Goal: Information Seeking & Learning: Learn about a topic

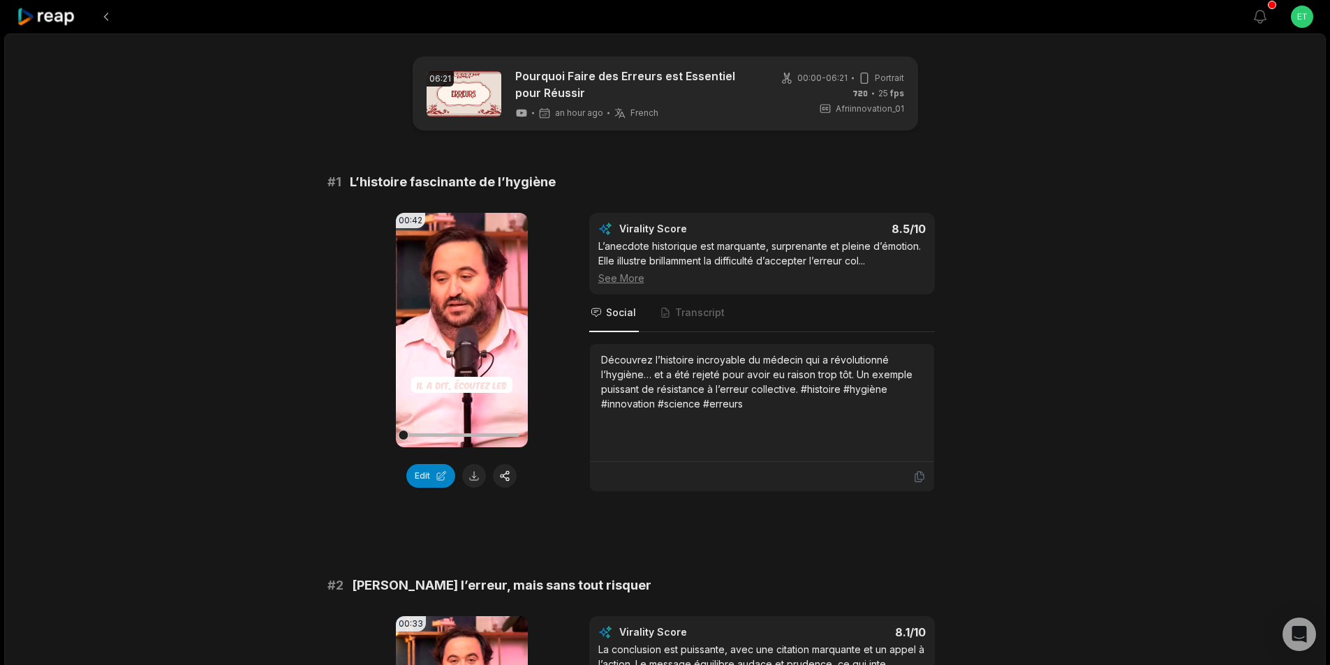
click at [443, 180] on span "L’histoire fascinante de l’hygiène" at bounding box center [453, 182] width 206 height 20
copy span "L’histoire fascinante de l’hygiène"
drag, startPoint x: 474, startPoint y: 478, endPoint x: 475, endPoint y: 487, distance: 9.2
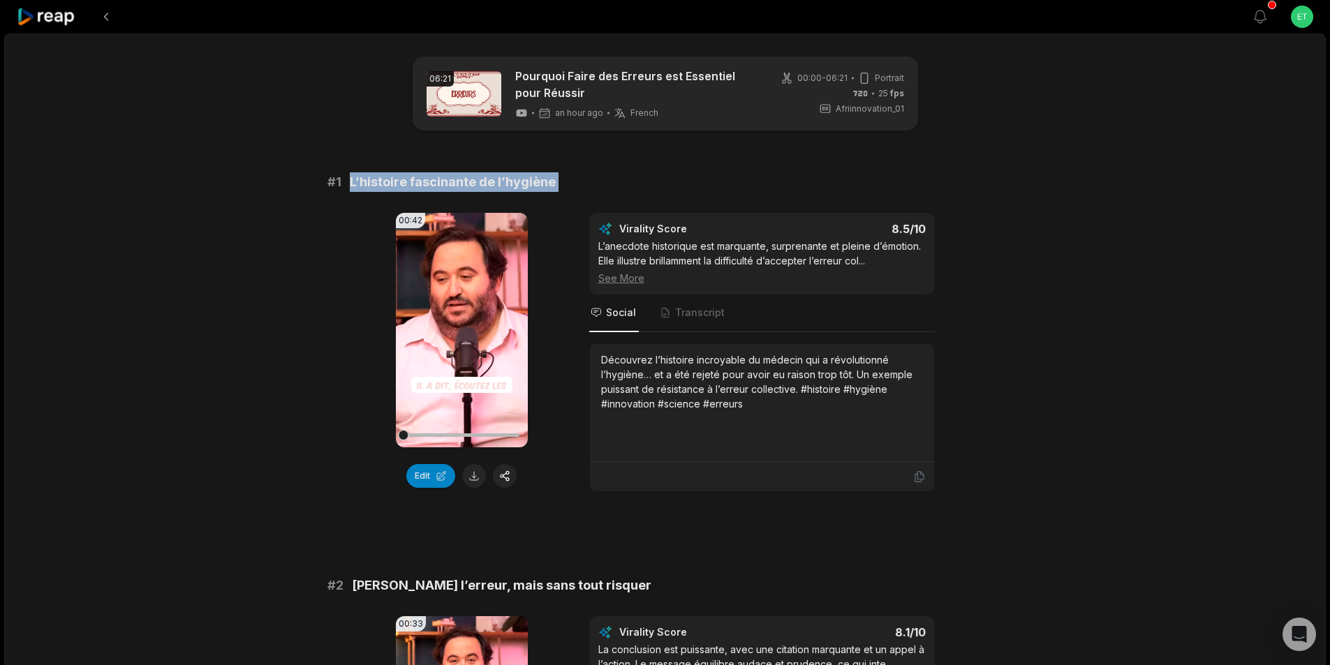
click at [475, 479] on button at bounding box center [474, 476] width 24 height 24
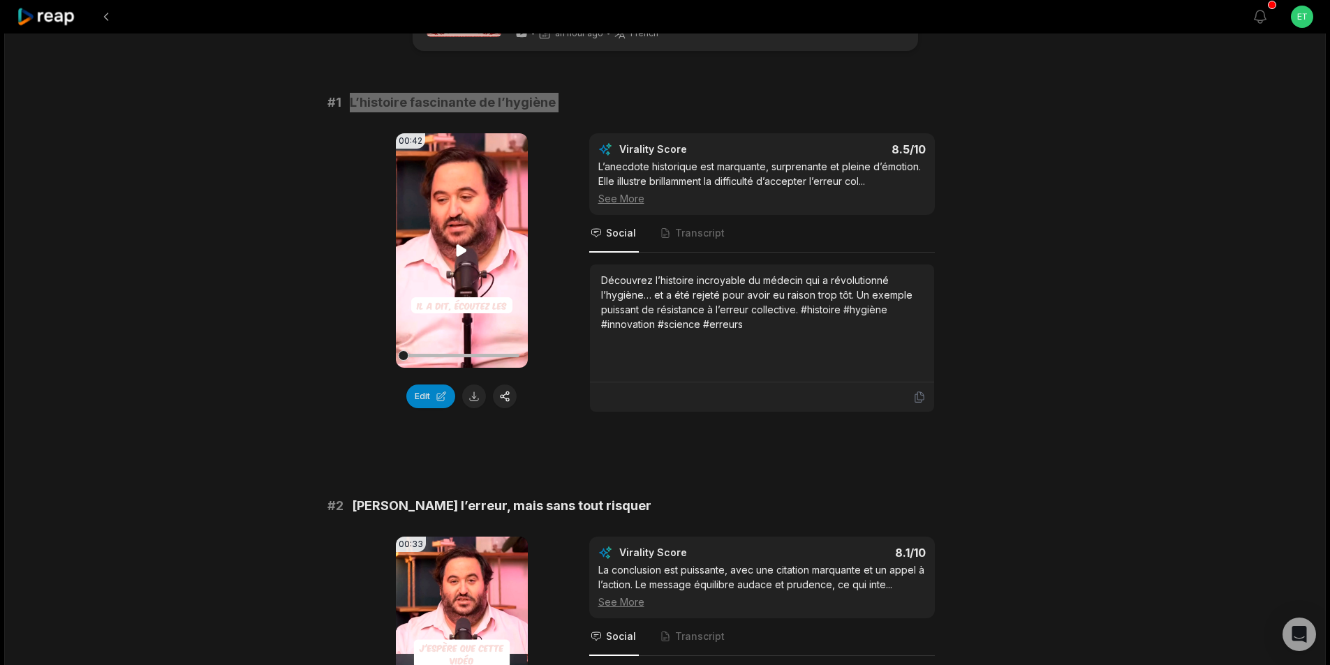
scroll to position [209, 0]
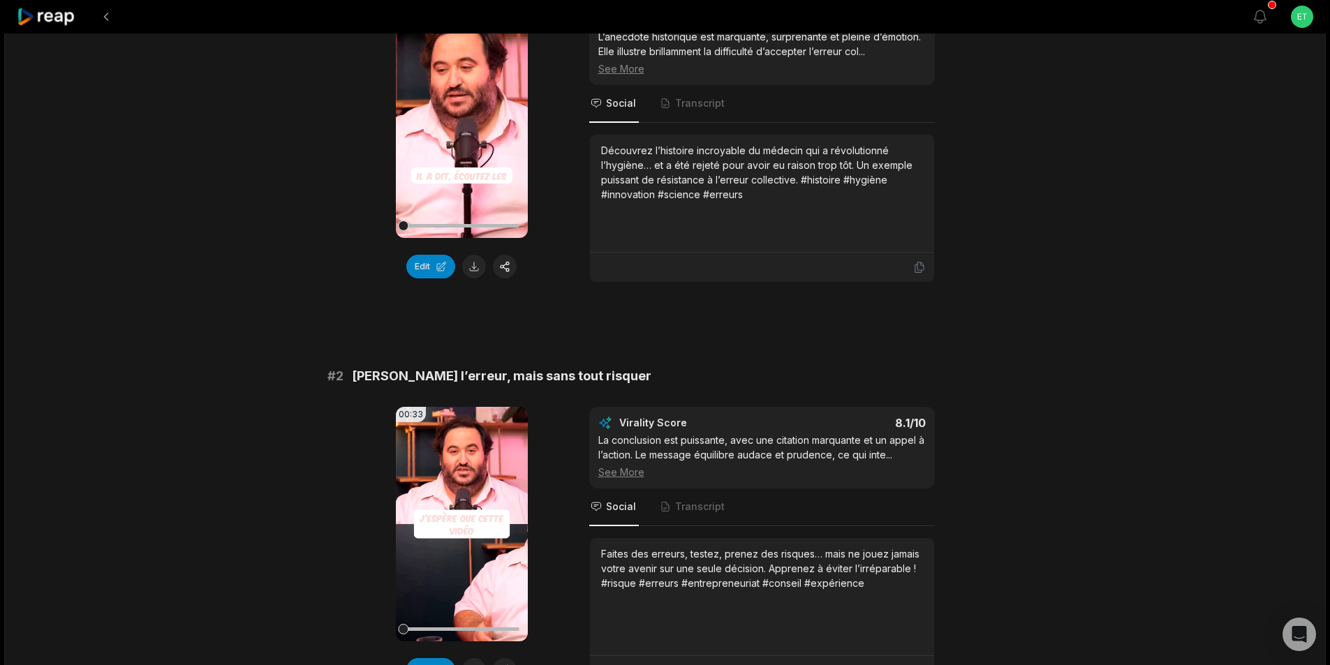
click at [456, 378] on span "Osez l’erreur, mais sans tout risquer" at bounding box center [501, 376] width 299 height 20
click at [456, 376] on span "Osez l’erreur, mais sans tout risquer" at bounding box center [501, 376] width 299 height 20
copy span "Osez l’erreur, mais sans tout risquer"
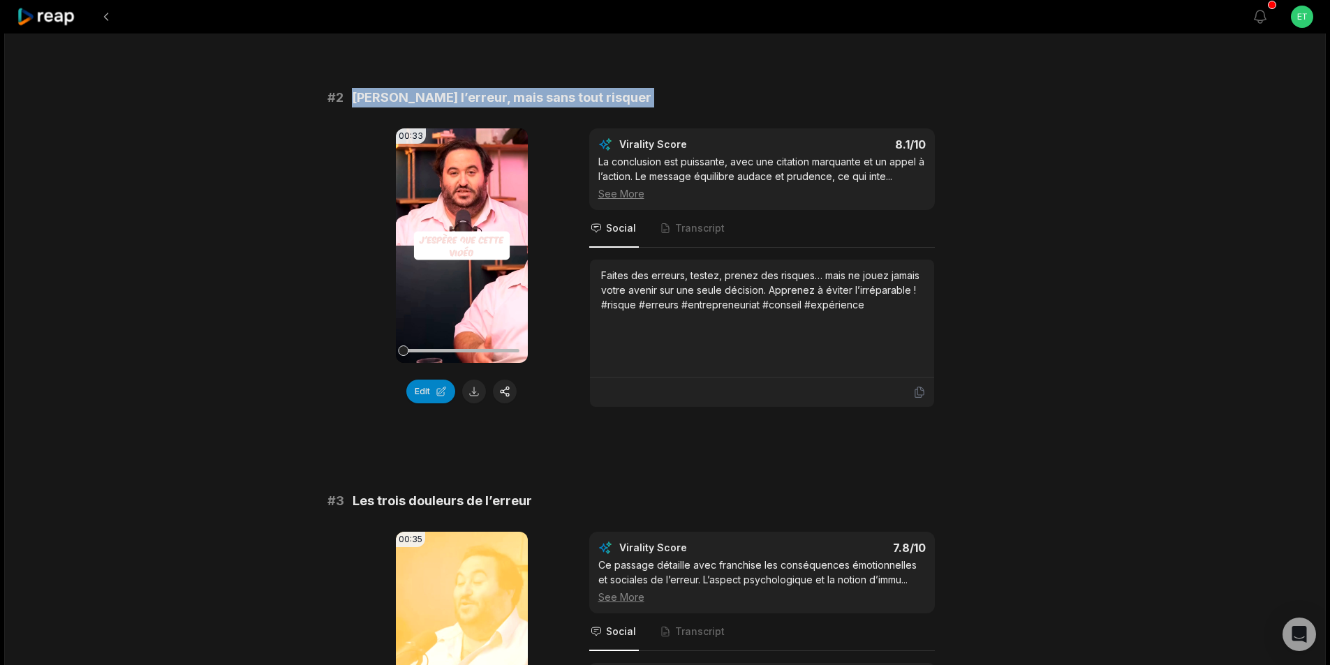
scroll to position [489, 0]
click at [475, 391] on button at bounding box center [474, 391] width 24 height 24
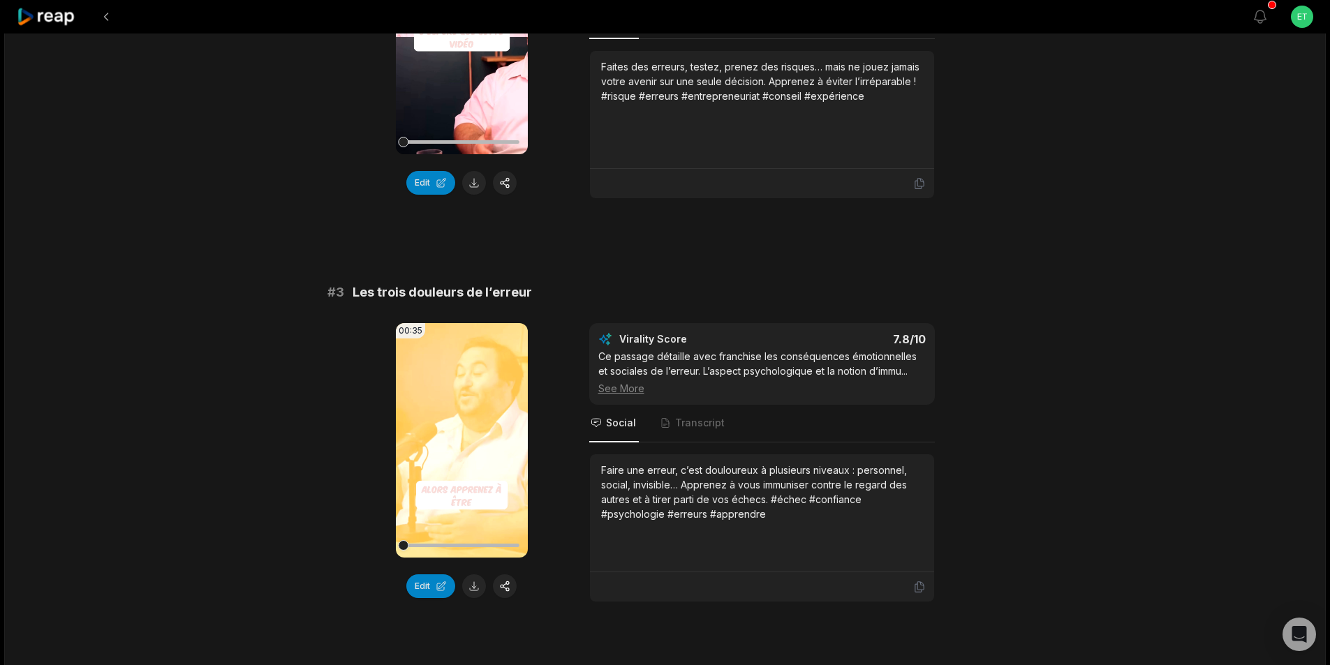
scroll to position [698, 0]
click at [445, 291] on span "Les trois douleurs de l’erreur" at bounding box center [441, 291] width 179 height 20
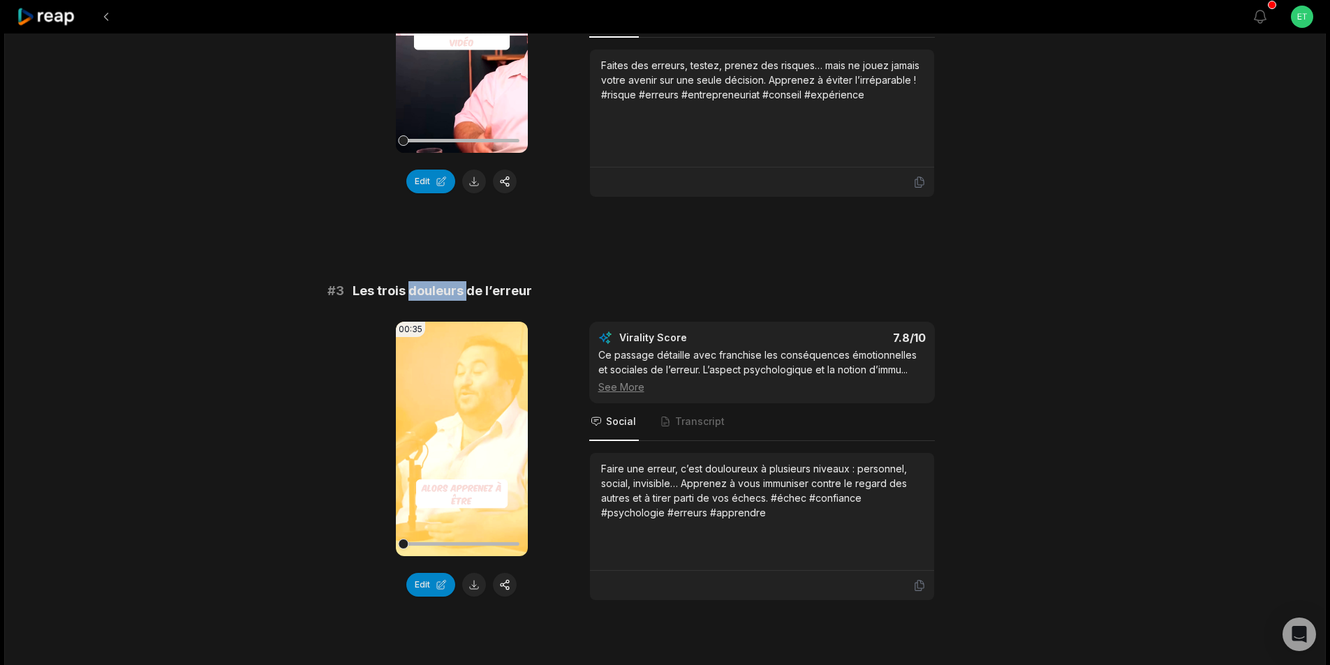
click at [445, 291] on span "Les trois douleurs de l’erreur" at bounding box center [441, 291] width 179 height 20
copy span "Les trois douleurs de l’erreur"
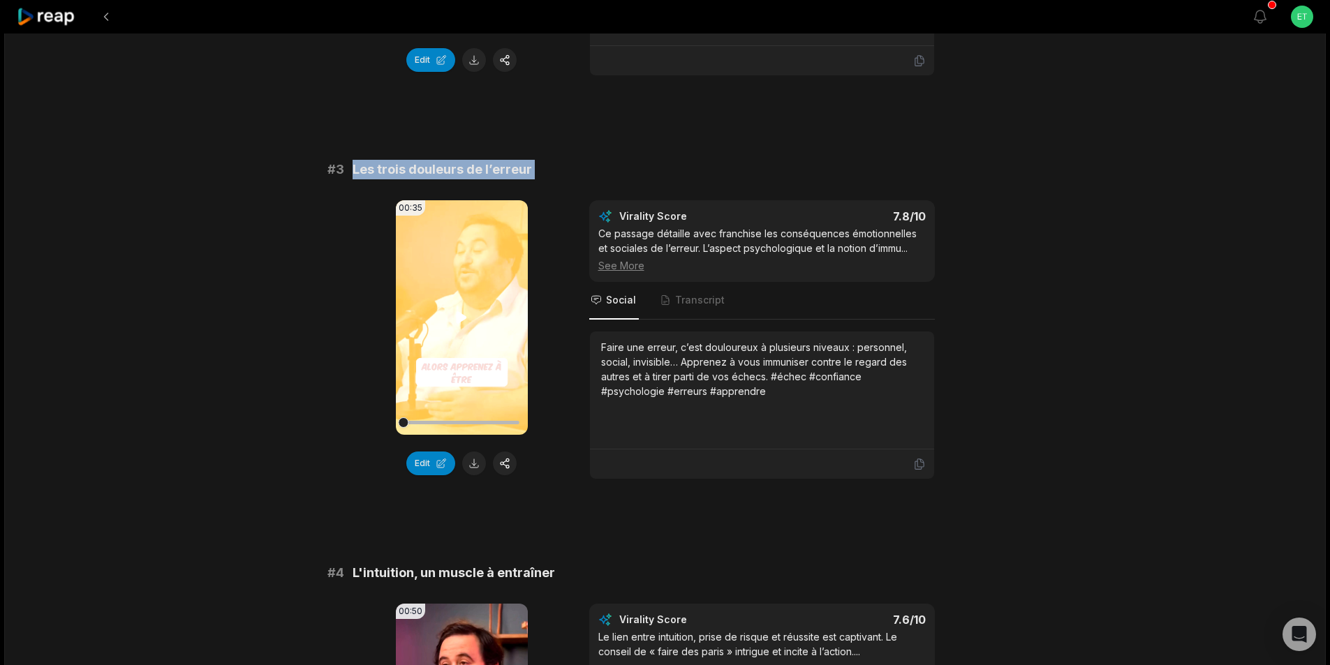
scroll to position [838, 0]
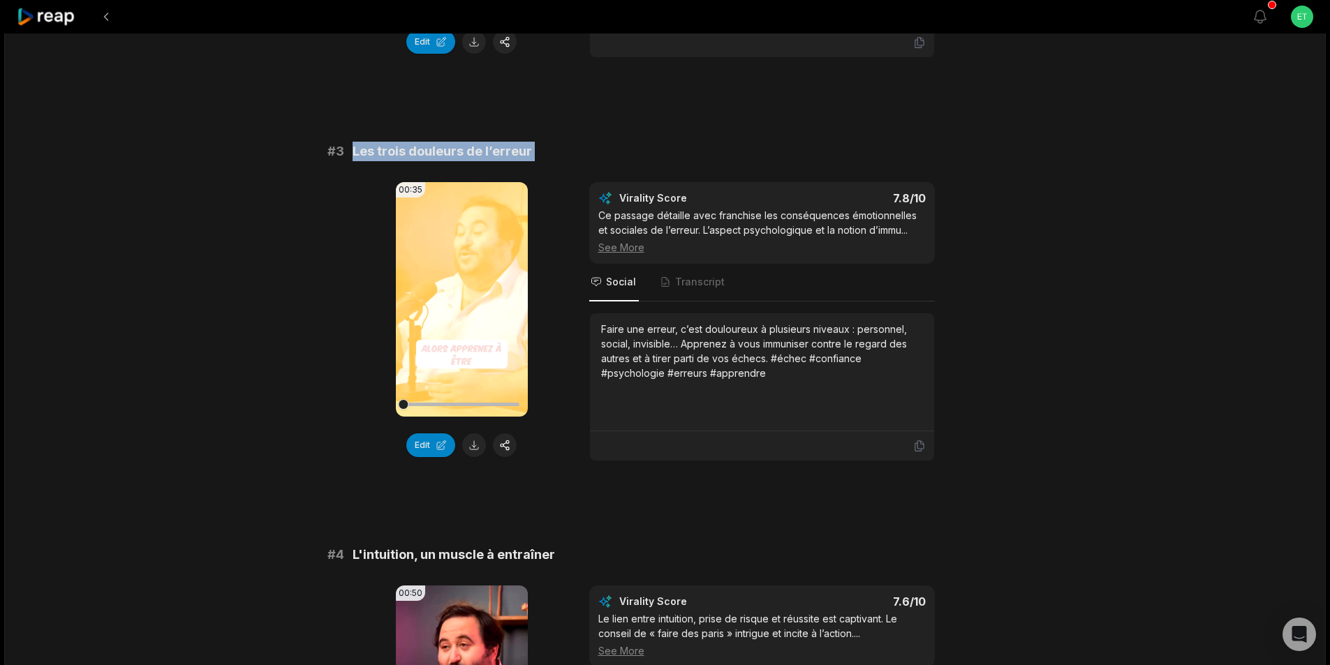
click at [477, 449] on button at bounding box center [474, 445] width 24 height 24
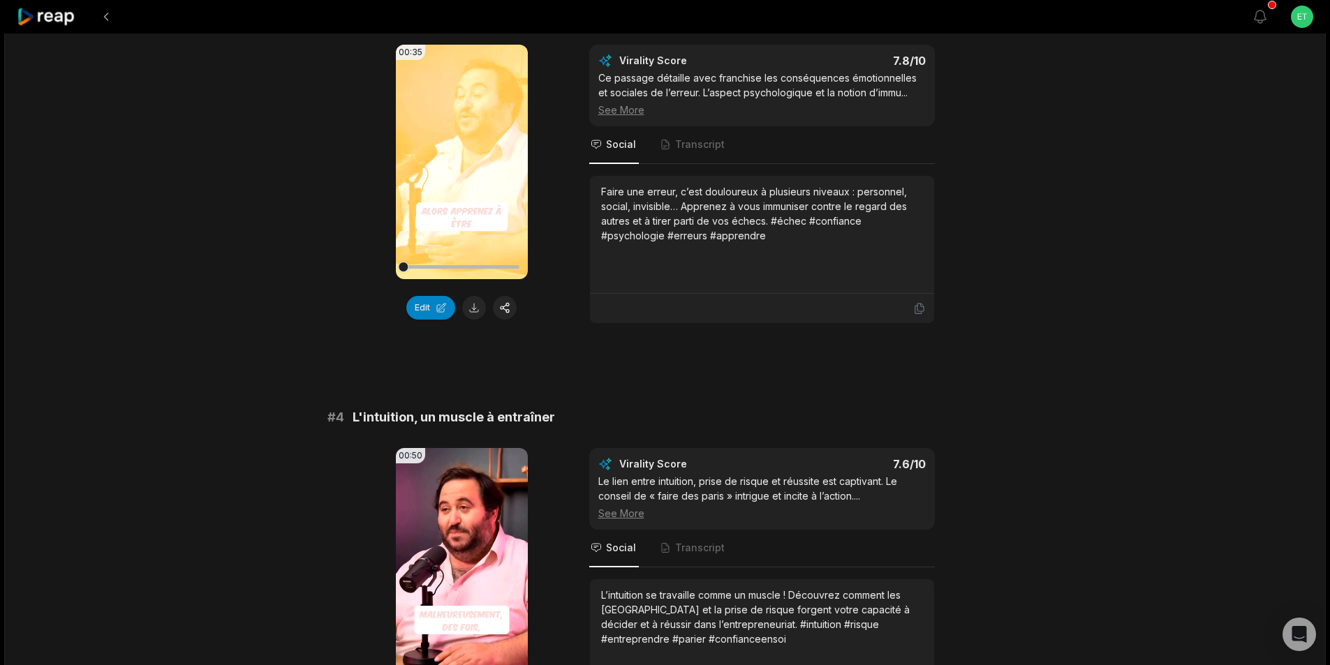
scroll to position [977, 0]
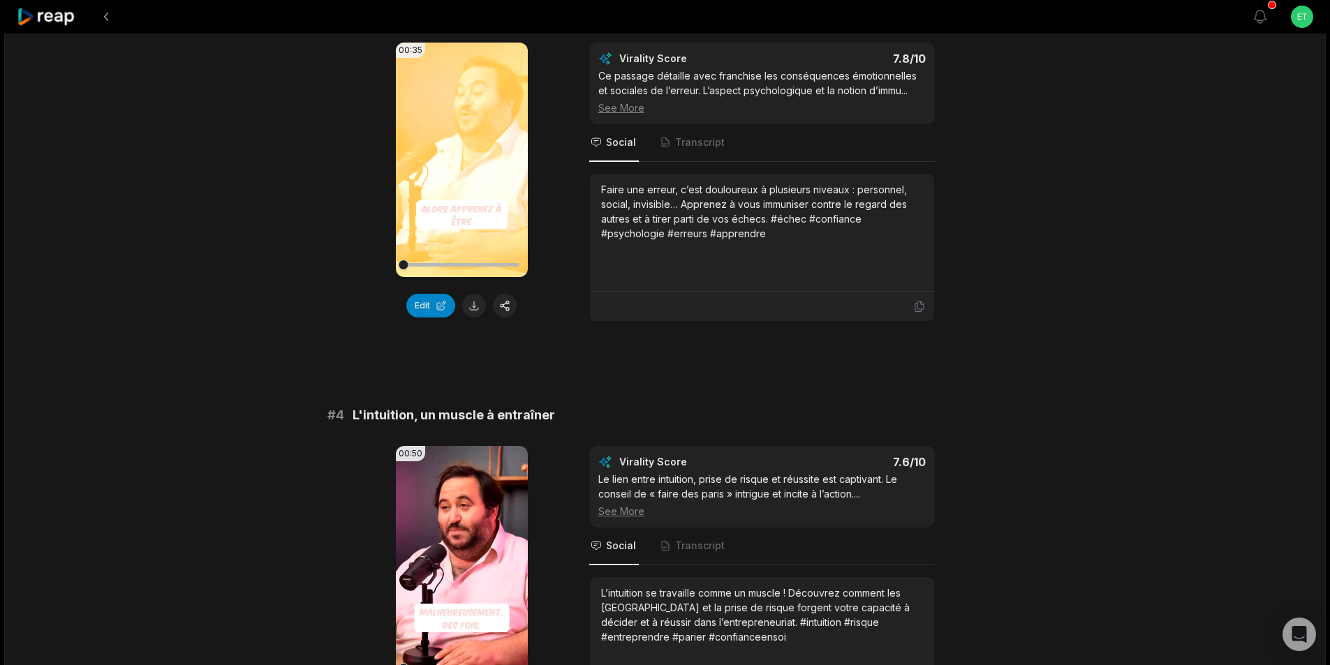
click at [460, 412] on span "L'intuition, un muscle à entraîner" at bounding box center [453, 415] width 202 height 20
copy span "L'intuition, un muscle à entraîner"
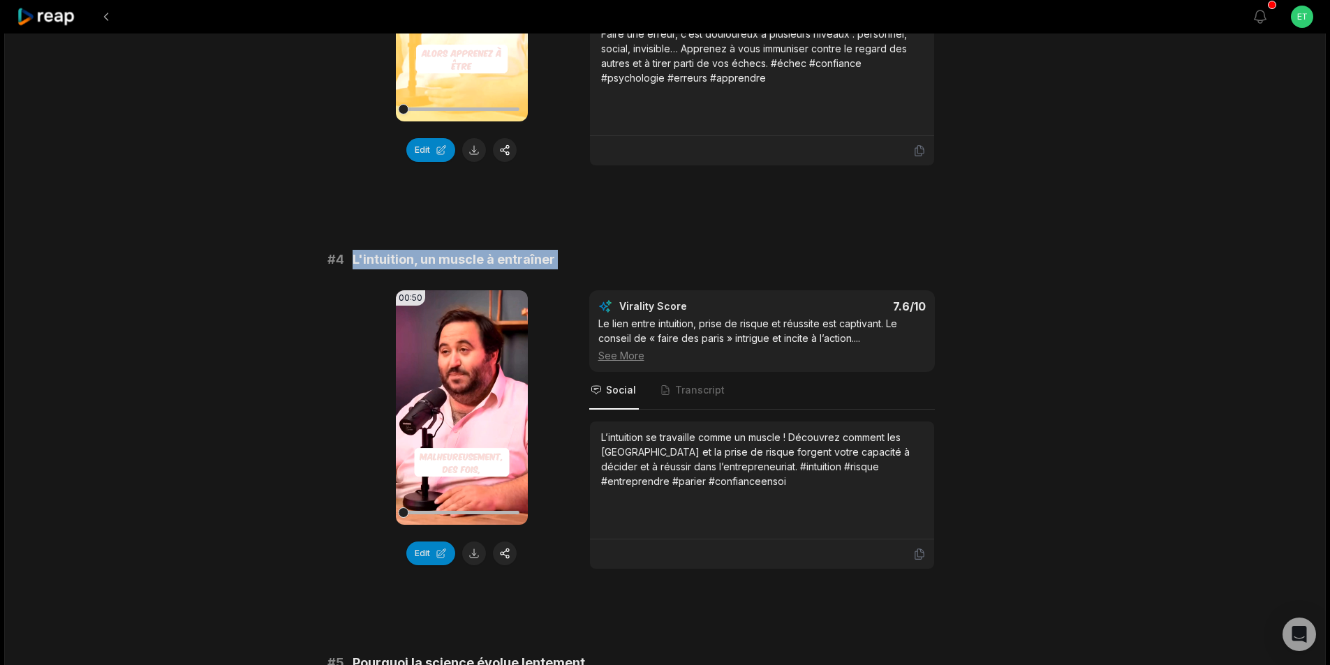
scroll to position [1256, 0]
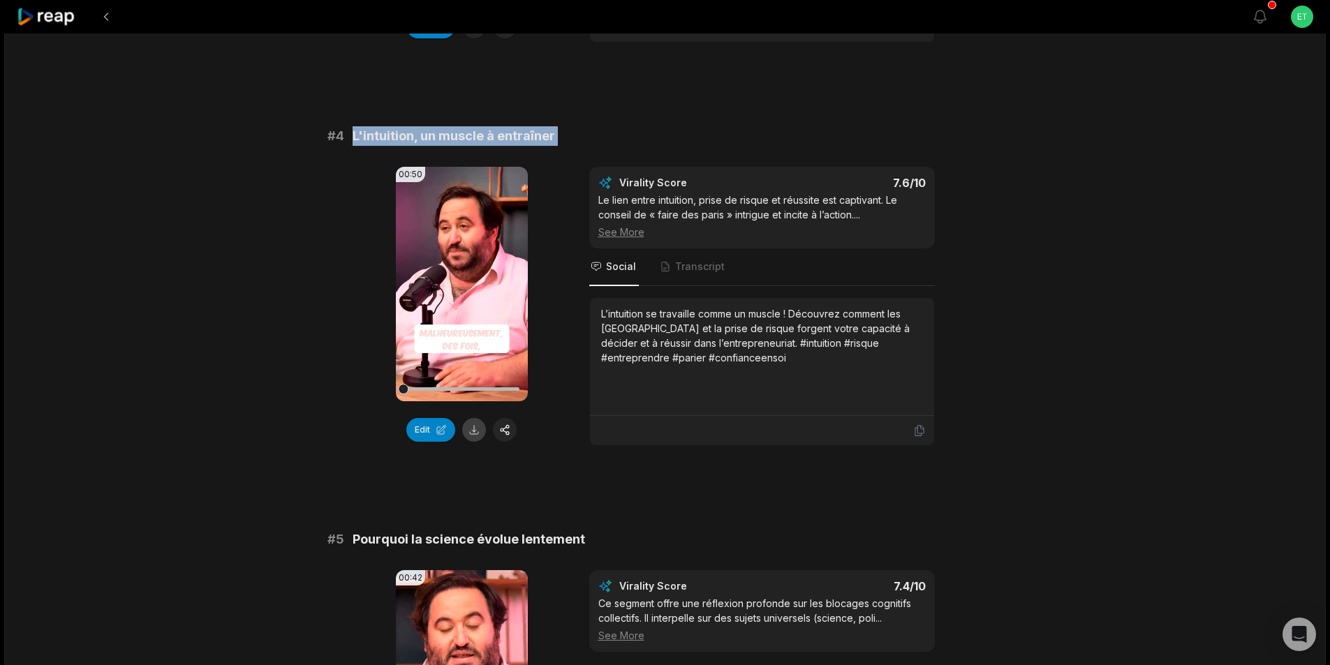
click at [475, 426] on button at bounding box center [474, 430] width 24 height 24
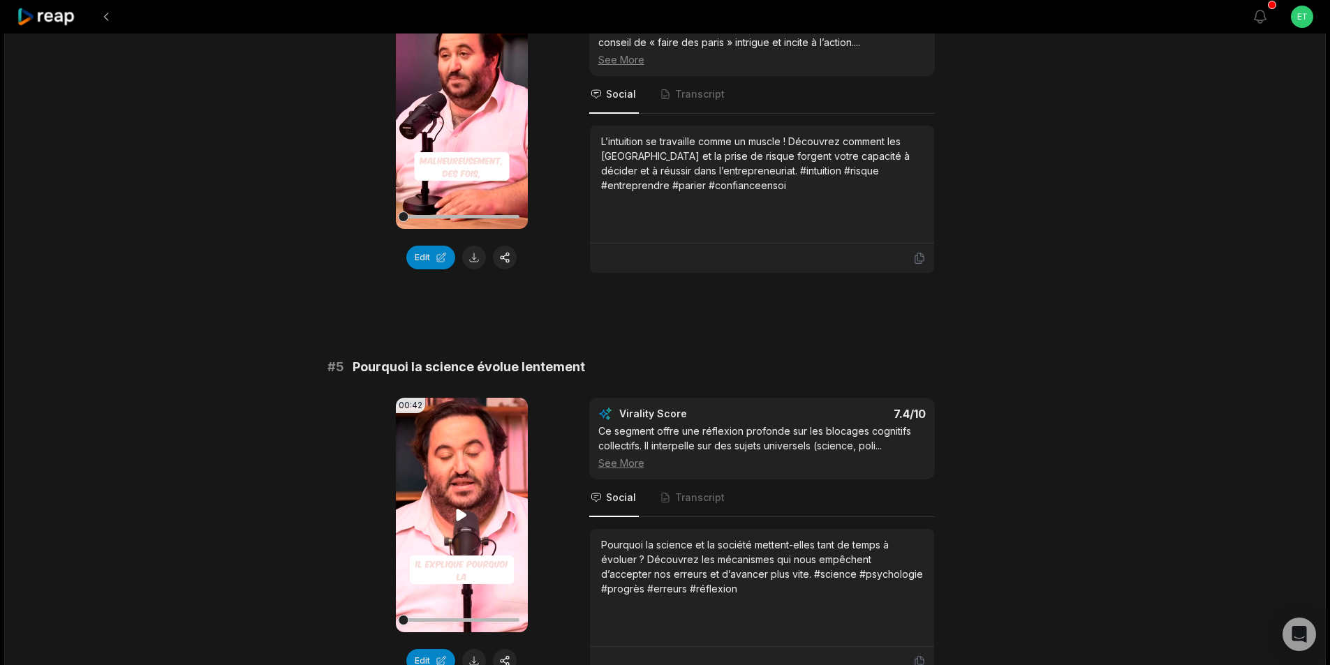
scroll to position [1466, 0]
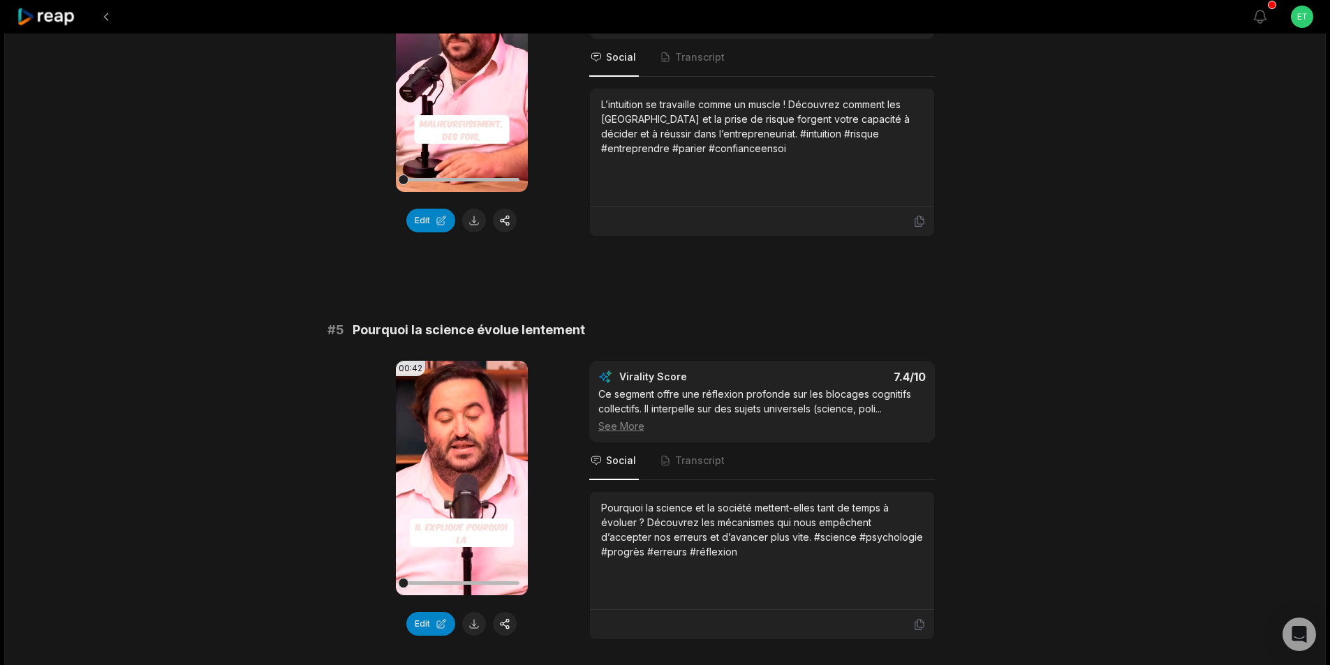
click at [463, 328] on span "Pourquoi la science évolue lentement" at bounding box center [468, 330] width 232 height 20
copy span "Pourquoi la science évolue lentement"
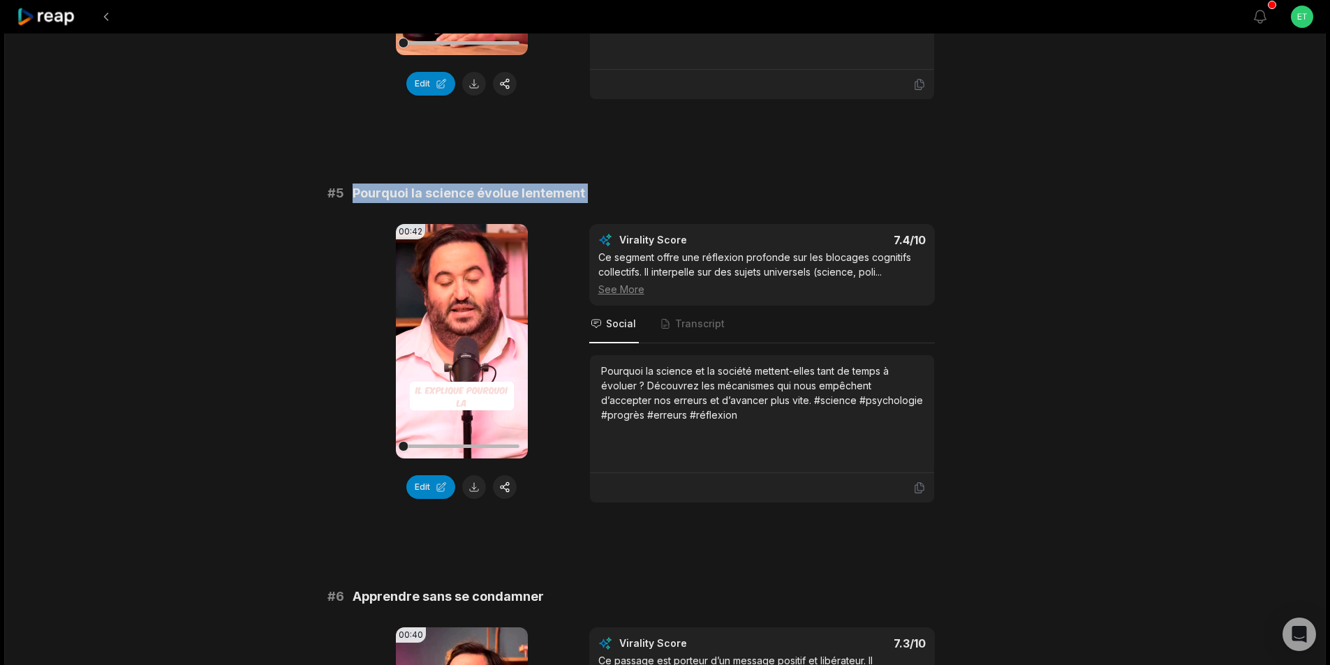
scroll to position [1675, 0]
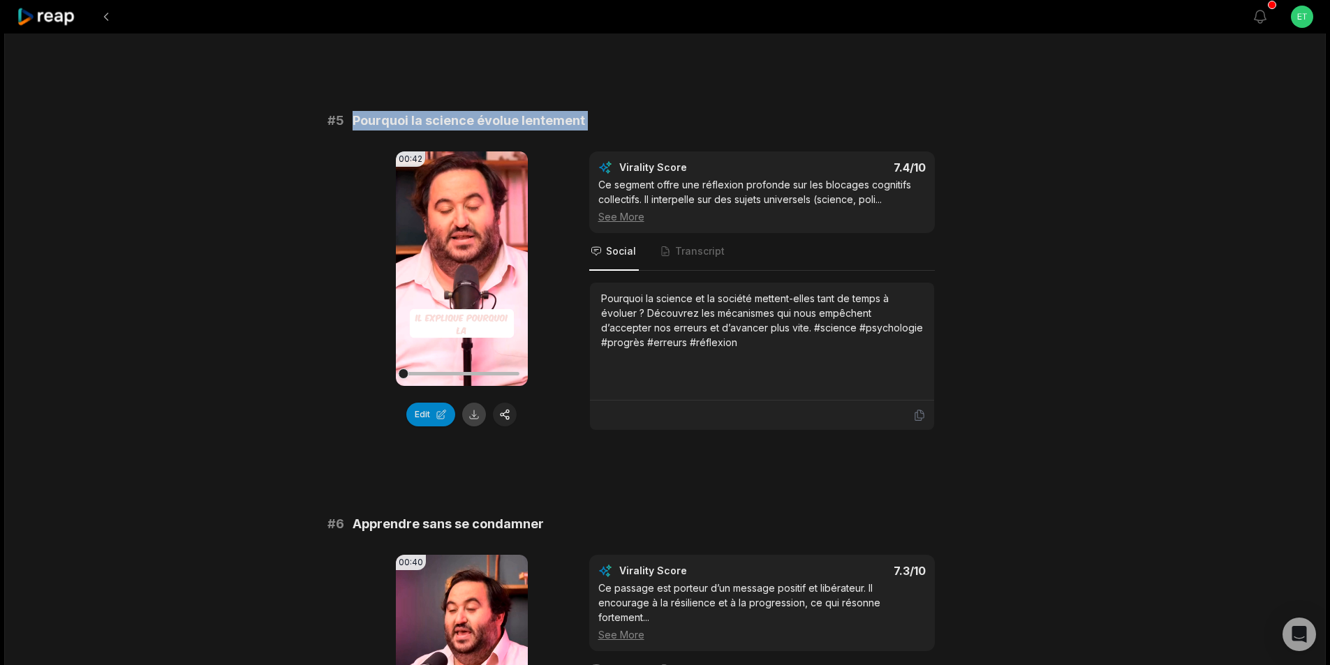
click at [478, 416] on button at bounding box center [474, 415] width 24 height 24
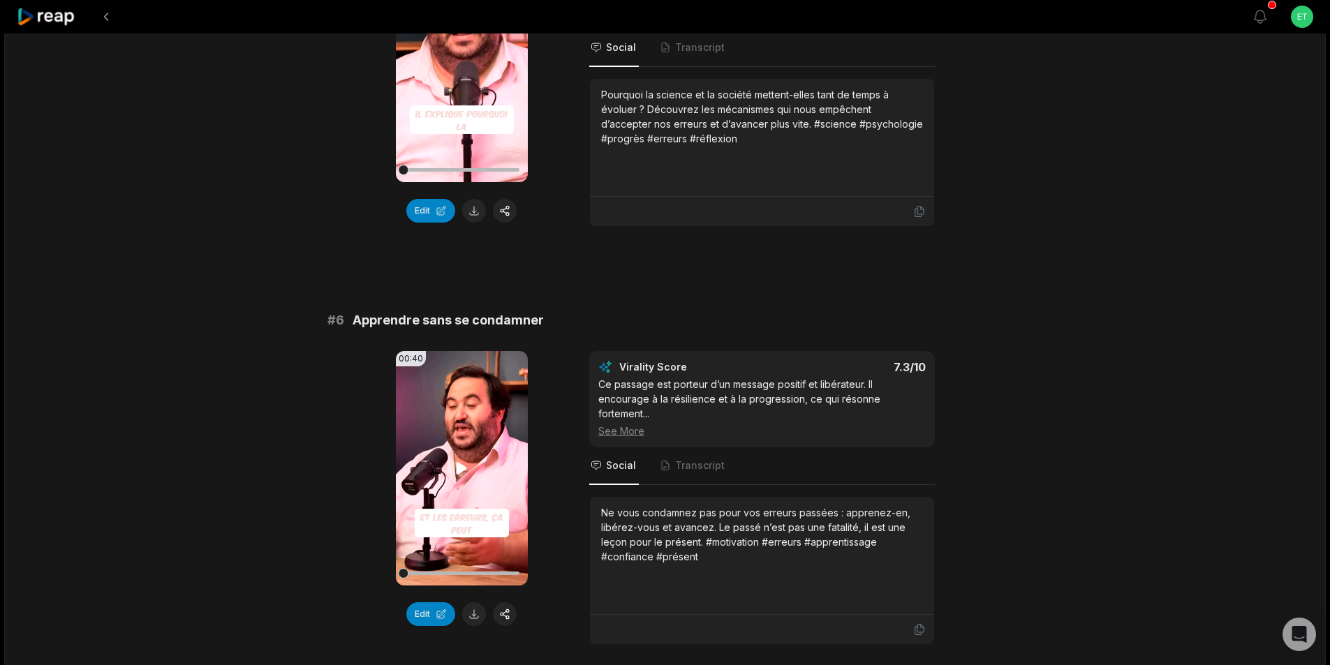
scroll to position [1884, 0]
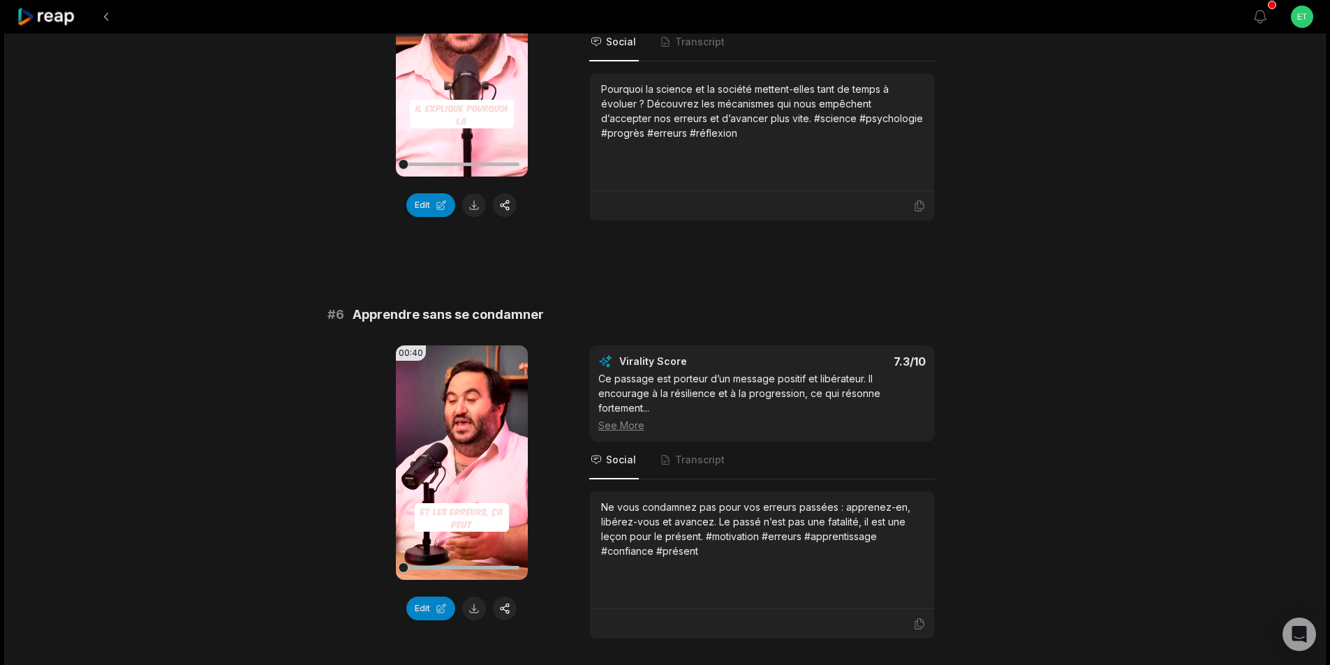
click at [452, 316] on span "Apprendre sans se condamner" at bounding box center [447, 315] width 191 height 20
copy span "Apprendre sans se condamner"
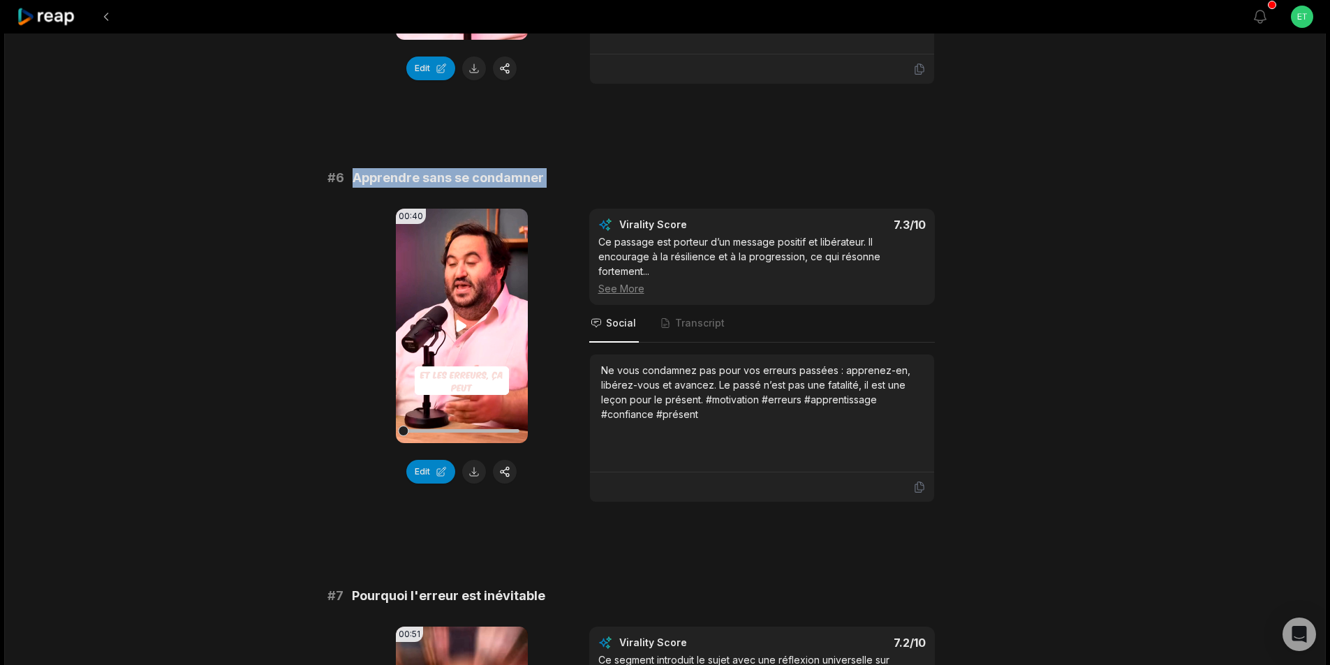
scroll to position [2024, 0]
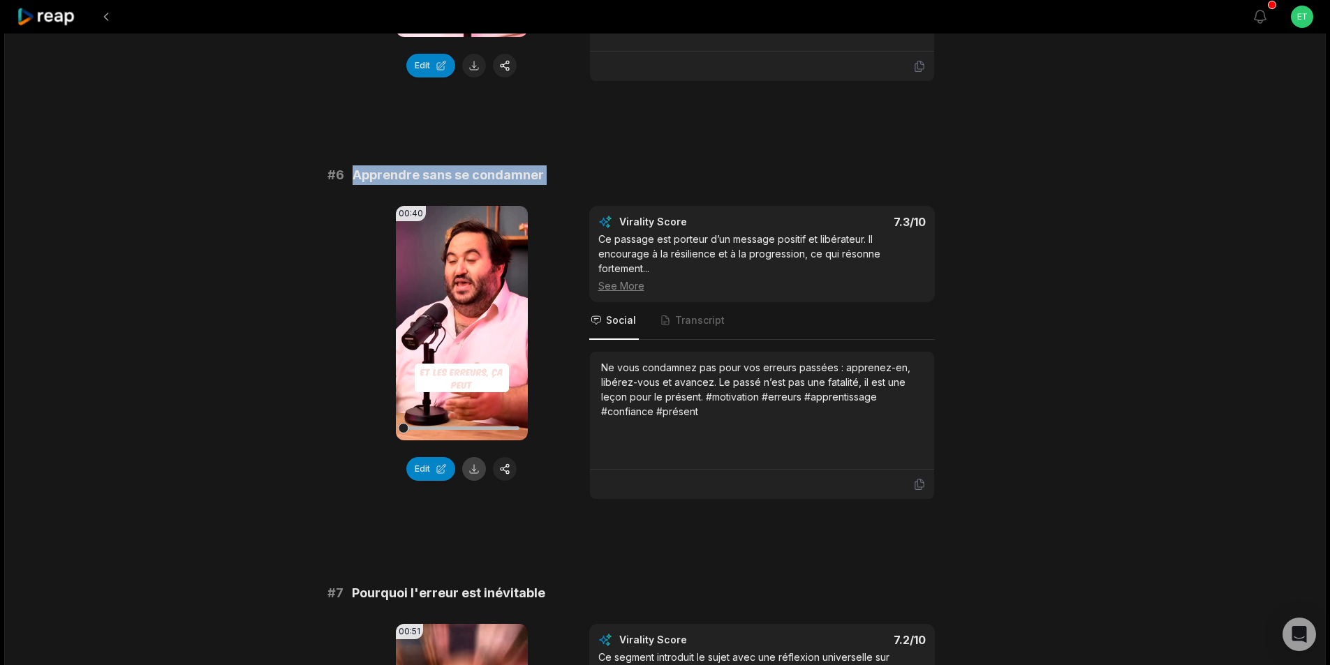
click at [476, 469] on button at bounding box center [474, 469] width 24 height 24
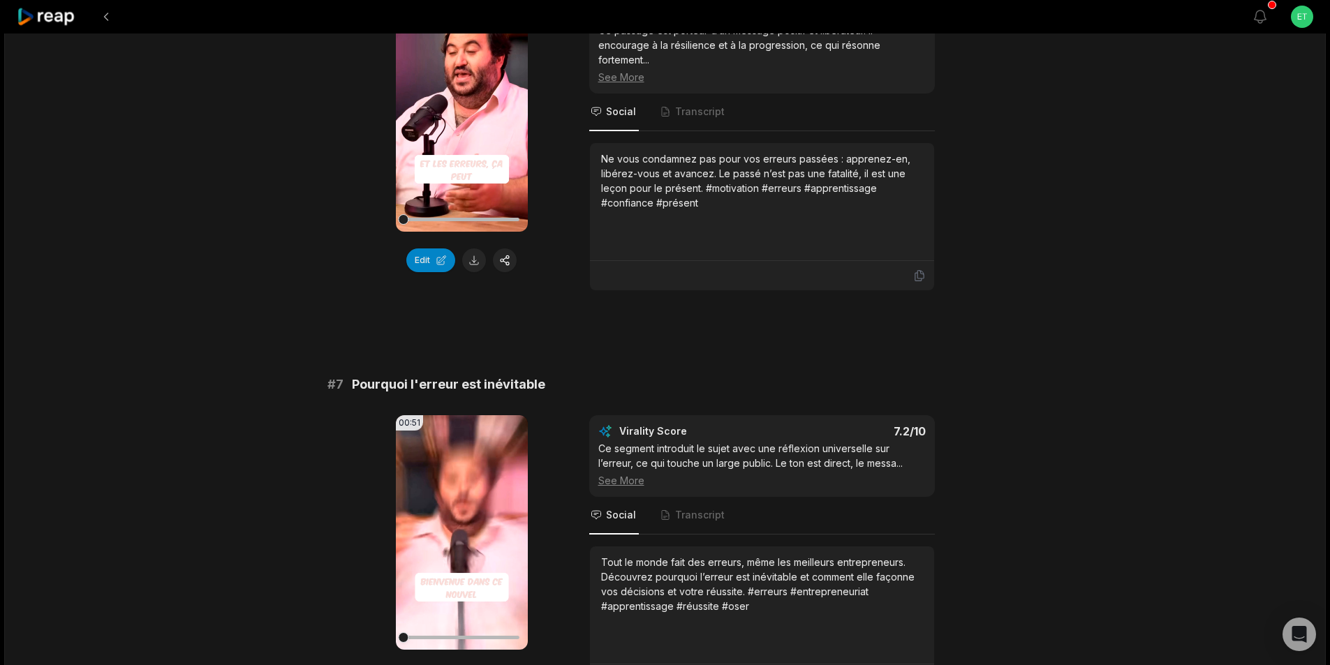
scroll to position [2233, 0]
click at [422, 374] on span "Pourquoi l'erreur est inévitable" at bounding box center [448, 384] width 193 height 20
copy span "Pourquoi l'erreur est inévitable"
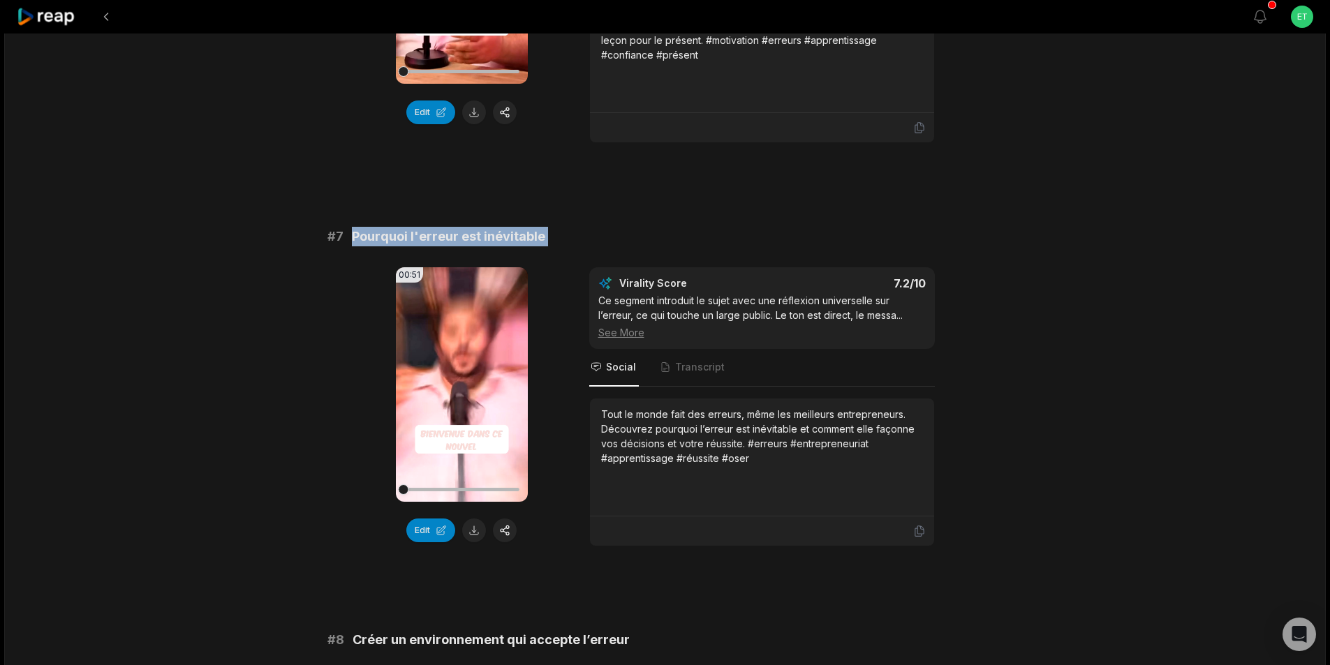
scroll to position [2513, 0]
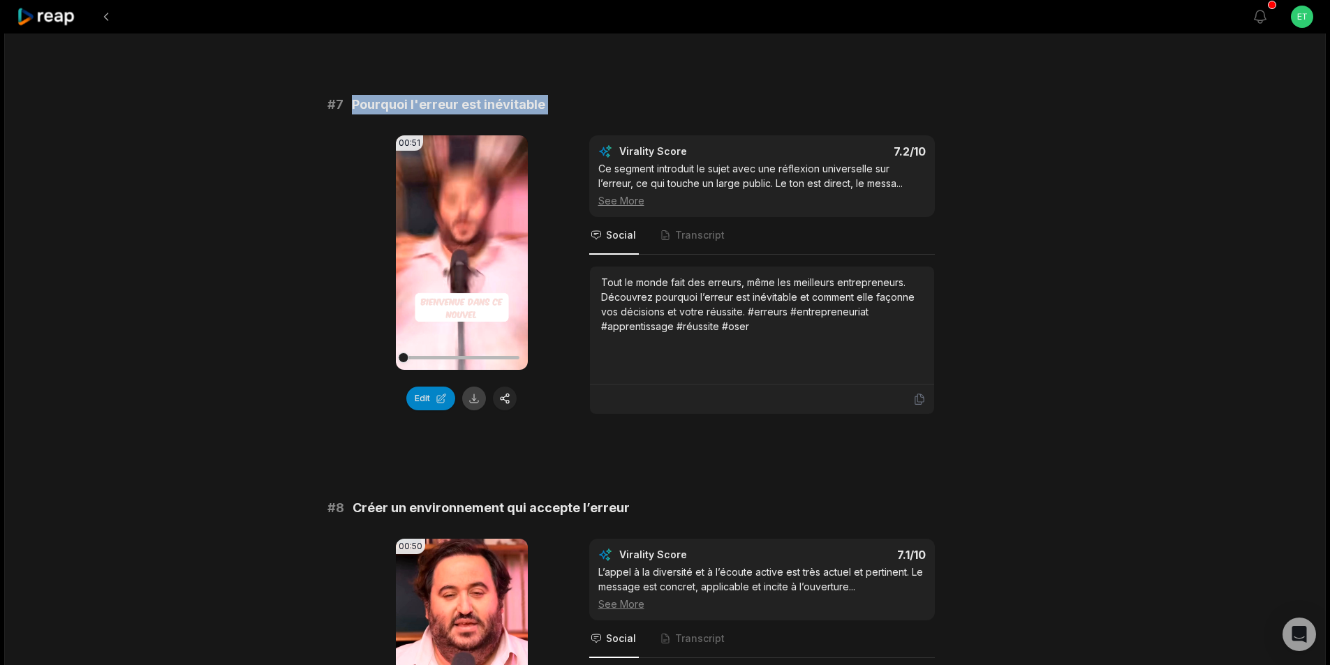
click at [477, 387] on button at bounding box center [474, 399] width 24 height 24
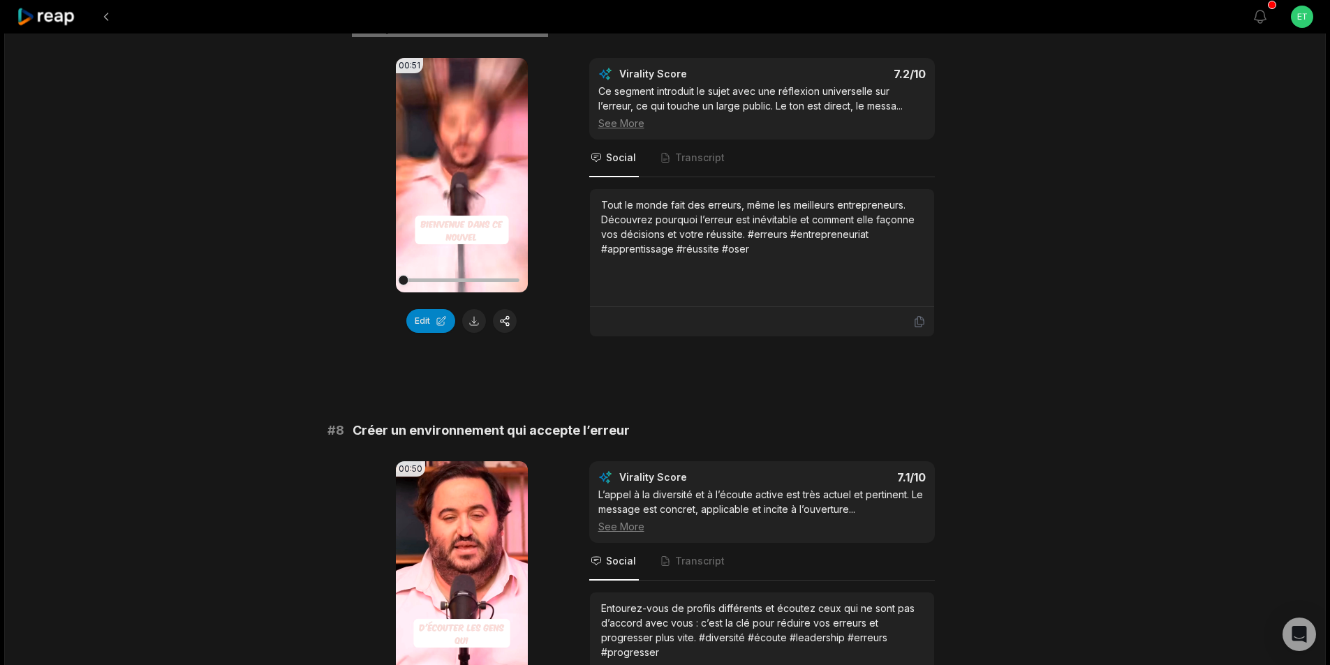
scroll to position [2652, 0]
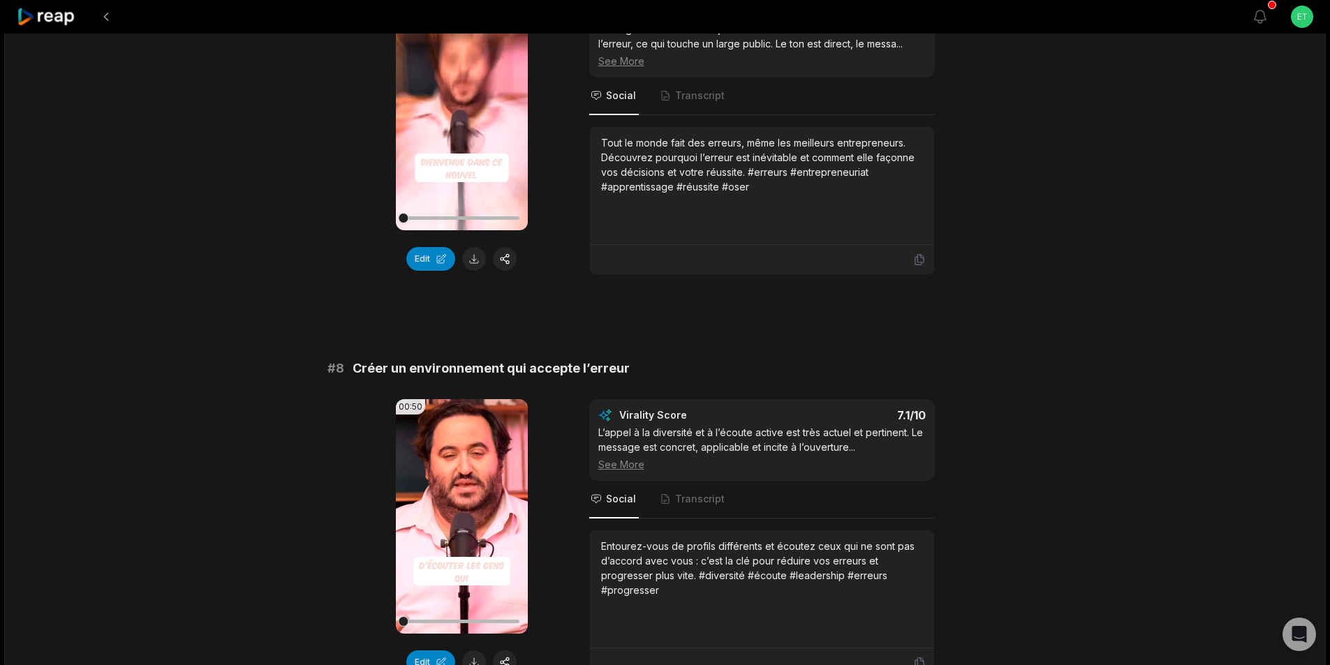
click at [475, 359] on span "Créer un environnement qui accepte l’erreur" at bounding box center [490, 369] width 277 height 20
copy span "Créer un environnement qui accepte l’erreur"
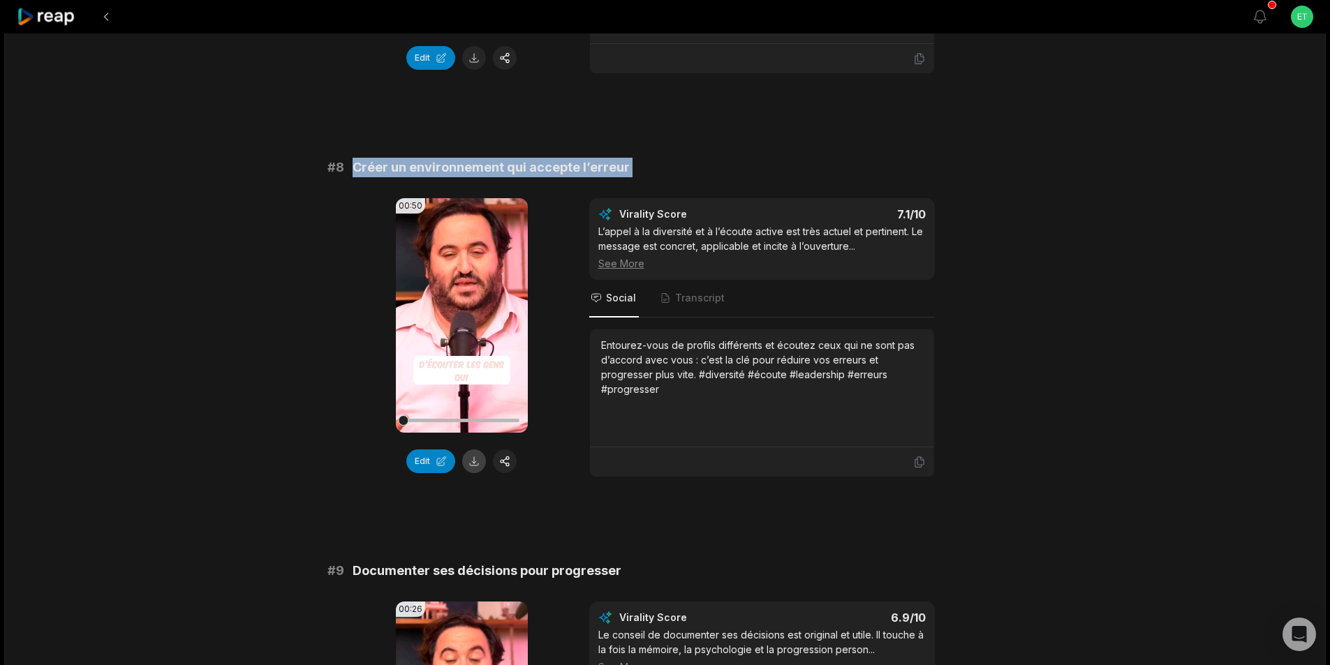
scroll to position [2861, 0]
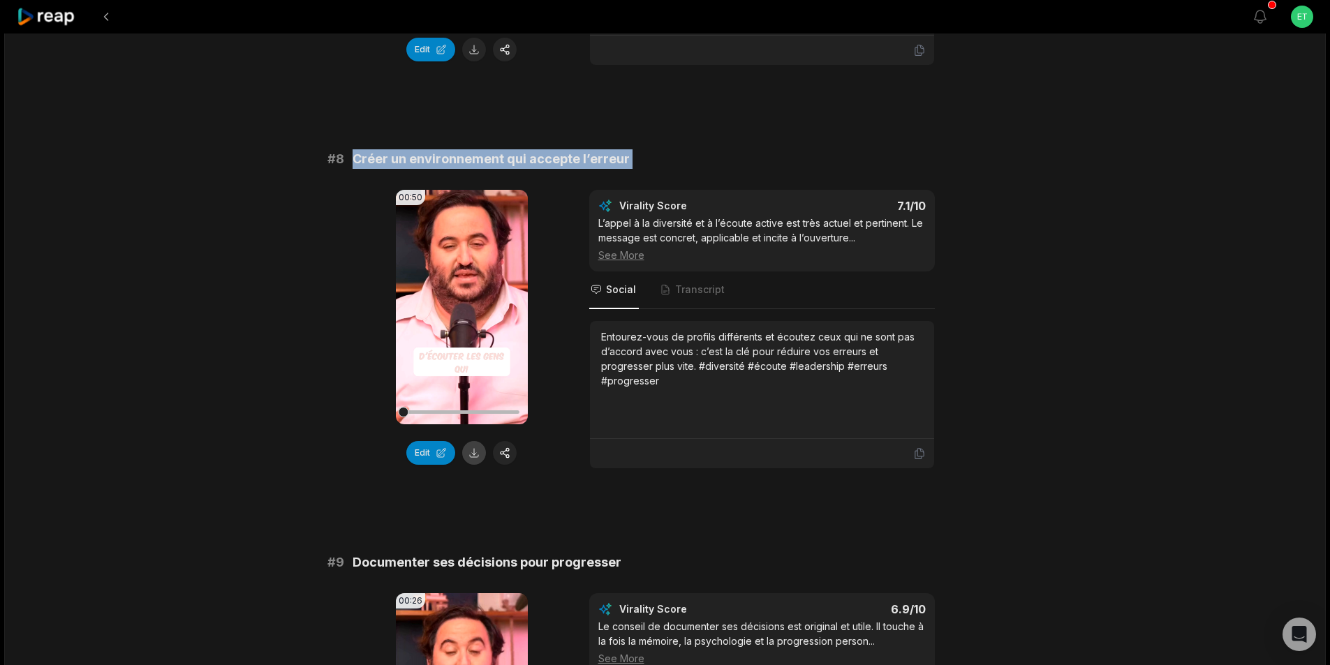
click at [482, 442] on button at bounding box center [474, 453] width 24 height 24
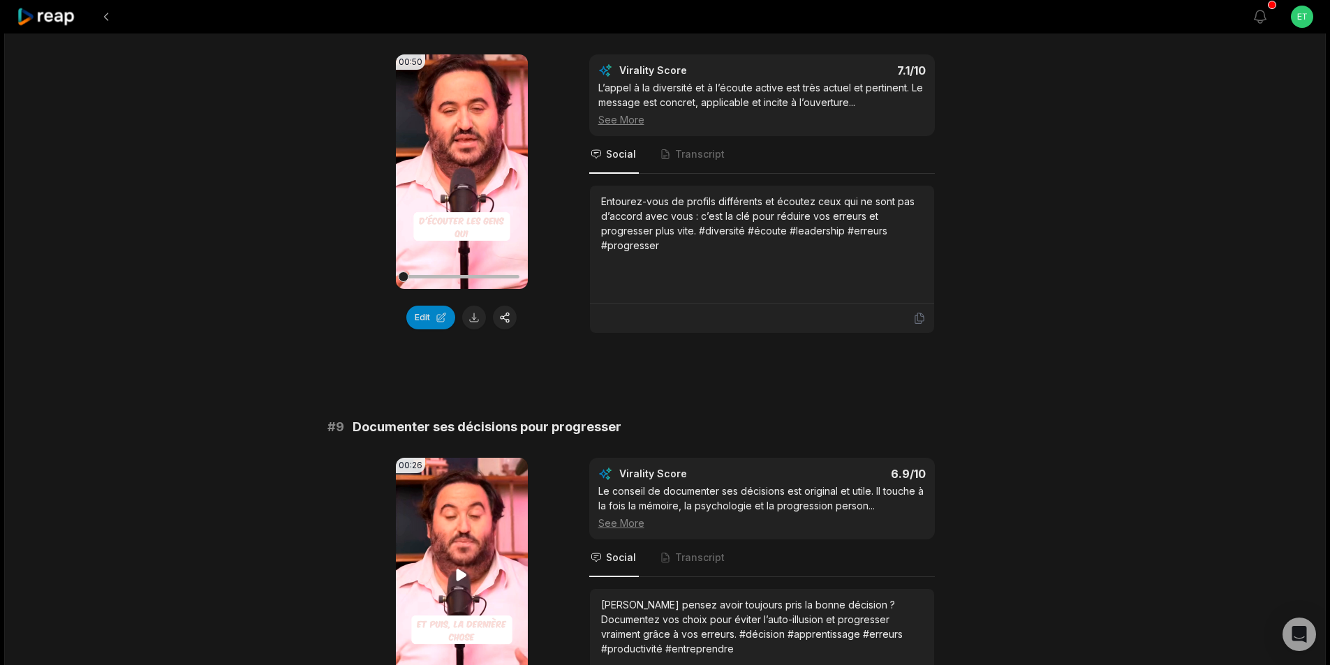
scroll to position [3071, 0]
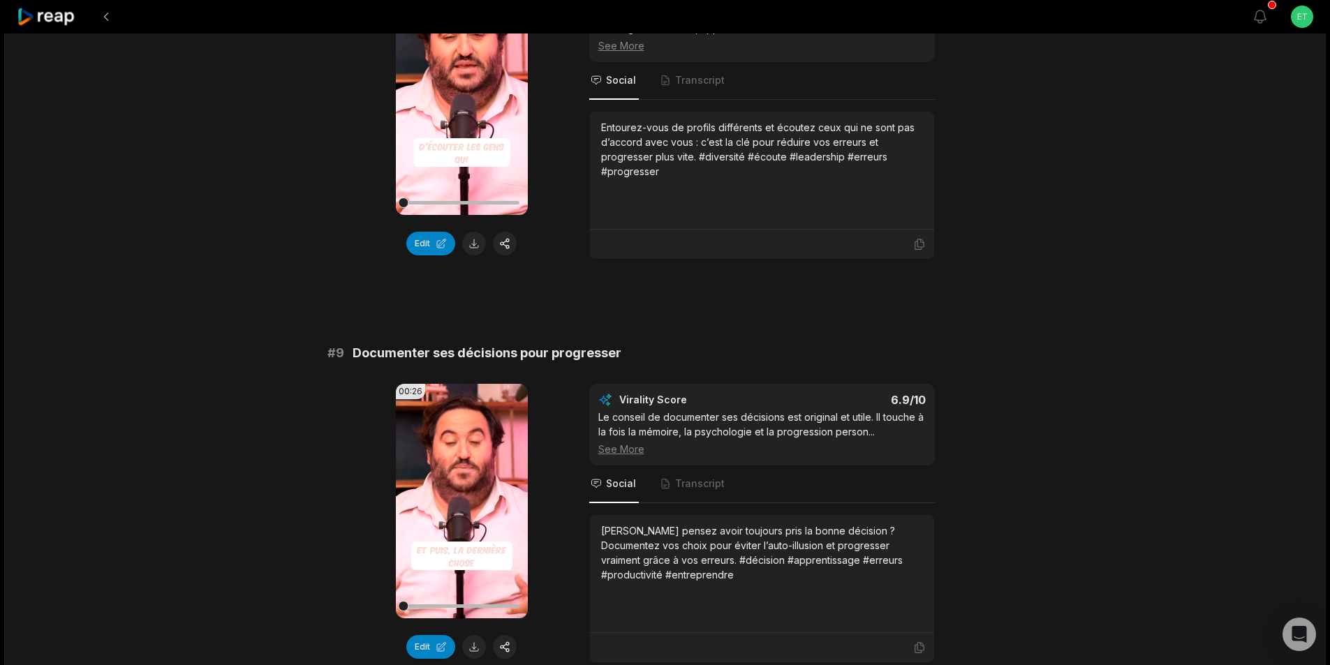
click at [484, 343] on span "Documenter ses décisions pour progresser" at bounding box center [486, 353] width 269 height 20
copy span "Documenter ses décisions pour progresser"
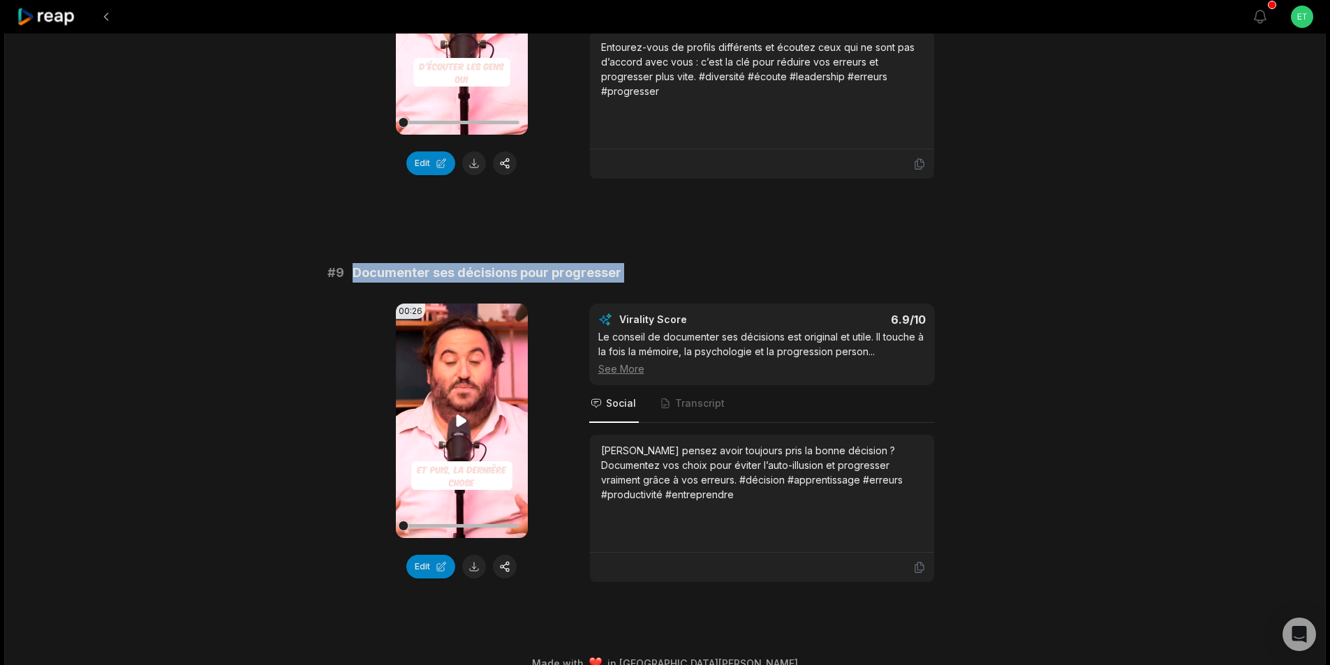
scroll to position [3159, 0]
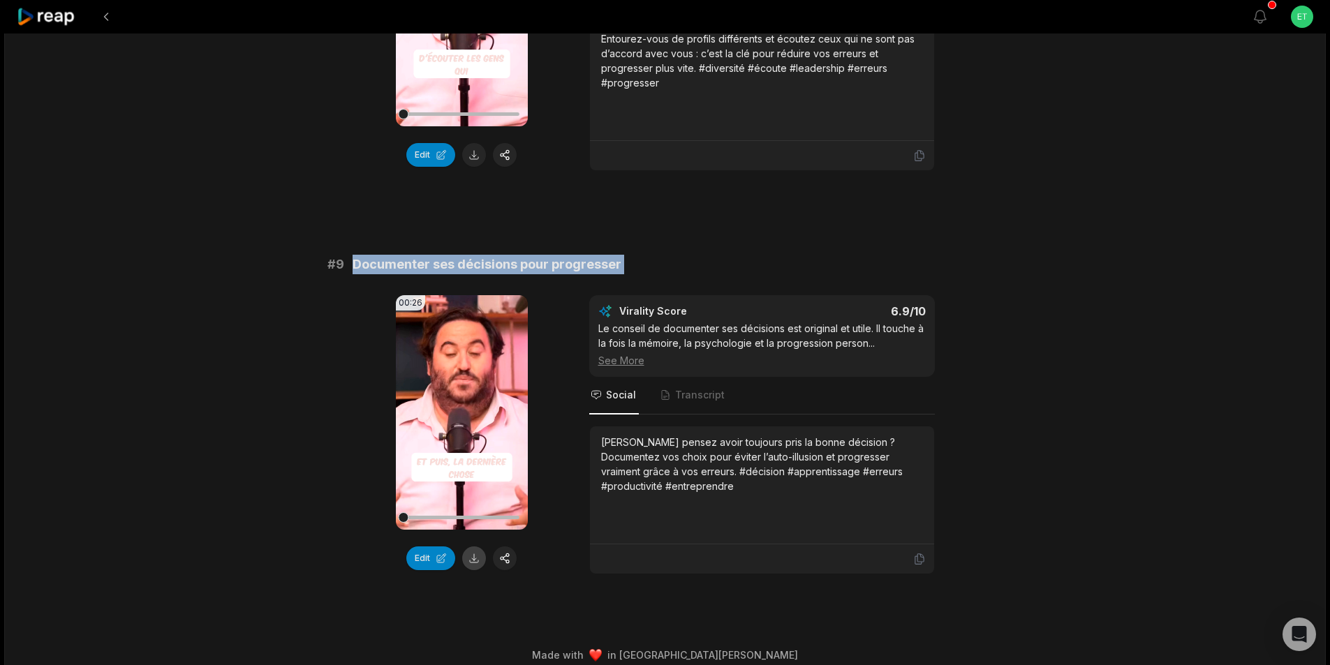
click at [477, 546] on button at bounding box center [474, 558] width 24 height 24
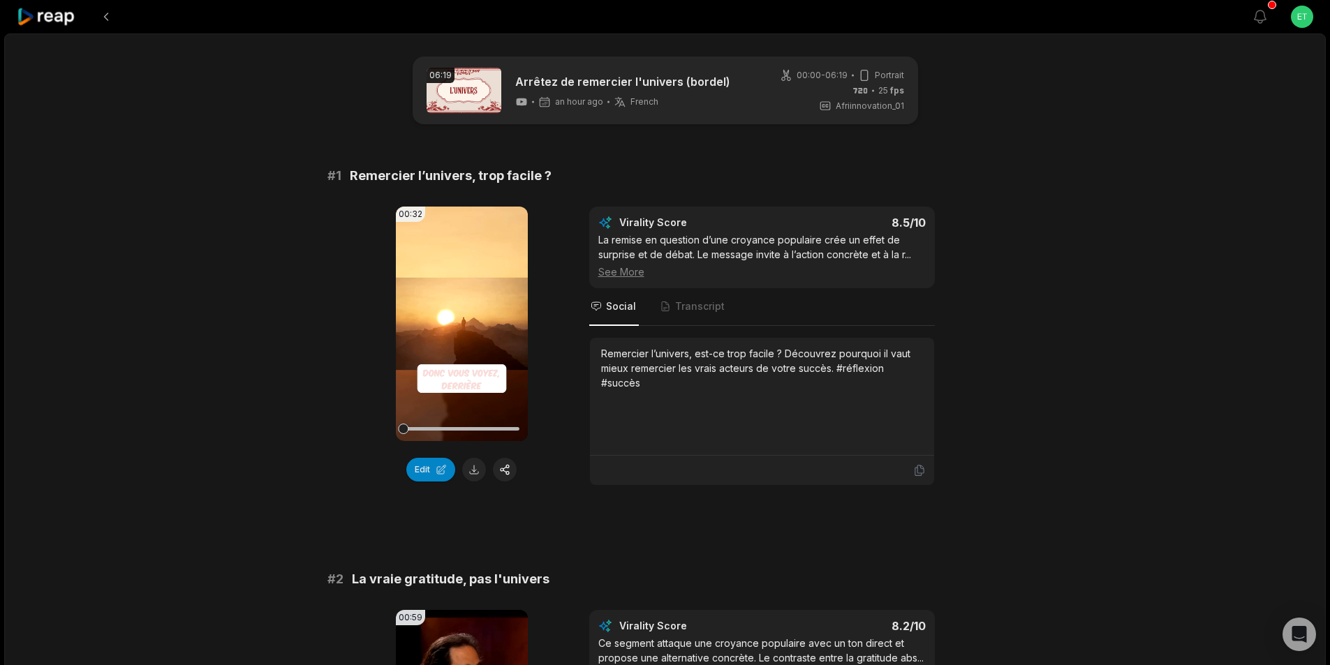
click at [453, 172] on span "Remercier l’univers, trop facile ?" at bounding box center [451, 176] width 202 height 20
copy span "Remercier l’univers, trop facile ?"
click at [477, 471] on button at bounding box center [474, 470] width 24 height 24
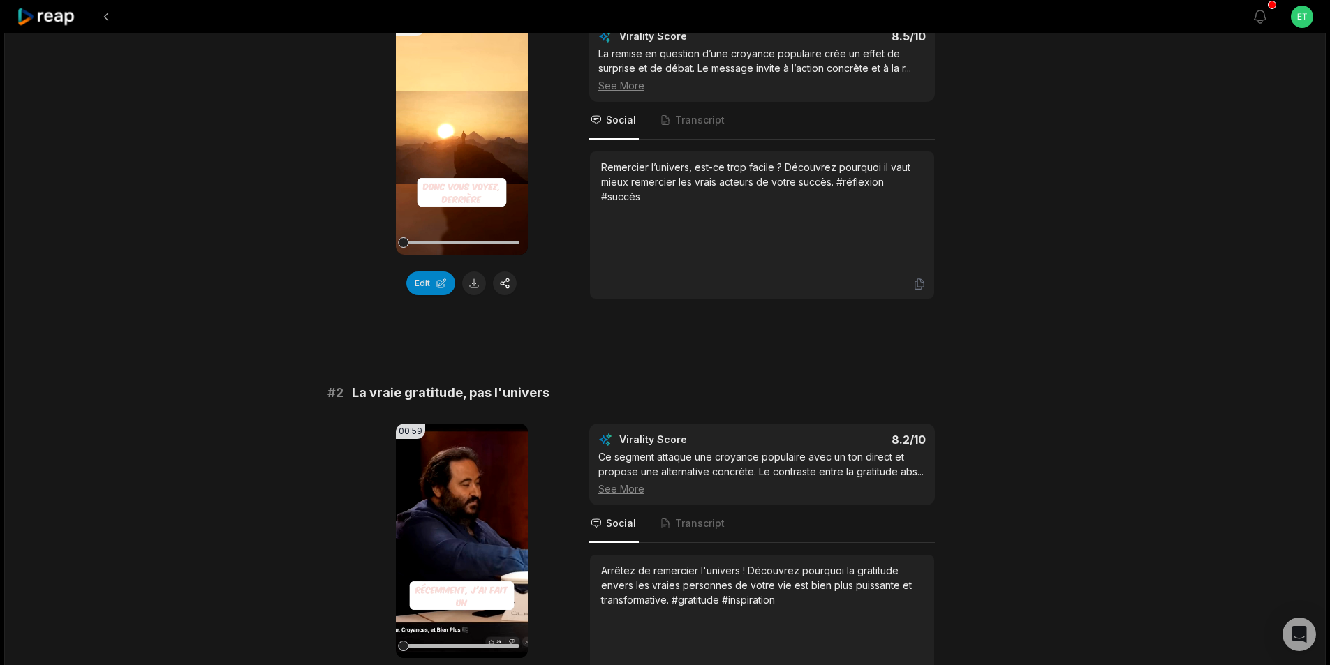
scroll to position [209, 0]
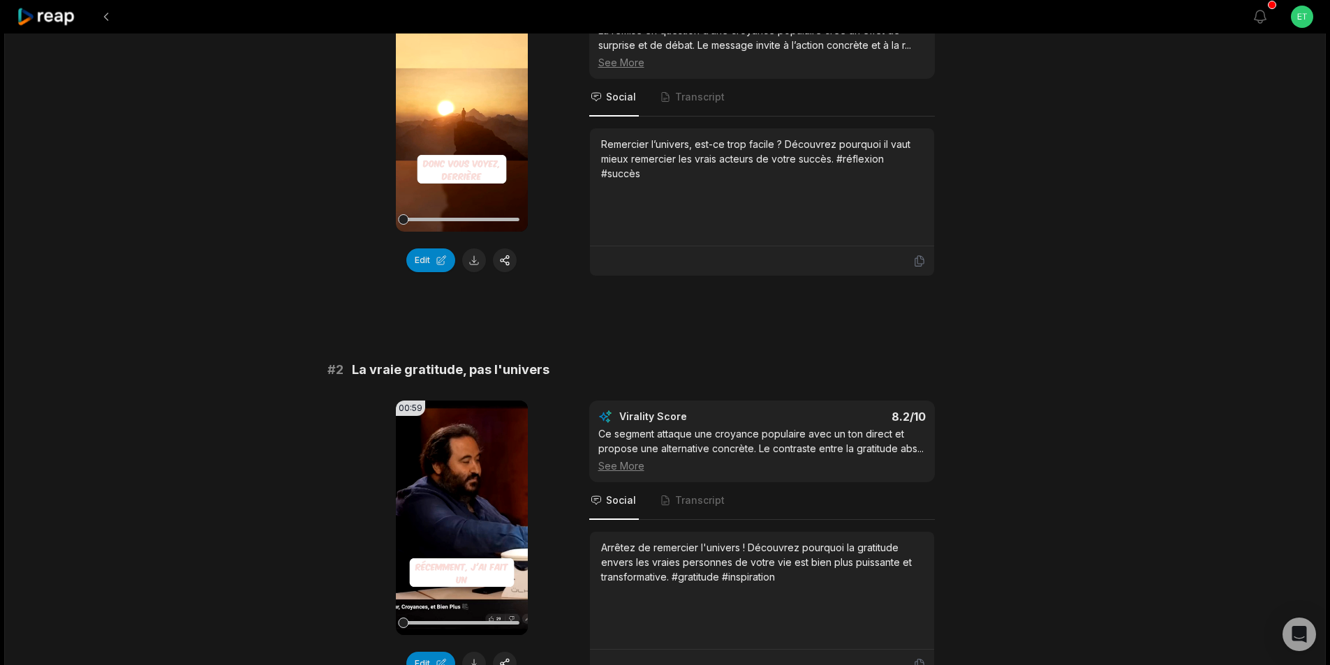
click at [458, 368] on span "La vraie gratitude, pas l'univers" at bounding box center [451, 370] width 198 height 20
copy span "La vraie gratitude, pas l'univers"
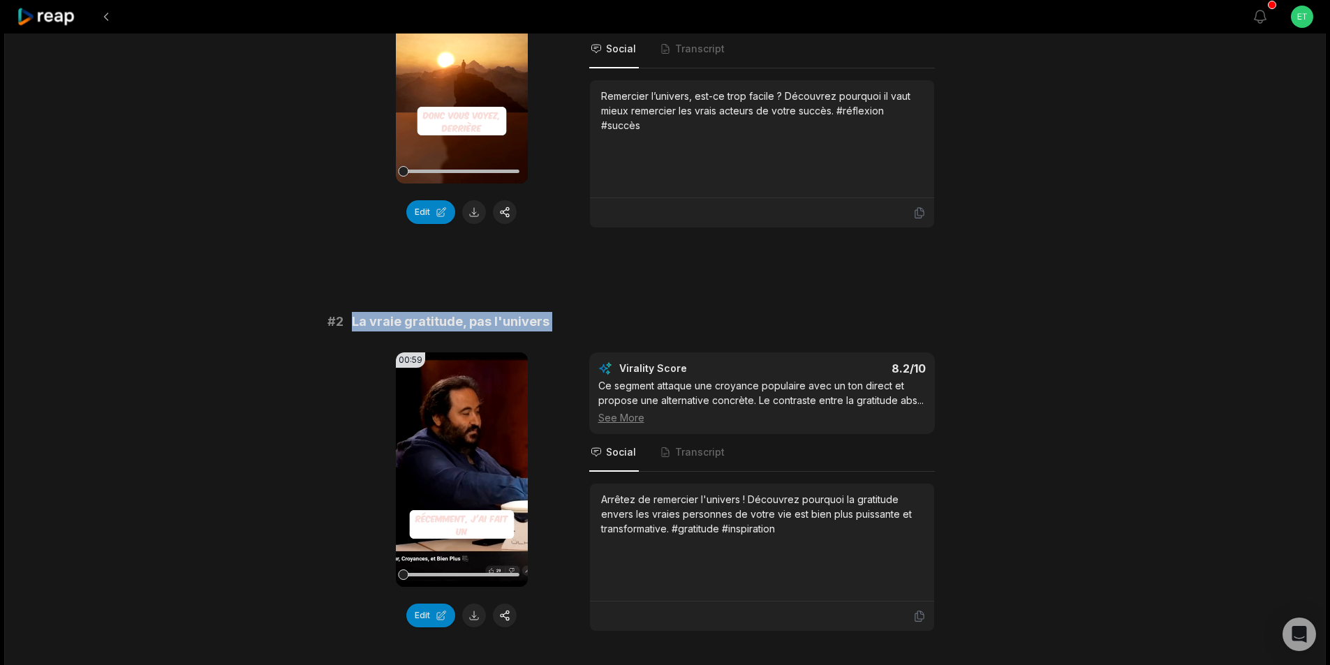
scroll to position [419, 0]
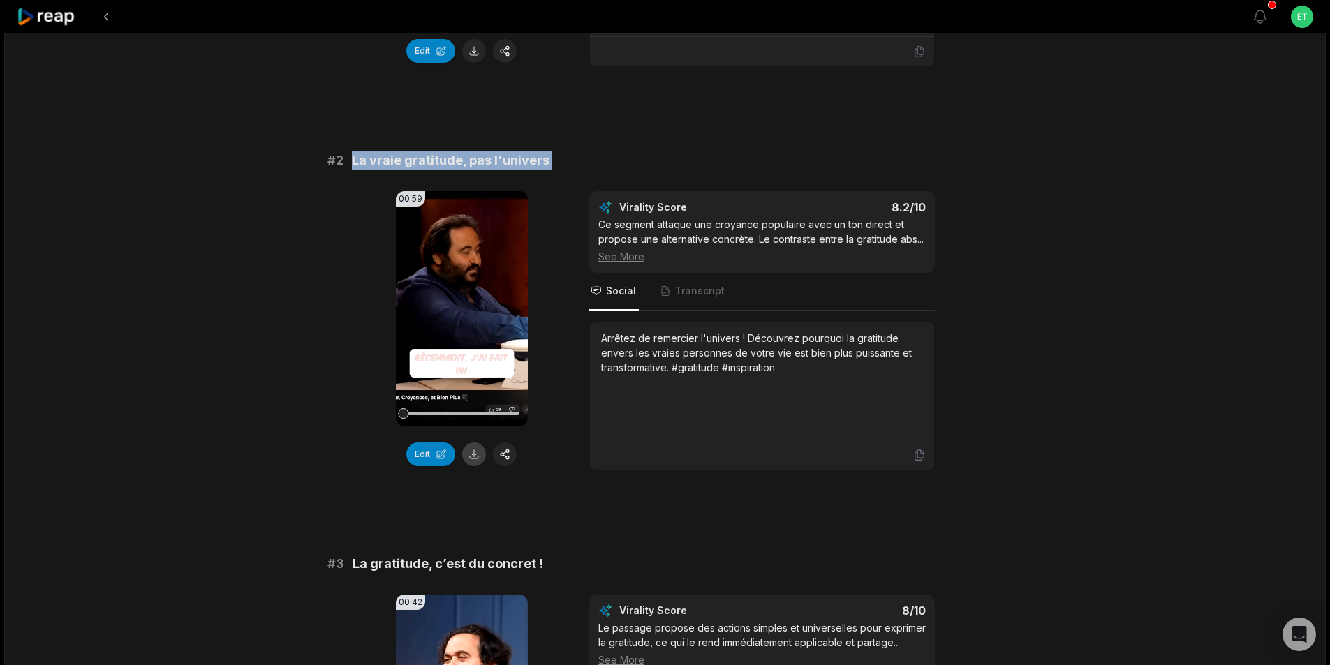
click at [473, 454] on button at bounding box center [474, 454] width 24 height 24
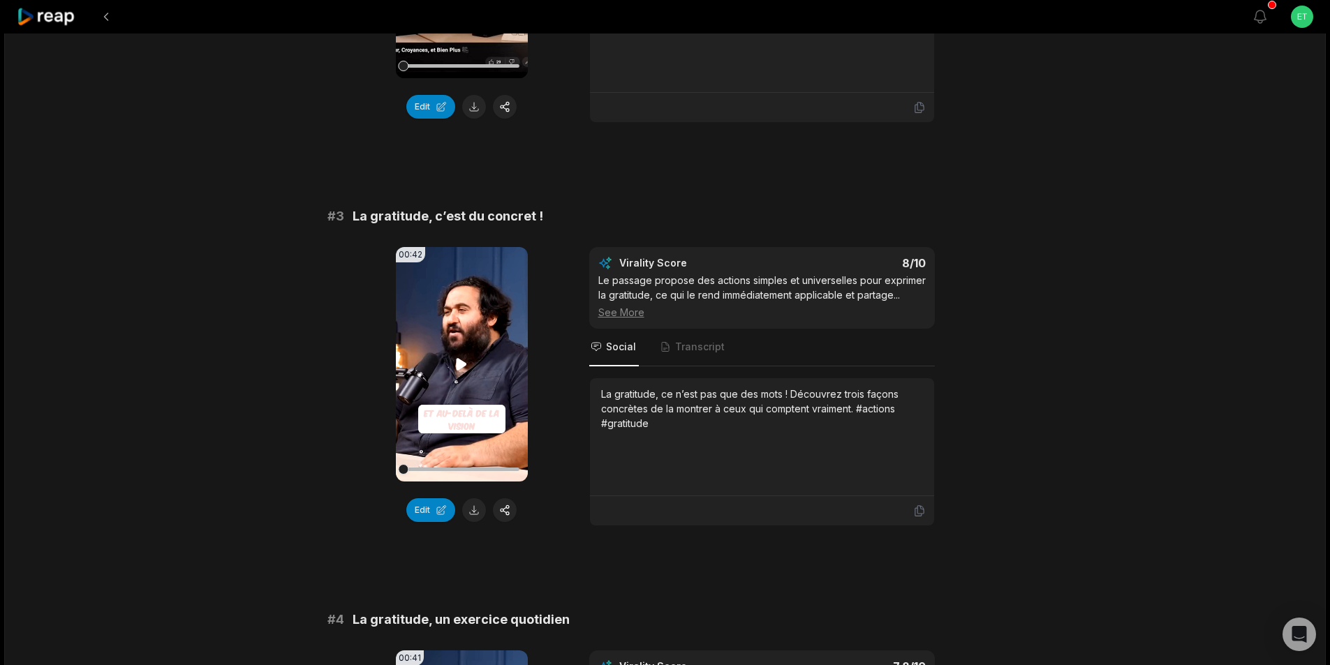
scroll to position [768, 0]
click at [445, 213] on span "La gratitude, c’est du concret !" at bounding box center [447, 215] width 191 height 20
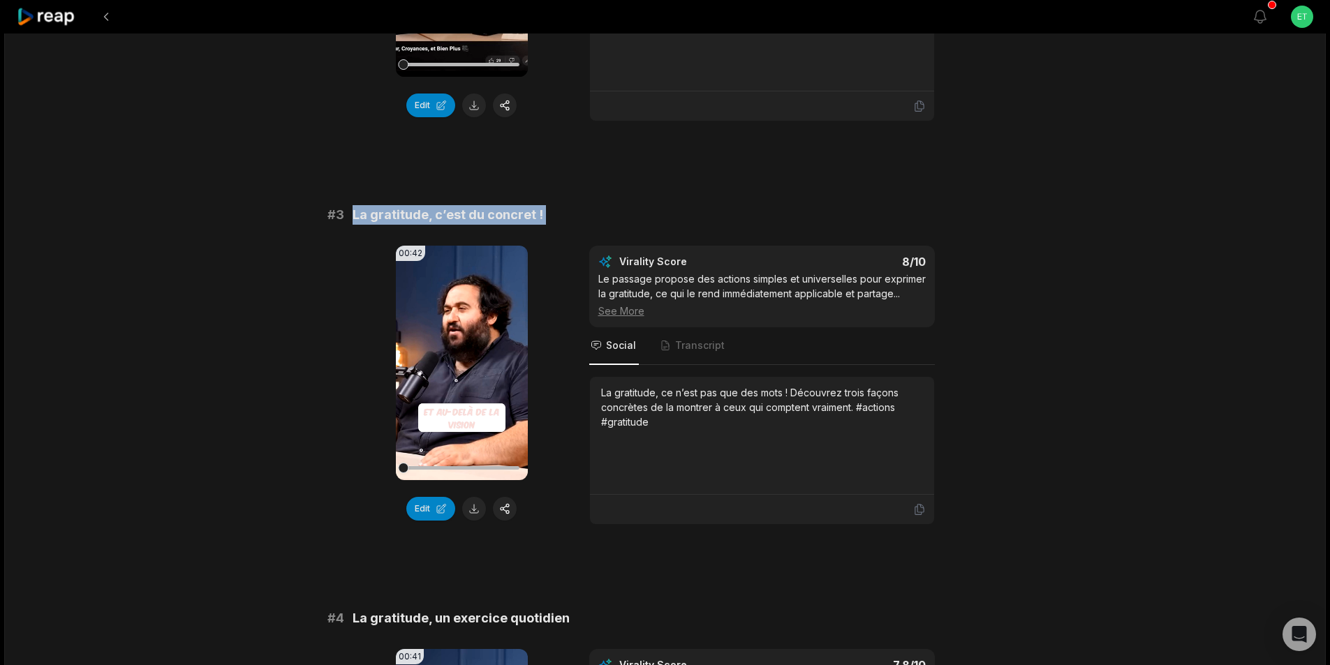
click at [445, 213] on span "La gratitude, c’est du concret !" at bounding box center [447, 215] width 191 height 20
copy span "La gratitude, c’est du concret !"
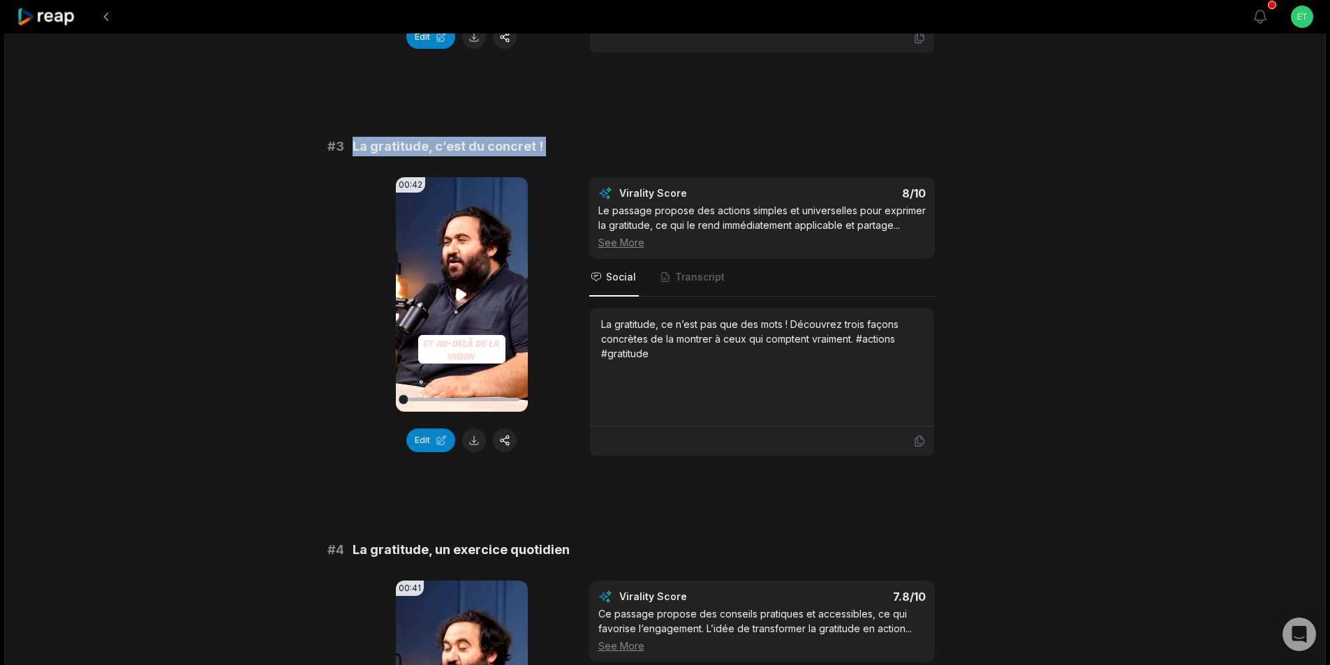
scroll to position [838, 0]
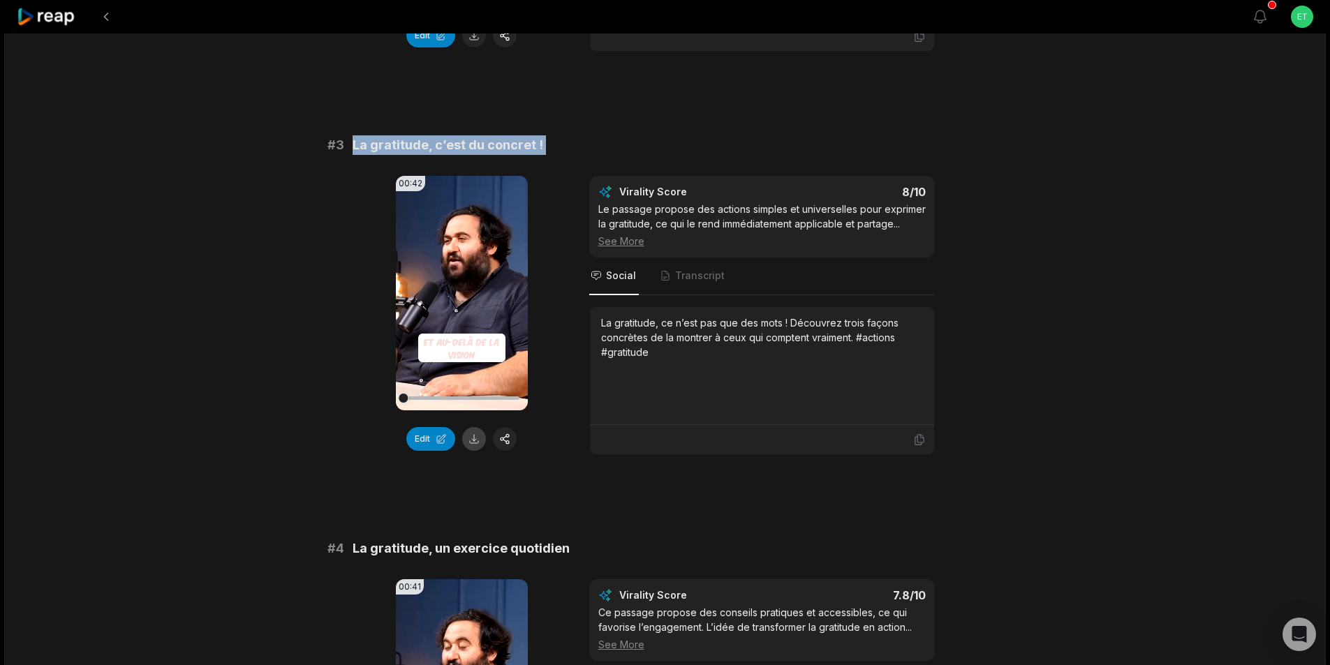
click at [477, 440] on button at bounding box center [474, 439] width 24 height 24
click at [459, 545] on span "La gratitude, un exercice quotidien" at bounding box center [460, 549] width 217 height 20
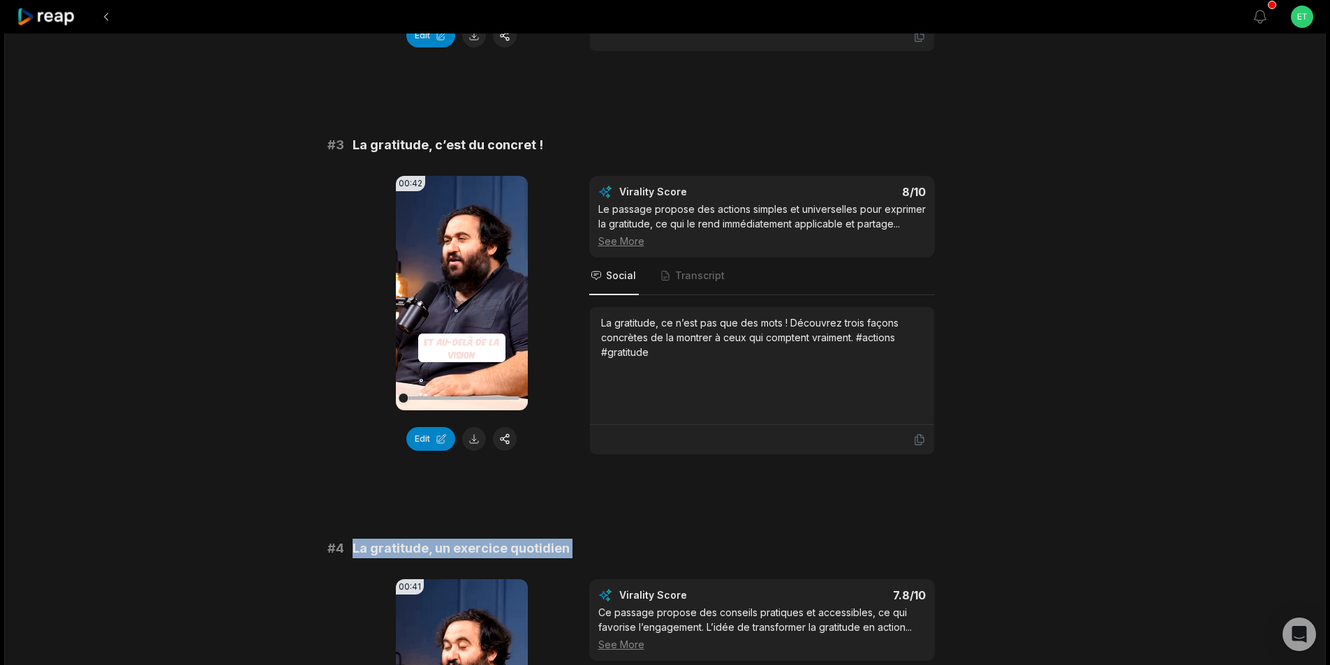
click at [459, 545] on span "La gratitude, un exercice quotidien" at bounding box center [460, 549] width 217 height 20
copy span "La gratitude, un exercice quotidien"
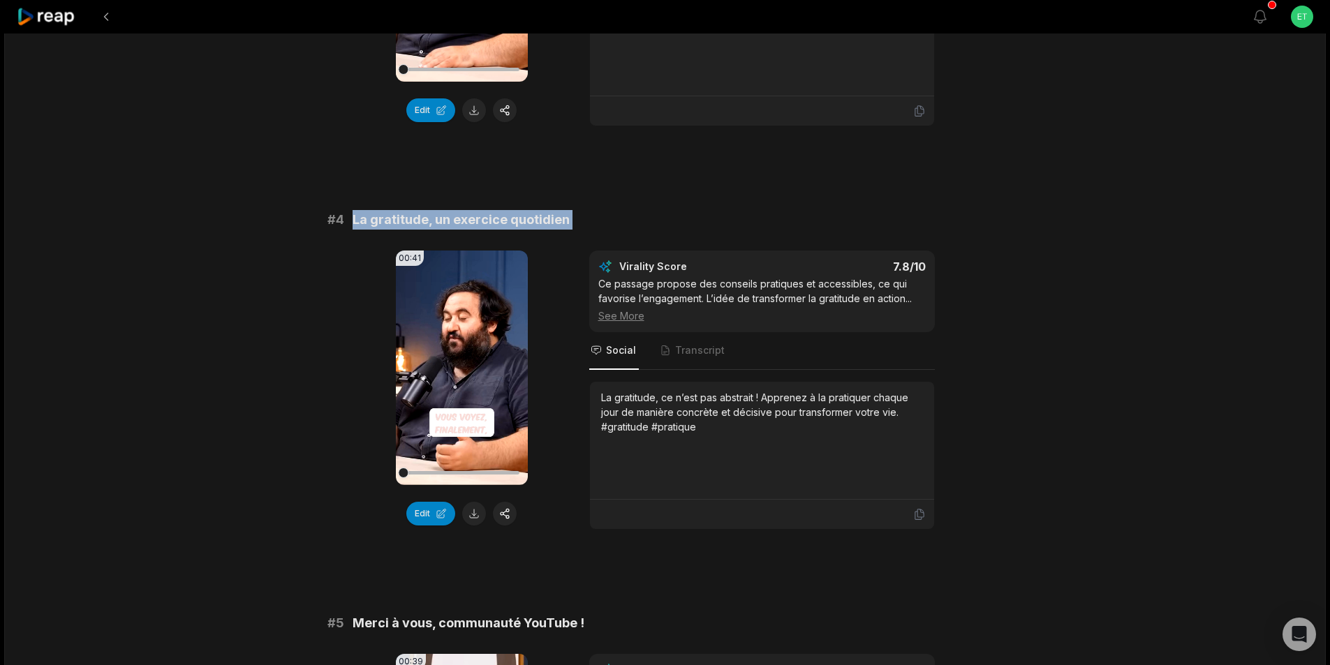
scroll to position [1256, 0]
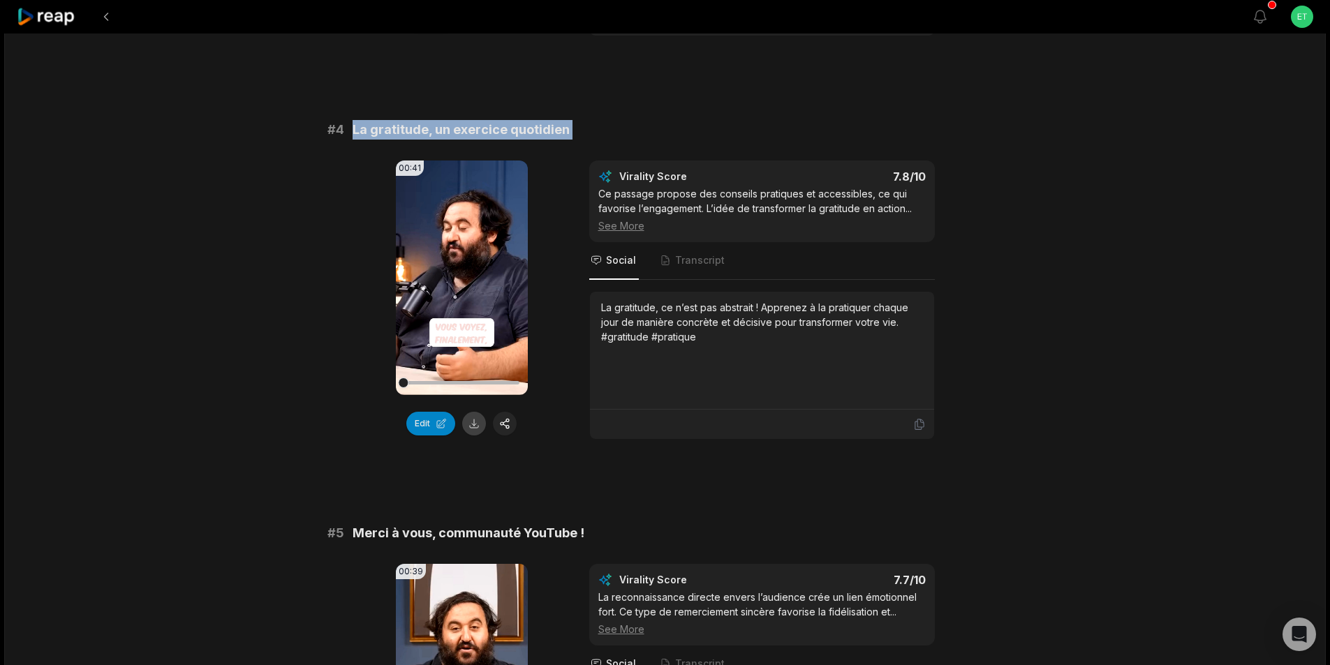
click at [474, 417] on button at bounding box center [474, 424] width 24 height 24
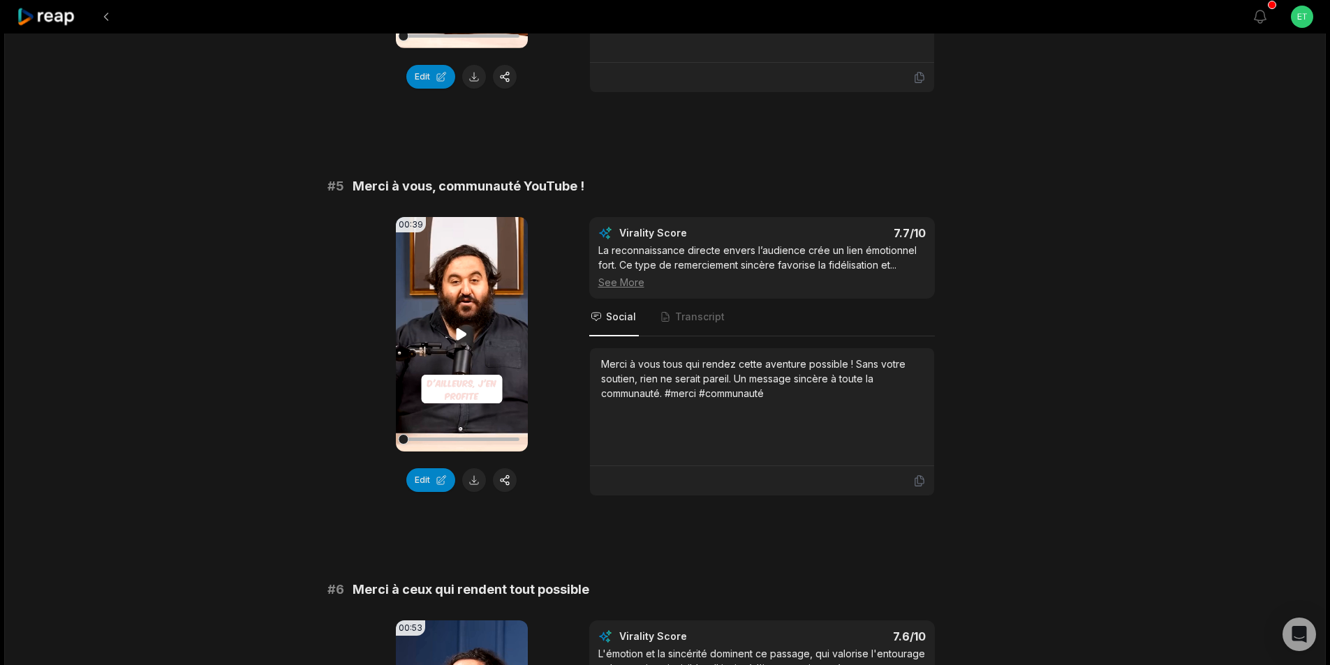
scroll to position [1605, 0]
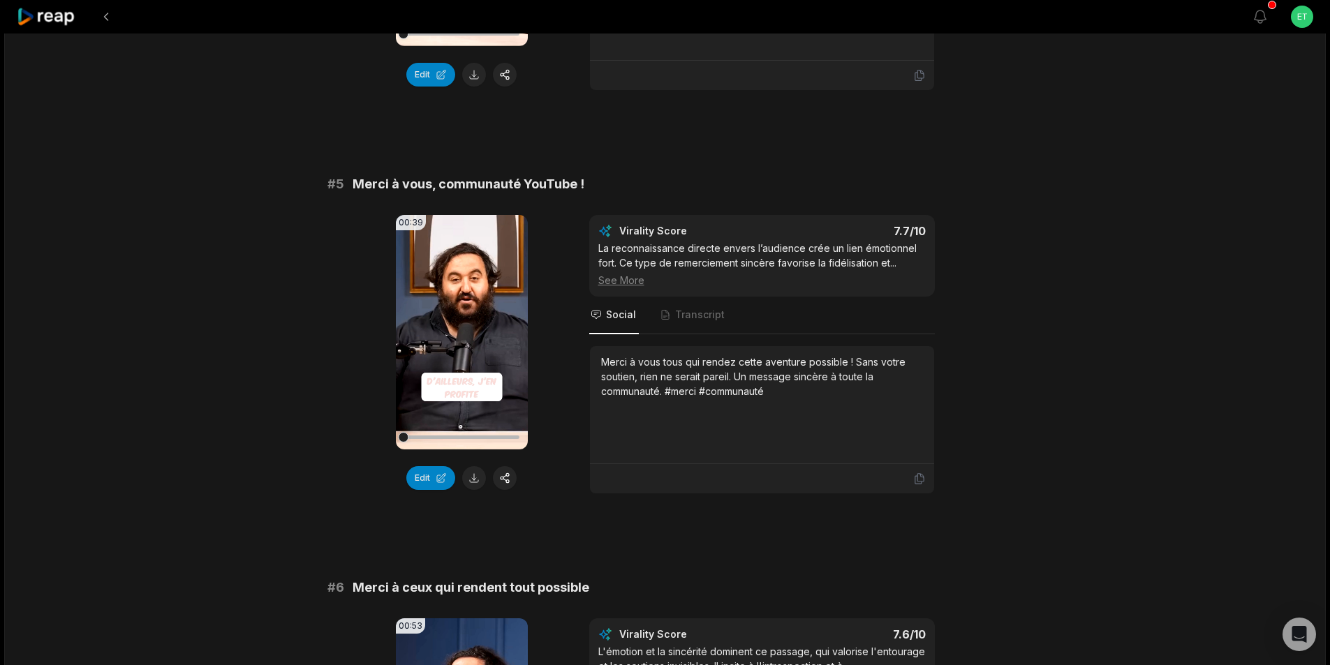
click at [473, 186] on span "Merci à vous, communauté YouTube !" at bounding box center [468, 184] width 232 height 20
copy span "Merci à vous, communauté YouTube !"
click at [476, 481] on button at bounding box center [474, 478] width 24 height 24
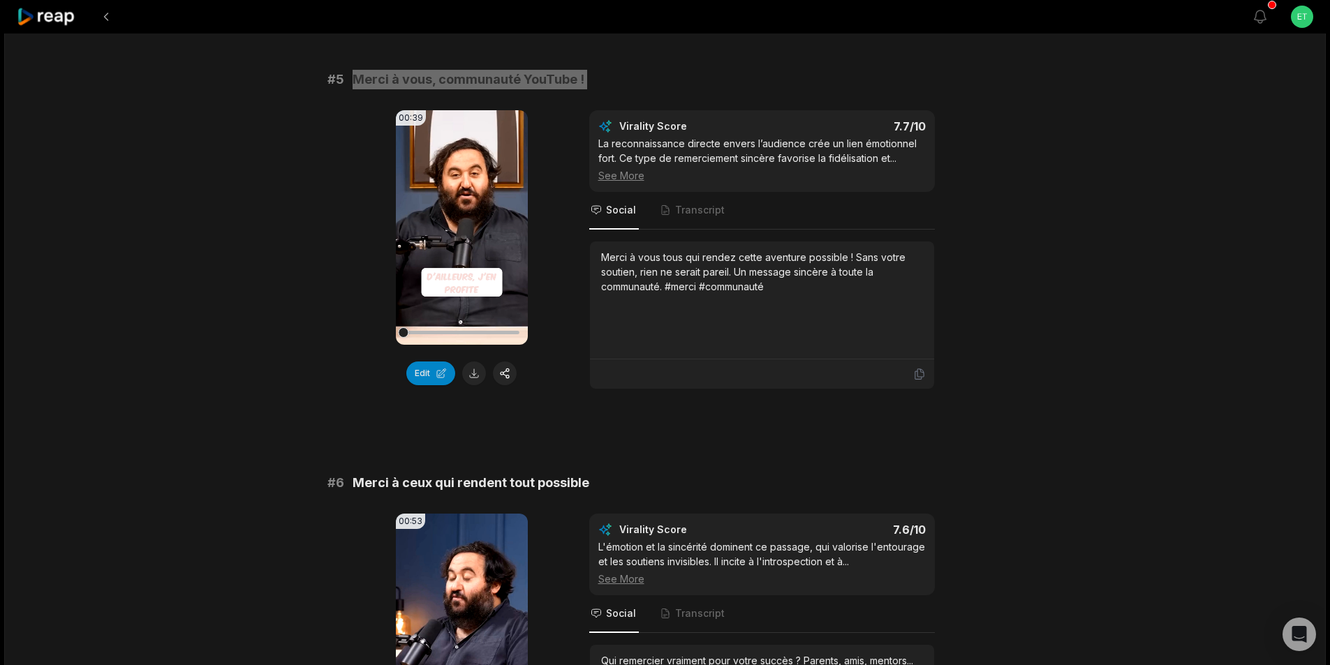
scroll to position [1745, 0]
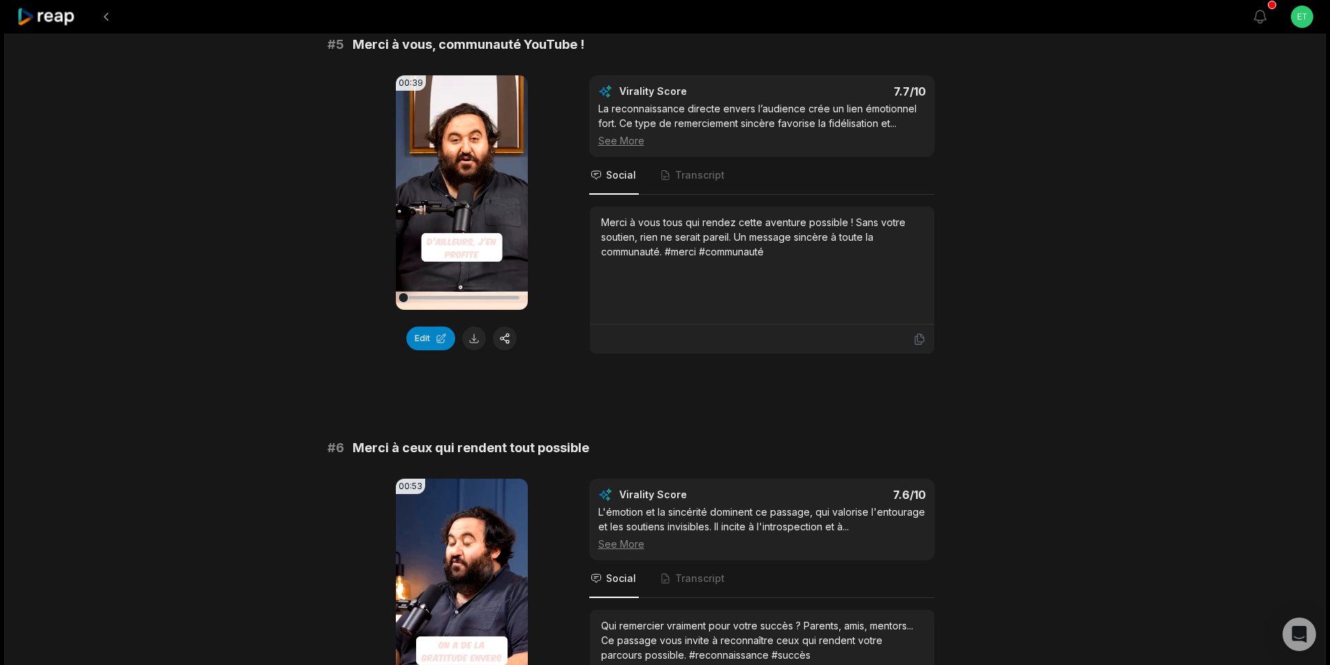
click at [465, 446] on span "Merci à ceux qui rendent tout possible" at bounding box center [470, 448] width 237 height 20
copy span "Merci à ceux qui rendent tout possible"
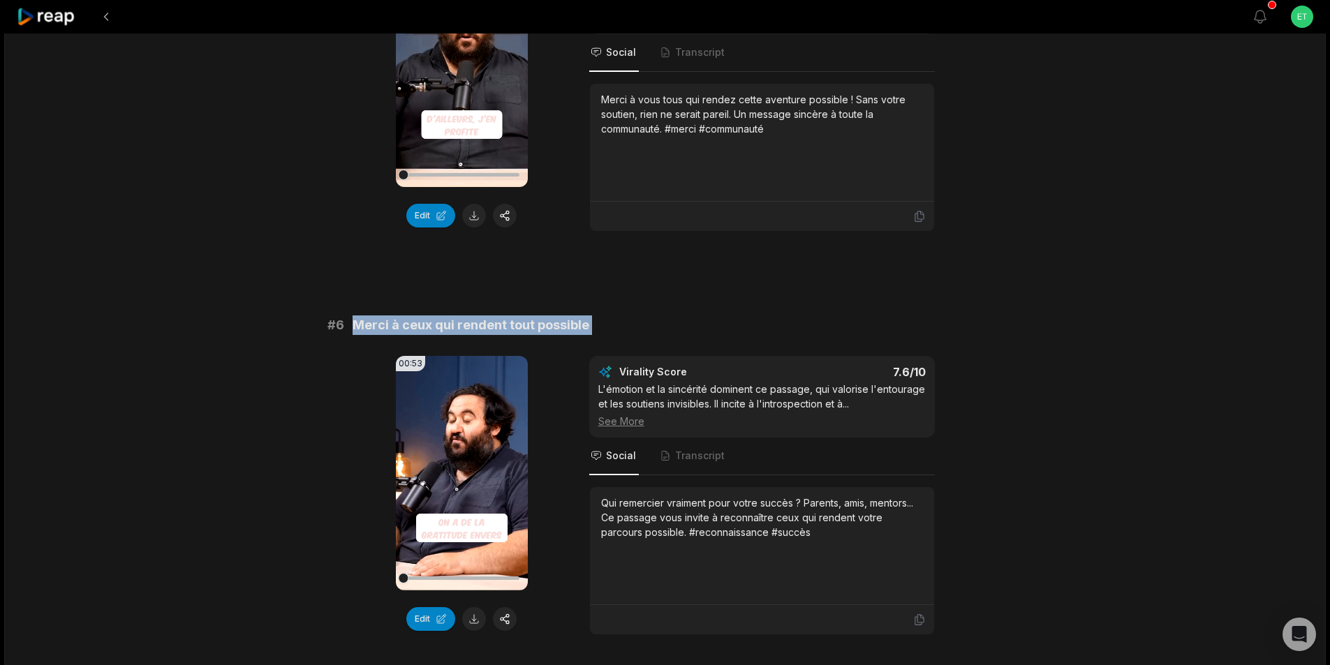
scroll to position [1954, 0]
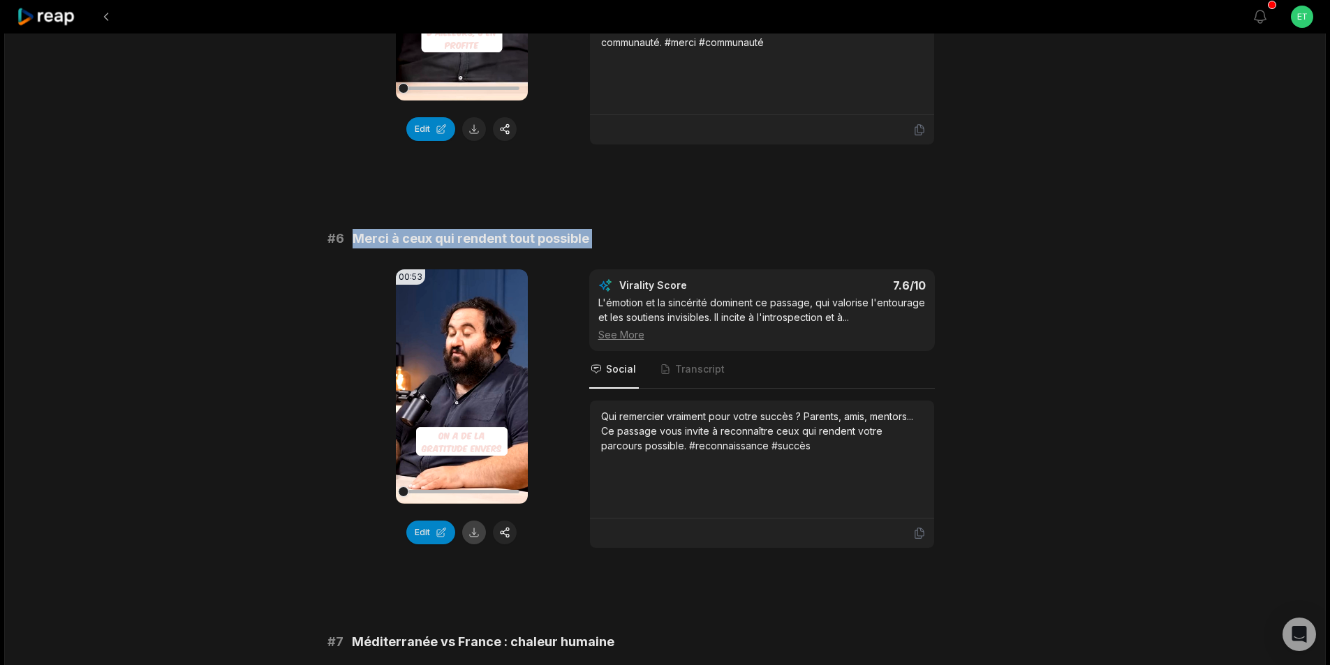
click at [478, 534] on button at bounding box center [474, 533] width 24 height 24
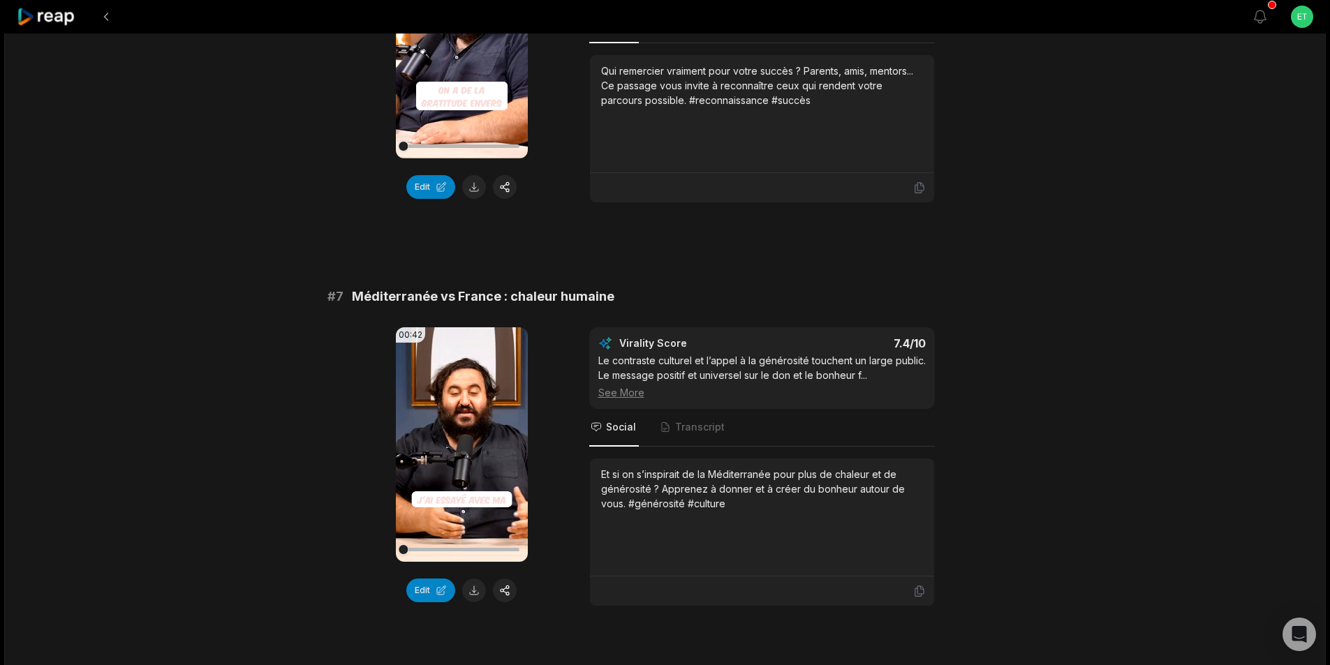
scroll to position [2303, 0]
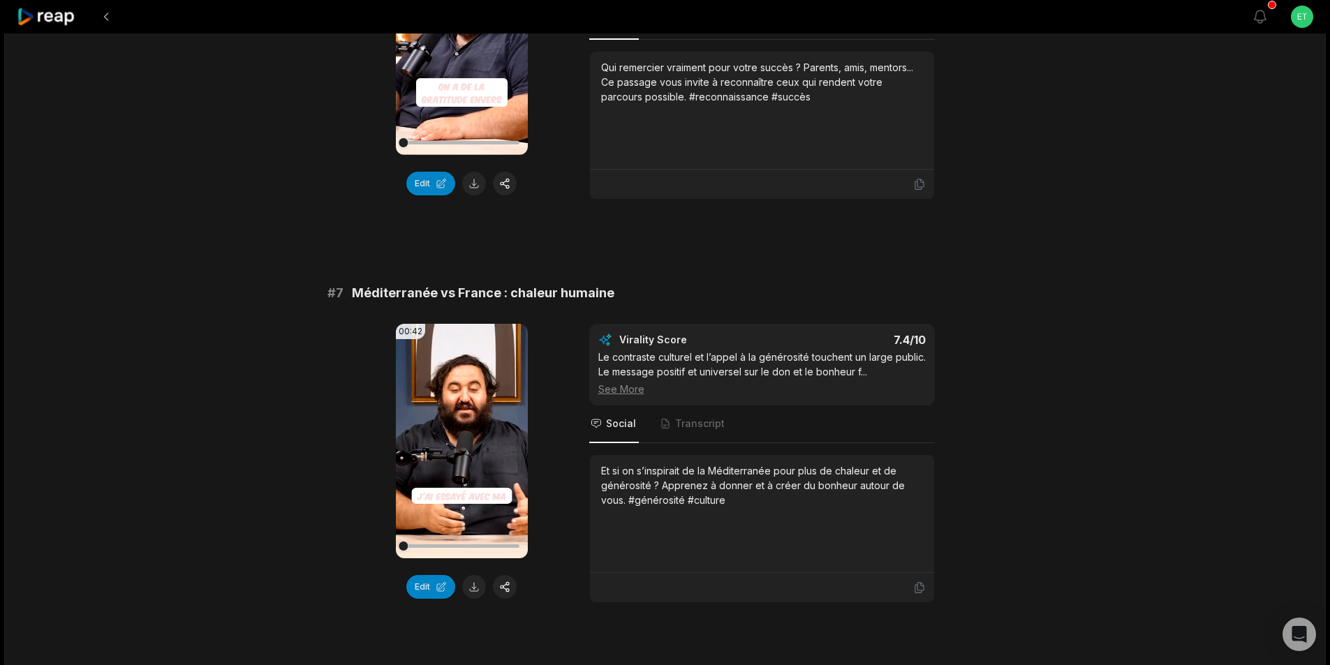
click at [468, 292] on span "Méditerranée vs France : chaleur humaine" at bounding box center [483, 293] width 262 height 20
copy span "Méditerranée vs France : chaleur humaine"
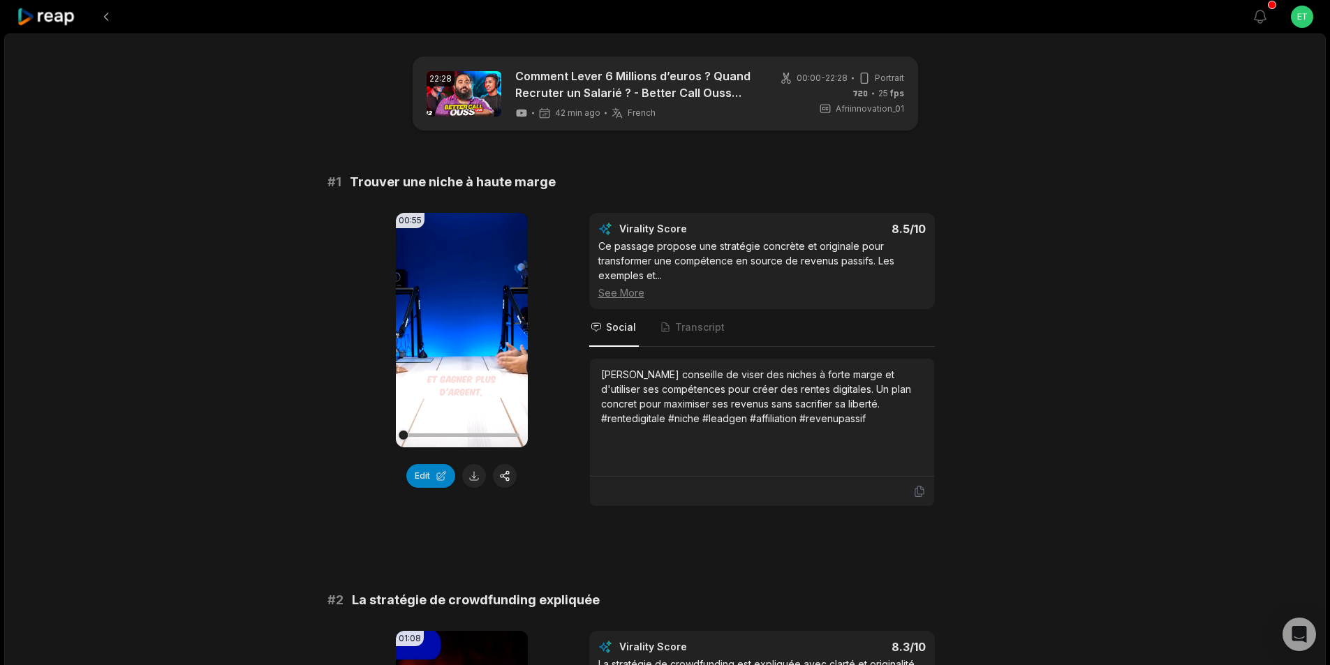
click at [449, 181] on span "Trouver une niche à haute marge" at bounding box center [453, 182] width 206 height 20
copy span "Trouver une niche à haute marge"
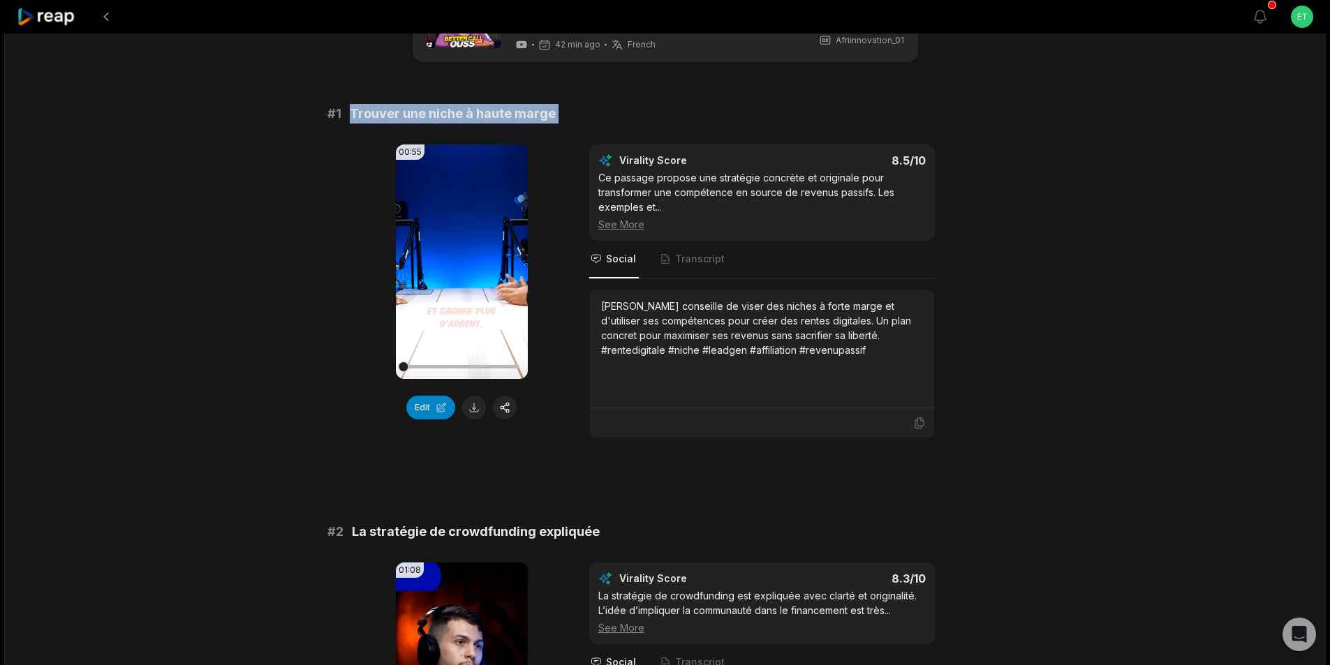
scroll to position [70, 0]
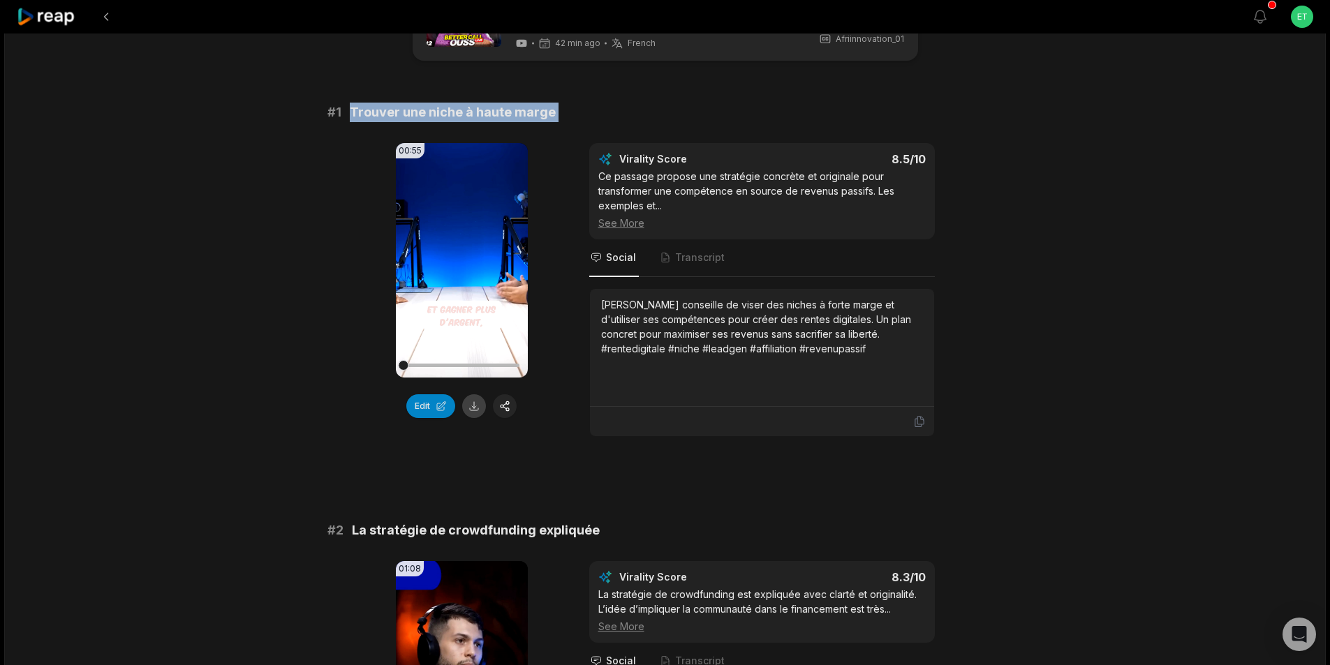
click at [474, 405] on button at bounding box center [474, 406] width 24 height 24
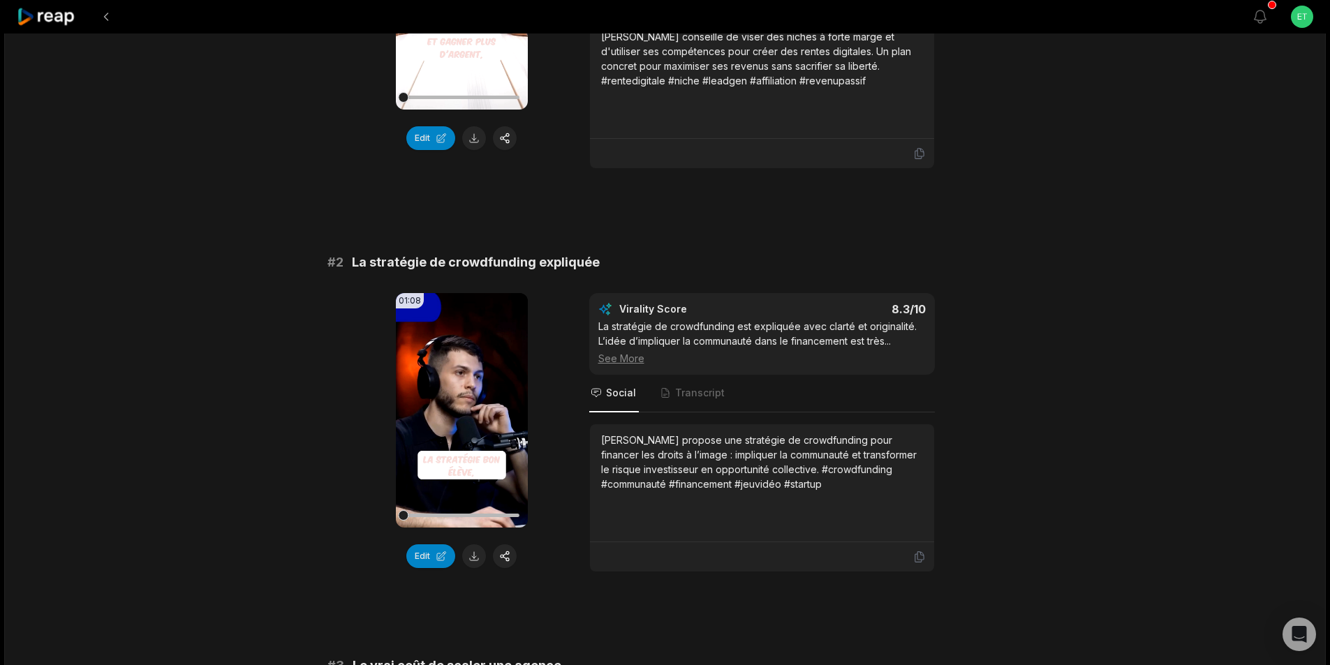
scroll to position [349, 0]
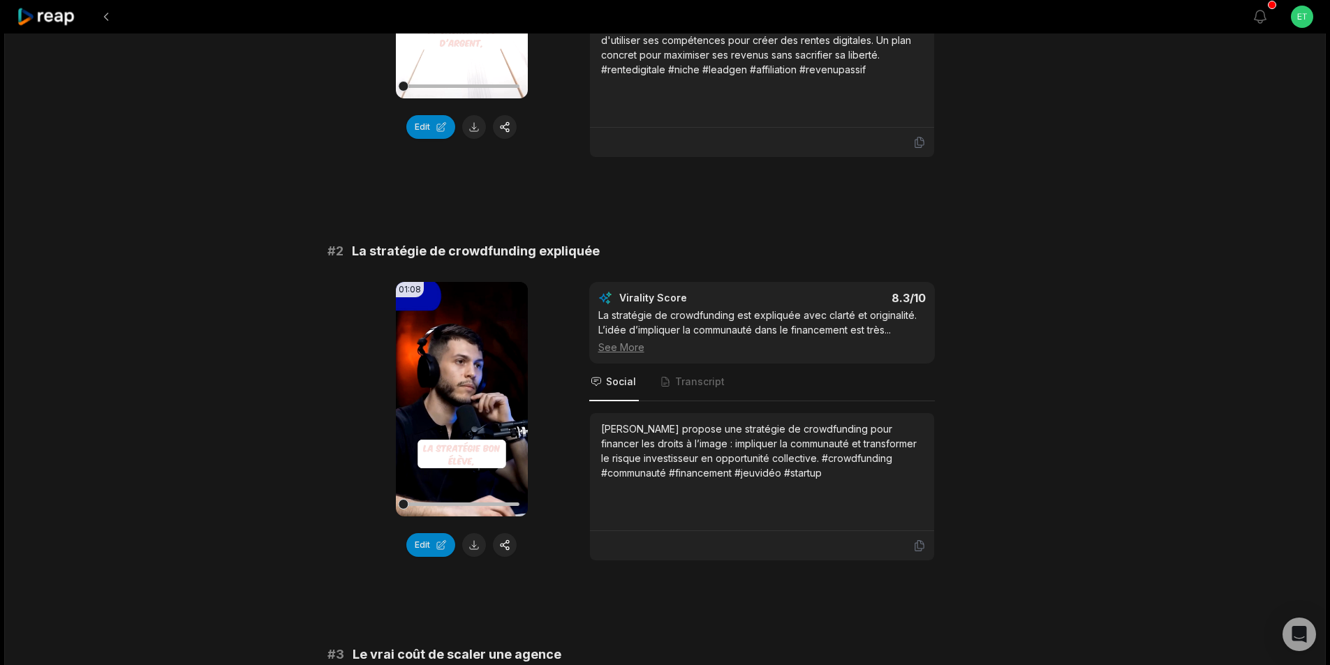
click at [474, 250] on span "La stratégie de crowdfunding expliquée" at bounding box center [476, 251] width 248 height 20
copy span "La stratégie de crowdfunding expliquée"
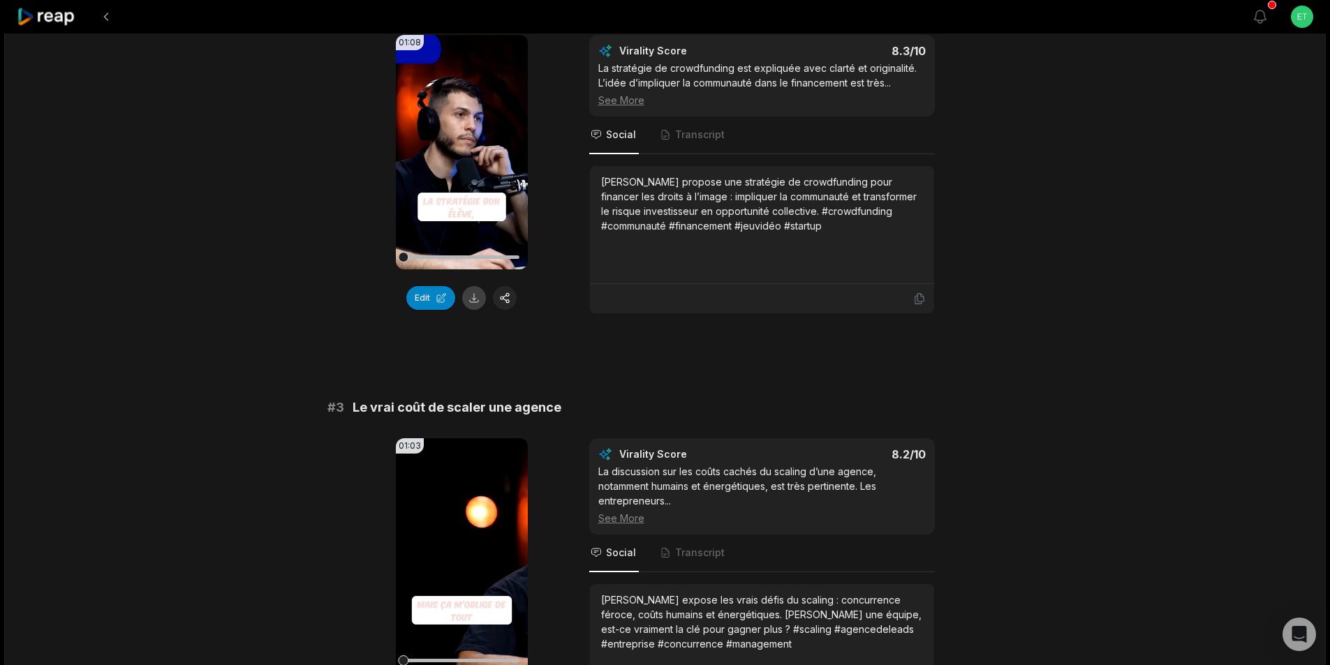
scroll to position [628, 0]
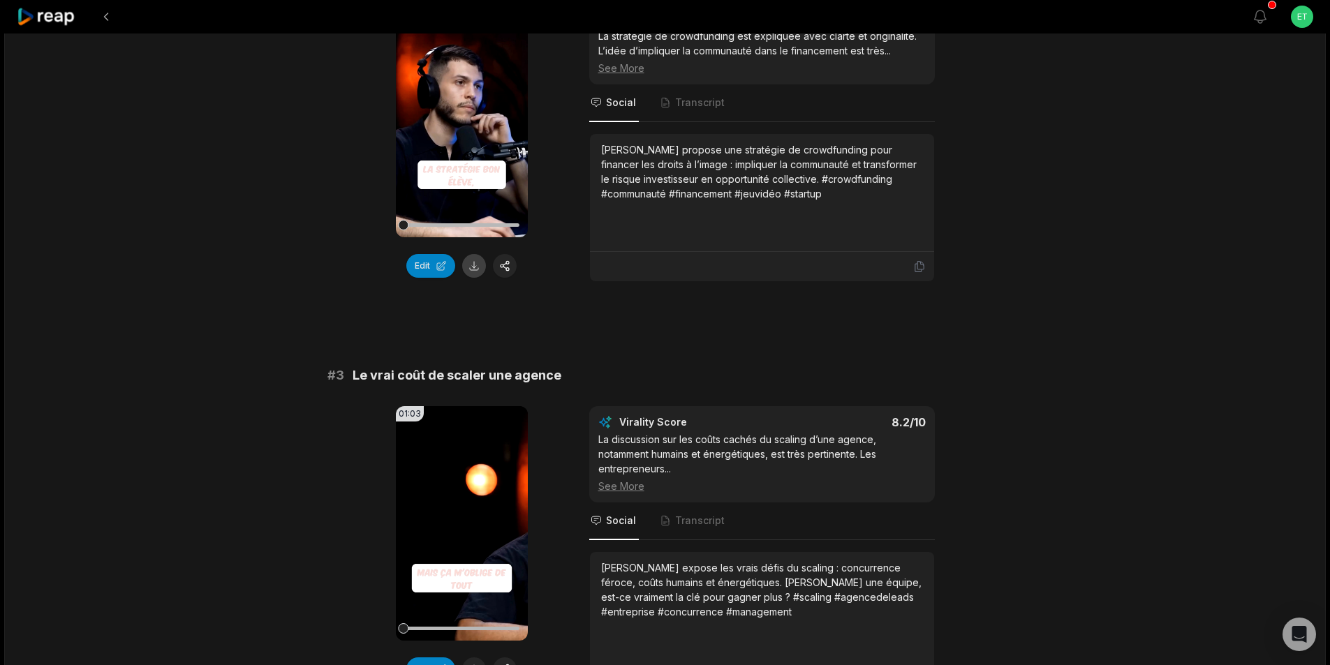
click at [478, 269] on button at bounding box center [474, 266] width 24 height 24
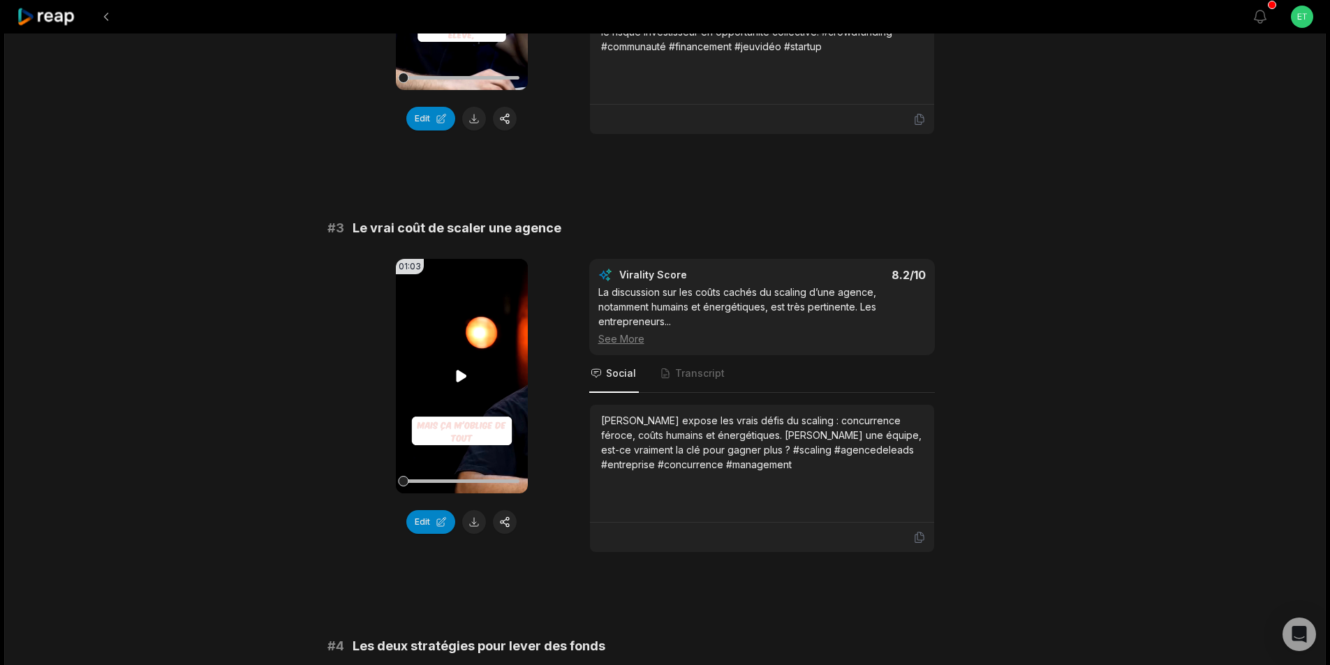
scroll to position [838, 0]
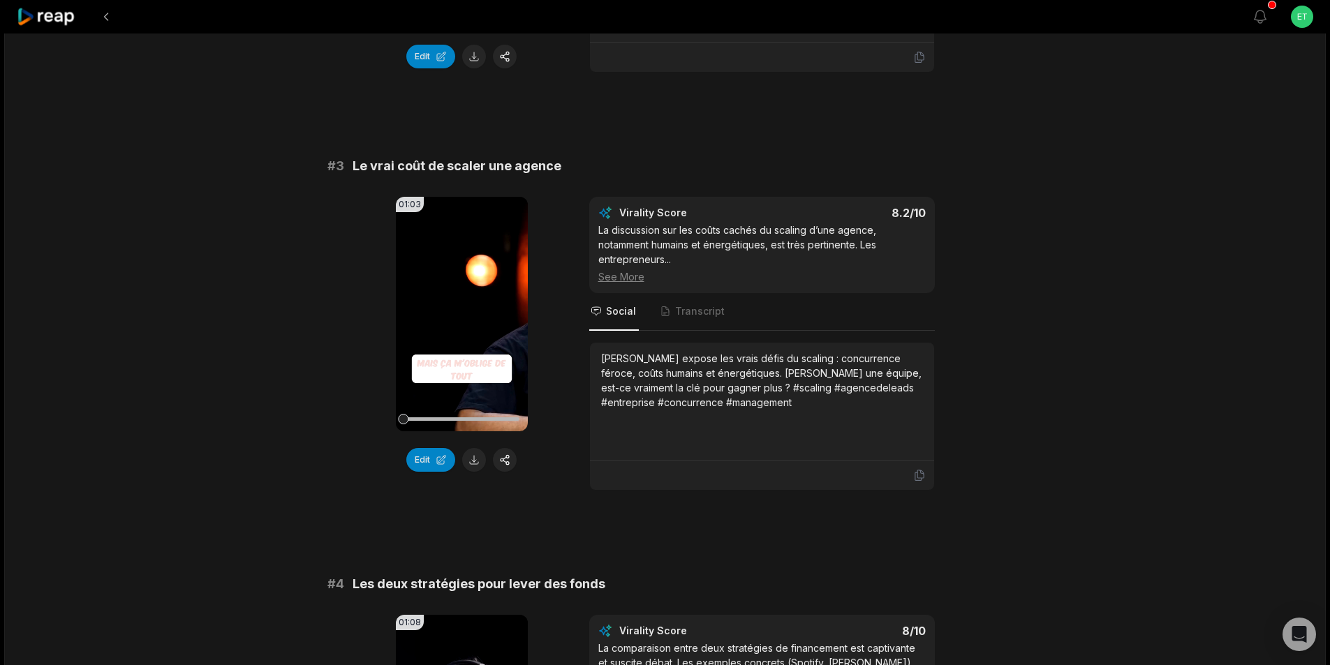
click at [461, 162] on span "Le vrai coût de scaler une agence" at bounding box center [456, 166] width 209 height 20
copy span "Le vrai coût de scaler une agence"
click at [476, 461] on button at bounding box center [474, 460] width 24 height 24
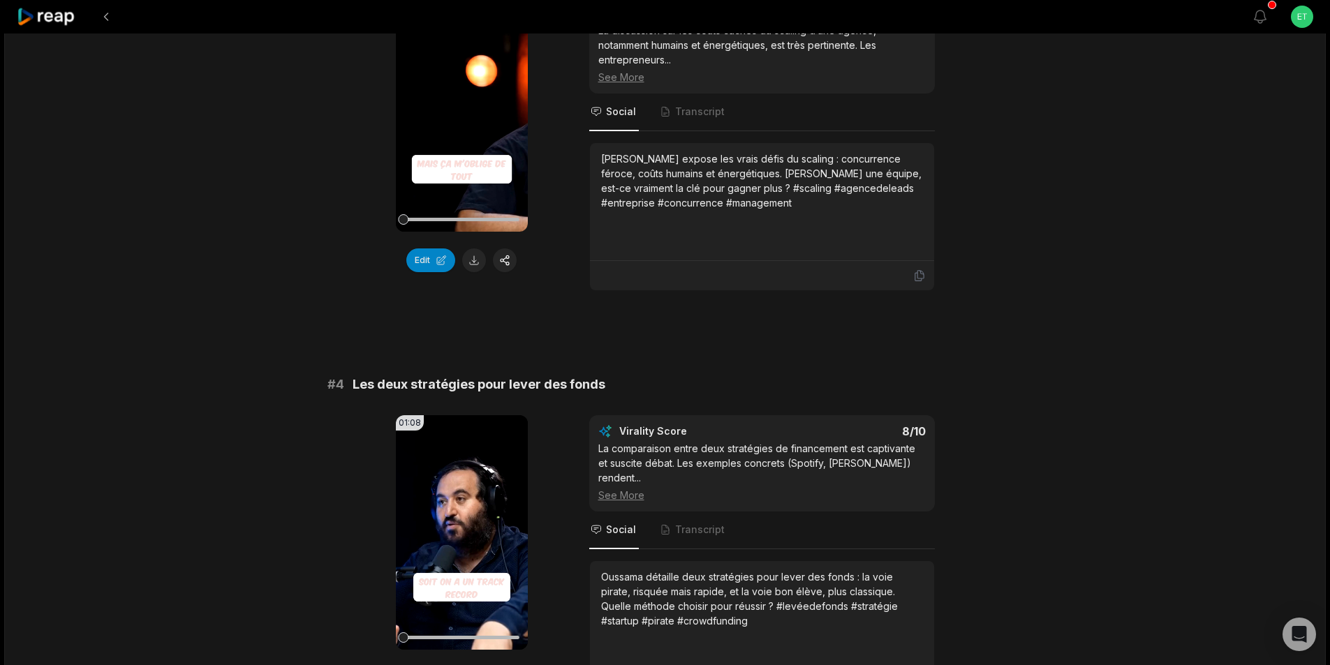
scroll to position [1047, 0]
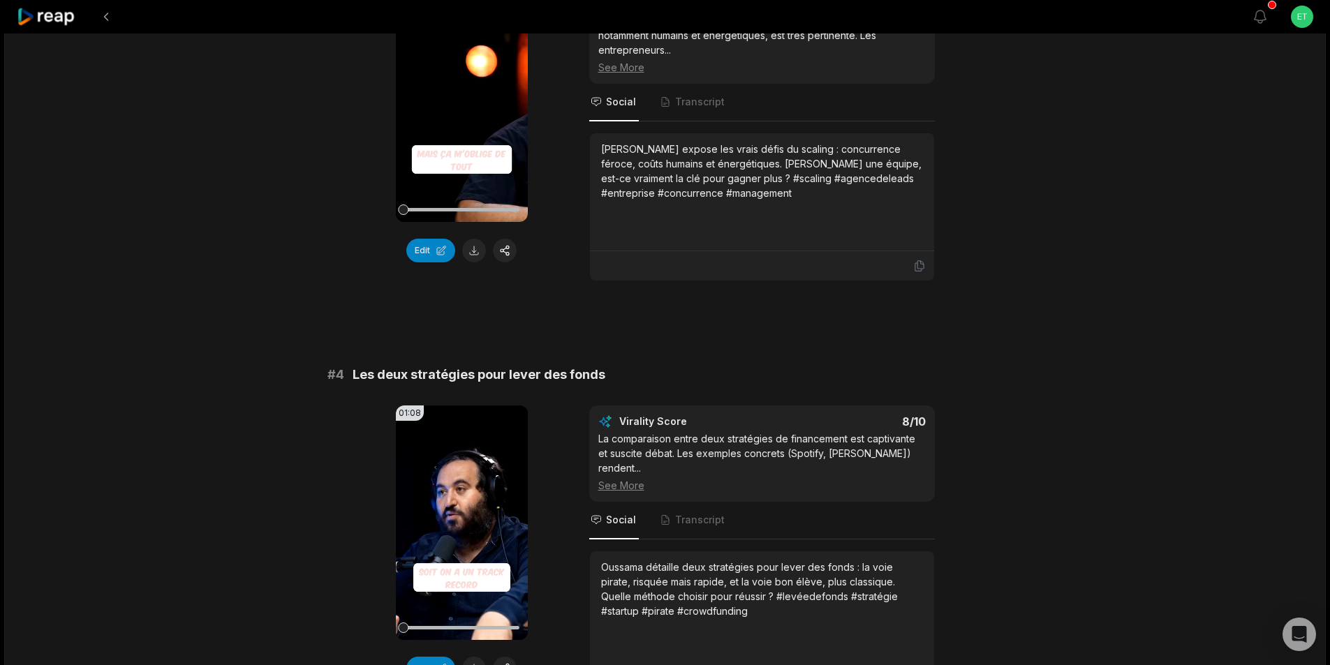
click at [476, 370] on span "Les deux stratégies pour lever des fonds" at bounding box center [478, 375] width 253 height 20
copy span "Les deux stratégies pour lever des fonds"
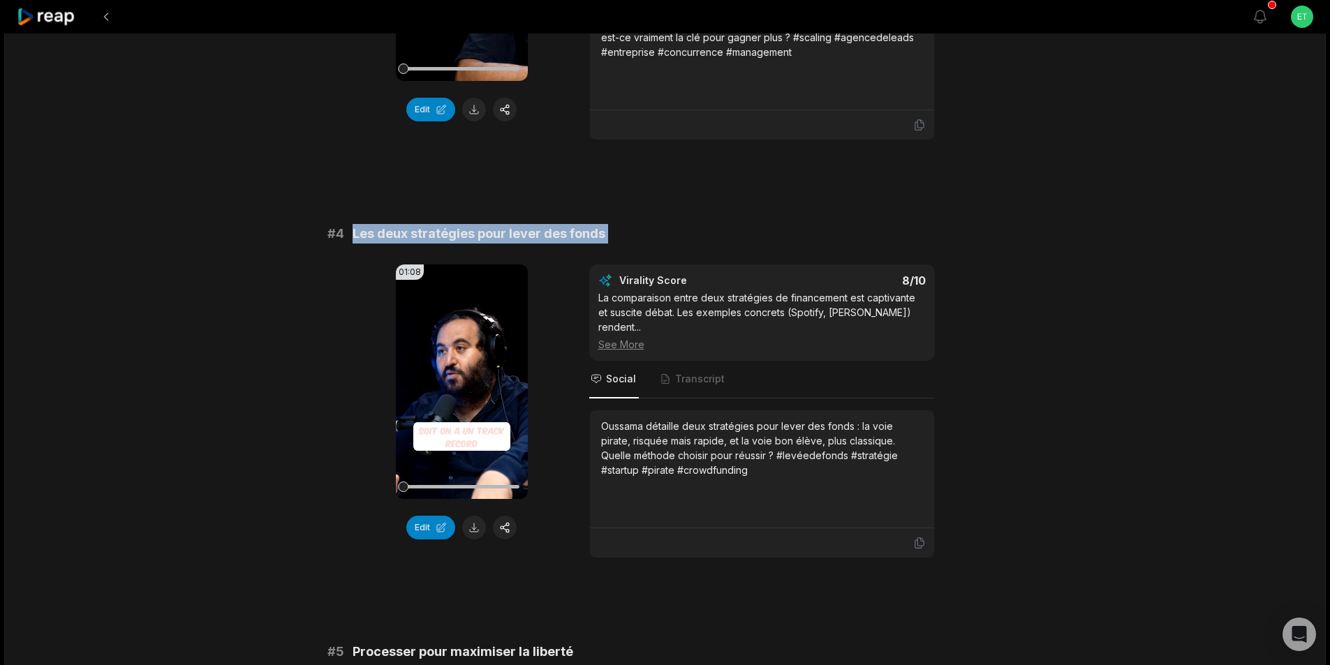
scroll to position [1256, 0]
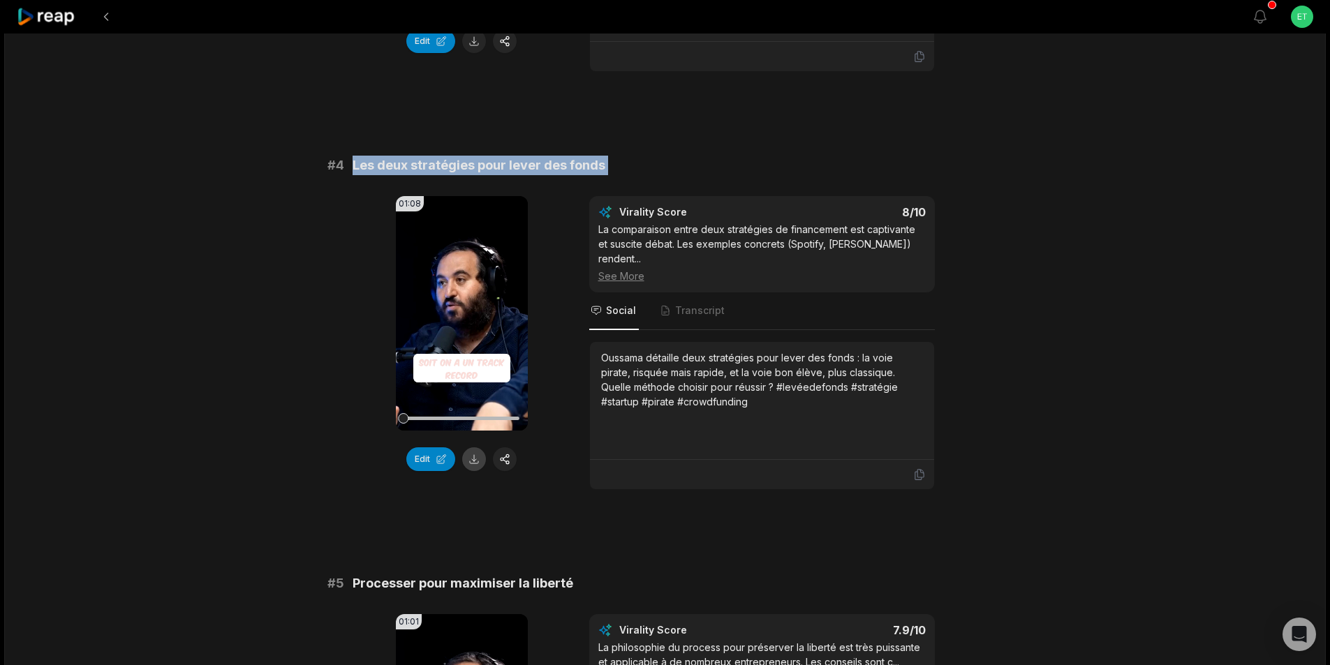
click at [474, 456] on button at bounding box center [474, 459] width 24 height 24
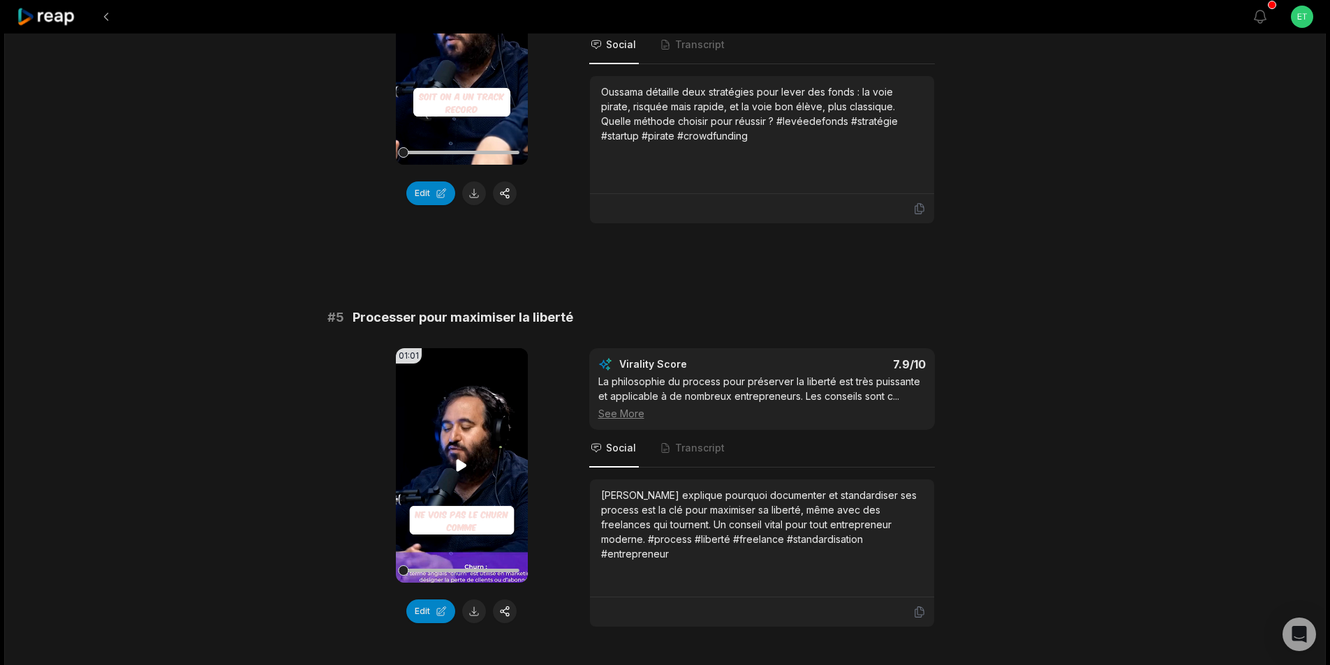
scroll to position [1535, 0]
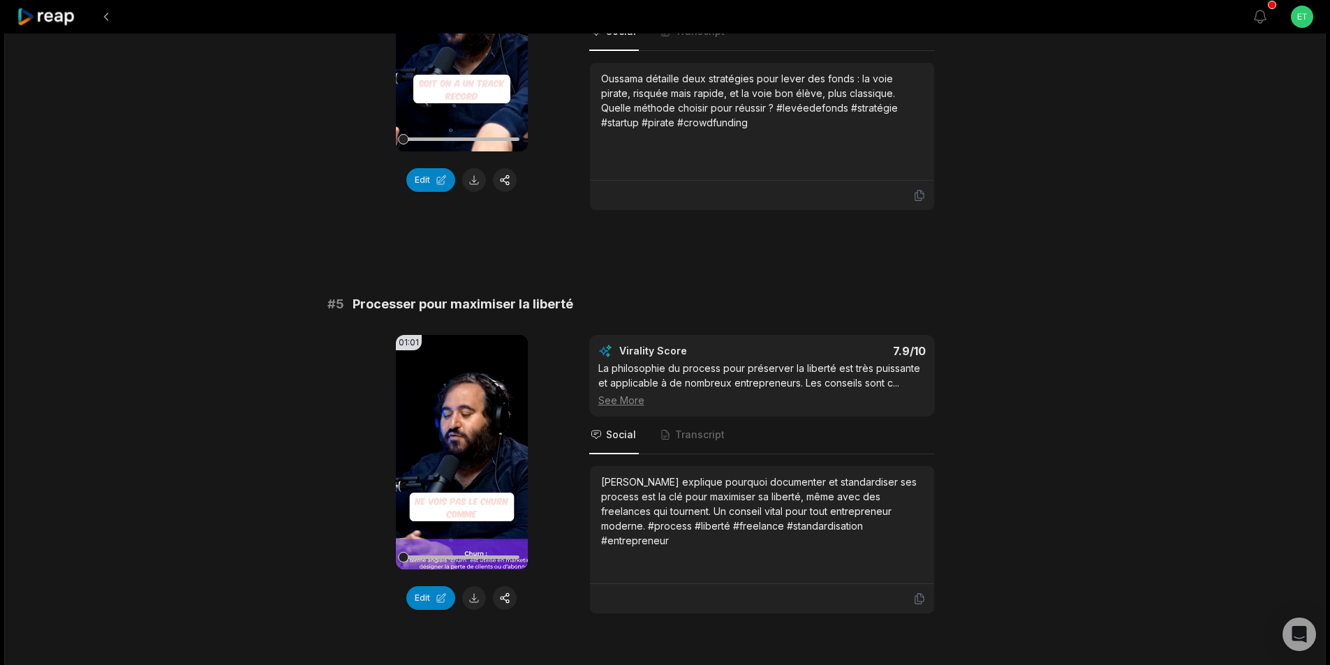
click at [454, 295] on span "Processer pour maximiser la liberté" at bounding box center [462, 305] width 221 height 20
copy span "Processer pour maximiser la liberté"
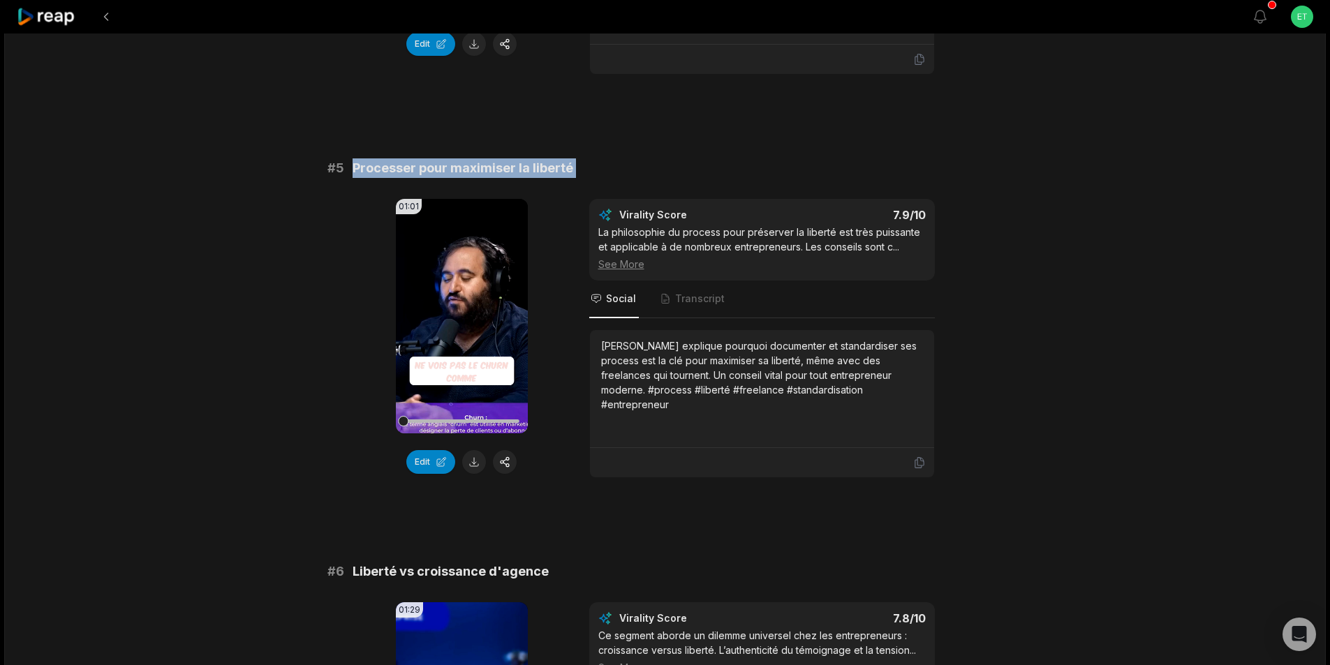
scroll to position [1745, 0]
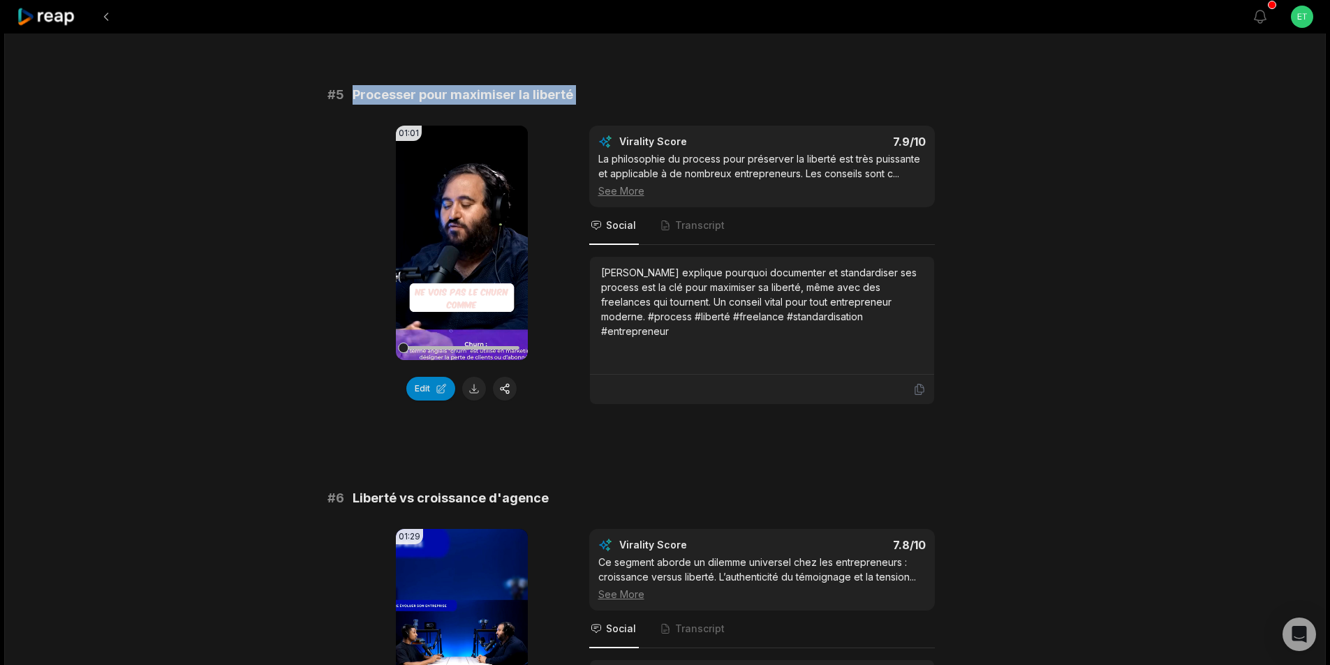
click at [472, 377] on button at bounding box center [474, 389] width 24 height 24
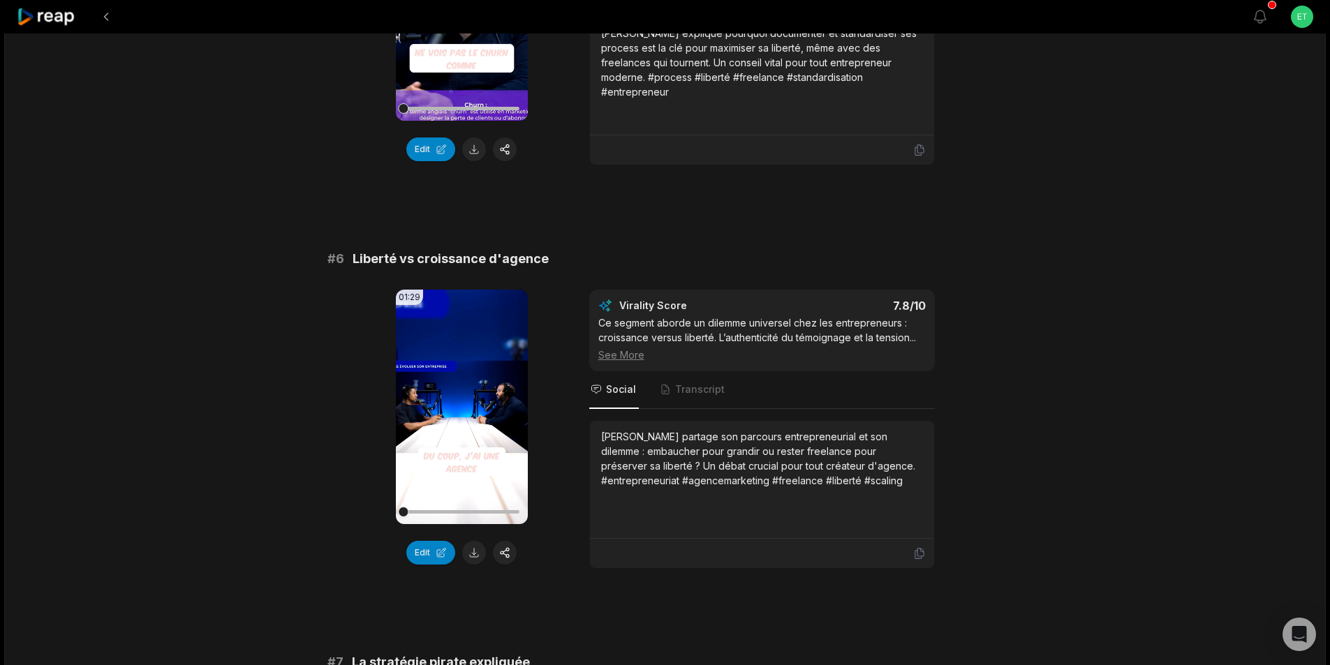
scroll to position [2024, 0]
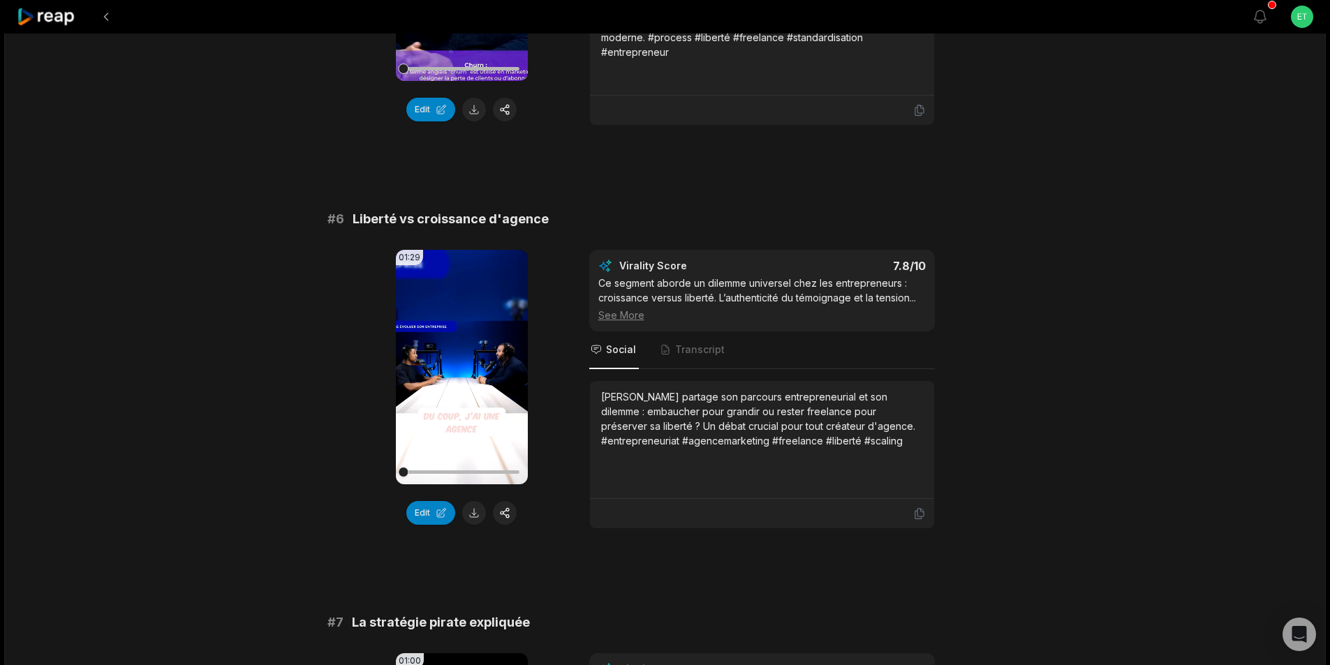
click at [447, 209] on span "Liberté vs croissance d'agence" at bounding box center [450, 219] width 196 height 20
copy span "Liberté vs croissance d'agence"
click at [473, 501] on button at bounding box center [474, 513] width 24 height 24
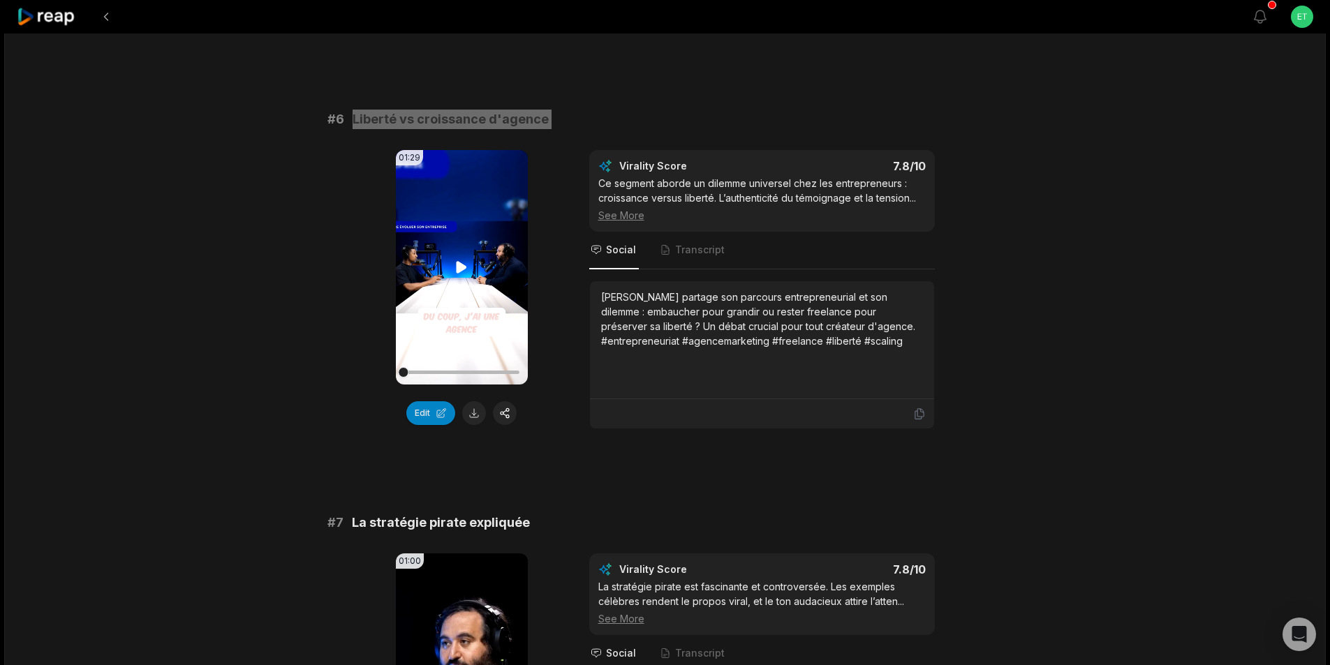
scroll to position [2164, 0]
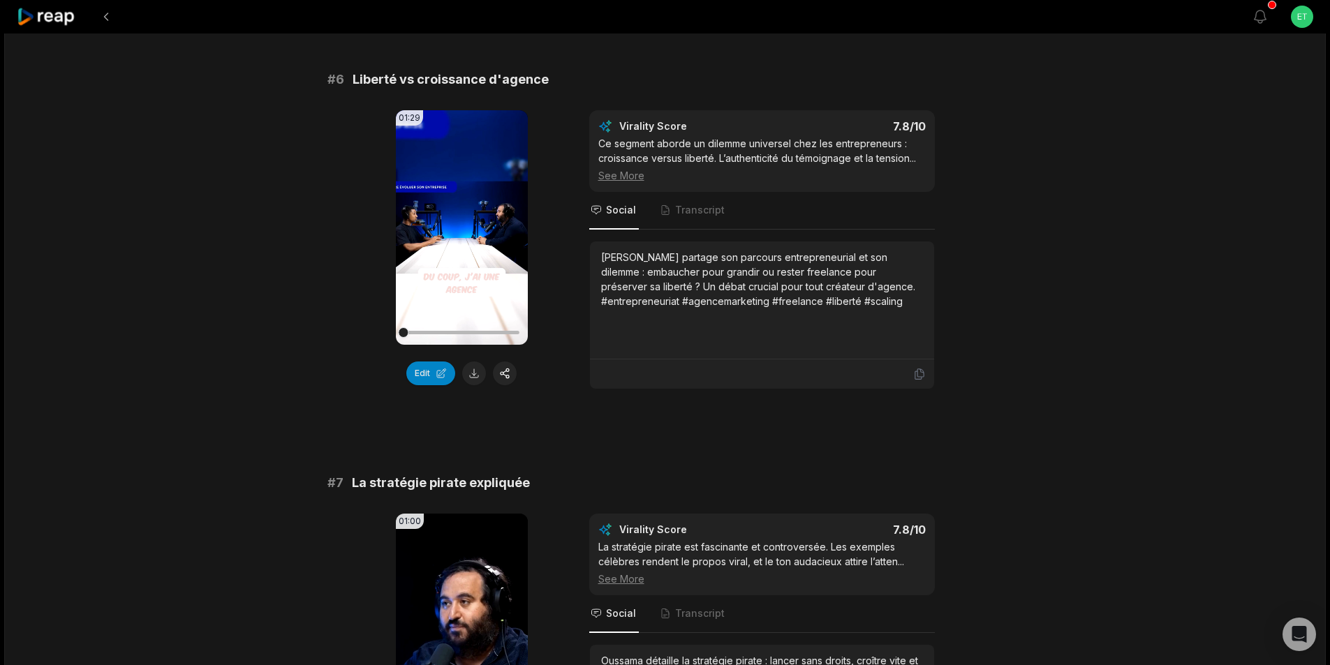
click at [456, 473] on span "La stratégie pirate expliquée" at bounding box center [441, 483] width 178 height 20
copy span "La stratégie pirate expliquée"
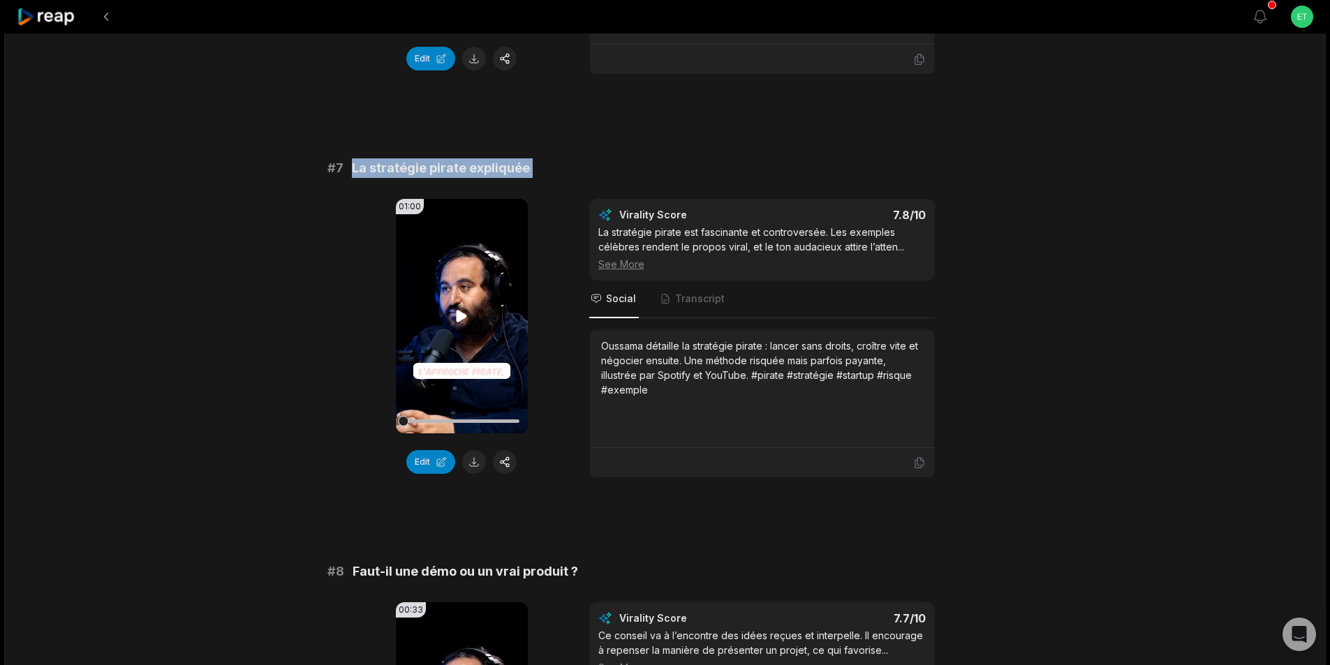
scroll to position [2443, 0]
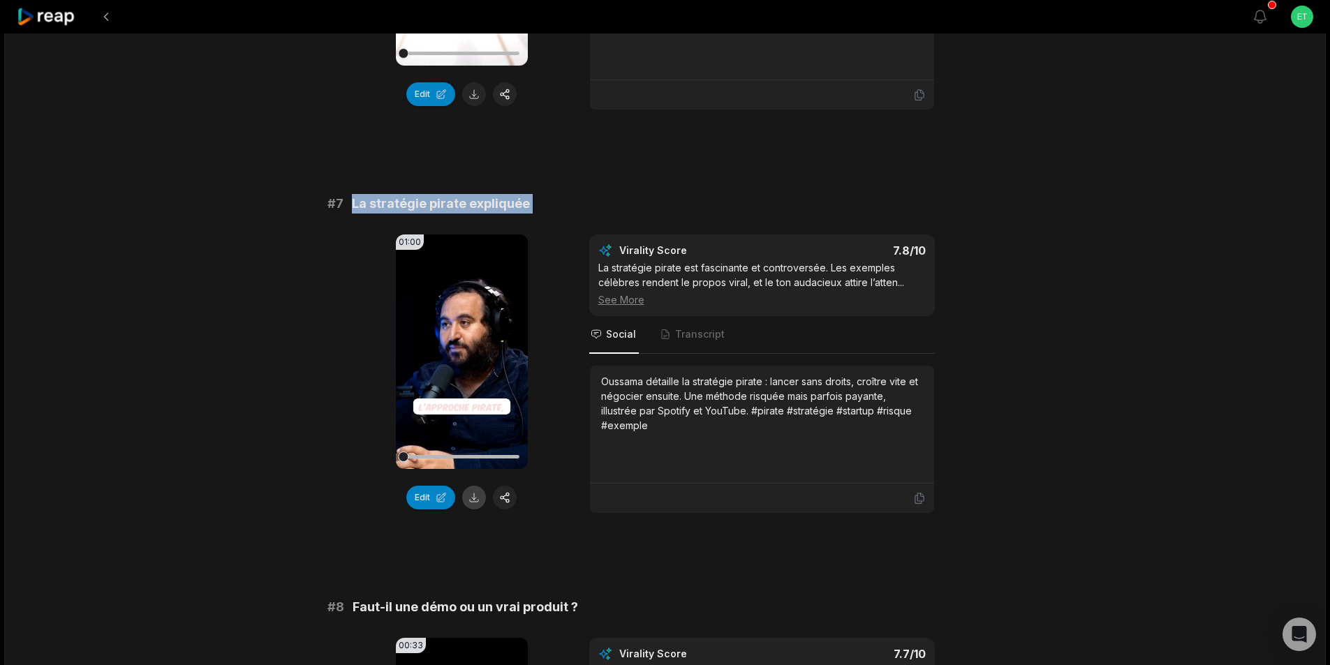
click at [472, 486] on button at bounding box center [474, 498] width 24 height 24
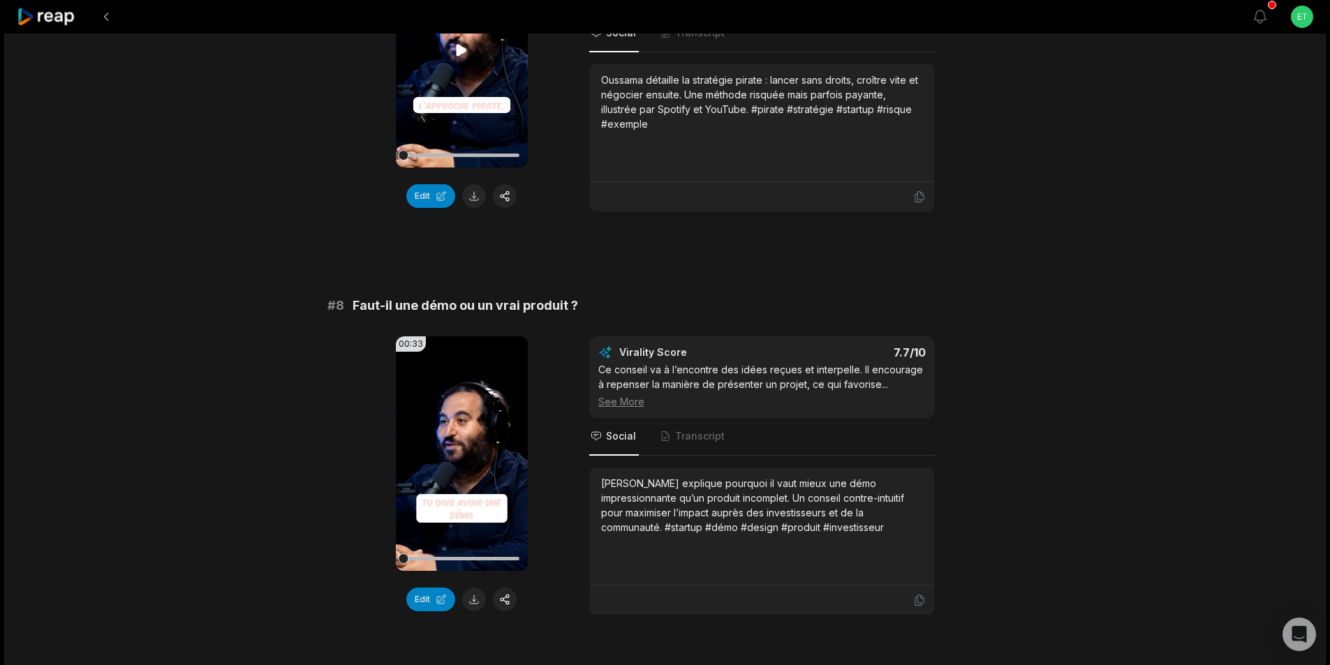
scroll to position [2792, 0]
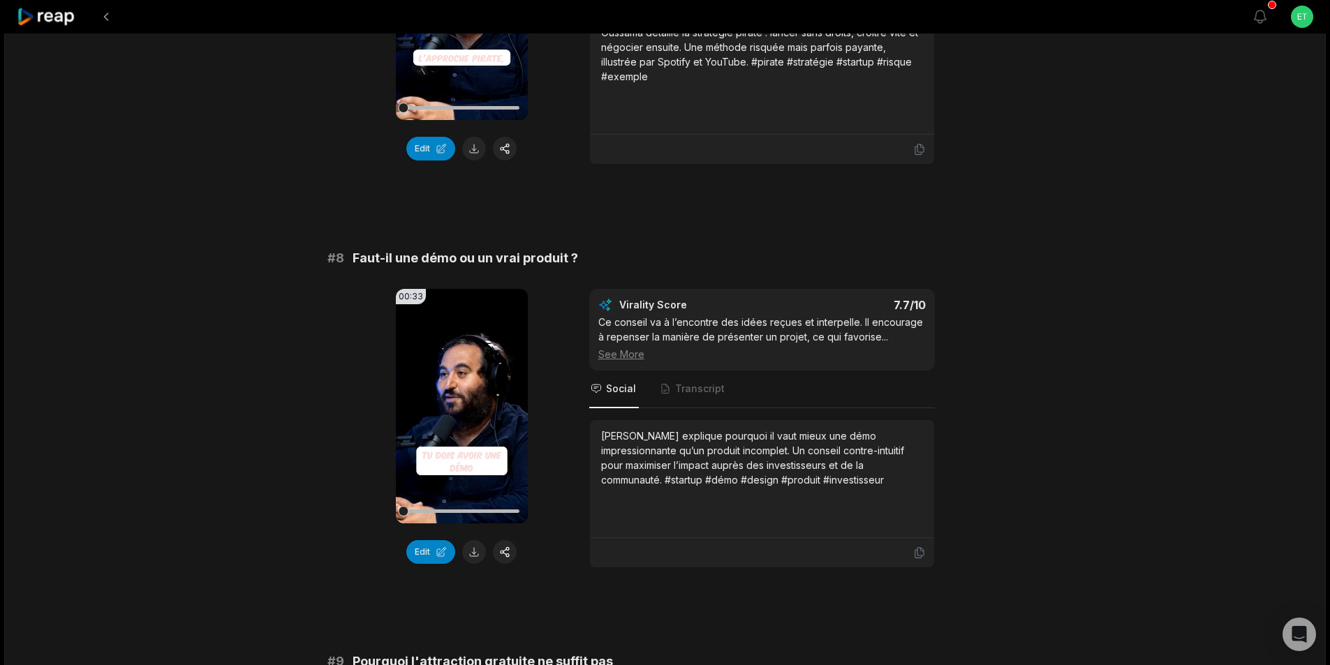
click at [452, 248] on span "Faut-il une démo ou un vrai produit ?" at bounding box center [464, 258] width 225 height 20
copy span "Faut-il une démo ou un vrai produit ?"
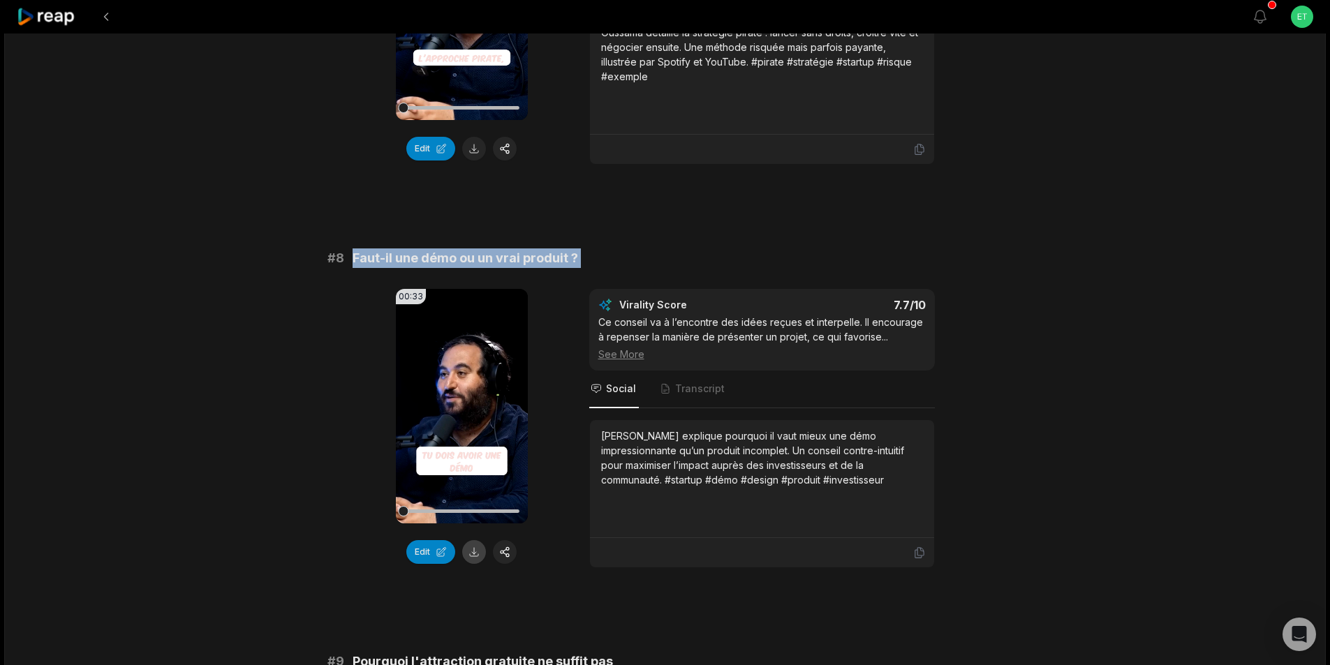
click at [473, 540] on button at bounding box center [474, 552] width 24 height 24
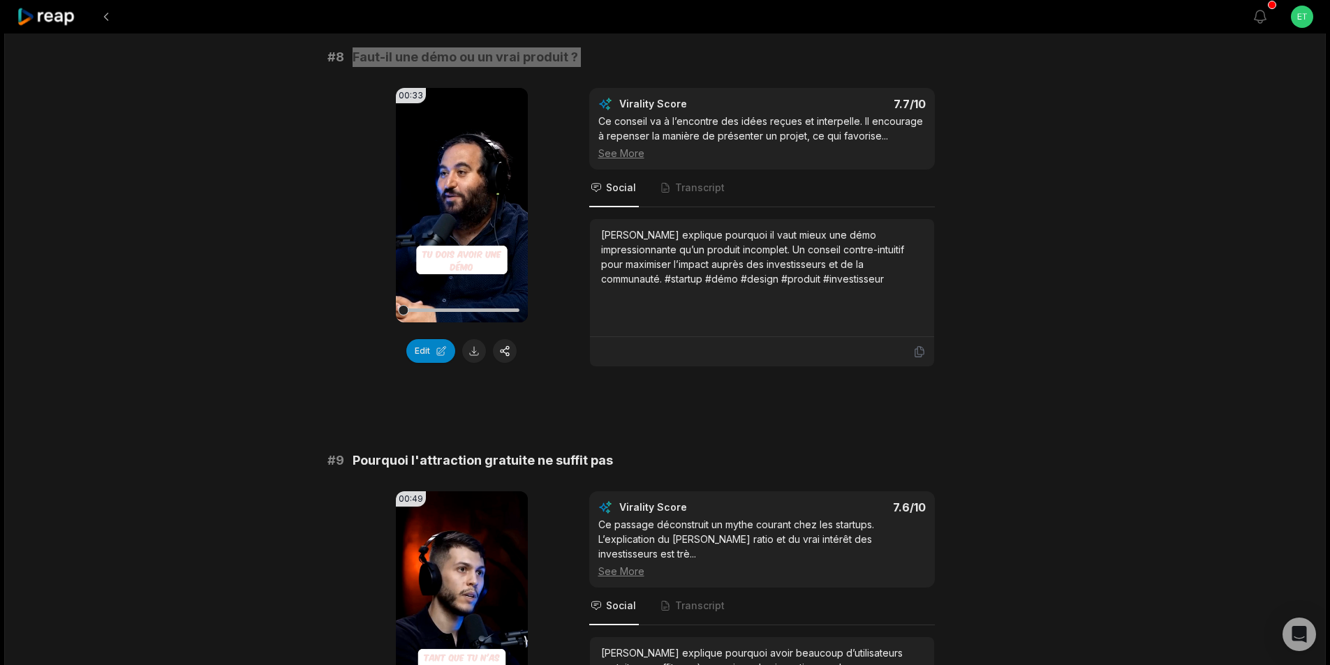
scroll to position [3001, 0]
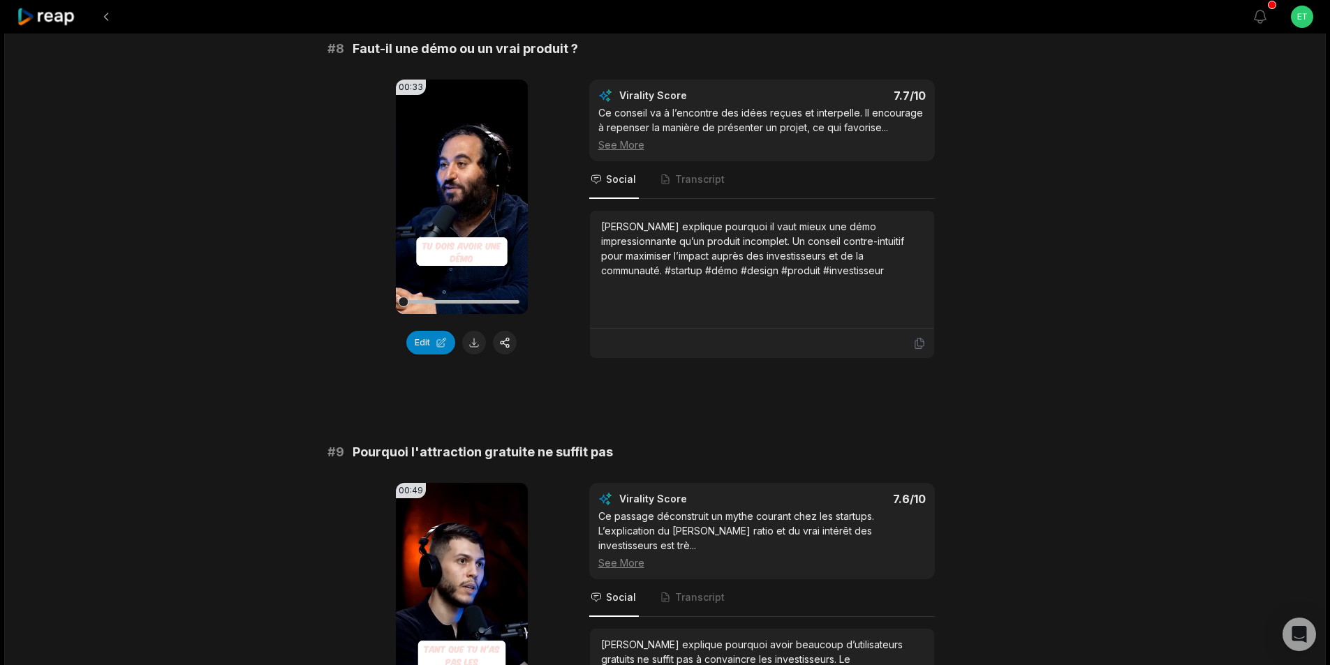
click at [456, 442] on span "Pourquoi l'attraction gratuite ne suffit pas" at bounding box center [482, 452] width 260 height 20
copy span "Pourquoi l'attraction gratuite ne suffit pas"
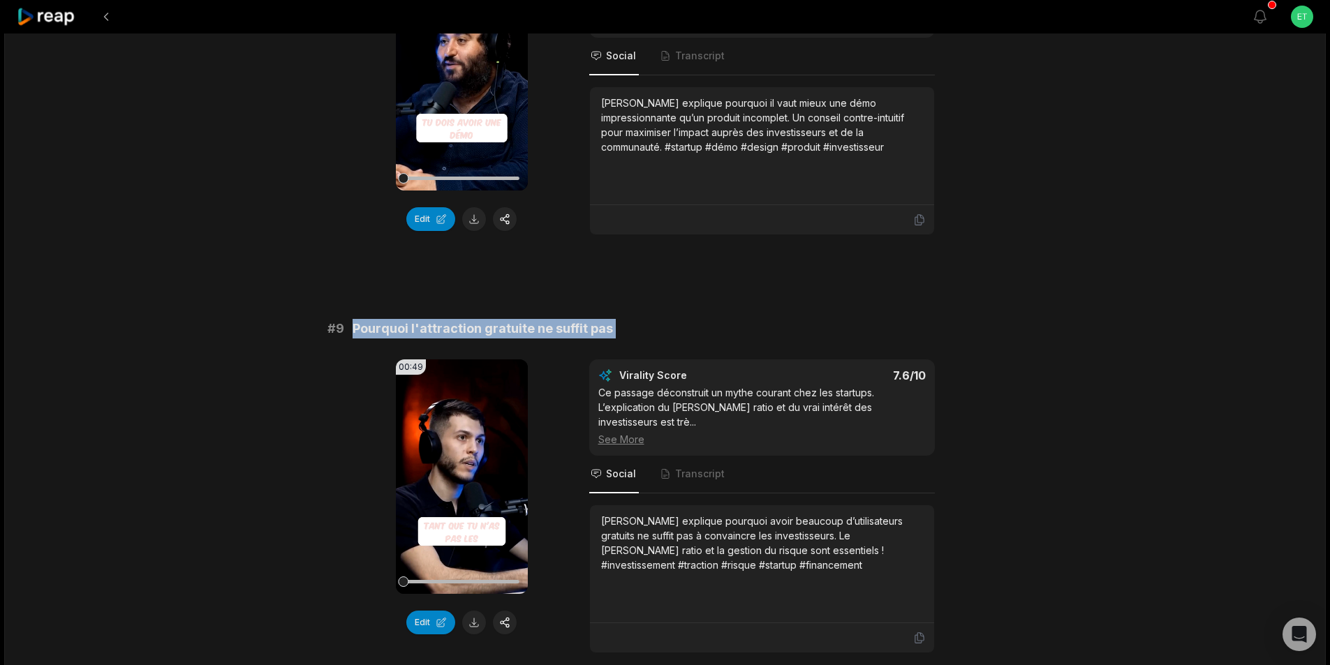
scroll to position [3280, 0]
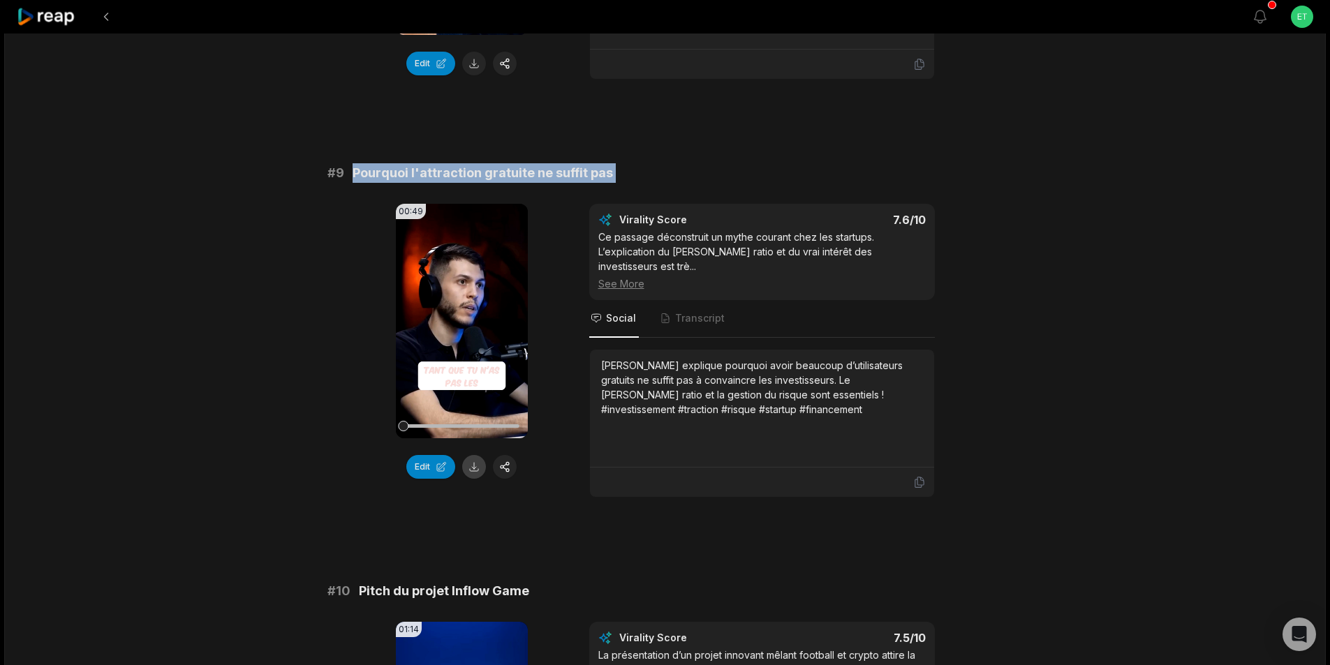
click at [472, 455] on button at bounding box center [474, 467] width 24 height 24
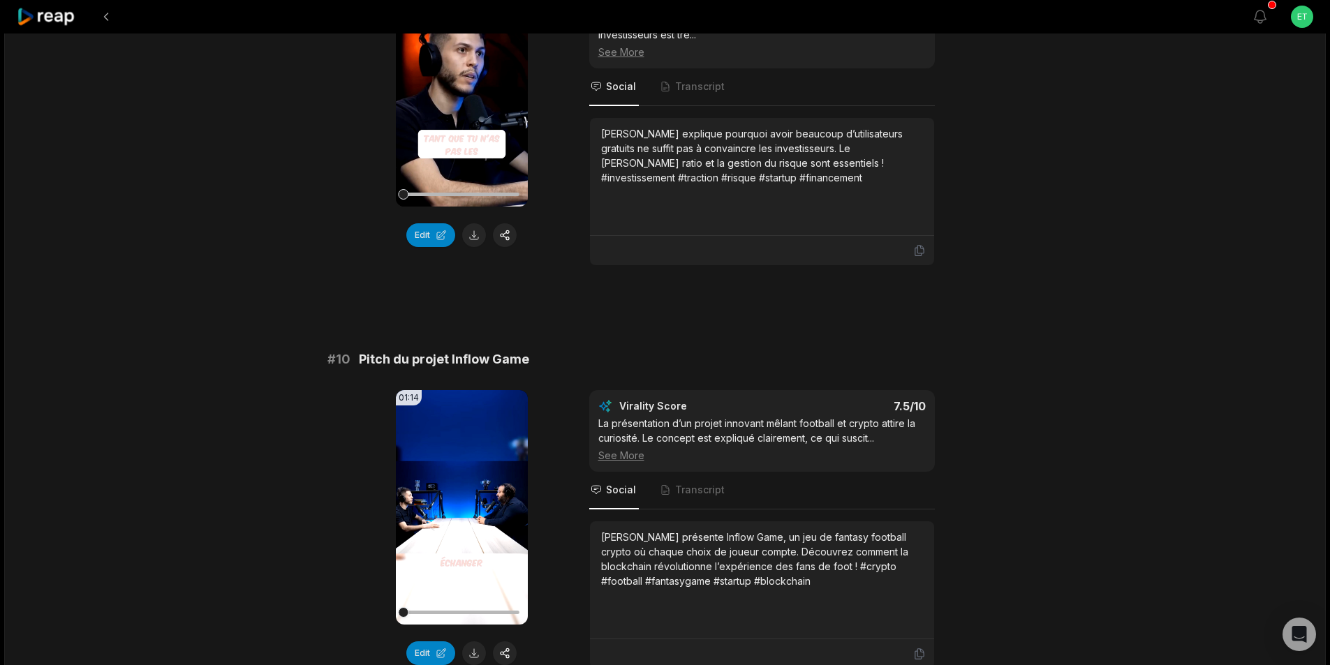
scroll to position [3559, 0]
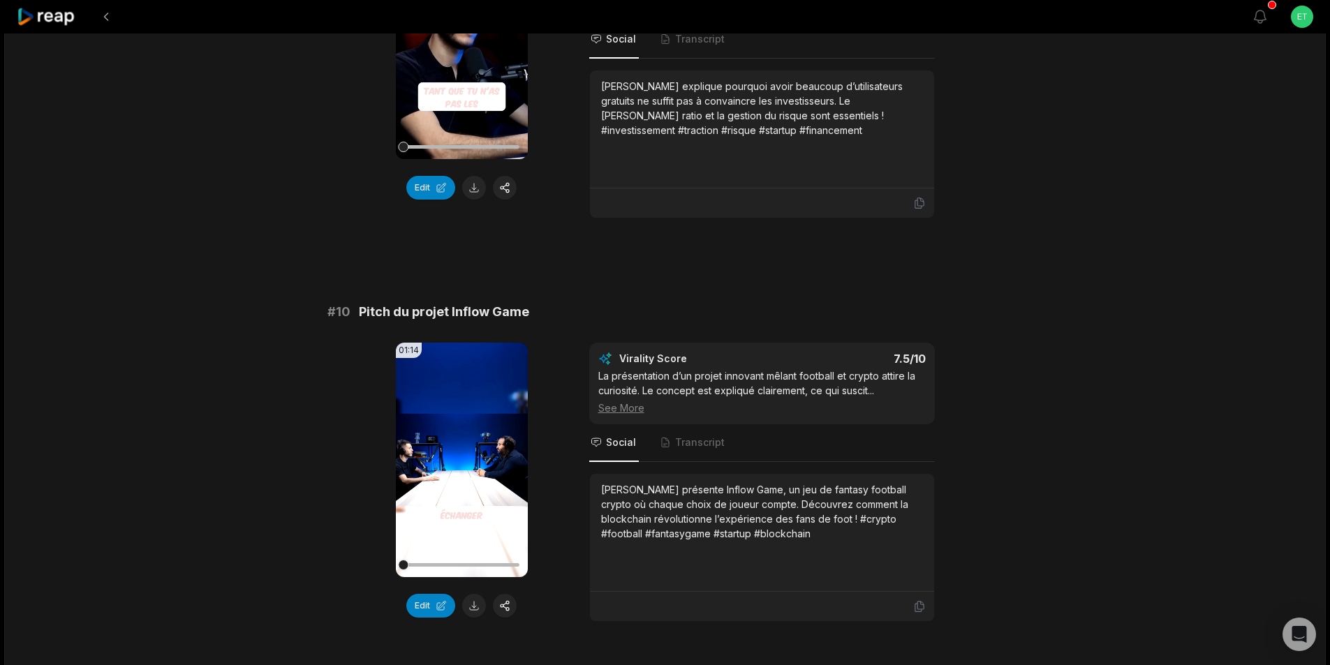
click at [455, 302] on span "Pitch du projet Inflow Game" at bounding box center [444, 312] width 170 height 20
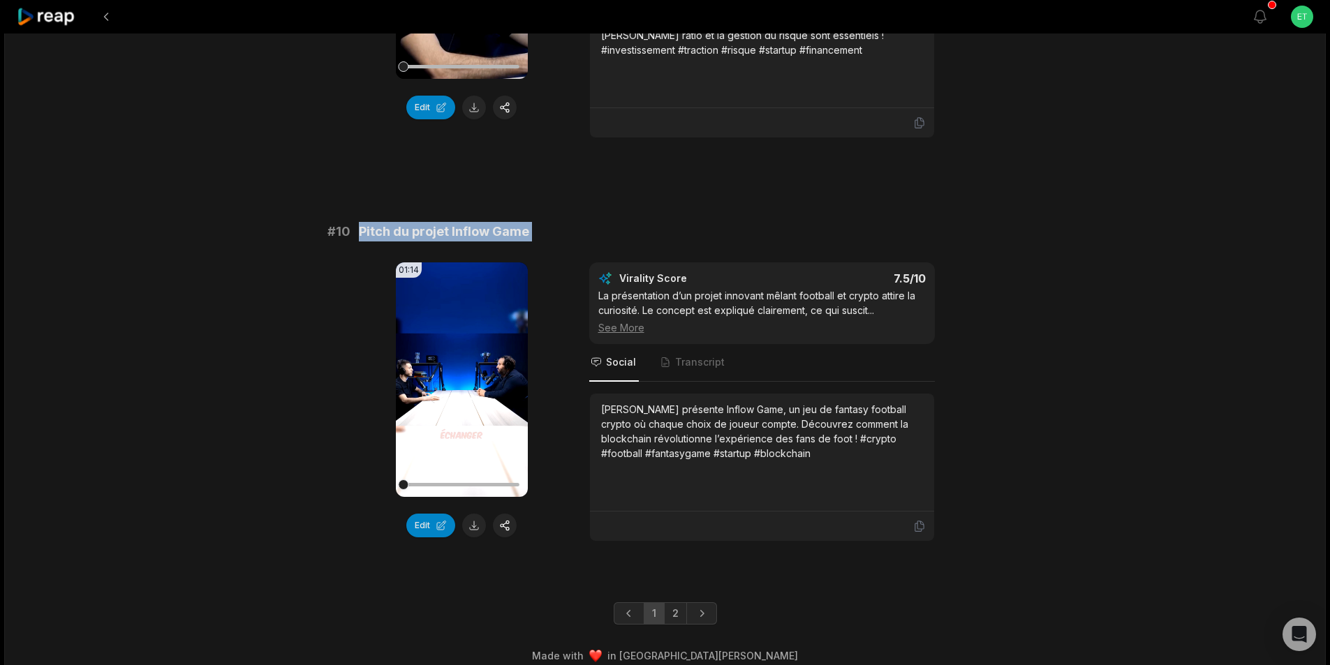
scroll to position [3640, 0]
click at [469, 513] on button at bounding box center [474, 525] width 24 height 24
click at [678, 603] on link "2" at bounding box center [675, 613] width 23 height 22
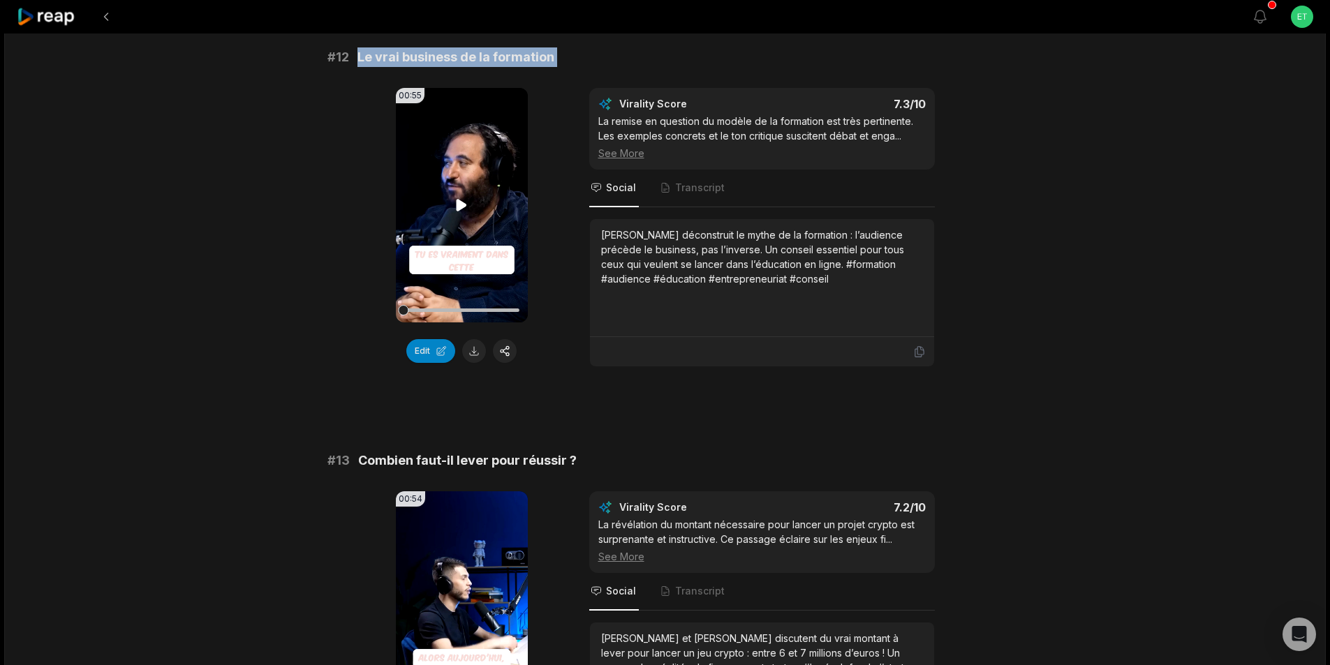
scroll to position [558, 0]
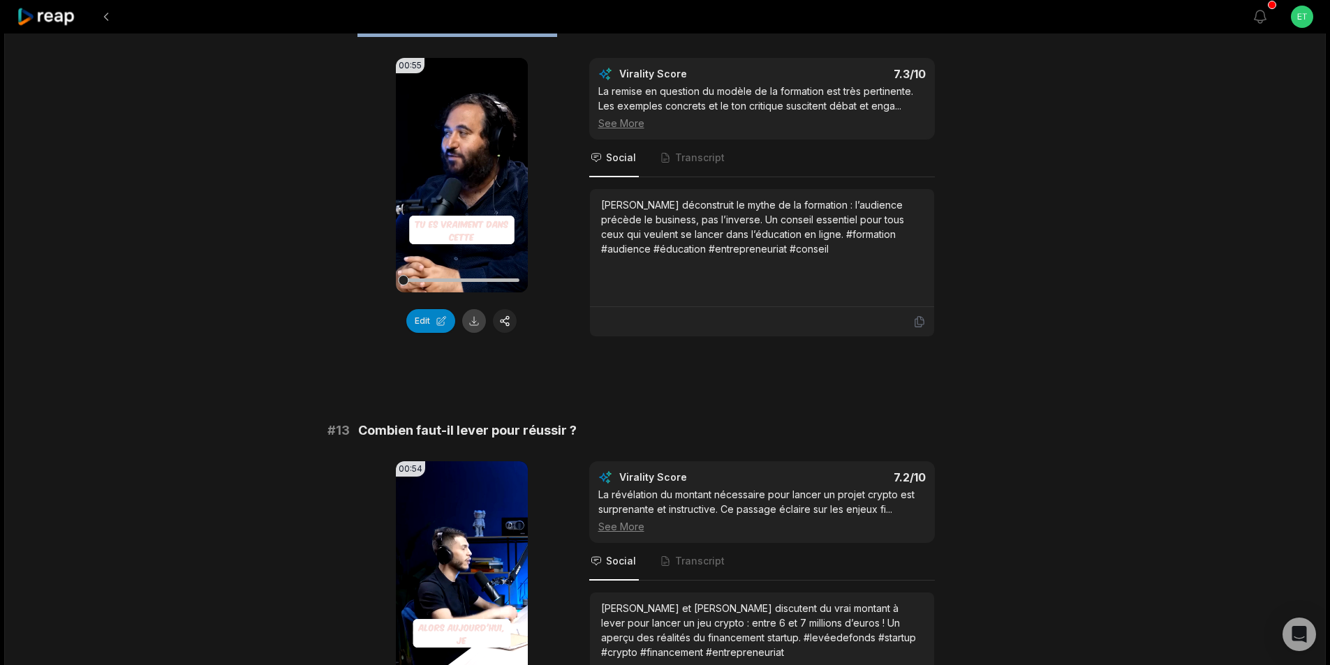
click at [478, 325] on button at bounding box center [474, 321] width 24 height 24
click at [451, 424] on span "Combien faut-il lever pour réussir ?" at bounding box center [467, 431] width 218 height 20
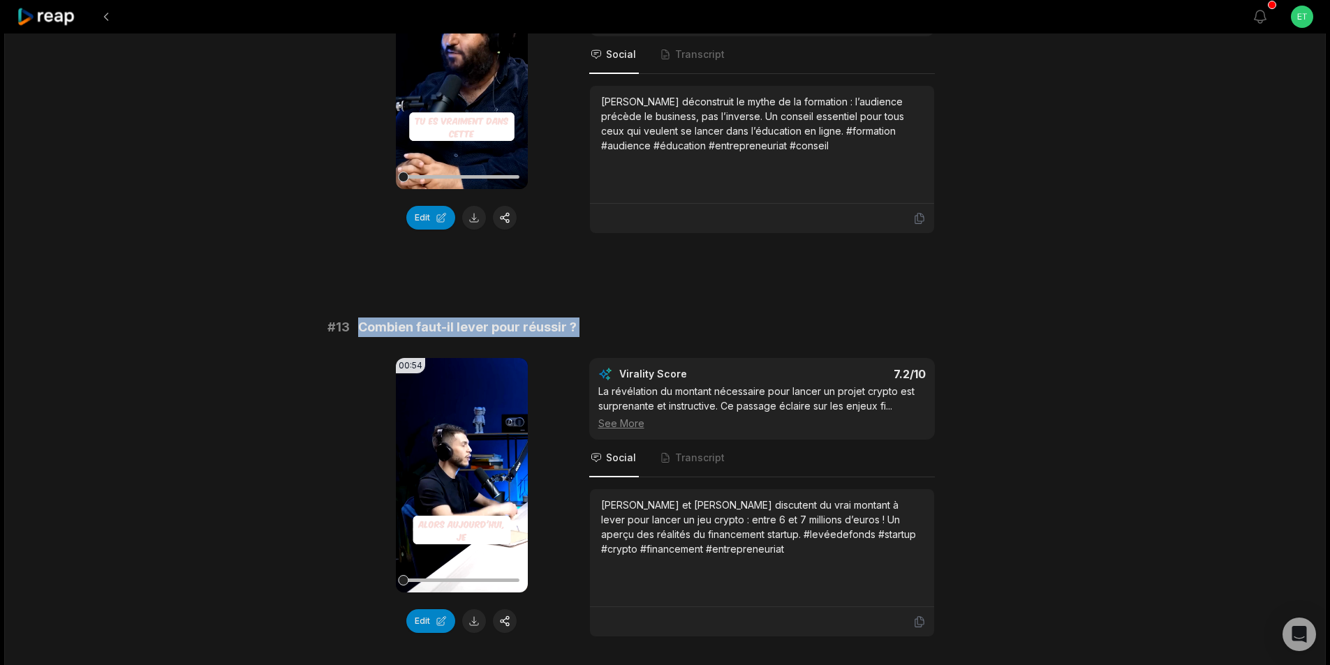
scroll to position [698, 0]
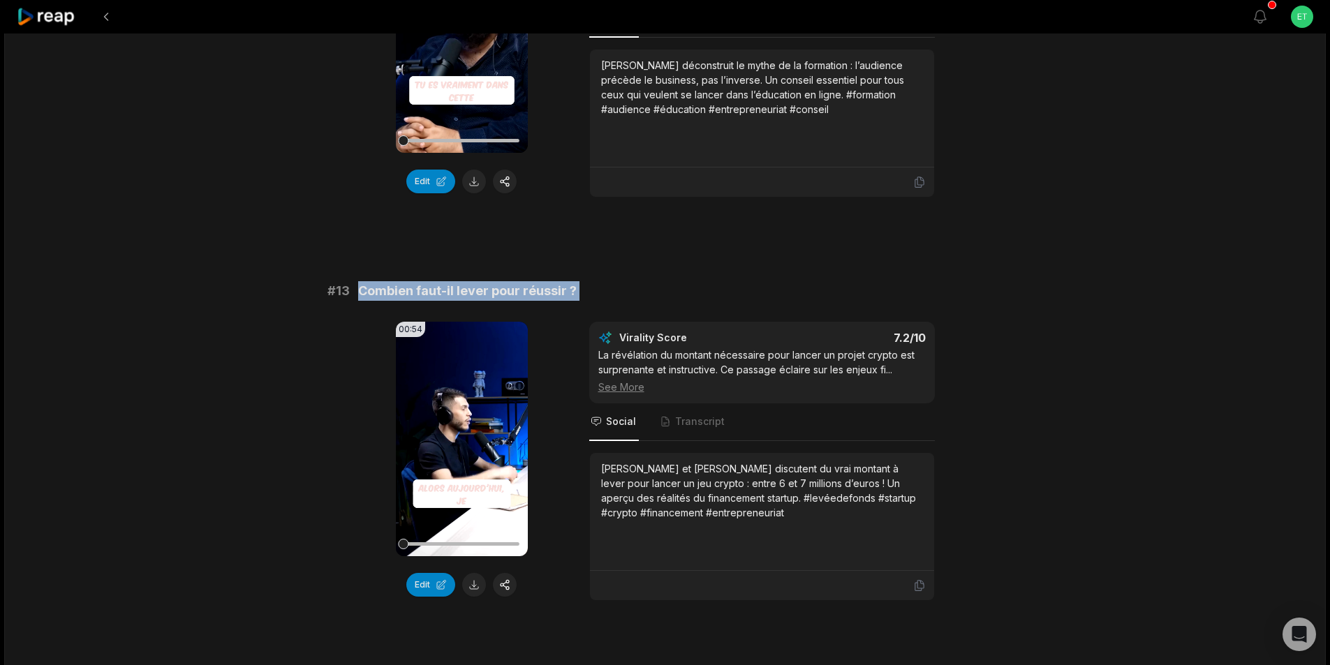
copy span "Combien faut-il lever pour réussir ?"
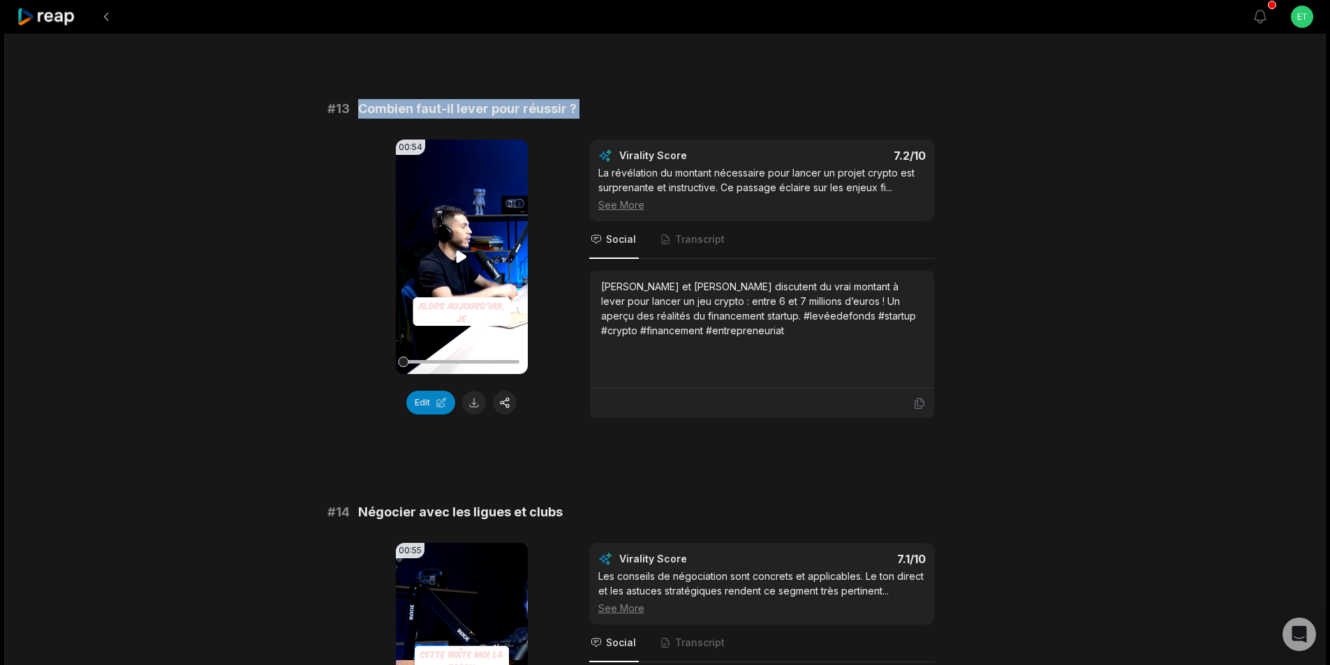
scroll to position [907, 0]
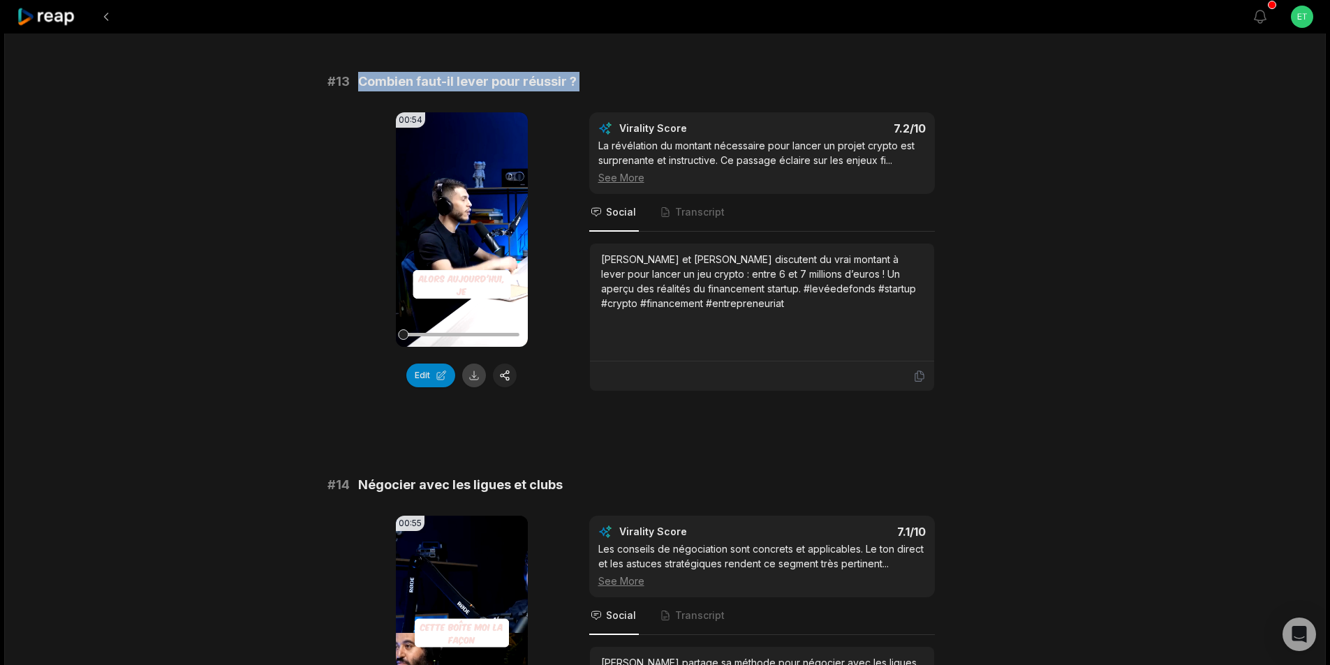
click at [478, 375] on button at bounding box center [474, 376] width 24 height 24
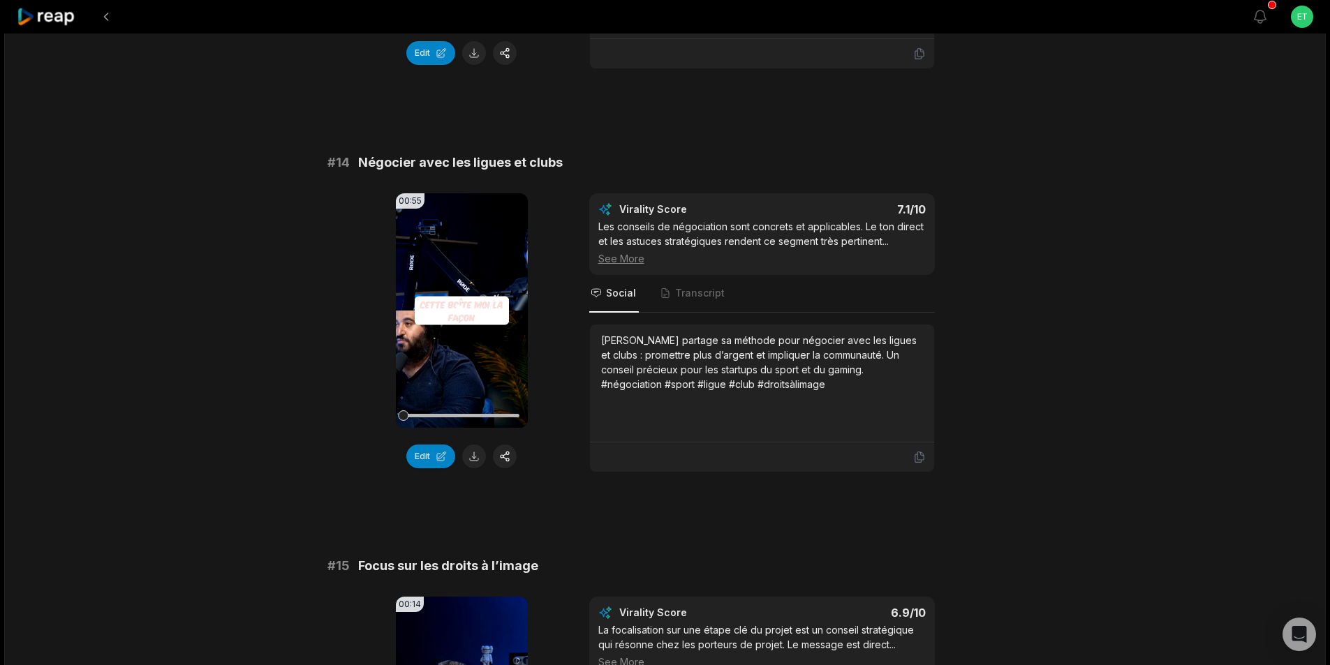
scroll to position [1256, 0]
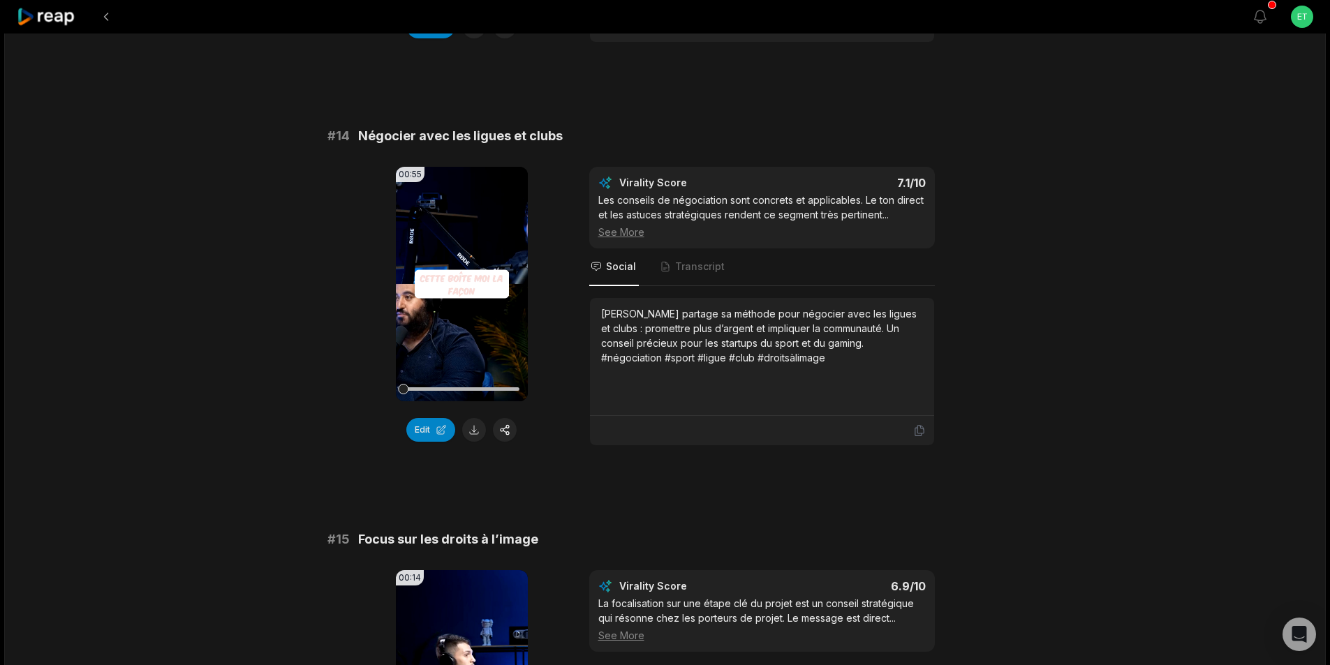
click at [442, 134] on span "Négocier avec les ligues et clubs" at bounding box center [460, 136] width 204 height 20
copy span "Négocier avec les ligues et clubs"
click at [475, 426] on button at bounding box center [474, 430] width 24 height 24
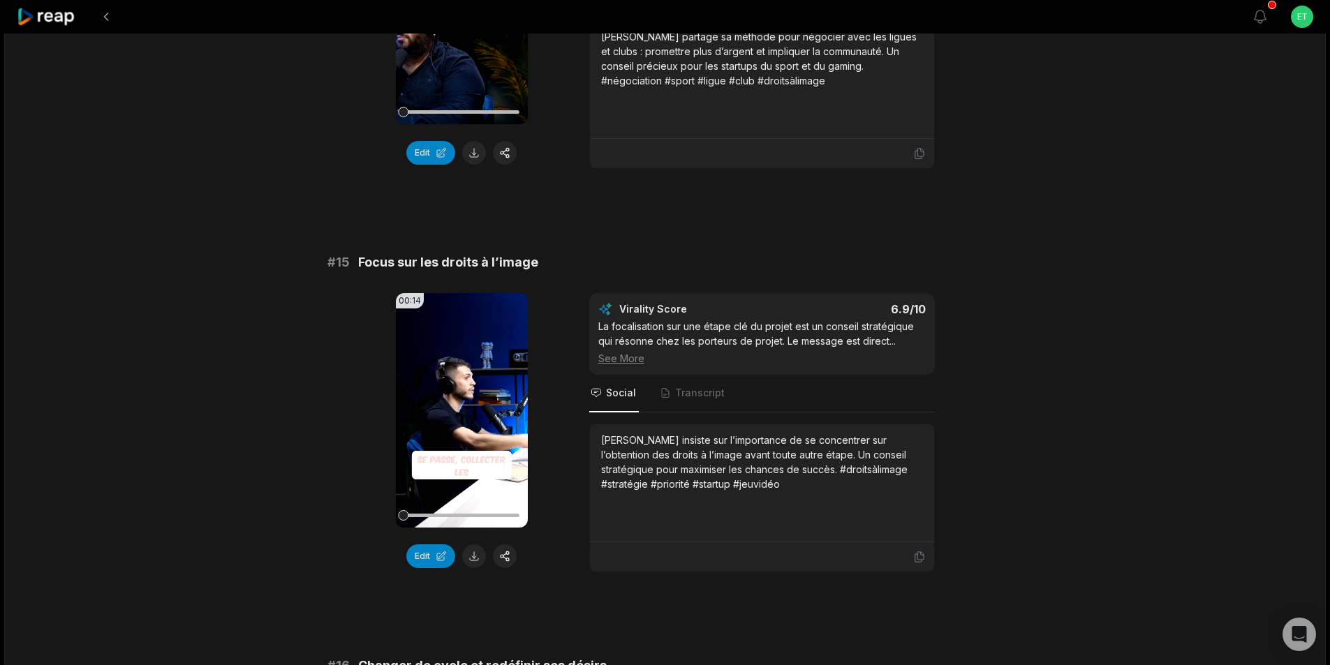
scroll to position [1535, 0]
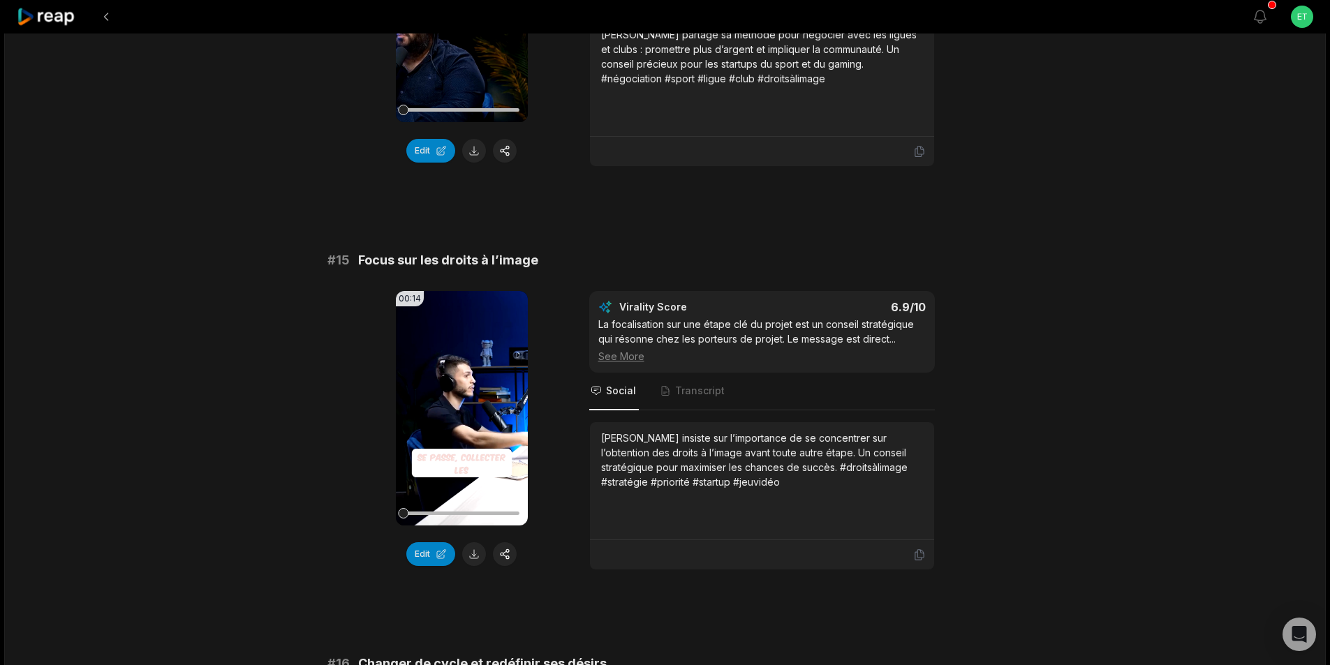
click at [419, 255] on span "Focus sur les droits à l’image" at bounding box center [448, 261] width 180 height 20
copy span "Focus sur les droits à l’image"
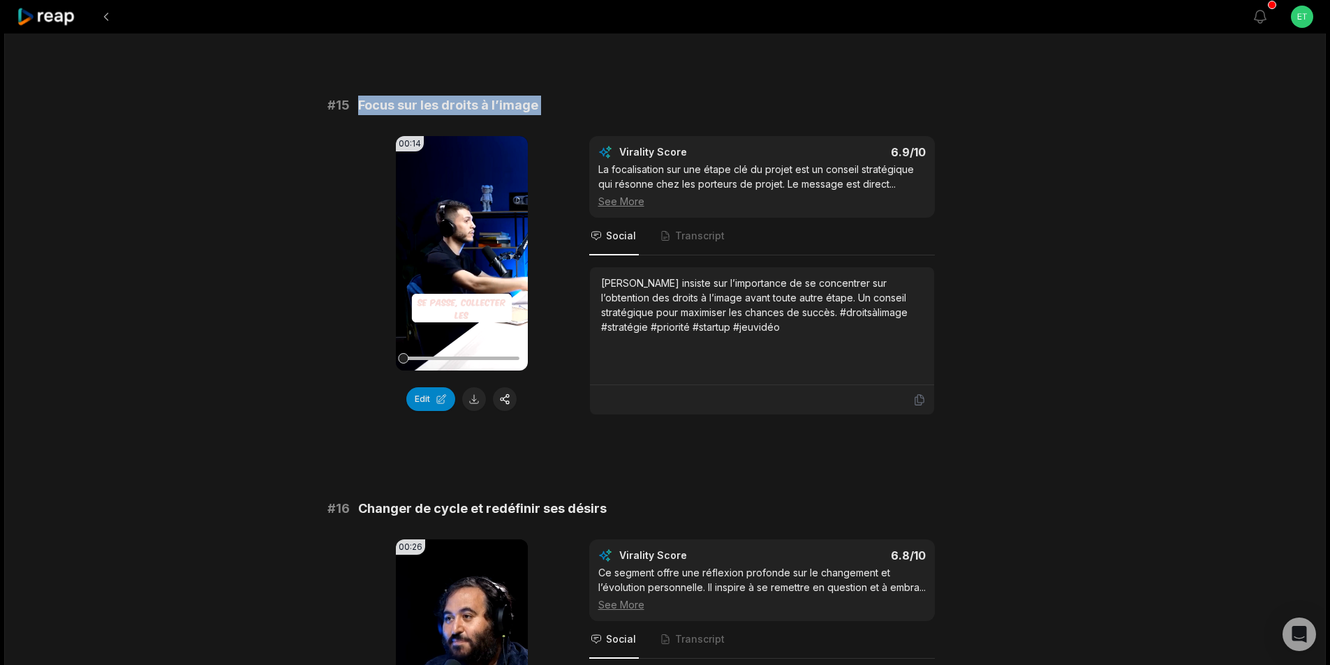
scroll to position [1675, 0]
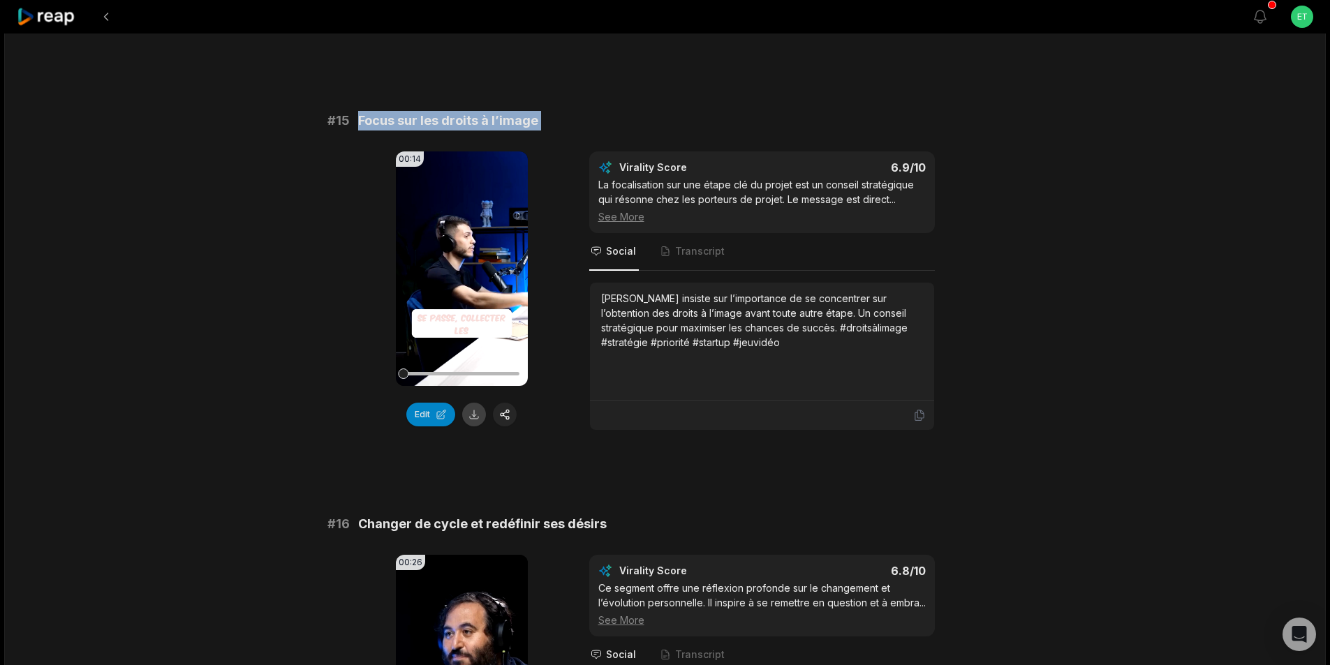
click at [473, 419] on button at bounding box center [474, 415] width 24 height 24
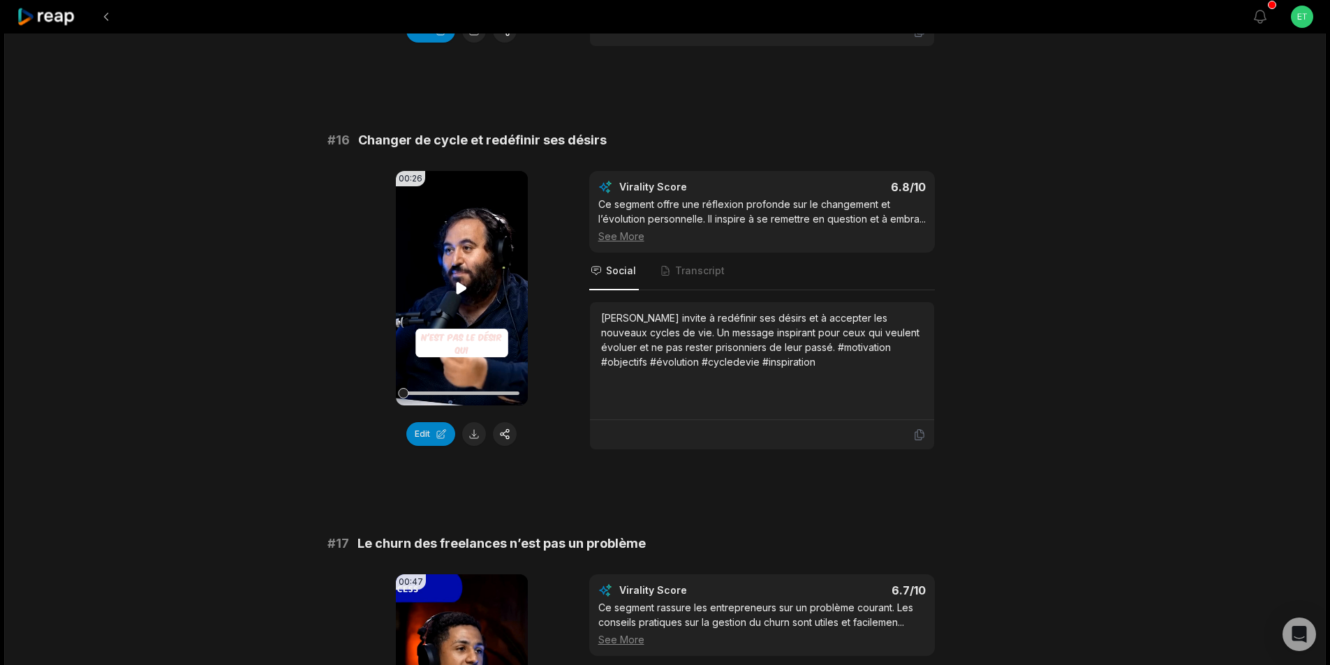
scroll to position [1954, 0]
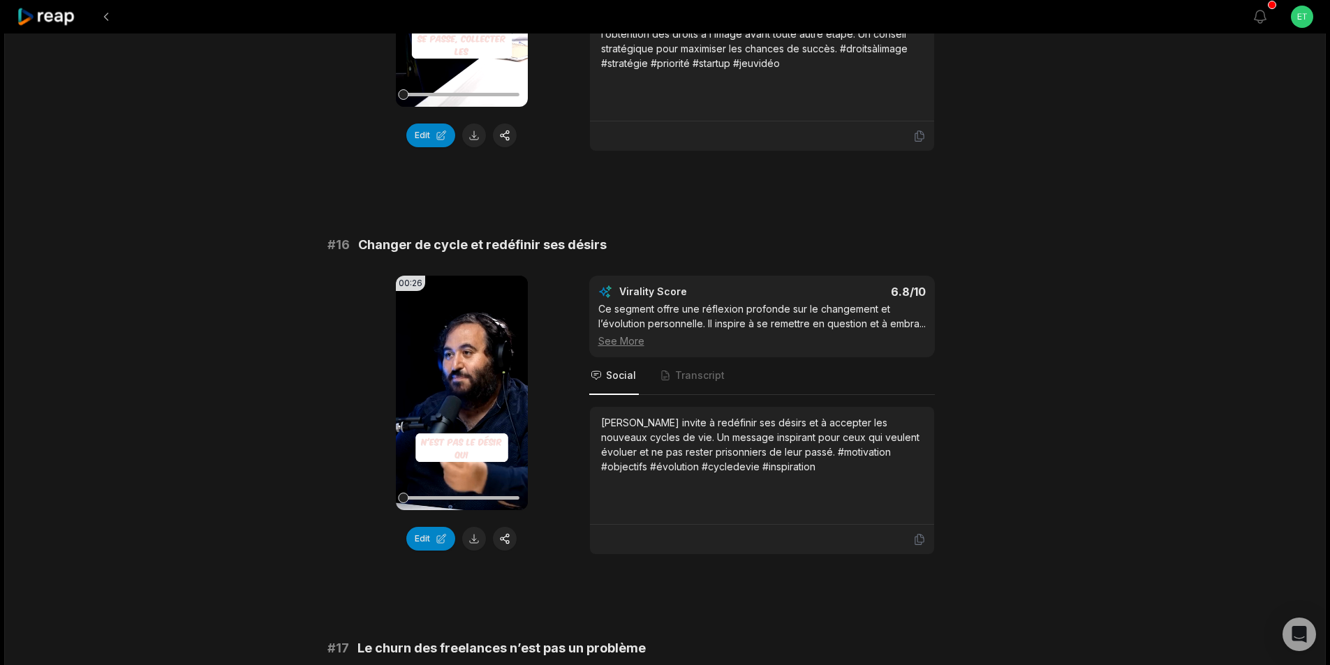
click at [457, 237] on span "Changer de cycle et redéfinir ses désirs" at bounding box center [482, 245] width 248 height 20
copy span "Changer de cycle et redéfinir ses désirs"
click at [477, 535] on button at bounding box center [474, 539] width 24 height 24
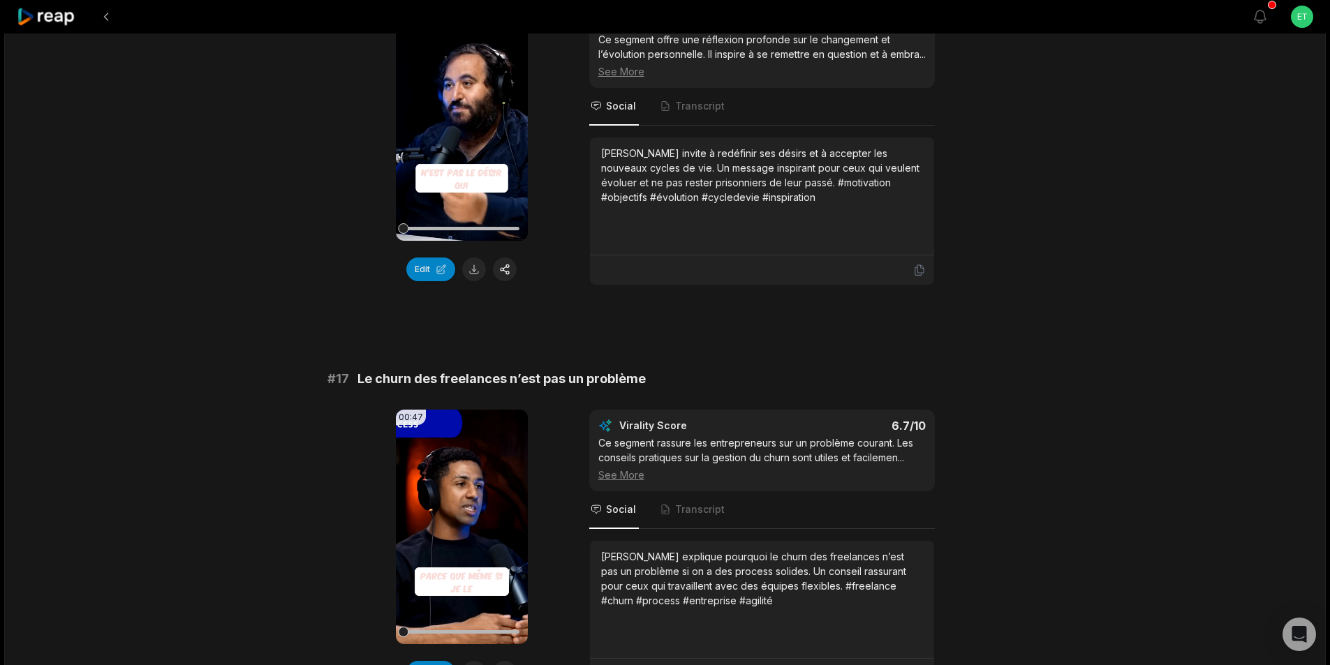
scroll to position [2233, 0]
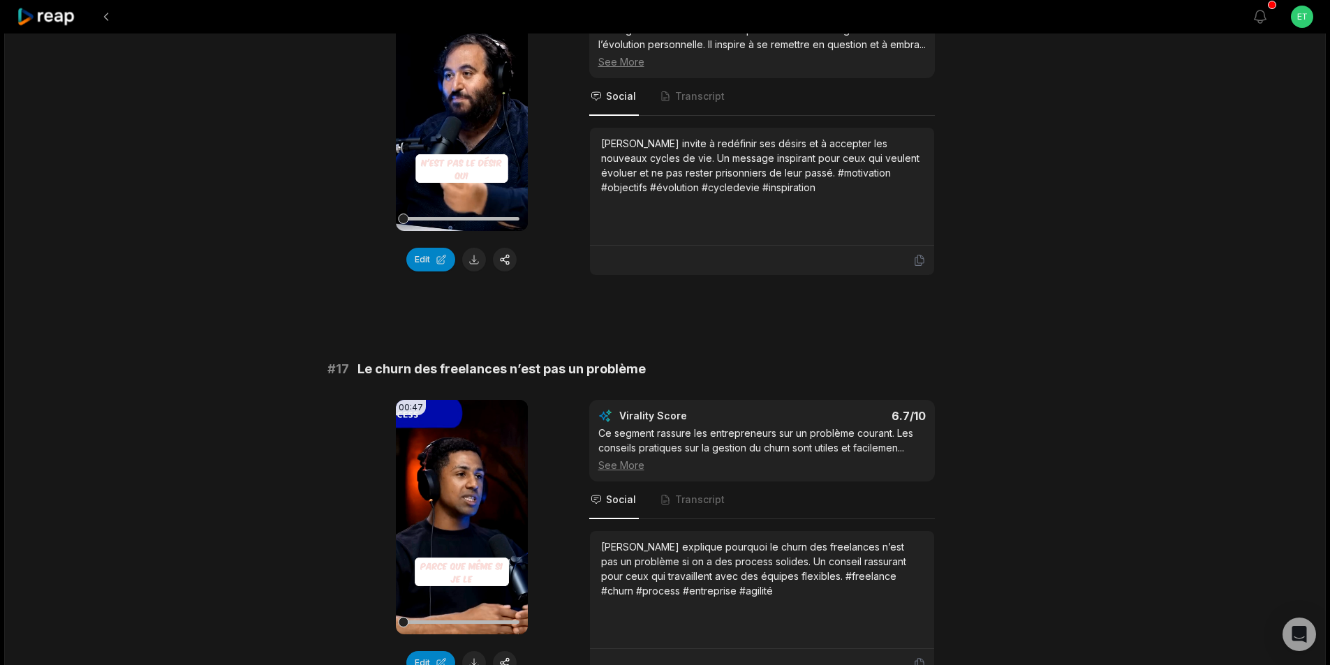
click at [502, 379] on span "Le churn des freelances n’est pas un problème" at bounding box center [501, 369] width 288 height 20
copy span "Le churn des freelances n’est pas un problème"
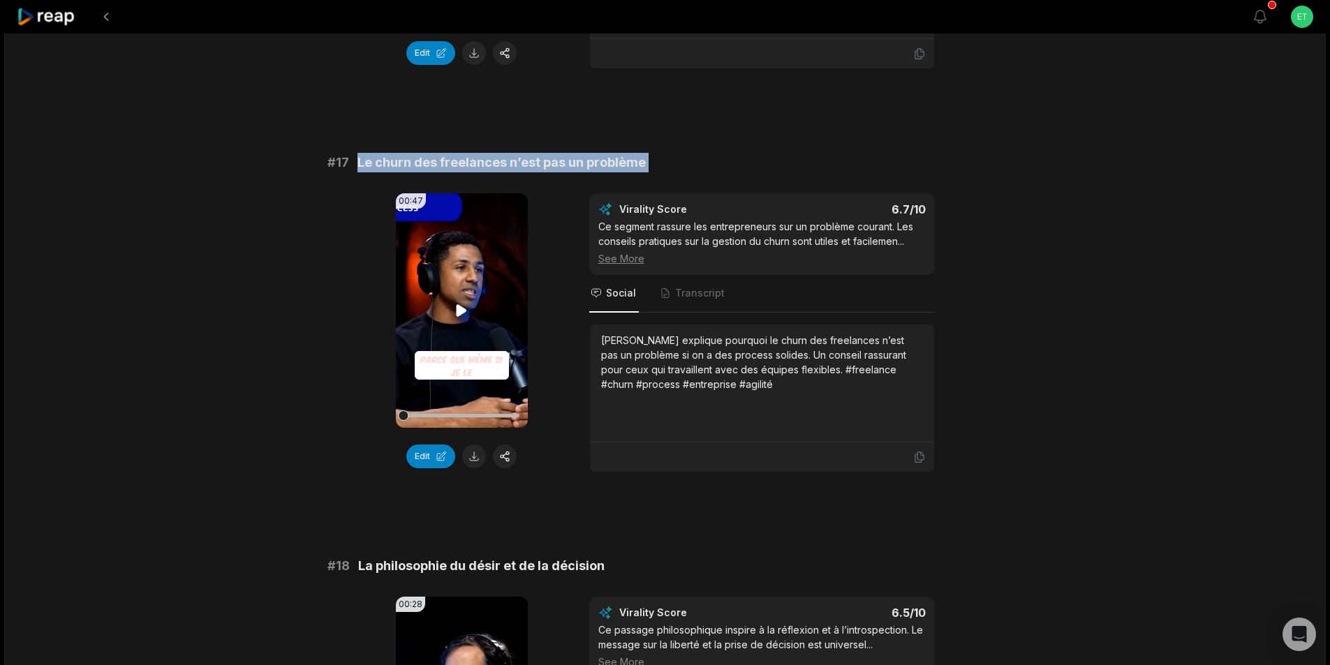
scroll to position [2443, 0]
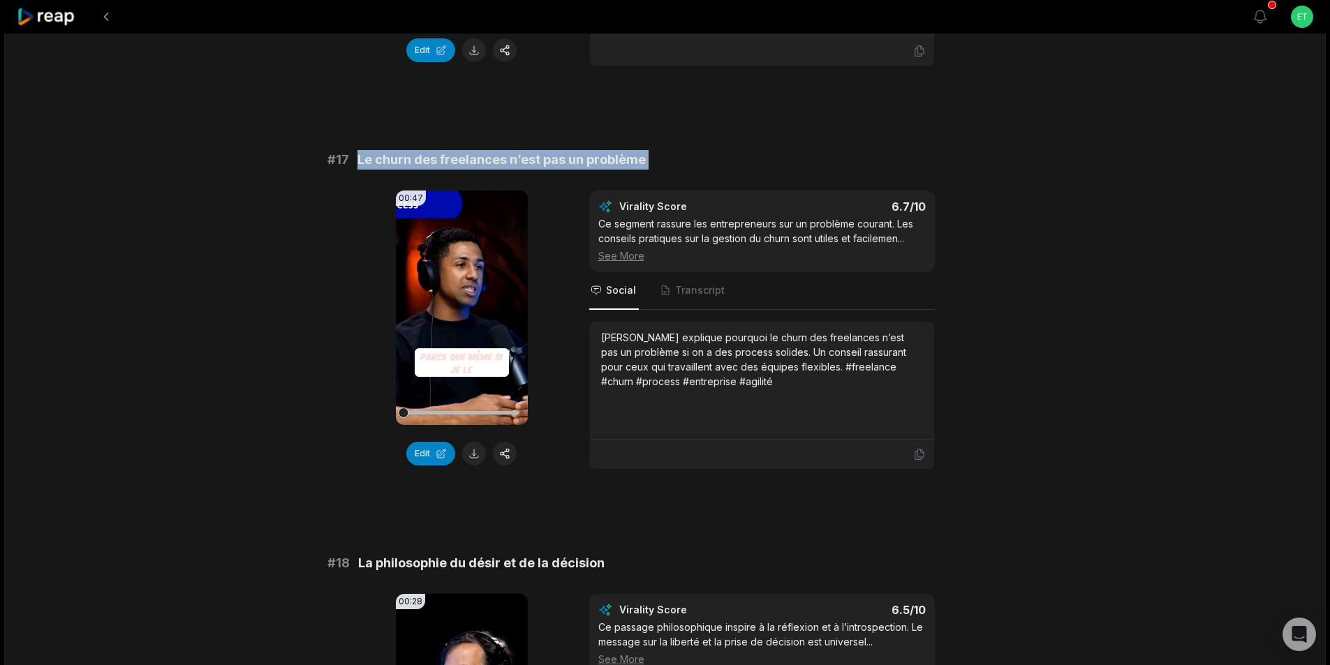
click at [475, 466] on button at bounding box center [474, 454] width 24 height 24
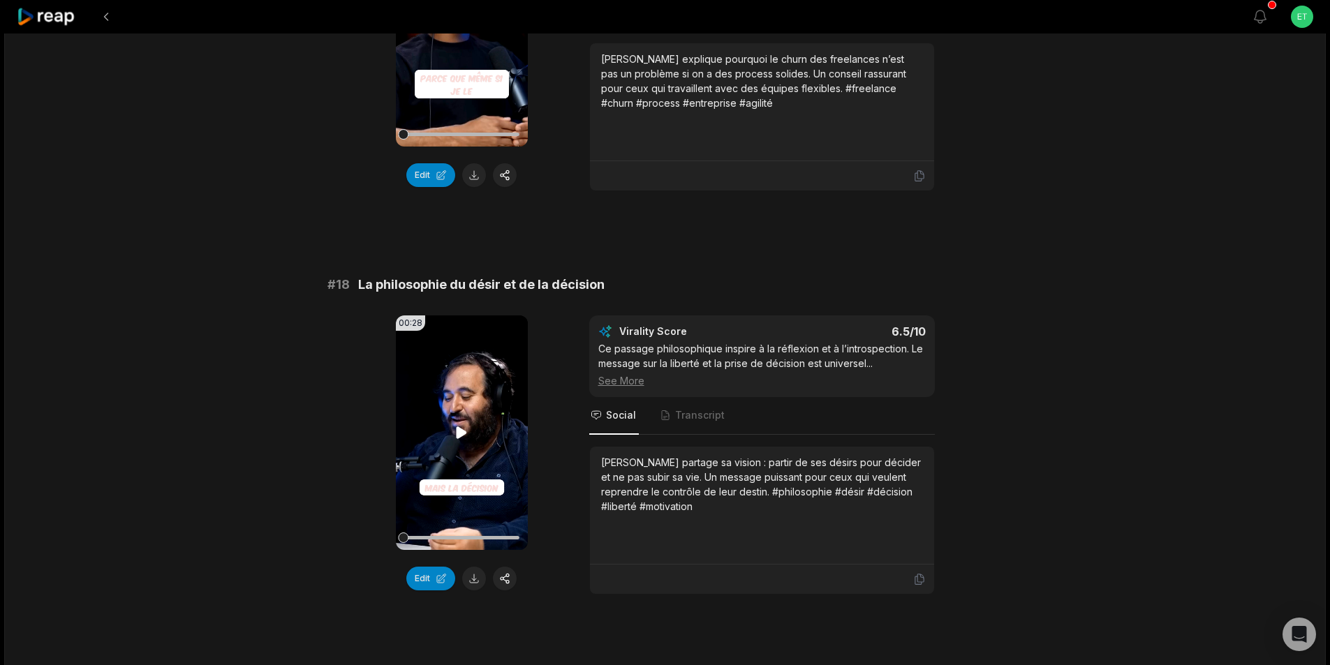
scroll to position [2722, 0]
click at [463, 294] on span "La philosophie du désir et de la décision" at bounding box center [481, 284] width 246 height 20
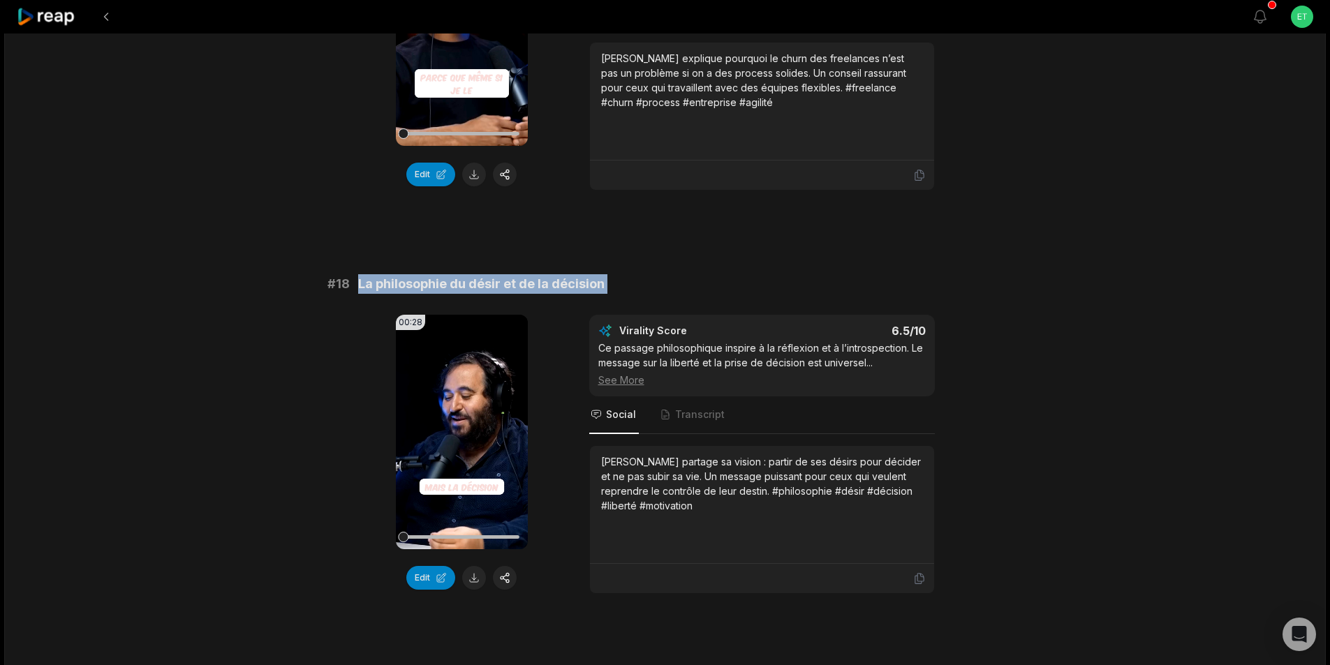
click at [463, 294] on span "La philosophie du désir et de la décision" at bounding box center [481, 284] width 246 height 20
copy span "La philosophie du désir et de la décision"
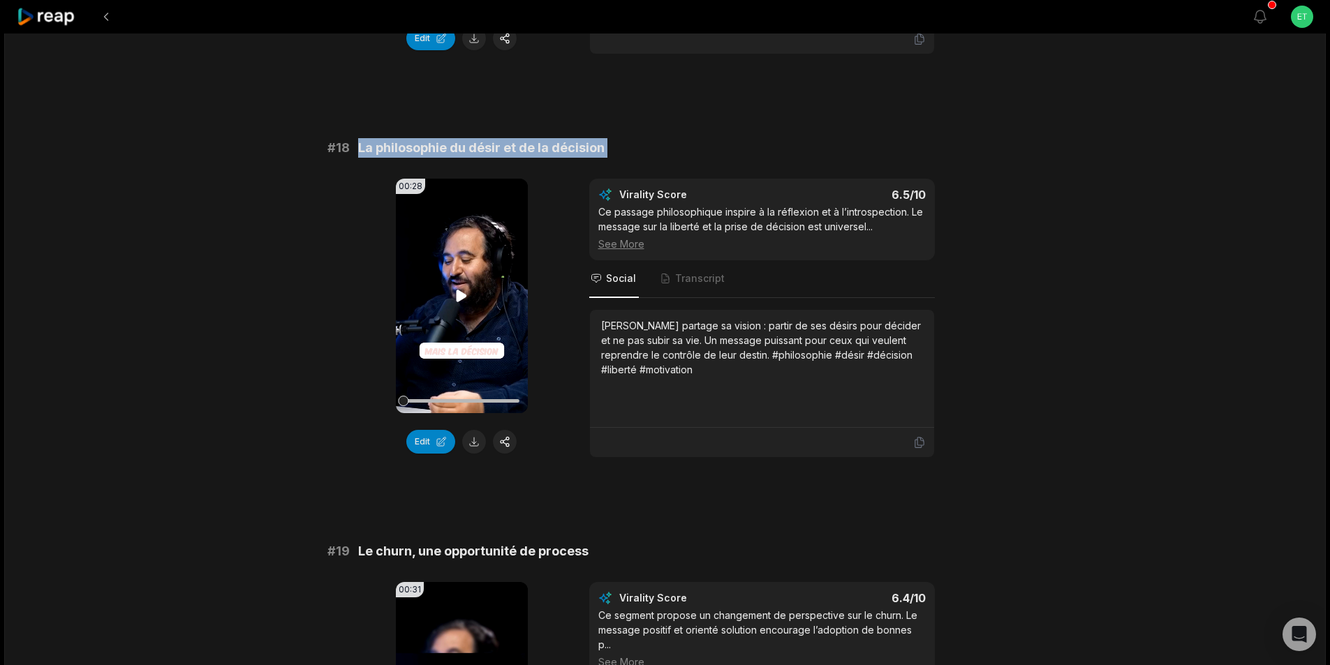
scroll to position [2931, 0]
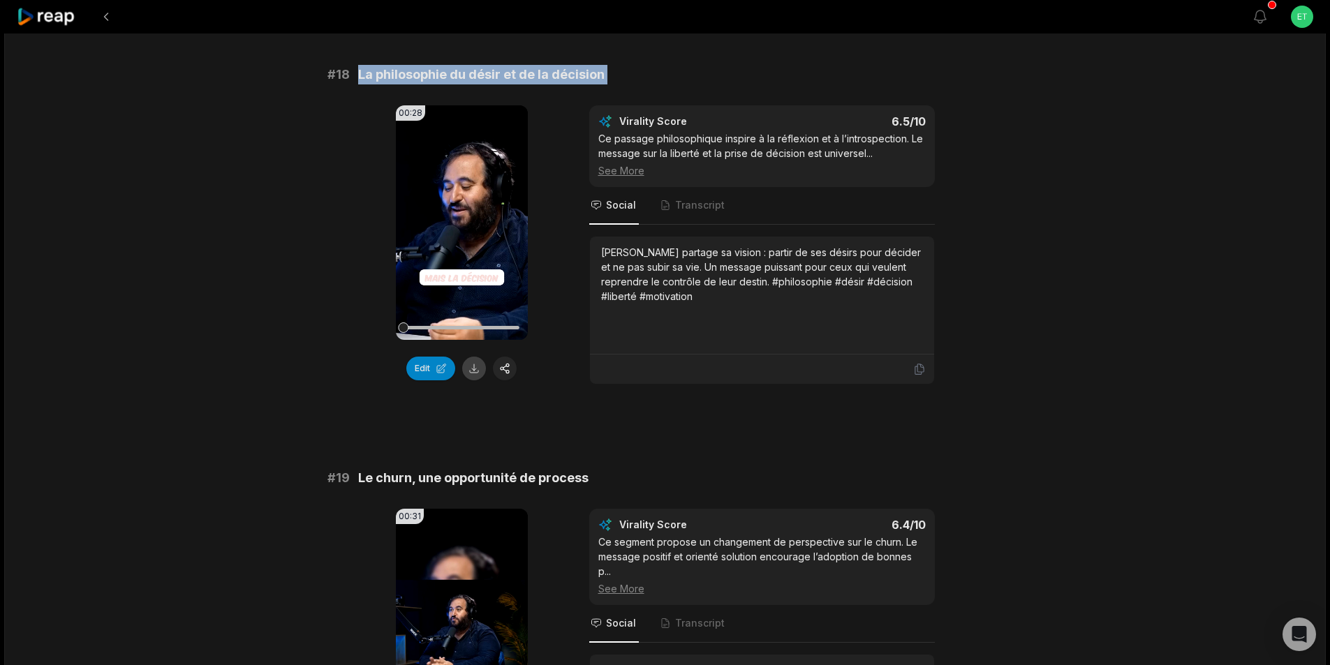
click at [472, 380] on button at bounding box center [474, 369] width 24 height 24
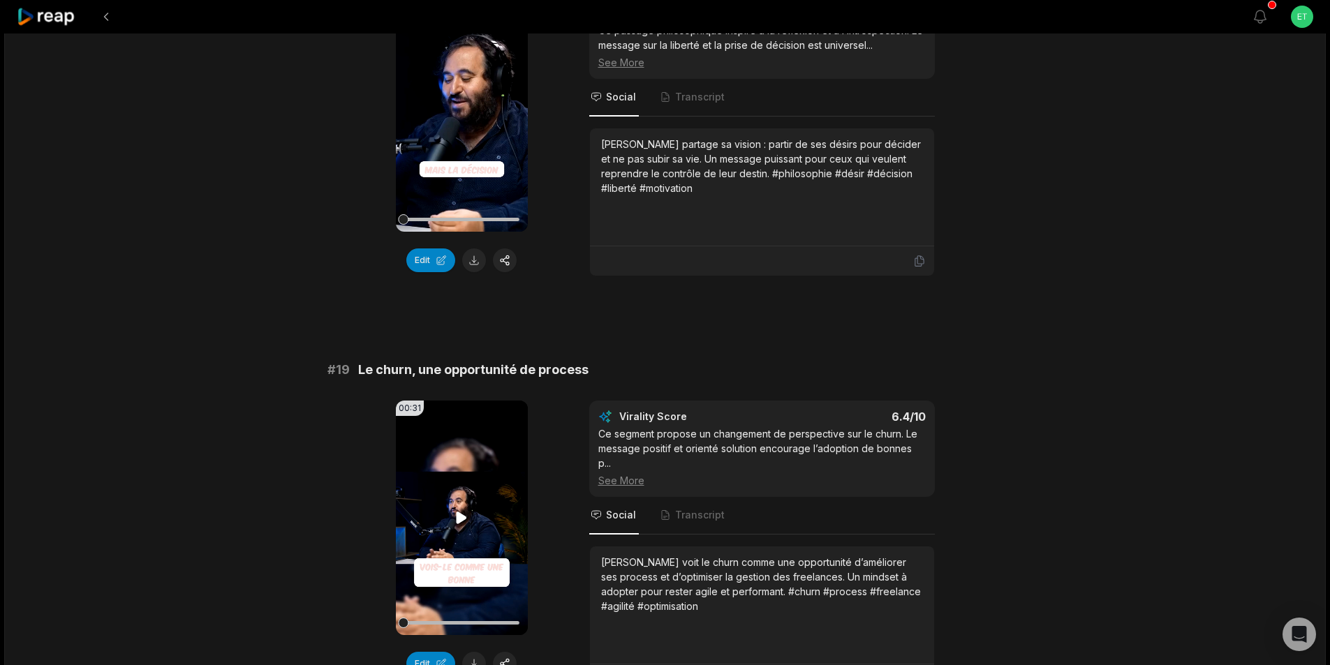
scroll to position [3141, 0]
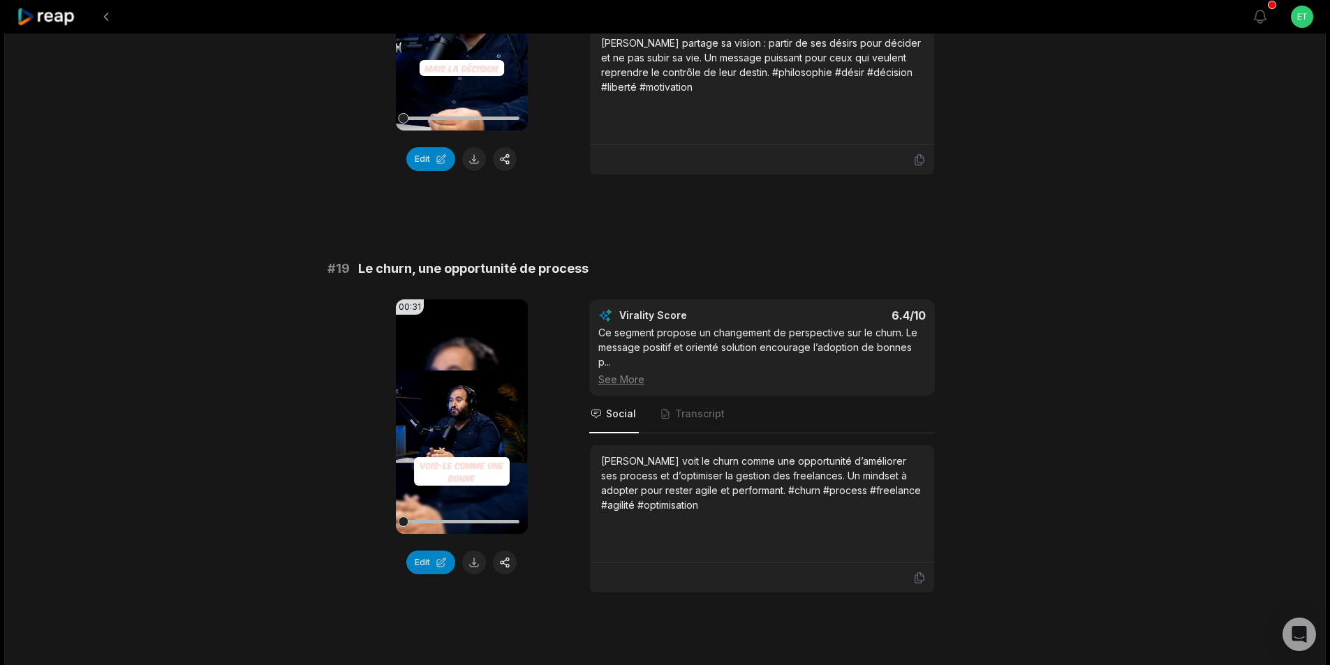
click at [464, 278] on span "Le churn, une opportunité de process" at bounding box center [473, 269] width 230 height 20
copy span "Le churn, une opportunité de process"
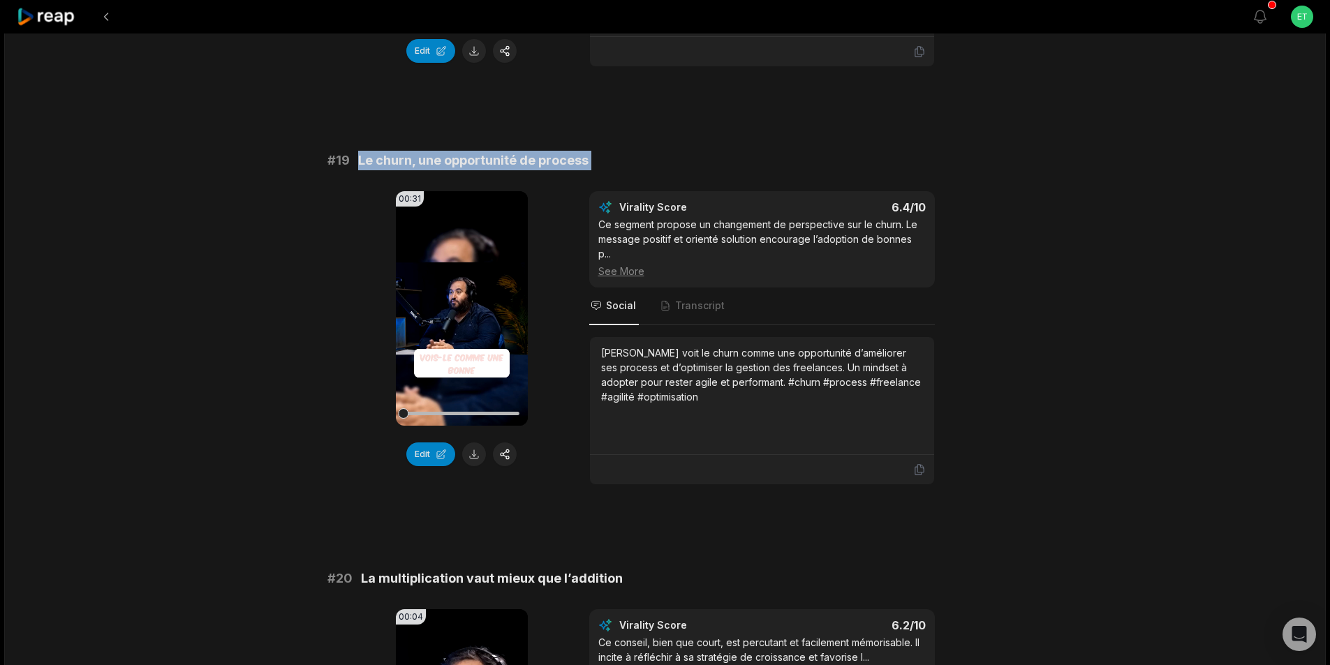
scroll to position [3350, 0]
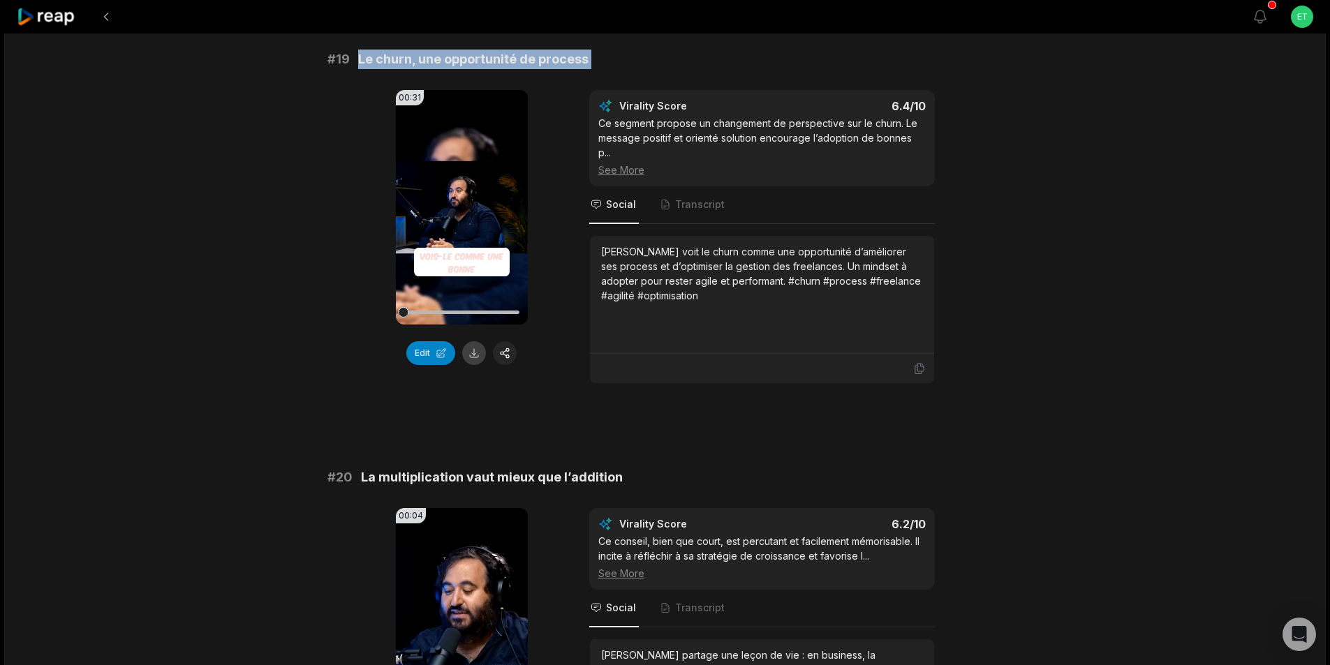
click at [477, 364] on button at bounding box center [474, 353] width 24 height 24
click at [463, 473] on span "La multiplication vaut mieux que l’addition" at bounding box center [492, 478] width 262 height 20
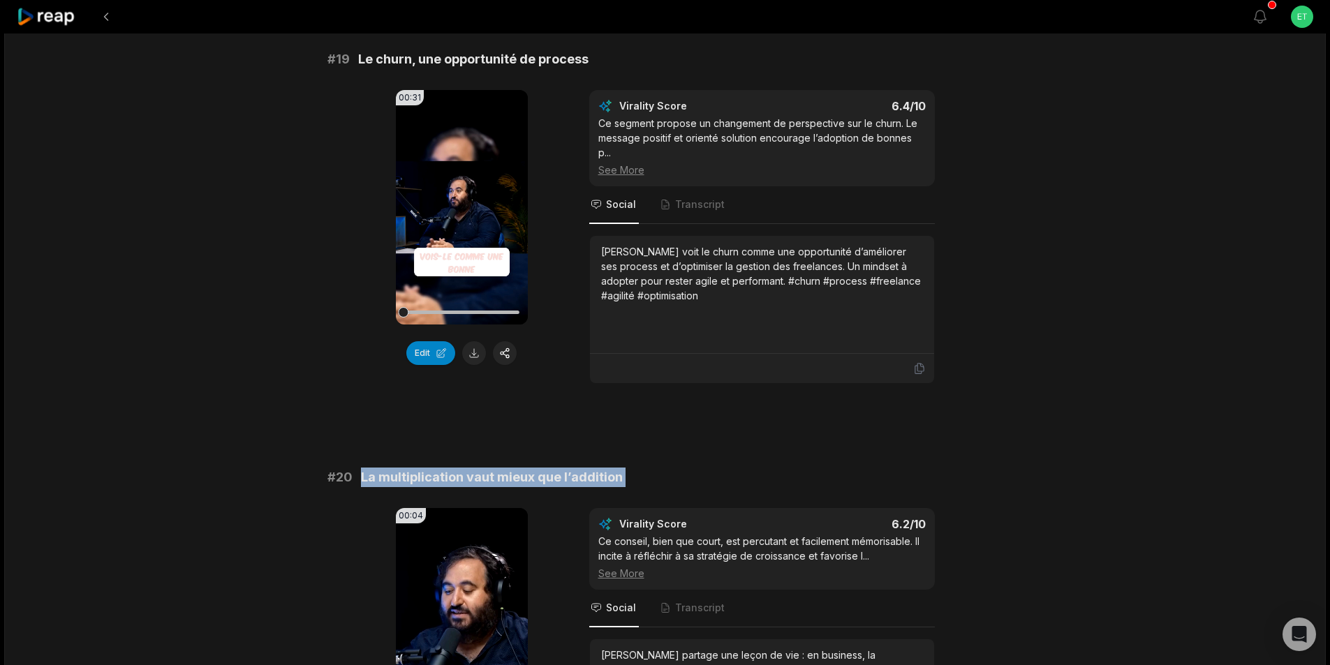
click at [463, 473] on span "La multiplication vaut mieux que l’addition" at bounding box center [492, 478] width 262 height 20
copy span "La multiplication vaut mieux que l’addition"
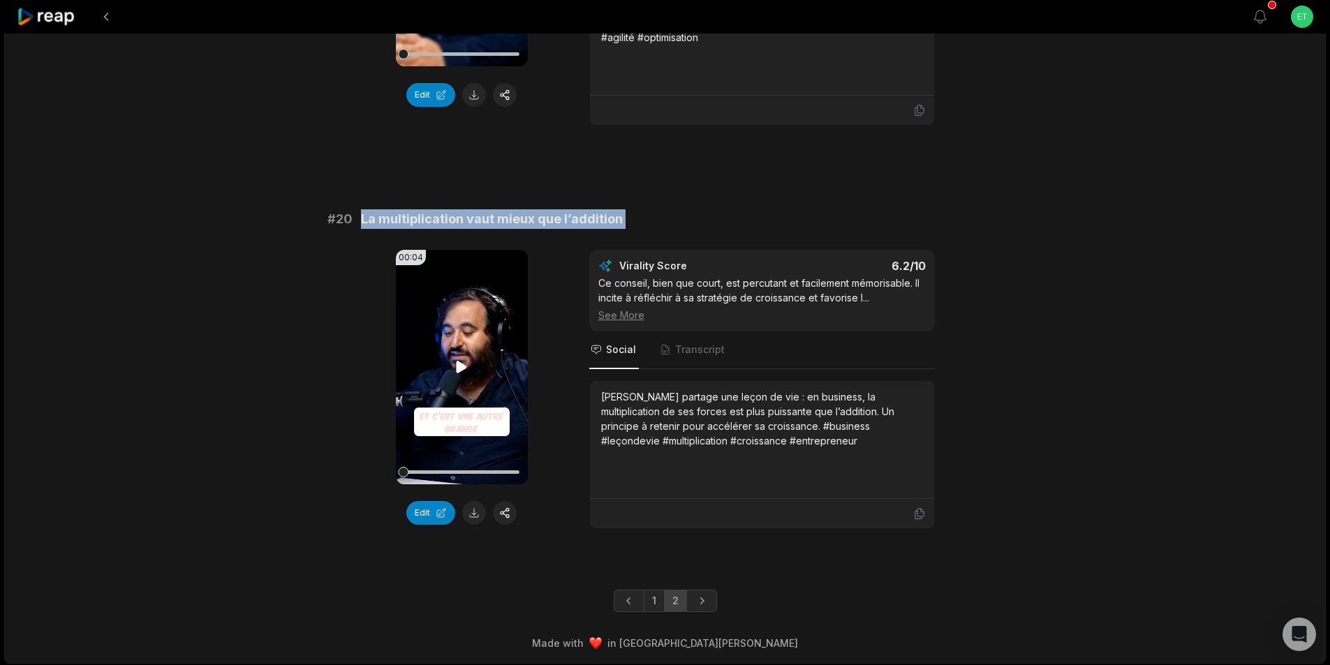
scroll to position [3611, 0]
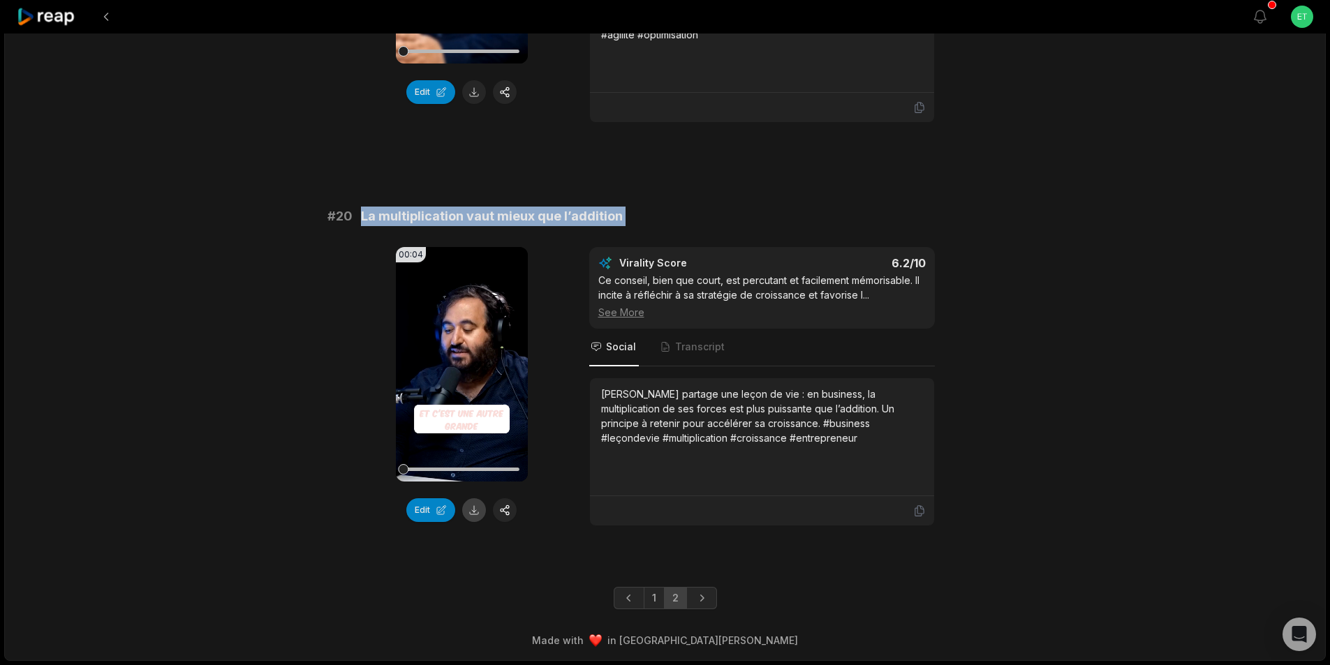
click at [479, 511] on button at bounding box center [474, 510] width 24 height 24
click at [709, 608] on link "Next page" at bounding box center [701, 598] width 31 height 22
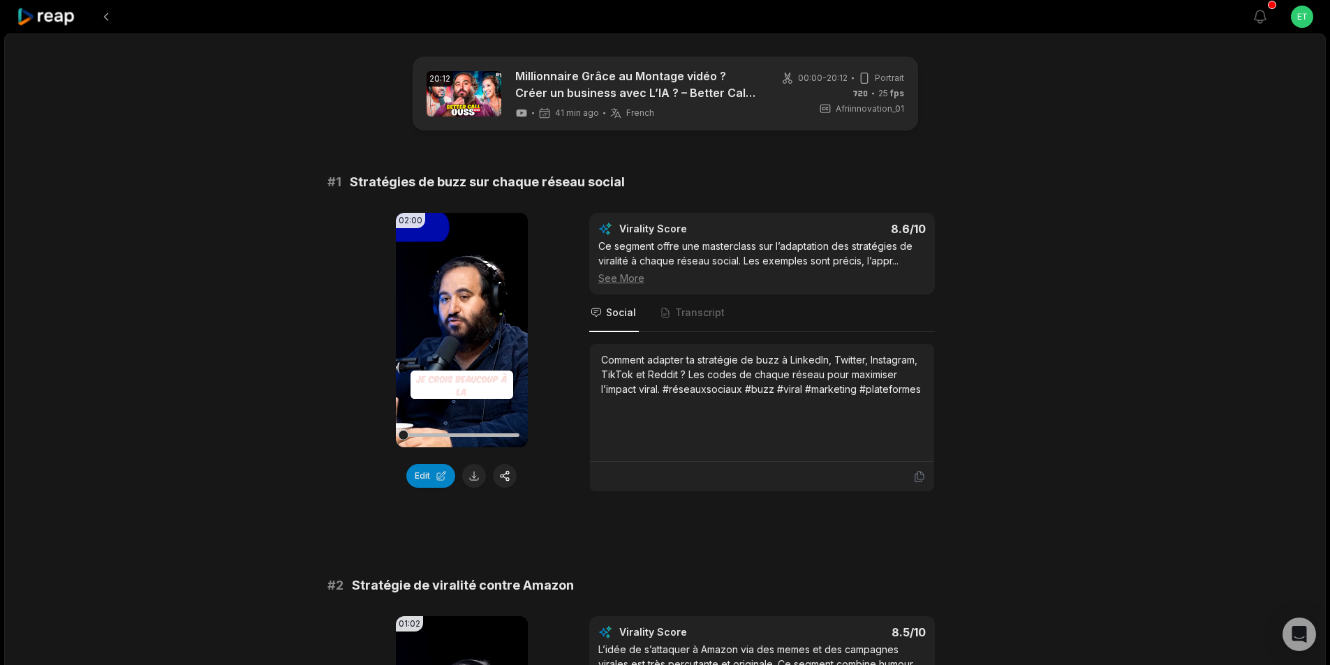
click at [500, 181] on span "Stratégies de buzz sur chaque réseau social" at bounding box center [487, 182] width 275 height 20
copy span "Stratégies de buzz sur chaque réseau social"
click at [468, 478] on button at bounding box center [474, 476] width 24 height 24
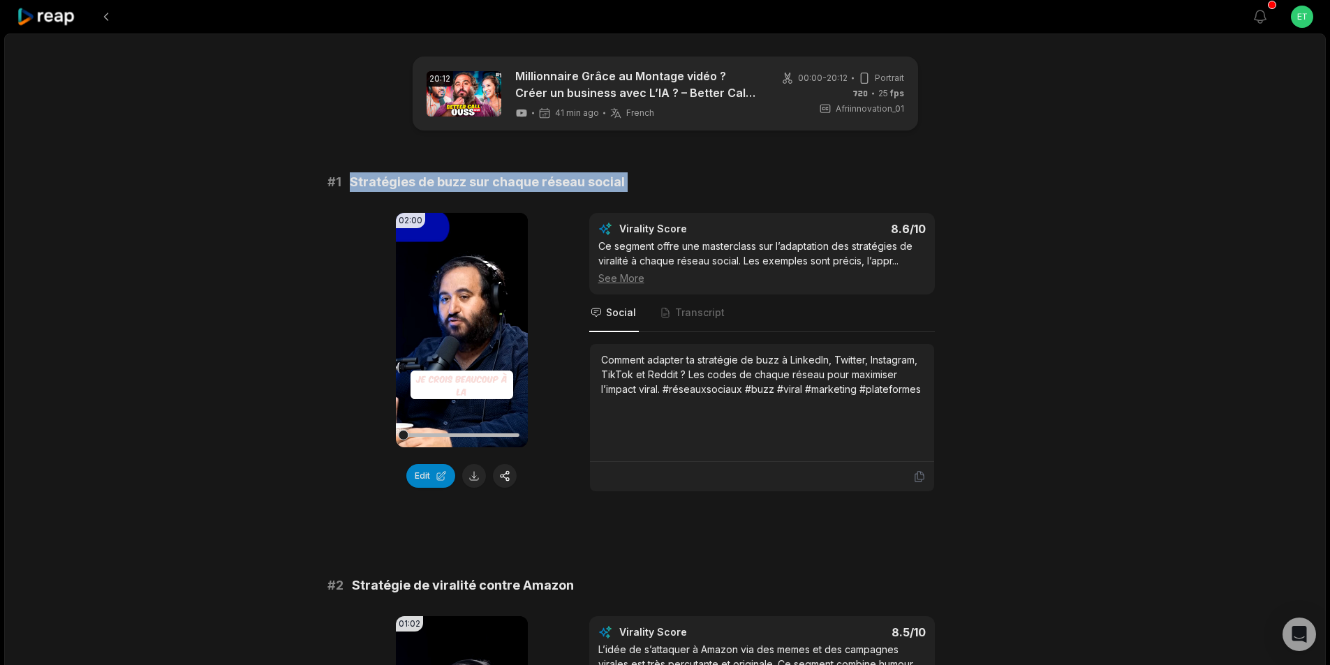
copy span "Stratégies de buzz sur chaque réseau social"
click at [472, 475] on button at bounding box center [474, 476] width 24 height 24
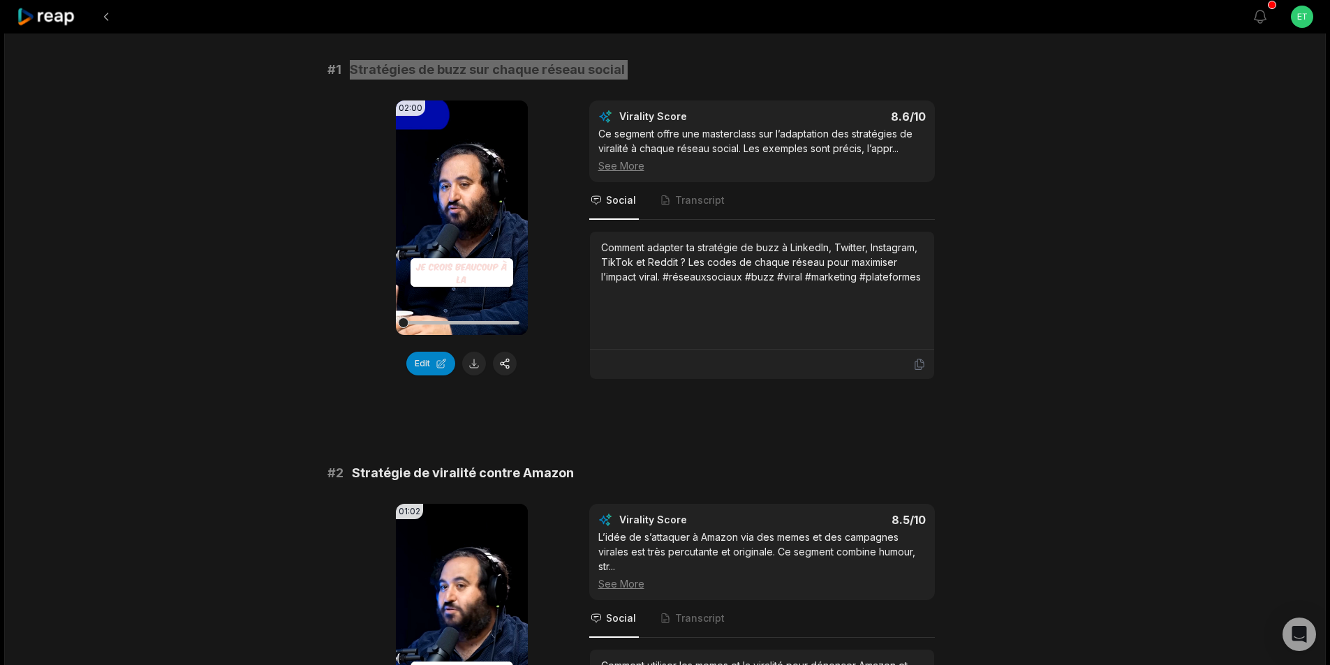
scroll to position [279, 0]
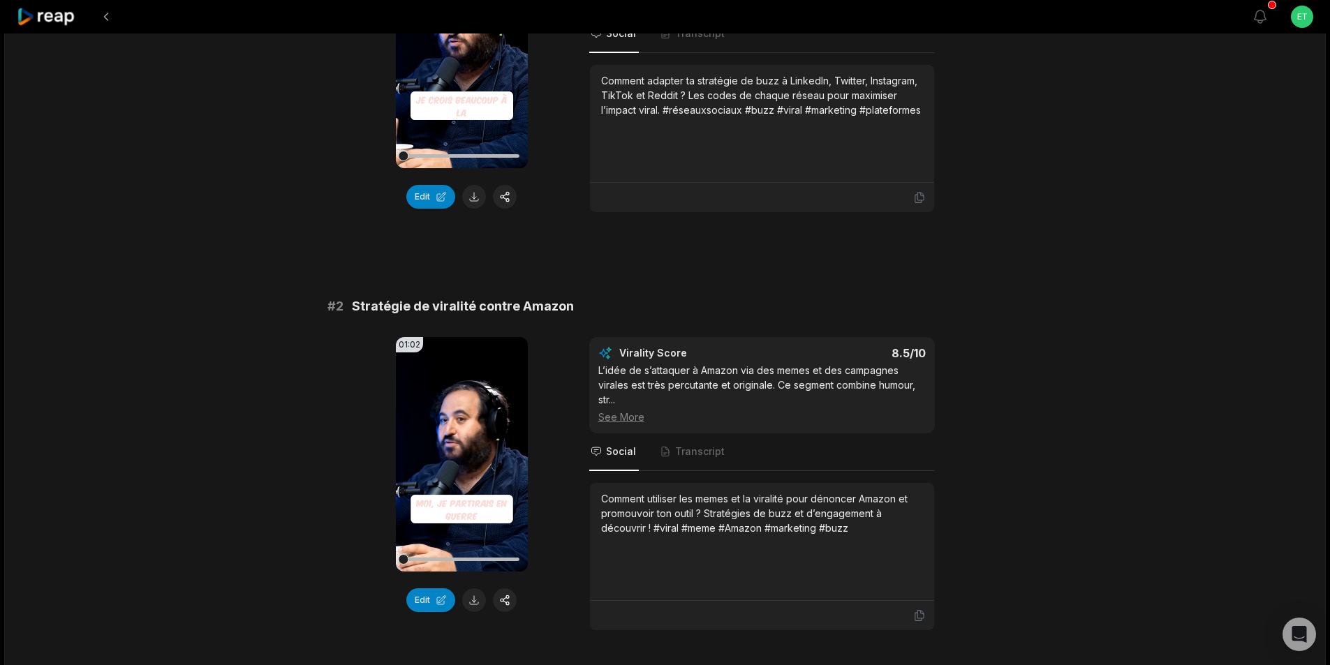
click at [468, 308] on span "Stratégie de viralité contre Amazon" at bounding box center [463, 307] width 222 height 20
copy span "Stratégie de viralité contre Amazon"
click at [479, 602] on button at bounding box center [474, 600] width 24 height 24
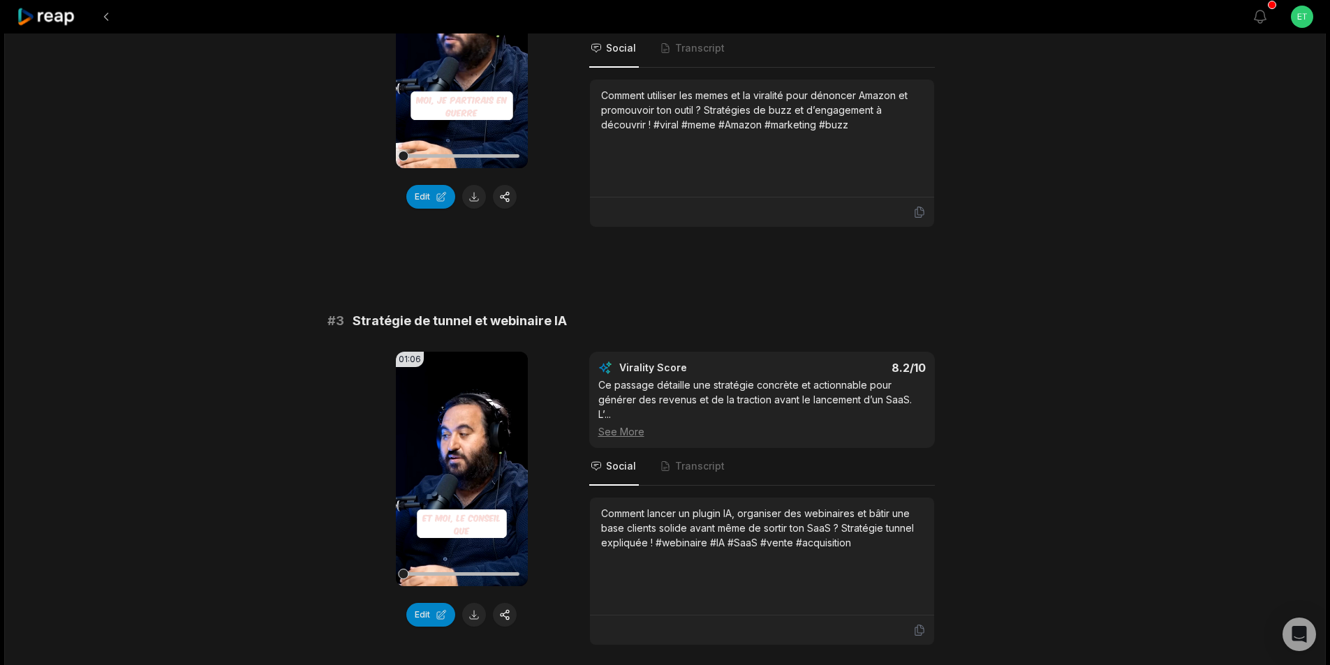
scroll to position [698, 0]
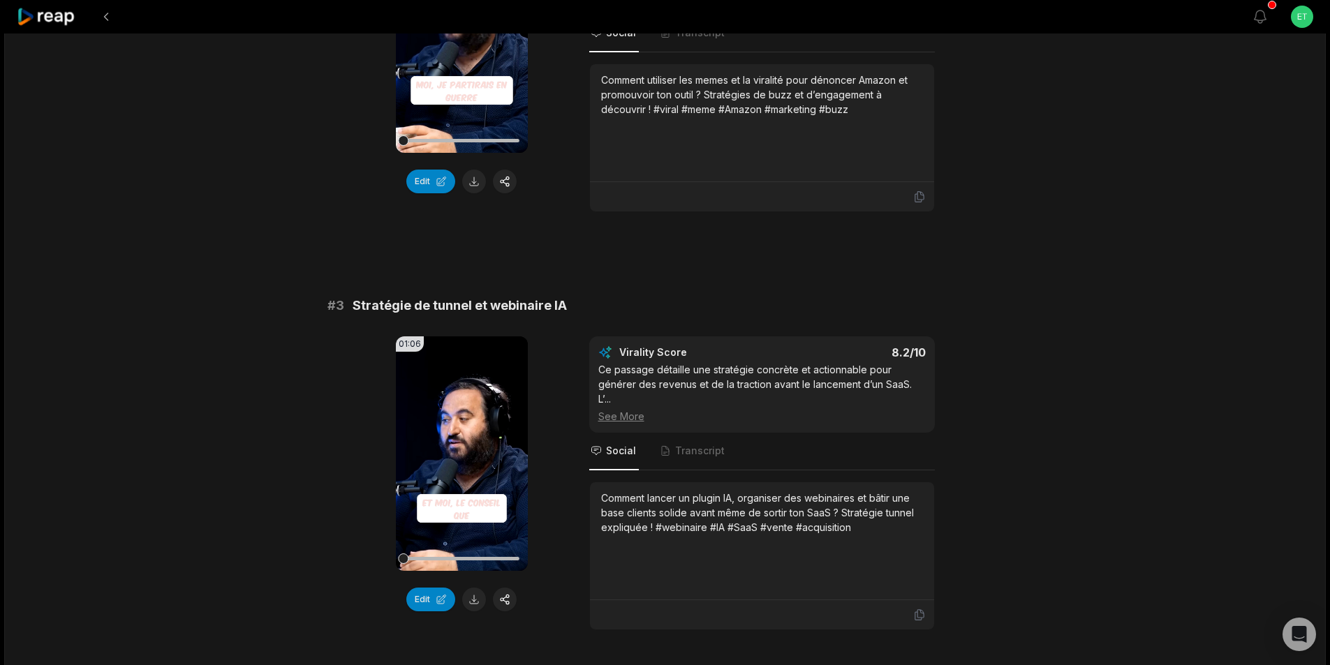
click at [460, 306] on span "Stratégie de tunnel et webinaire IA" at bounding box center [459, 306] width 214 height 20
copy span "Stratégie de tunnel et webinaire IA"
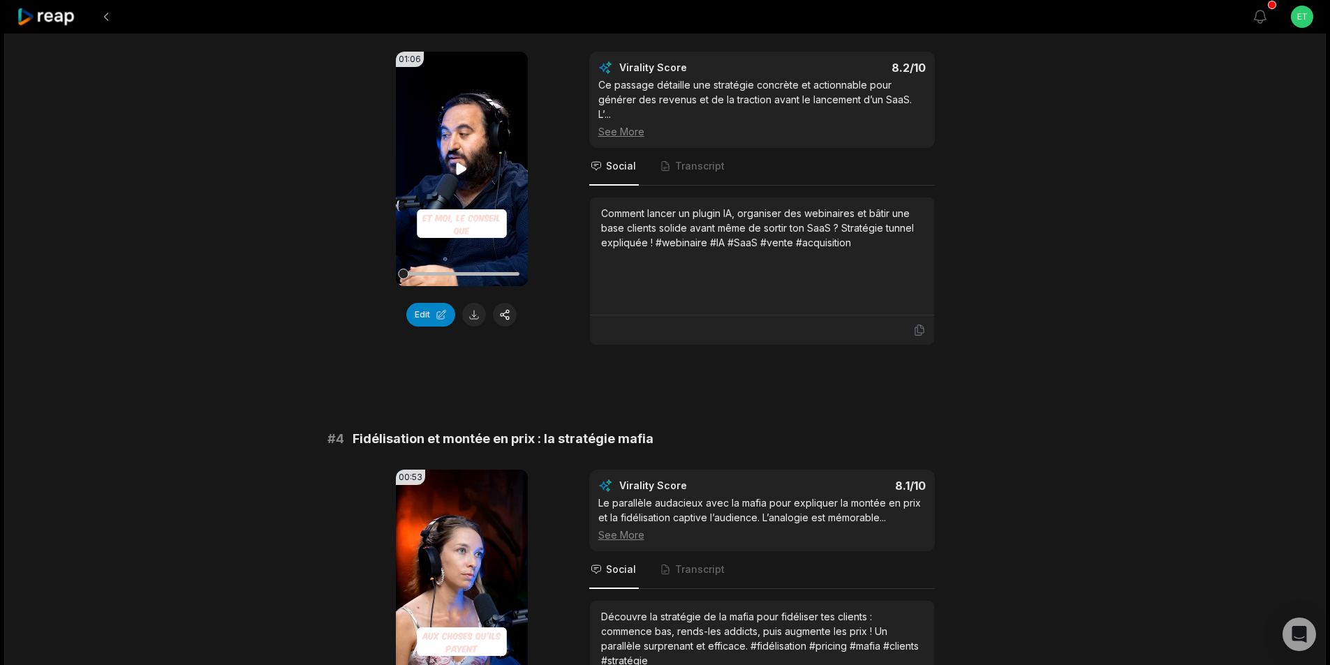
scroll to position [977, 0]
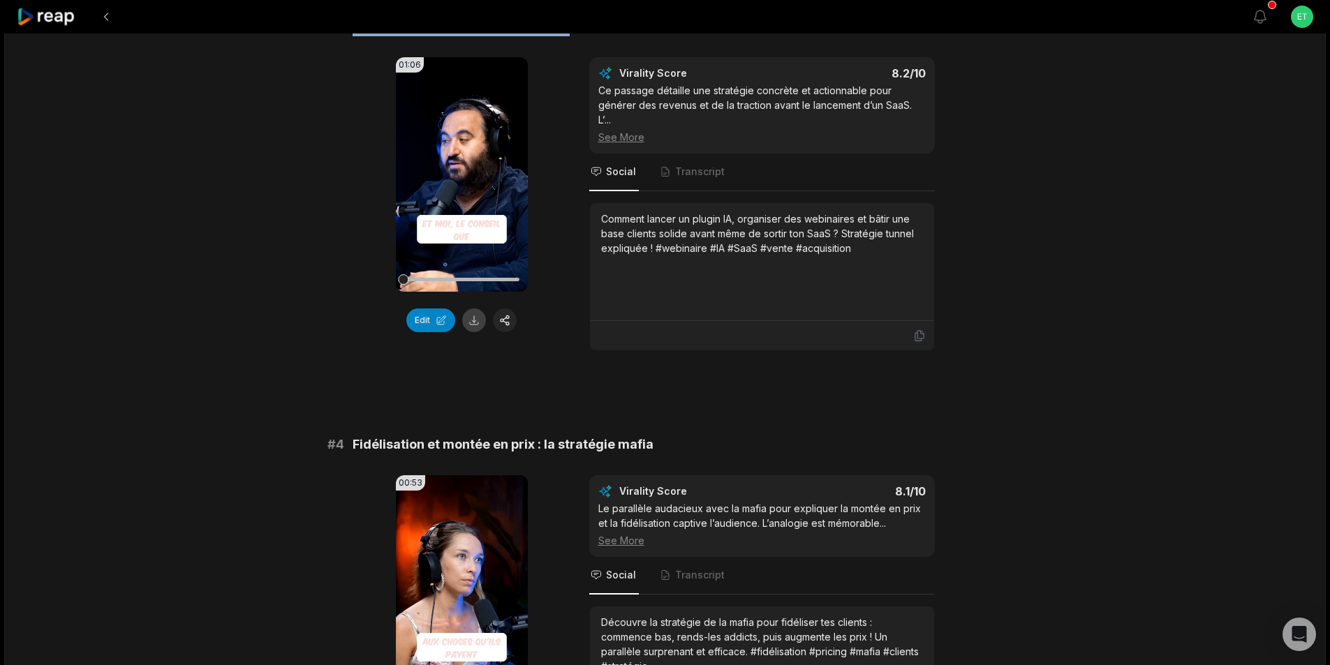
click at [475, 320] on button at bounding box center [474, 320] width 24 height 24
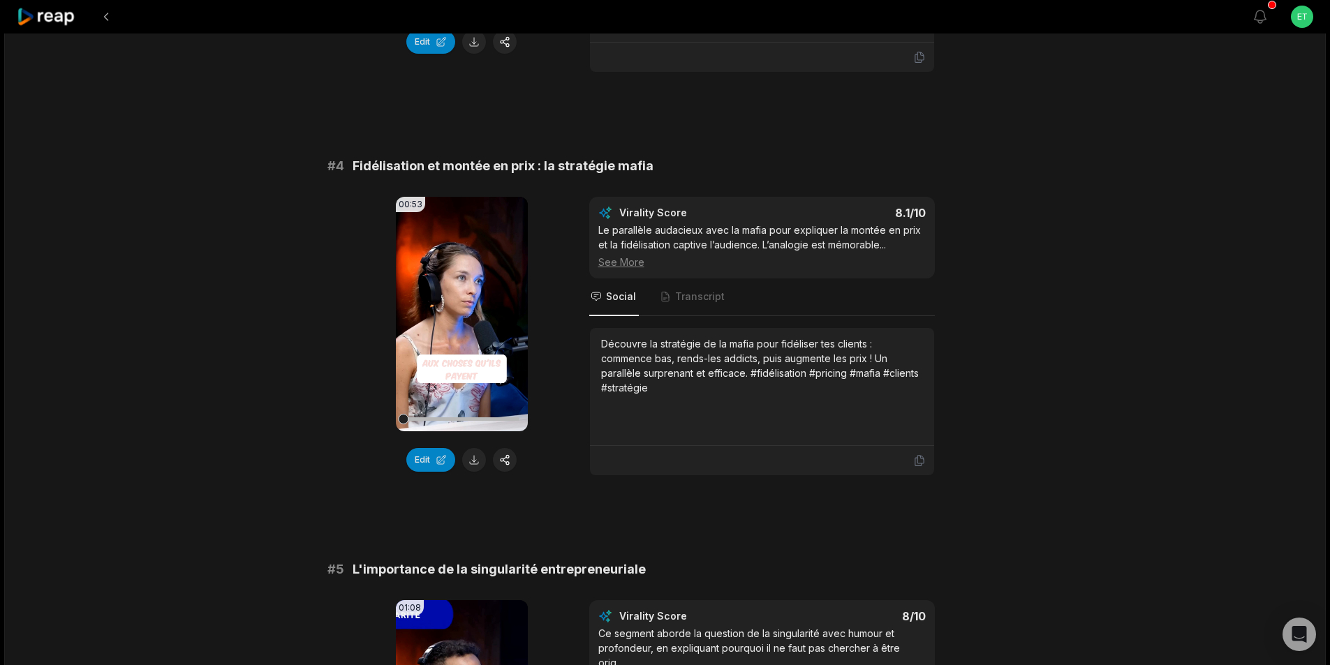
scroll to position [1256, 0]
click at [483, 163] on span "Fidélisation et montée en prix : la stratégie mafia" at bounding box center [502, 166] width 301 height 20
copy span "Fidélisation et montée en prix : la stratégie mafia"
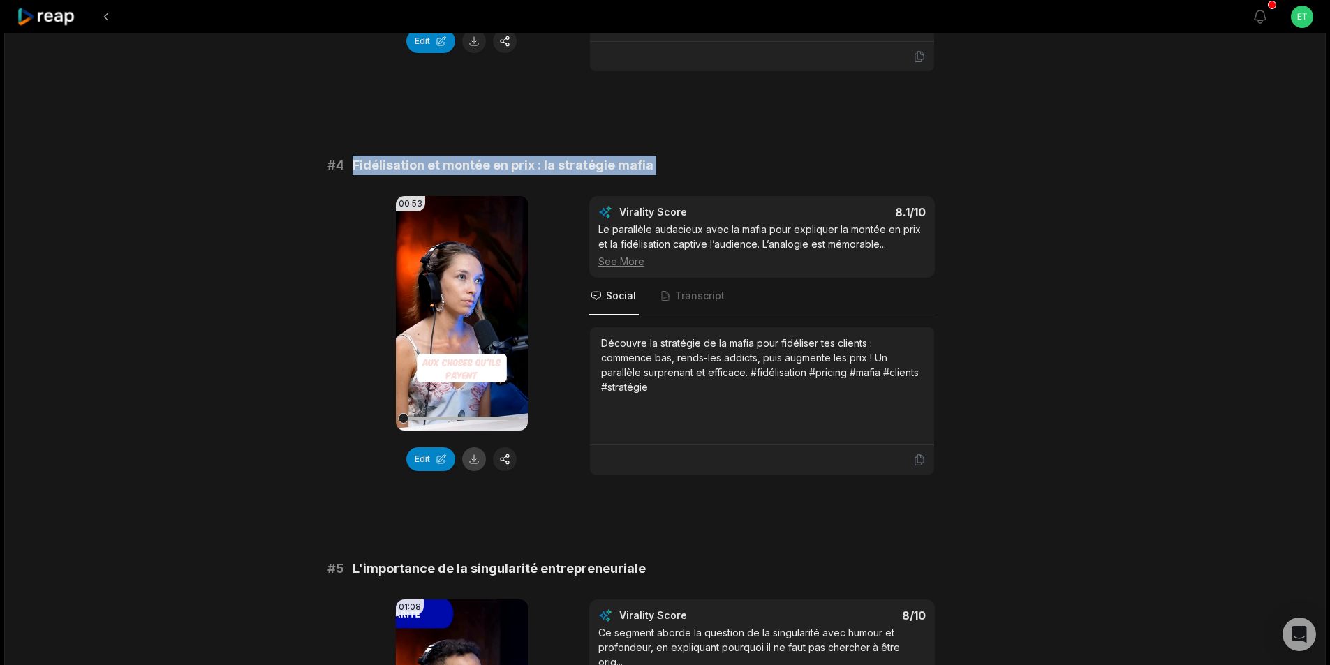
click at [475, 455] on button at bounding box center [474, 459] width 24 height 24
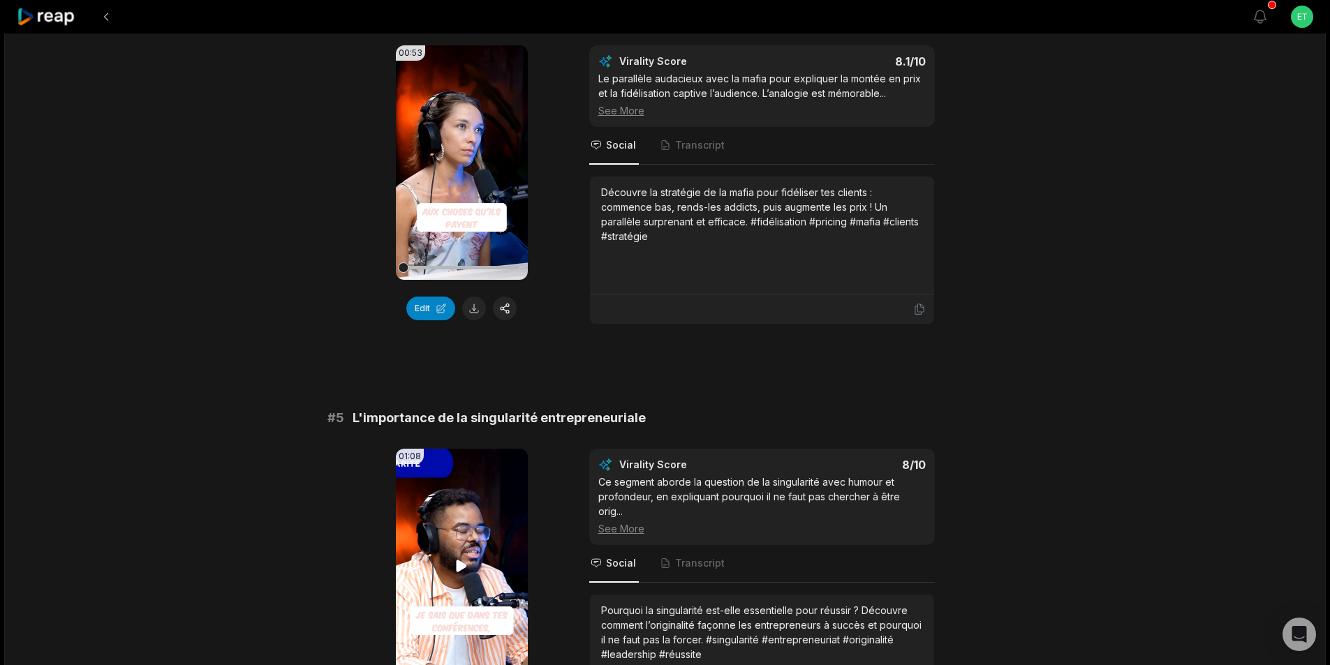
scroll to position [1466, 0]
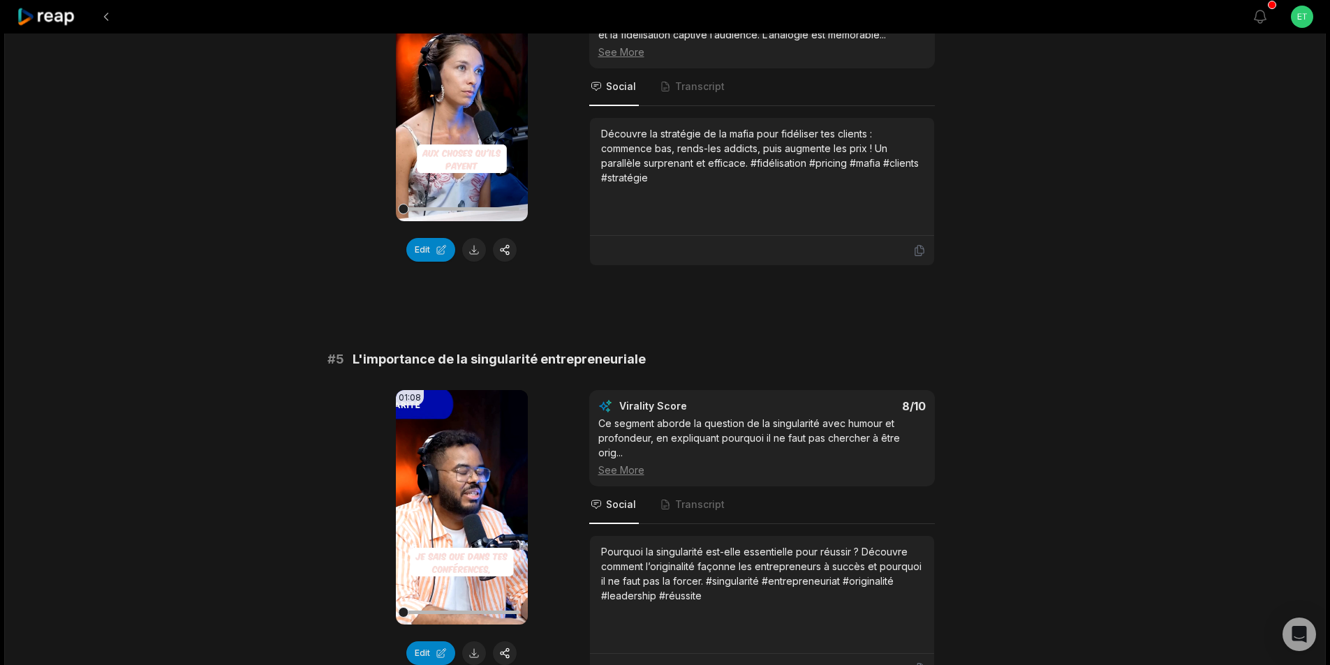
click at [491, 358] on span "L'importance de la singularité entrepreneuriale" at bounding box center [498, 360] width 293 height 20
copy span "L'importance de la singularité entrepreneuriale"
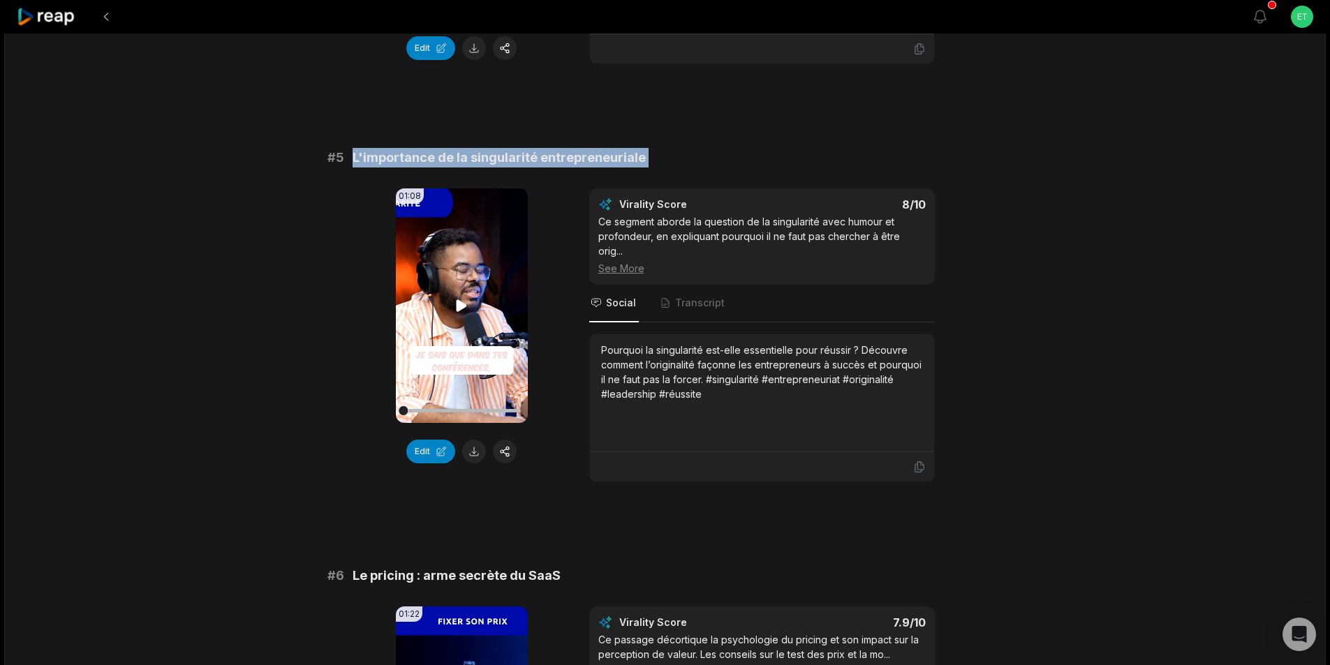
scroll to position [1675, 0]
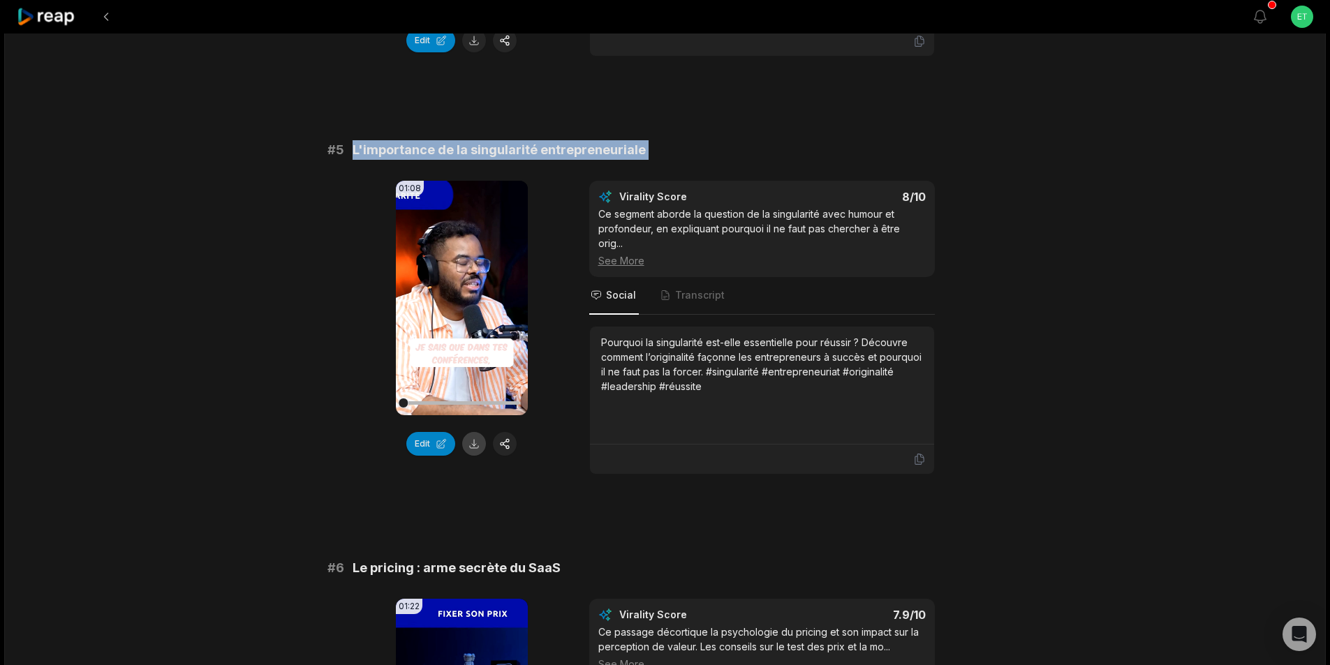
click at [476, 441] on button at bounding box center [474, 444] width 24 height 24
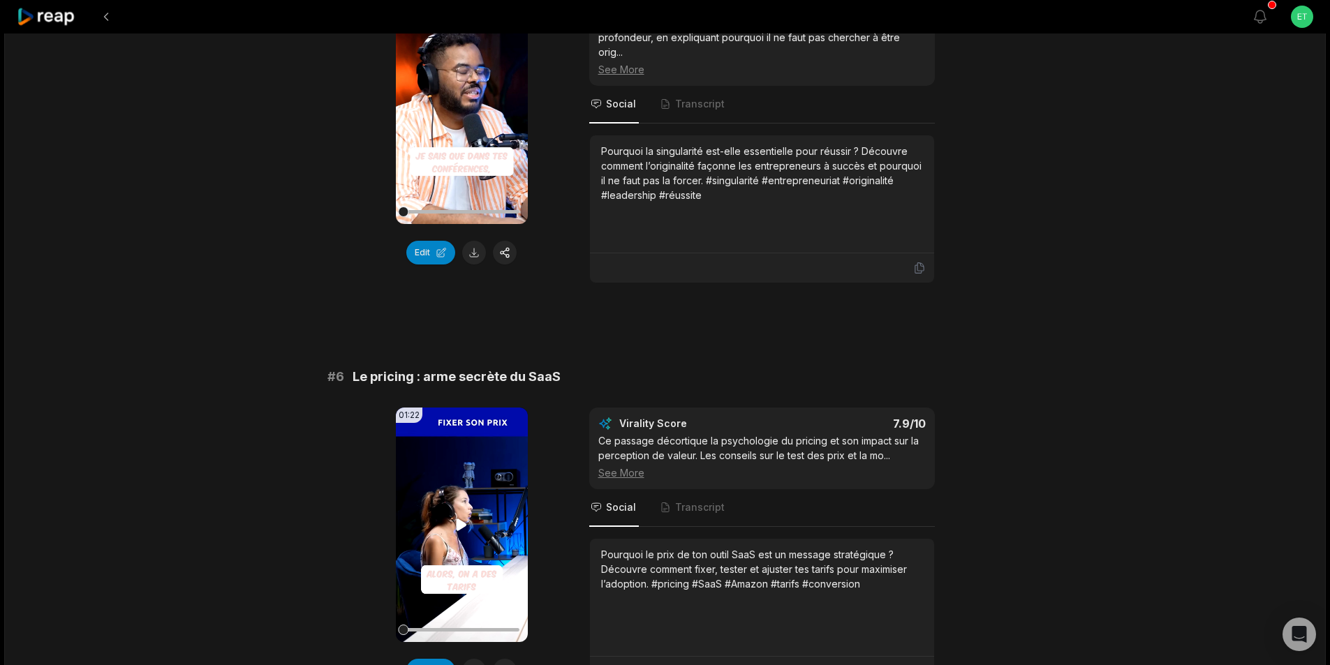
scroll to position [1884, 0]
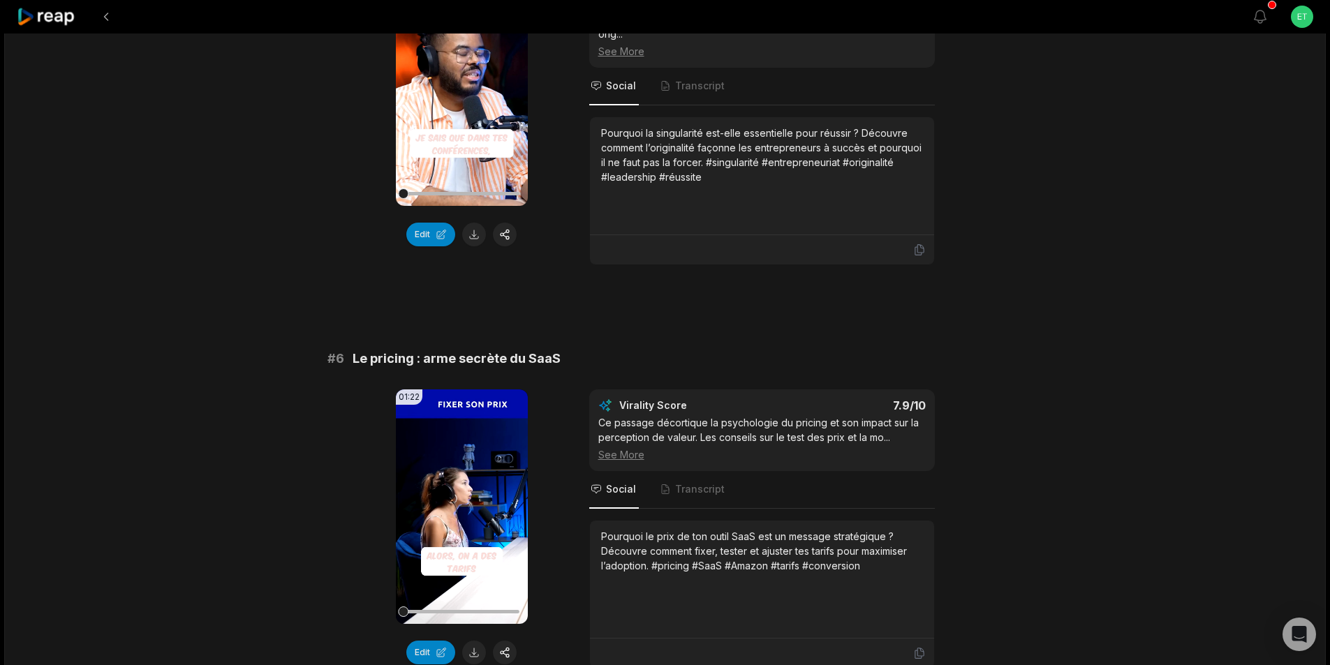
click at [474, 349] on span "Le pricing : arme secrète du SaaS" at bounding box center [456, 359] width 208 height 20
copy span "Le pricing : arme secrète du SaaS"
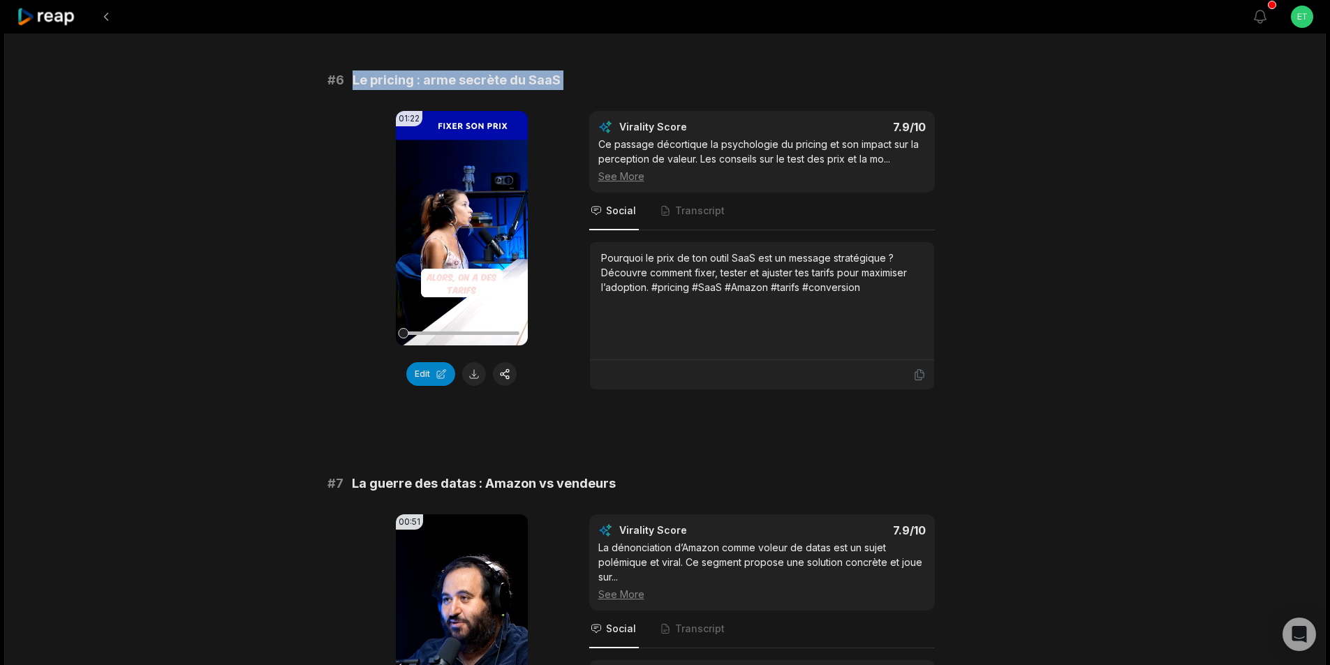
scroll to position [2164, 0]
click at [479, 362] on button at bounding box center [474, 374] width 24 height 24
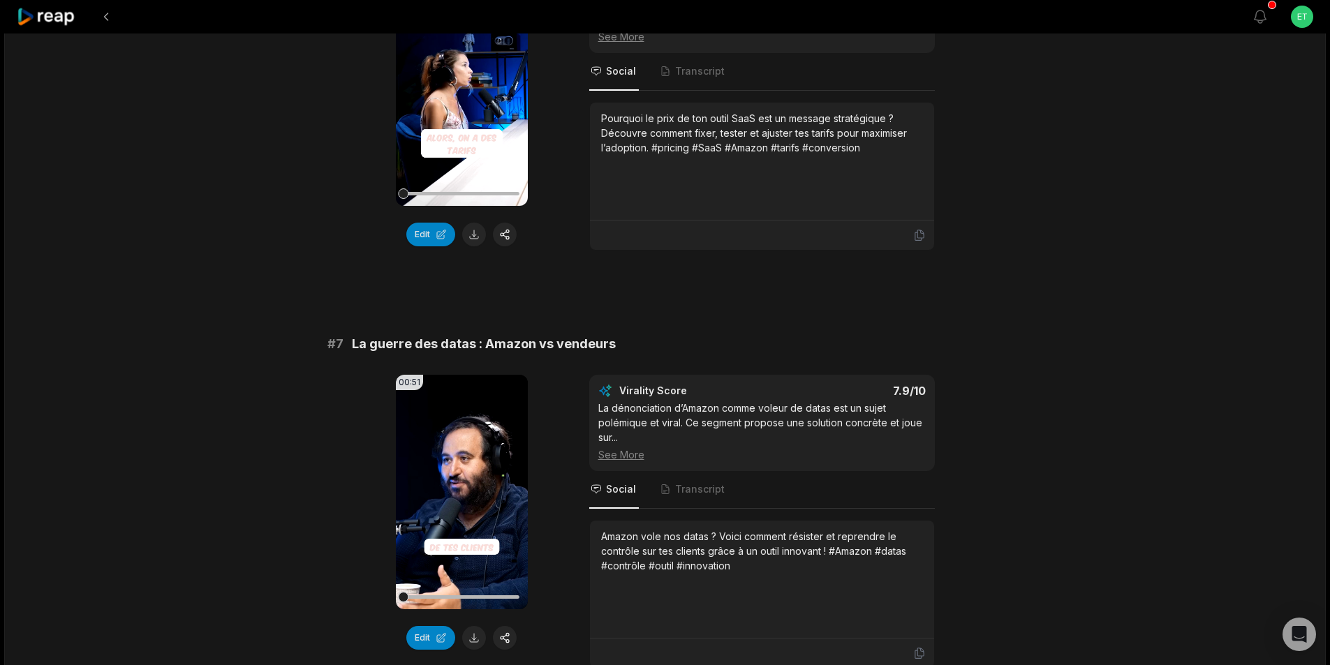
scroll to position [2303, 0]
click at [477, 334] on span "La guerre des datas : Amazon vs vendeurs" at bounding box center [484, 344] width 264 height 20
copy span "La guerre des datas : Amazon vs vendeurs"
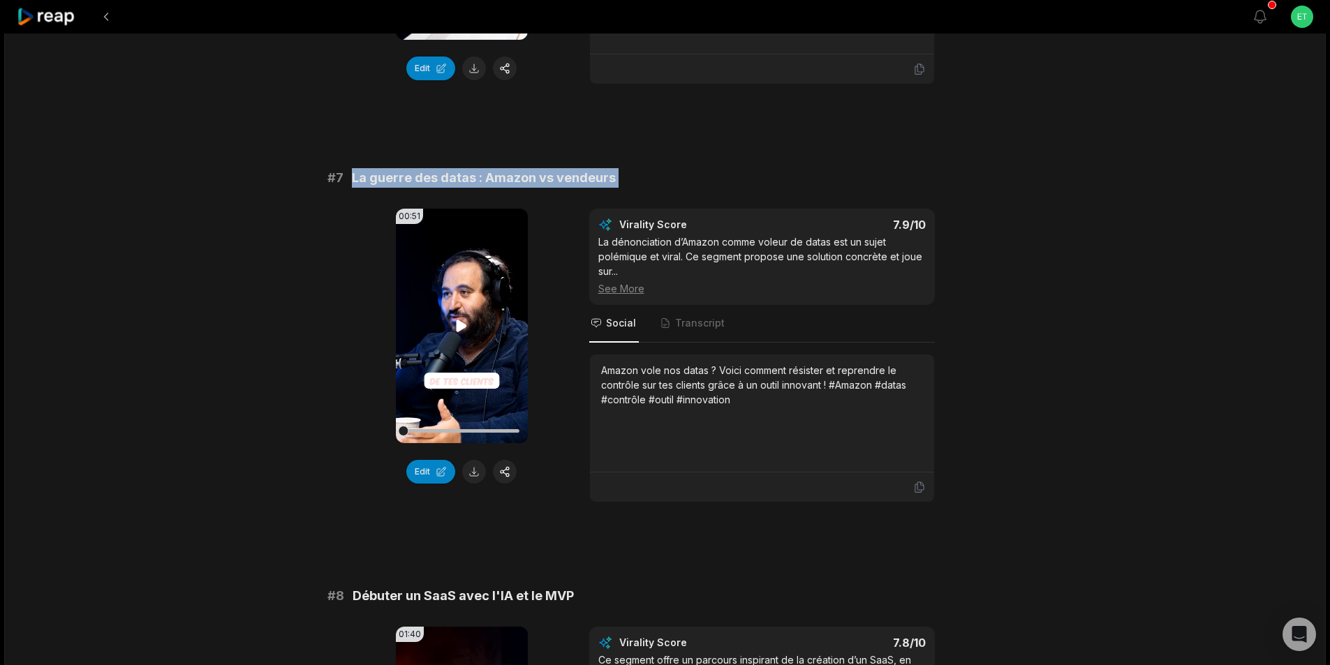
scroll to position [2513, 0]
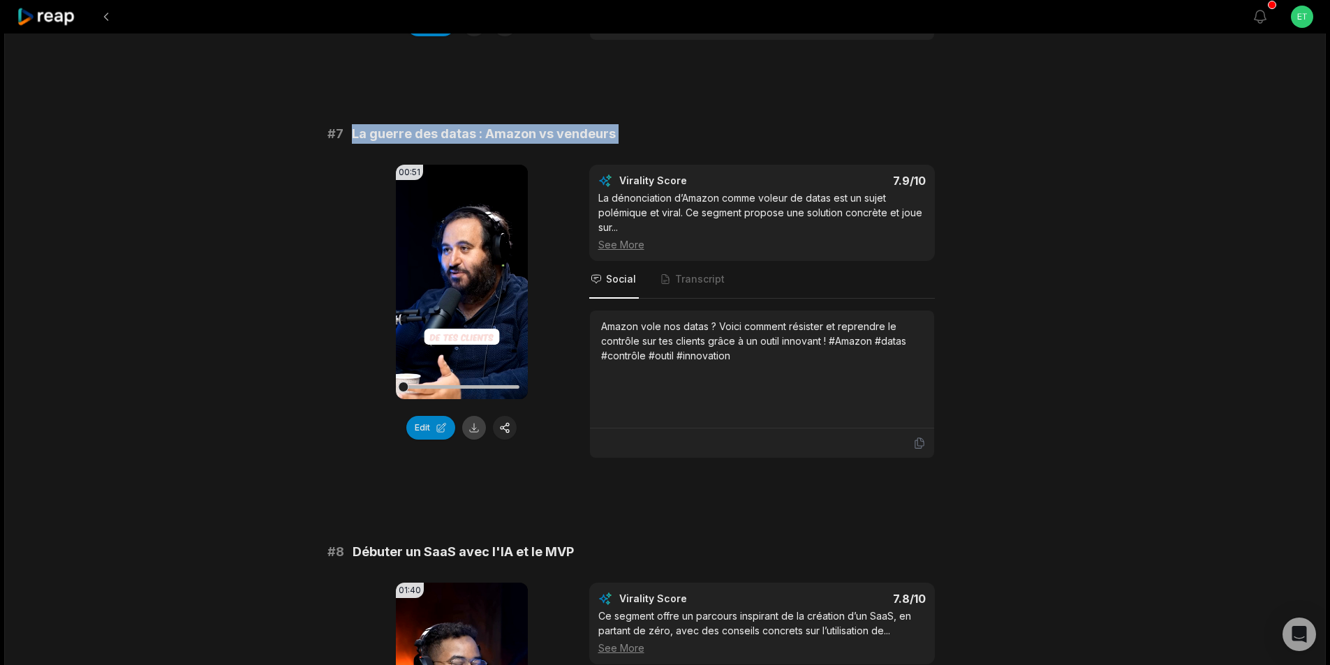
click at [475, 416] on button at bounding box center [474, 428] width 24 height 24
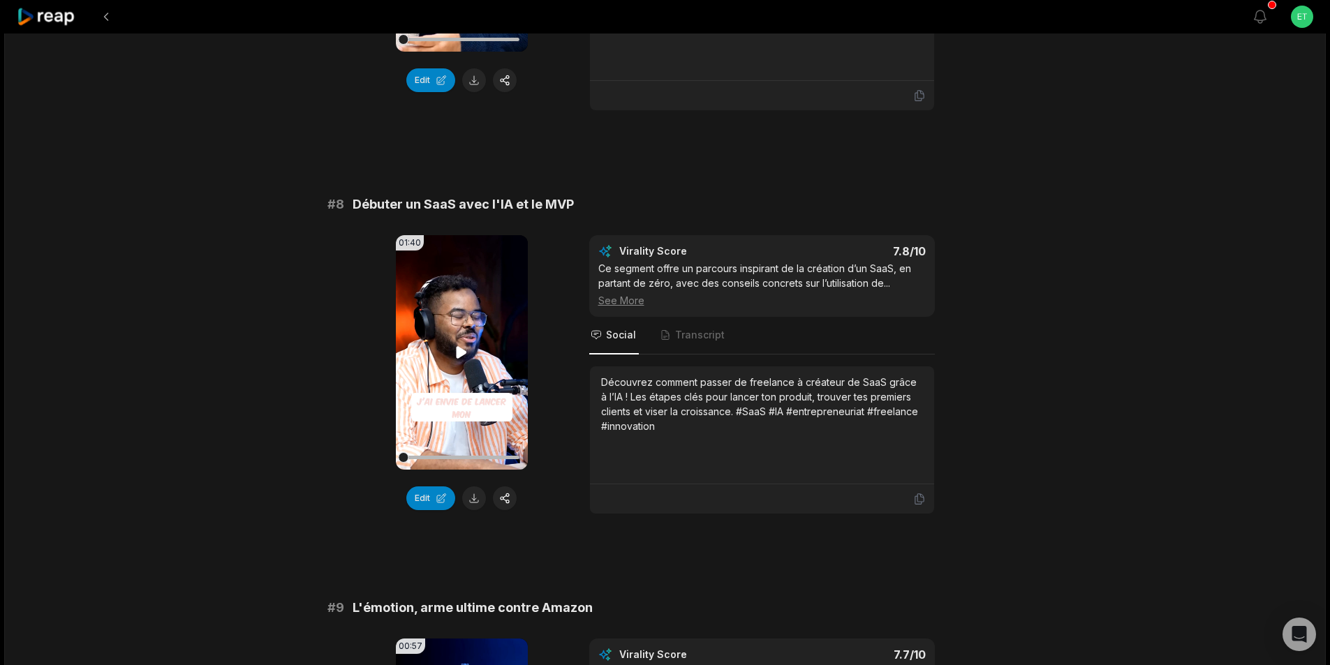
scroll to position [2861, 0]
click at [459, 193] on span "Débuter un SaaS avec l'IA et le MVP" at bounding box center [462, 203] width 221 height 20
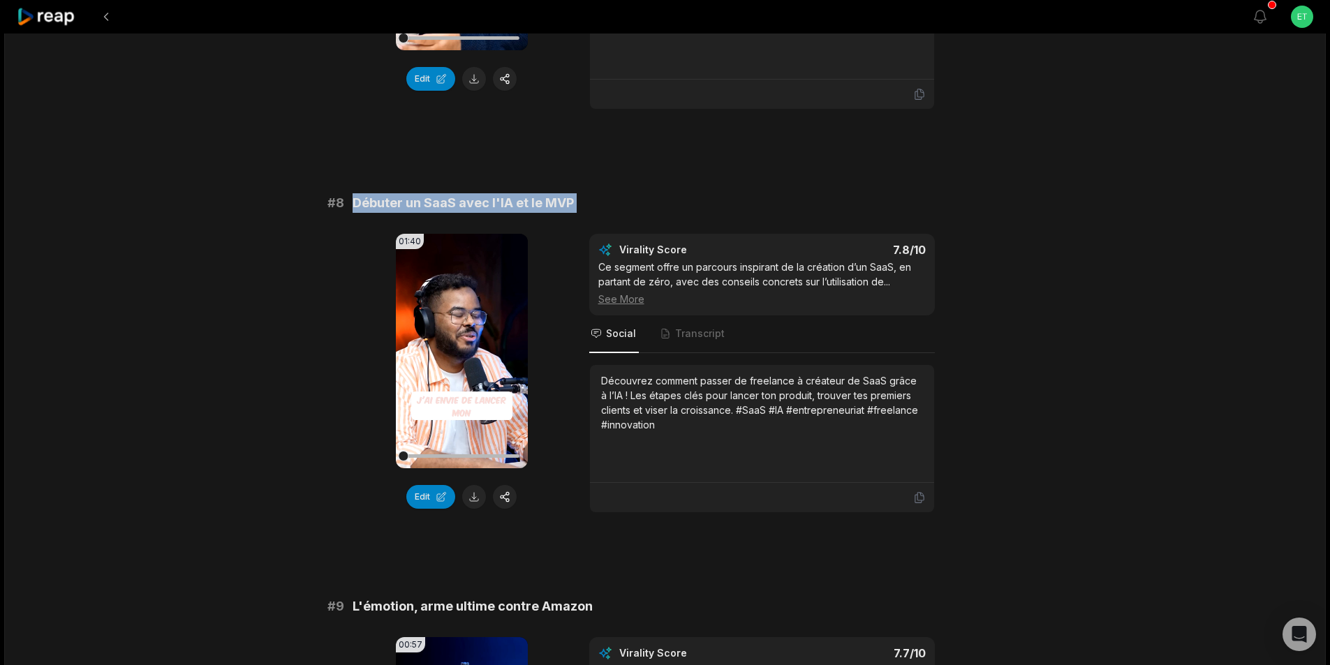
click at [459, 193] on span "Débuter un SaaS avec l'IA et le MVP" at bounding box center [462, 203] width 221 height 20
copy span "Débuter un SaaS avec l'IA et le MVP"
click at [472, 485] on button at bounding box center [474, 497] width 24 height 24
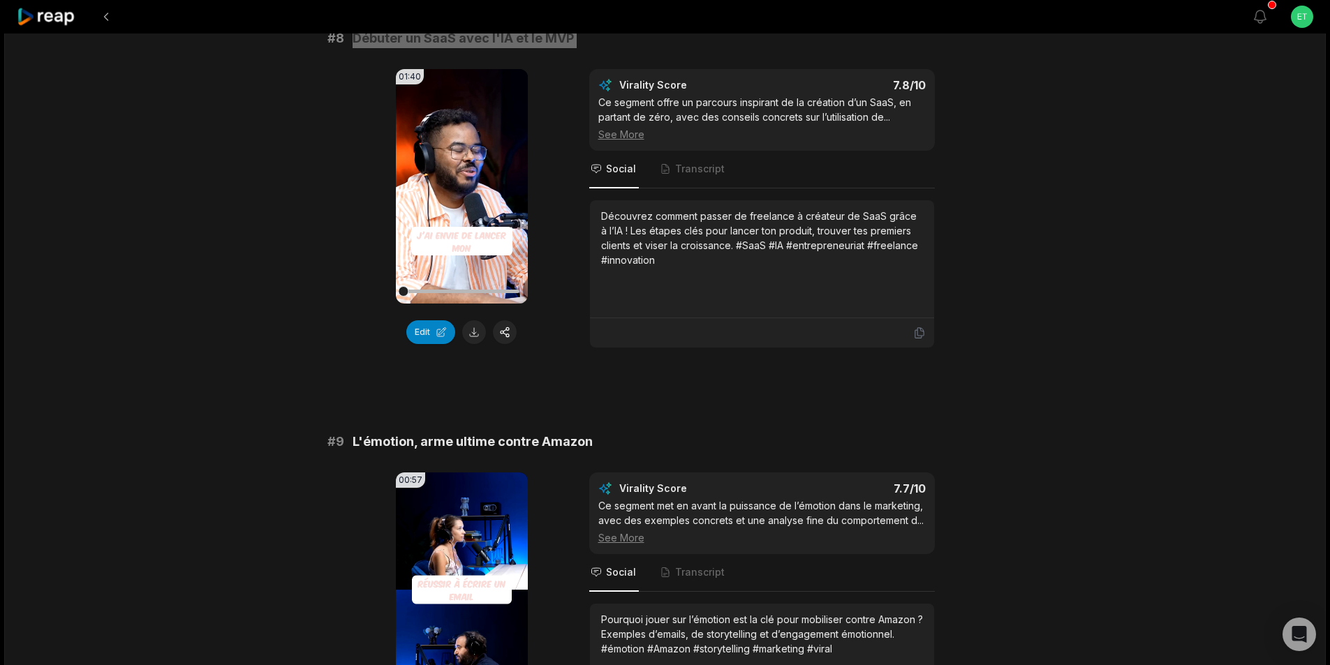
scroll to position [3141, 0]
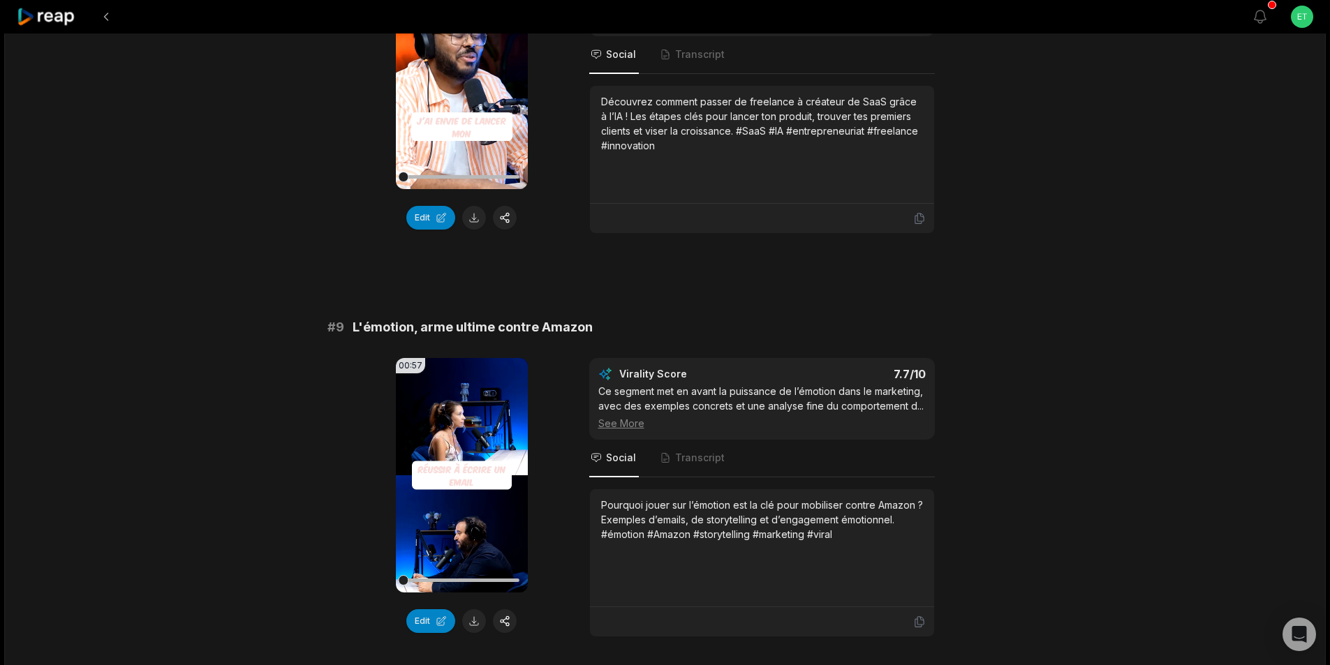
click at [463, 318] on span "L'émotion, arme ultime contre Amazon" at bounding box center [472, 328] width 240 height 20
copy span "L'émotion, arme ultime contre Amazon"
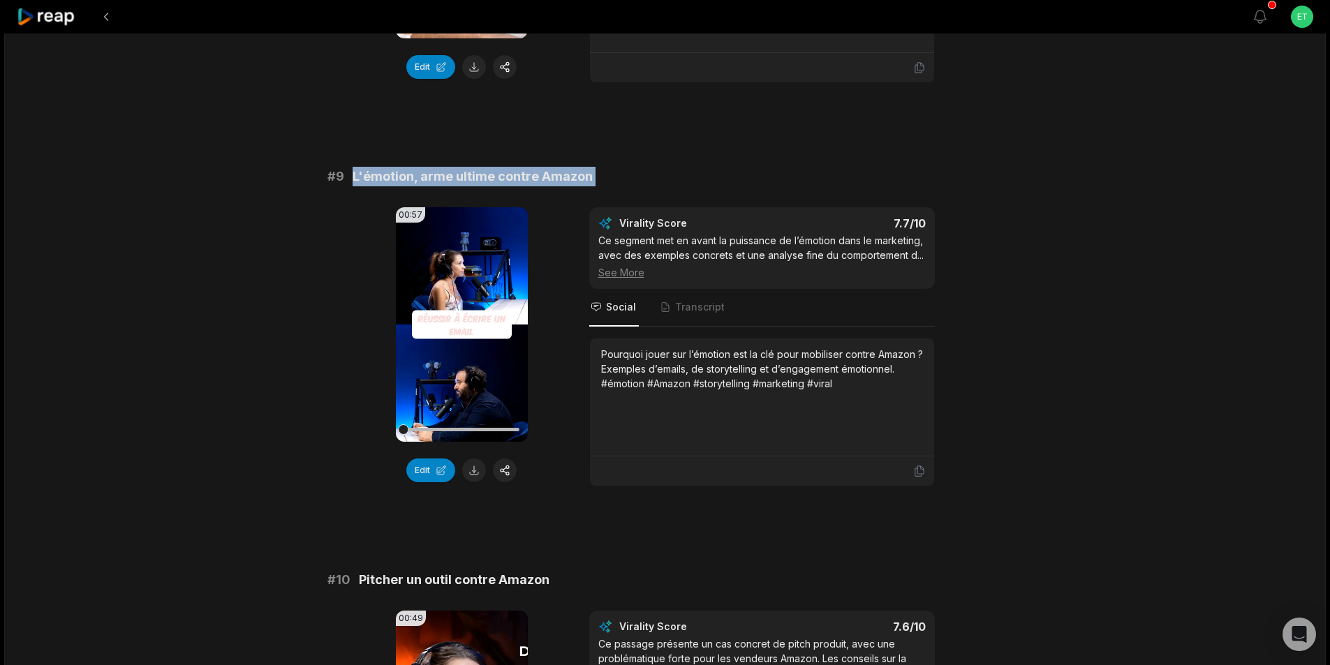
scroll to position [3420, 0]
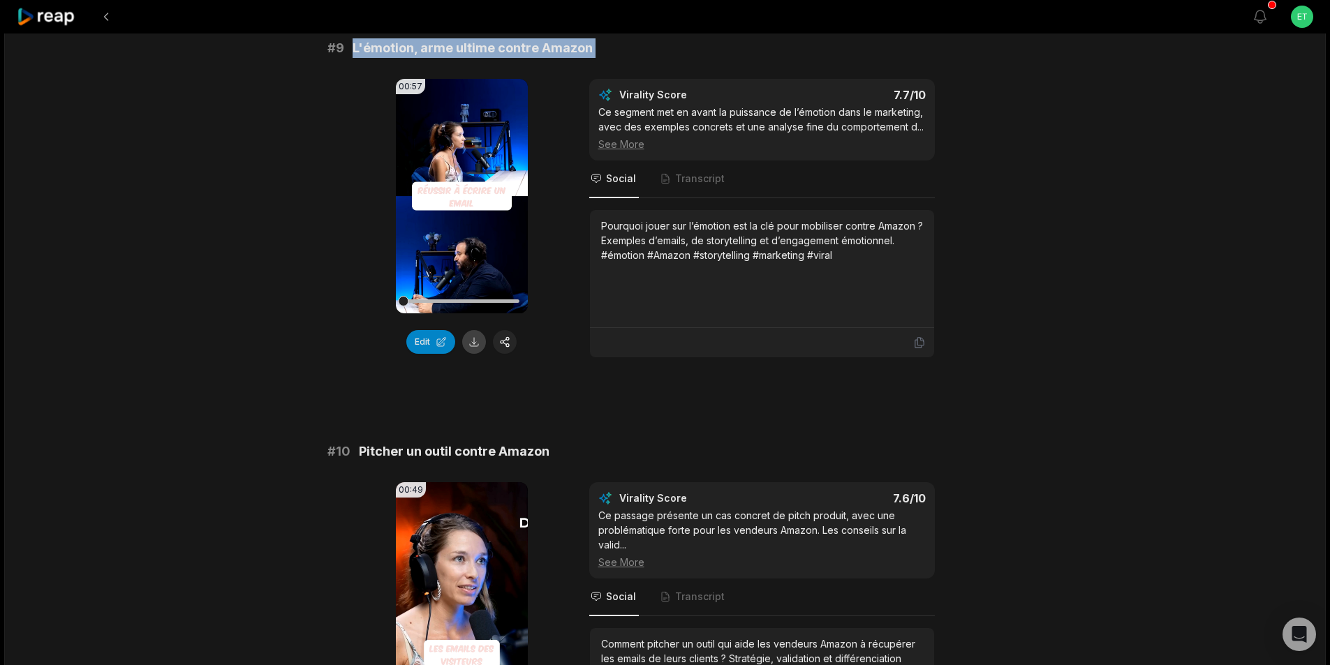
click at [479, 330] on button at bounding box center [474, 342] width 24 height 24
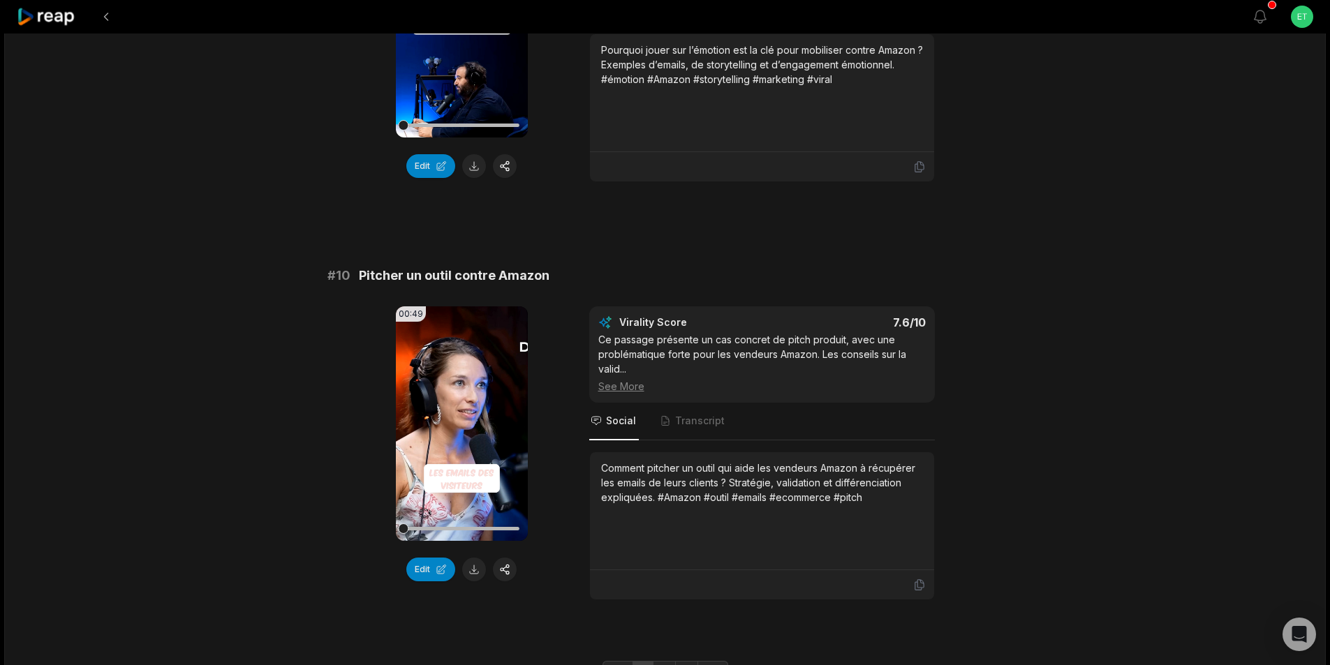
scroll to position [3655, 0]
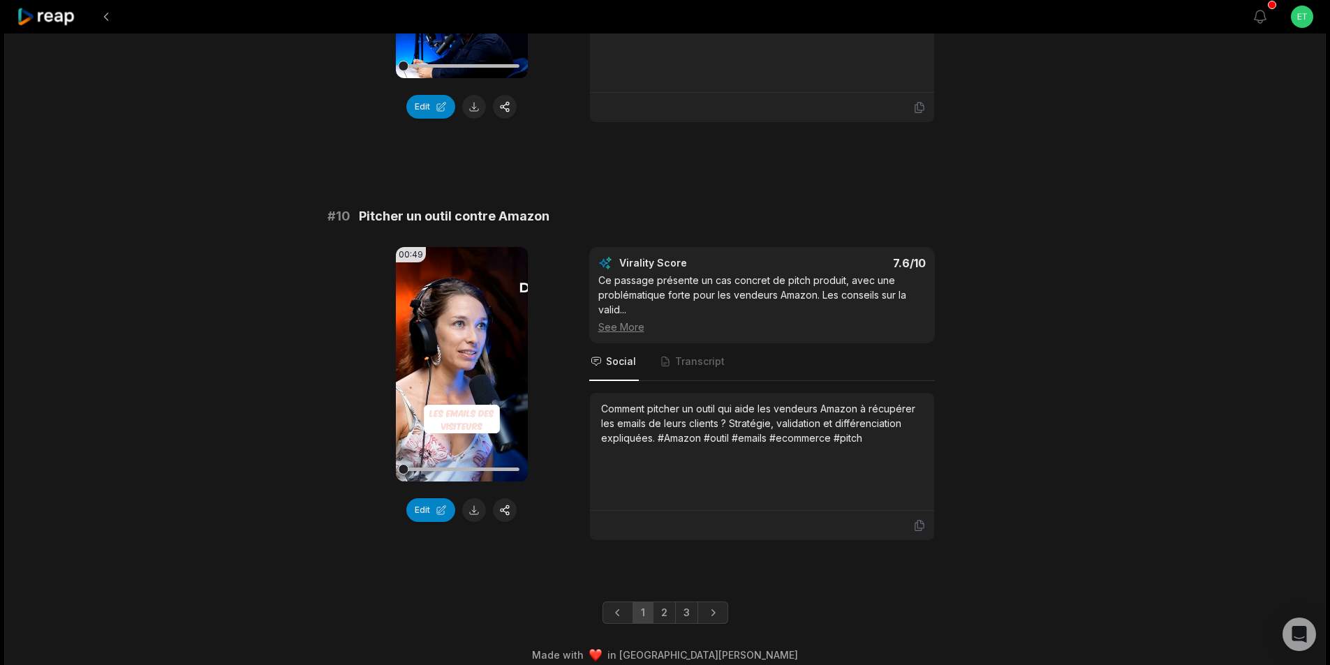
click at [450, 207] on span "Pitcher un outil contre Amazon" at bounding box center [454, 217] width 191 height 20
click at [479, 500] on button at bounding box center [474, 510] width 24 height 24
click at [660, 602] on link "2" at bounding box center [664, 613] width 23 height 22
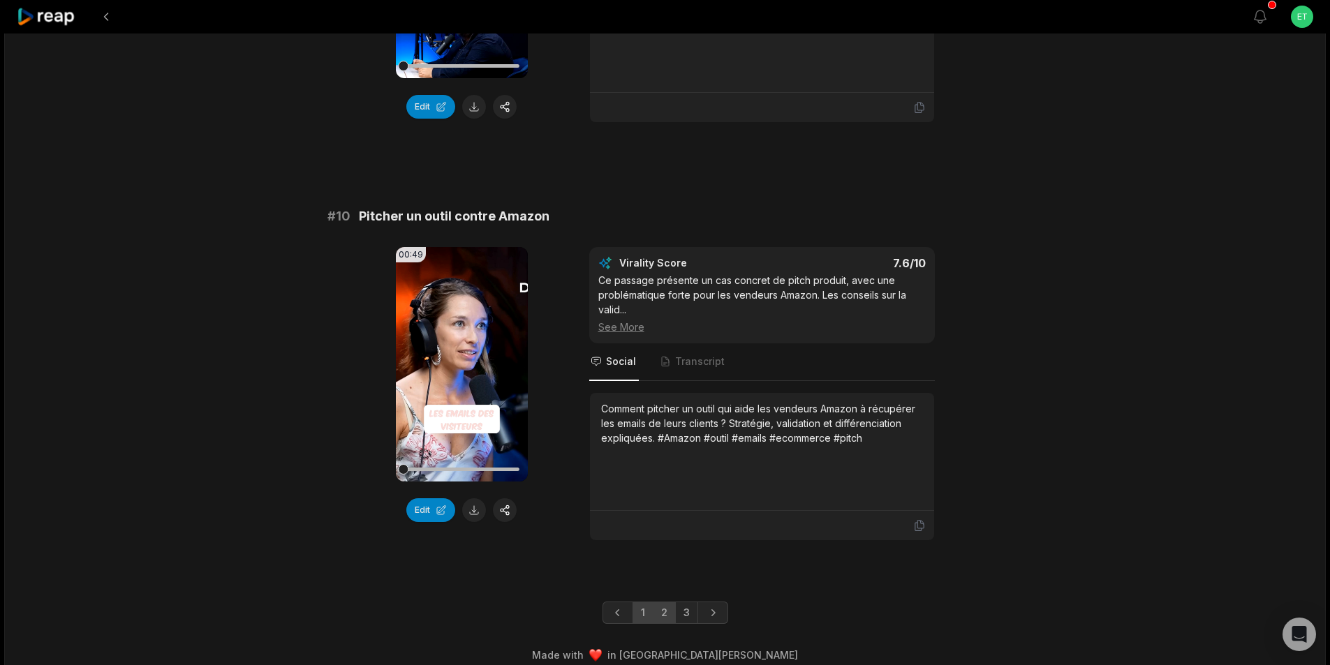
scroll to position [0, 0]
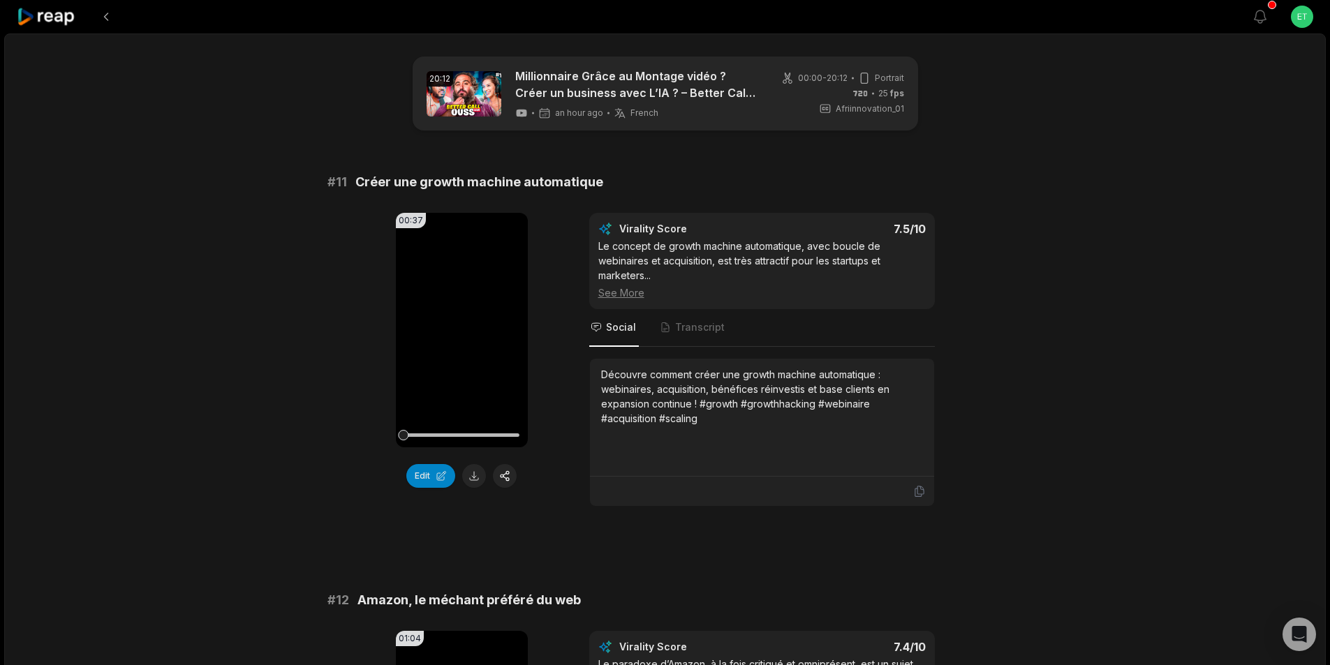
click at [472, 180] on span "Créer une growth machine automatique" at bounding box center [479, 182] width 248 height 20
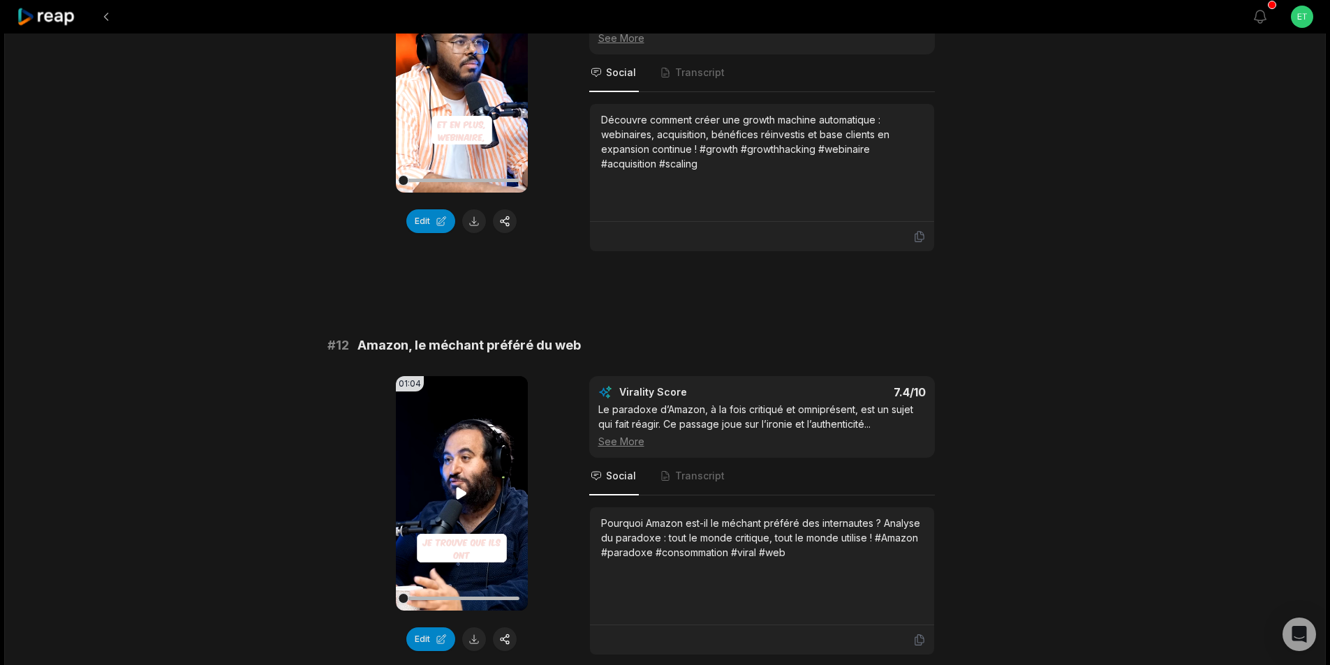
scroll to position [279, 0]
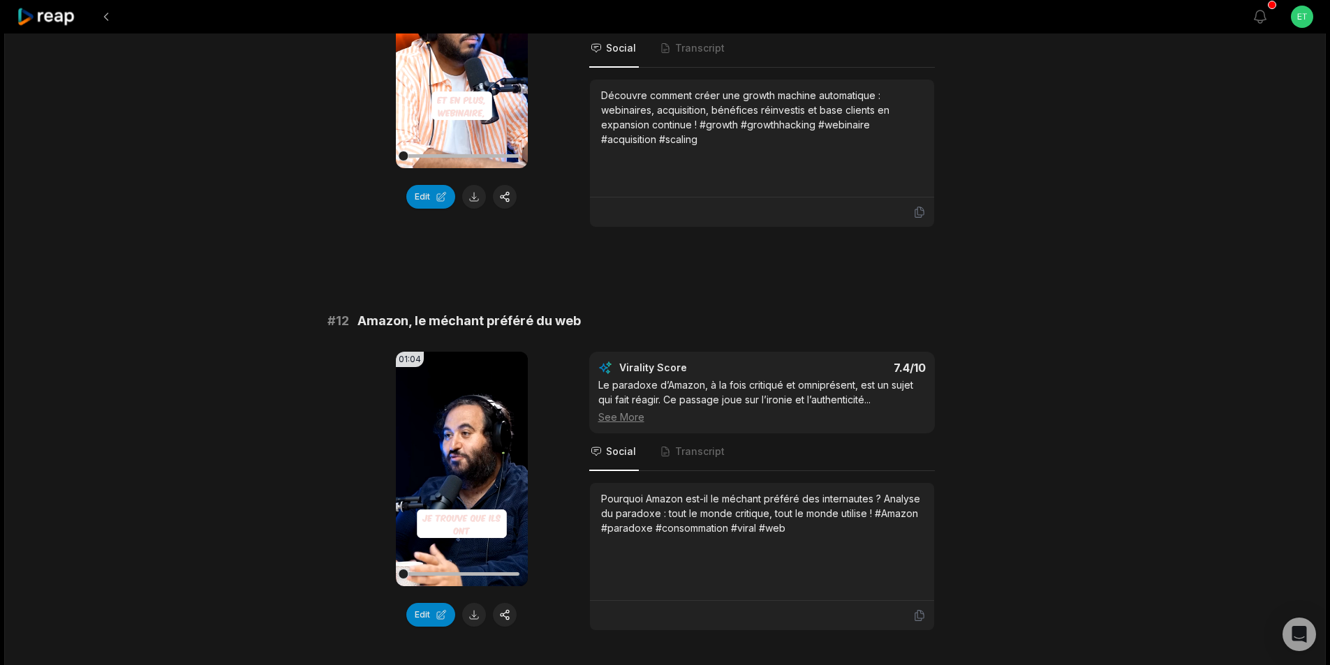
click at [447, 319] on span "Amazon, le méchant préféré du web" at bounding box center [468, 321] width 223 height 20
copy span "Amazon, le méchant préféré du web"
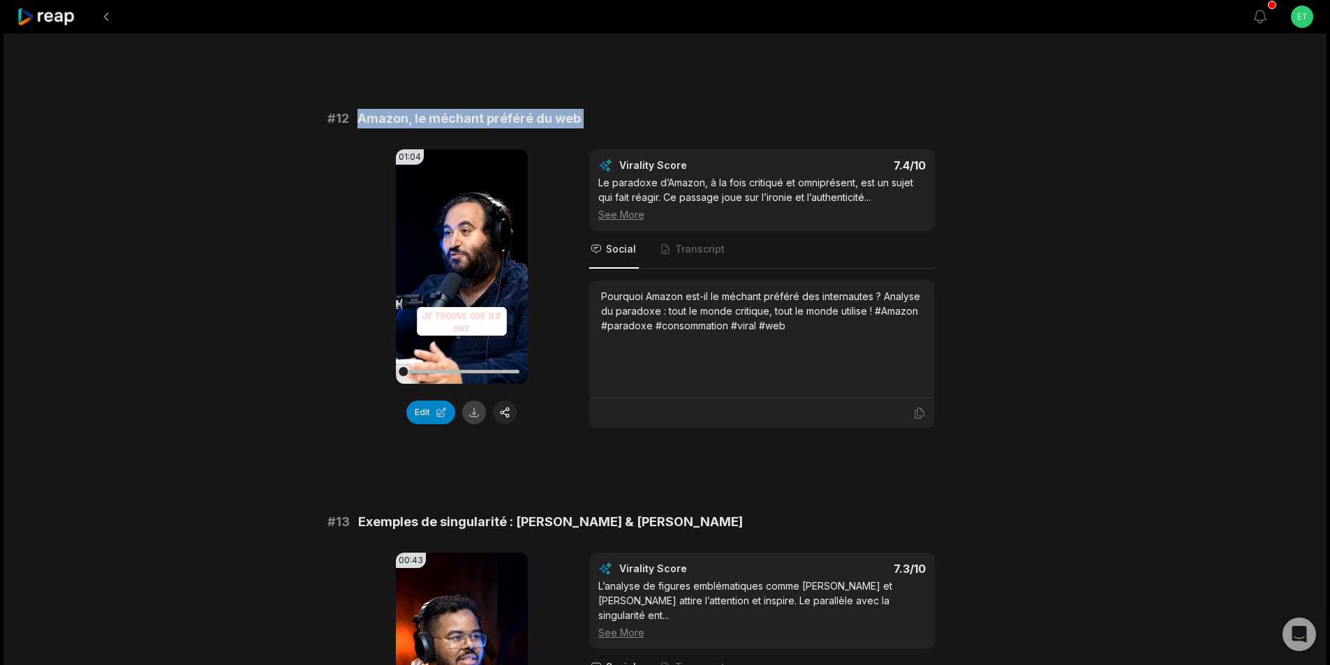
scroll to position [489, 0]
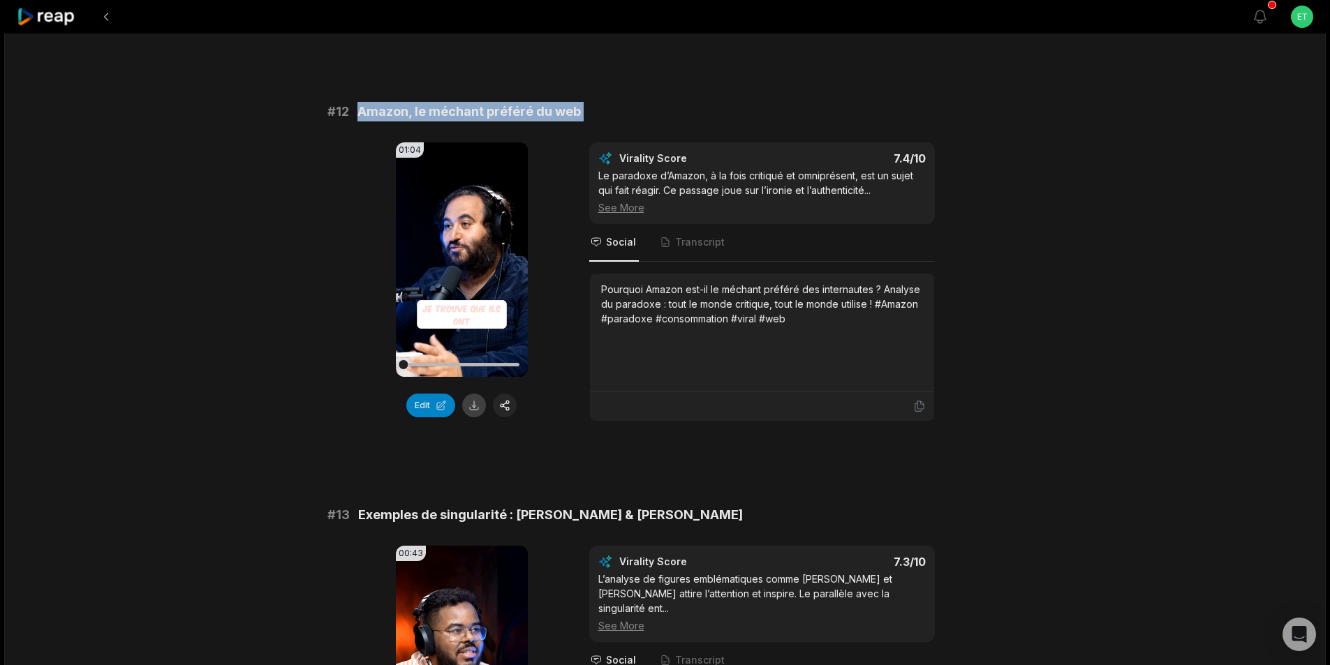
click at [475, 404] on button at bounding box center [474, 406] width 24 height 24
click at [523, 514] on span "Exemples de singularité : [PERSON_NAME] & [PERSON_NAME]" at bounding box center [550, 515] width 385 height 20
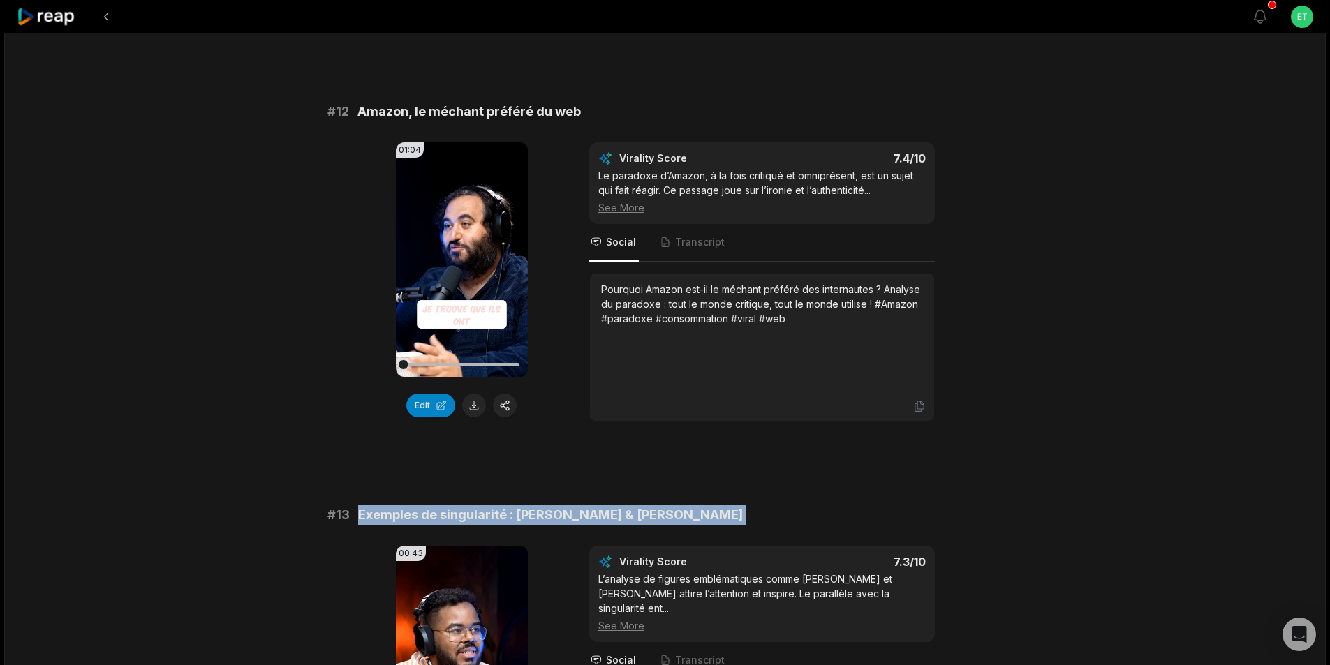
click at [523, 514] on span "Exemples de singularité : [PERSON_NAME] & [PERSON_NAME]" at bounding box center [550, 515] width 385 height 20
copy span "Exemples de singularité : [PERSON_NAME] & [PERSON_NAME]"
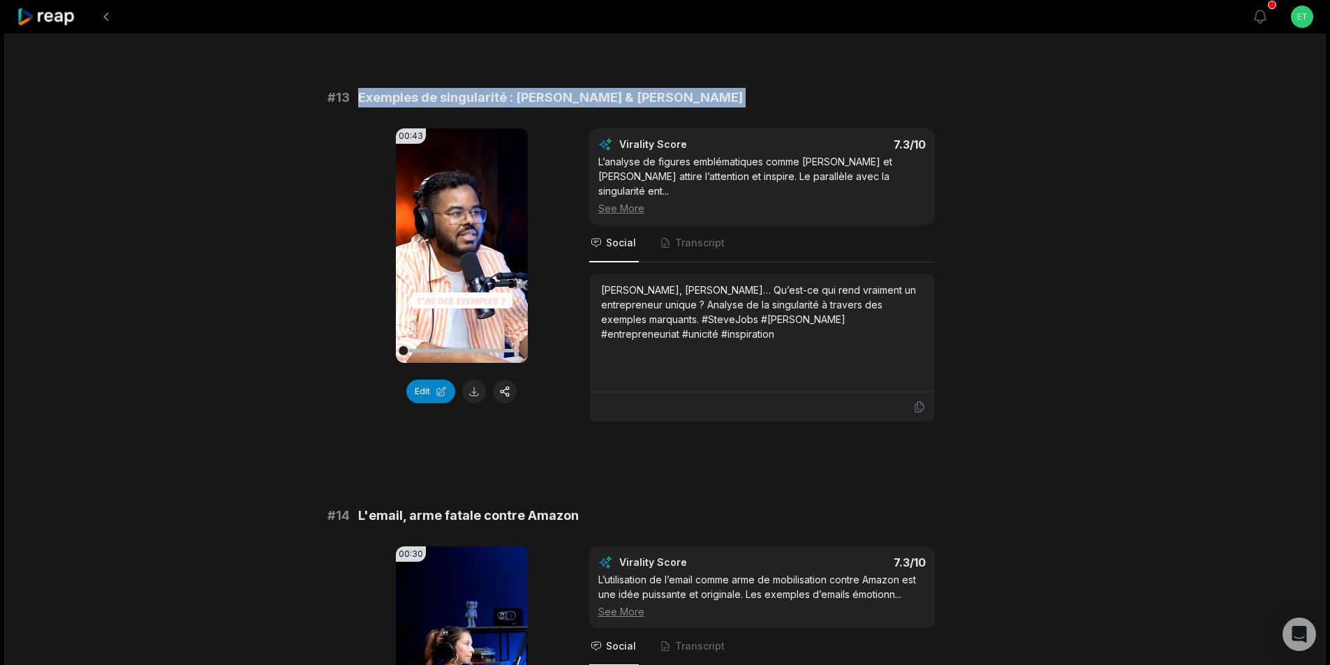
scroll to position [907, 0]
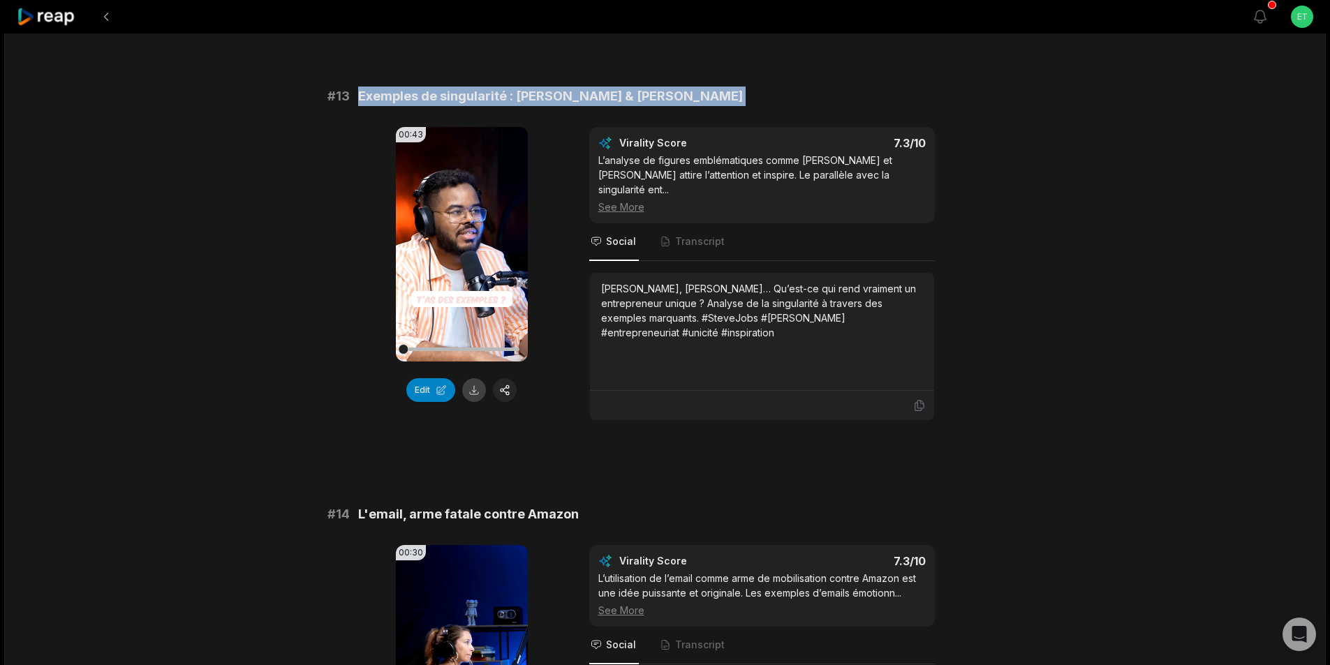
click at [477, 390] on button at bounding box center [474, 390] width 24 height 24
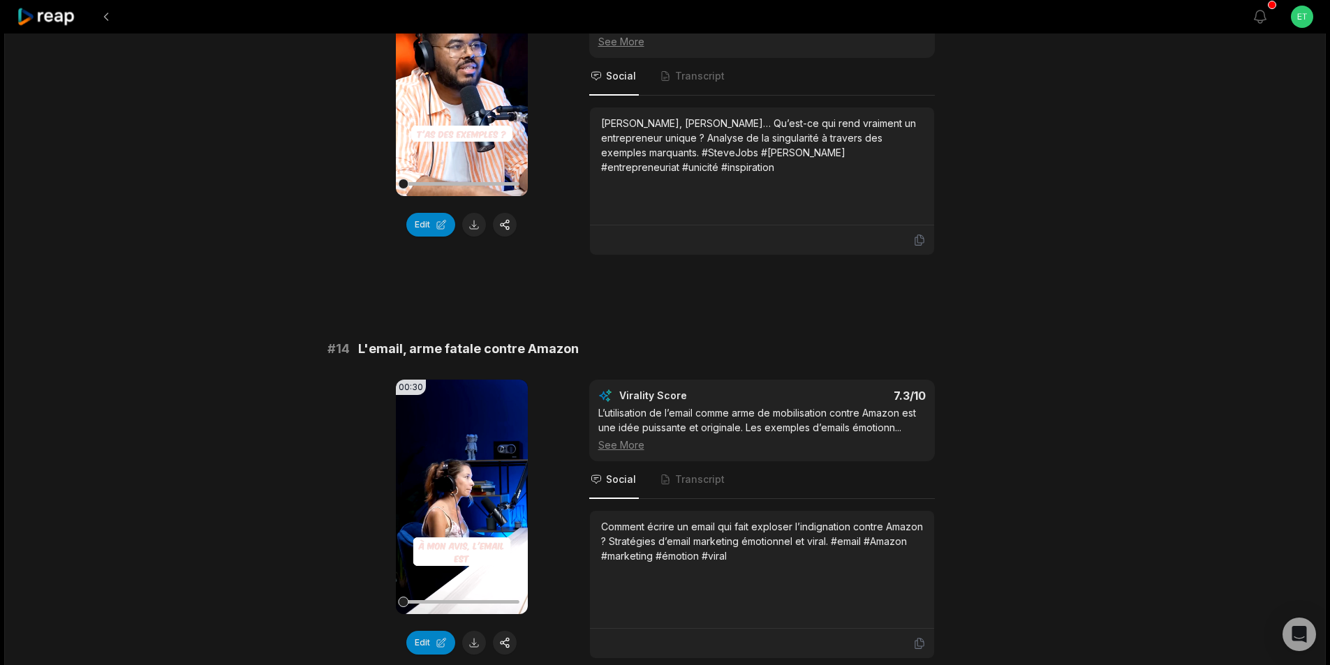
scroll to position [1117, 0]
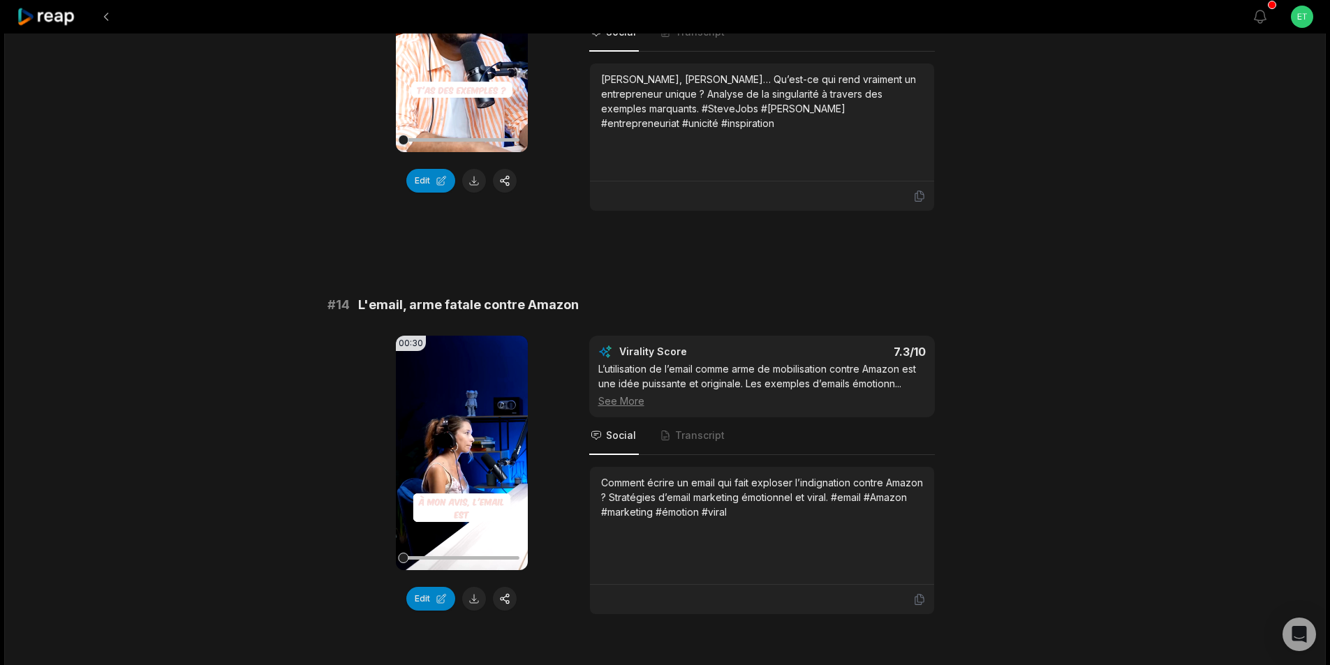
click at [459, 295] on span "L'email, arme fatale contre Amazon" at bounding box center [468, 305] width 221 height 20
copy span "L'email, arme fatale contre Amazon"
click at [470, 587] on button at bounding box center [474, 599] width 24 height 24
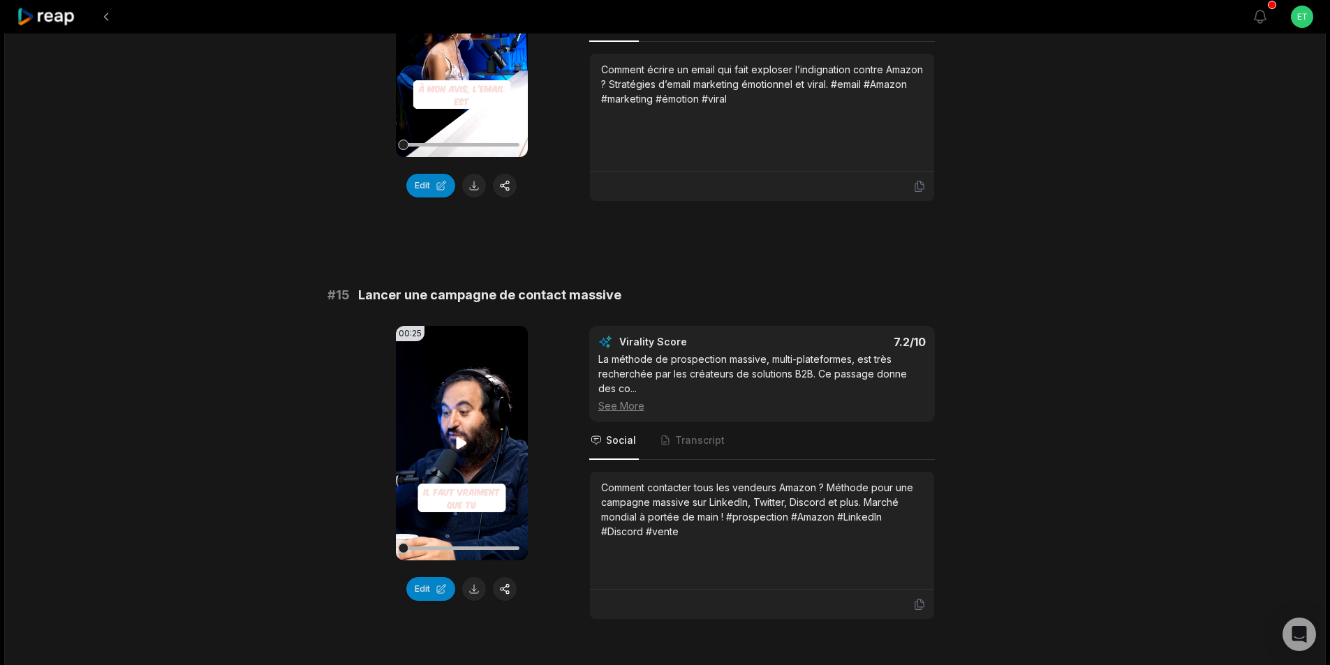
scroll to position [1535, 0]
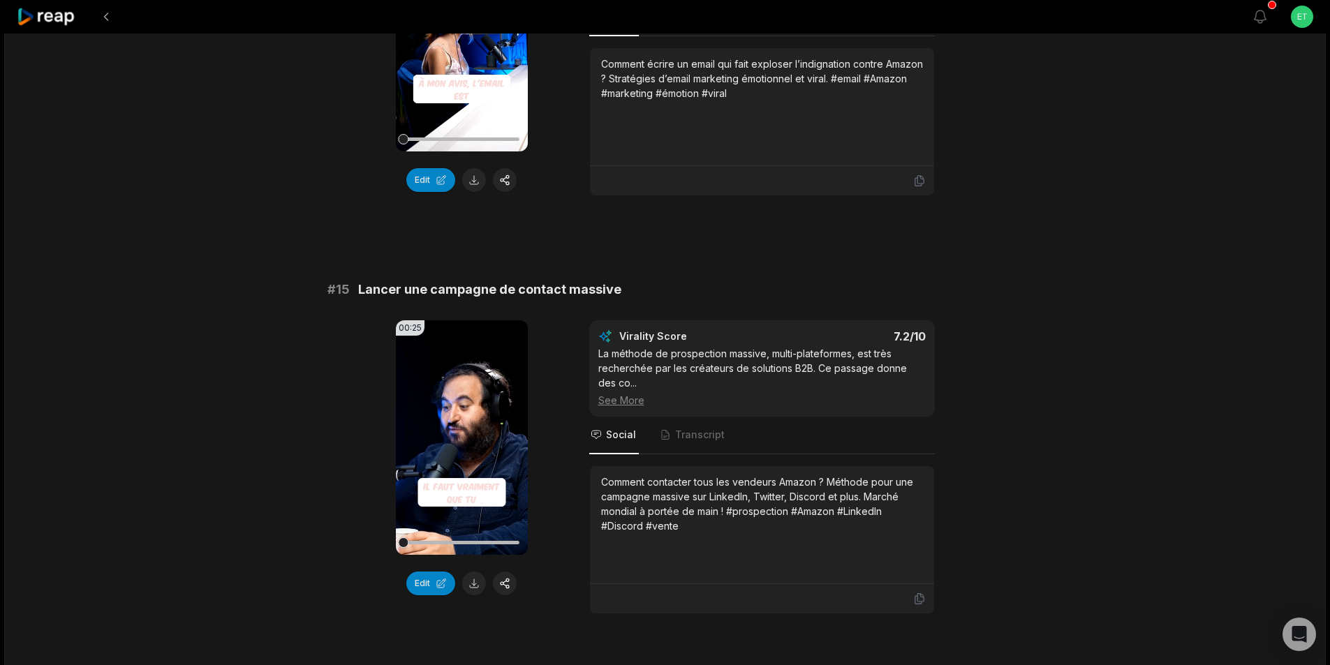
click at [468, 280] on span "Lancer une campagne de contact massive" at bounding box center [489, 290] width 263 height 20
copy span "Lancer une campagne de contact massive"
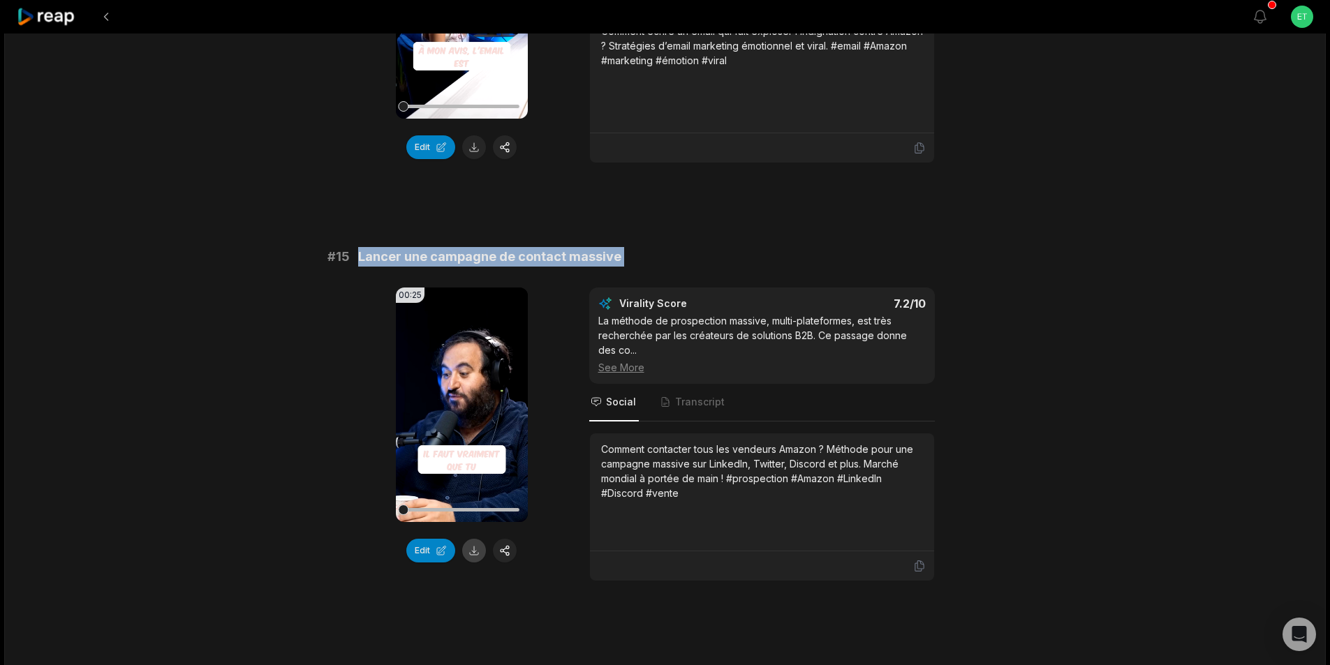
scroll to position [1675, 0]
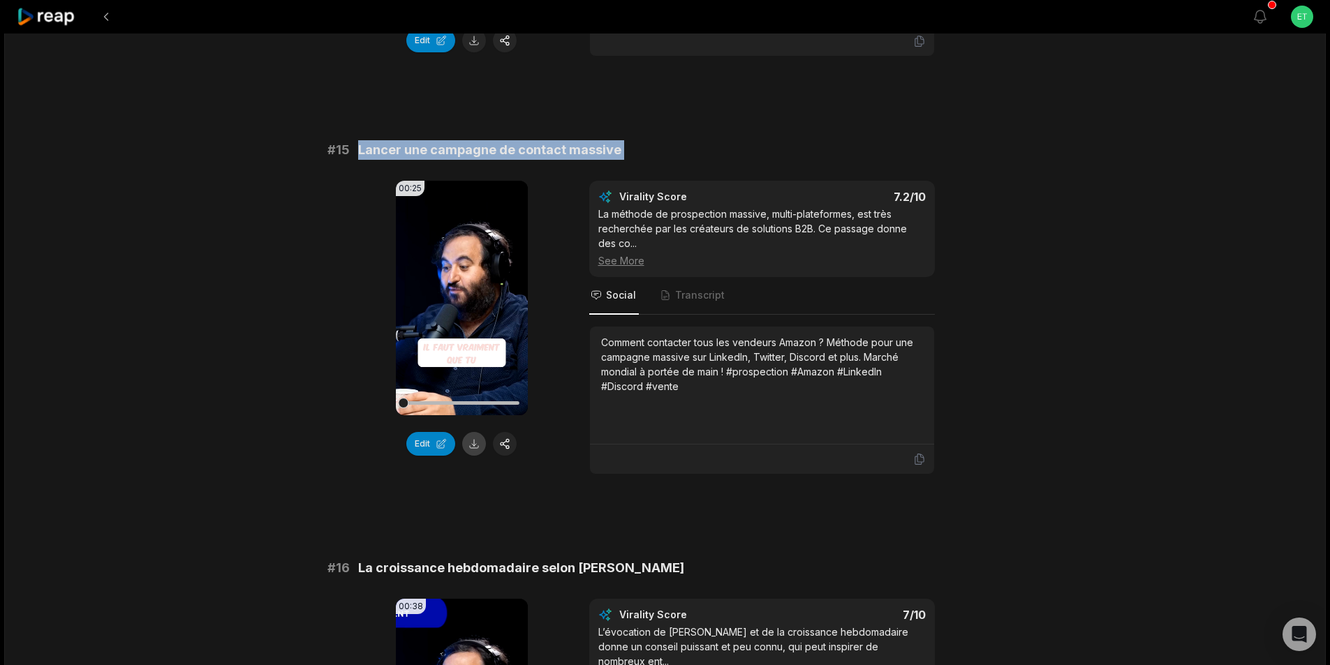
click at [476, 432] on button at bounding box center [474, 444] width 24 height 24
click at [485, 558] on span "La croissance hebdomadaire selon [PERSON_NAME]" at bounding box center [521, 568] width 326 height 20
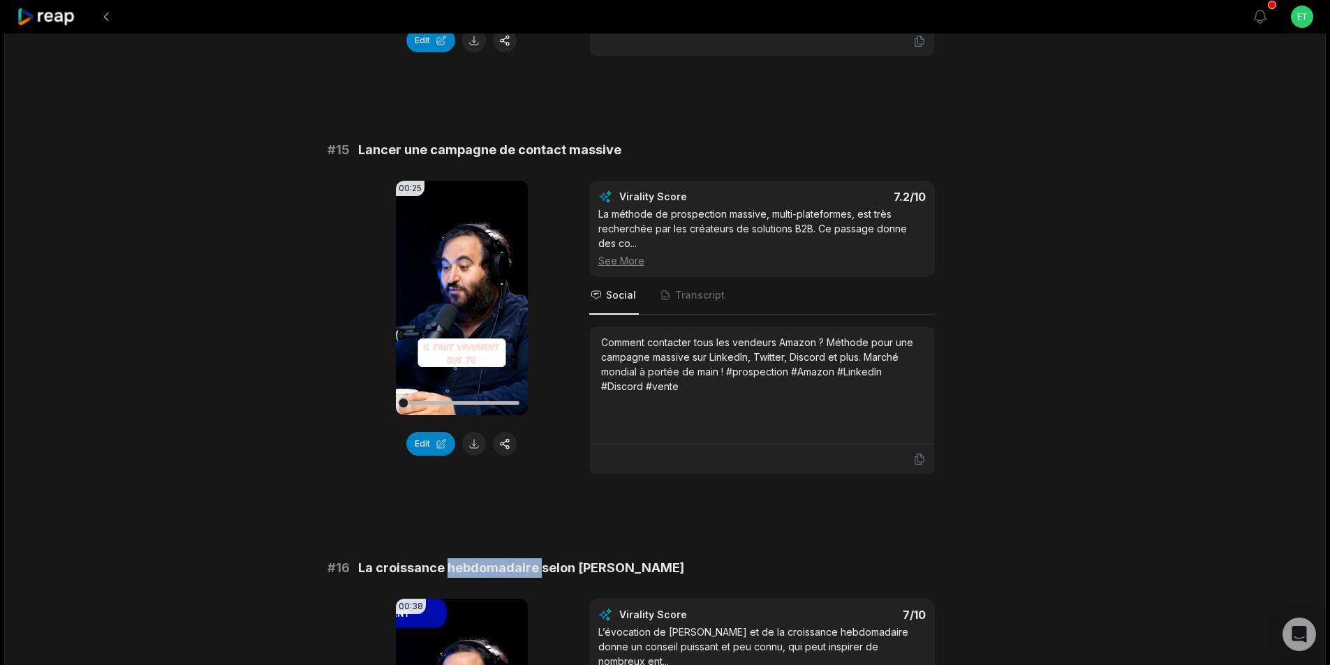
click at [485, 558] on span "La croissance hebdomadaire selon [PERSON_NAME]" at bounding box center [521, 568] width 326 height 20
copy span "La croissance hebdomadaire selon [PERSON_NAME]"
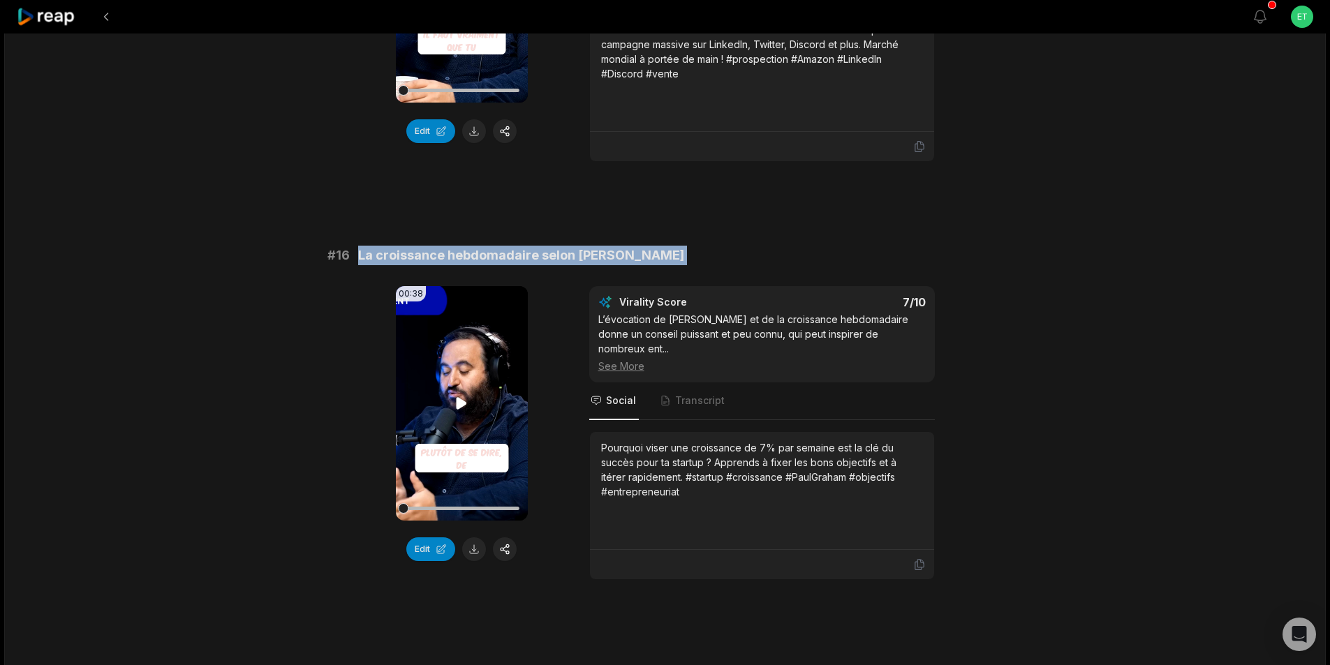
scroll to position [2164, 0]
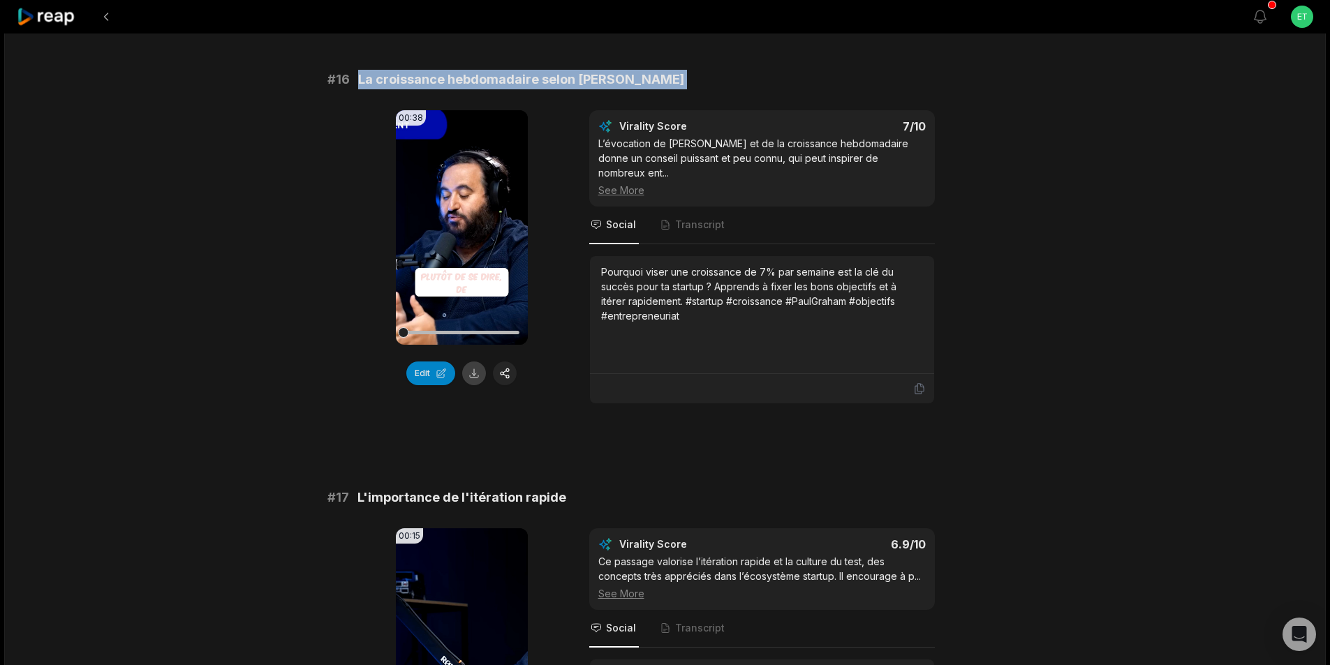
click at [479, 362] on button at bounding box center [474, 374] width 24 height 24
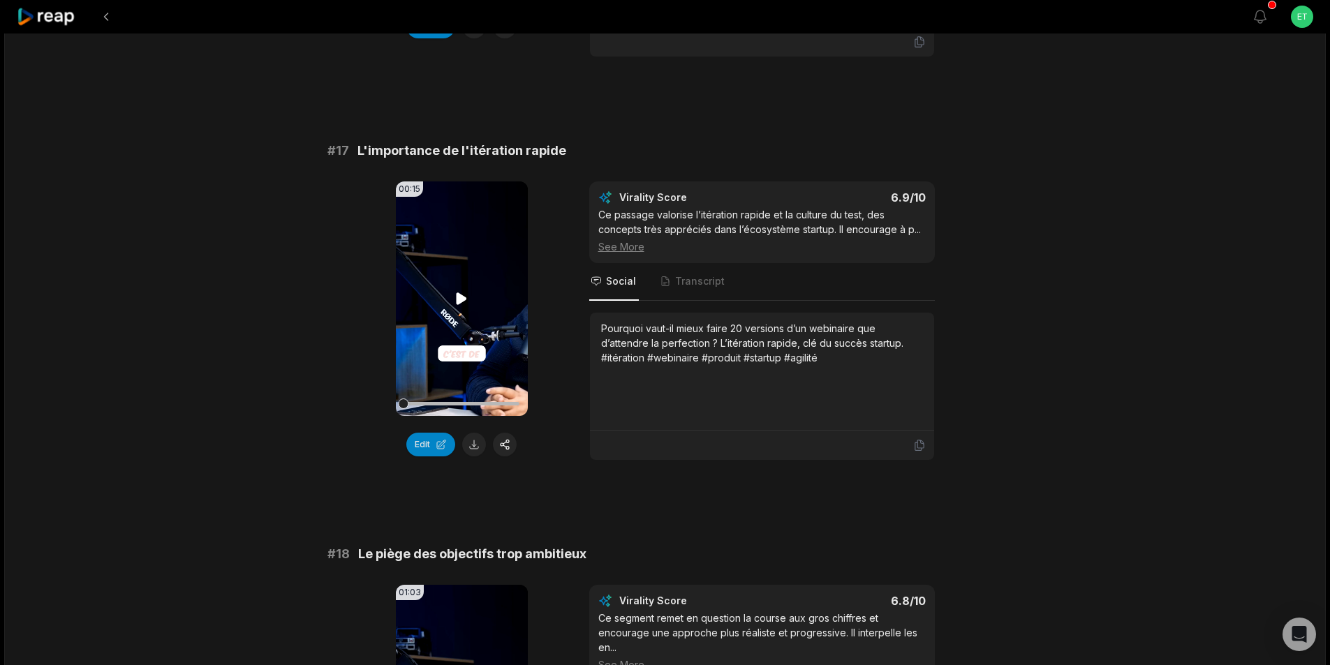
scroll to position [2513, 0]
click at [463, 139] on span "L'importance de l'itération rapide" at bounding box center [461, 149] width 209 height 20
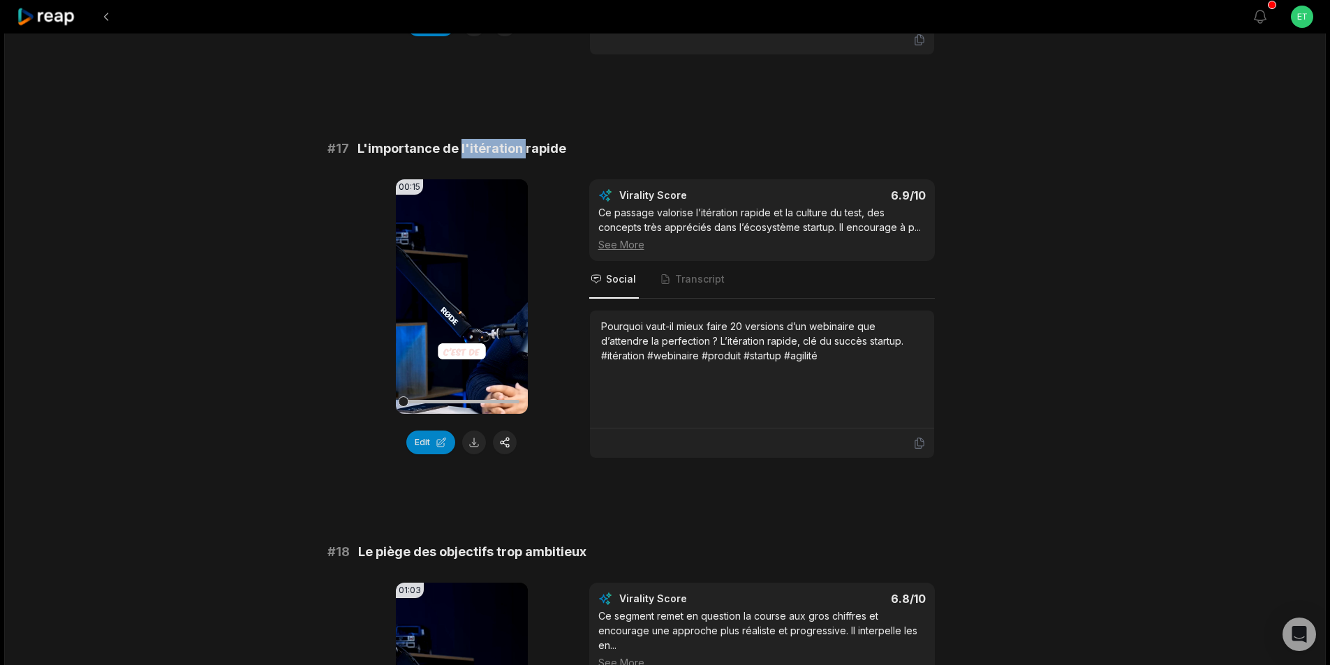
click at [463, 139] on span "L'importance de l'itération rapide" at bounding box center [461, 149] width 209 height 20
copy span "L'importance de l'itération rapide"
click at [476, 431] on button at bounding box center [474, 443] width 24 height 24
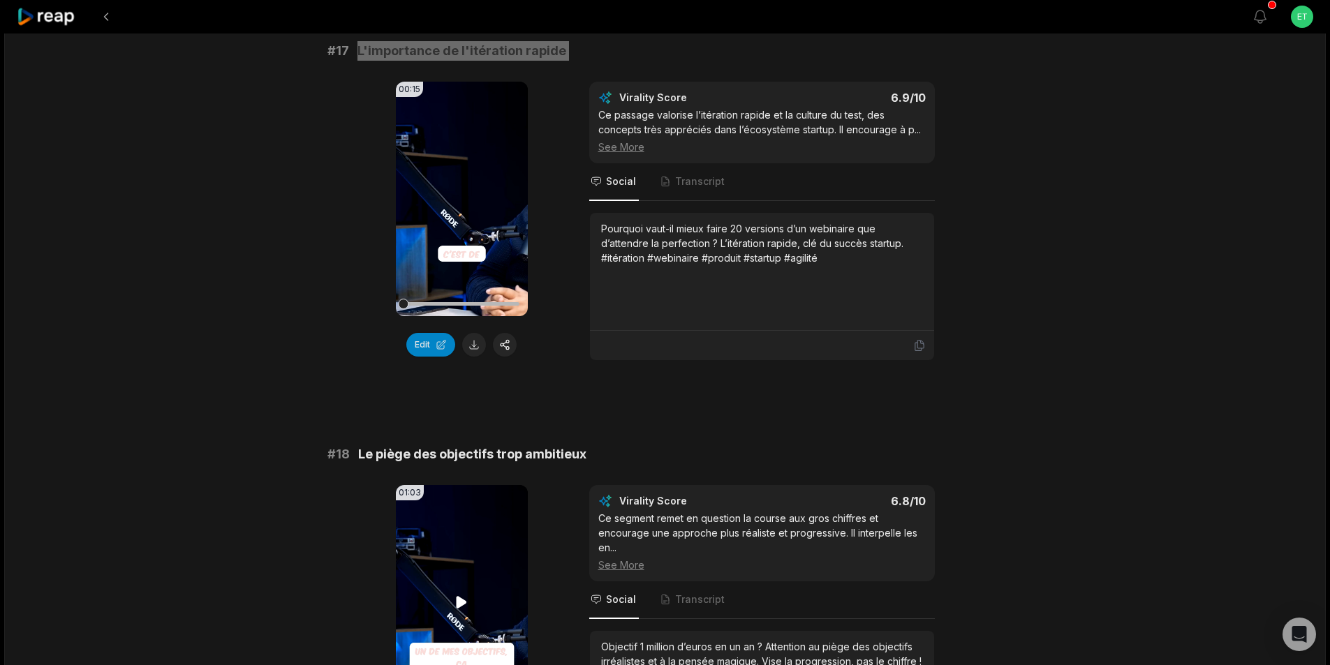
scroll to position [2722, 0]
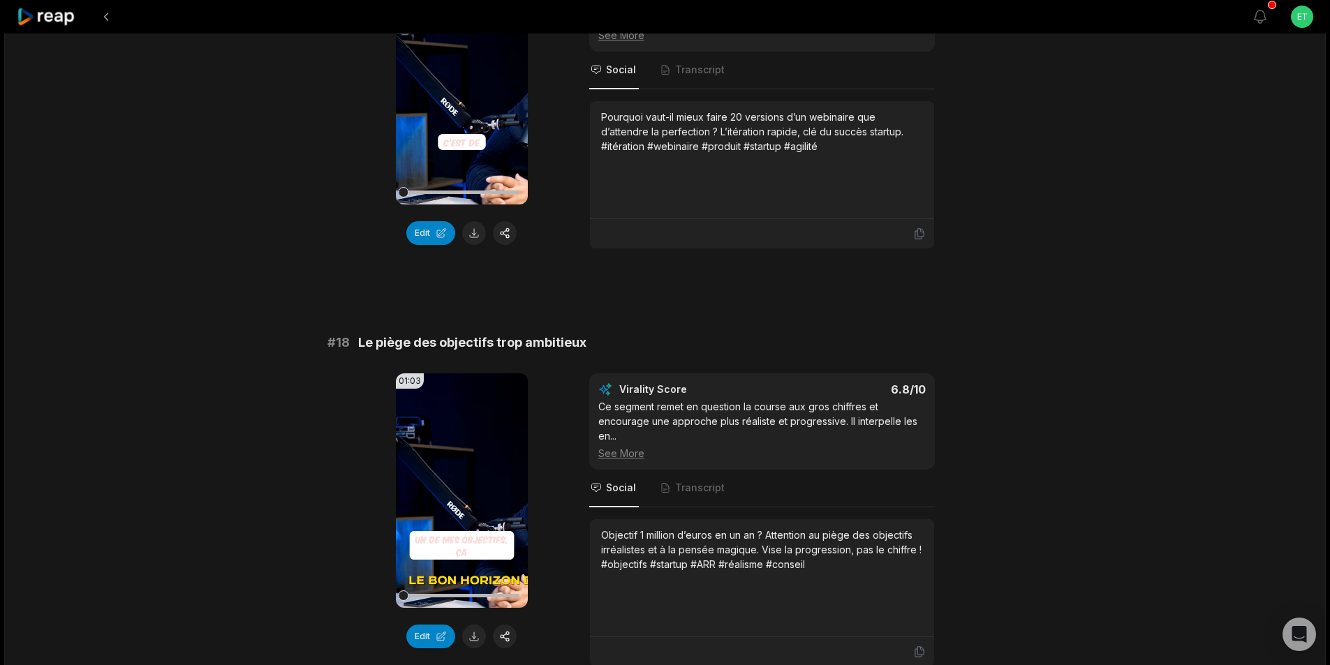
click at [468, 333] on span "Le piège des objectifs trop ambitieux" at bounding box center [472, 343] width 228 height 20
copy span "Le piège des objectifs trop ambitieux"
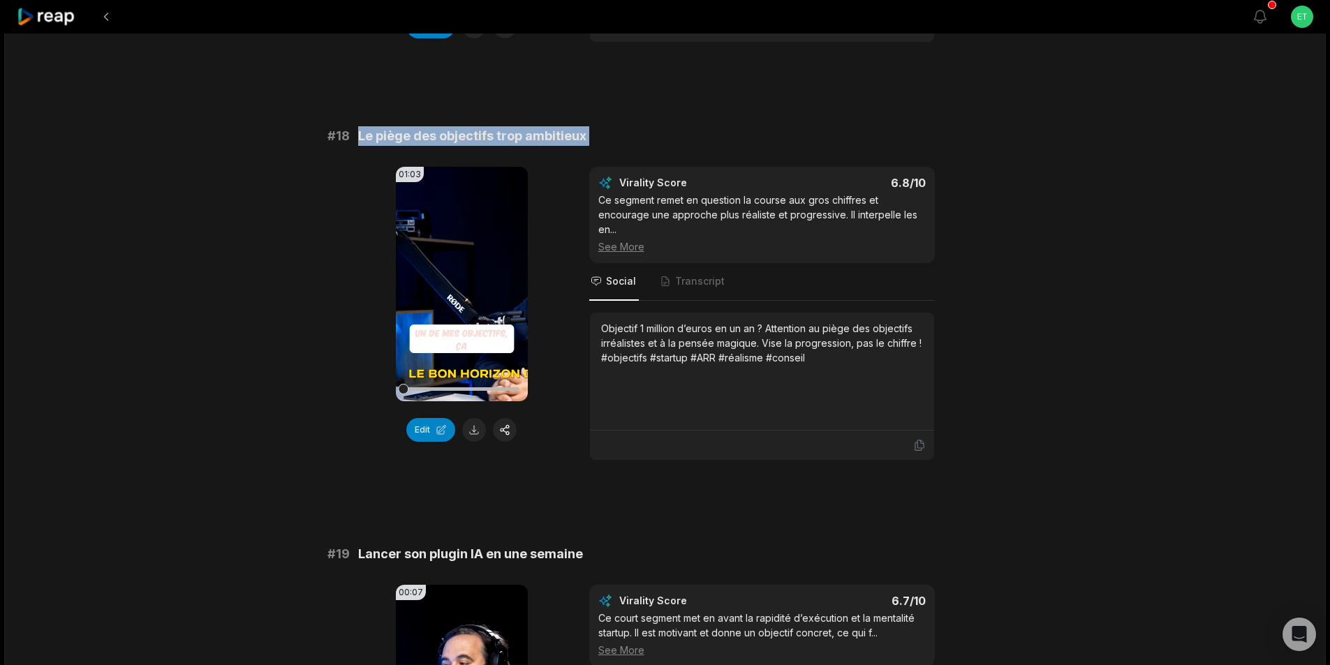
scroll to position [2931, 0]
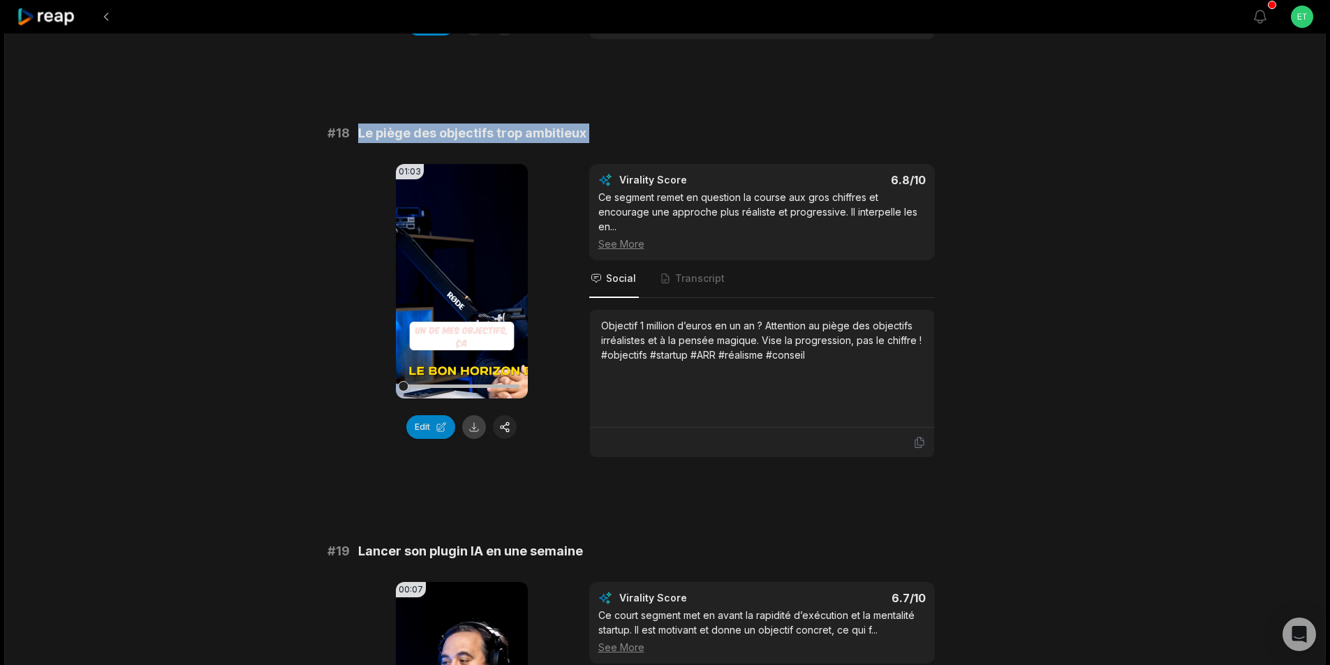
click at [472, 415] on button at bounding box center [474, 427] width 24 height 24
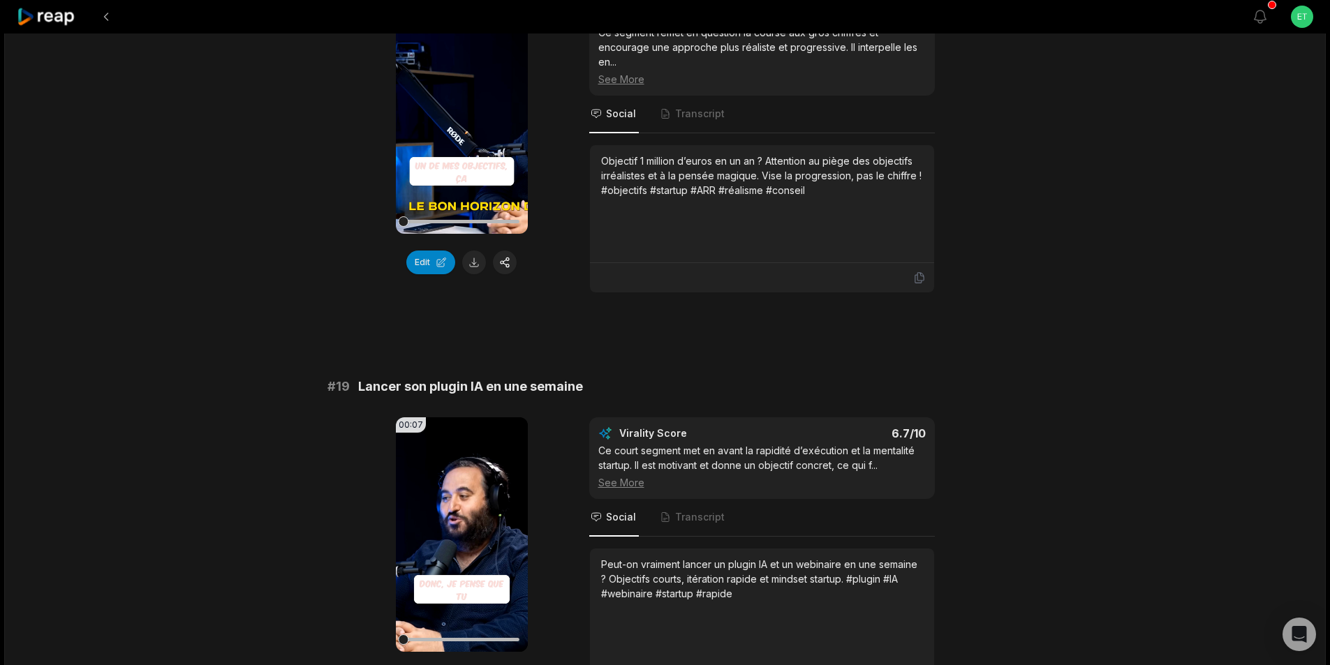
scroll to position [3141, 0]
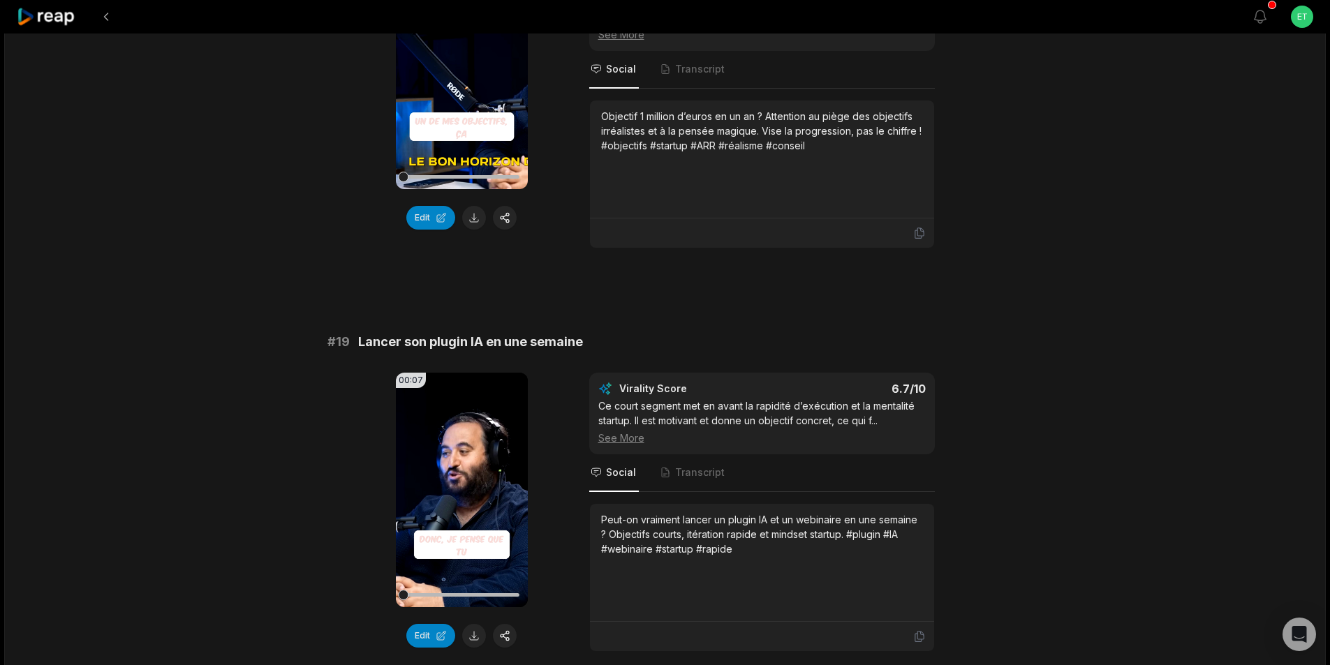
click at [448, 332] on span "Lancer son plugin IA en une semaine" at bounding box center [470, 342] width 225 height 20
copy span "Lancer son plugin IA en une semaine"
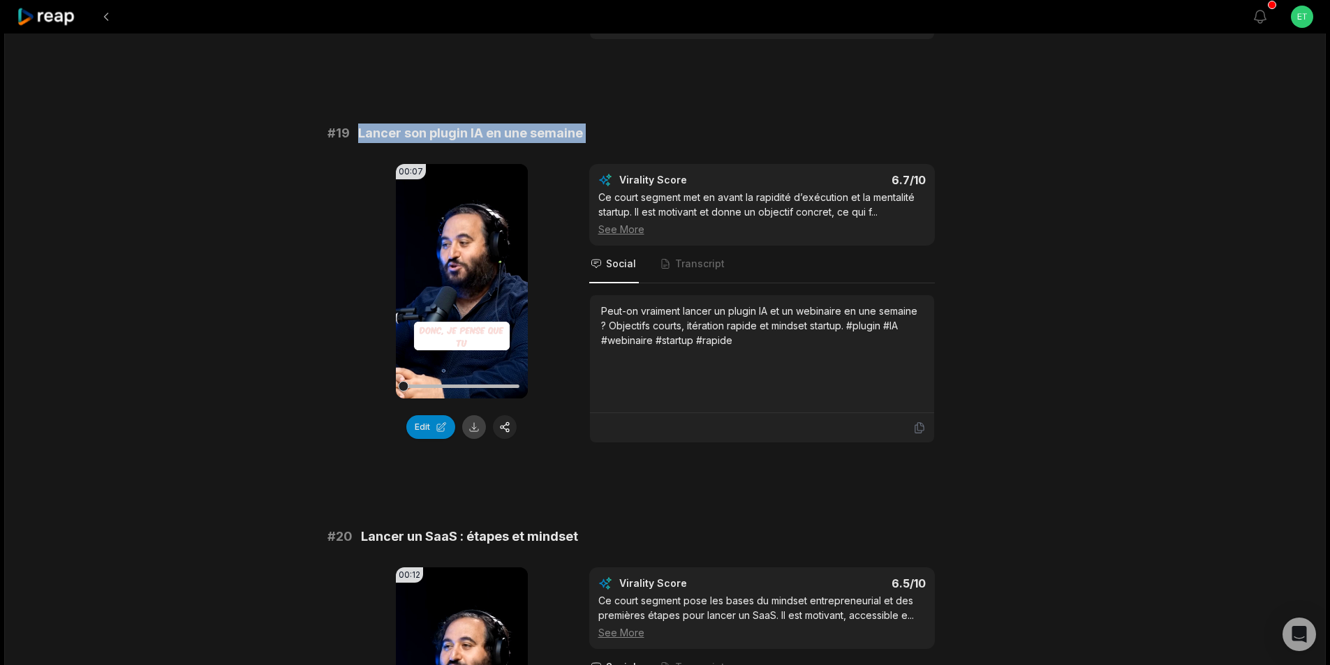
scroll to position [3350, 0]
click at [472, 415] on button at bounding box center [474, 427] width 24 height 24
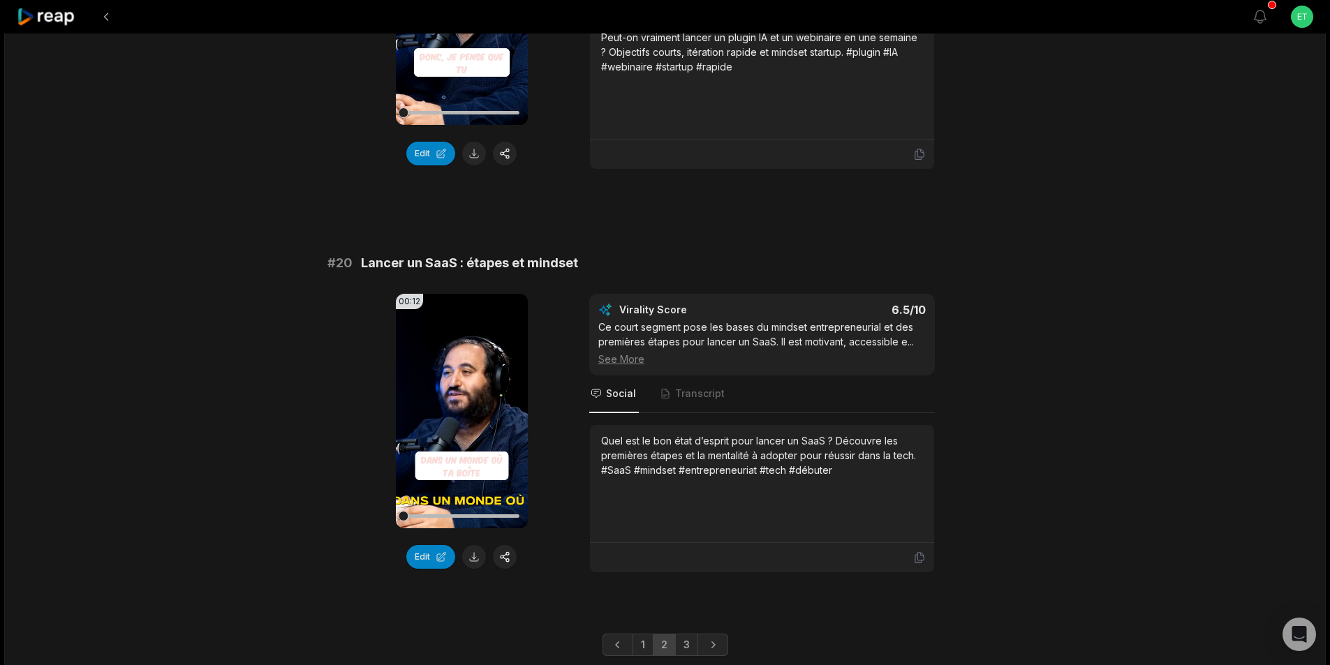
scroll to position [3629, 0]
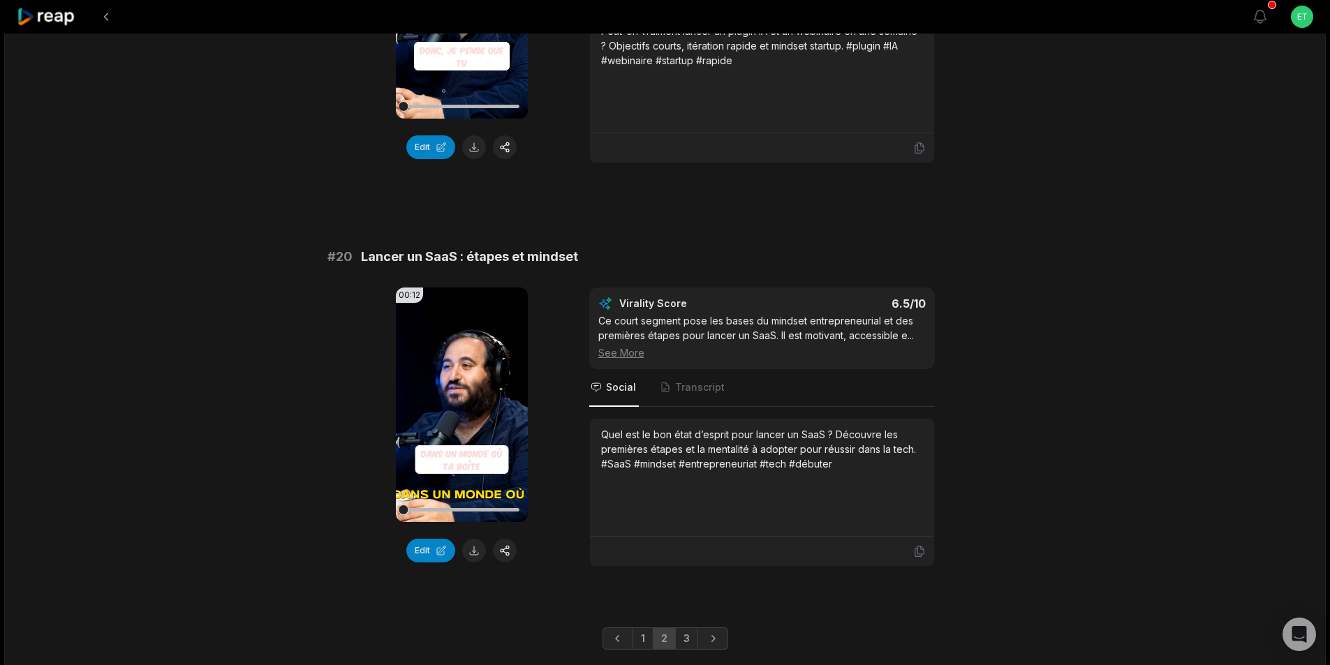
click at [464, 247] on span "Lancer un SaaS : étapes et mindset" at bounding box center [469, 257] width 217 height 20
copy span "Lancer un SaaS : étapes et mindset"
click at [476, 539] on button at bounding box center [474, 551] width 24 height 24
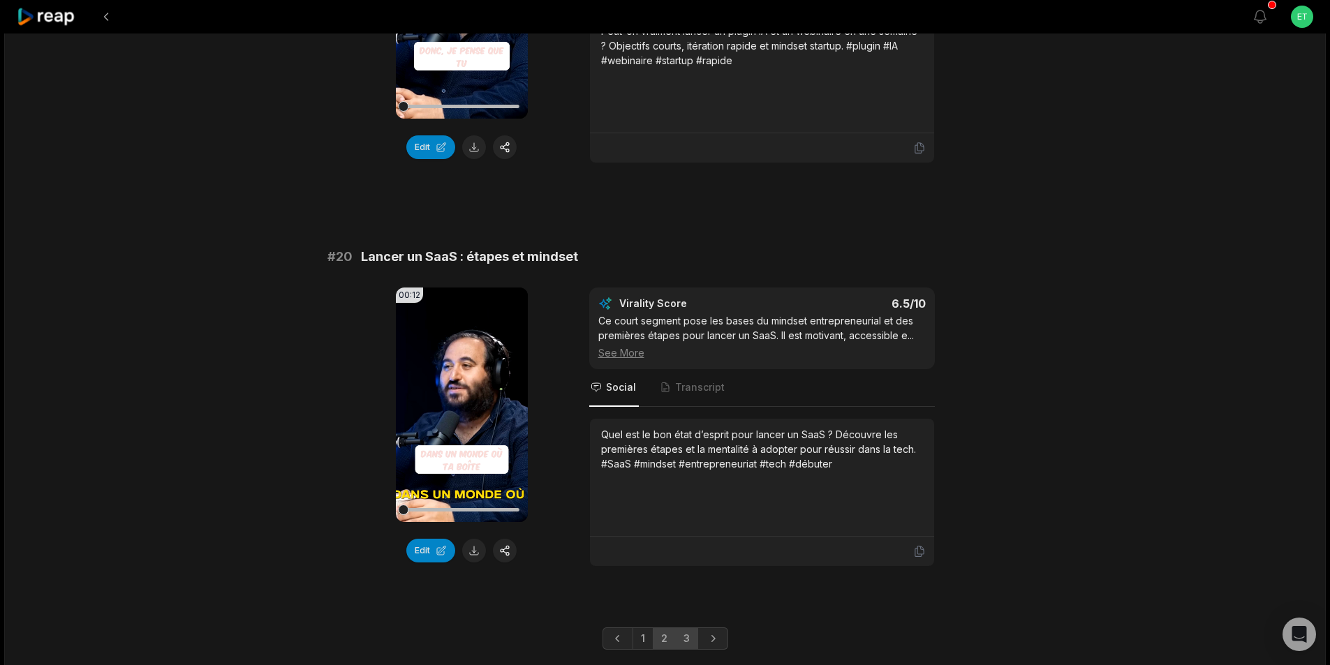
click at [692, 627] on link "3" at bounding box center [686, 638] width 23 height 22
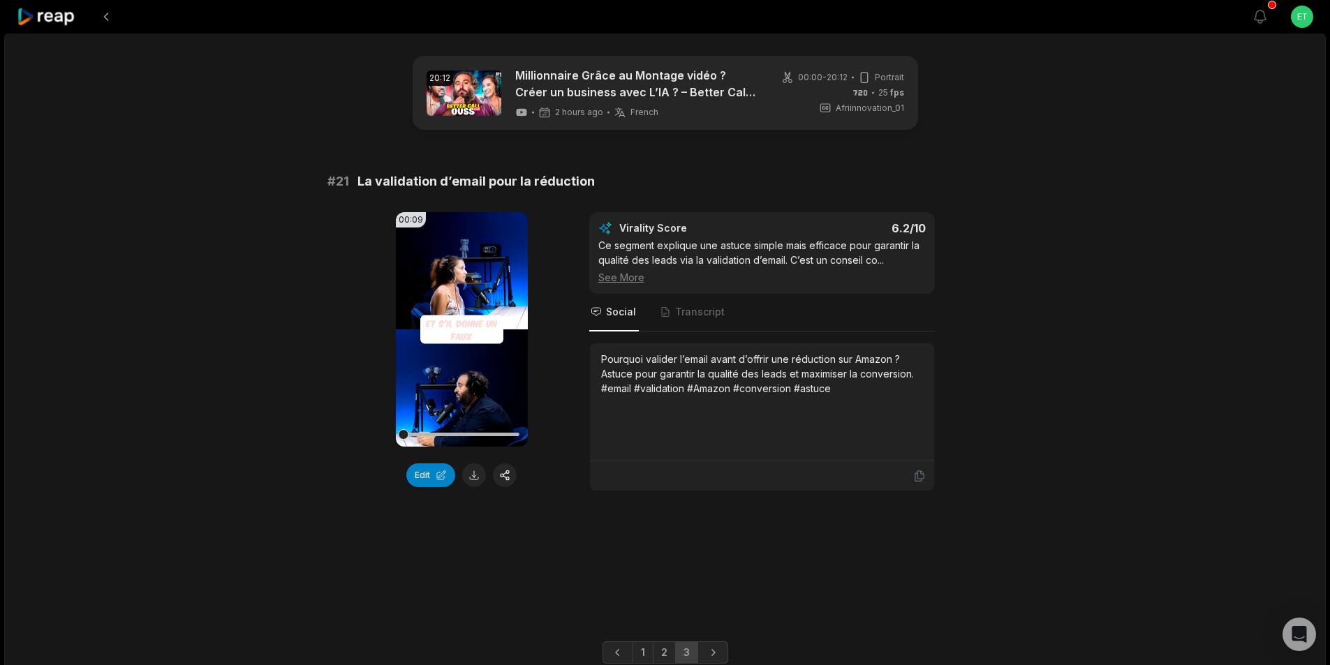
scroll to position [0, 0]
click at [470, 181] on span "La validation d’email pour la réduction" at bounding box center [475, 182] width 237 height 20
copy span "La validation d’email pour la réduction"
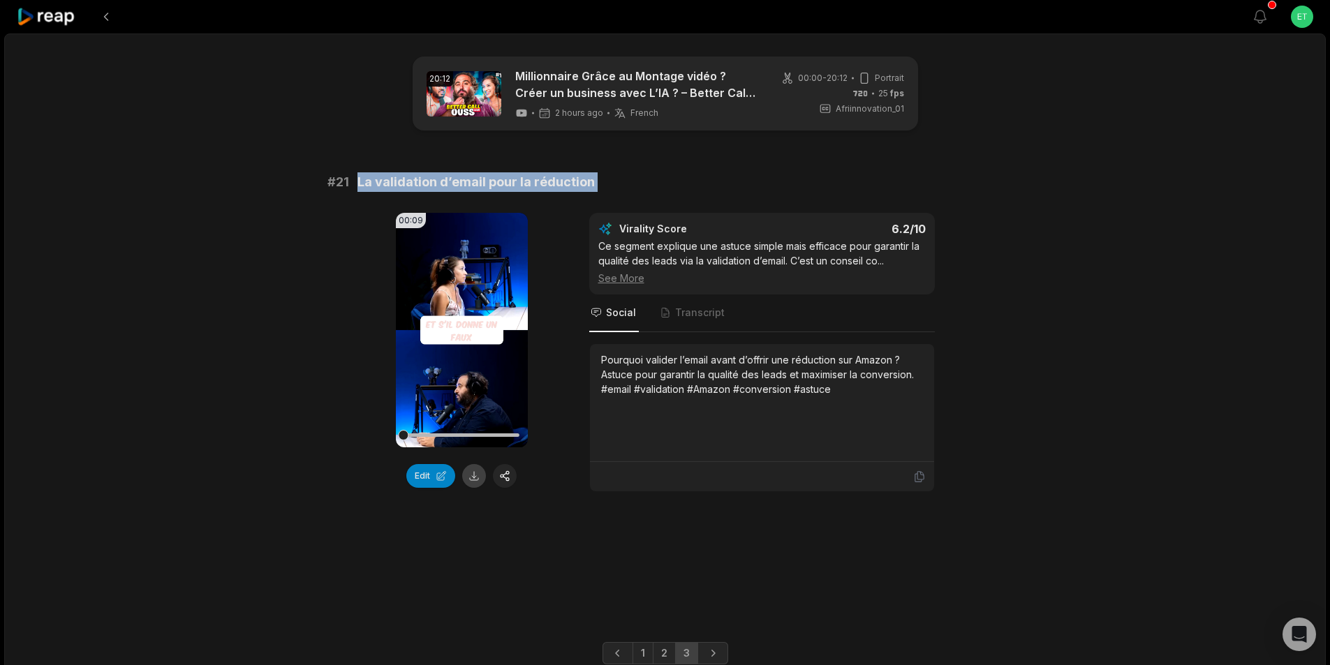
click at [474, 477] on button at bounding box center [474, 476] width 24 height 24
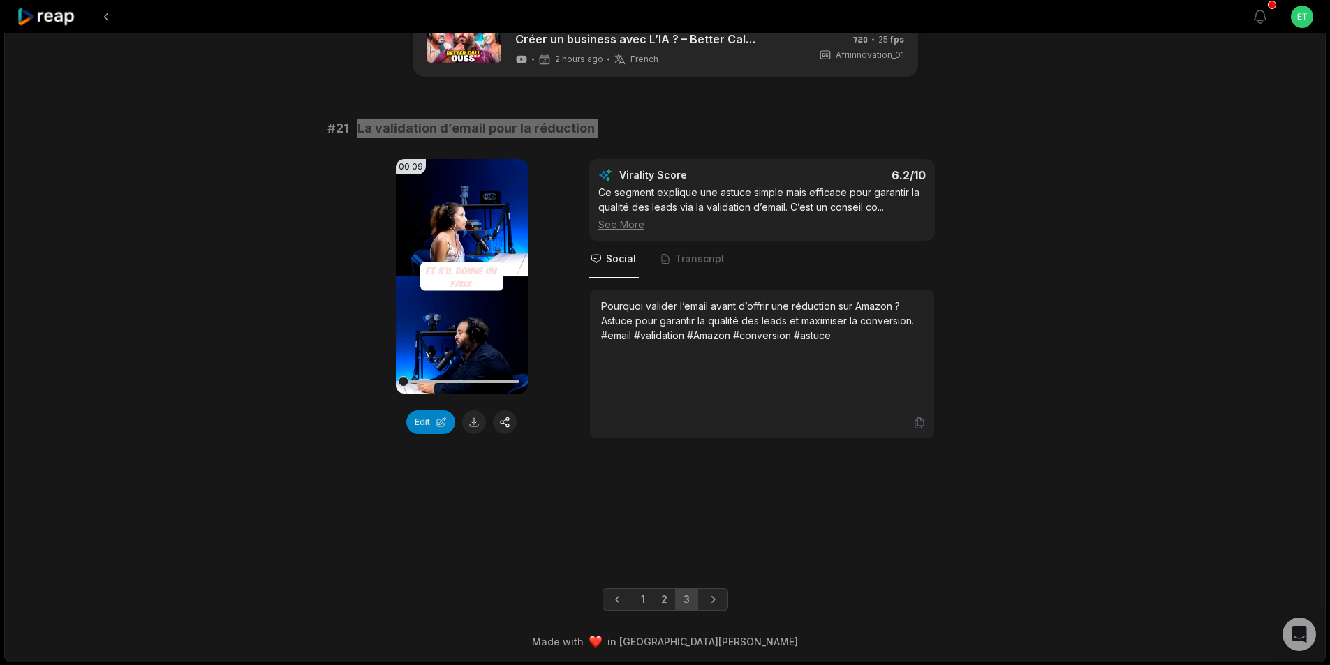
scroll to position [55, 0]
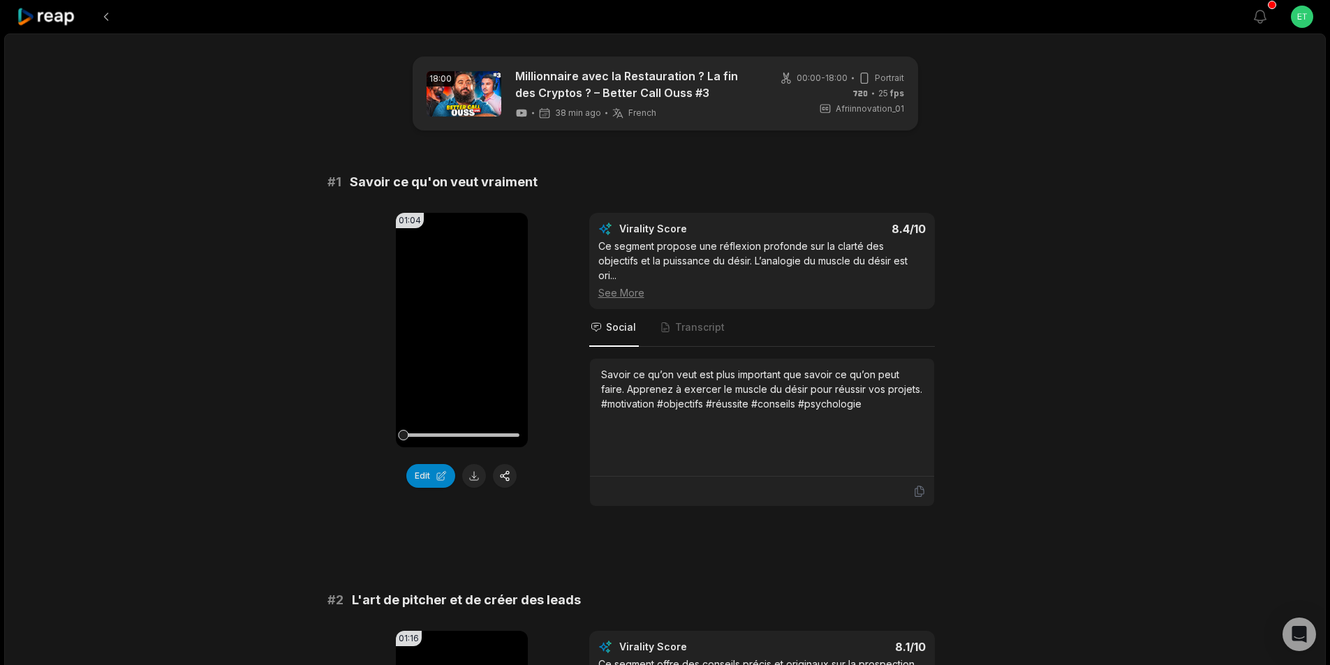
click at [445, 177] on span "Savoir ce qu'on veut vraiment" at bounding box center [444, 182] width 188 height 20
copy span "Savoir ce qu'on veut vraiment"
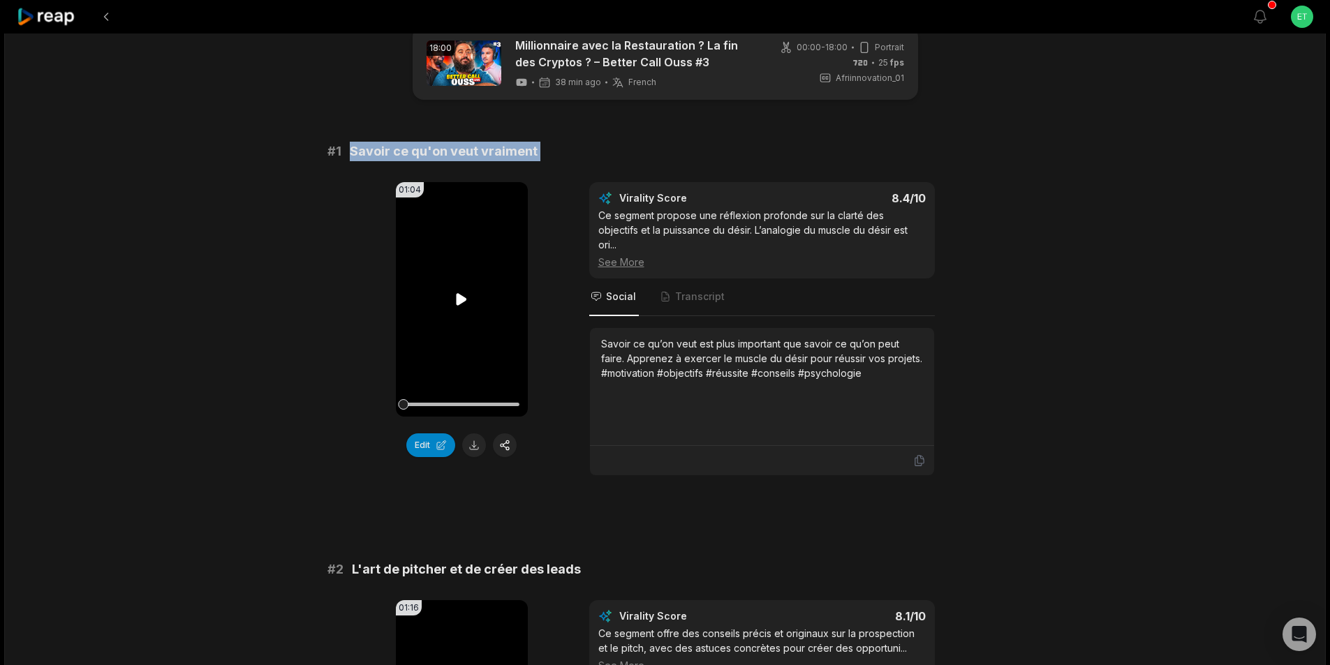
scroll to position [70, 0]
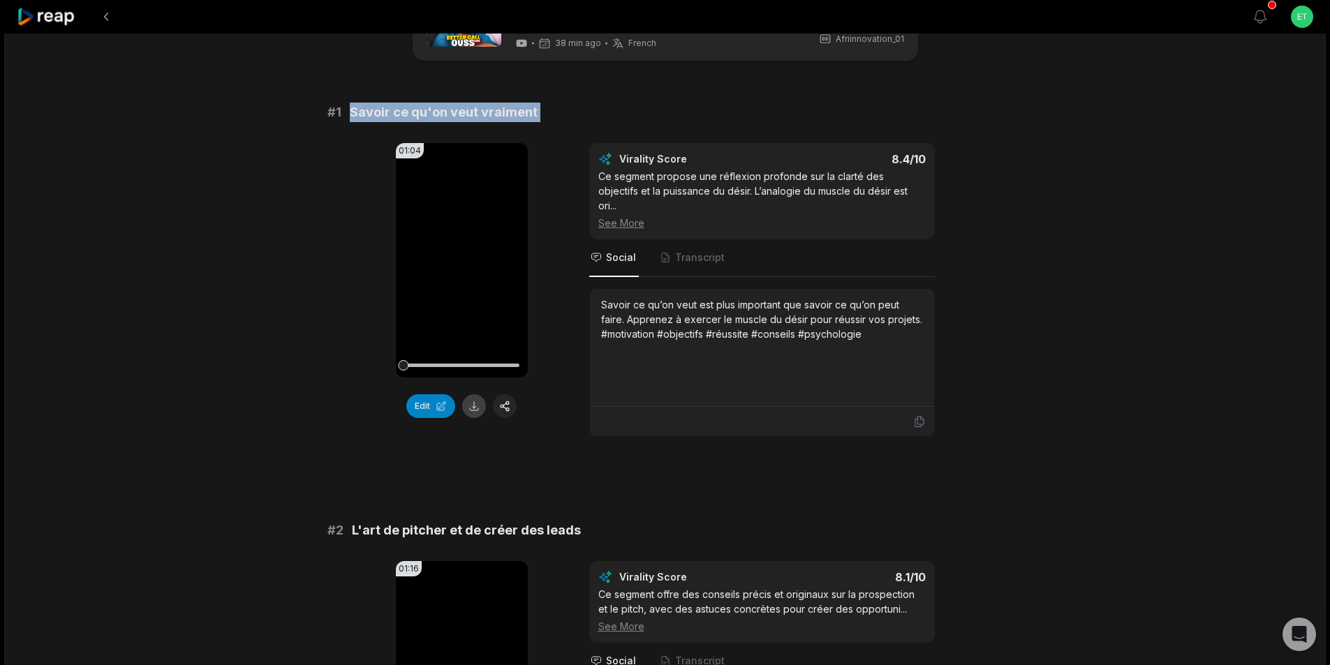
click at [470, 406] on button at bounding box center [474, 406] width 24 height 24
click at [457, 521] on span "L'art de pitcher et de créer des leads" at bounding box center [466, 531] width 229 height 20
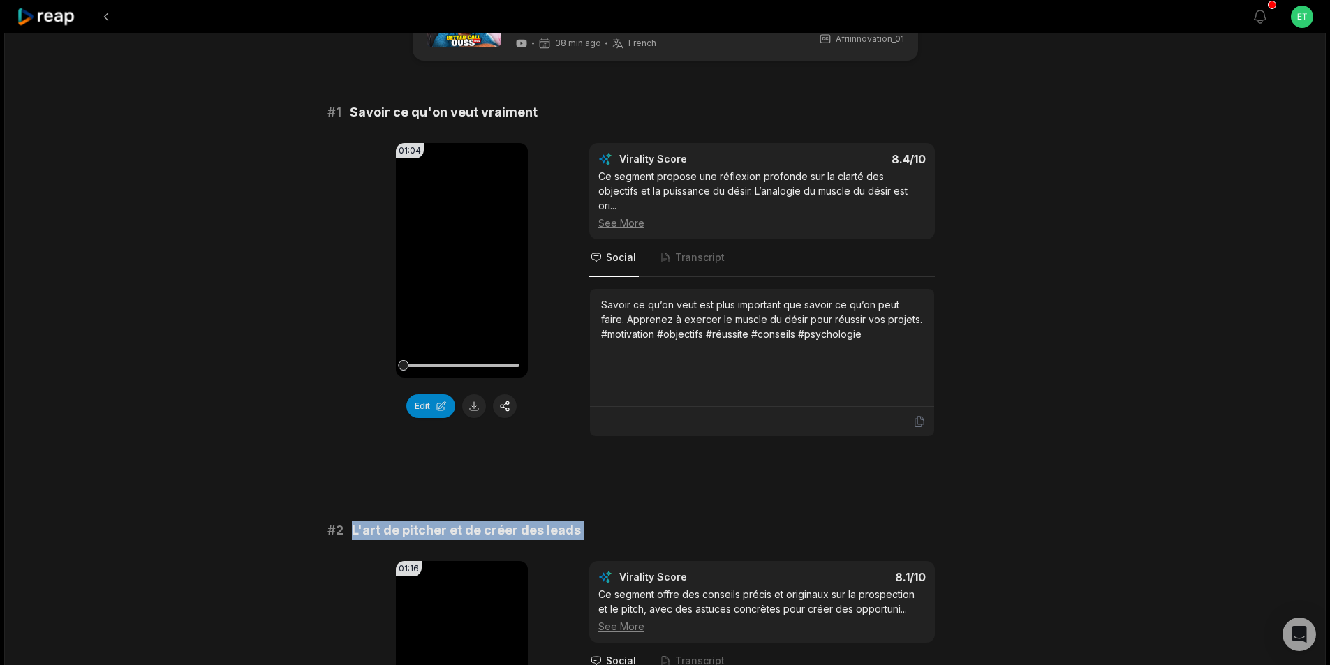
click at [457, 521] on span "L'art de pitcher et de créer des leads" at bounding box center [466, 531] width 229 height 20
copy span "L'art de pitcher et de créer des leads"
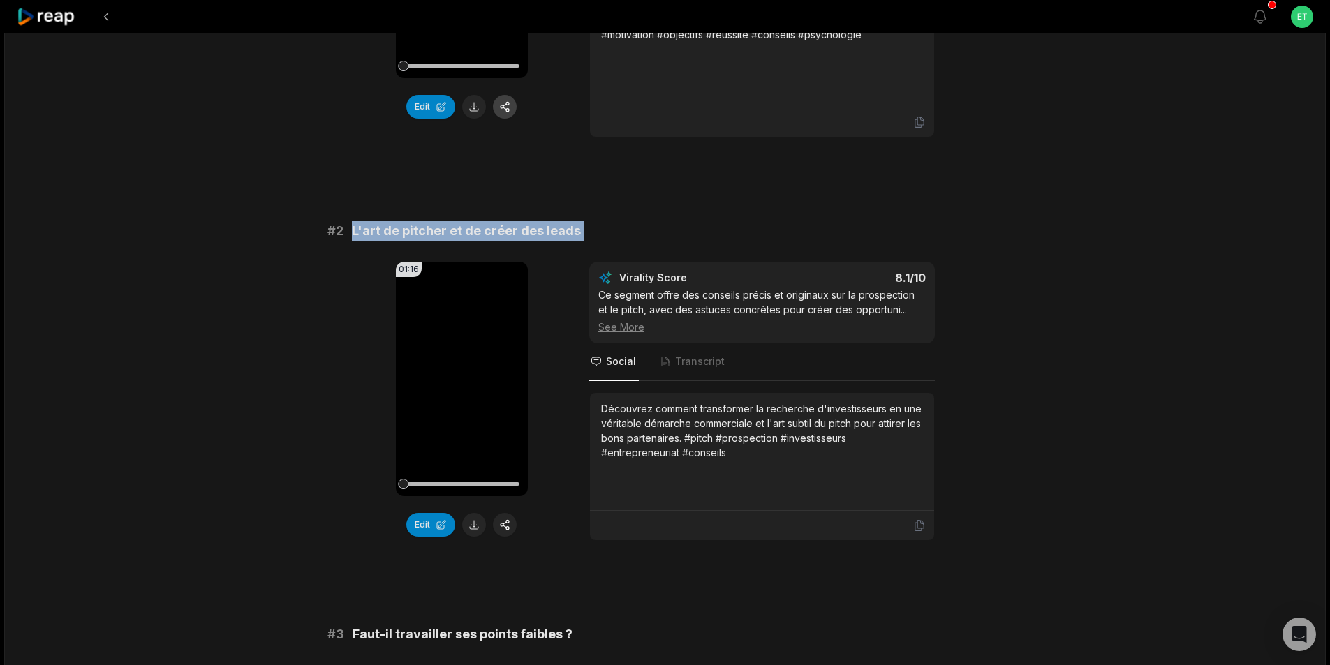
scroll to position [419, 0]
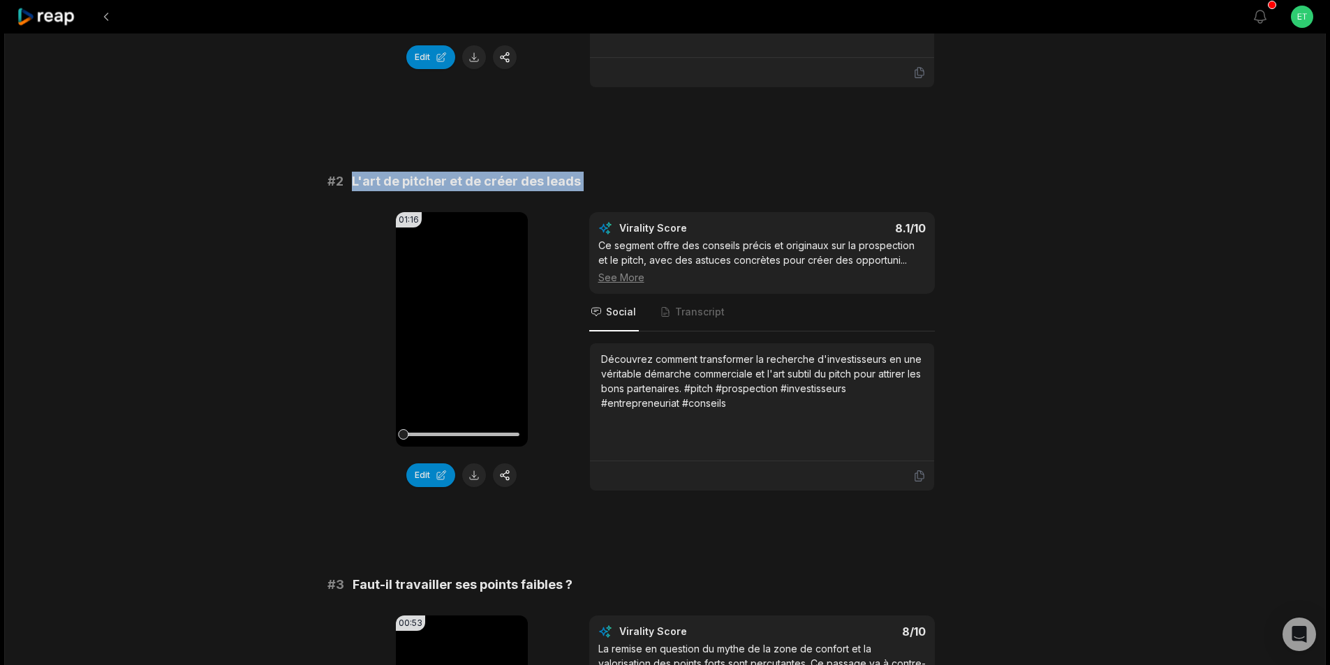
click at [475, 463] on button at bounding box center [474, 475] width 24 height 24
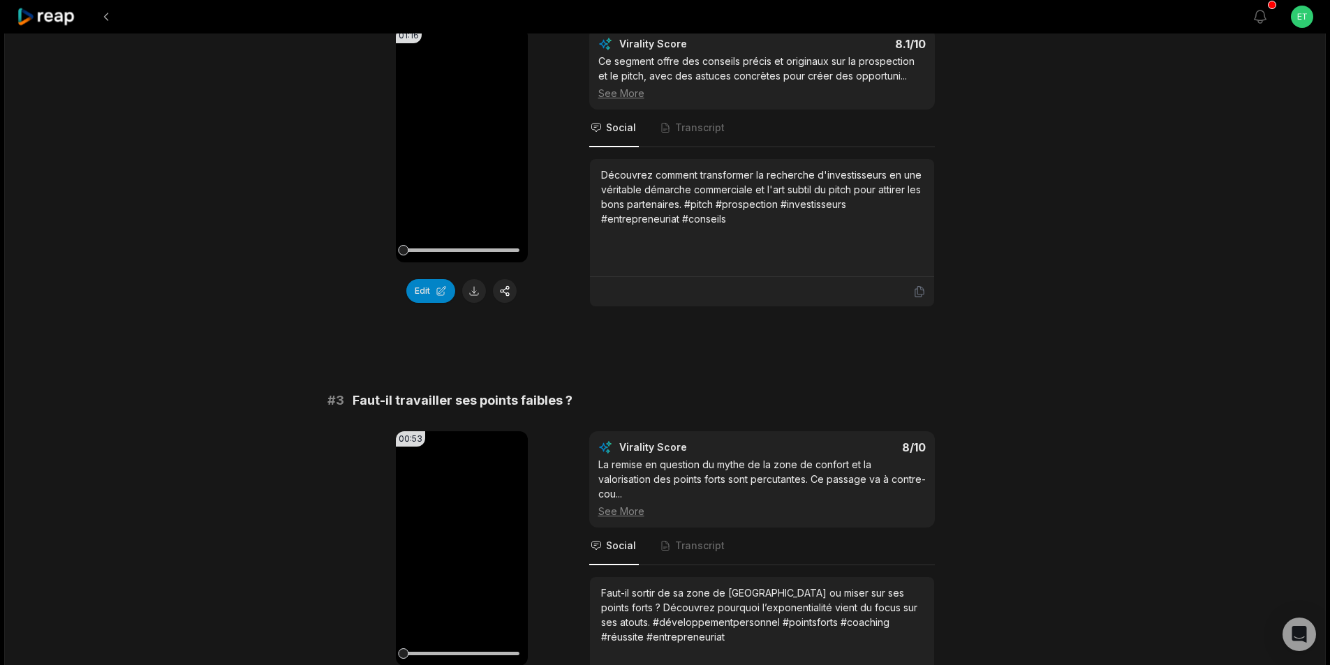
scroll to position [628, 0]
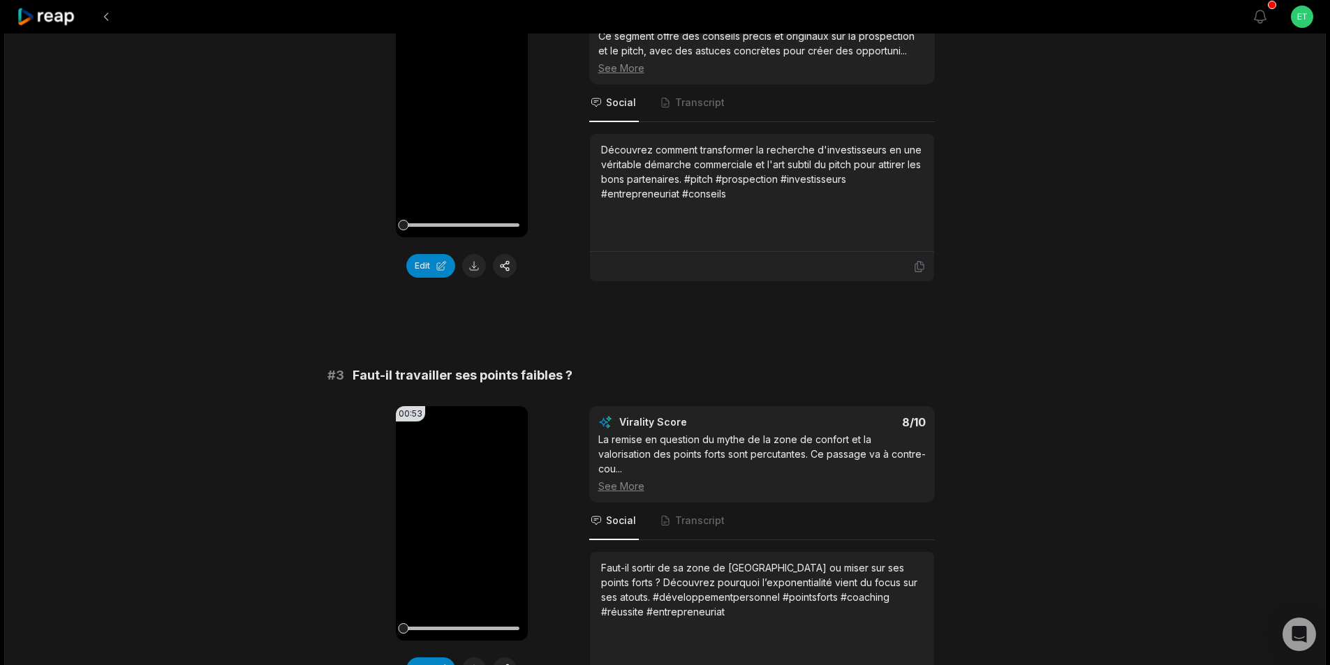
click at [447, 366] on span "Faut-il travailler ses points faibles ?" at bounding box center [462, 376] width 220 height 20
copy span "Faut-il travailler ses points faibles ?"
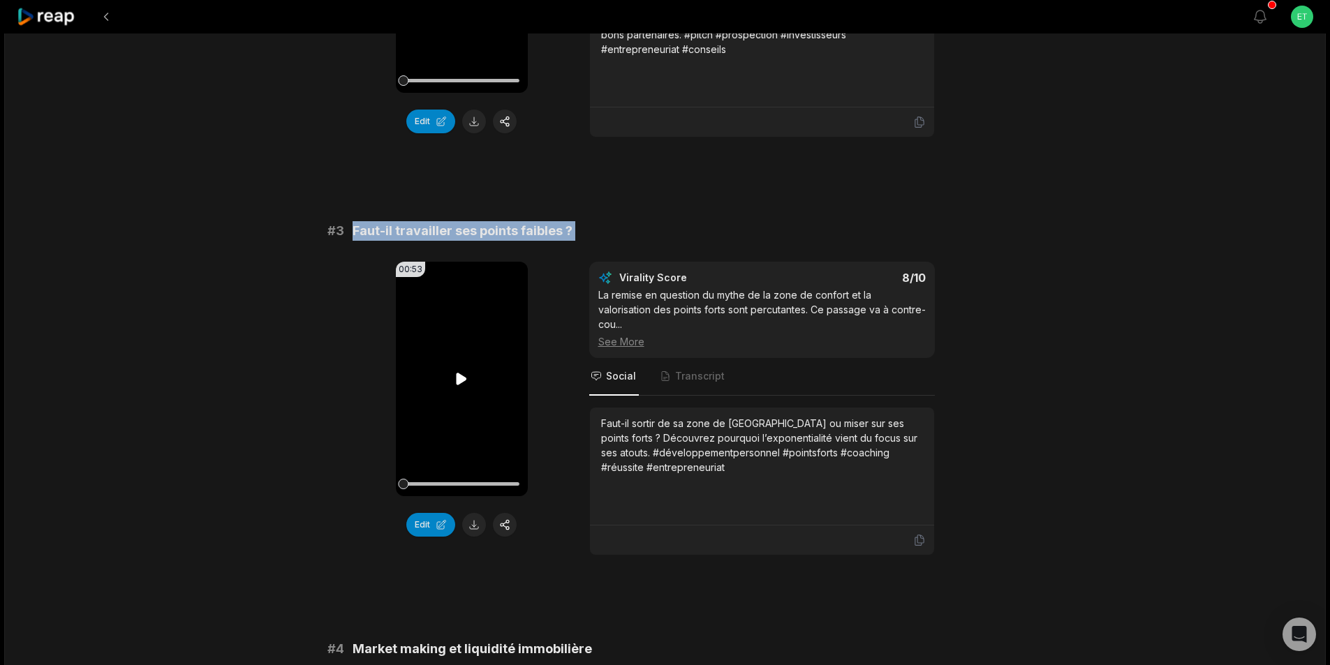
scroll to position [768, 0]
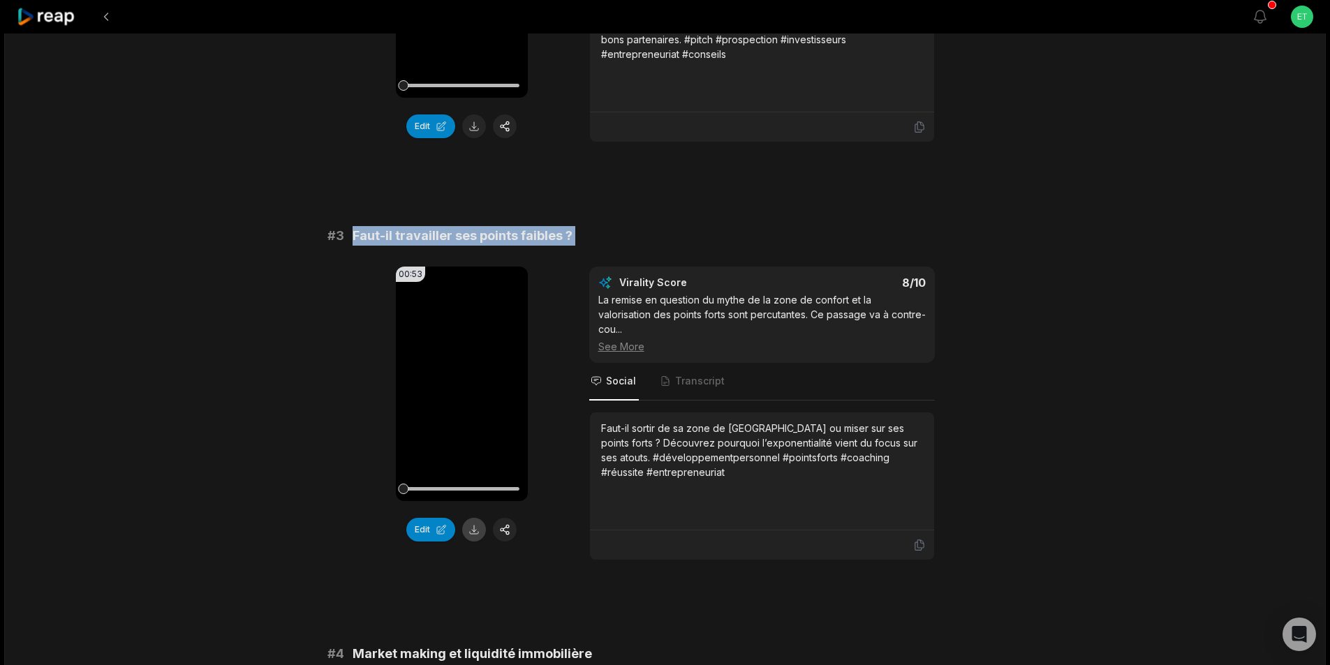
click at [477, 518] on button at bounding box center [474, 530] width 24 height 24
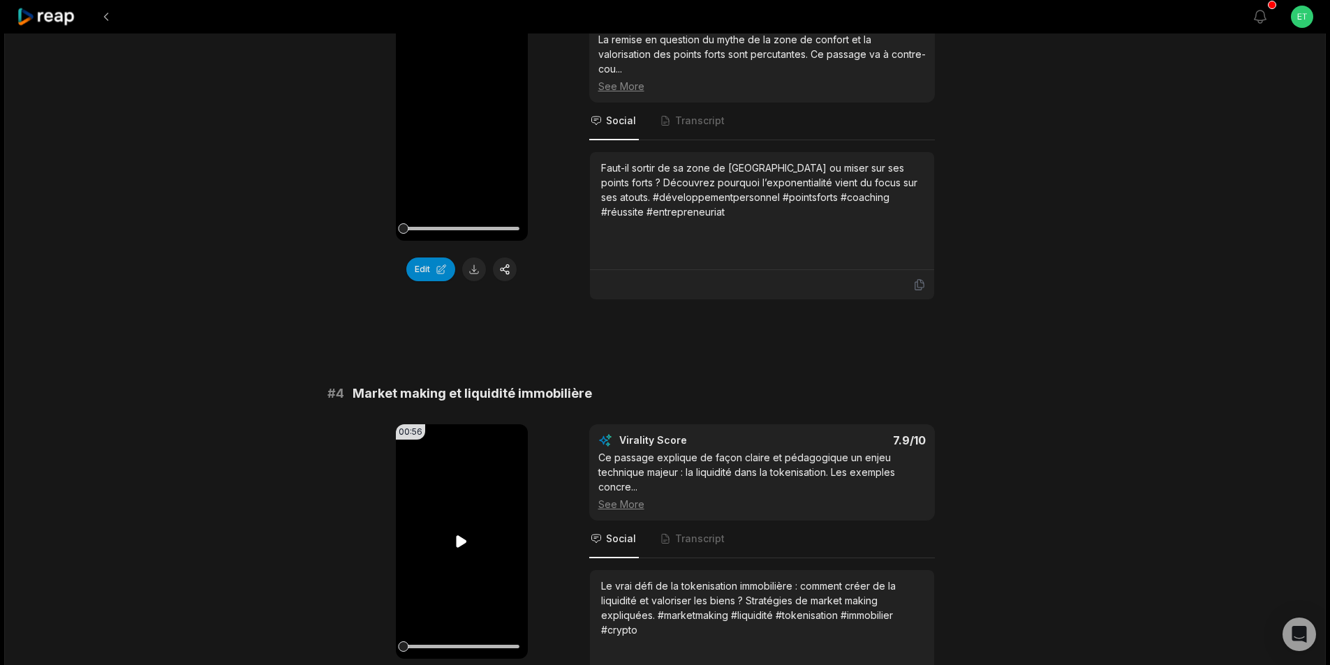
scroll to position [1047, 0]
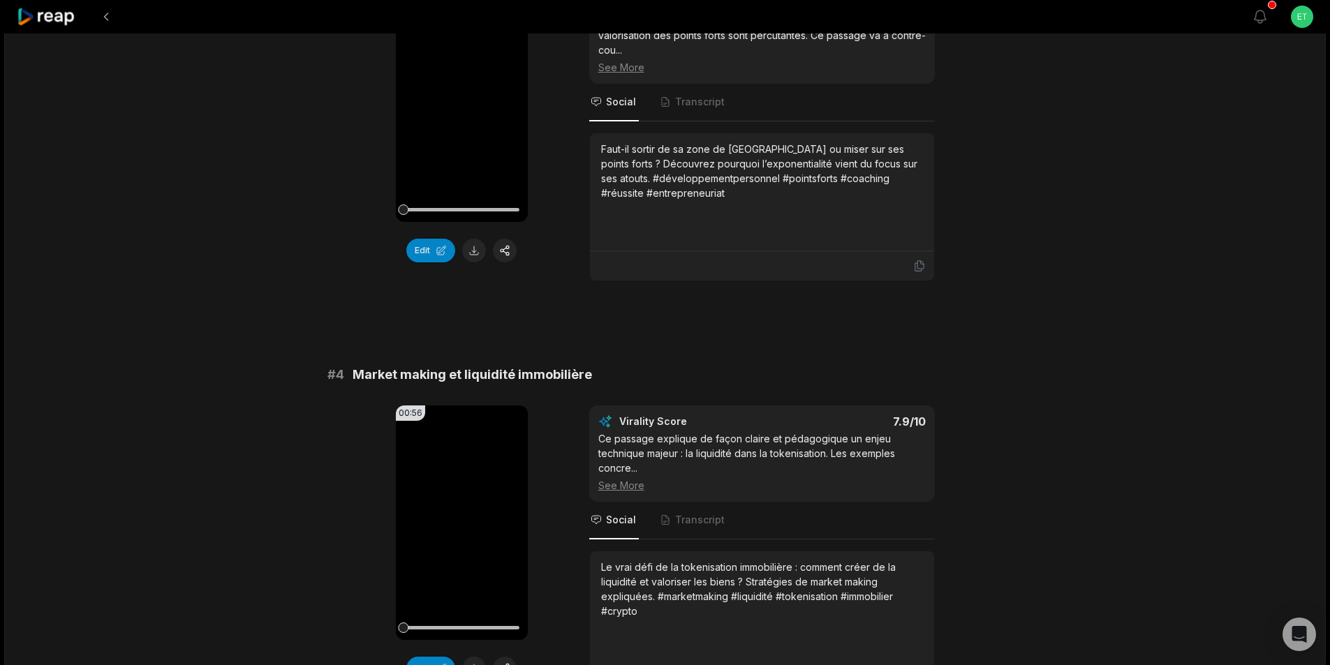
click at [463, 365] on span "Market making et liquidité immobilière" at bounding box center [471, 375] width 239 height 20
copy span "Market making et liquidité immobilière"
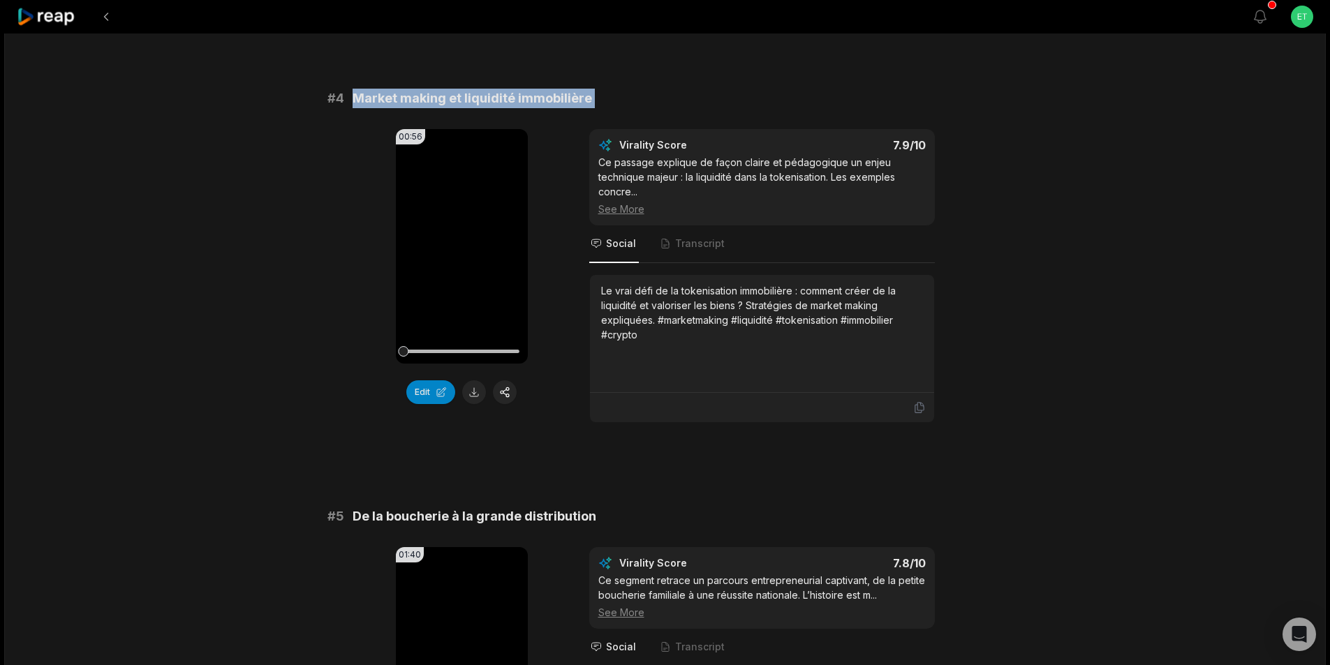
scroll to position [1326, 0]
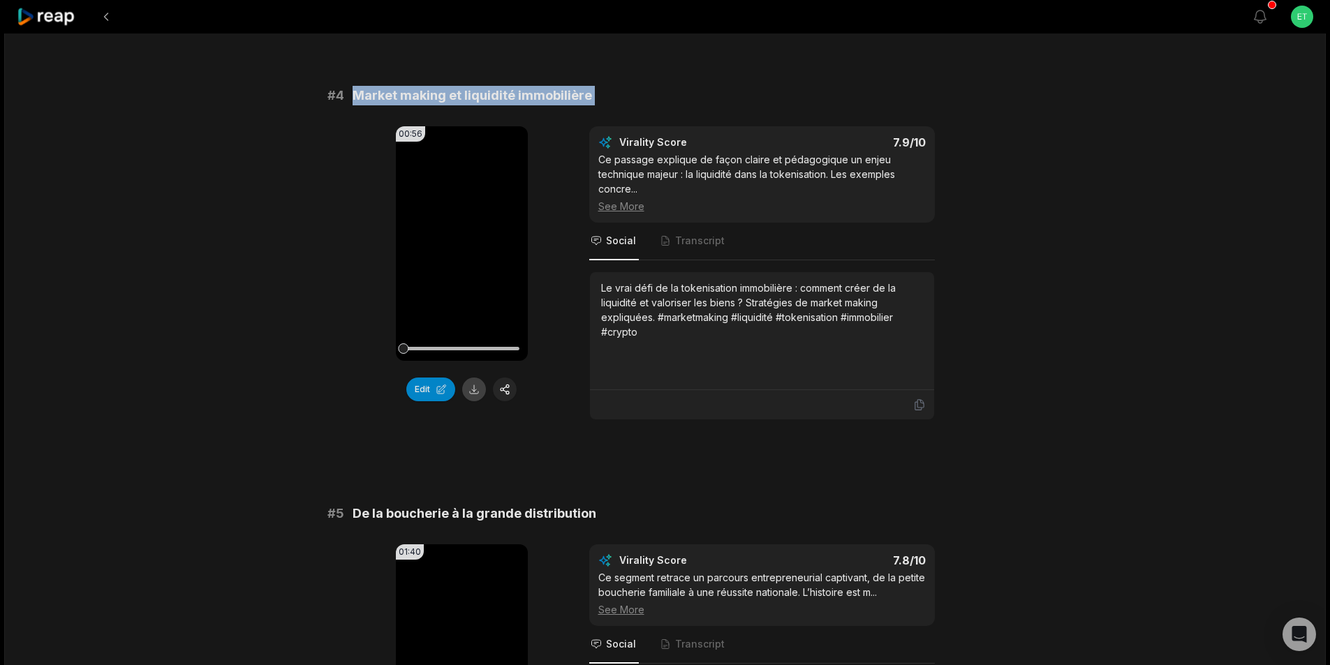
click at [471, 378] on button at bounding box center [474, 390] width 24 height 24
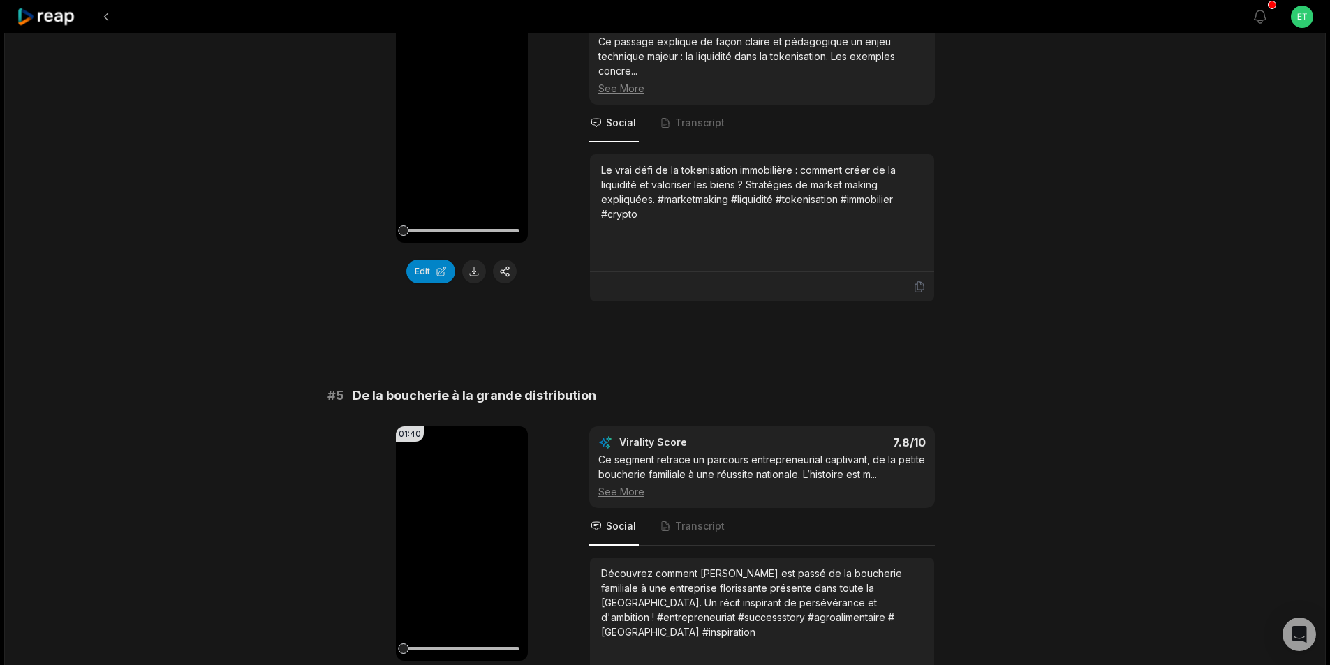
scroll to position [1535, 0]
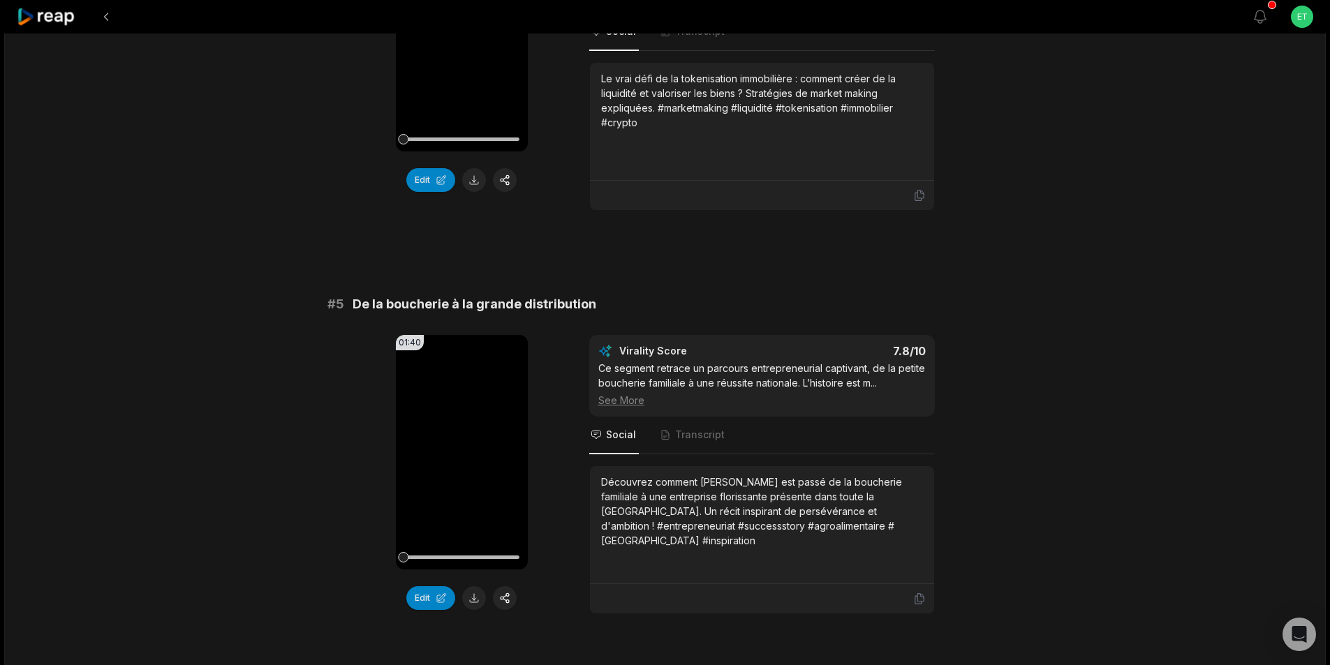
click at [470, 295] on span "De la boucherie à la grande distribution" at bounding box center [474, 305] width 244 height 20
copy span "De la boucherie à la grande distribution"
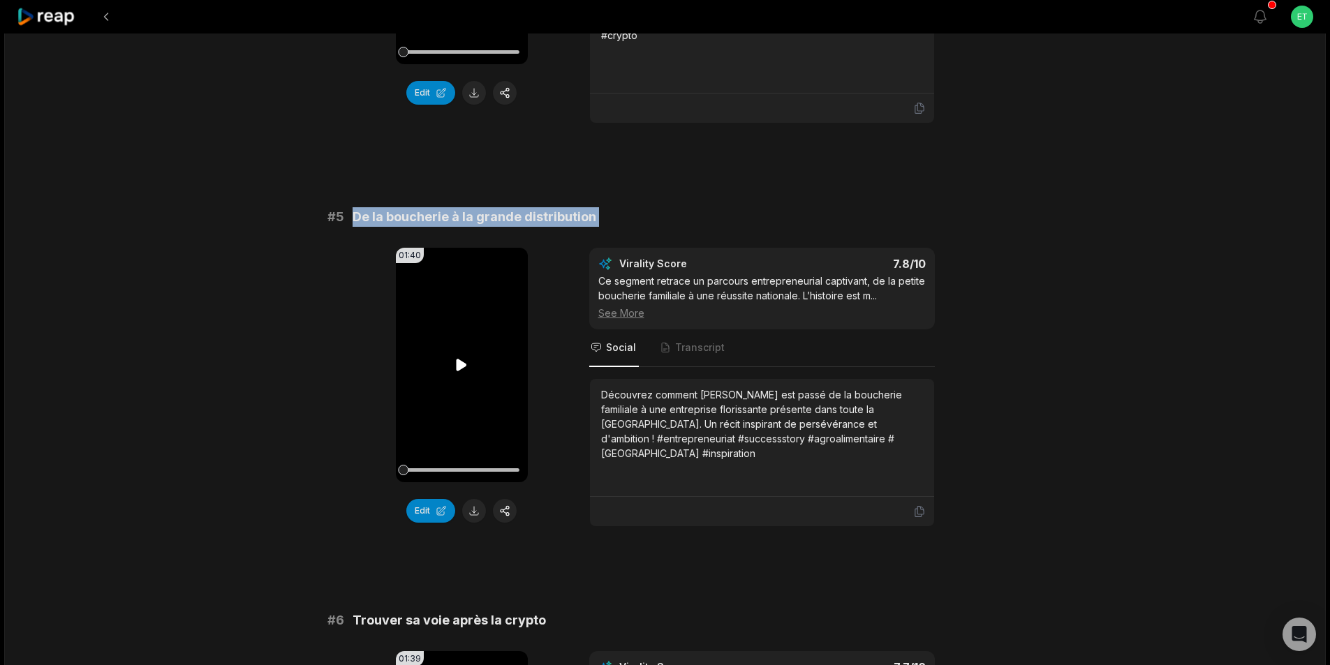
scroll to position [1675, 0]
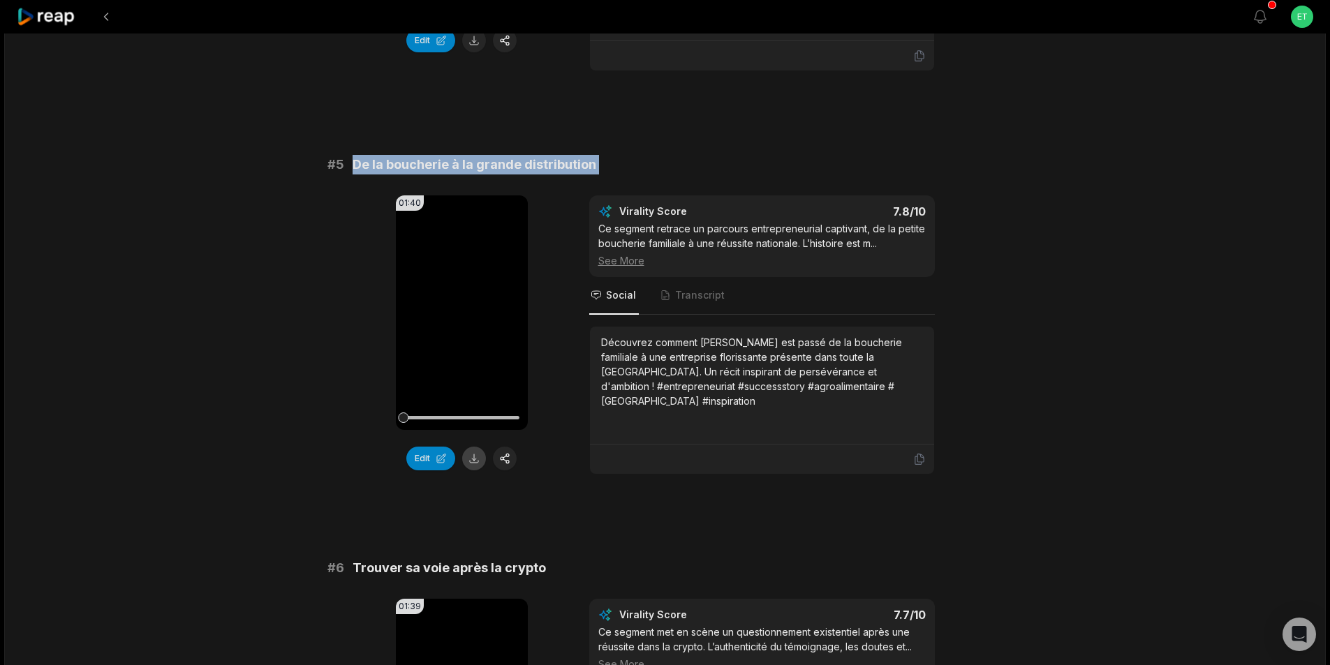
click at [468, 447] on button at bounding box center [474, 459] width 24 height 24
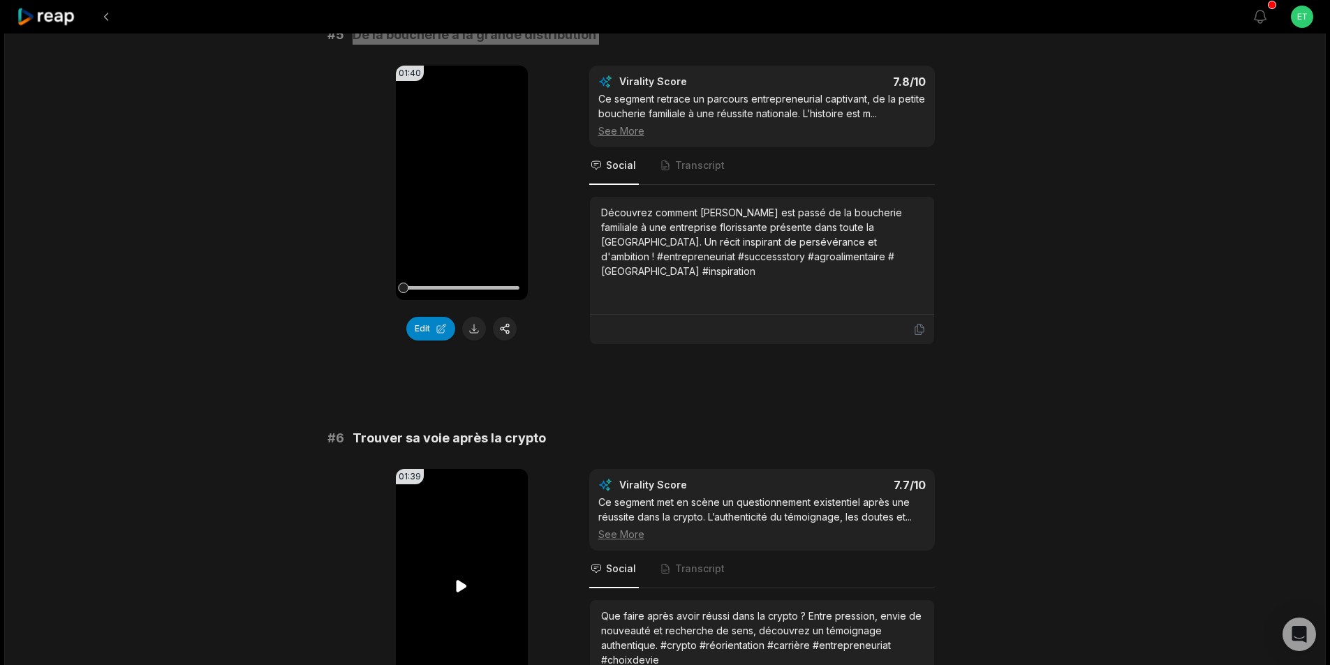
scroll to position [1884, 0]
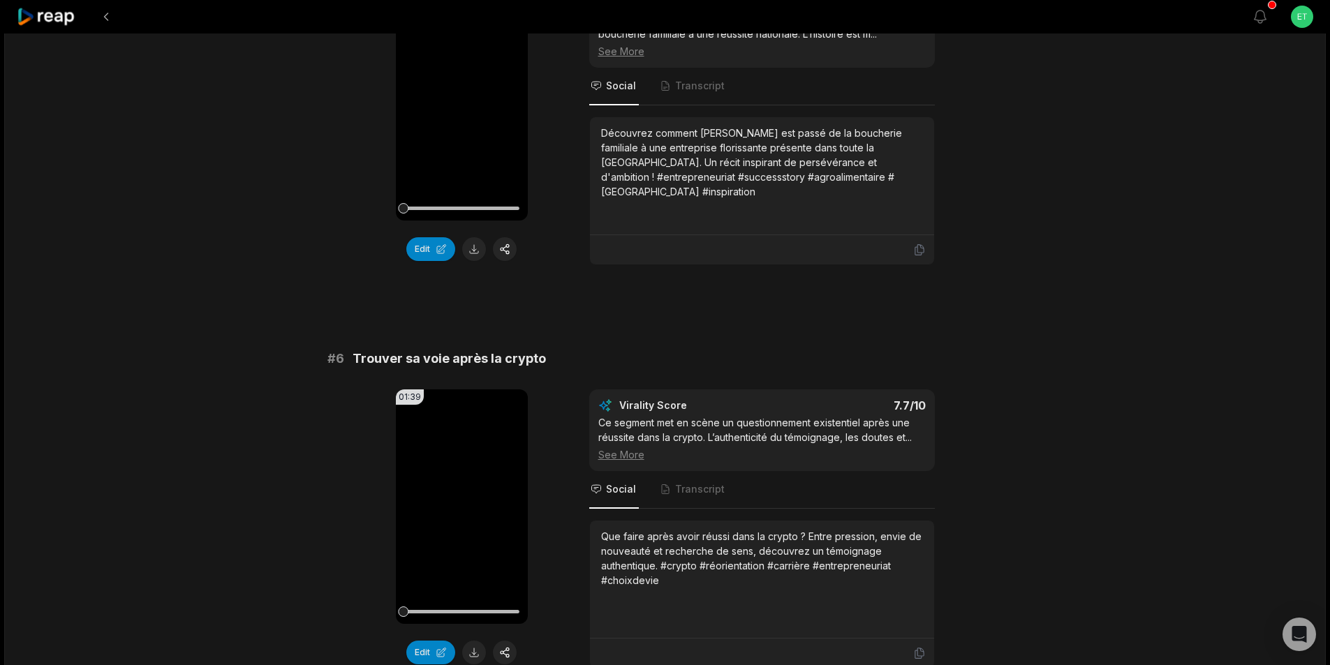
click at [436, 349] on span "Trouver sa voie après la crypto" at bounding box center [448, 359] width 193 height 20
copy span "Trouver sa voie après la crypto"
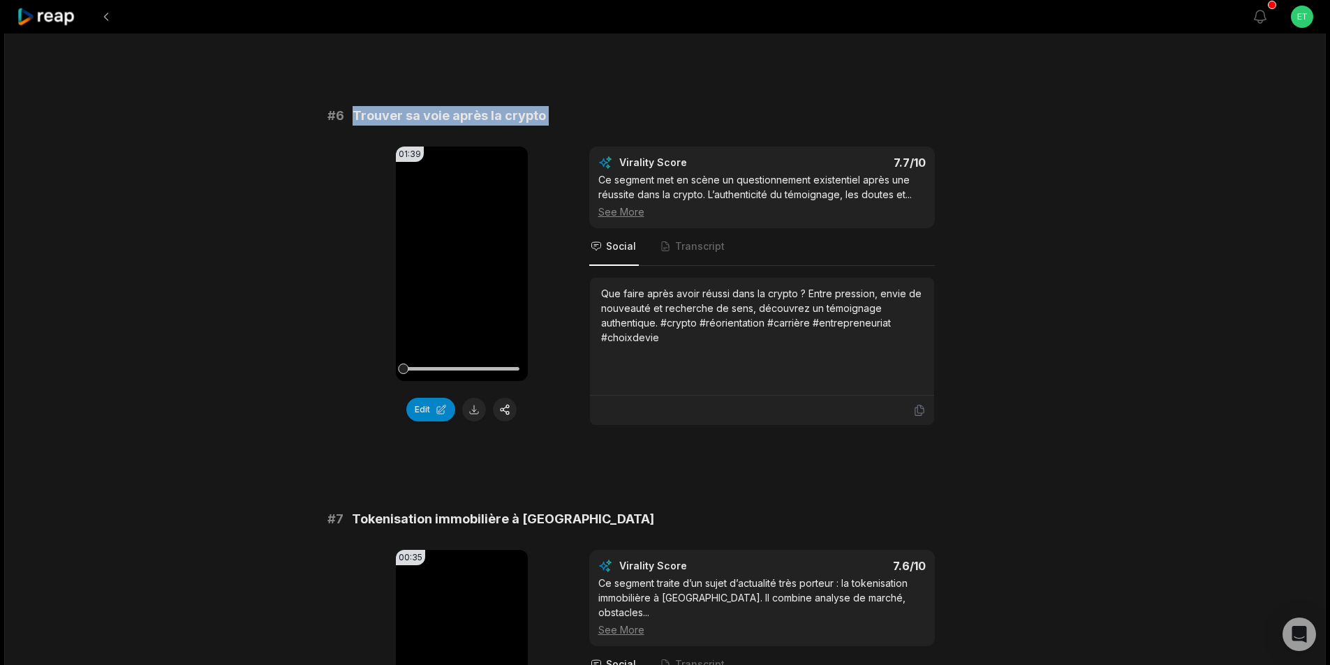
scroll to position [2164, 0]
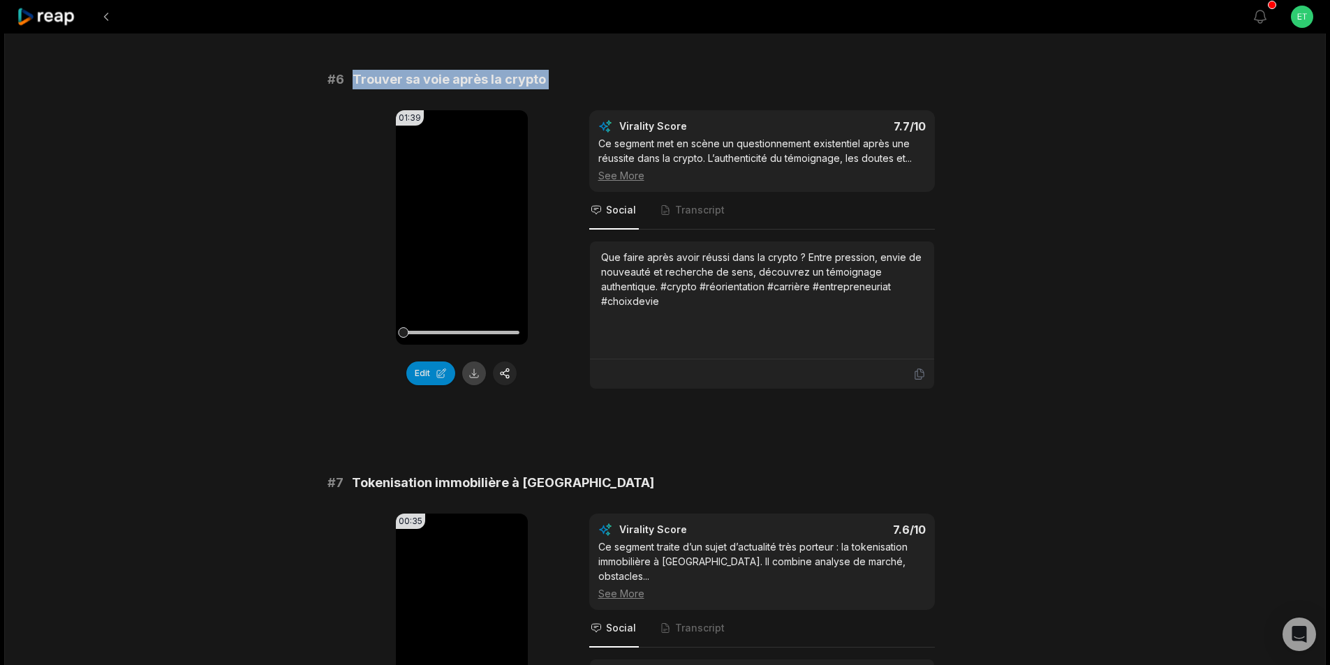
click at [468, 362] on button at bounding box center [474, 374] width 24 height 24
click at [437, 473] on span "Tokenisation immobilière à [GEOGRAPHIC_DATA]" at bounding box center [503, 483] width 302 height 20
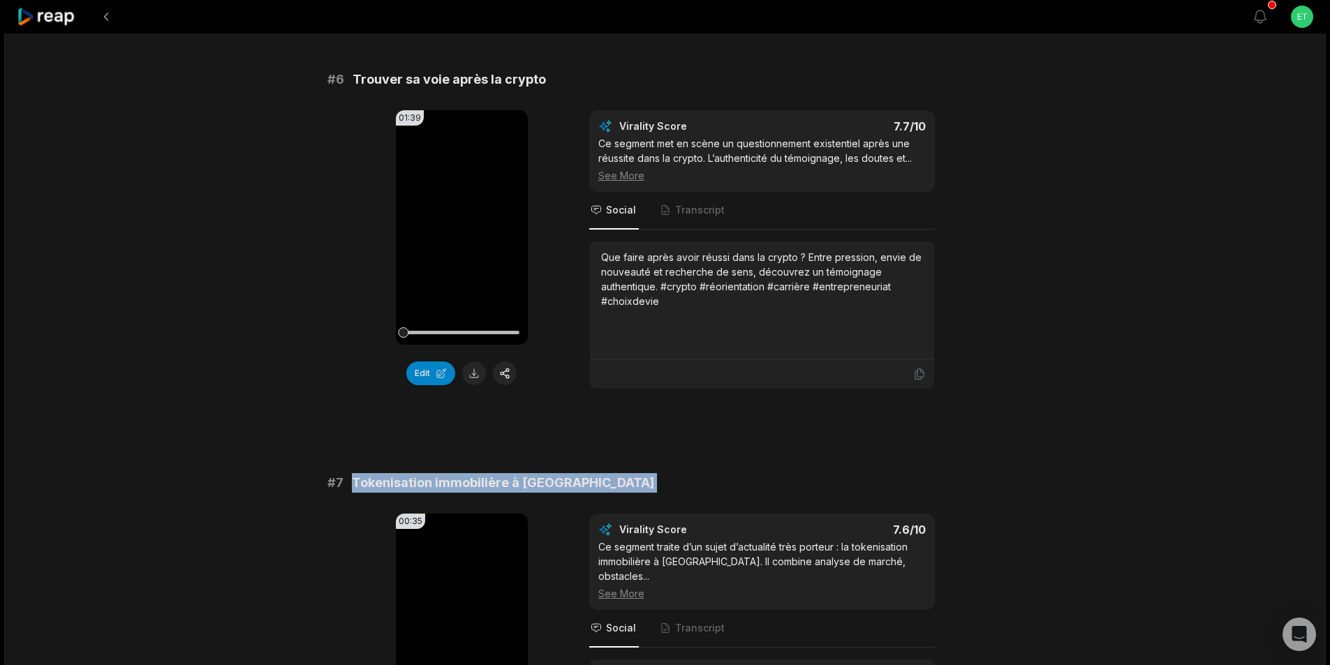
click at [437, 473] on span "Tokenisation immobilière à [GEOGRAPHIC_DATA]" at bounding box center [503, 483] width 302 height 20
copy span "Tokenisation immobilière à [GEOGRAPHIC_DATA]"
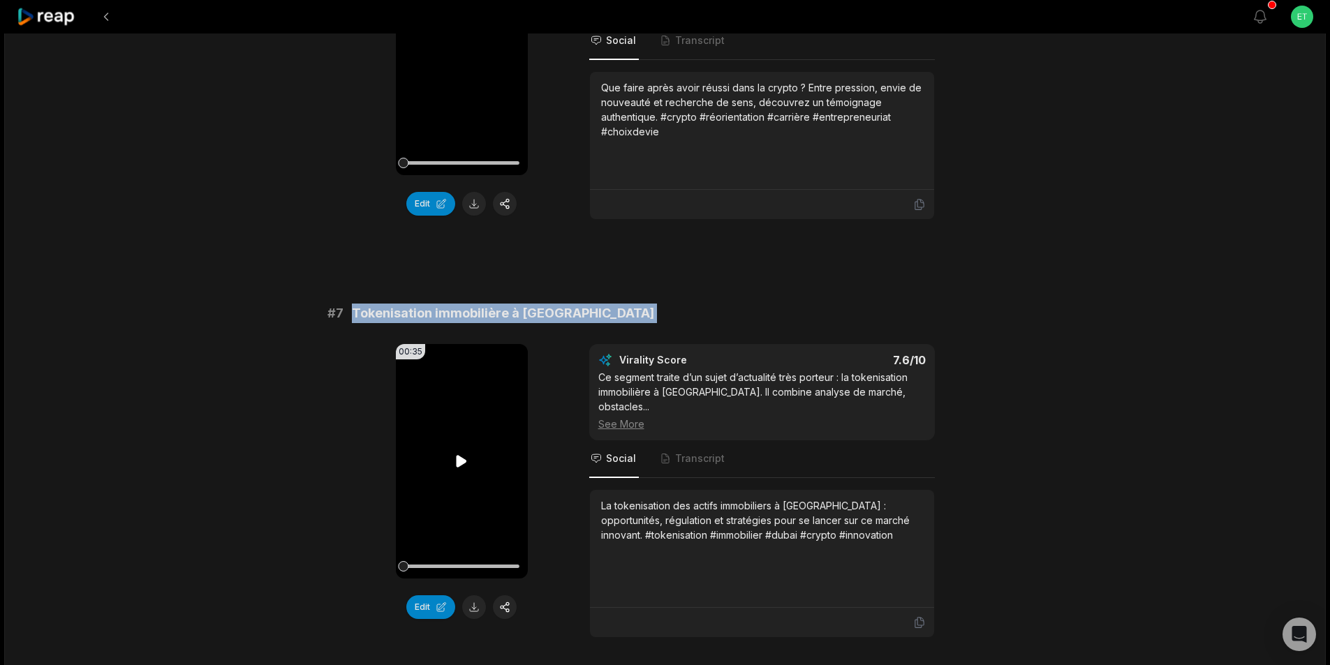
scroll to position [2373, 0]
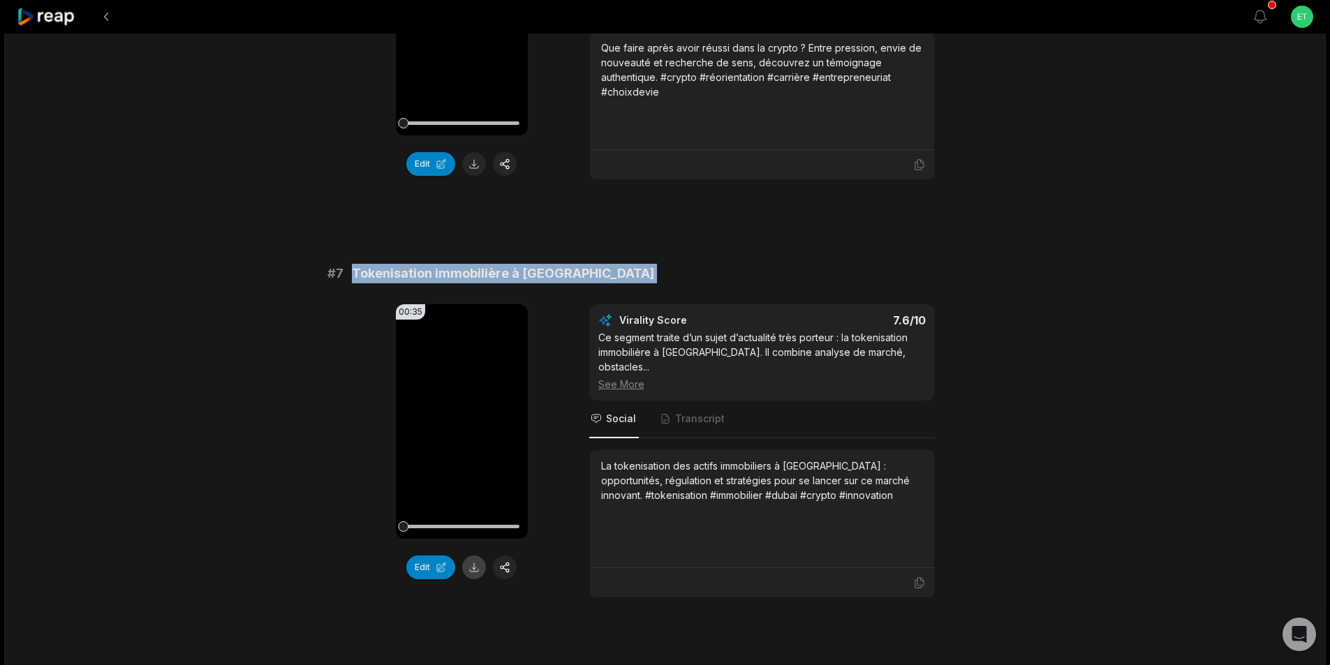
click at [475, 556] on button at bounding box center [474, 568] width 24 height 24
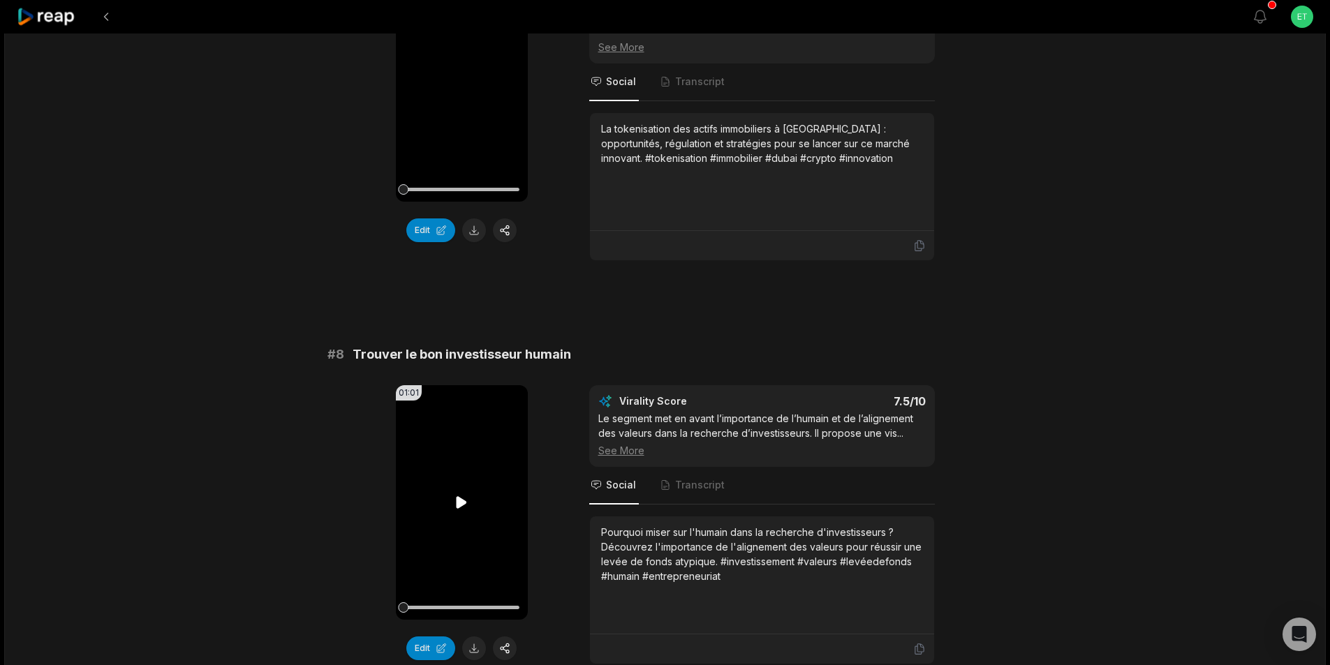
scroll to position [2722, 0]
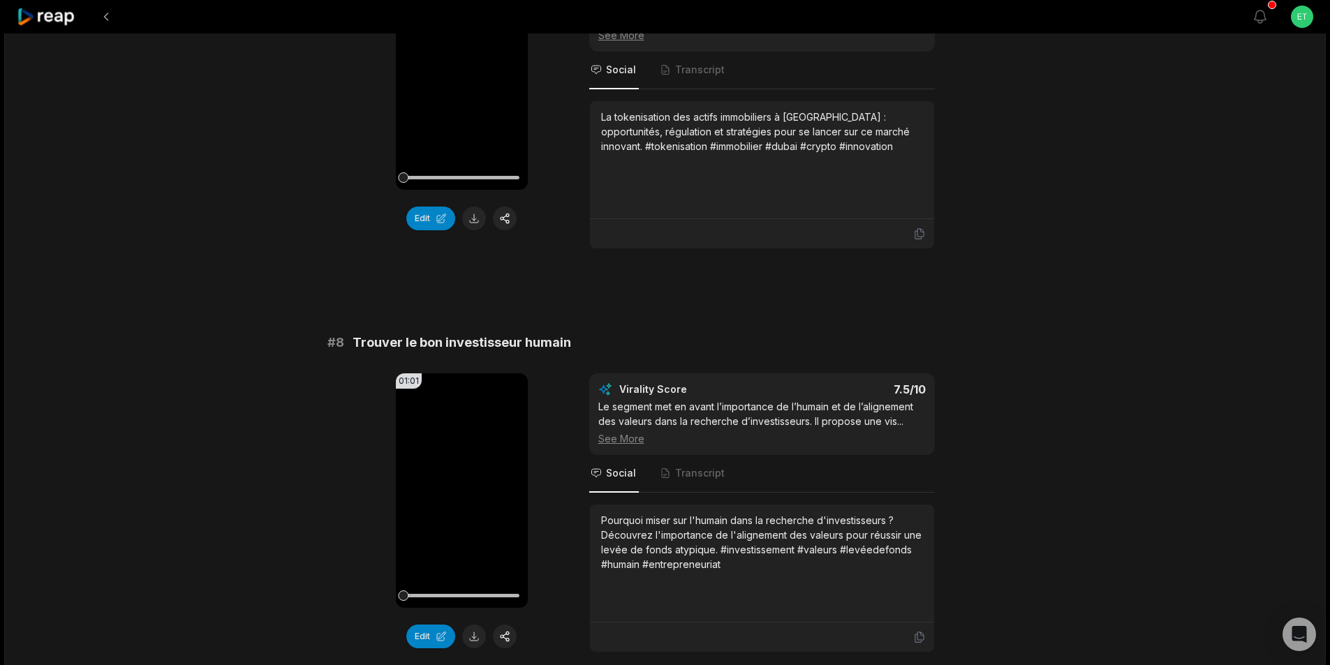
click at [453, 333] on span "Trouver le bon investisseur humain" at bounding box center [461, 343] width 218 height 20
copy span "Trouver le bon investisseur humain"
click at [474, 625] on button at bounding box center [474, 637] width 24 height 24
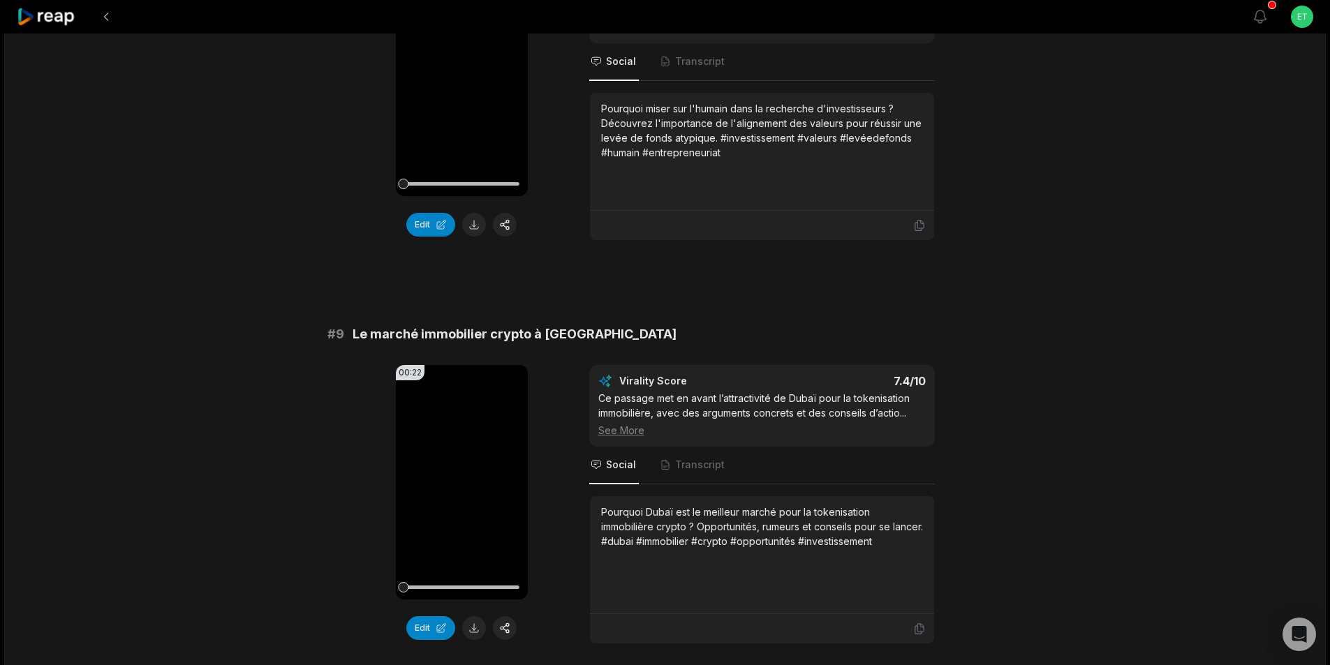
scroll to position [3141, 0]
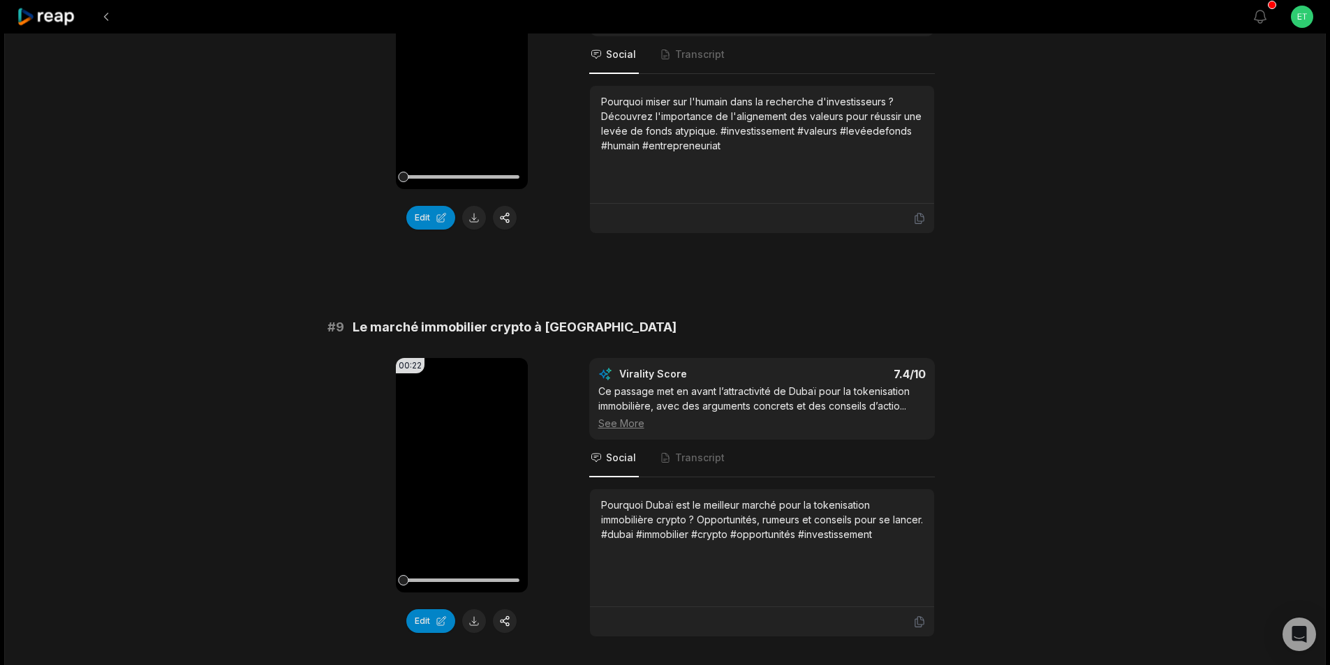
click at [464, 318] on span "Le marché immobilier crypto à [GEOGRAPHIC_DATA]" at bounding box center [514, 328] width 324 height 20
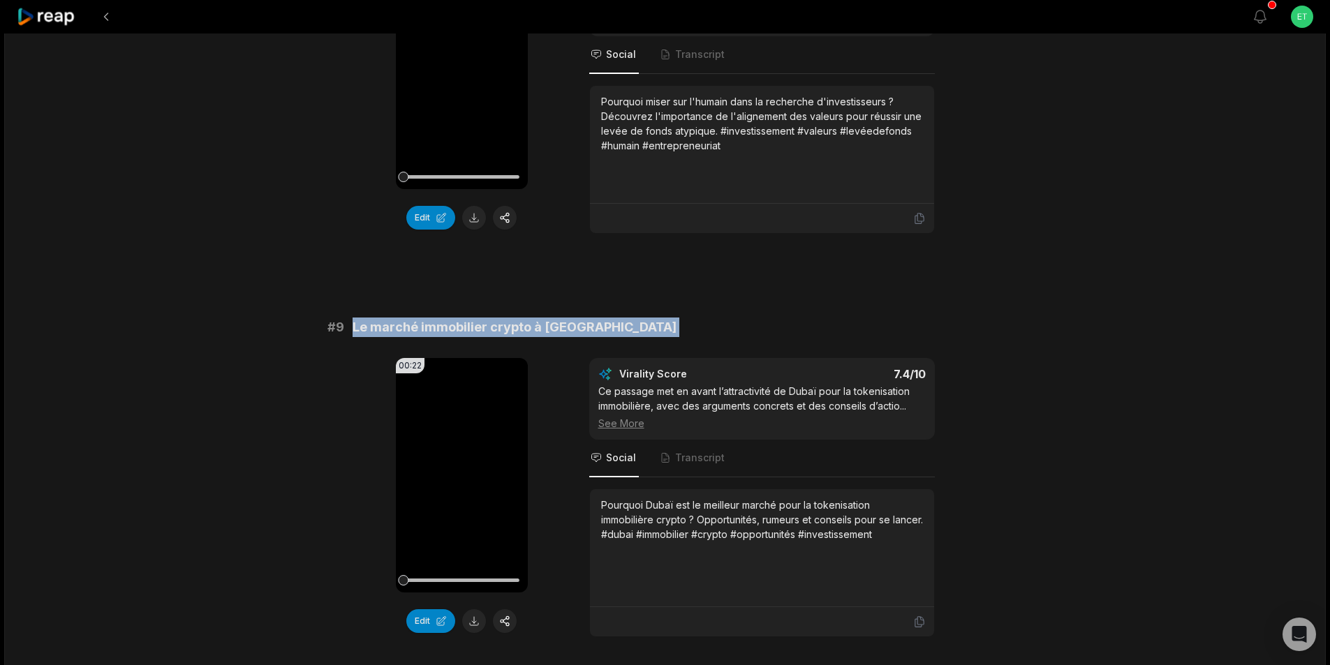
click at [464, 318] on span "Le marché immobilier crypto à [GEOGRAPHIC_DATA]" at bounding box center [514, 328] width 324 height 20
copy span "Le marché immobilier crypto à [GEOGRAPHIC_DATA]"
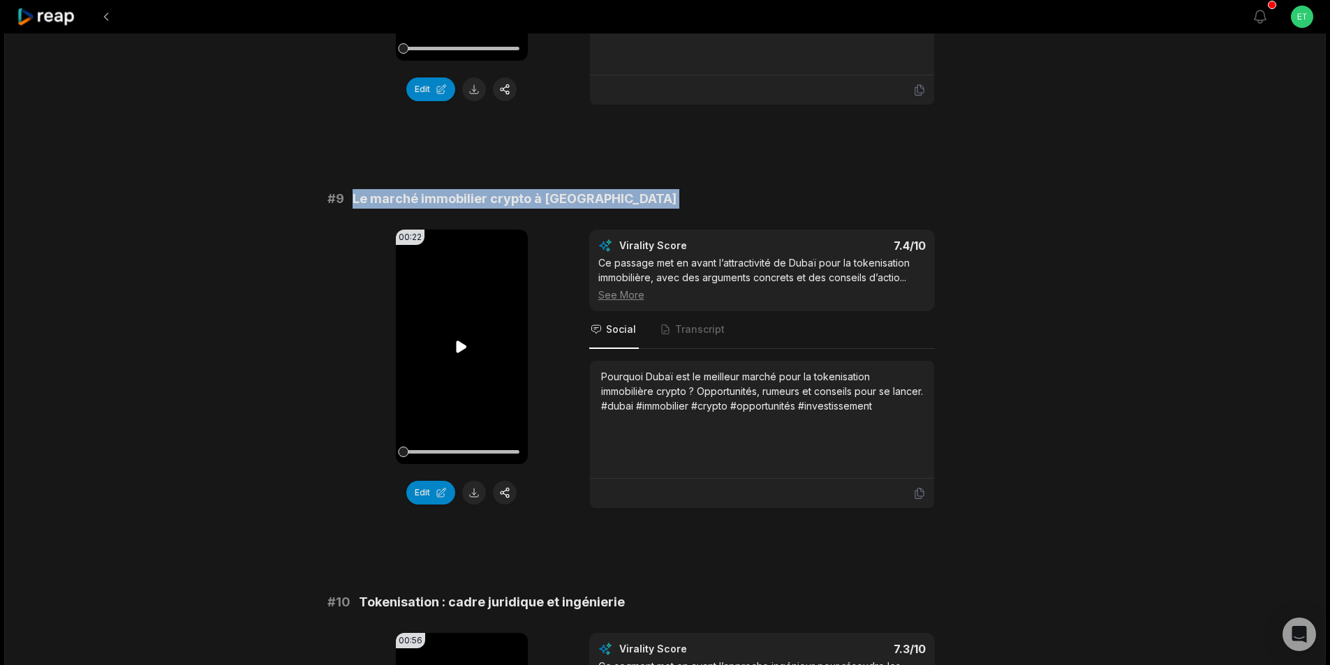
scroll to position [3280, 0]
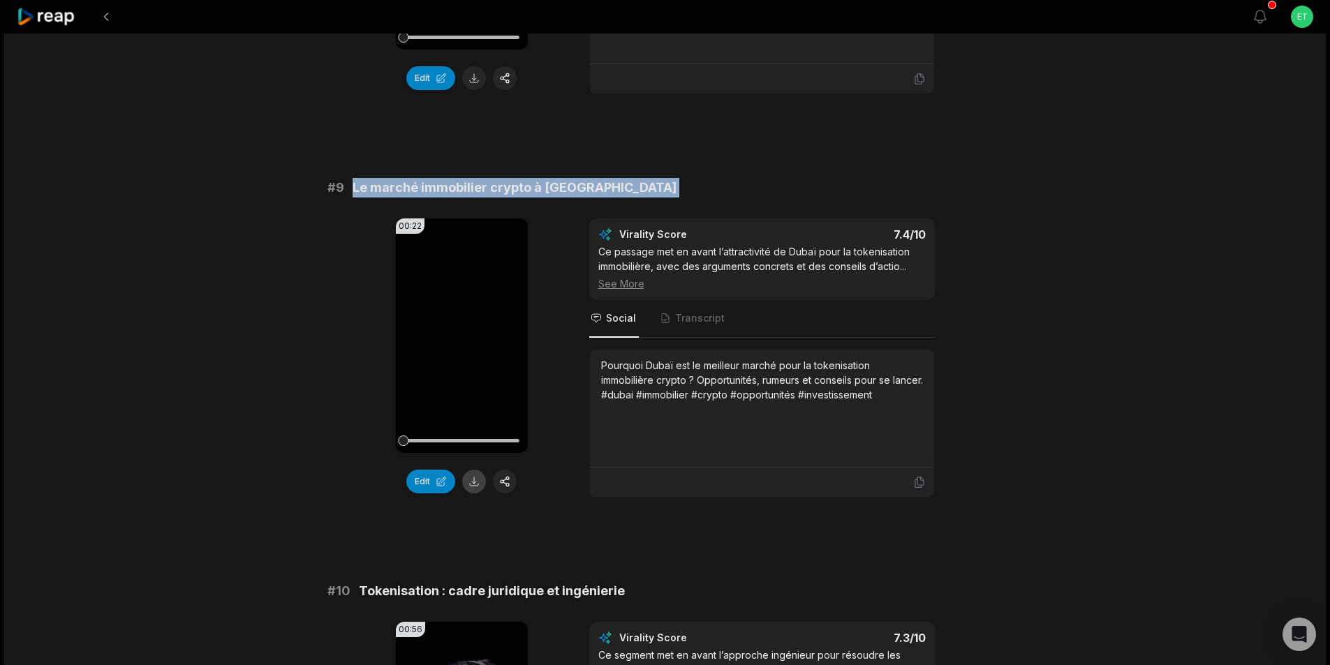
click at [472, 470] on button at bounding box center [474, 482] width 24 height 24
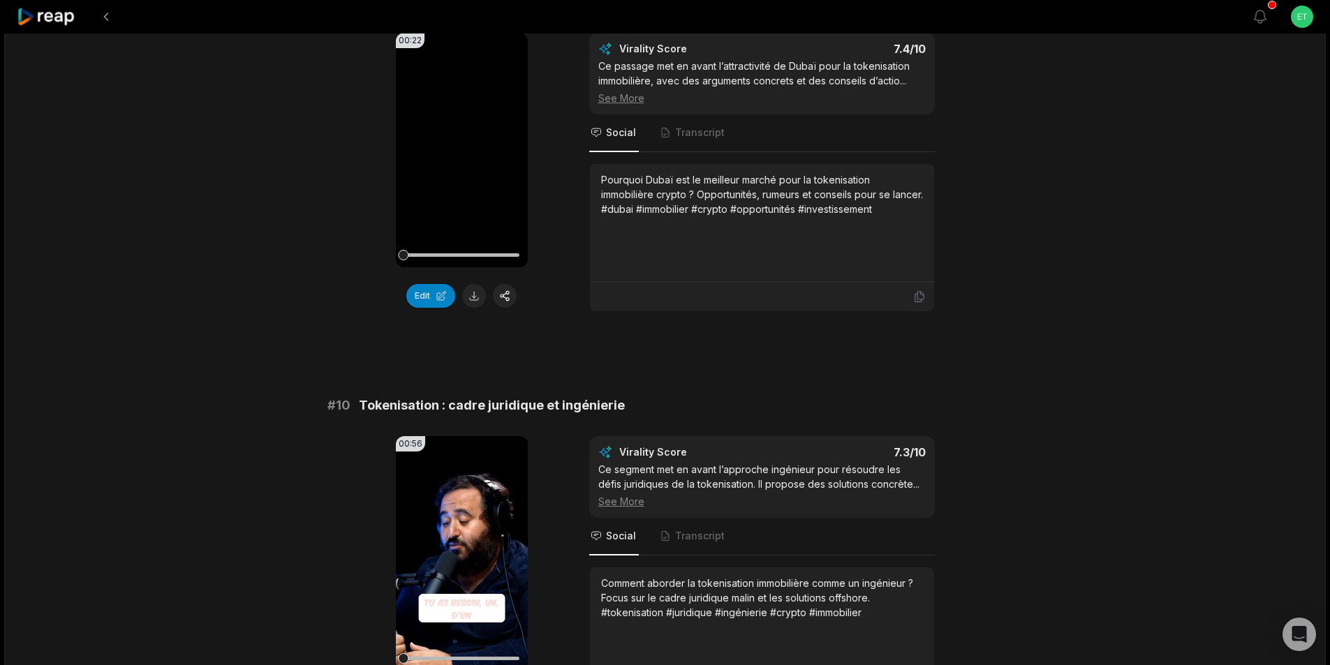
scroll to position [3471, 0]
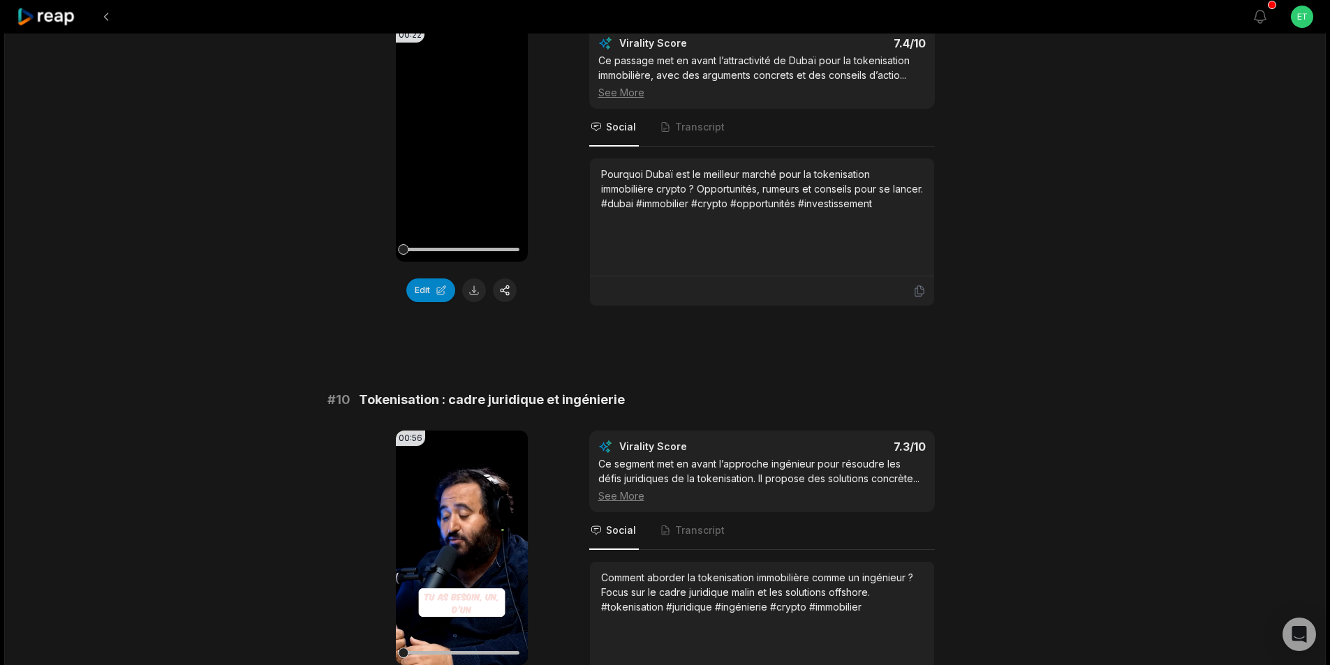
click at [472, 390] on span "Tokenisation : cadre juridique et ingénierie" at bounding box center [492, 400] width 266 height 20
copy span "Tokenisation : cadre juridique et ingénierie"
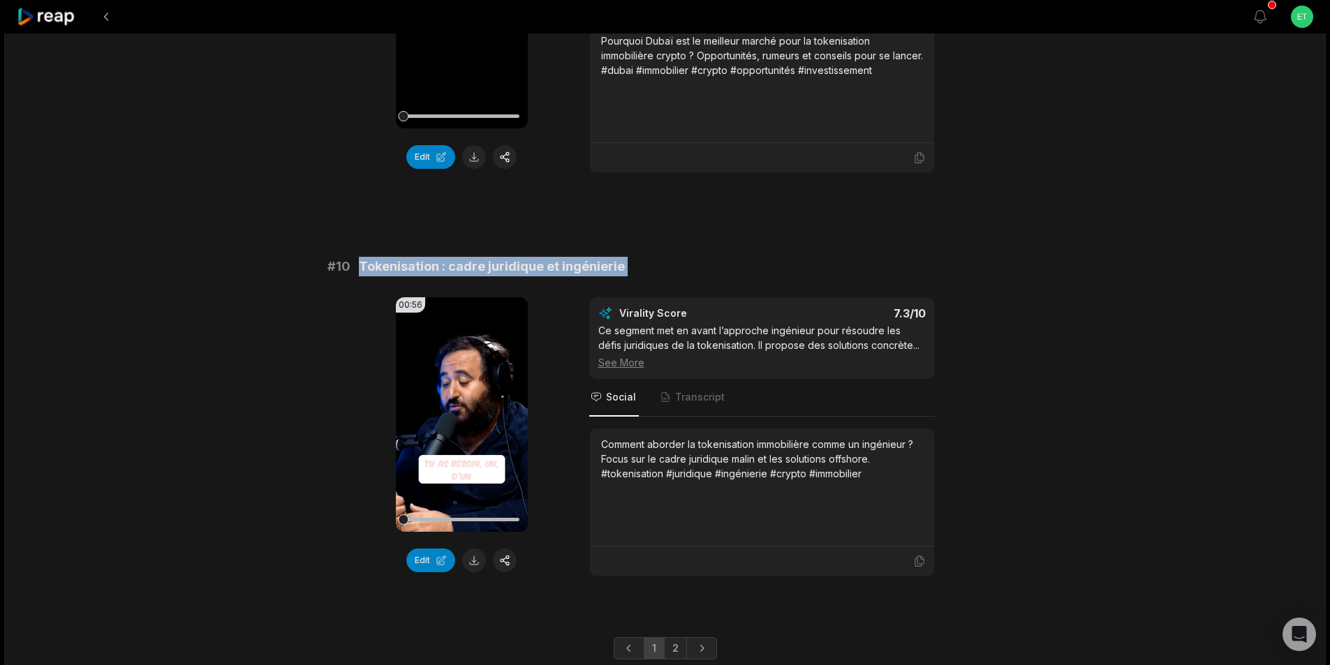
scroll to position [3611, 0]
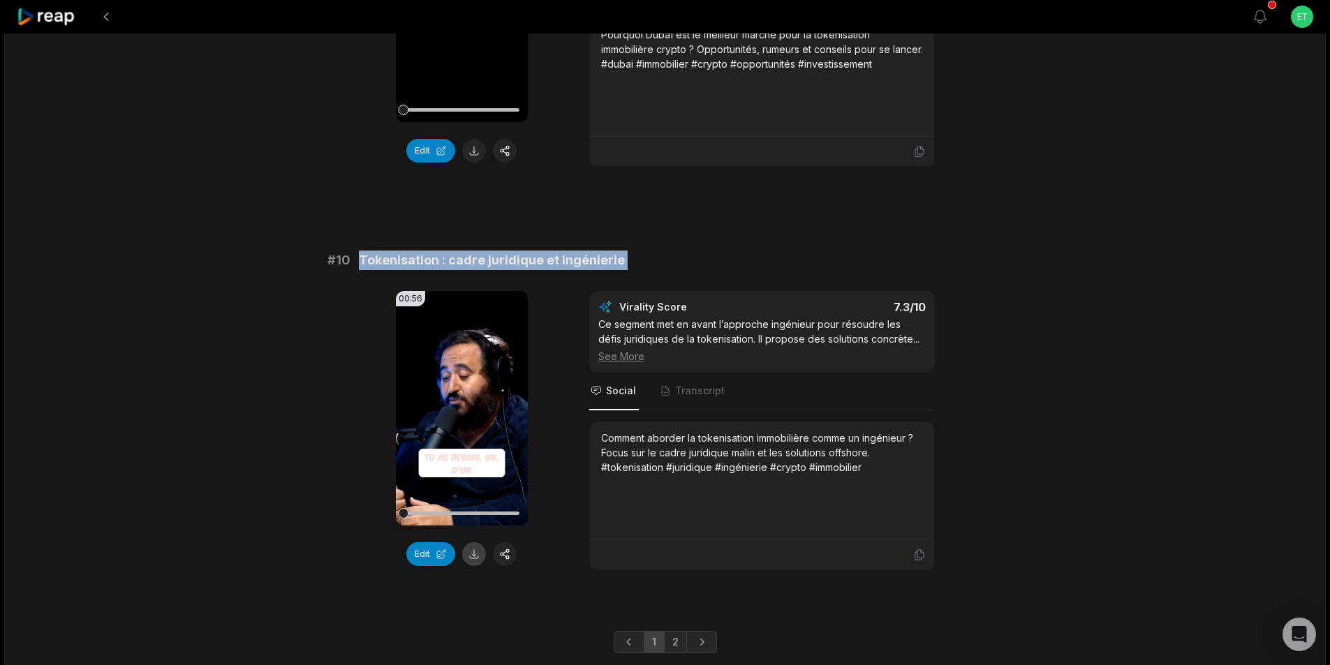
click at [475, 542] on button at bounding box center [474, 554] width 24 height 24
click at [672, 631] on link "2" at bounding box center [675, 642] width 23 height 22
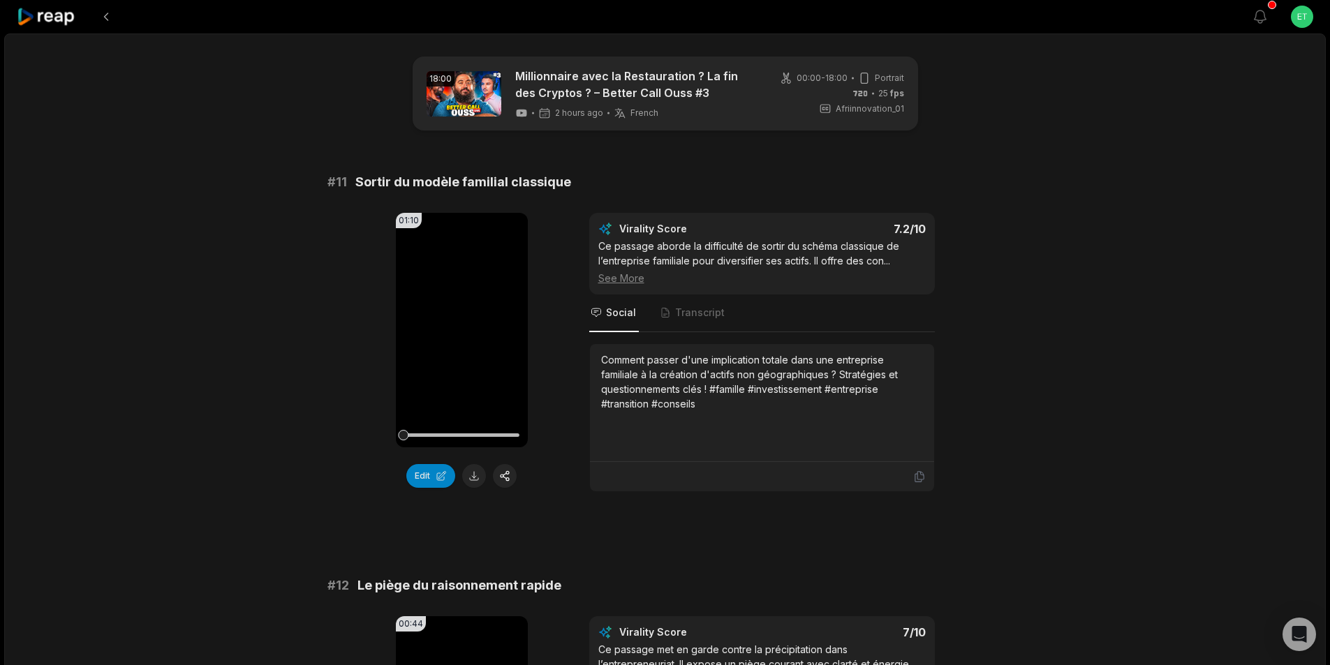
click at [441, 182] on span "Sortir du modèle familial classique" at bounding box center [463, 182] width 216 height 20
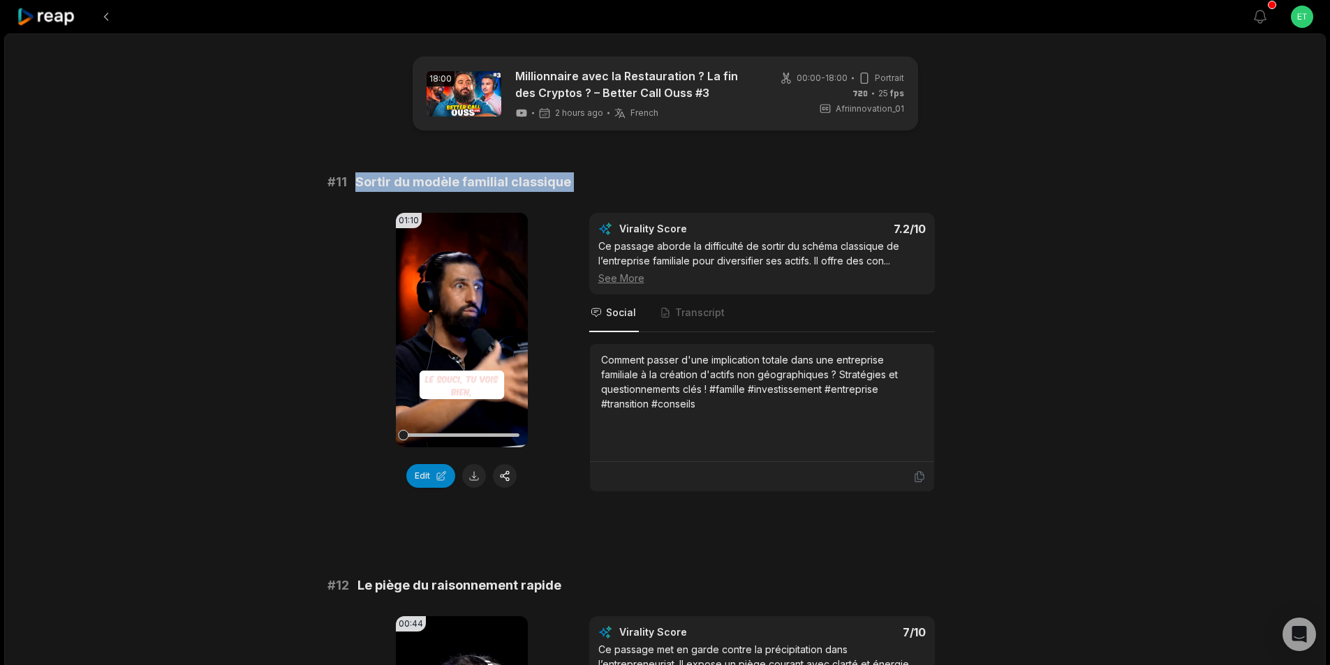
click at [441, 182] on span "Sortir du modèle familial classique" at bounding box center [463, 182] width 216 height 20
click at [476, 476] on button at bounding box center [474, 476] width 24 height 24
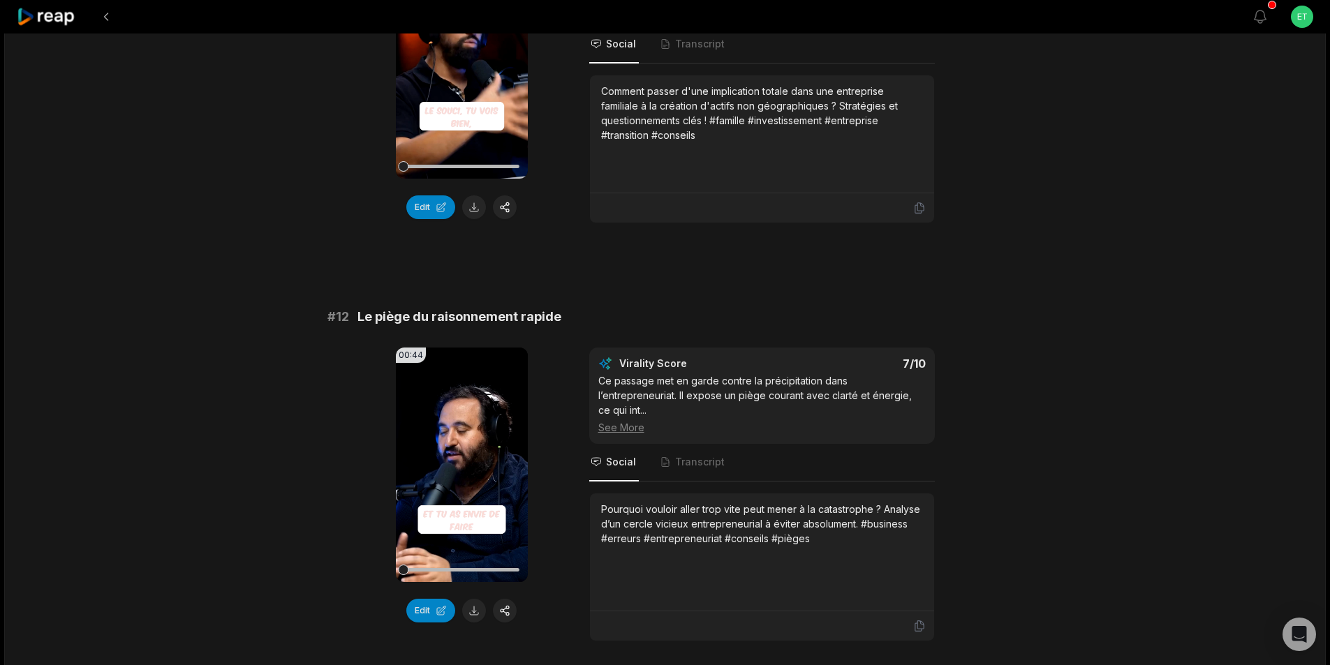
scroll to position [279, 0]
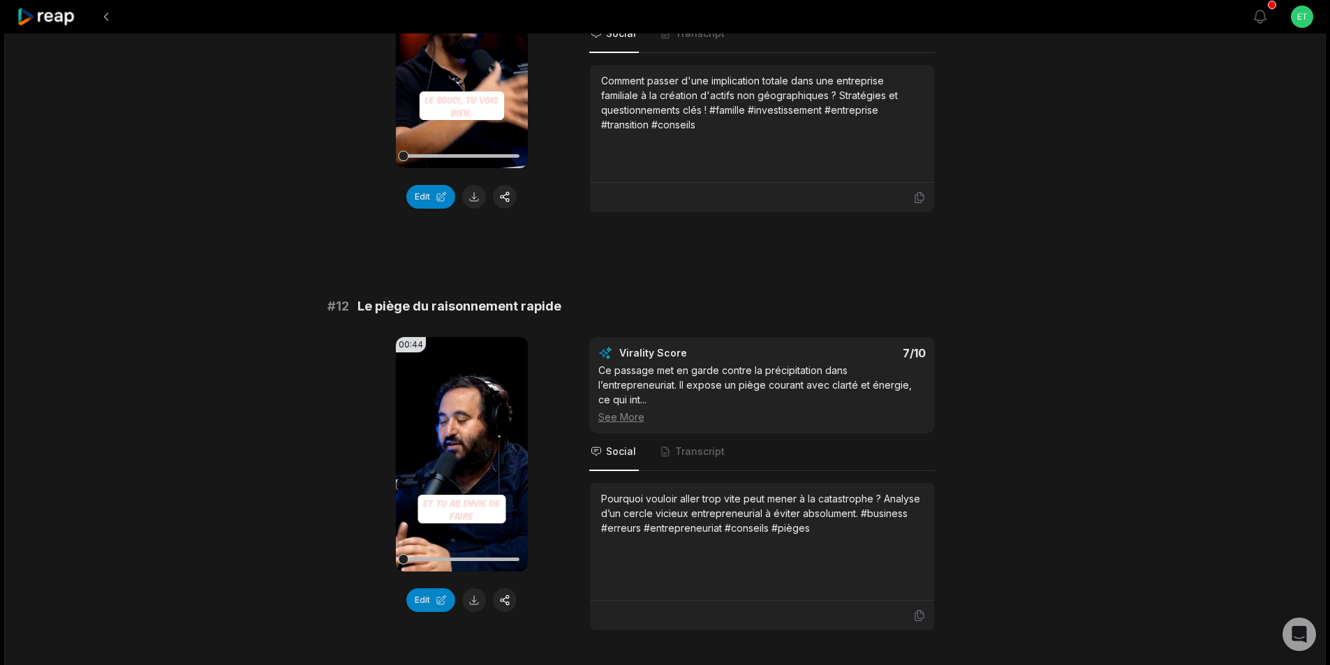
click at [468, 307] on span "Le piège du raisonnement rapide" at bounding box center [459, 307] width 204 height 20
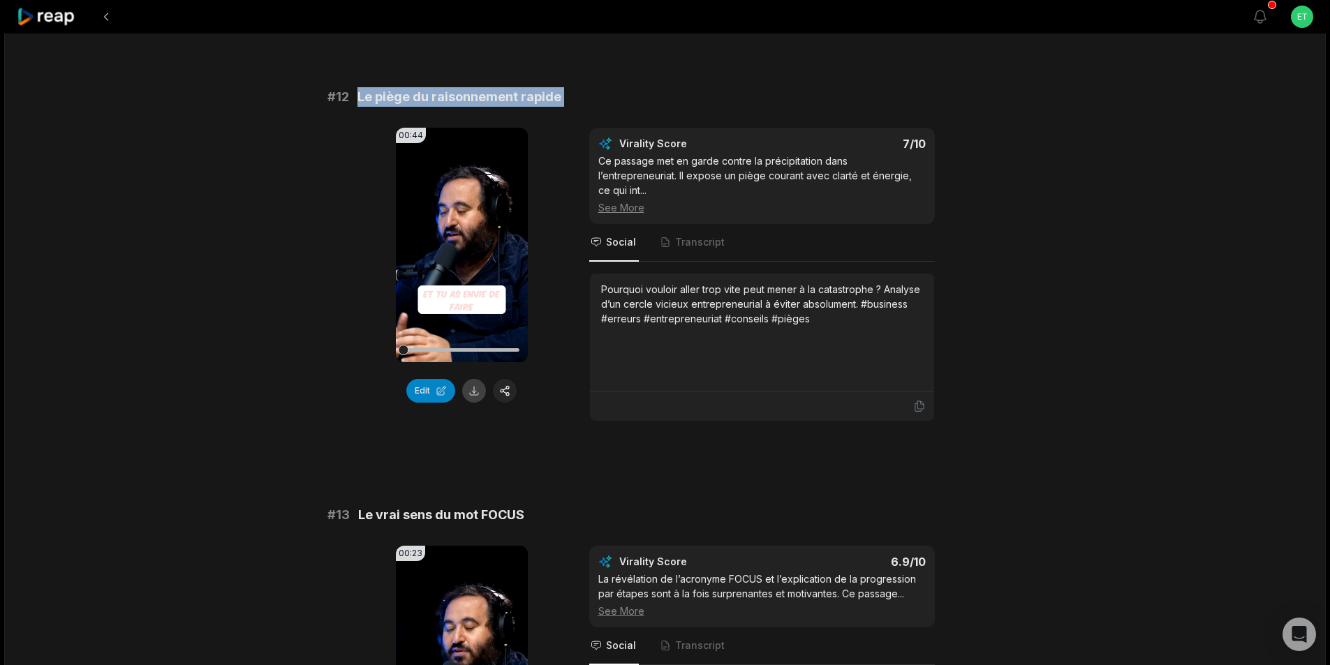
click at [474, 391] on button at bounding box center [474, 391] width 24 height 24
click at [459, 512] on span "Le vrai sens du mot FOCUS" at bounding box center [441, 515] width 166 height 20
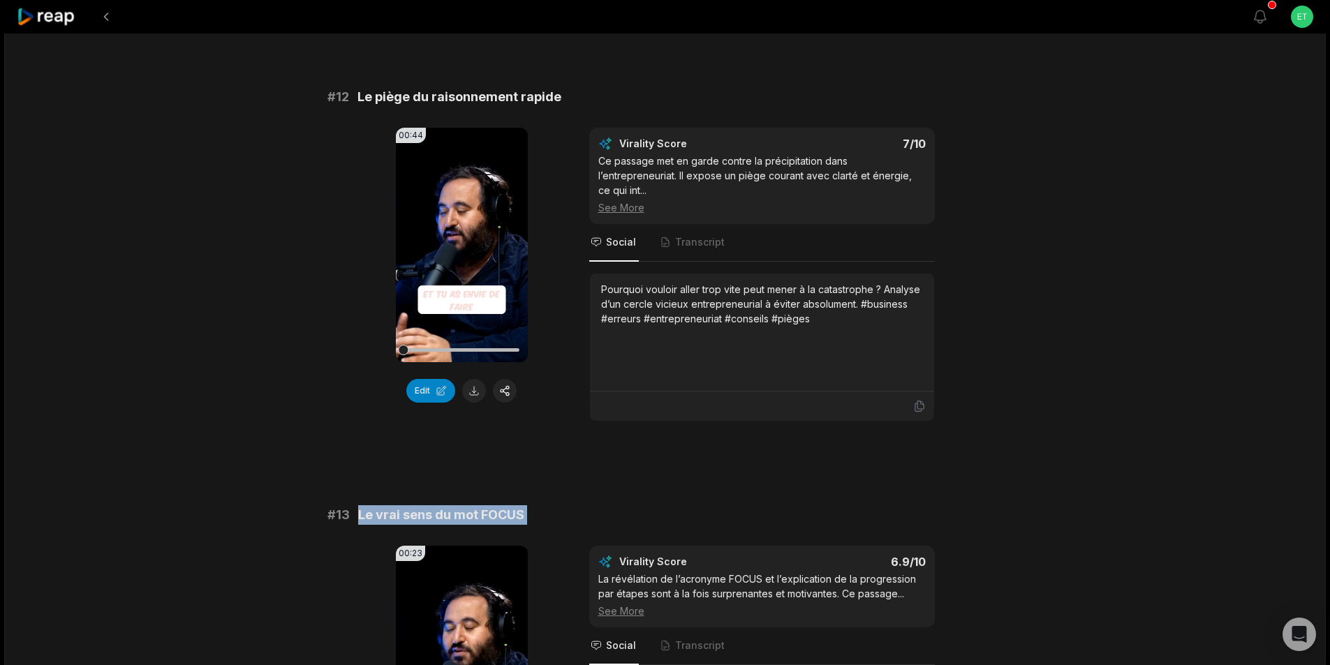
click at [459, 512] on span "Le vrai sens du mot FOCUS" at bounding box center [441, 515] width 166 height 20
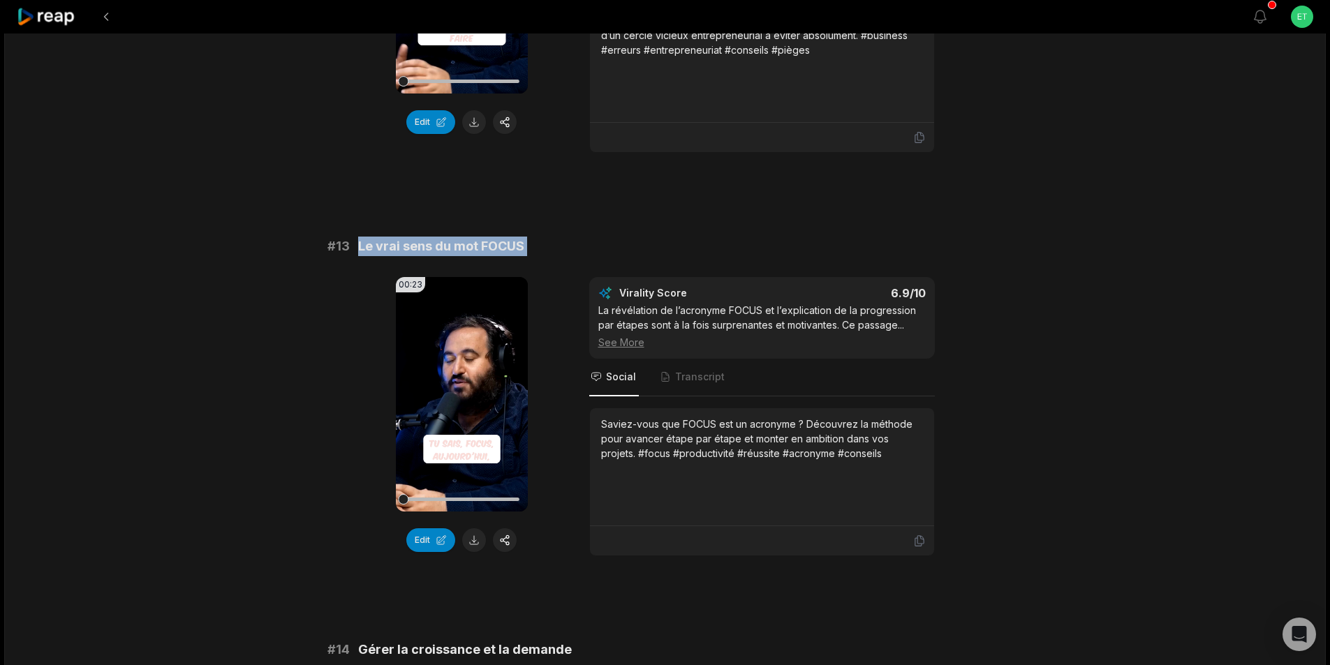
scroll to position [768, 0]
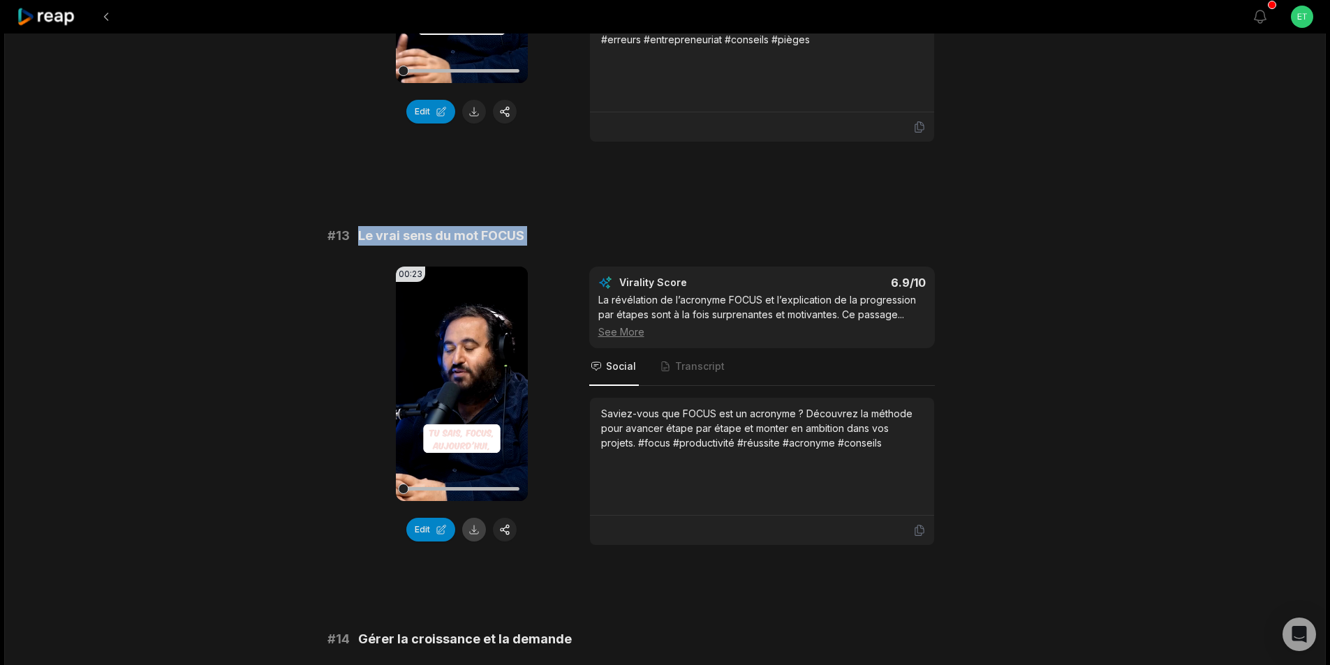
click at [472, 530] on button at bounding box center [474, 530] width 24 height 24
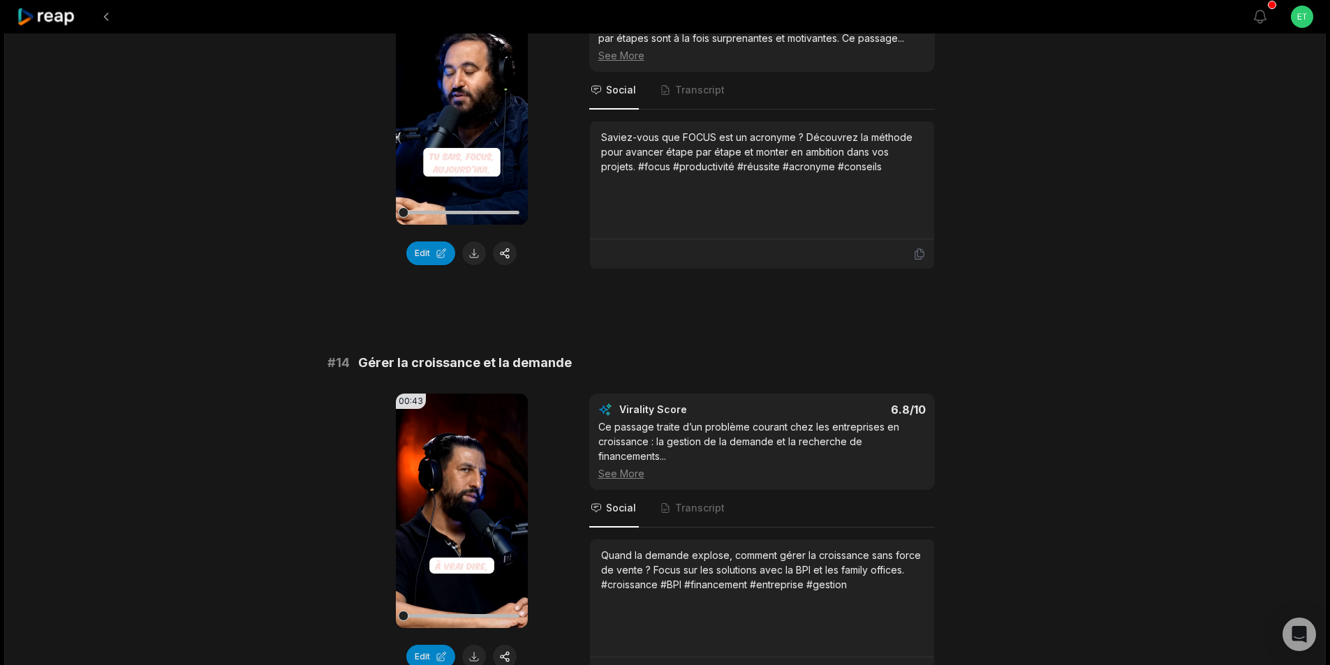
scroll to position [1047, 0]
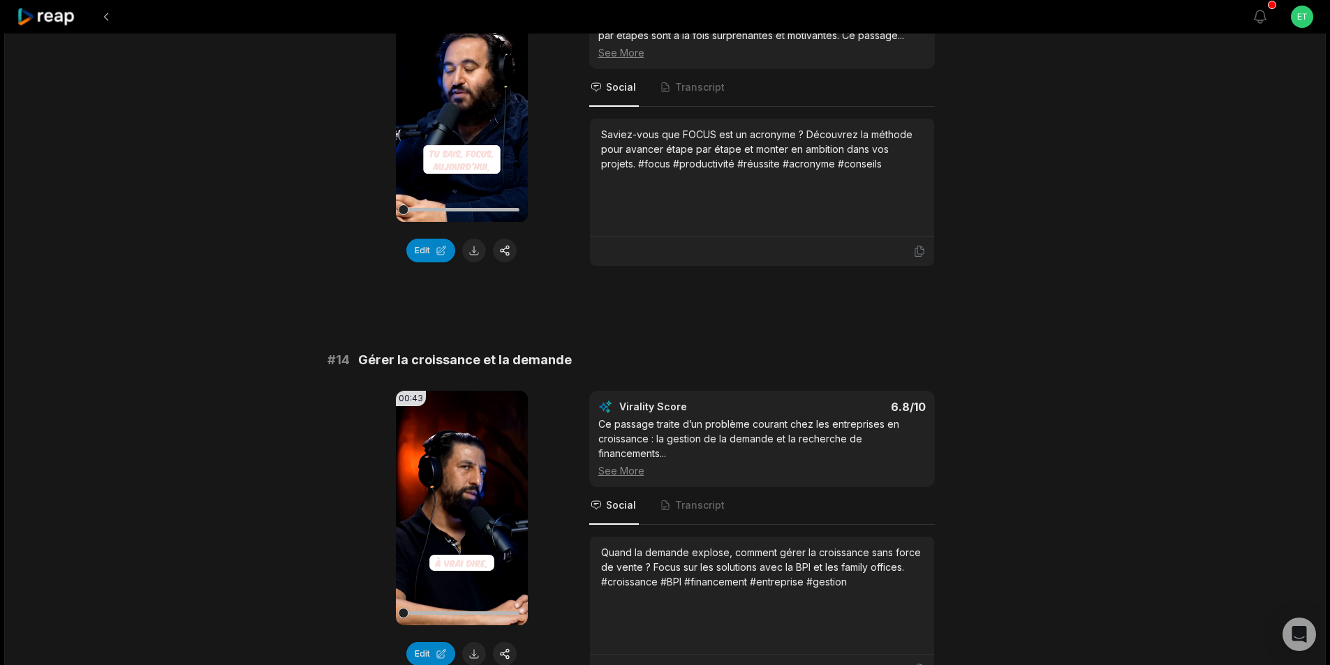
click at [475, 360] on span "Gérer la croissance et la demande" at bounding box center [465, 360] width 214 height 20
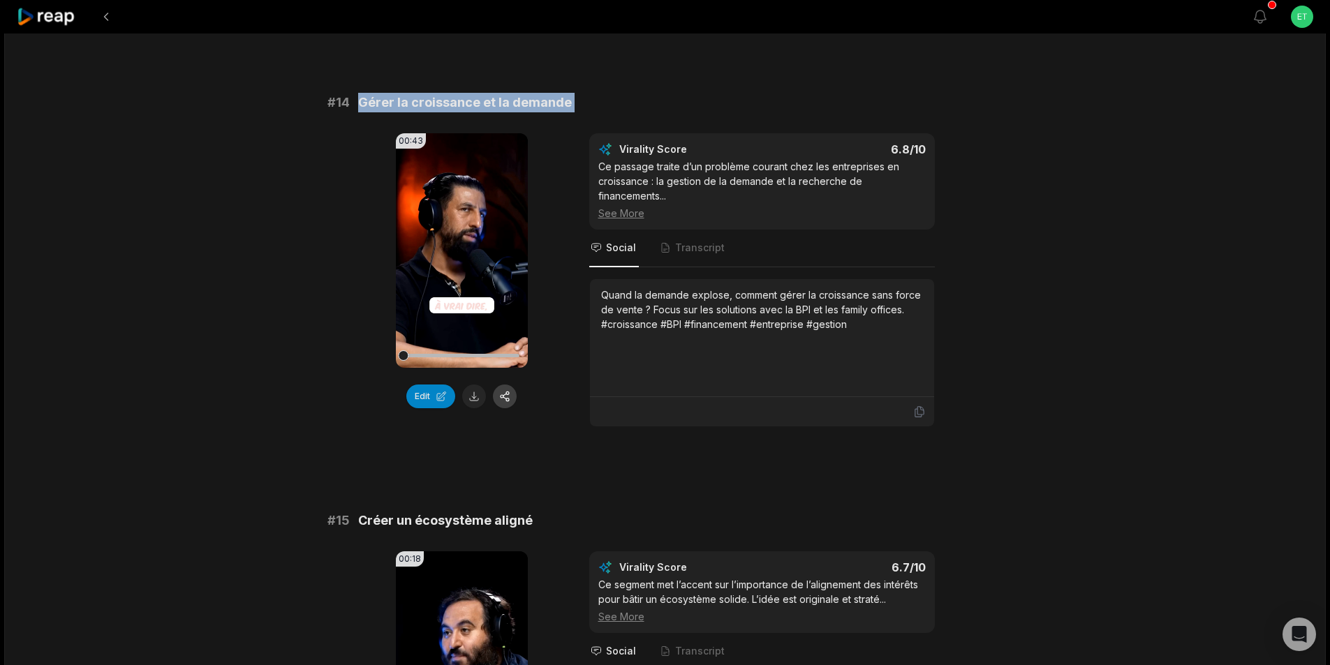
scroll to position [1326, 0]
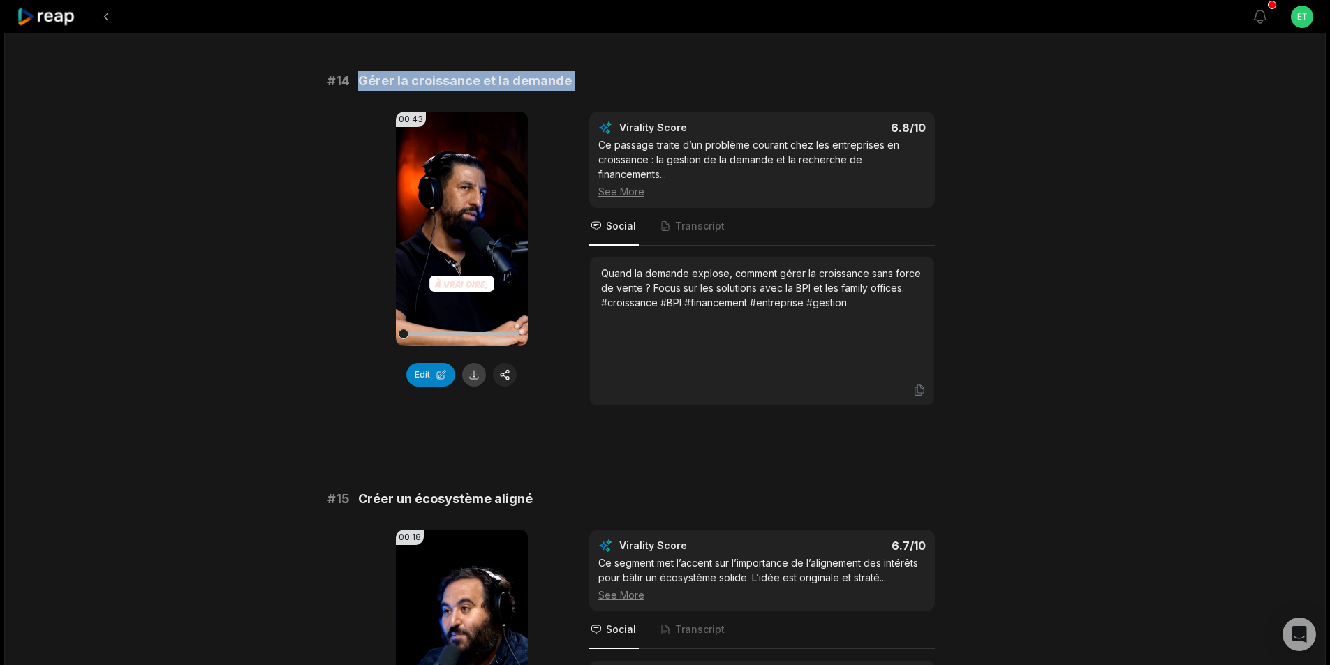
click at [472, 375] on button at bounding box center [474, 375] width 24 height 24
click at [452, 498] on span "Créer un écosystème aligné" at bounding box center [445, 499] width 174 height 20
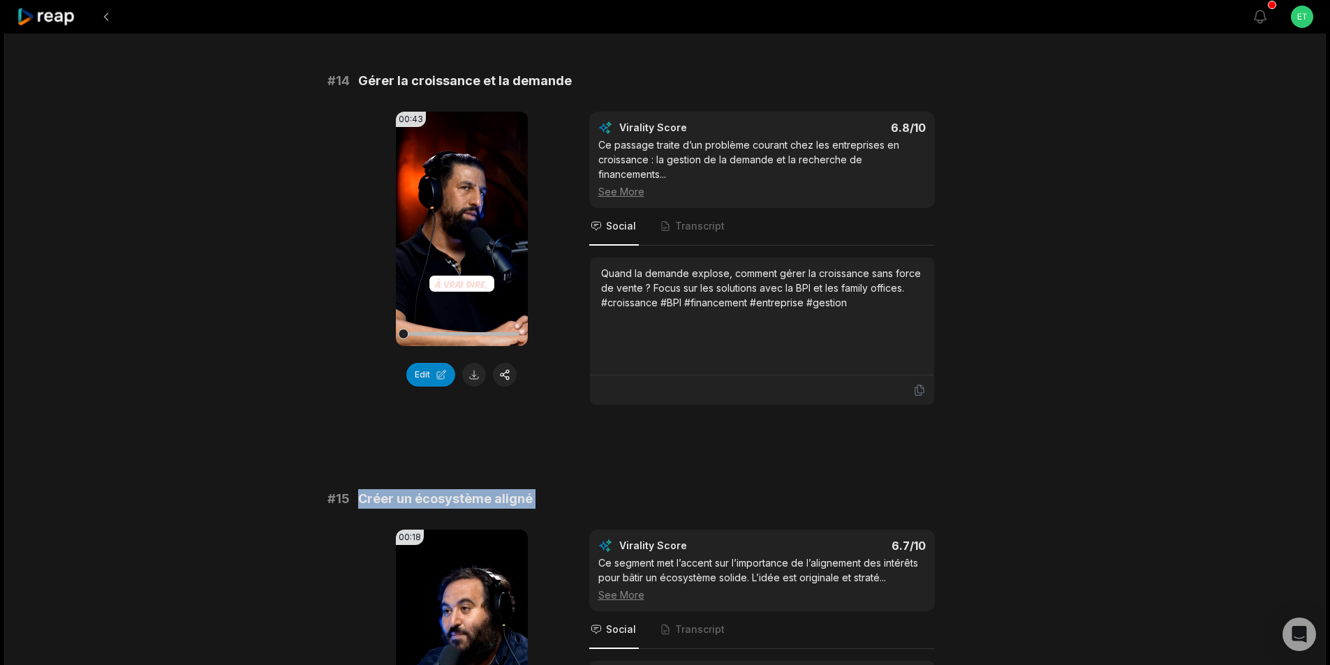
click at [452, 498] on span "Créer un écosystème aligné" at bounding box center [445, 499] width 174 height 20
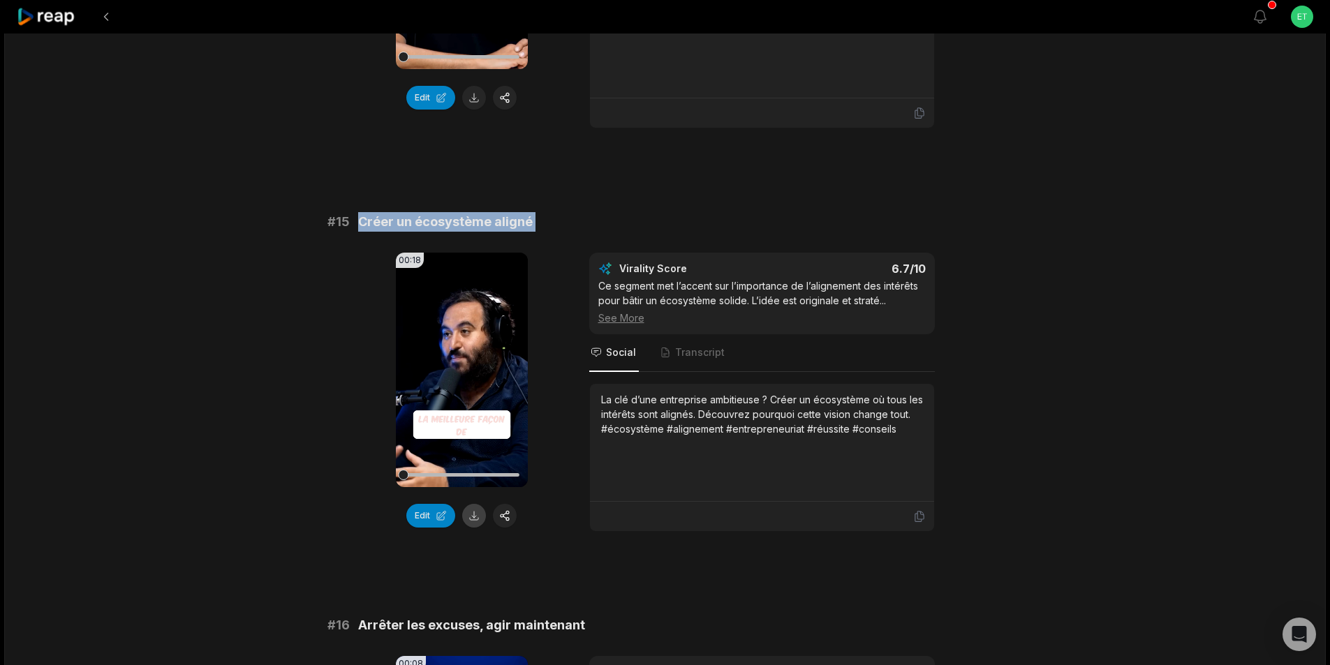
scroll to position [1605, 0]
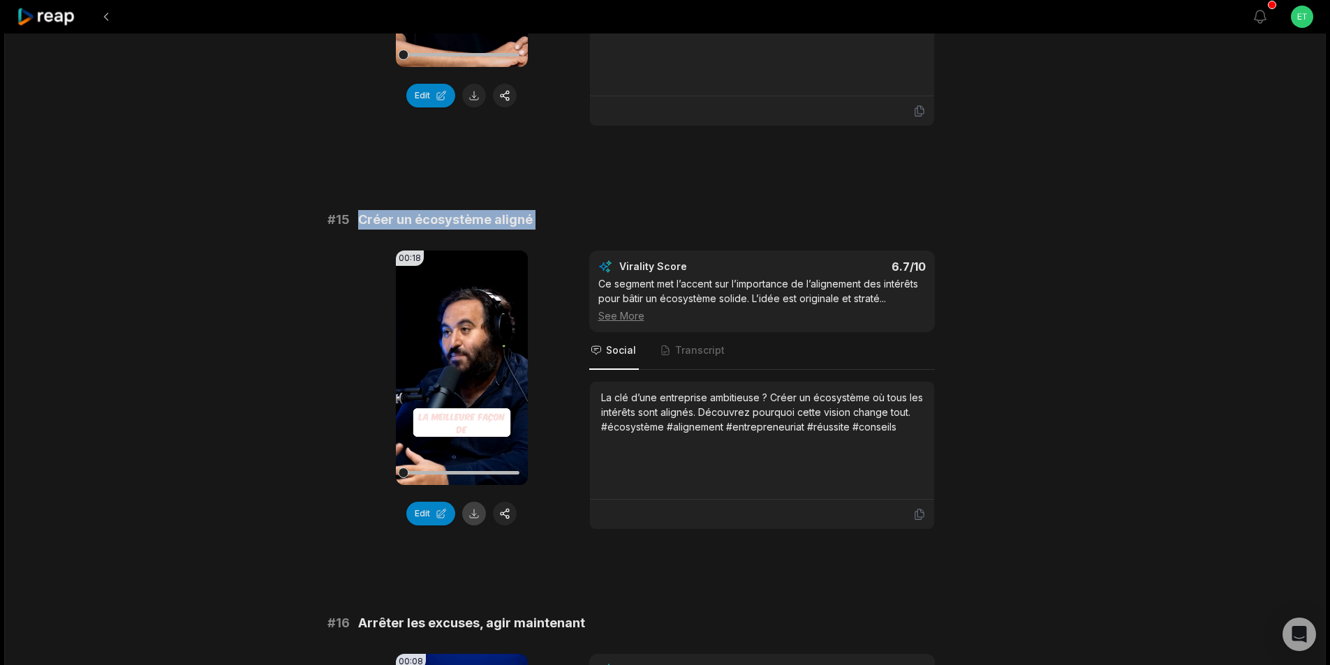
click at [482, 514] on button at bounding box center [474, 514] width 24 height 24
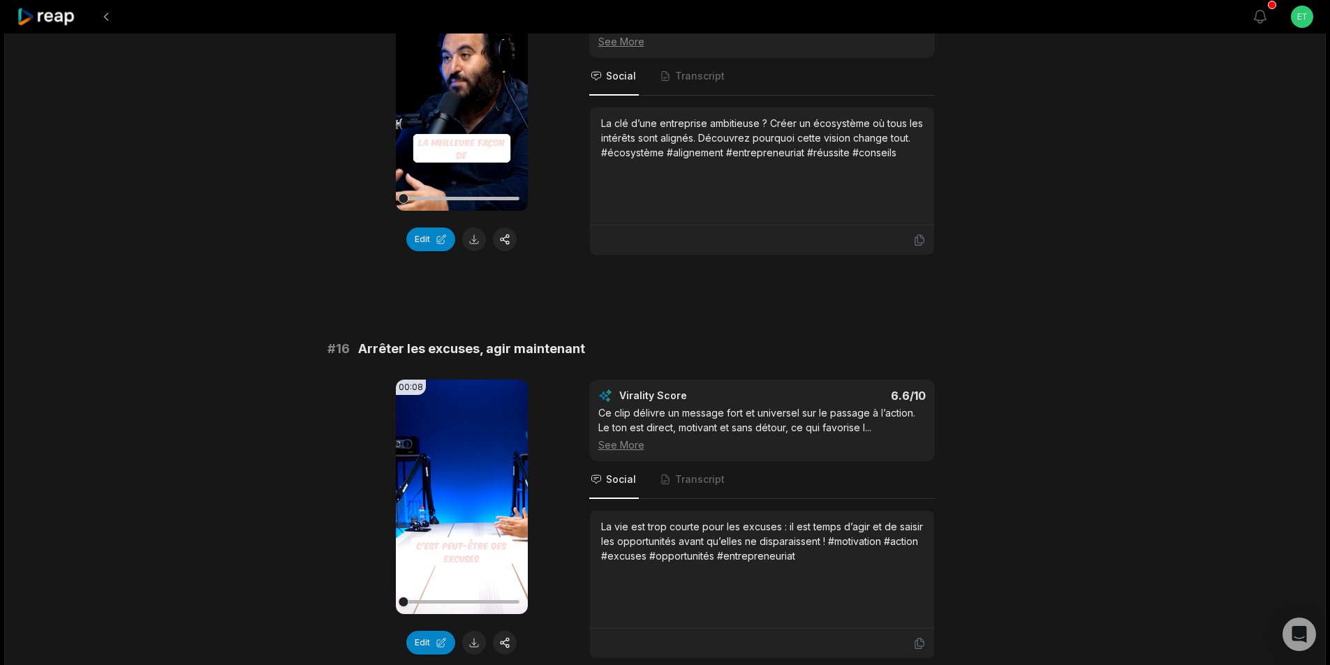
scroll to position [1884, 0]
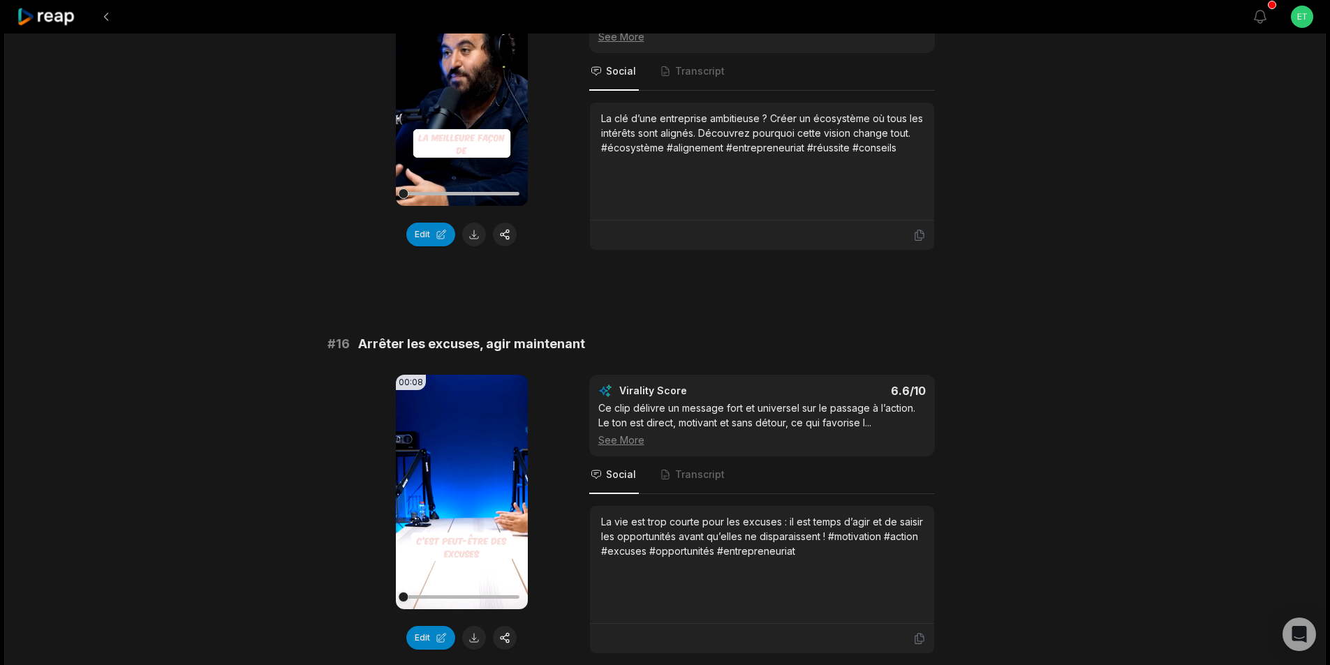
click at [459, 345] on span "Arrêter les excuses, agir maintenant" at bounding box center [471, 344] width 227 height 20
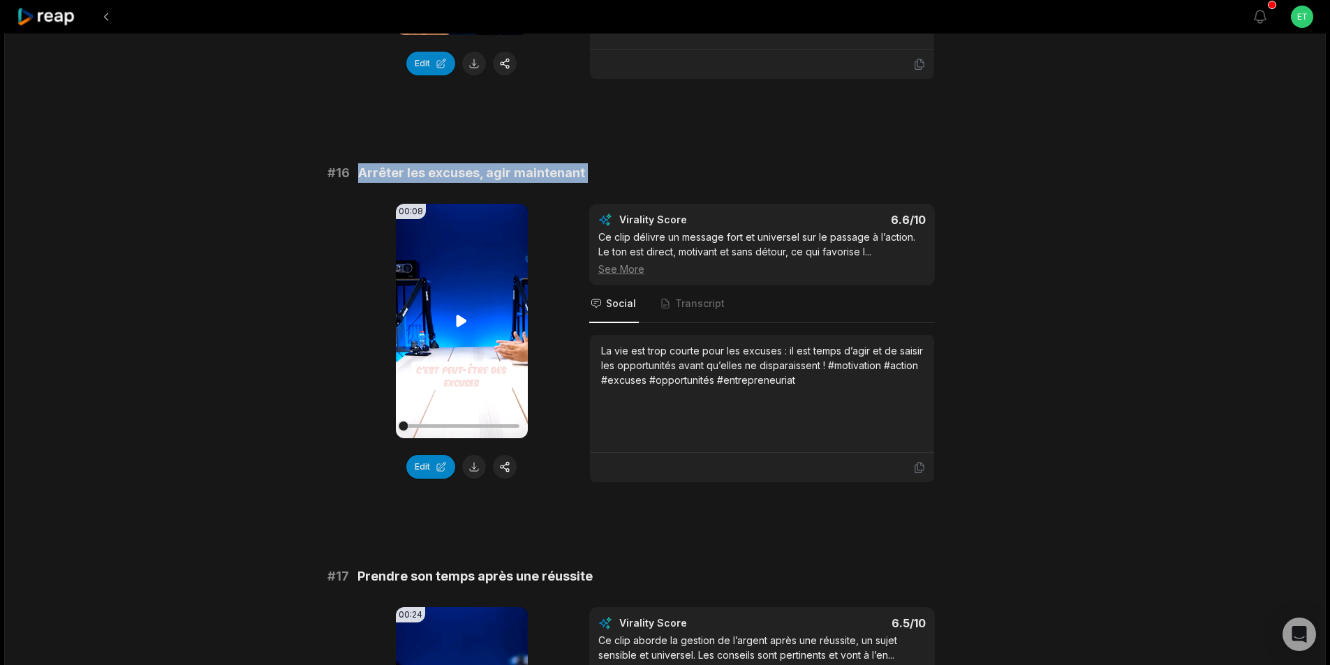
scroll to position [2094, 0]
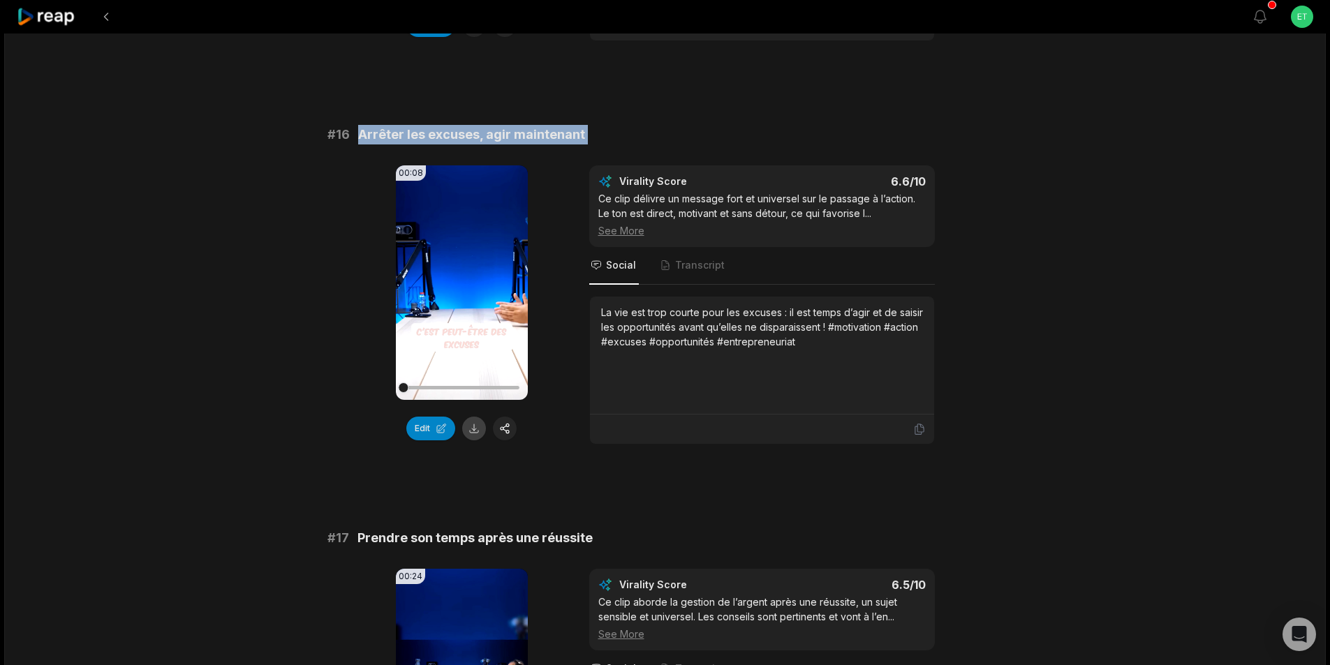
click at [470, 427] on button at bounding box center [474, 429] width 24 height 24
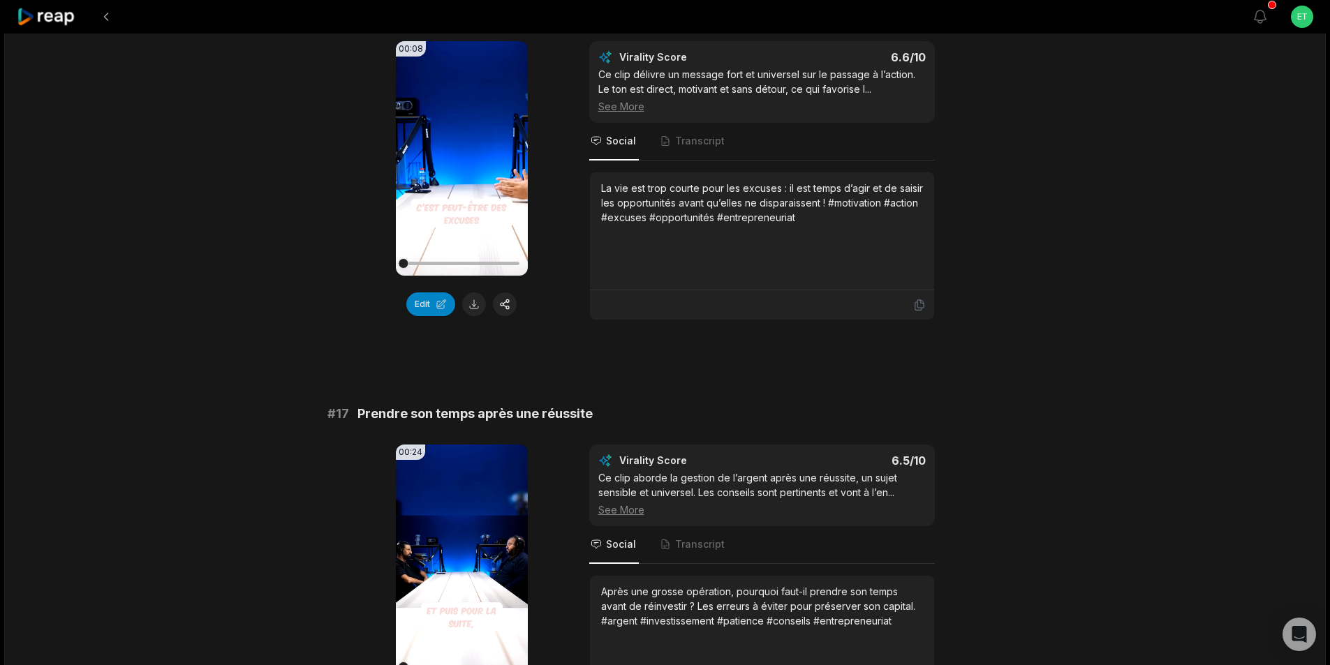
scroll to position [2233, 0]
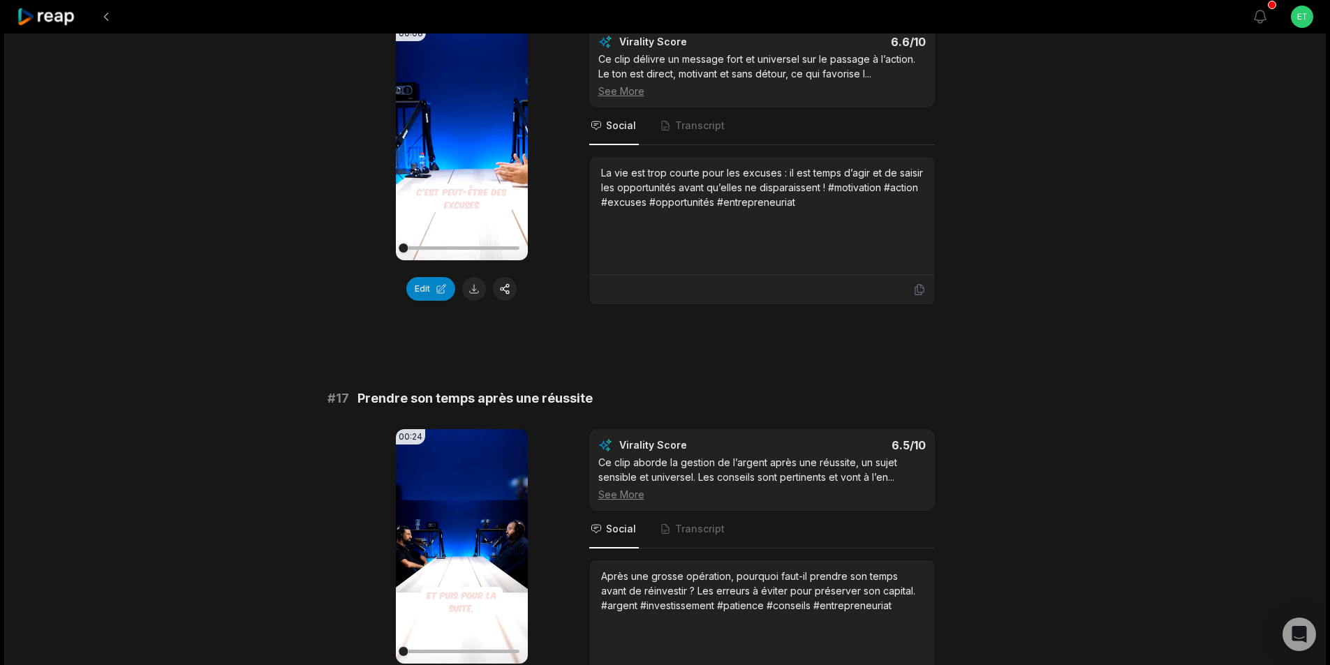
click at [461, 395] on span "Prendre son temps après une réussite" at bounding box center [474, 399] width 235 height 20
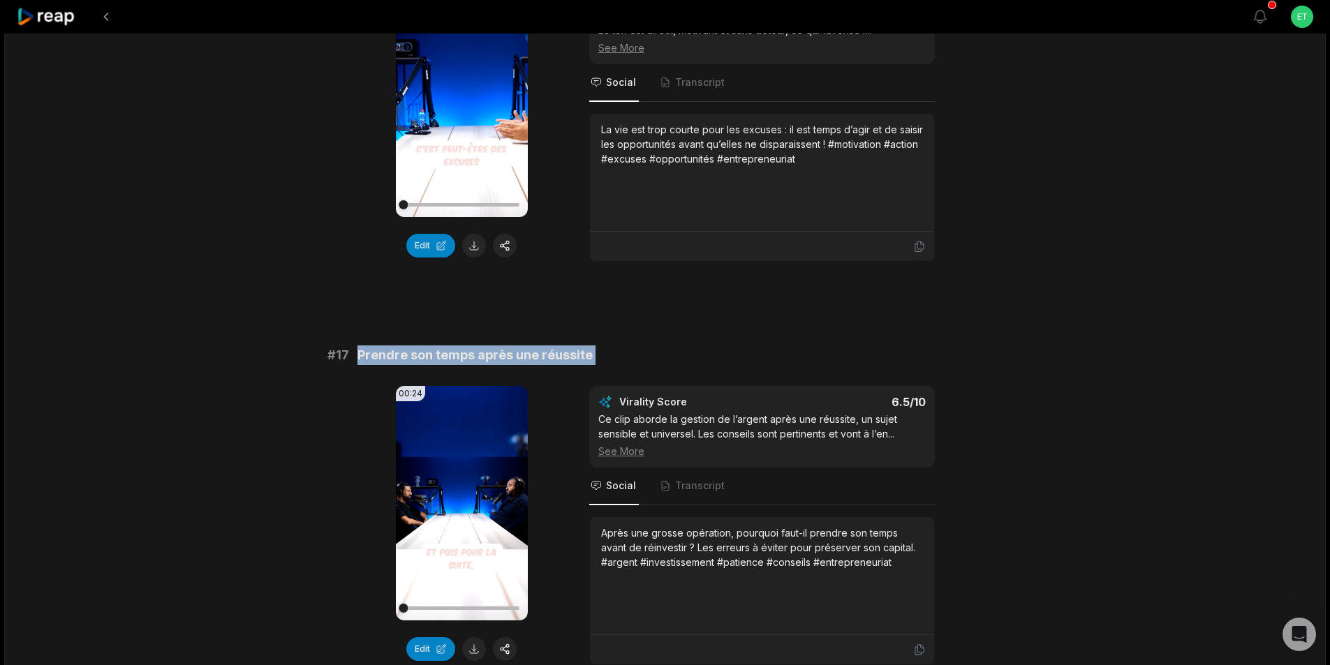
scroll to position [2513, 0]
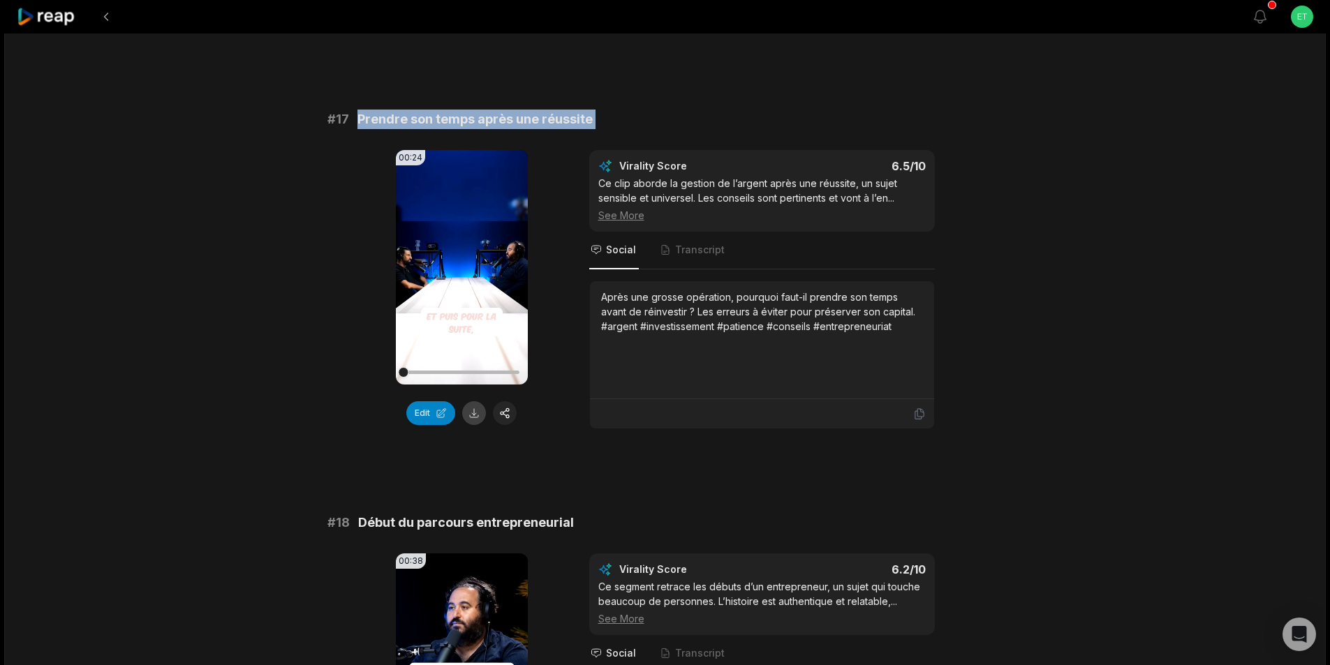
click at [481, 415] on button at bounding box center [474, 413] width 24 height 24
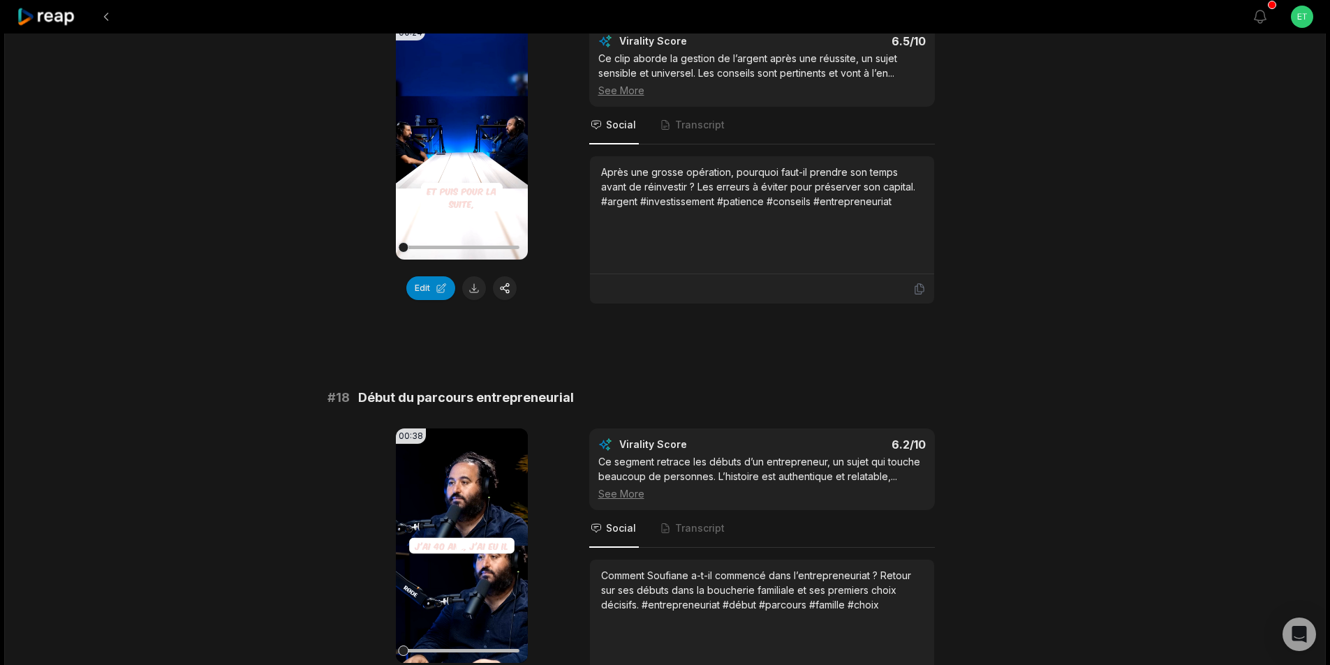
scroll to position [2652, 0]
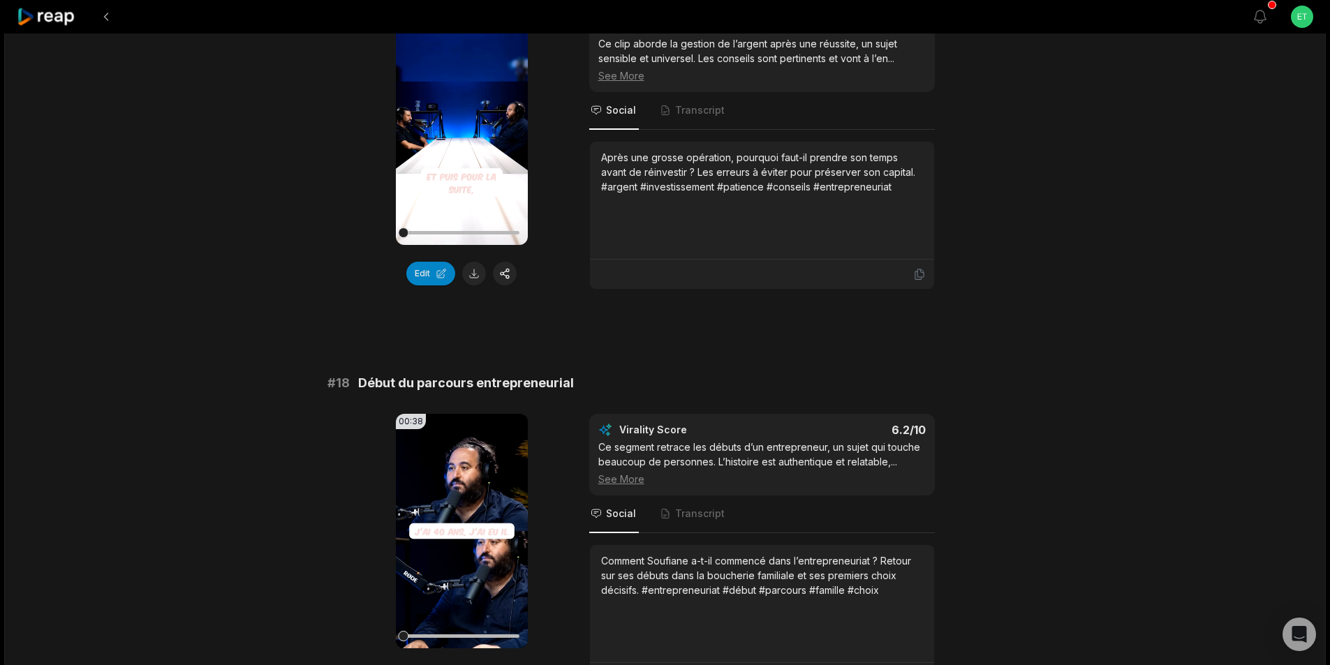
click at [461, 386] on span "Début du parcours entrepreneurial" at bounding box center [466, 383] width 216 height 20
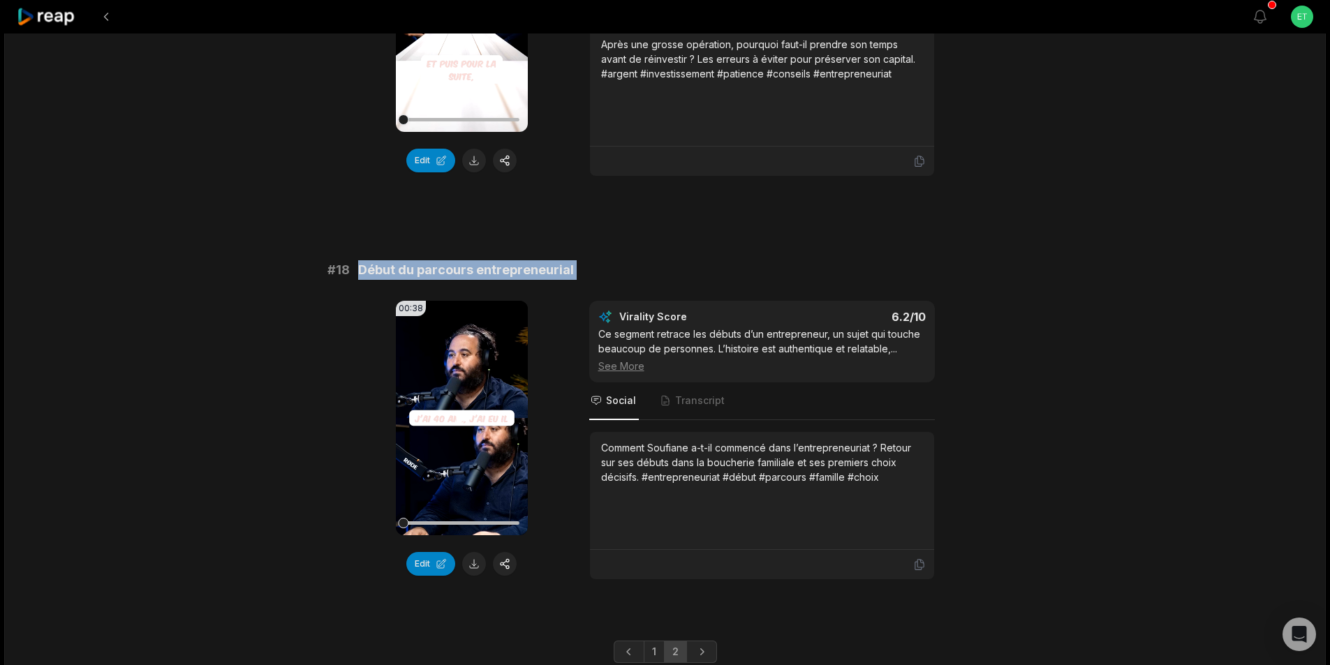
scroll to position [2819, 0]
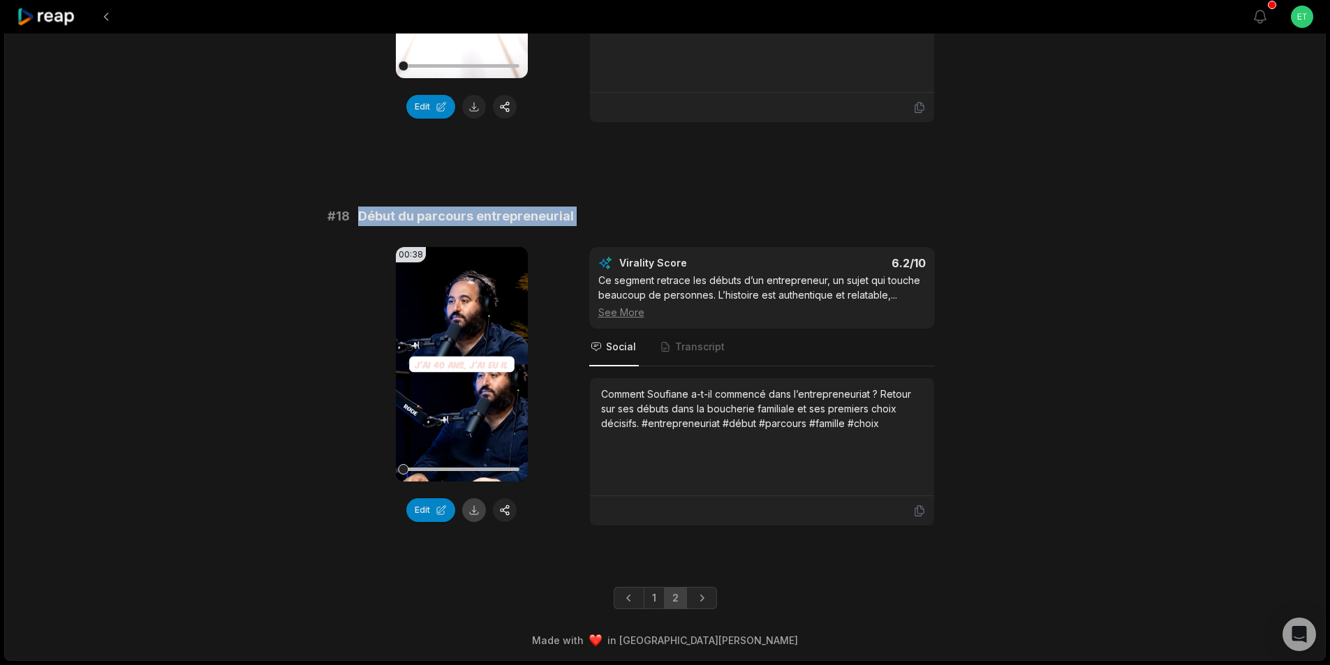
click at [473, 513] on button at bounding box center [474, 510] width 24 height 24
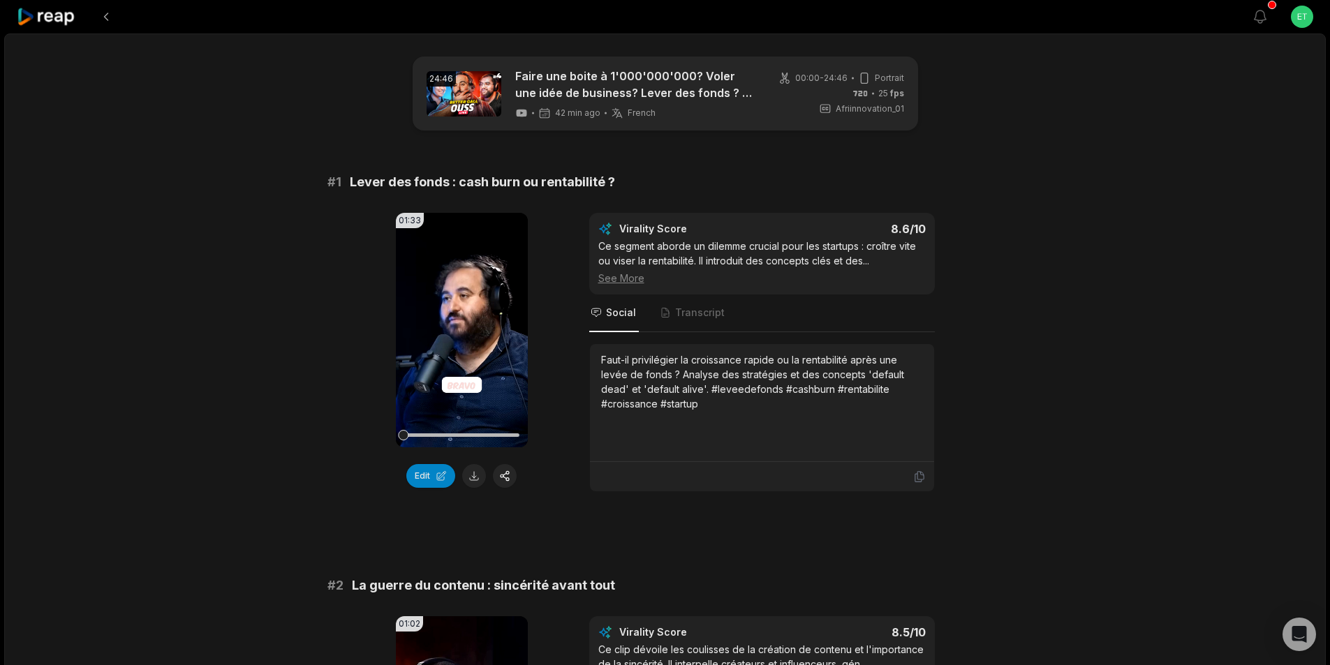
click at [487, 175] on span "Lever des fonds : cash burn ou rentabilité ?" at bounding box center [482, 182] width 265 height 20
copy span "Lever des fonds : cash burn ou rentabilité ?"
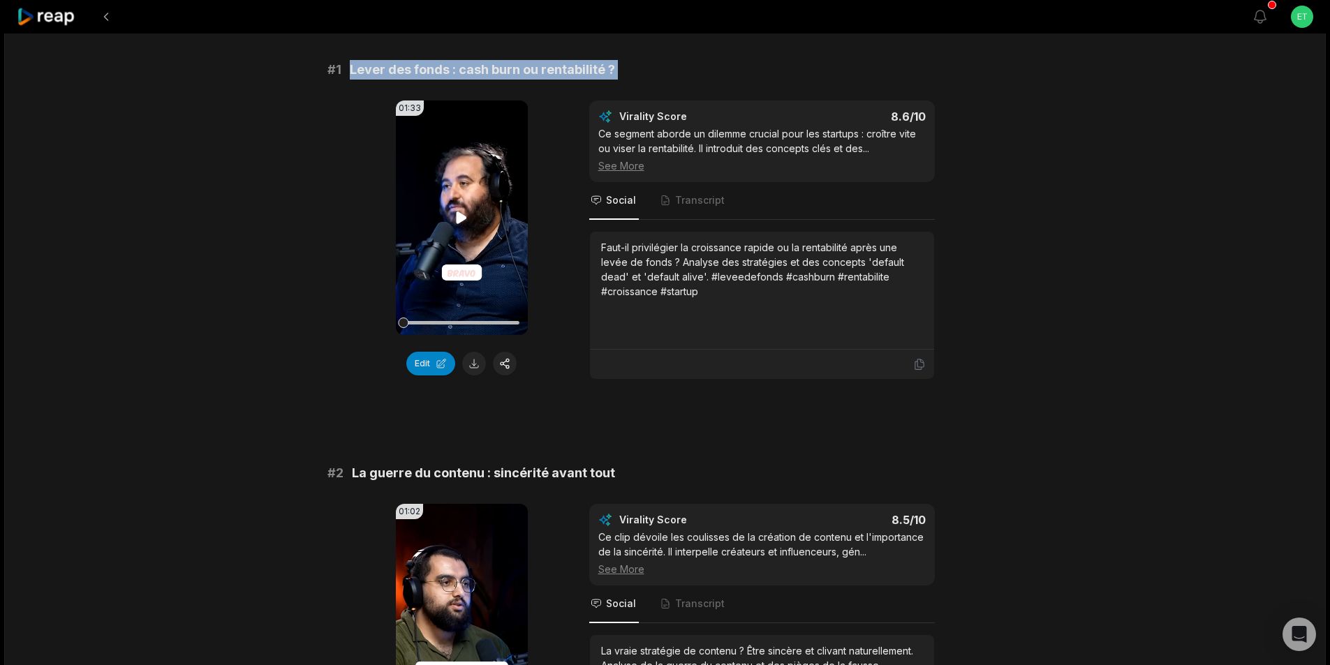
scroll to position [140, 0]
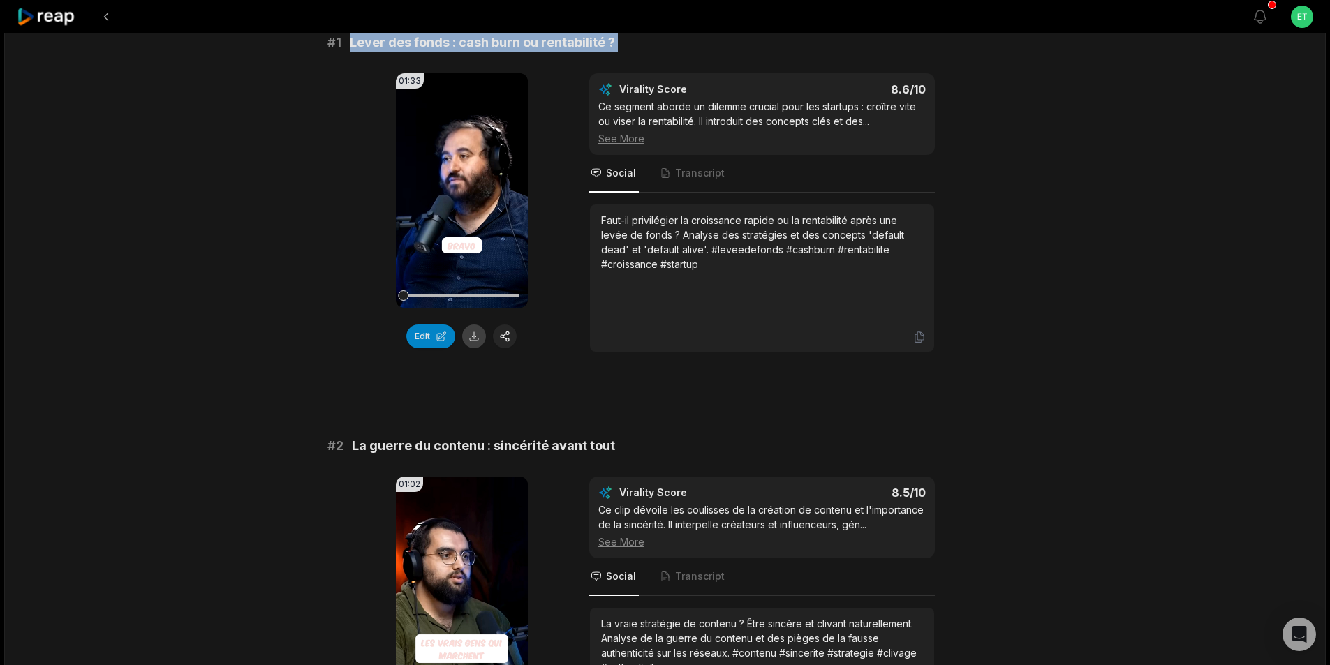
click at [478, 332] on button at bounding box center [474, 337] width 24 height 24
click at [468, 445] on span "La guerre du contenu : sincérité avant tout" at bounding box center [483, 446] width 263 height 20
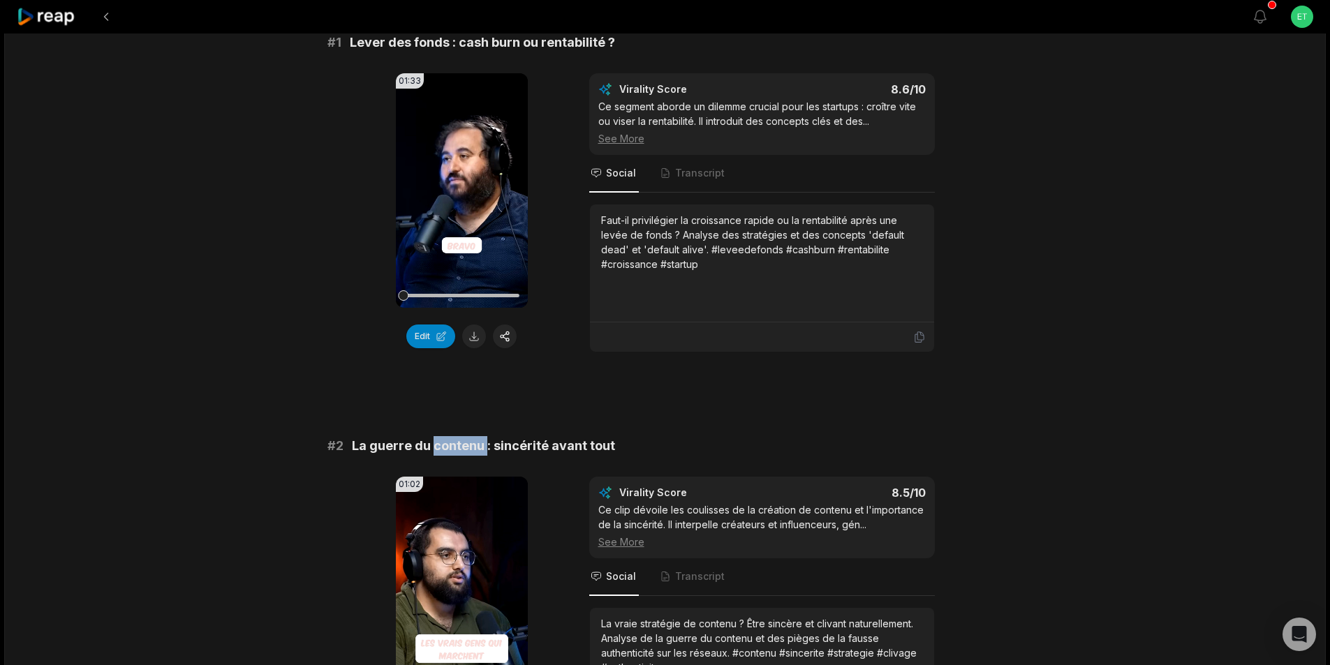
click at [468, 445] on span "La guerre du contenu : sincérité avant tout" at bounding box center [483, 446] width 263 height 20
copy span "La guerre du contenu : sincérité avant tout"
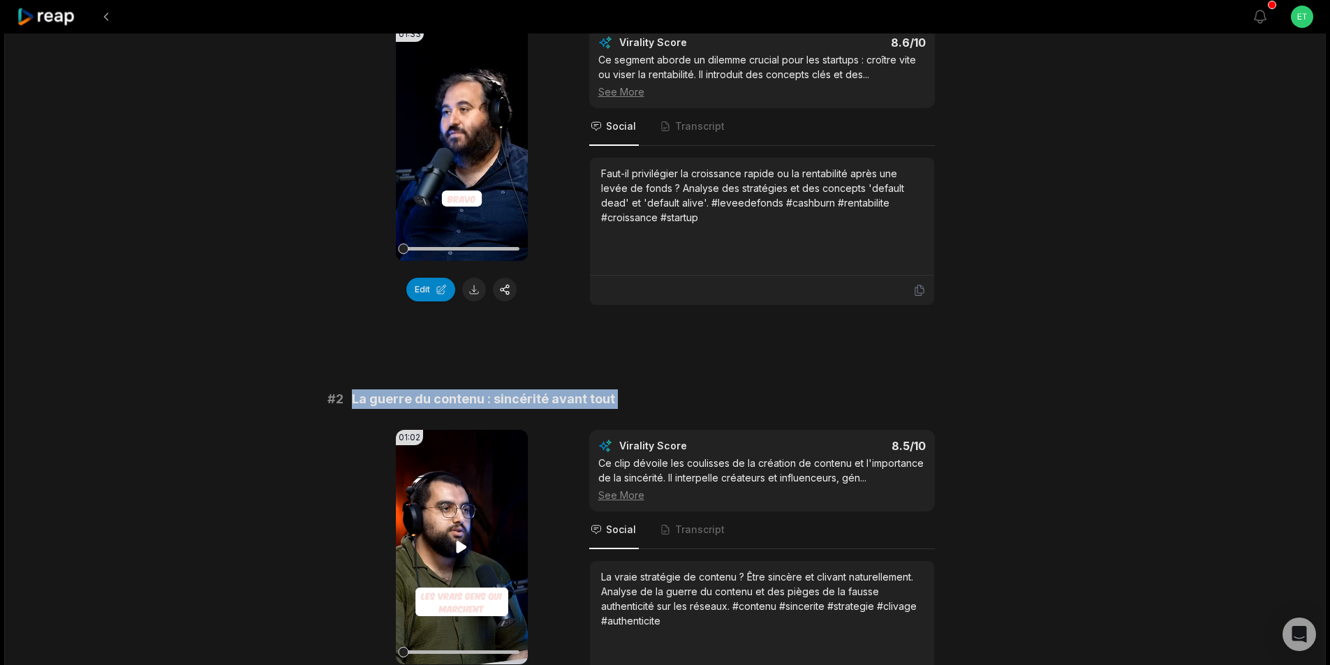
scroll to position [419, 0]
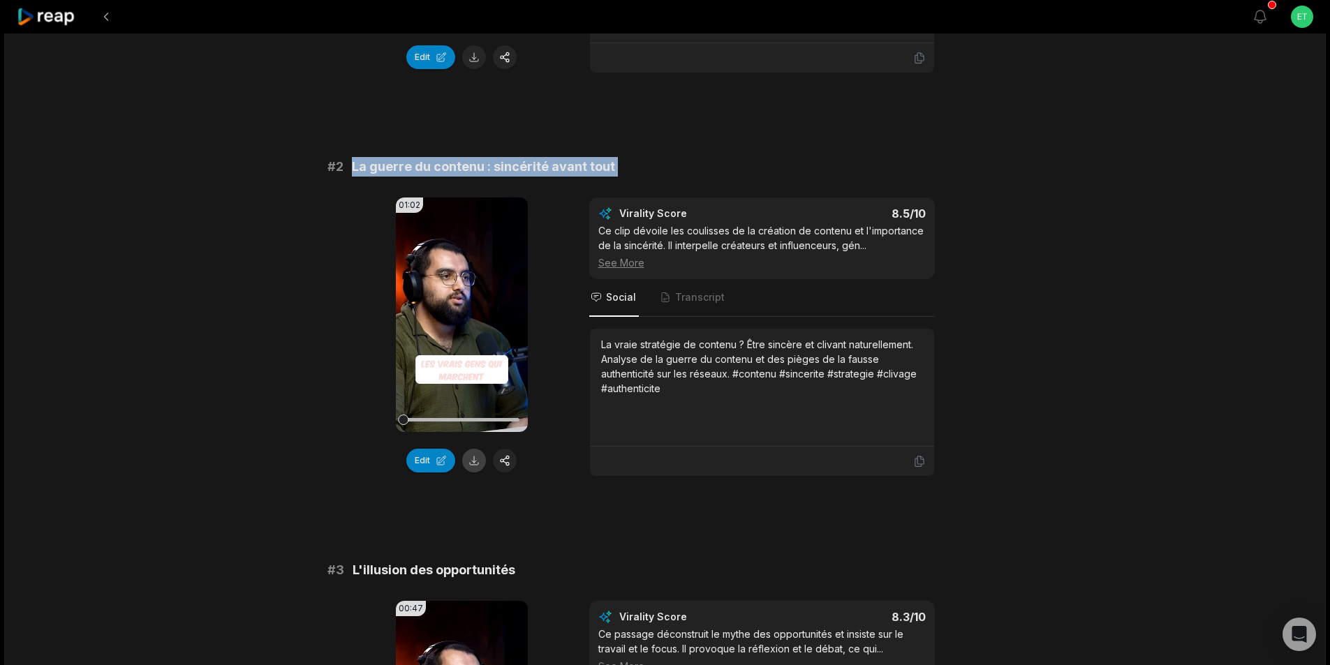
click at [477, 461] on button at bounding box center [474, 461] width 24 height 24
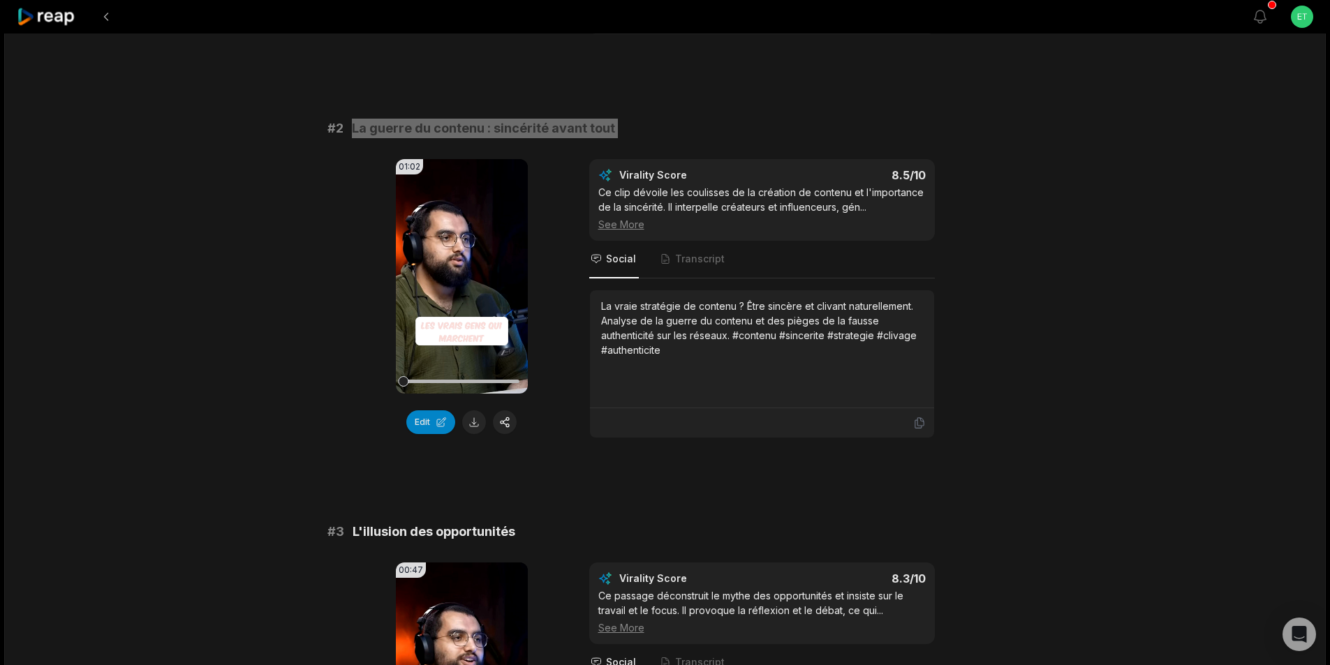
scroll to position [628, 0]
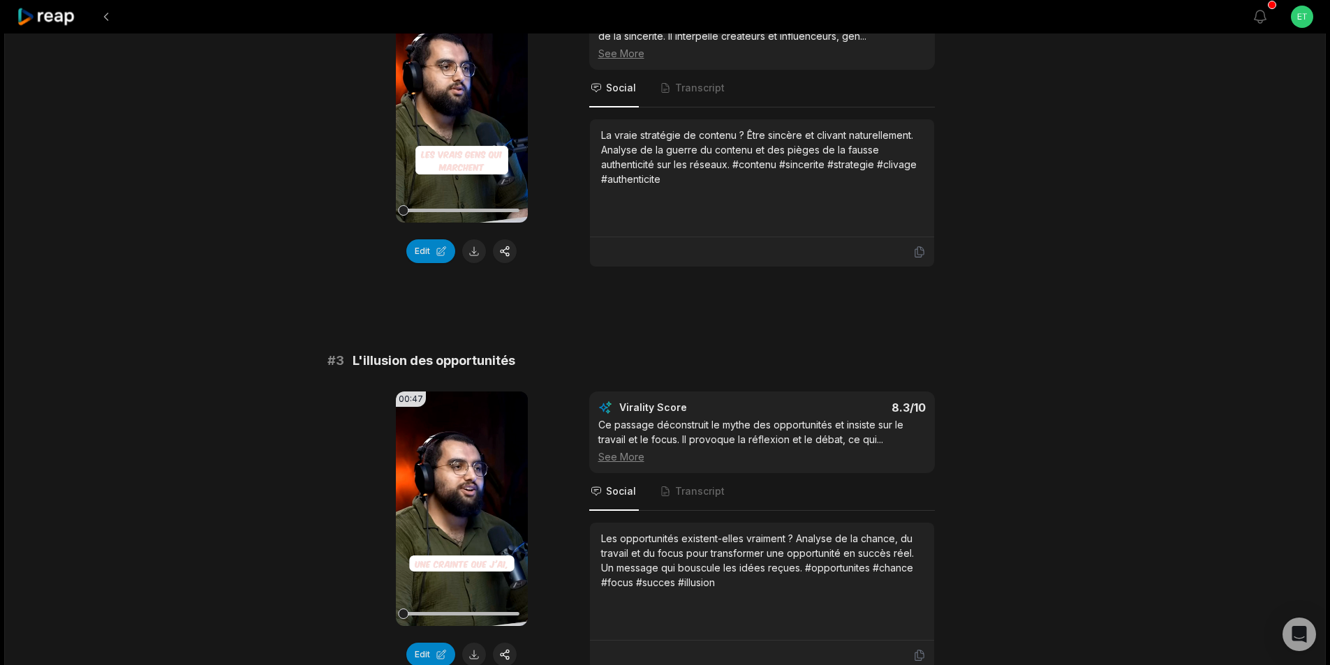
click at [449, 364] on span "L'illusion des opportunités" at bounding box center [433, 361] width 163 height 20
click at [449, 363] on span "L'illusion des opportunités" at bounding box center [433, 361] width 163 height 20
copy span "L'illusion des opportunités"
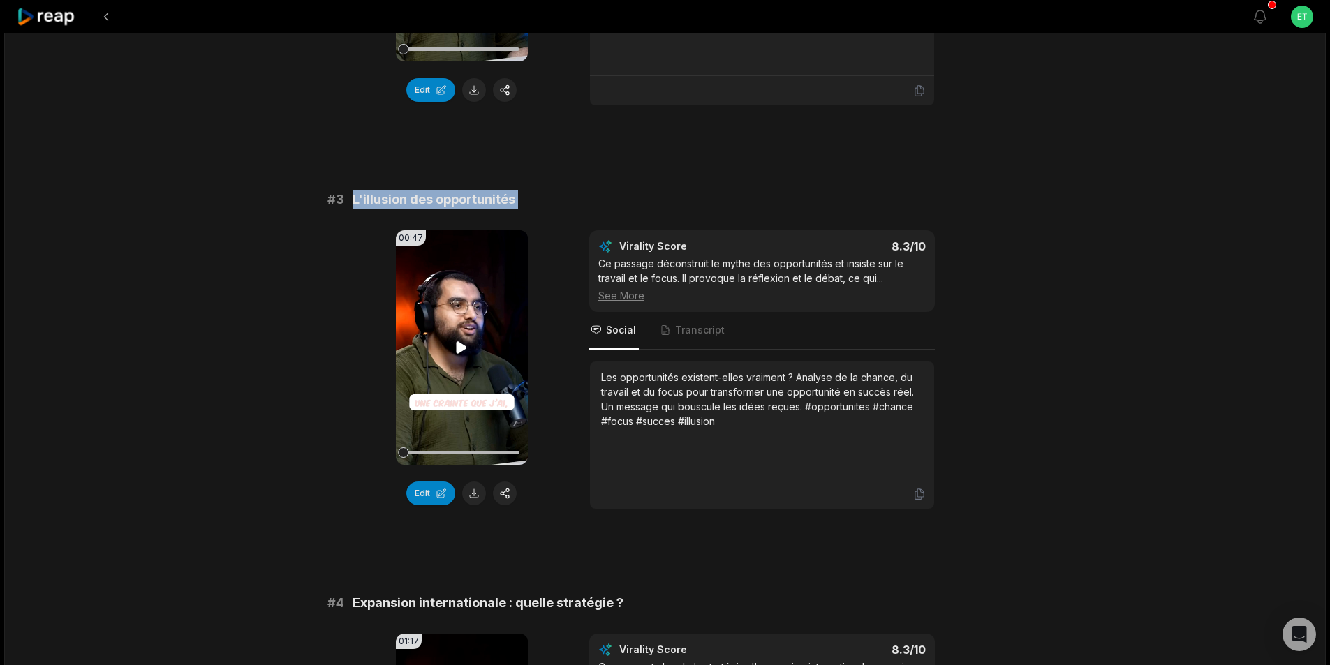
scroll to position [838, 0]
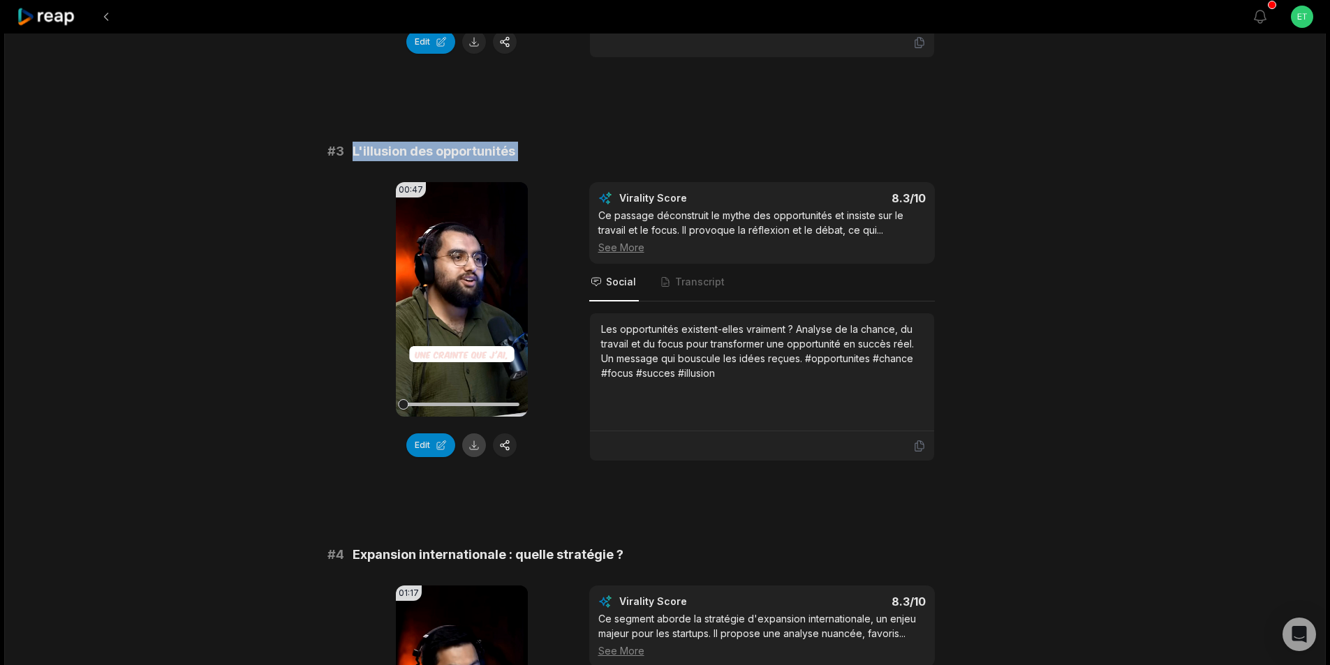
click at [481, 447] on button at bounding box center [474, 445] width 24 height 24
click at [476, 556] on span "Expansion internationale : quelle stratégie ?" at bounding box center [487, 555] width 271 height 20
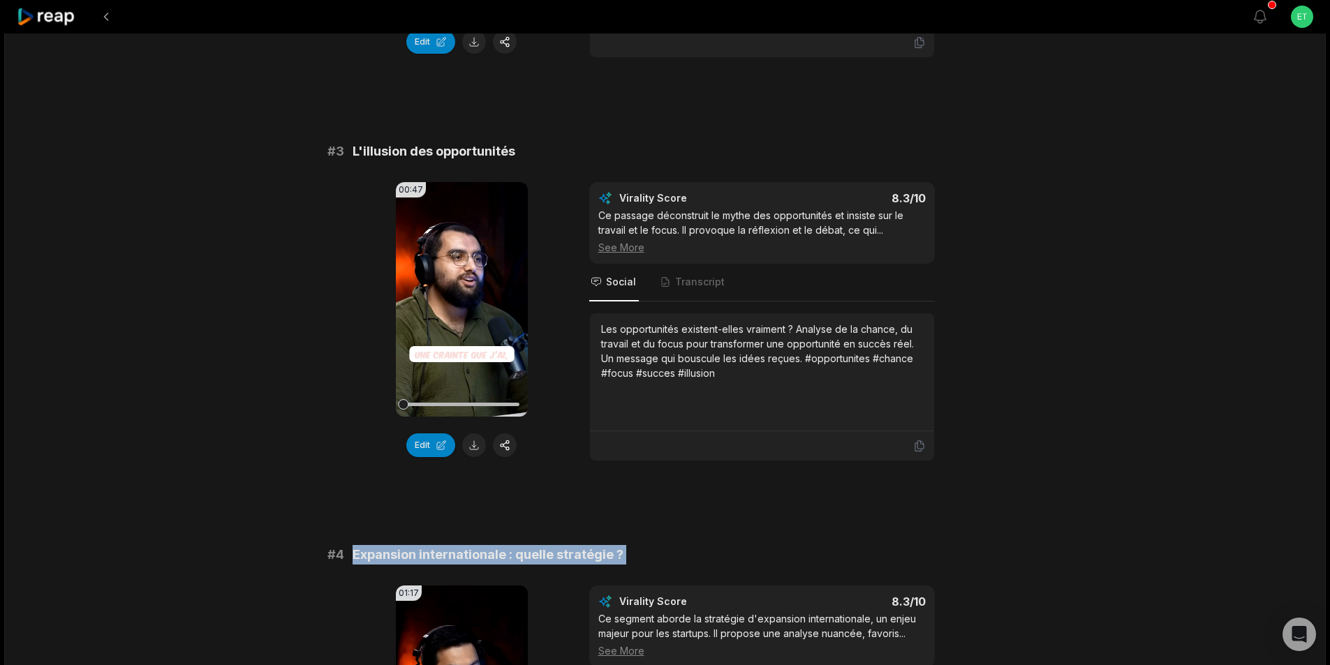
click at [476, 556] on span "Expansion internationale : quelle stratégie ?" at bounding box center [487, 555] width 271 height 20
copy span "Expansion internationale : quelle stratégie ?"
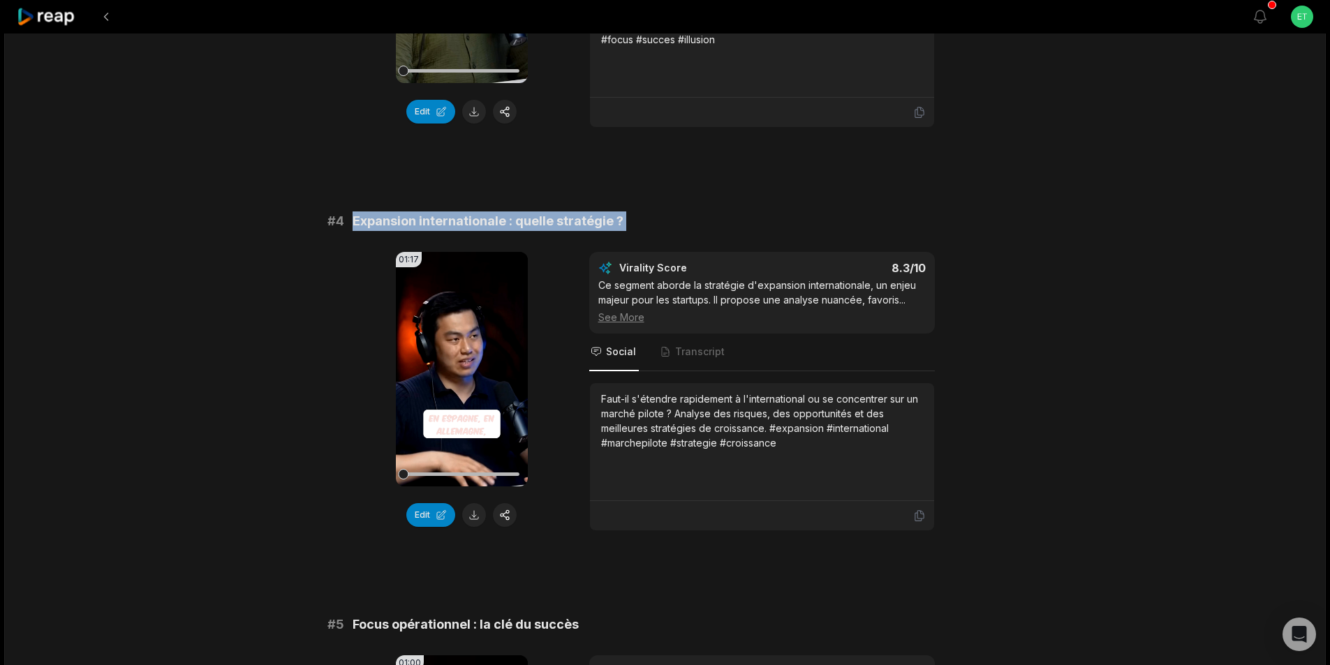
scroll to position [1186, 0]
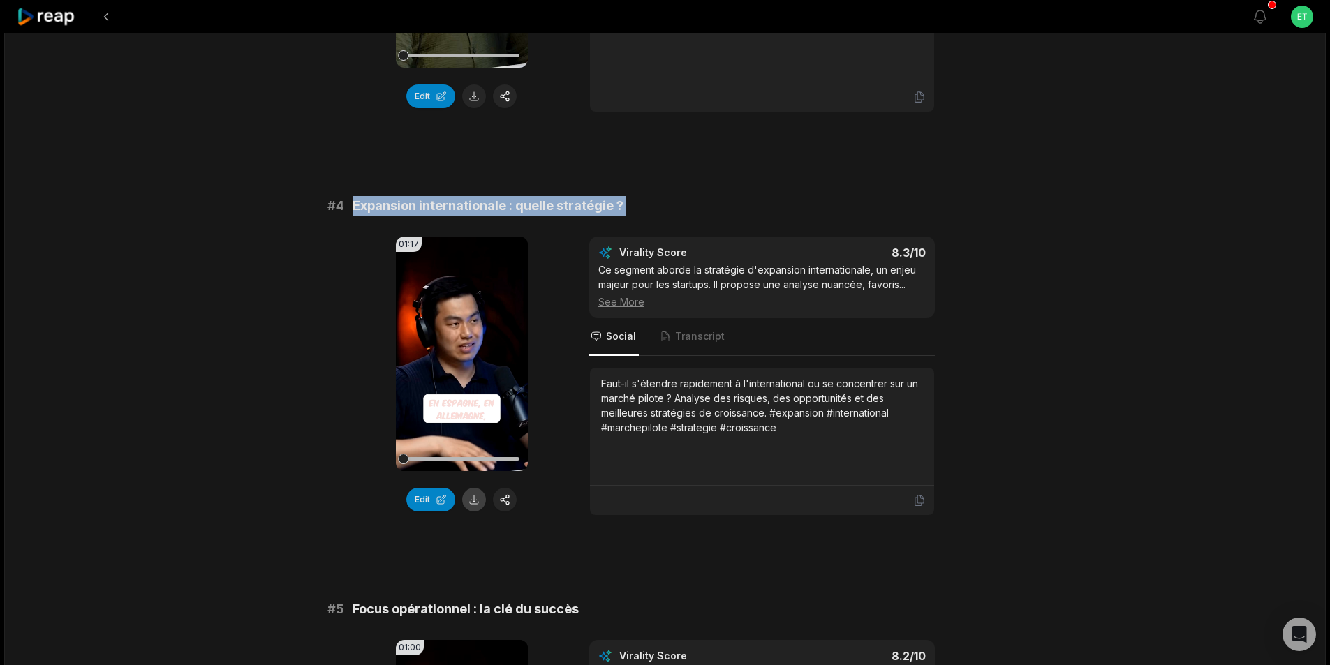
click at [469, 500] on button at bounding box center [474, 500] width 24 height 24
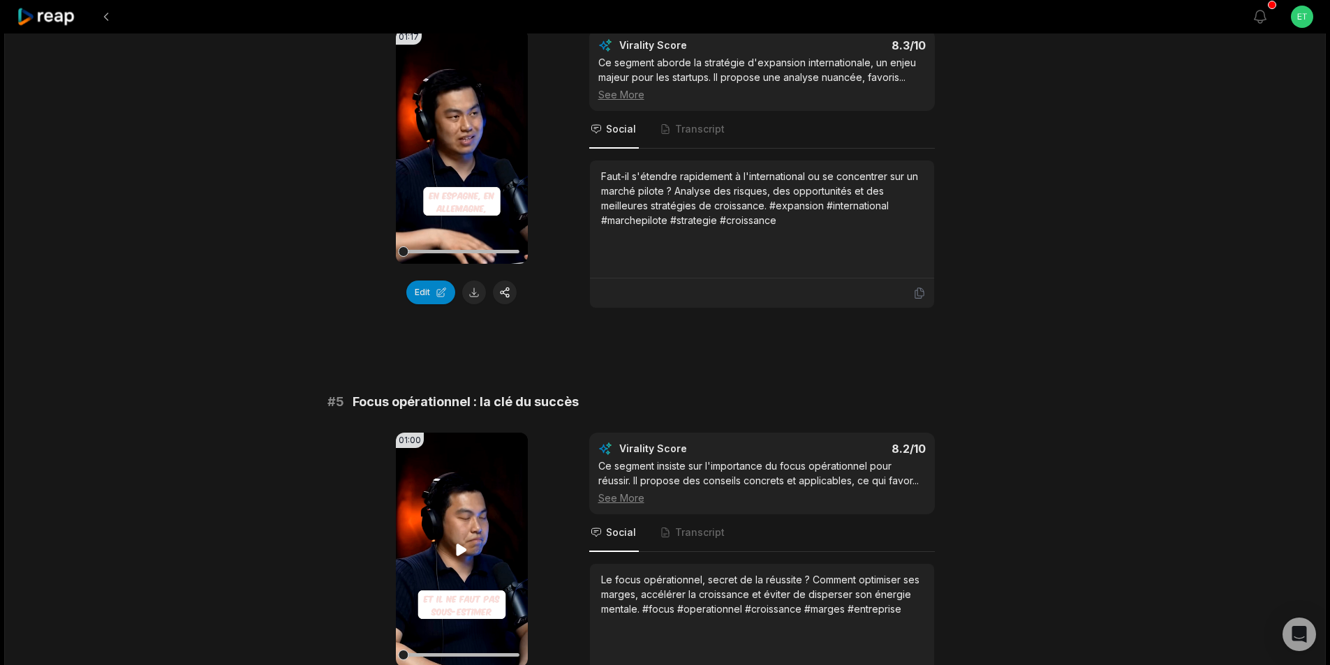
scroll to position [1396, 0]
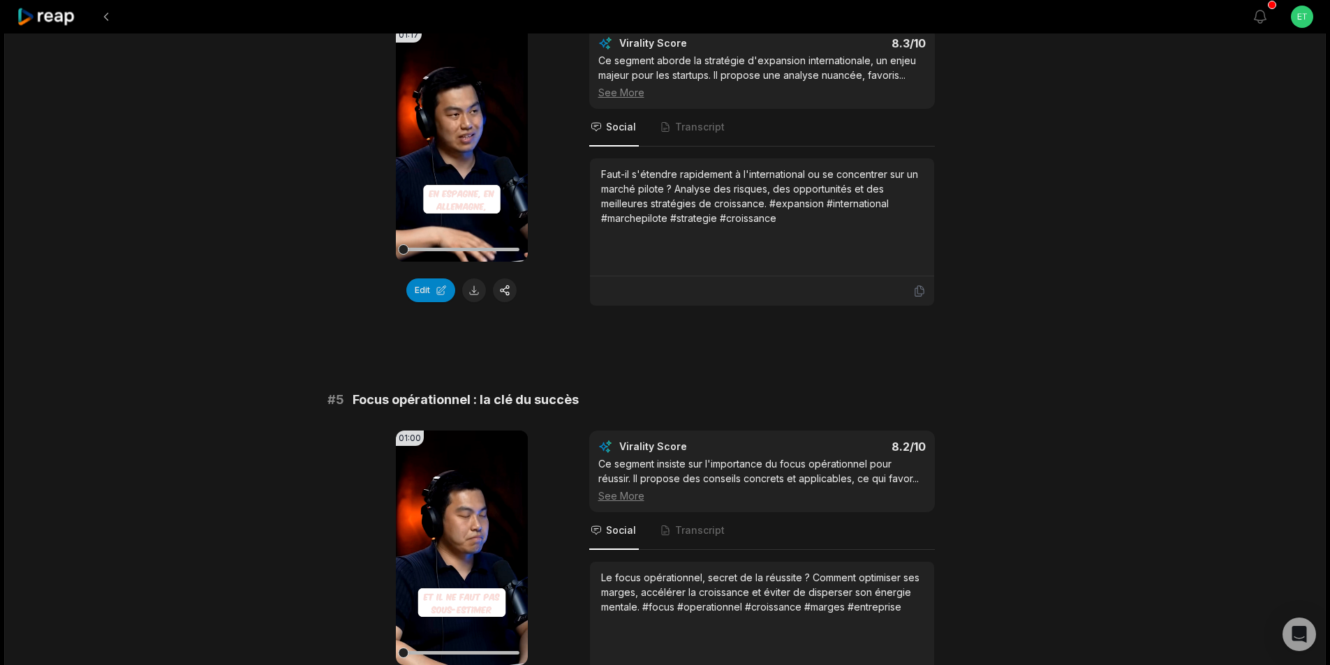
click at [459, 396] on span "Focus opérationnel : la clé du succès" at bounding box center [465, 400] width 226 height 20
copy span "Focus opérationnel : la clé du succès"
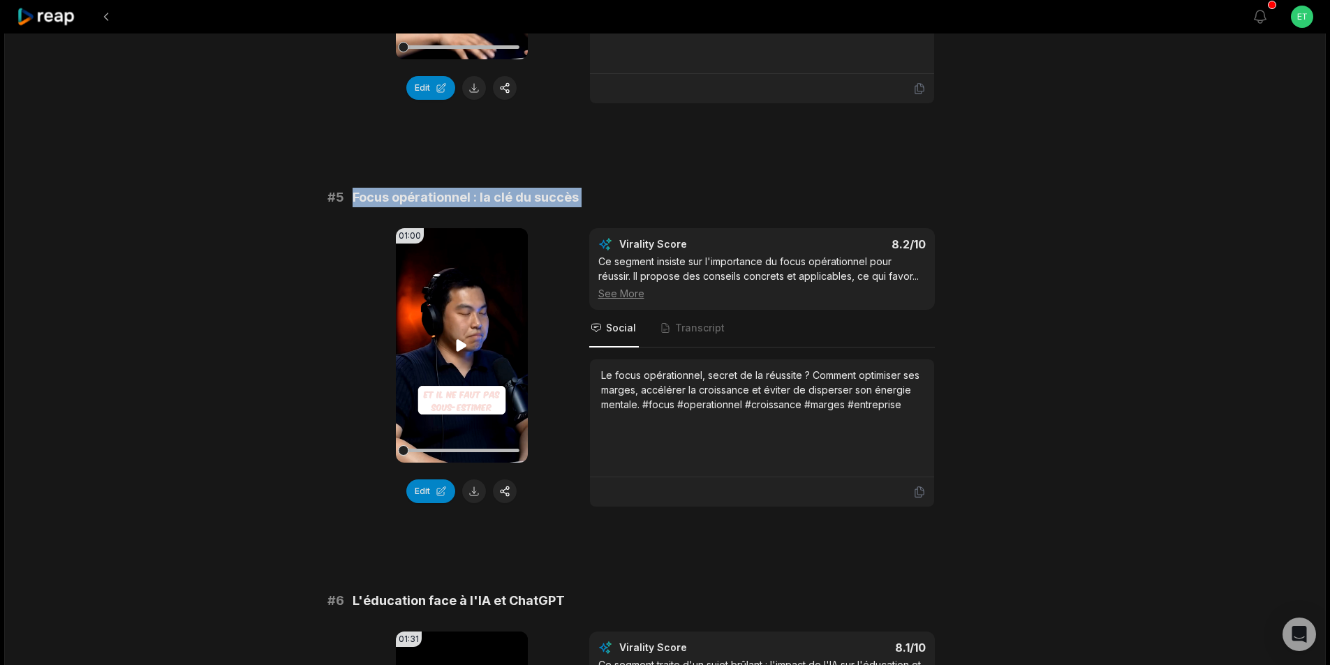
scroll to position [1605, 0]
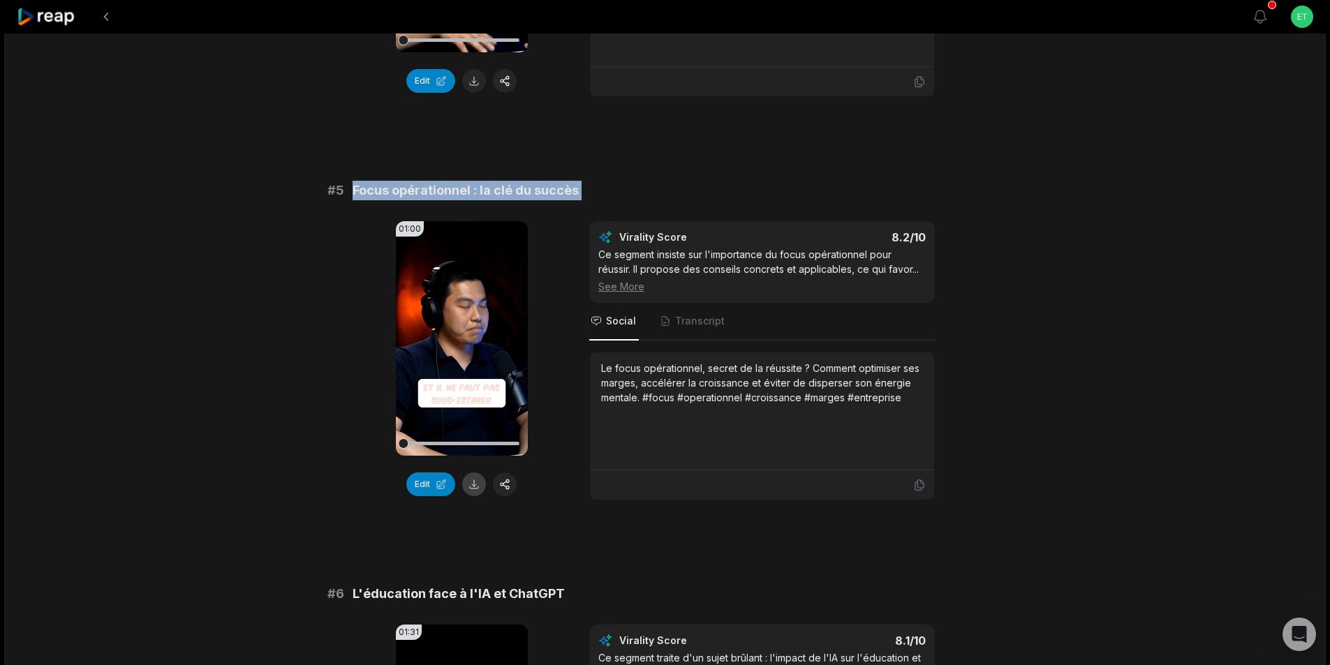
click at [473, 484] on button at bounding box center [474, 484] width 24 height 24
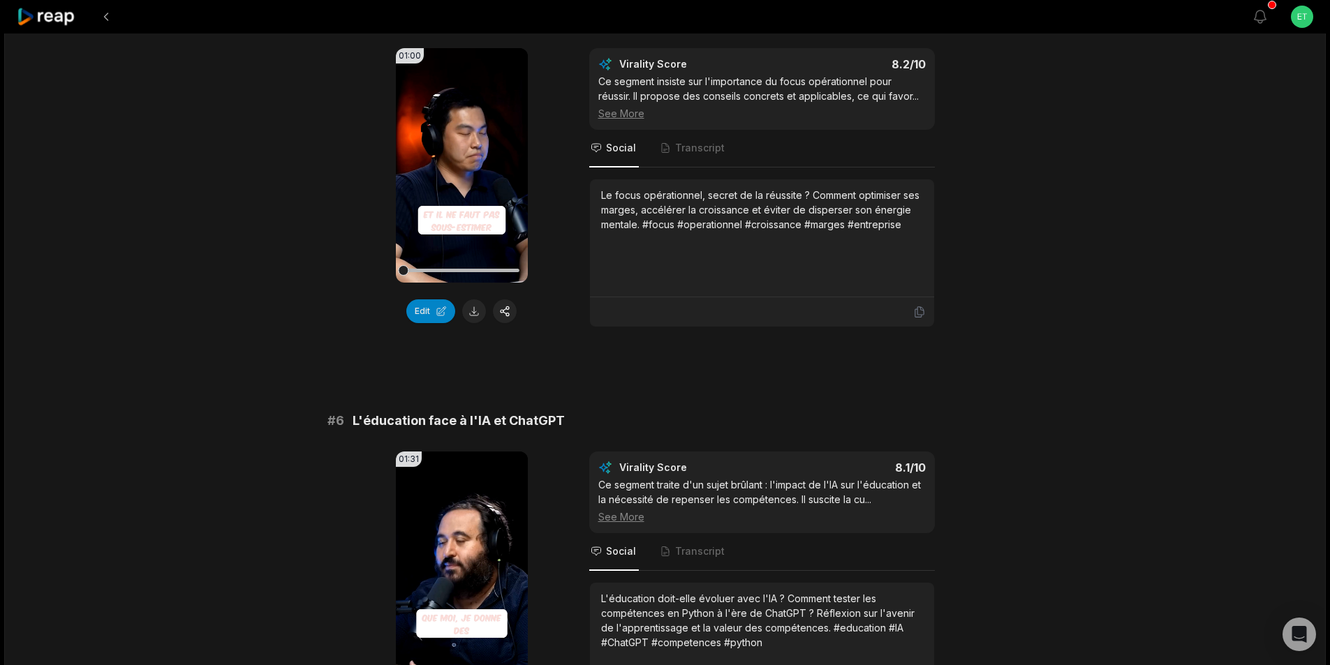
scroll to position [1884, 0]
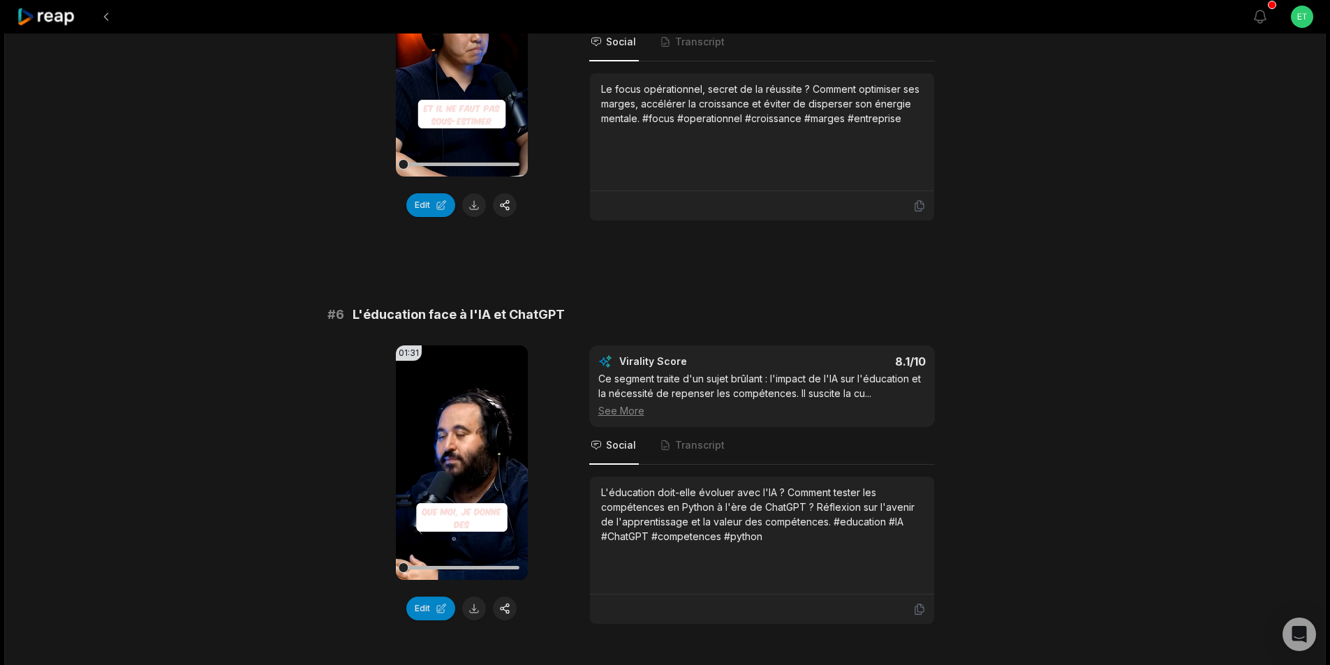
click at [437, 314] on span "L'éducation face à l'IA et ChatGPT" at bounding box center [458, 315] width 212 height 20
copy span "L'éducation face à l'IA et ChatGPT"
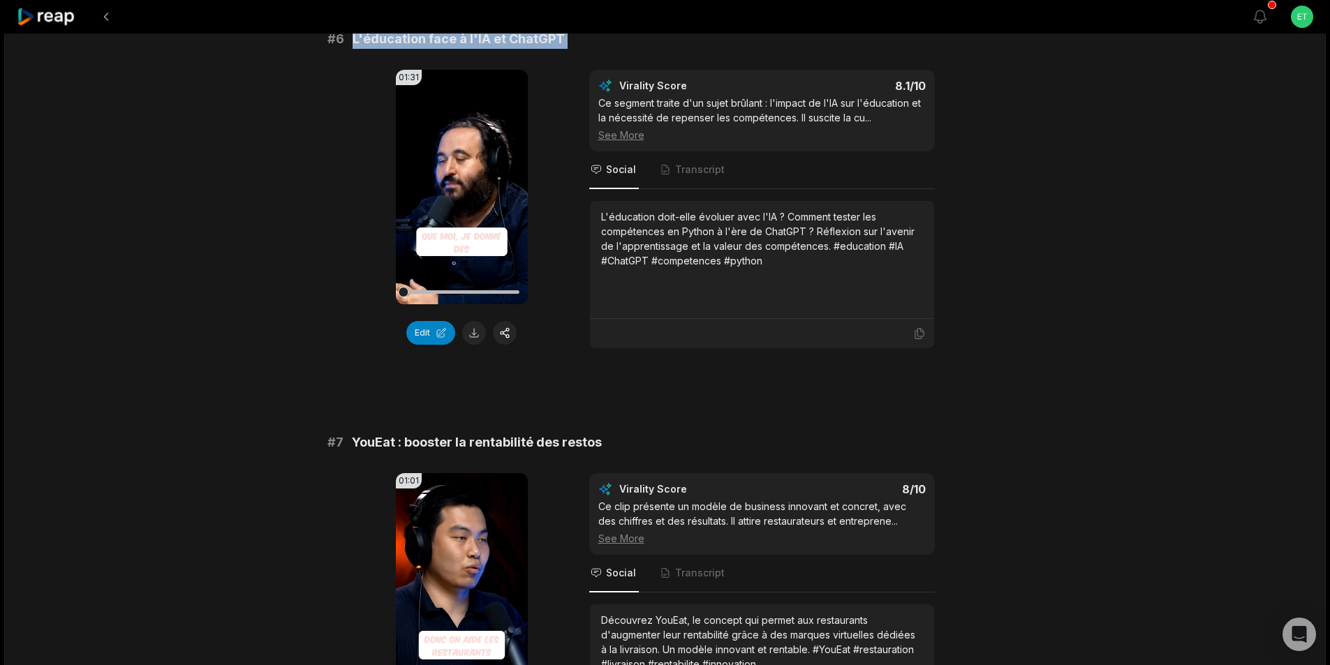
scroll to position [2164, 0]
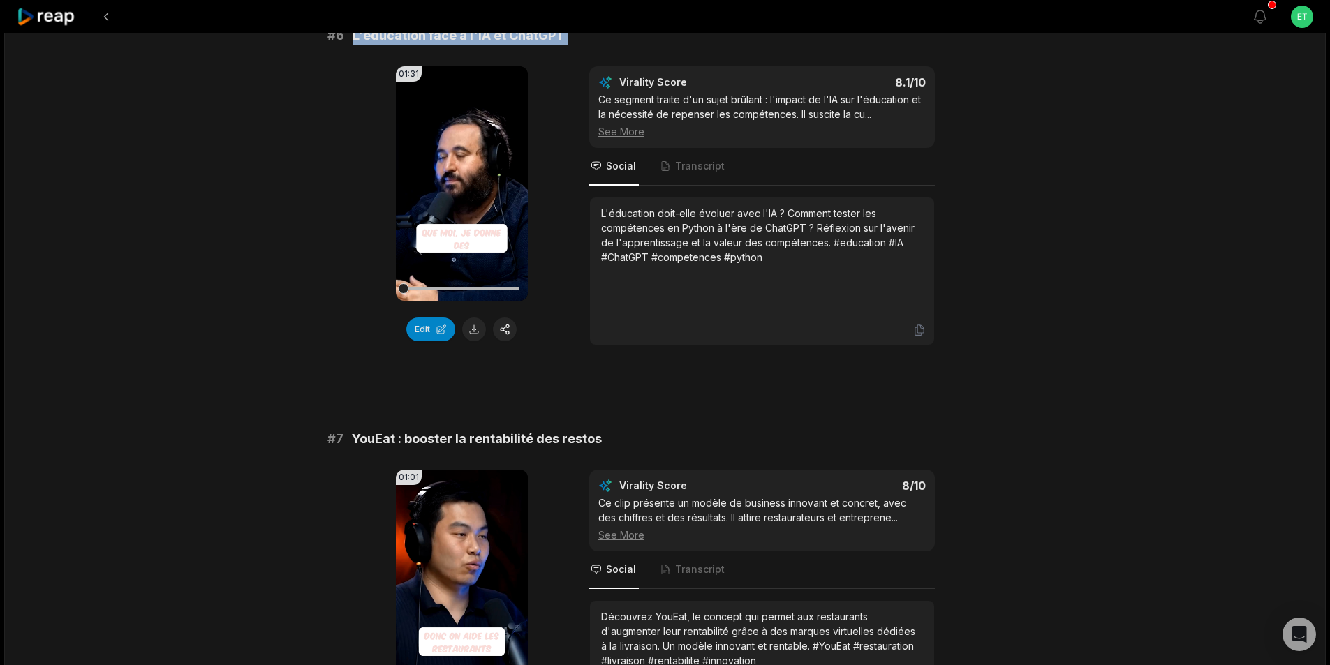
click at [475, 325] on button at bounding box center [474, 330] width 24 height 24
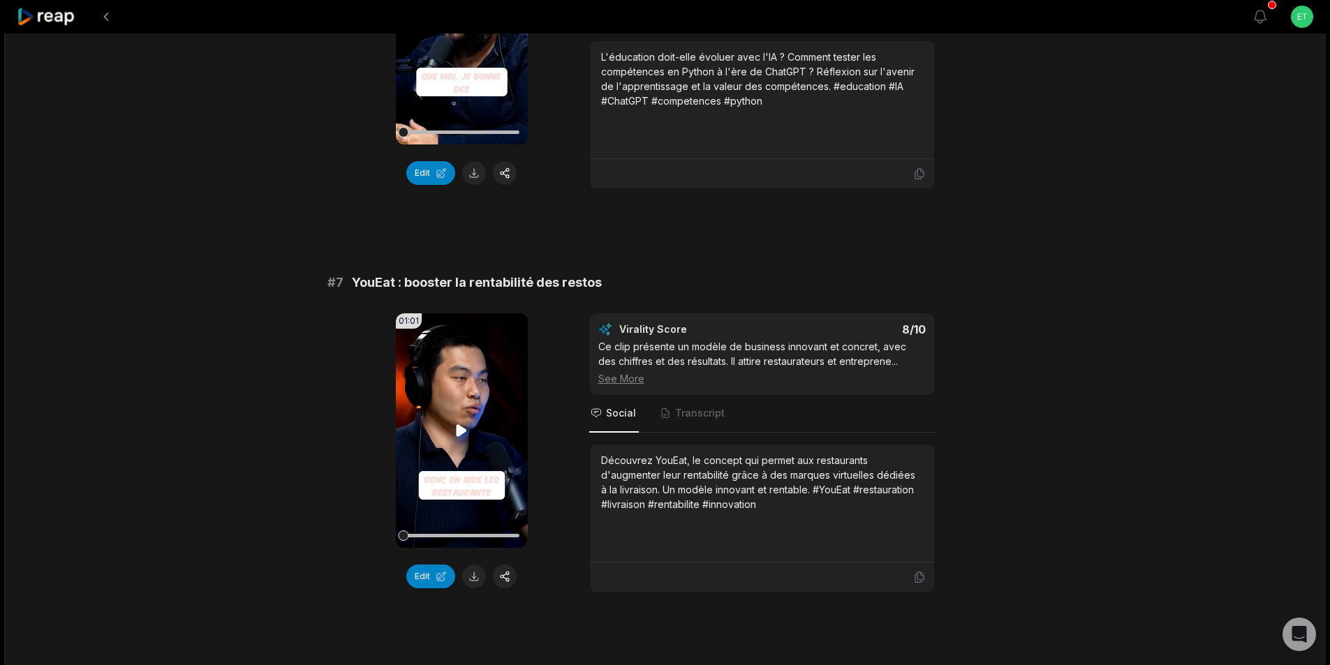
scroll to position [2373, 0]
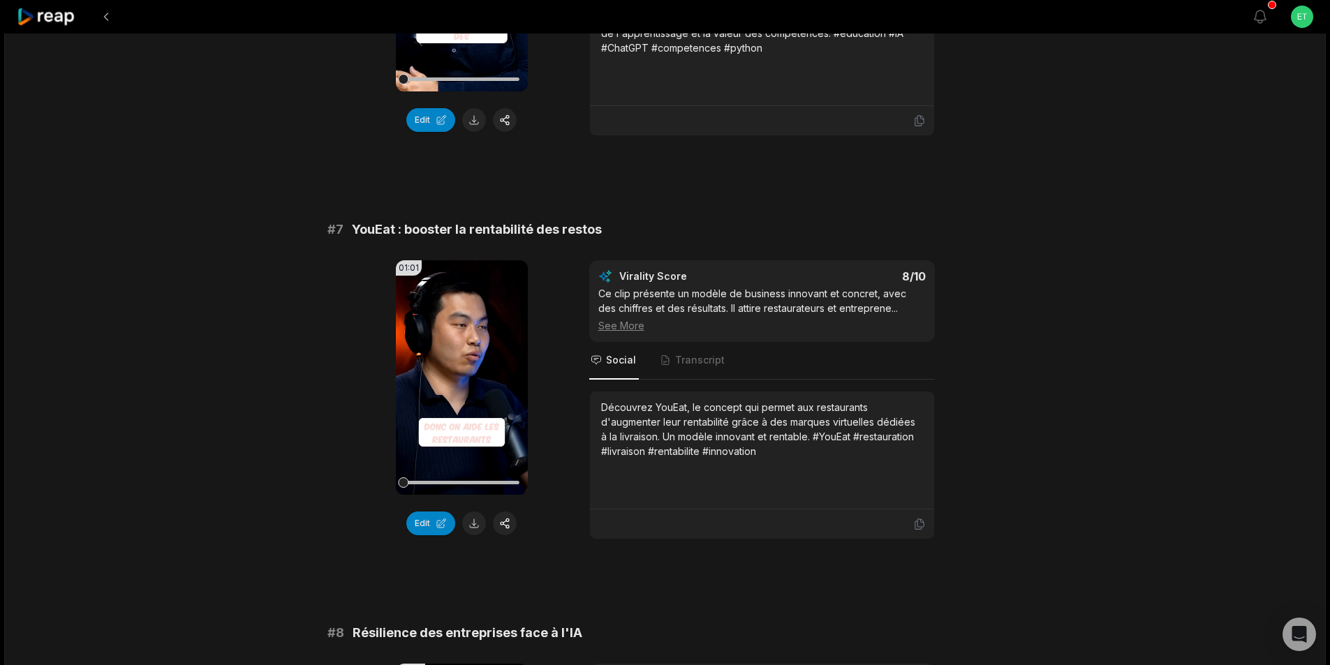
click at [483, 230] on span "YouEat : booster la rentabilité des restos" at bounding box center [477, 230] width 250 height 20
copy span "YouEat : booster la rentabilité des restos"
click at [471, 525] on button at bounding box center [474, 524] width 24 height 24
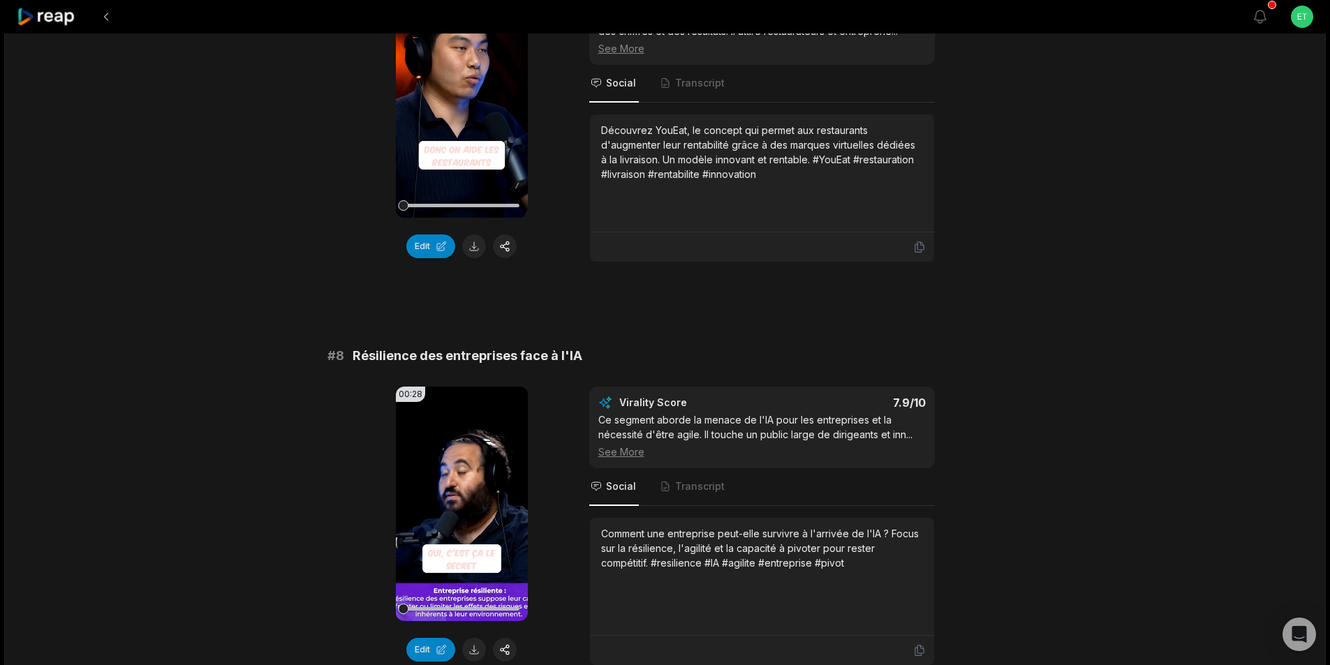
scroll to position [2652, 0]
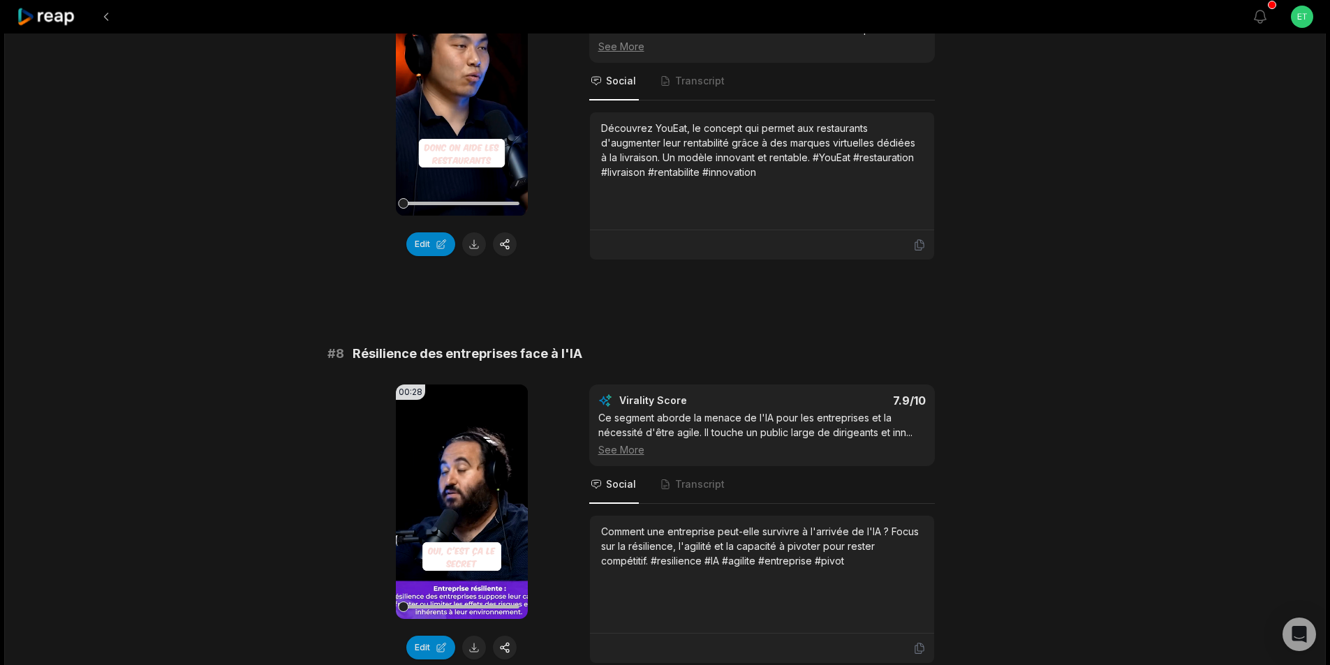
click at [452, 359] on span "Résilience des entreprises face à l'IA" at bounding box center [467, 354] width 230 height 20
click at [453, 359] on span "Résilience des entreprises face à l'IA" at bounding box center [467, 354] width 230 height 20
copy span "Résilience des entreprises face à l'IA"
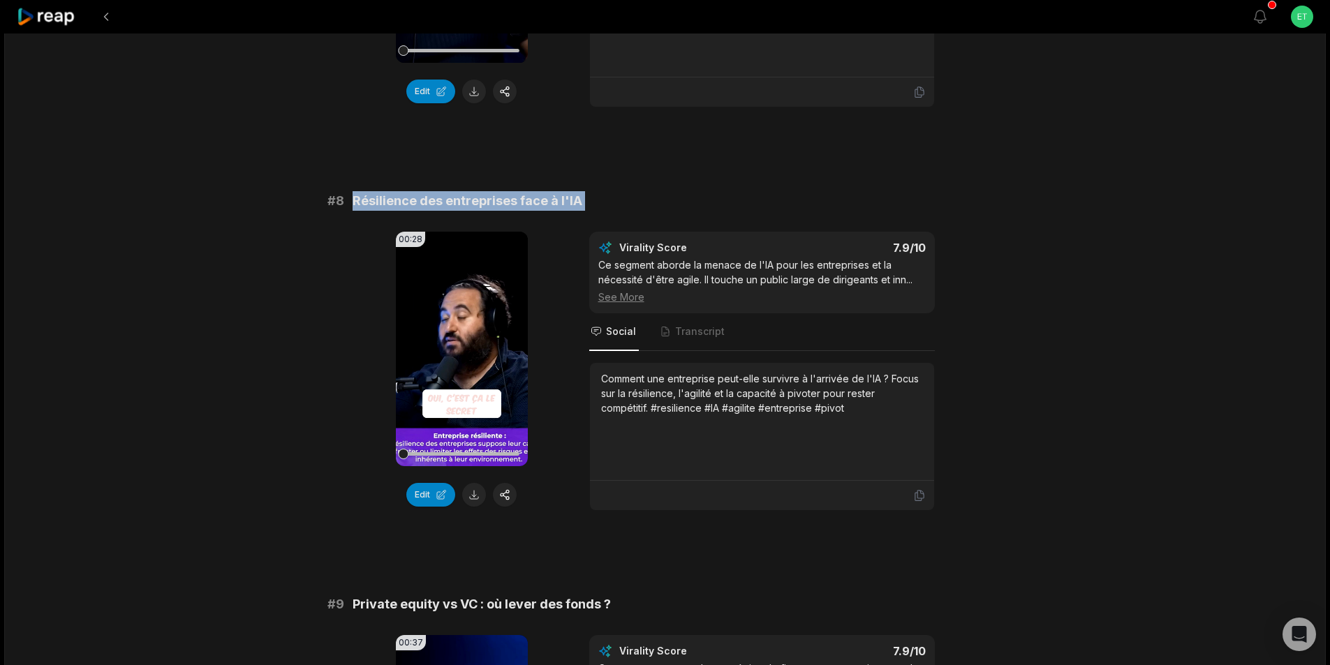
scroll to position [2931, 0]
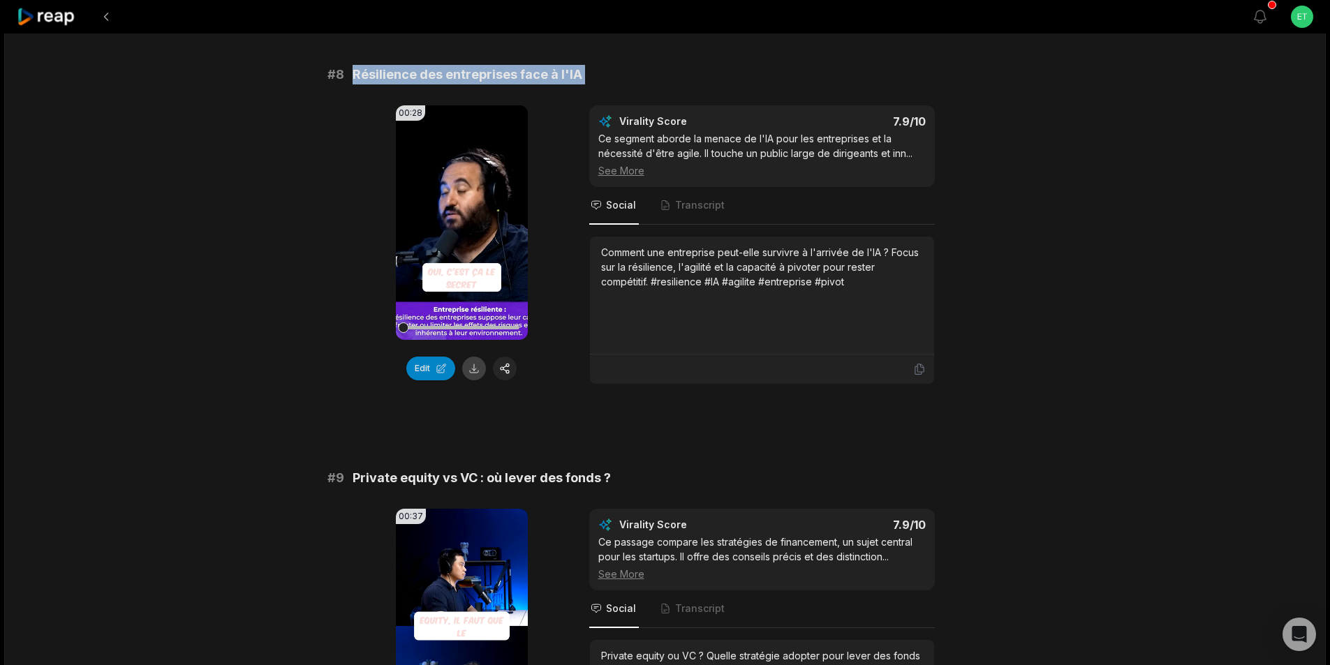
click at [477, 370] on button at bounding box center [474, 369] width 24 height 24
click at [482, 479] on span "Private equity vs VC : où lever des fonds ?" at bounding box center [481, 478] width 258 height 20
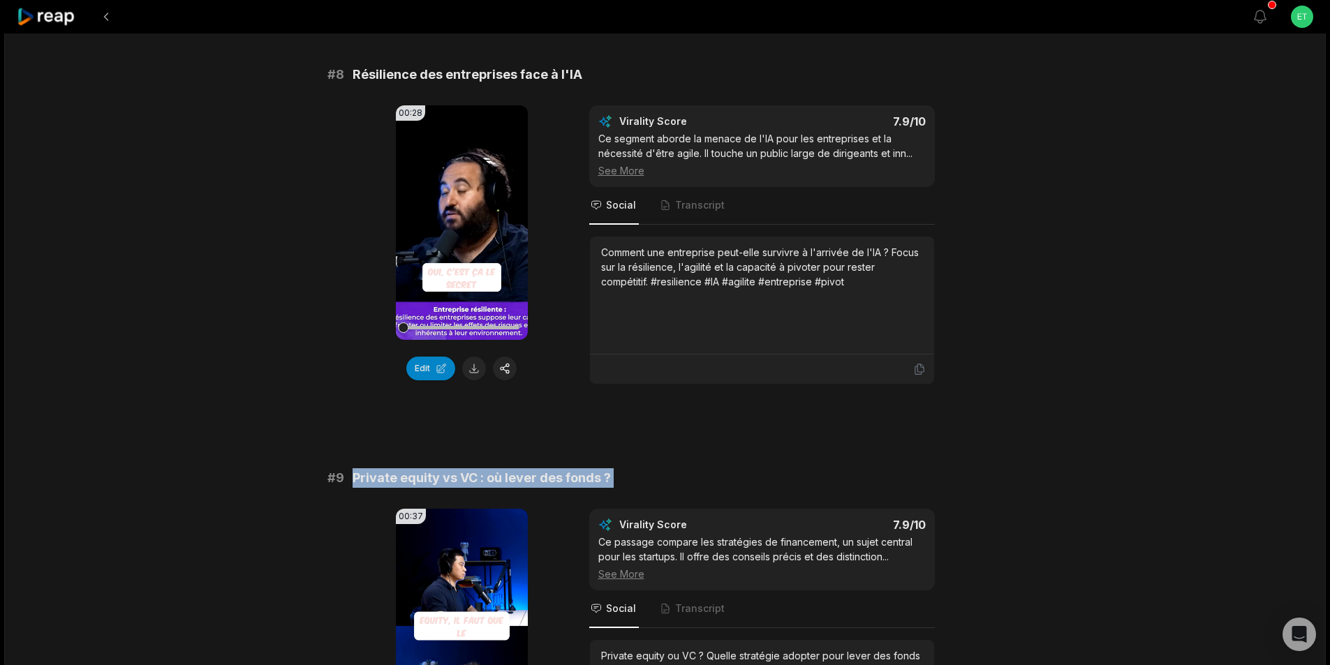
click at [482, 479] on span "Private equity vs VC : où lever des fonds ?" at bounding box center [481, 478] width 258 height 20
copy span "Private equity vs VC : où lever des fonds ?"
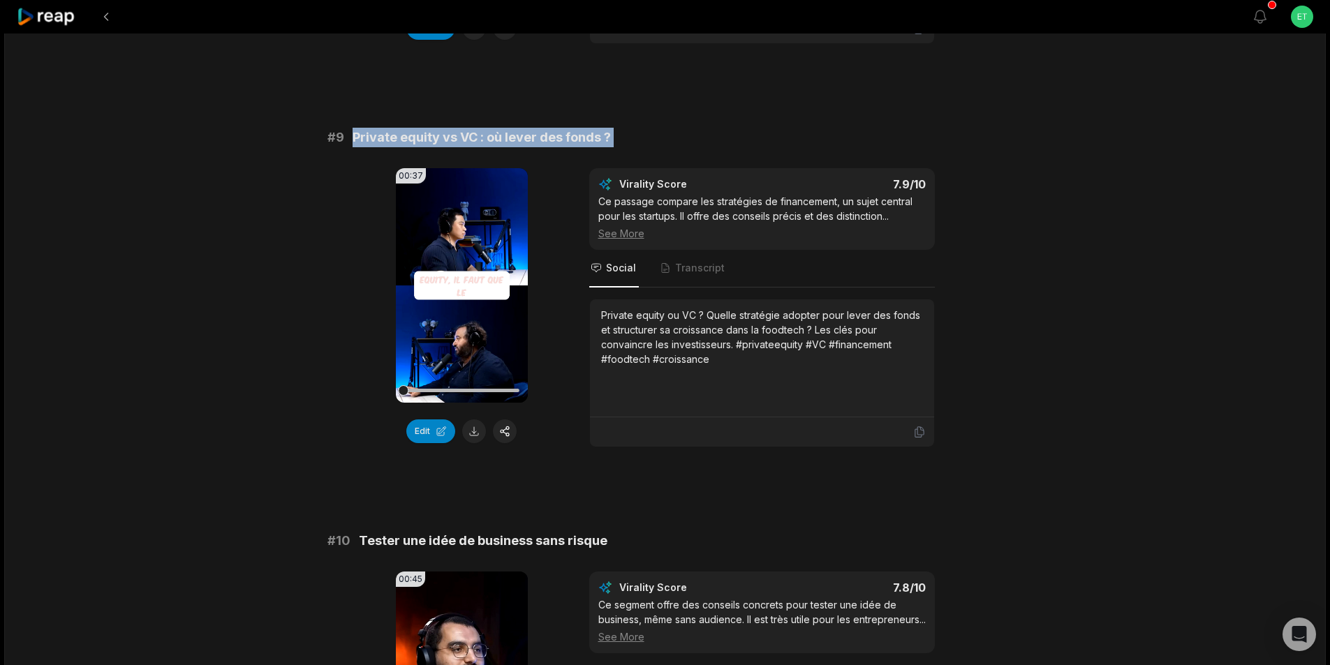
scroll to position [3280, 0]
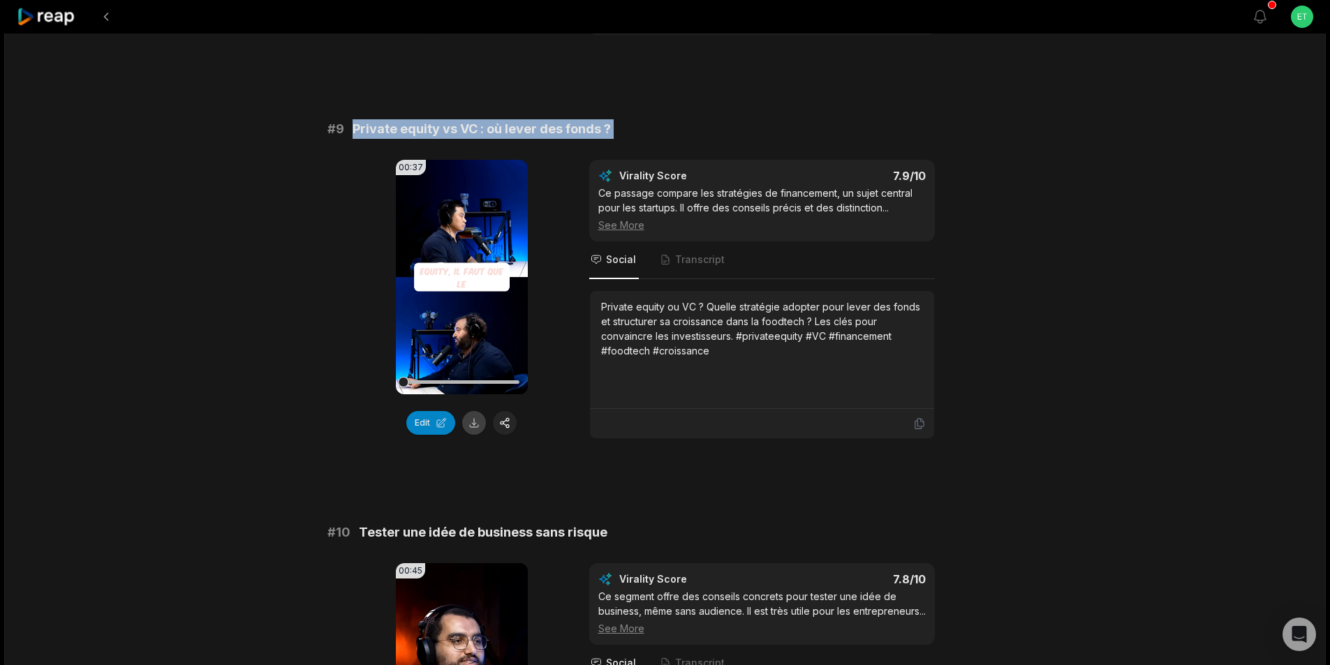
click at [472, 425] on button at bounding box center [474, 423] width 24 height 24
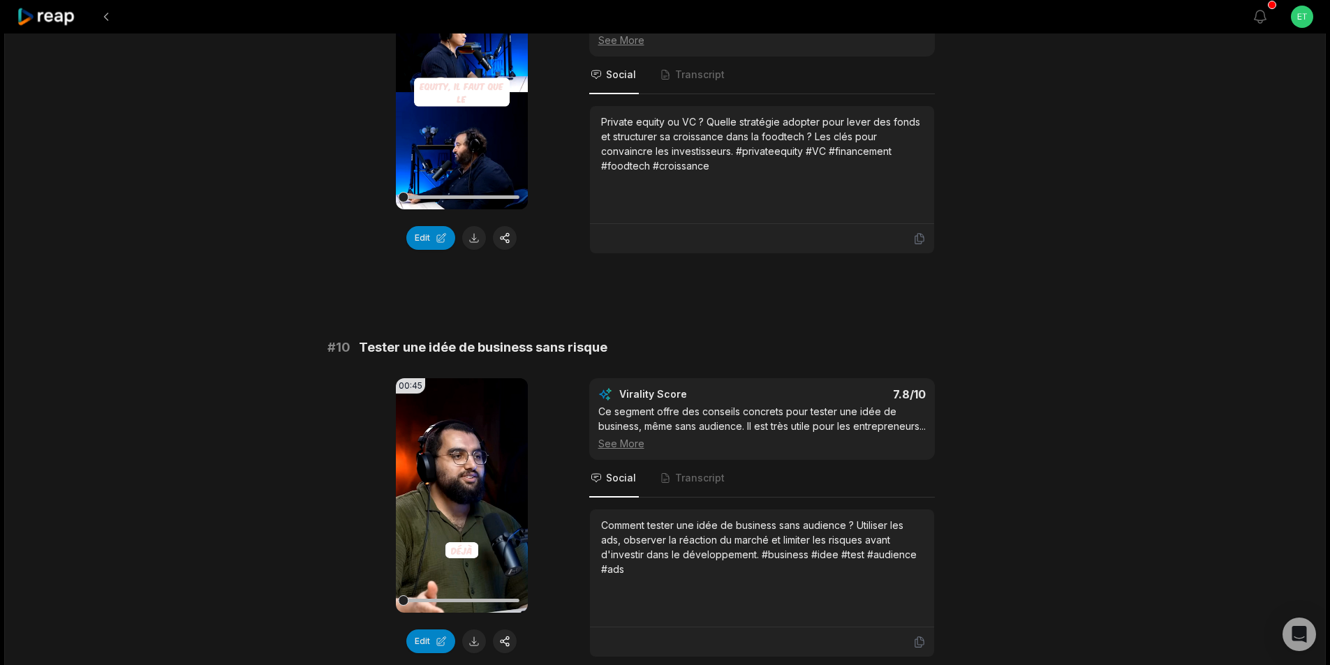
scroll to position [3490, 0]
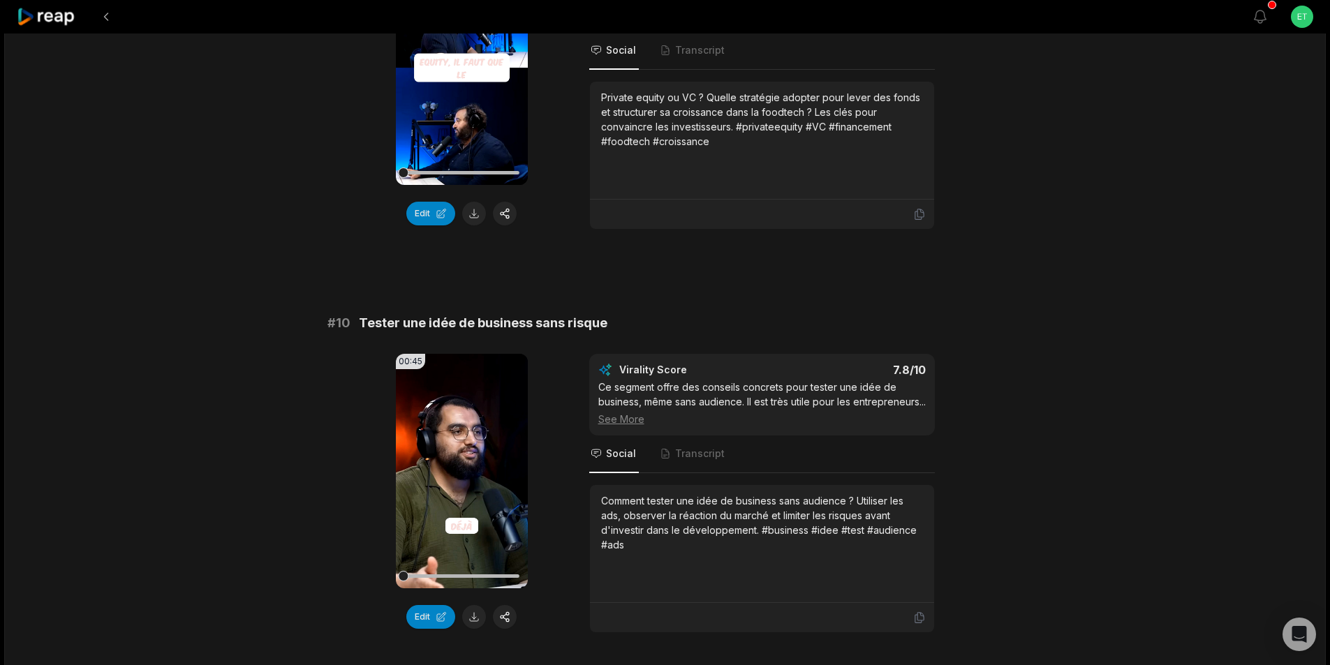
click at [491, 319] on span "Tester une idée de business sans risque" at bounding box center [483, 323] width 248 height 20
copy span "Tester une idée de business sans risque"
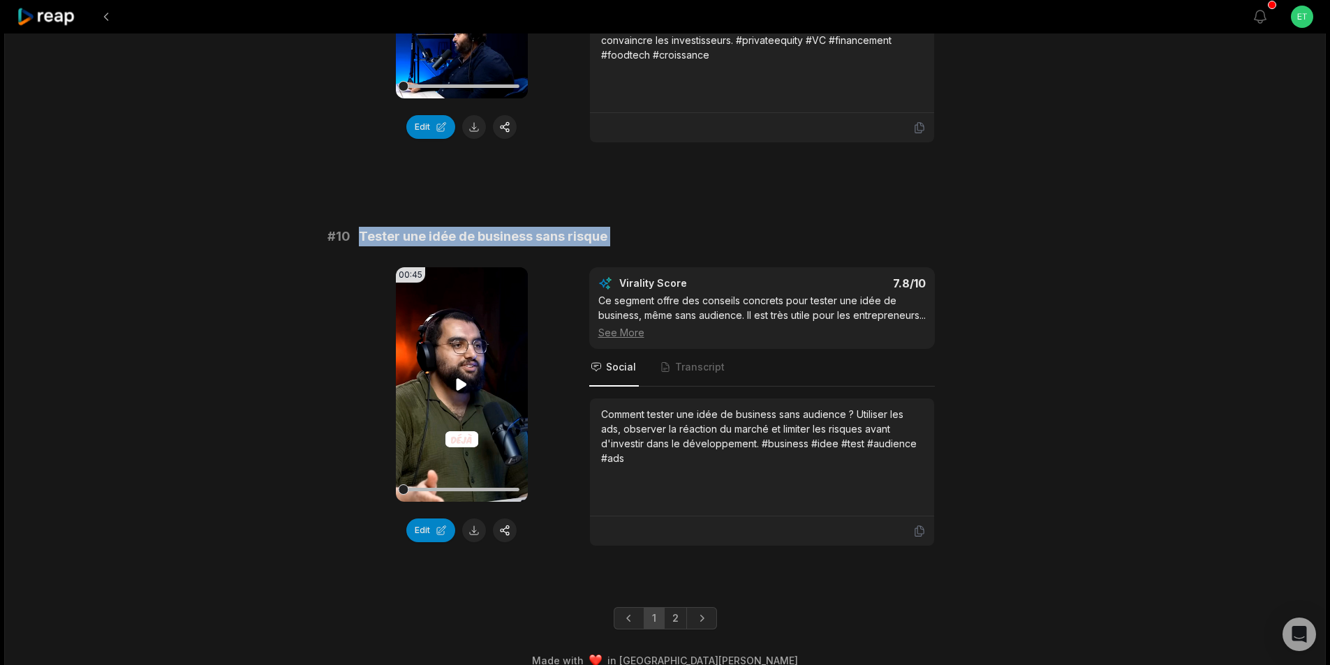
scroll to position [3611, 0]
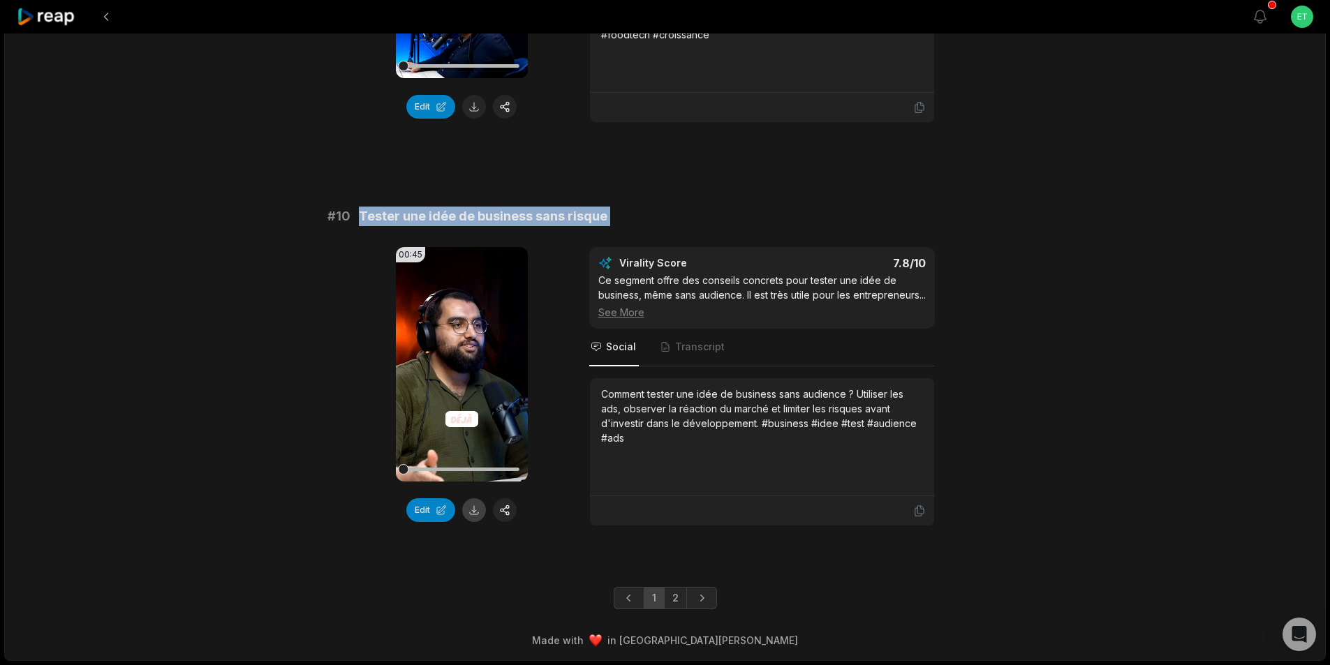
click at [472, 498] on button at bounding box center [474, 510] width 24 height 24
click at [676, 602] on link "2" at bounding box center [675, 598] width 23 height 22
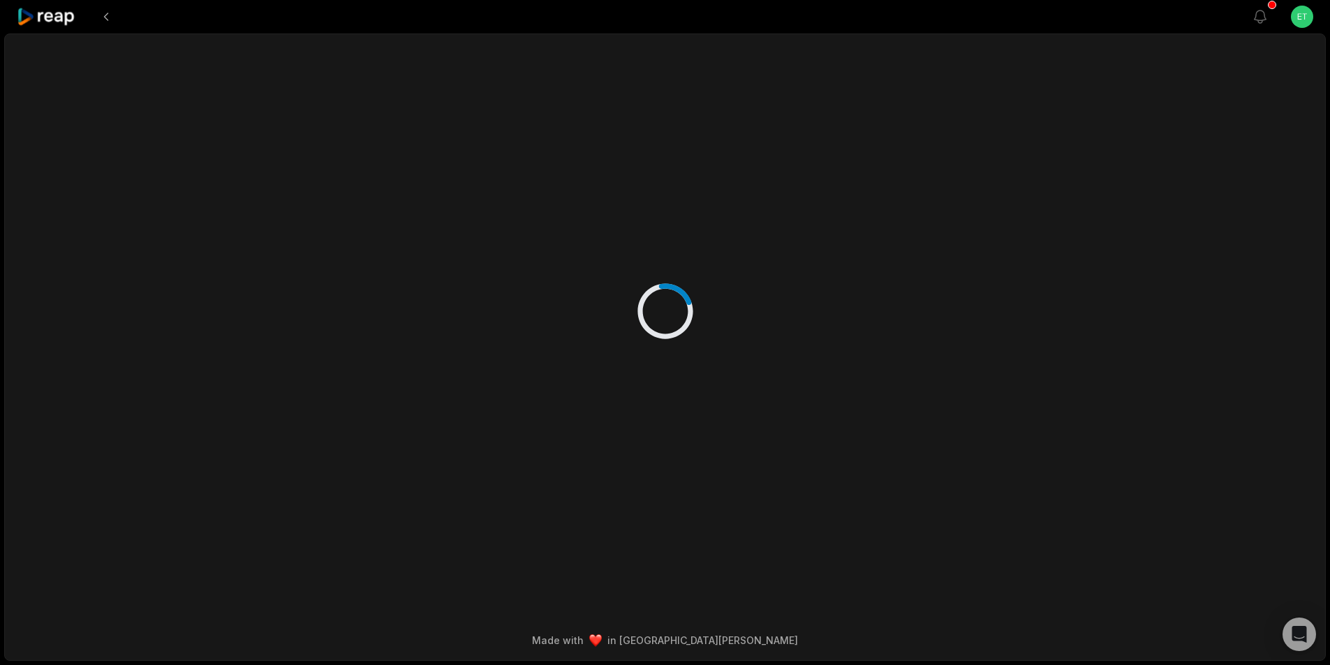
scroll to position [0, 0]
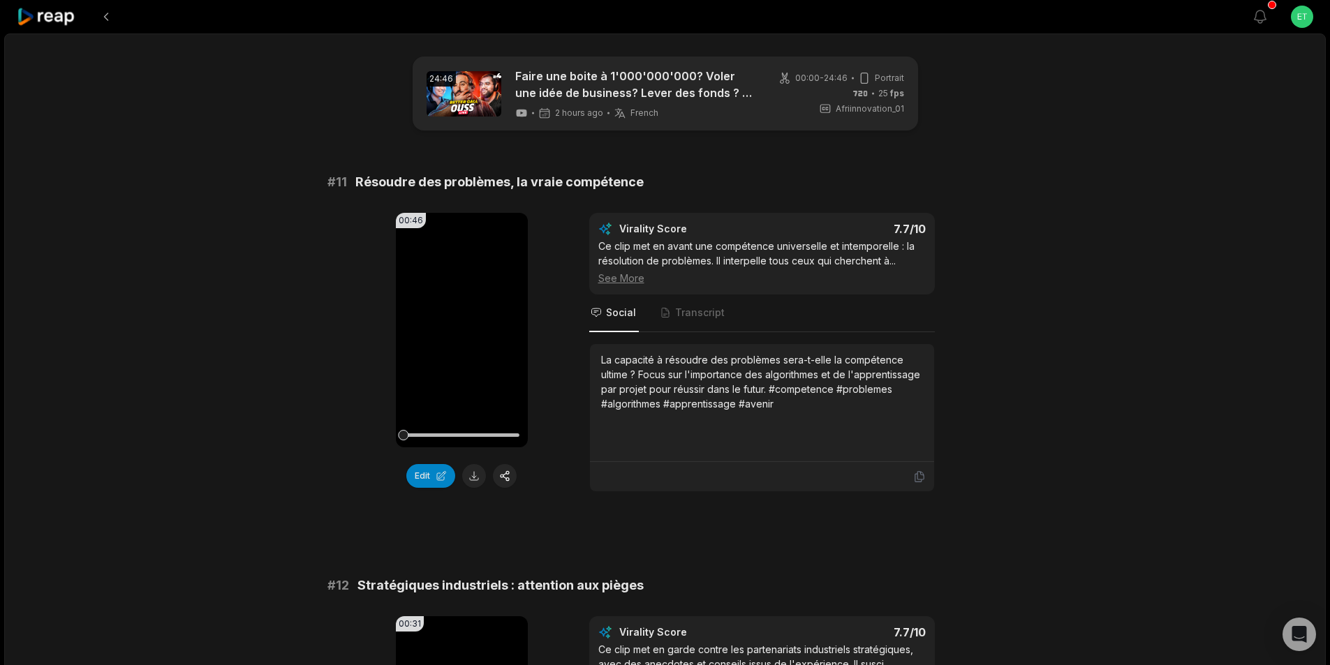
click at [467, 187] on span "Résoudre des problèmes, la vraie compétence" at bounding box center [499, 182] width 288 height 20
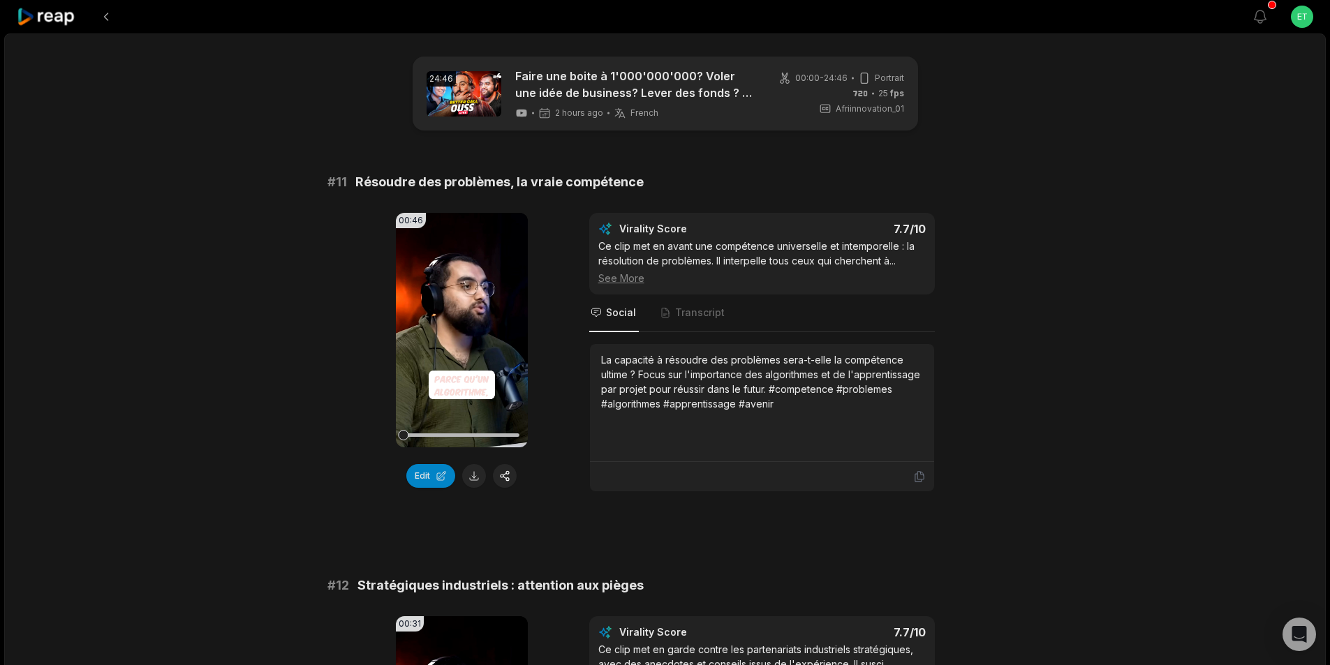
click at [467, 187] on span "Résoudre des problèmes, la vraie compétence" at bounding box center [499, 182] width 288 height 20
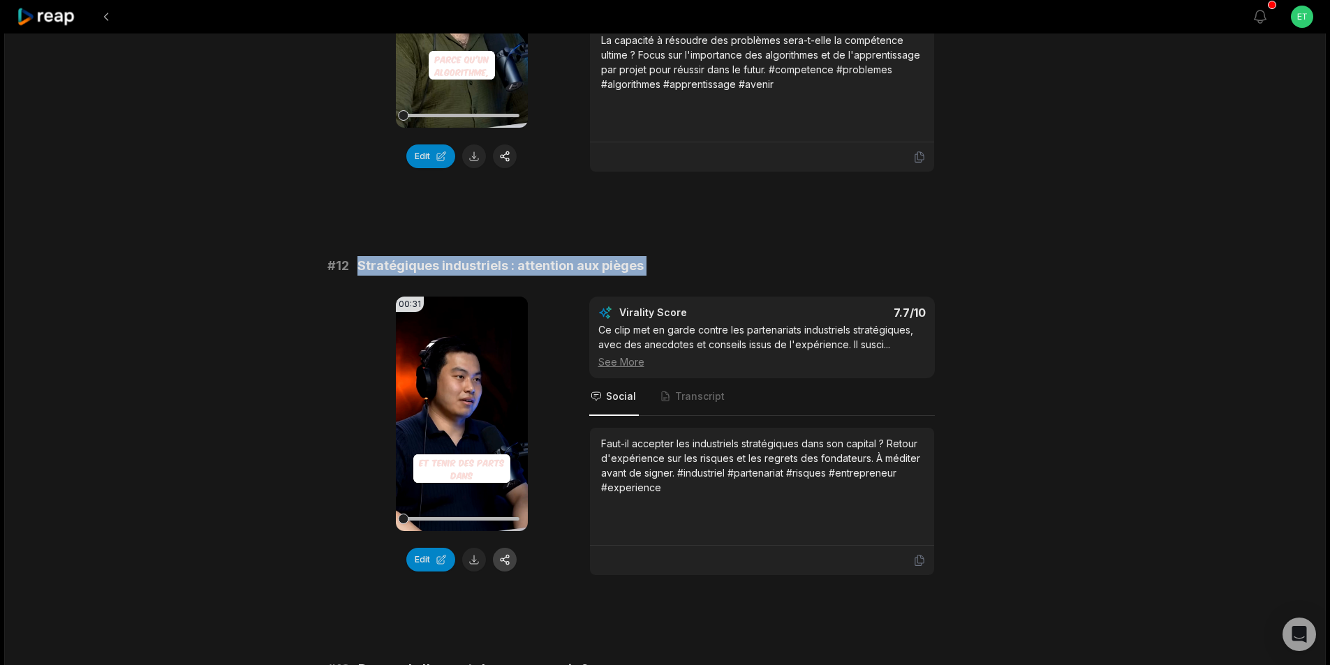
scroll to position [489, 0]
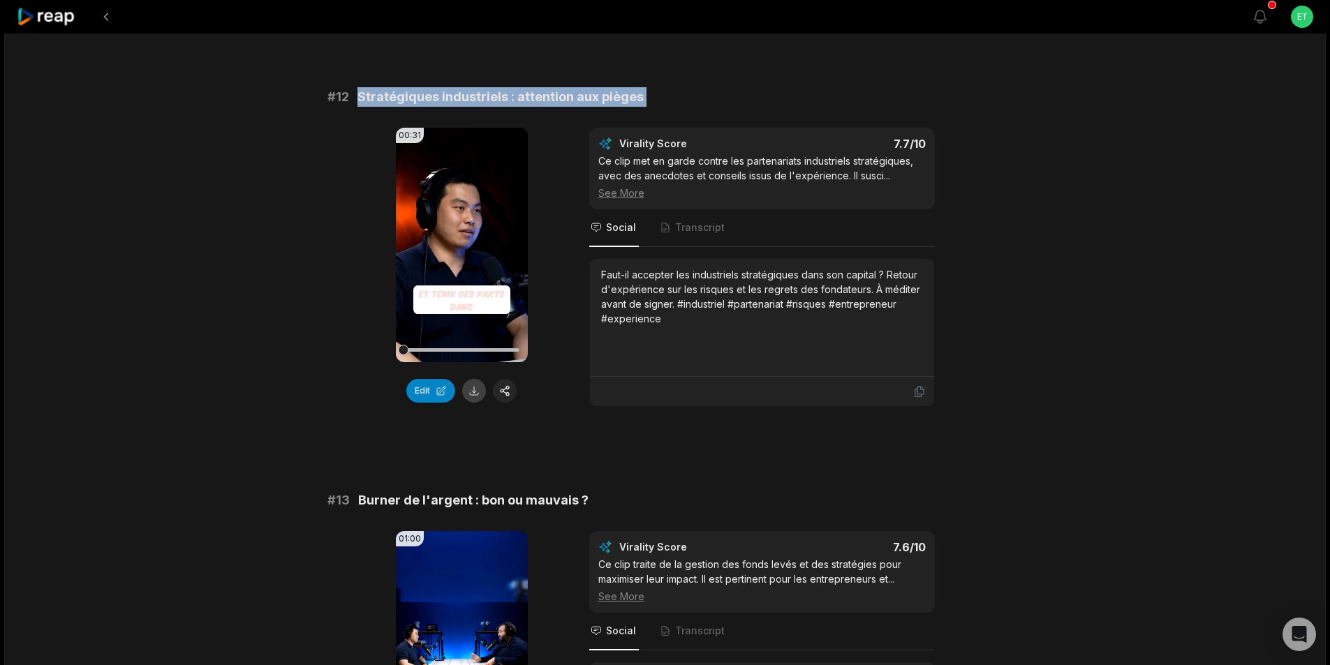
click at [475, 390] on button at bounding box center [474, 391] width 24 height 24
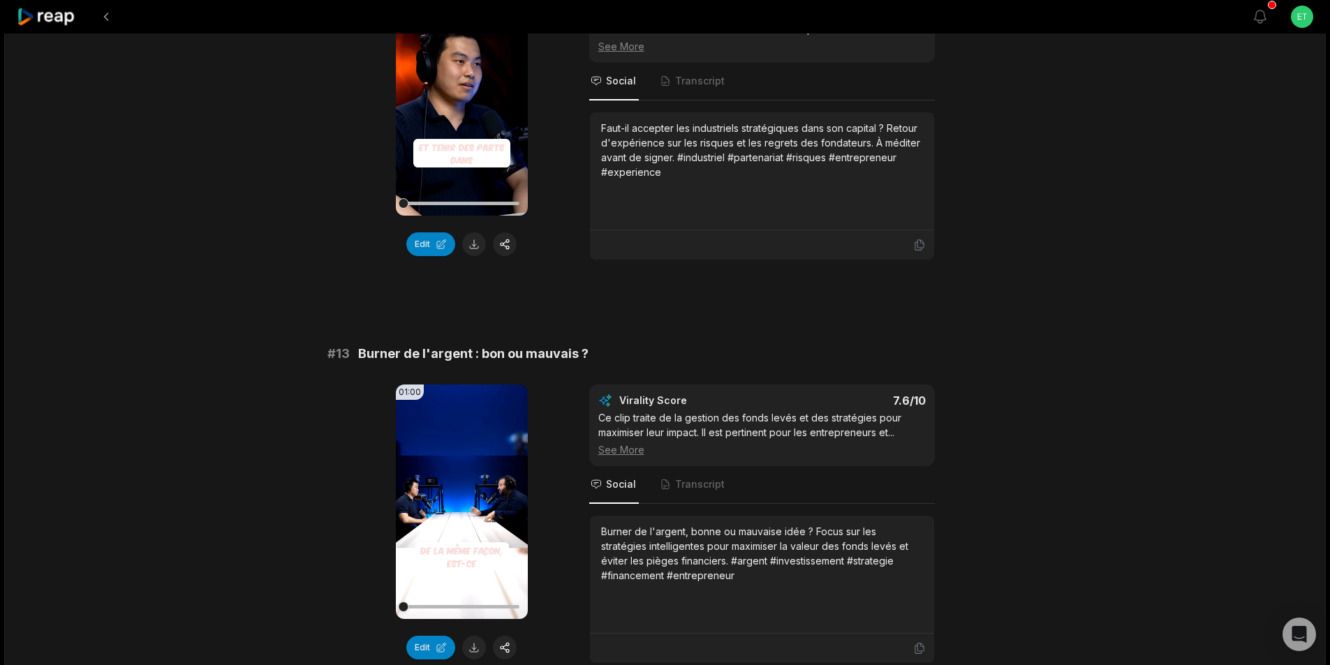
scroll to position [698, 0]
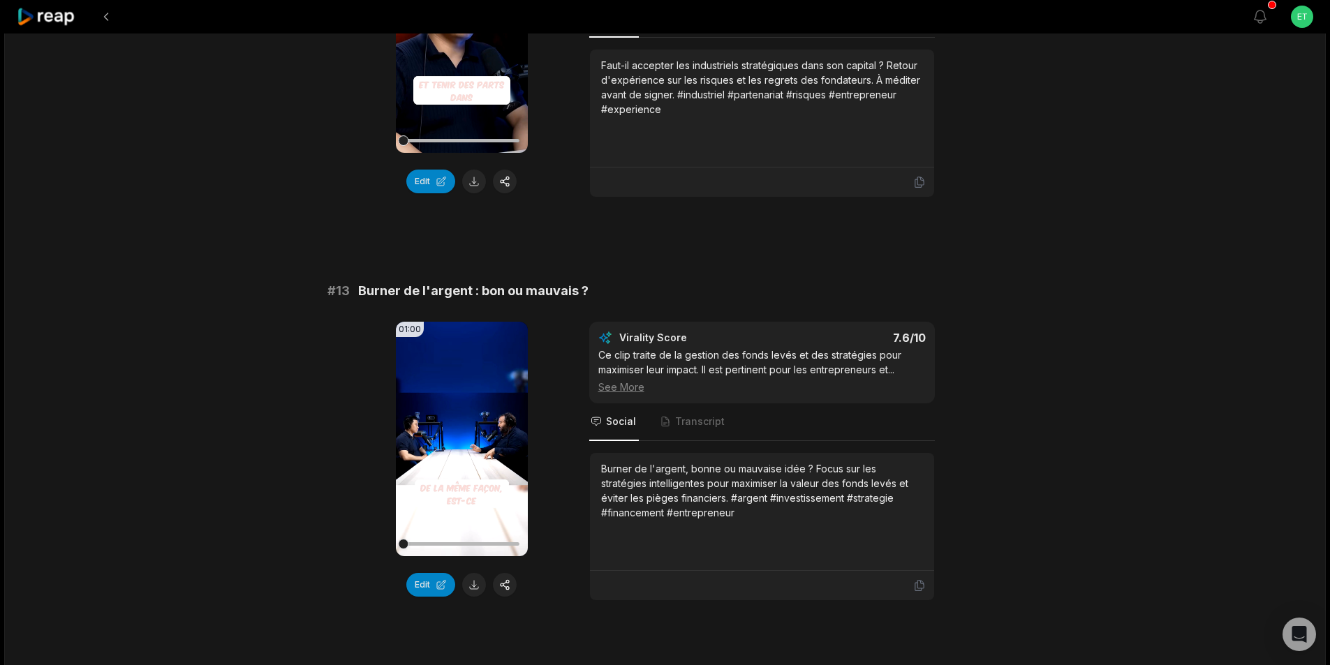
click at [459, 291] on span "Burner de l'argent : bon ou mauvais ?" at bounding box center [473, 291] width 230 height 20
copy span "Burner de l'argent : bon ou mauvais ?"
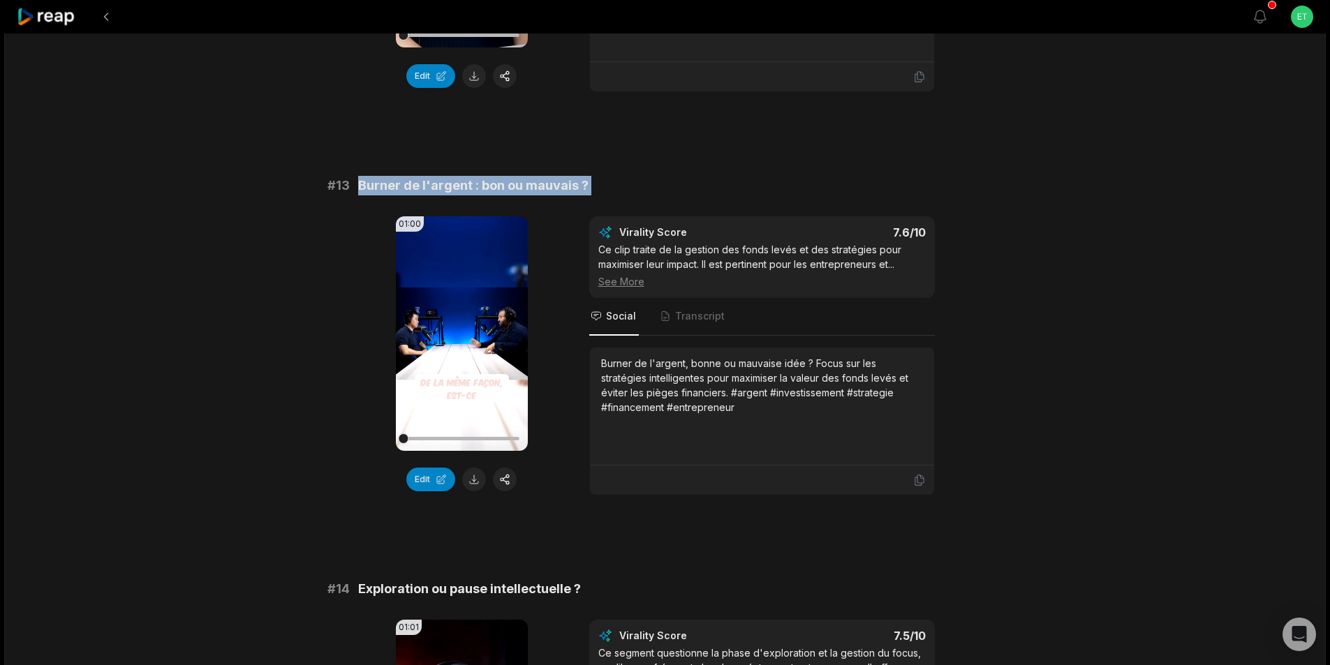
scroll to position [838, 0]
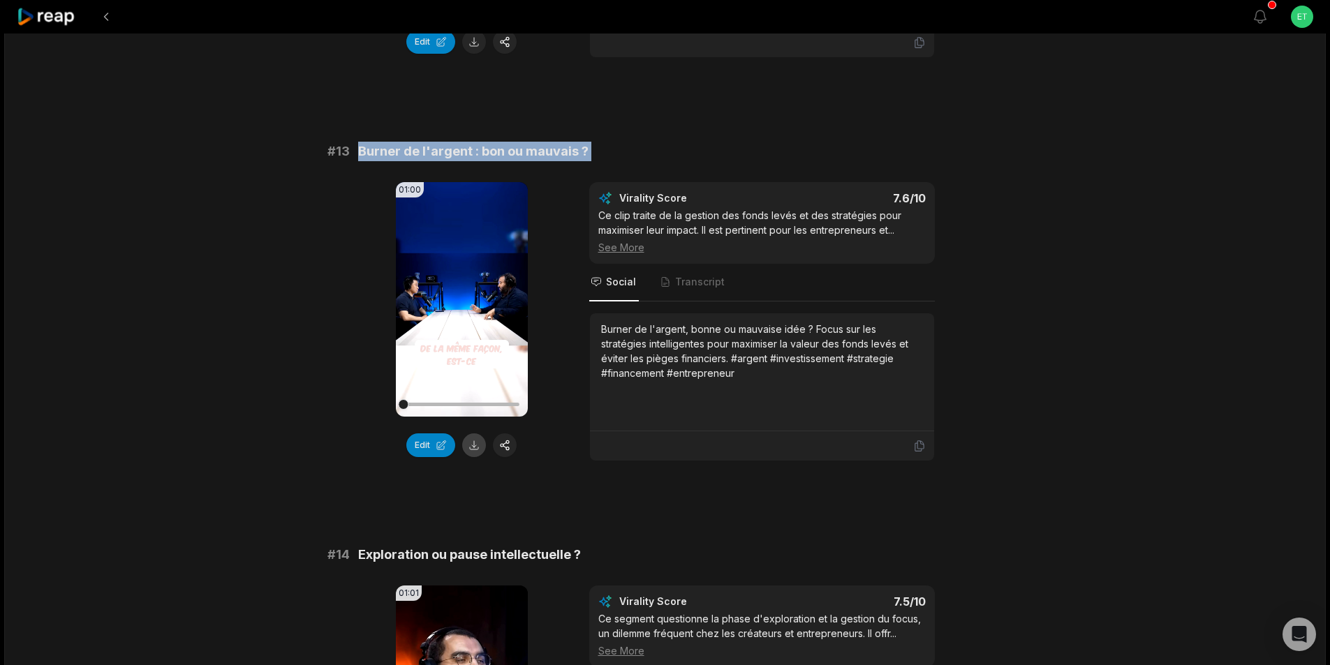
click at [470, 445] on button at bounding box center [474, 445] width 24 height 24
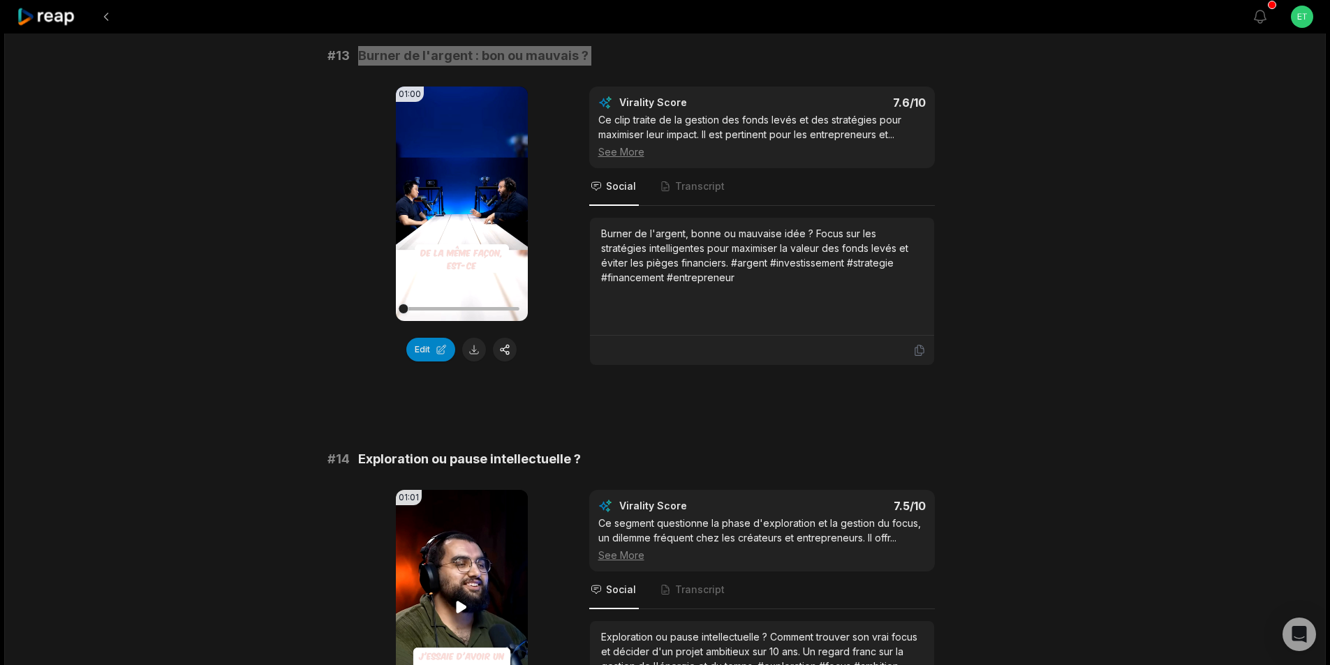
scroll to position [1047, 0]
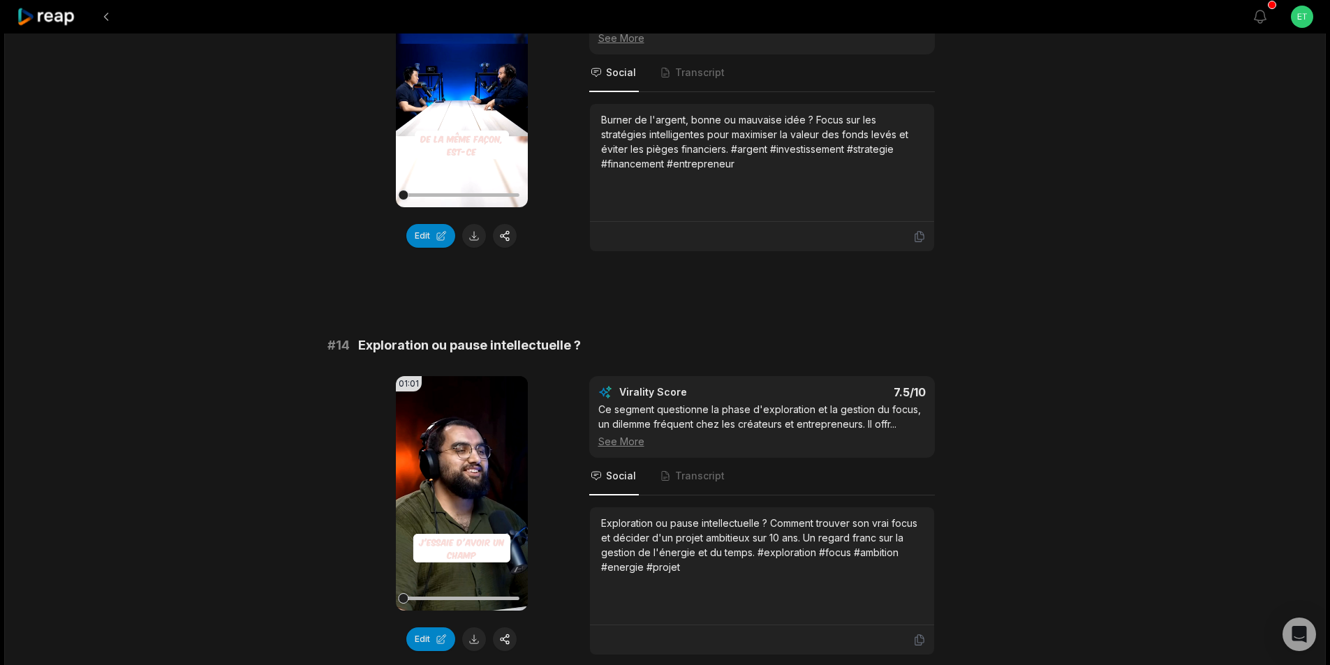
click at [474, 345] on span "Exploration ou pause intellectuelle ?" at bounding box center [469, 346] width 223 height 20
click at [474, 346] on span "Exploration ou pause intellectuelle ?" at bounding box center [469, 346] width 223 height 20
copy span "Exploration ou pause intellectuelle ?"
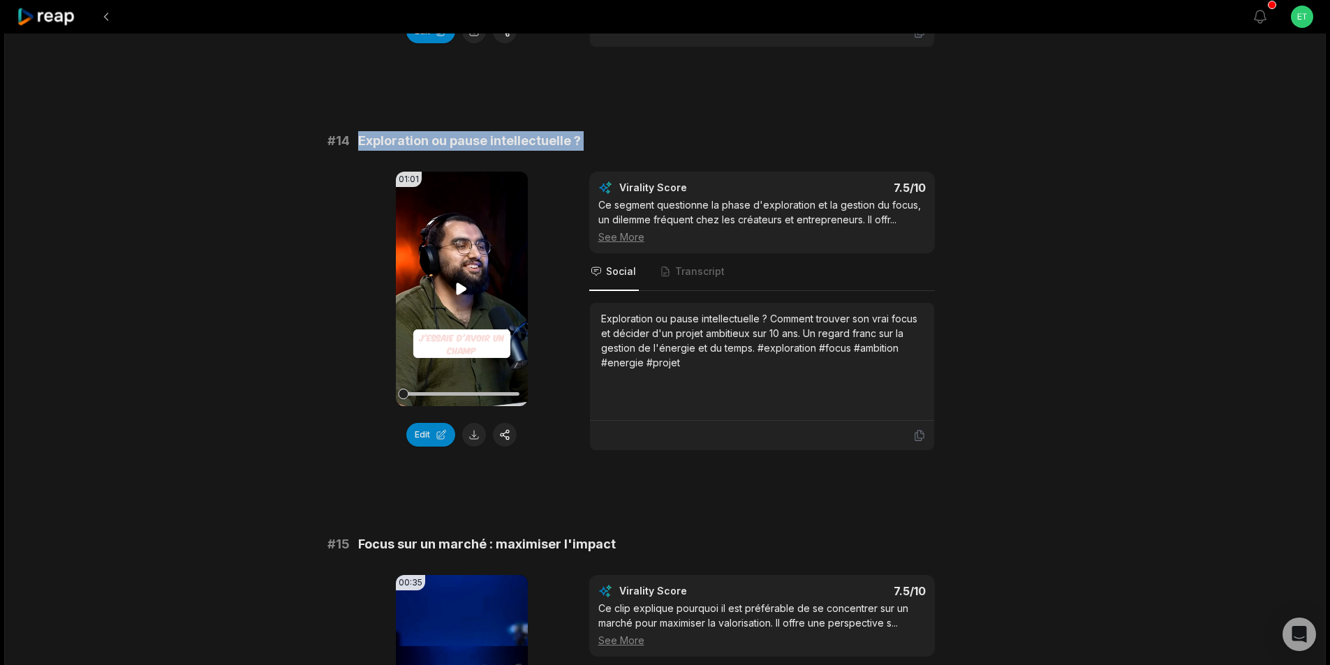
scroll to position [1256, 0]
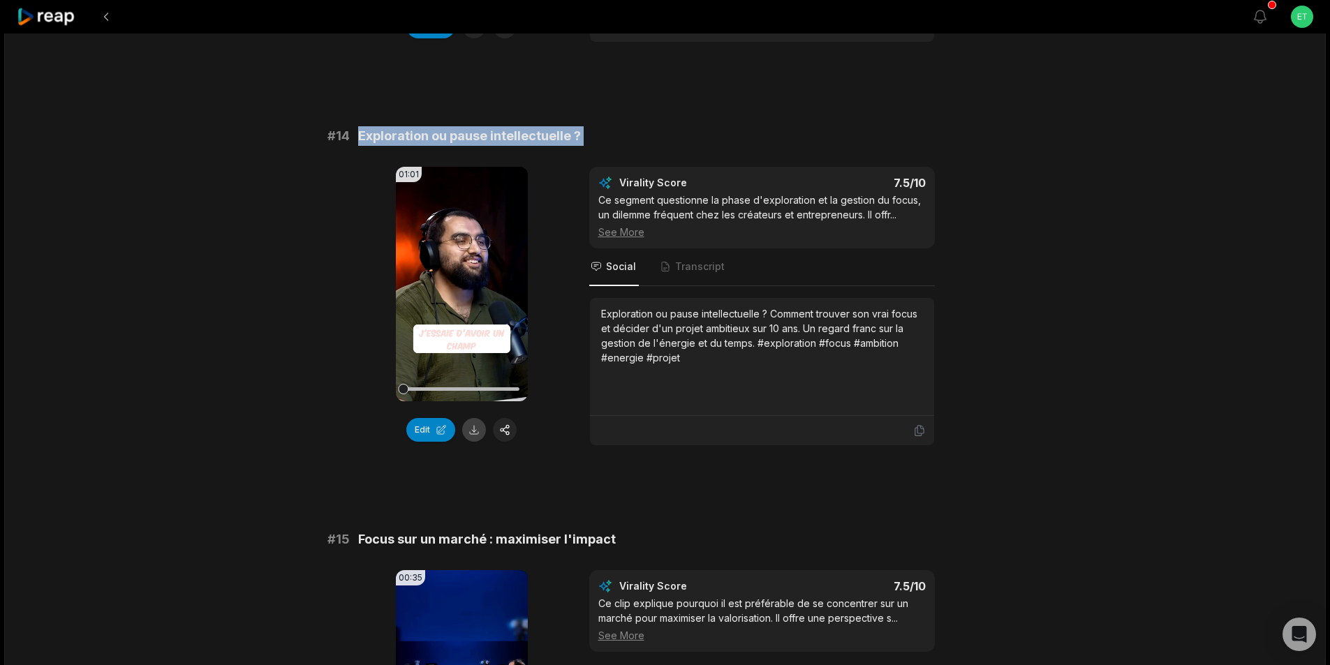
click at [482, 424] on button at bounding box center [474, 430] width 24 height 24
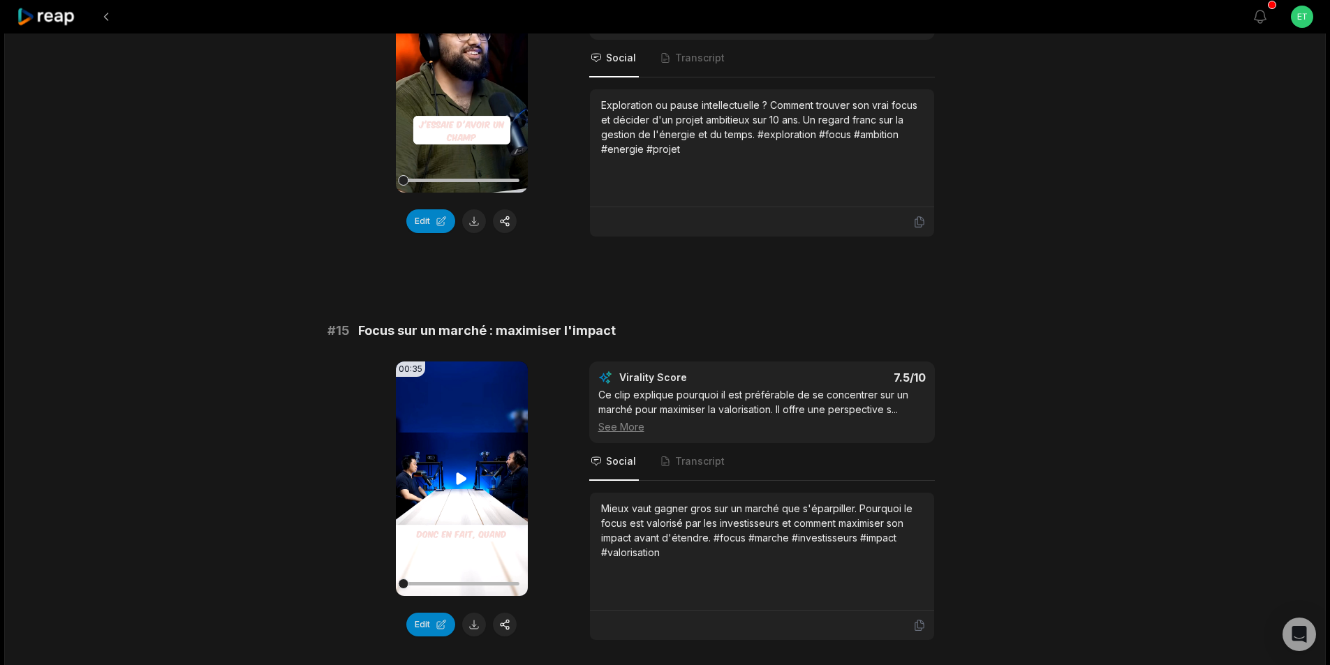
scroll to position [1466, 0]
click at [454, 332] on span "Focus sur un marché : maximiser l'impact" at bounding box center [487, 330] width 258 height 20
copy span "Focus sur un marché : maximiser l'impact"
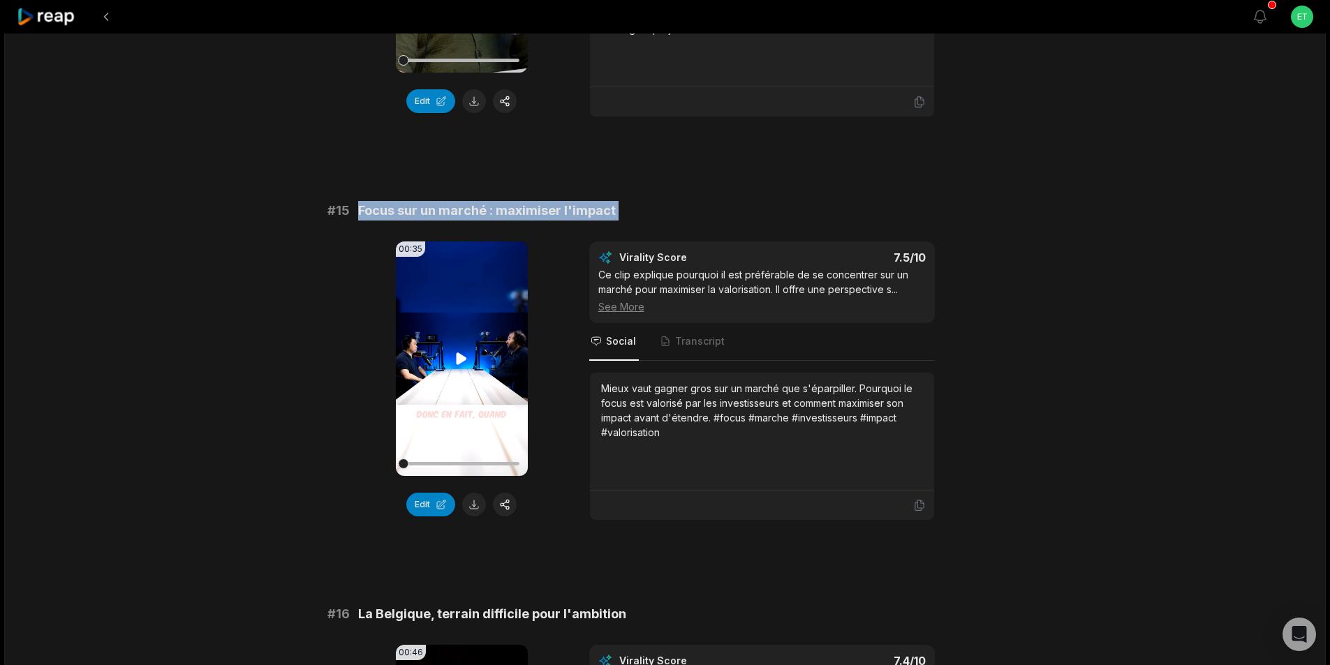
scroll to position [1605, 0]
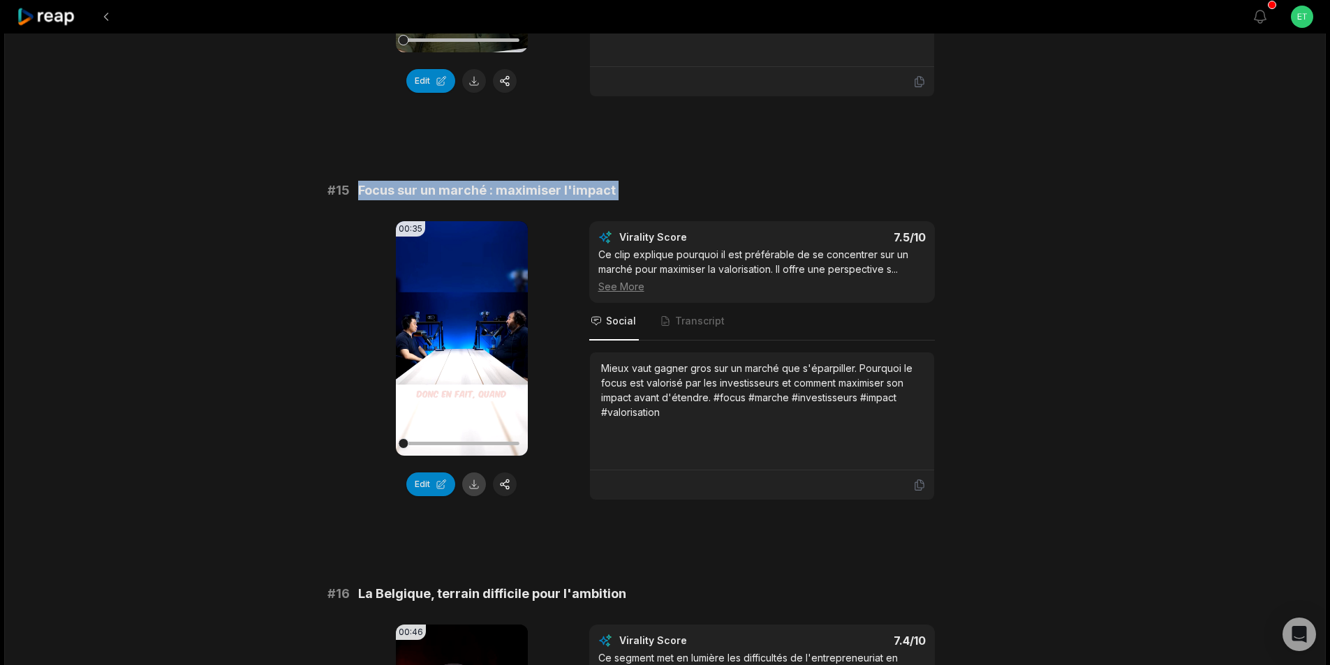
click at [482, 486] on button at bounding box center [474, 484] width 24 height 24
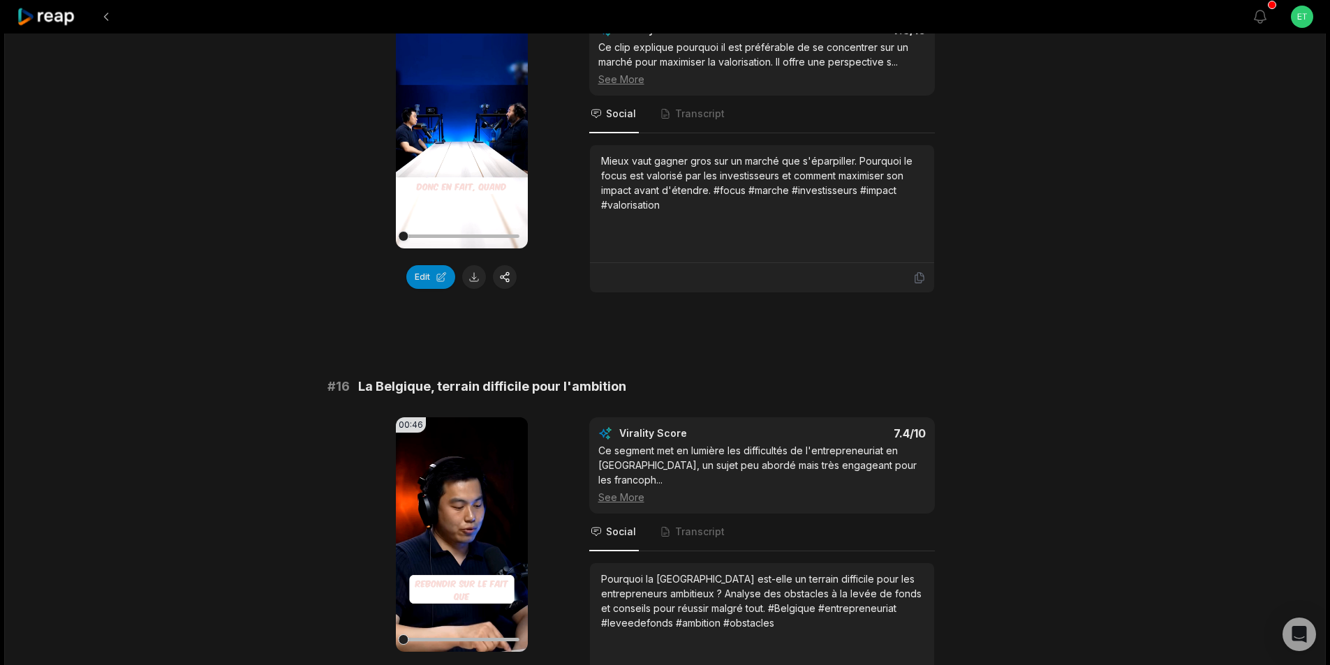
scroll to position [1815, 0]
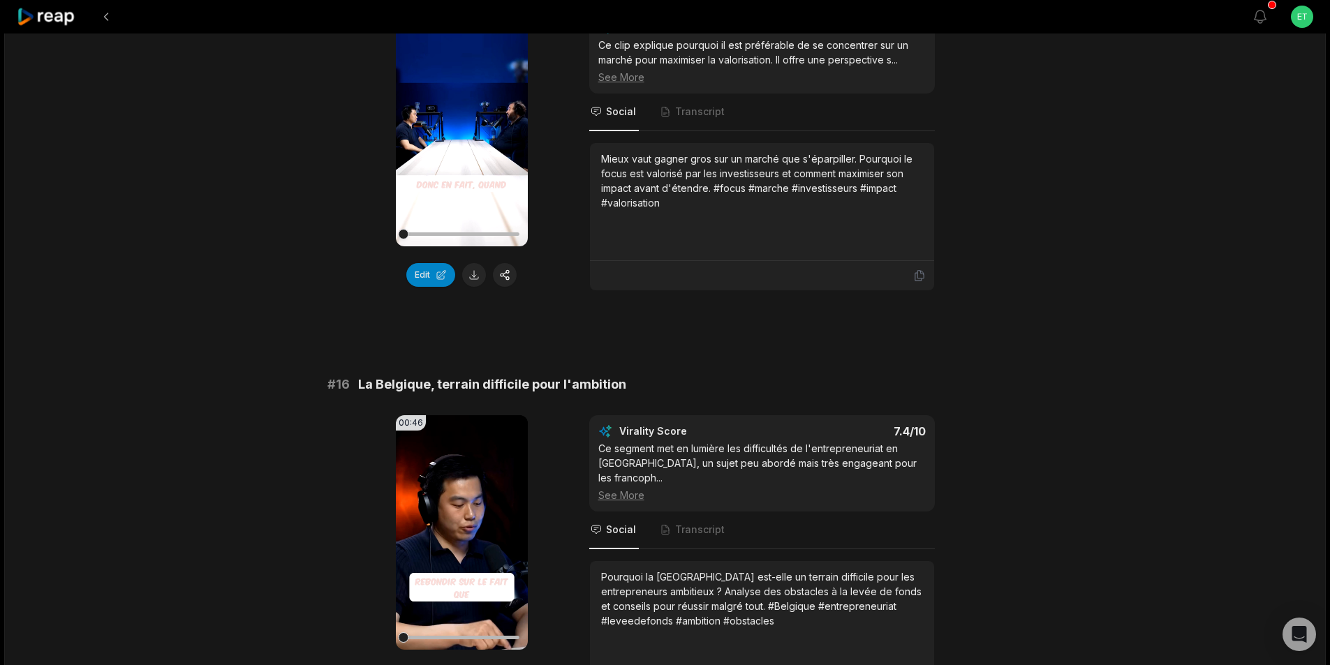
click at [489, 385] on span "La Belgique, terrain difficile pour l'ambition" at bounding box center [492, 385] width 268 height 20
copy span "La Belgique, terrain difficile pour l'ambition"
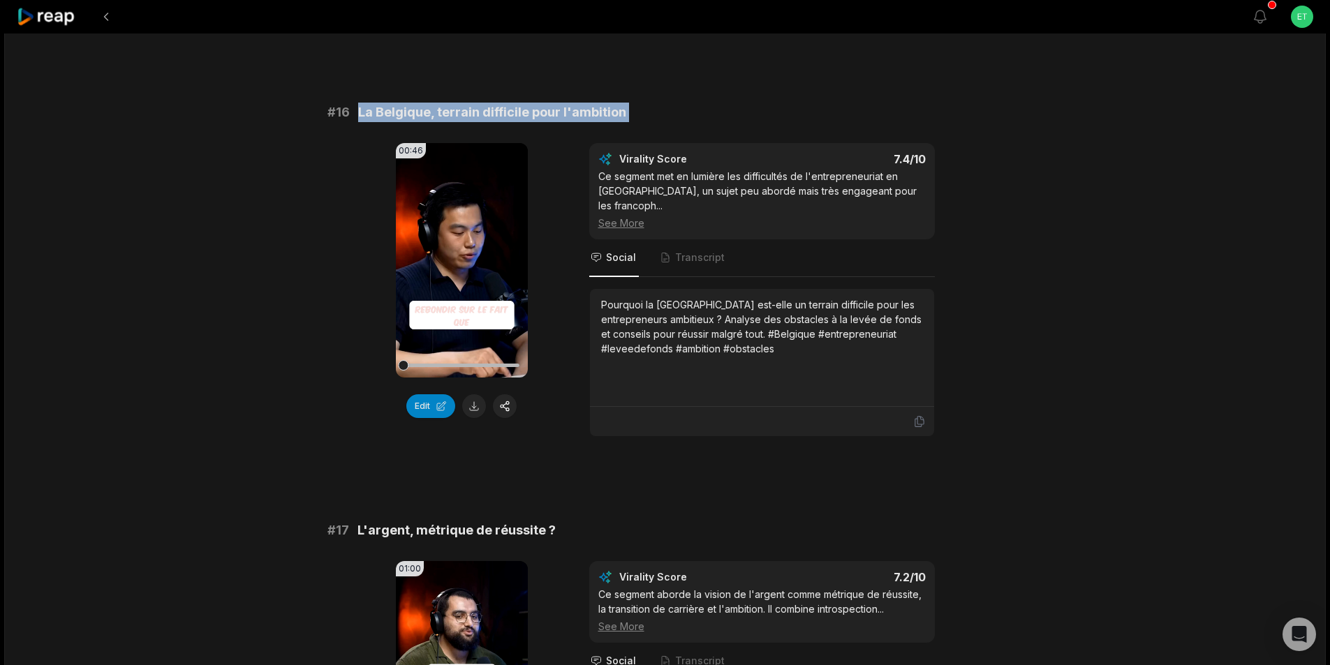
scroll to position [2094, 0]
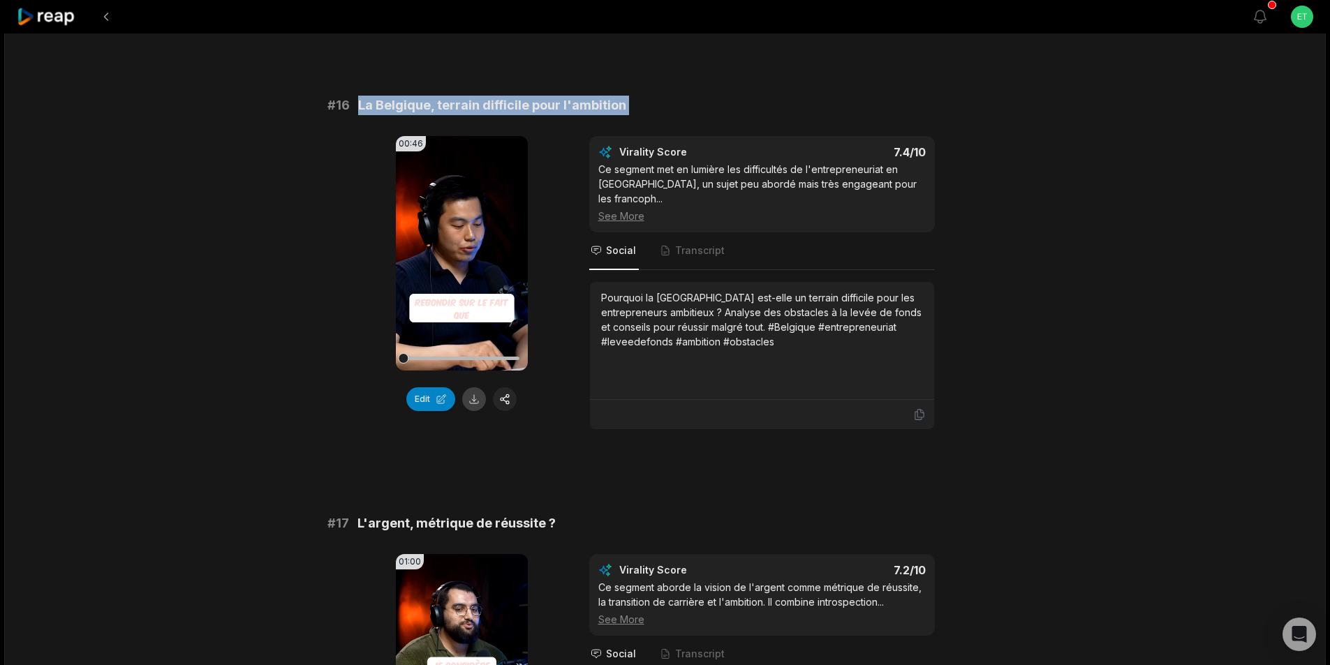
click at [476, 394] on button at bounding box center [474, 399] width 24 height 24
click at [463, 516] on span "L'argent, métrique de réussite ?" at bounding box center [456, 524] width 198 height 20
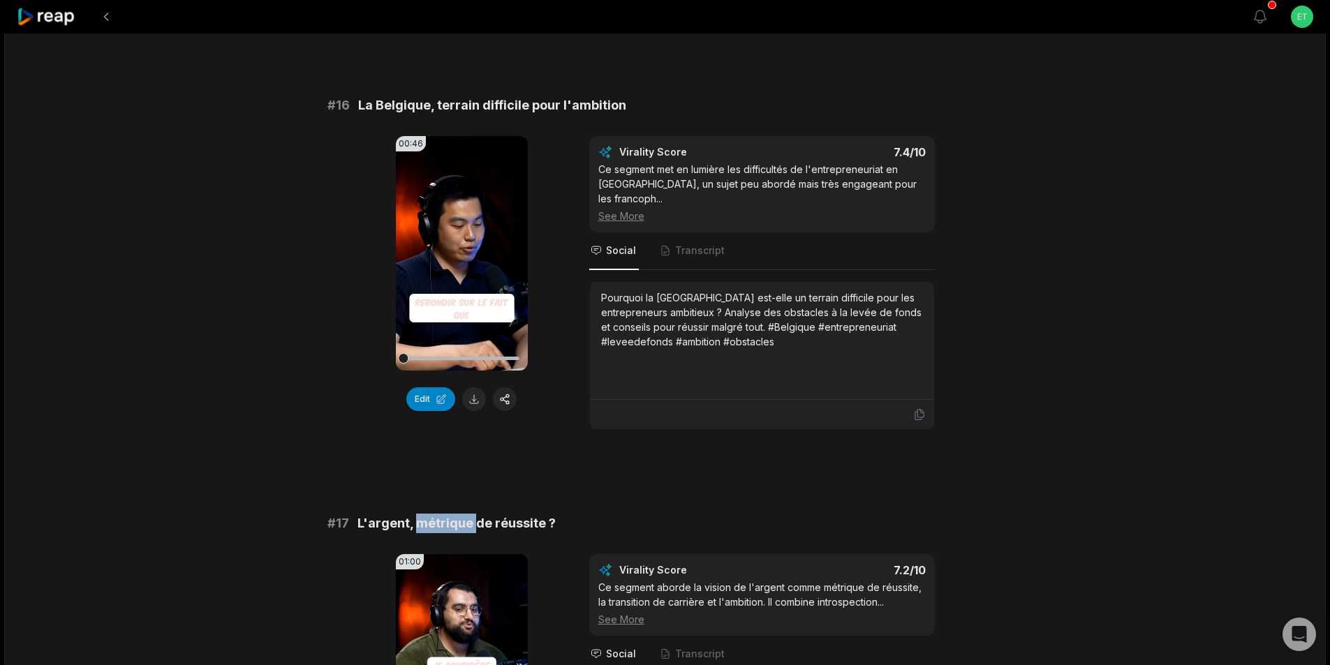
click at [463, 516] on span "L'argent, métrique de réussite ?" at bounding box center [456, 524] width 198 height 20
copy span "L'argent, métrique de réussite ?"
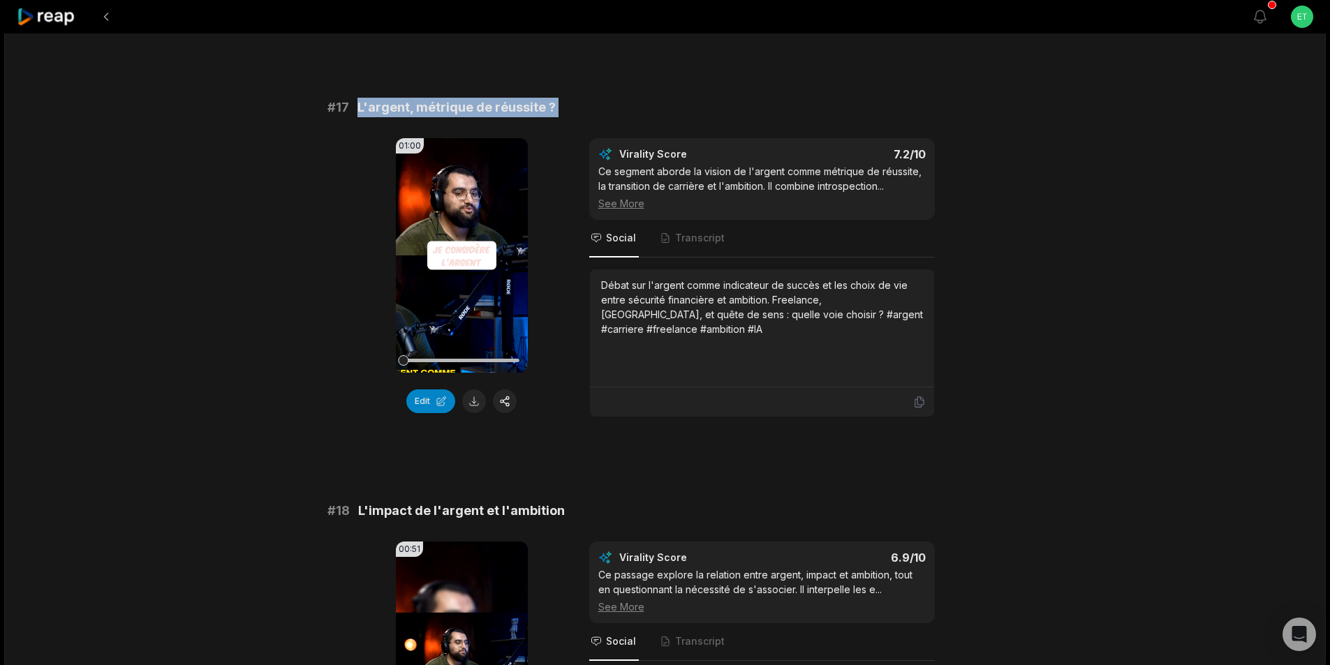
scroll to position [2513, 0]
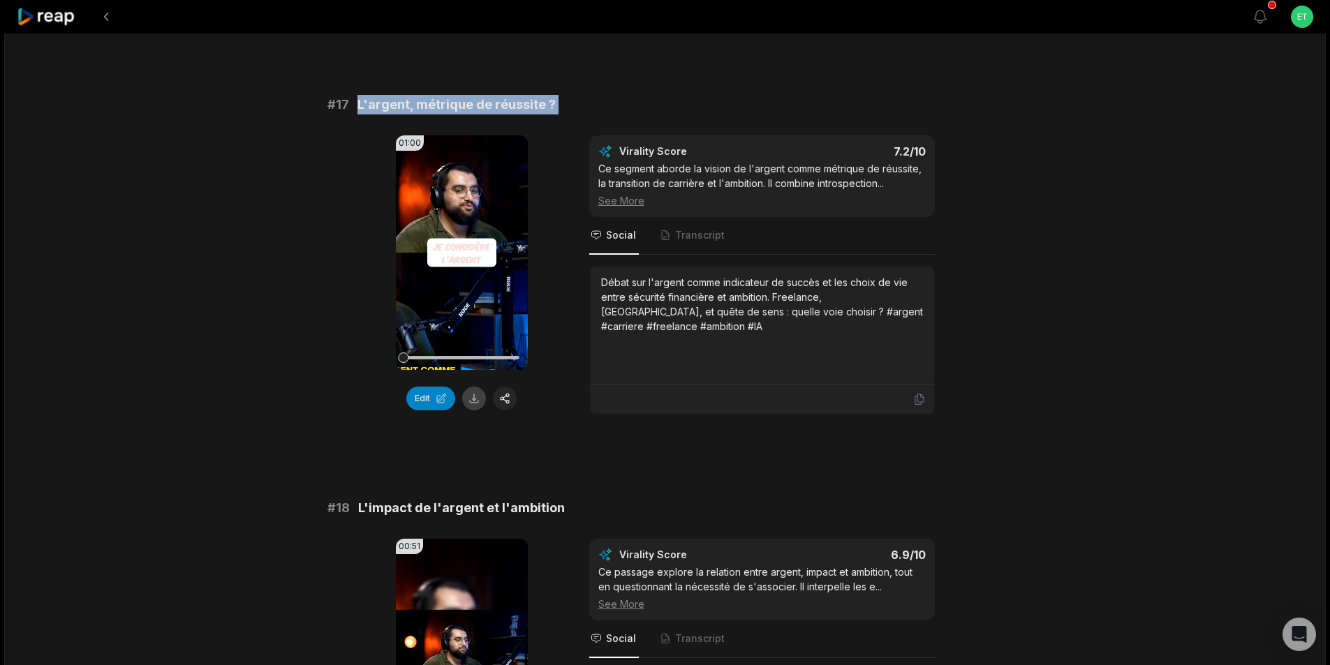
click at [477, 396] on button at bounding box center [474, 399] width 24 height 24
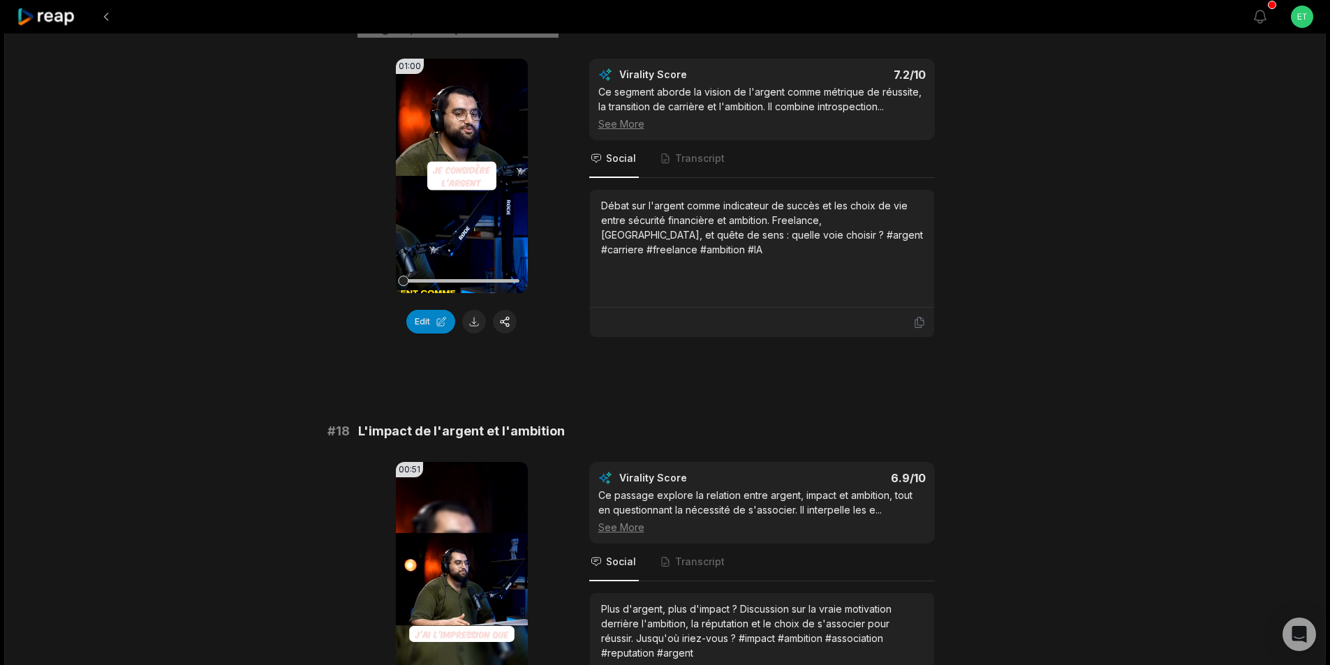
scroll to position [2652, 0]
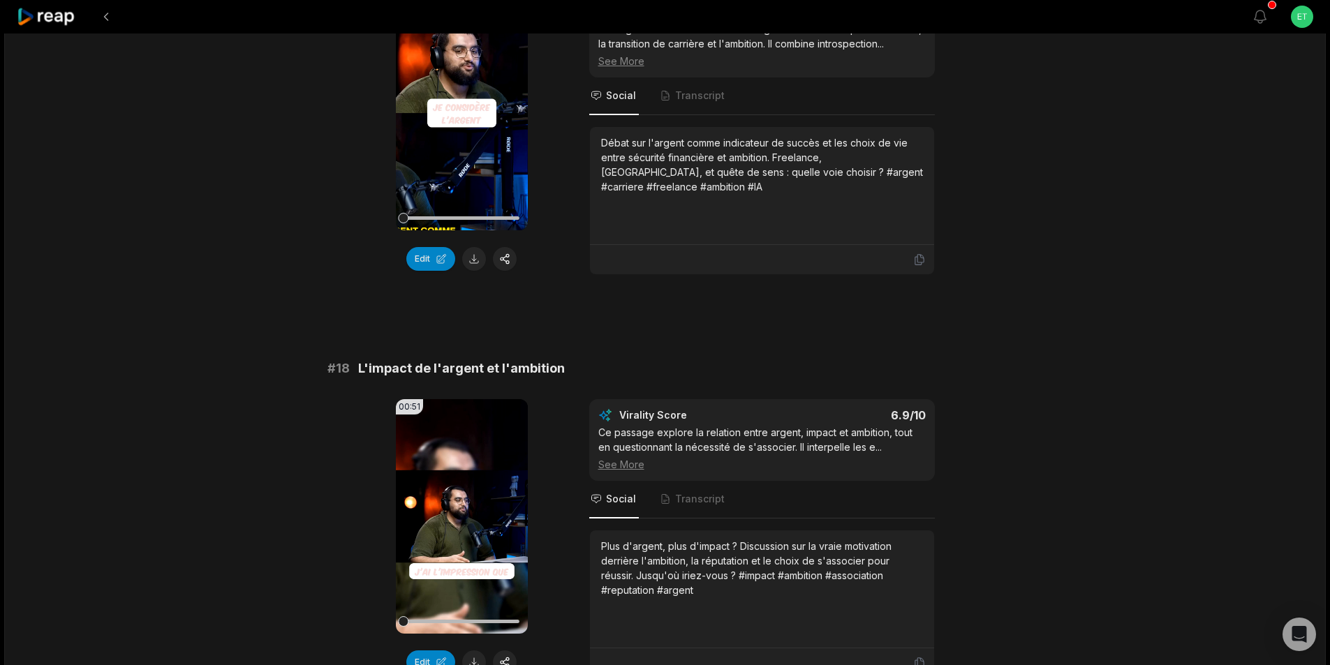
click at [454, 366] on span "L'impact de l'argent et l'ambition" at bounding box center [461, 369] width 207 height 20
copy span "L'impact de l'argent et l'ambition"
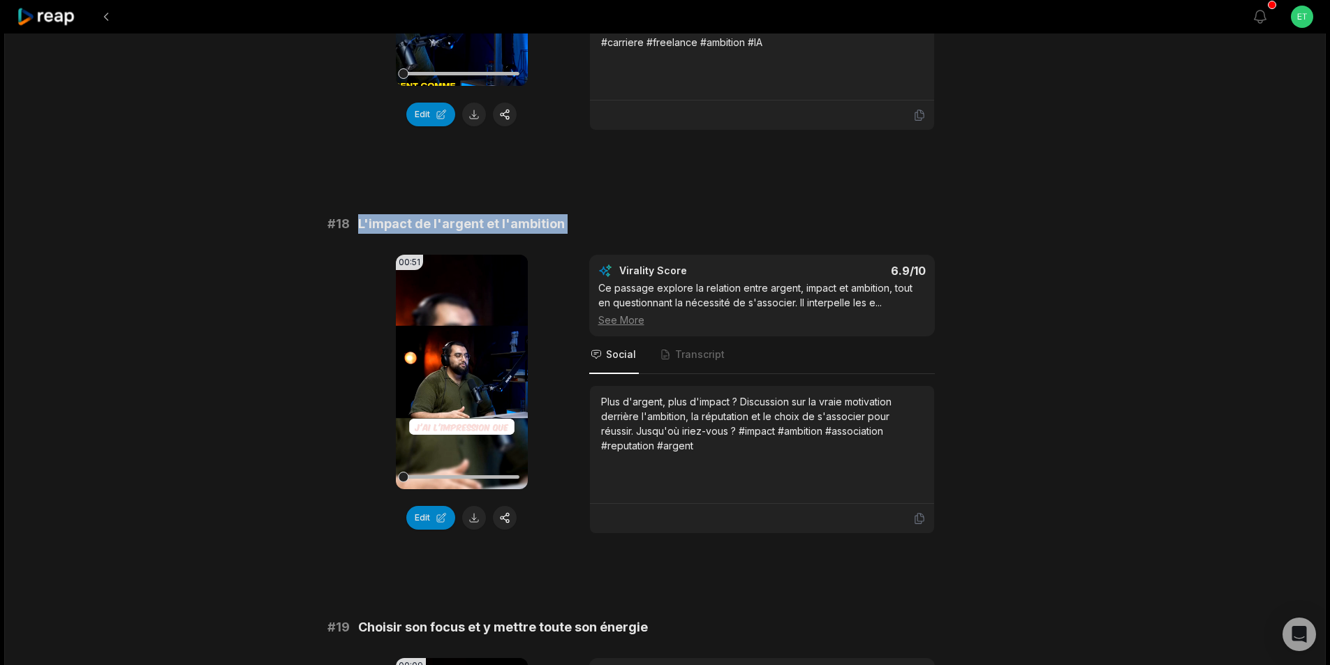
scroll to position [2861, 0]
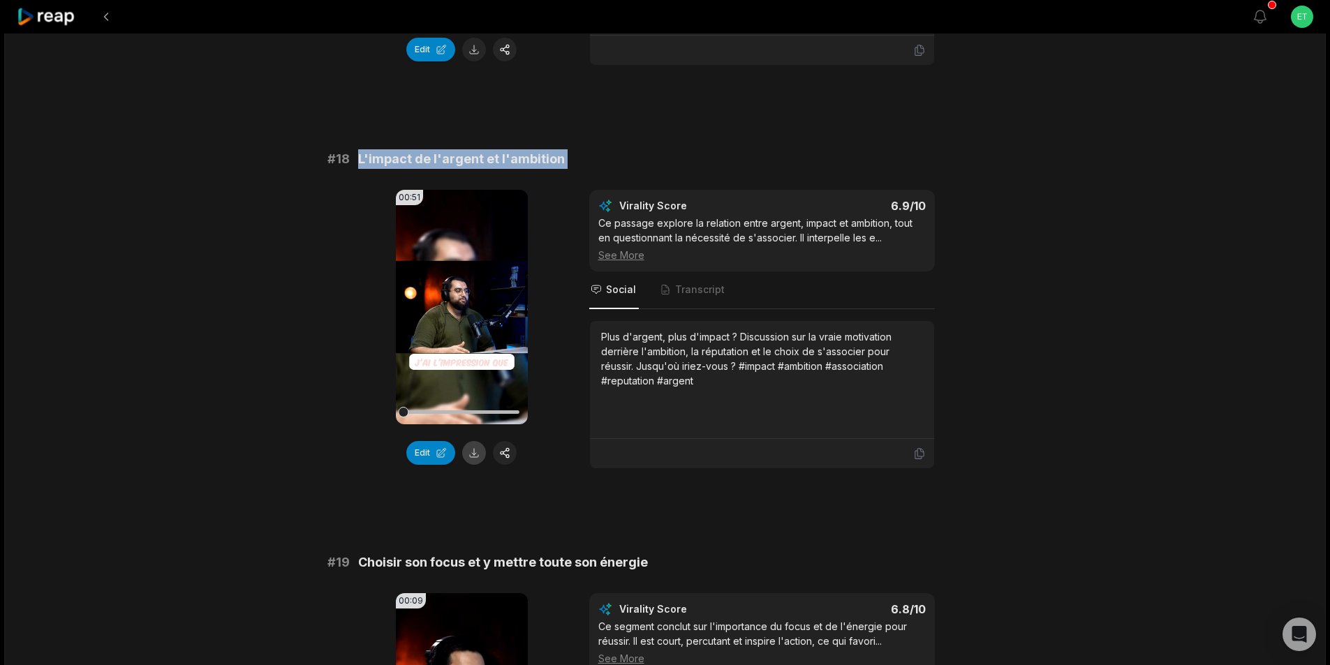
click at [472, 448] on button at bounding box center [474, 453] width 24 height 24
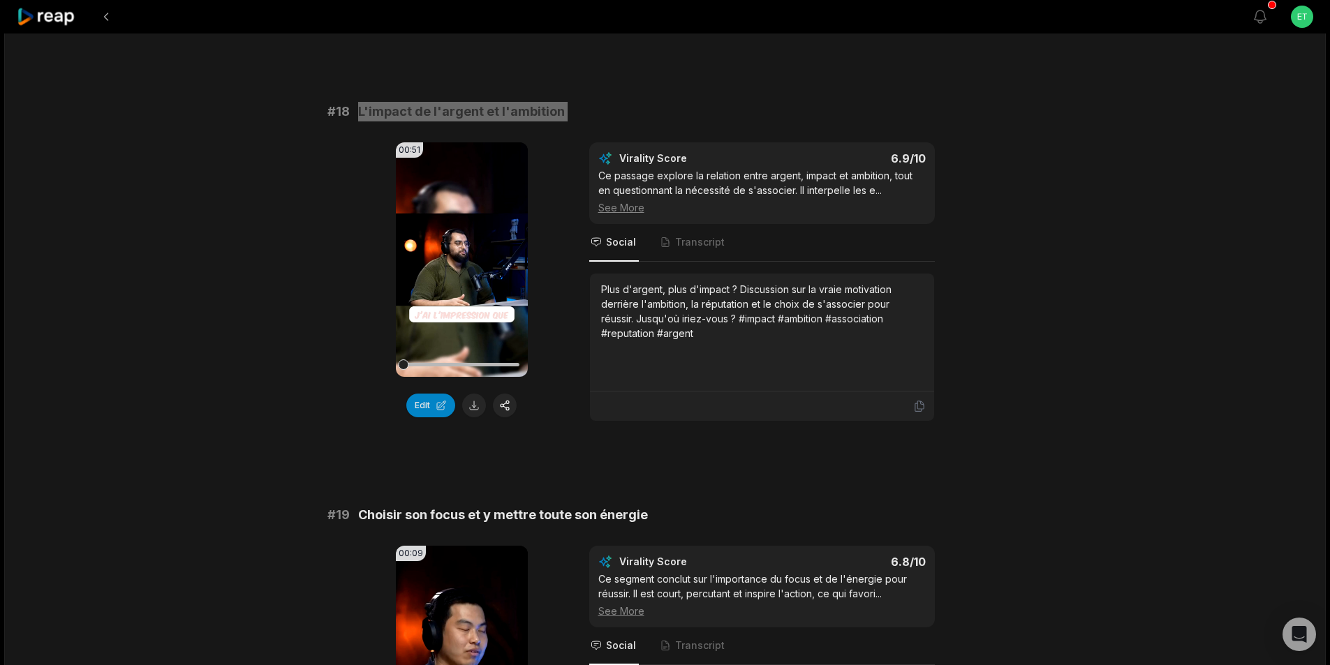
scroll to position [3071, 0]
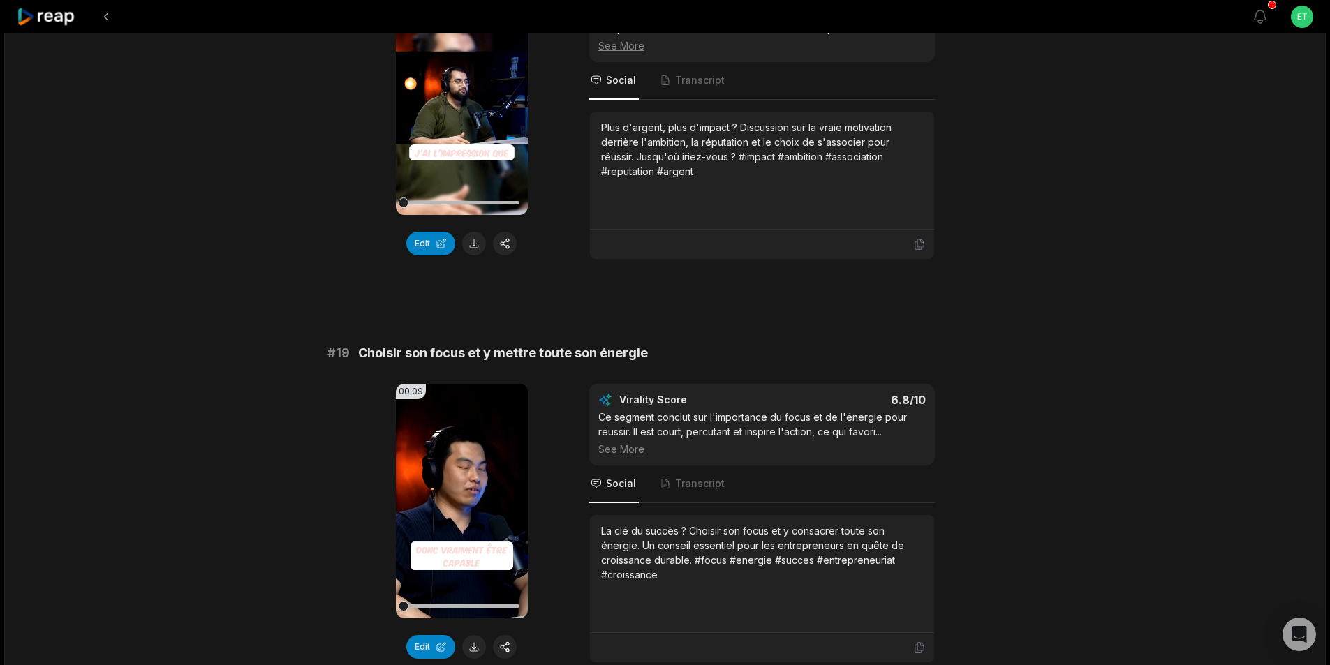
click at [506, 352] on span "Choisir son focus et y mettre toute son énergie" at bounding box center [503, 353] width 290 height 20
copy span "Choisir son focus et y mettre toute son énergie"
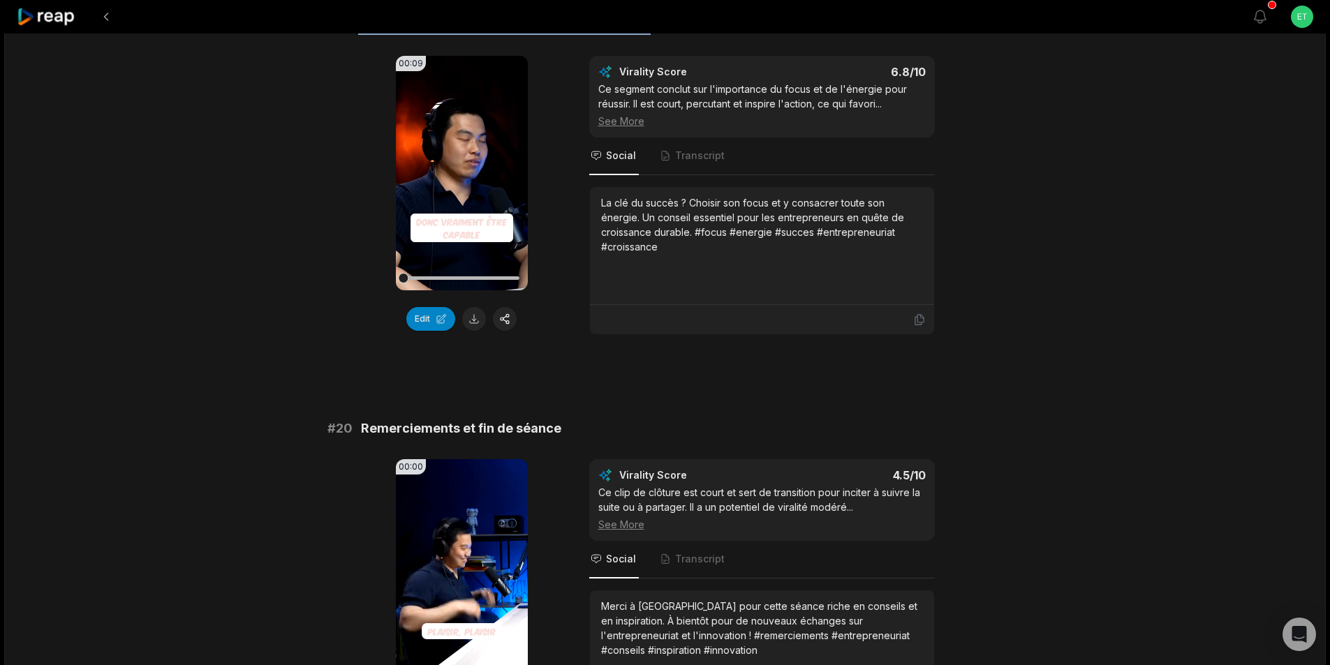
scroll to position [3420, 0]
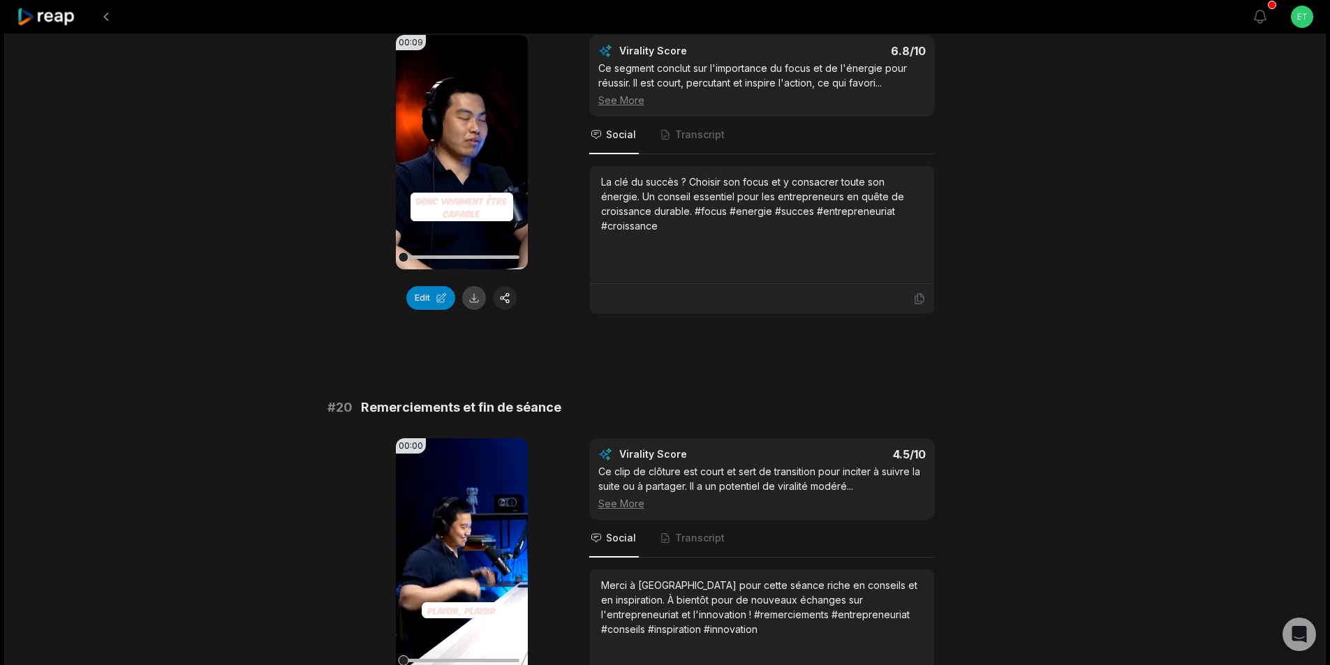
click at [475, 300] on button at bounding box center [474, 298] width 24 height 24
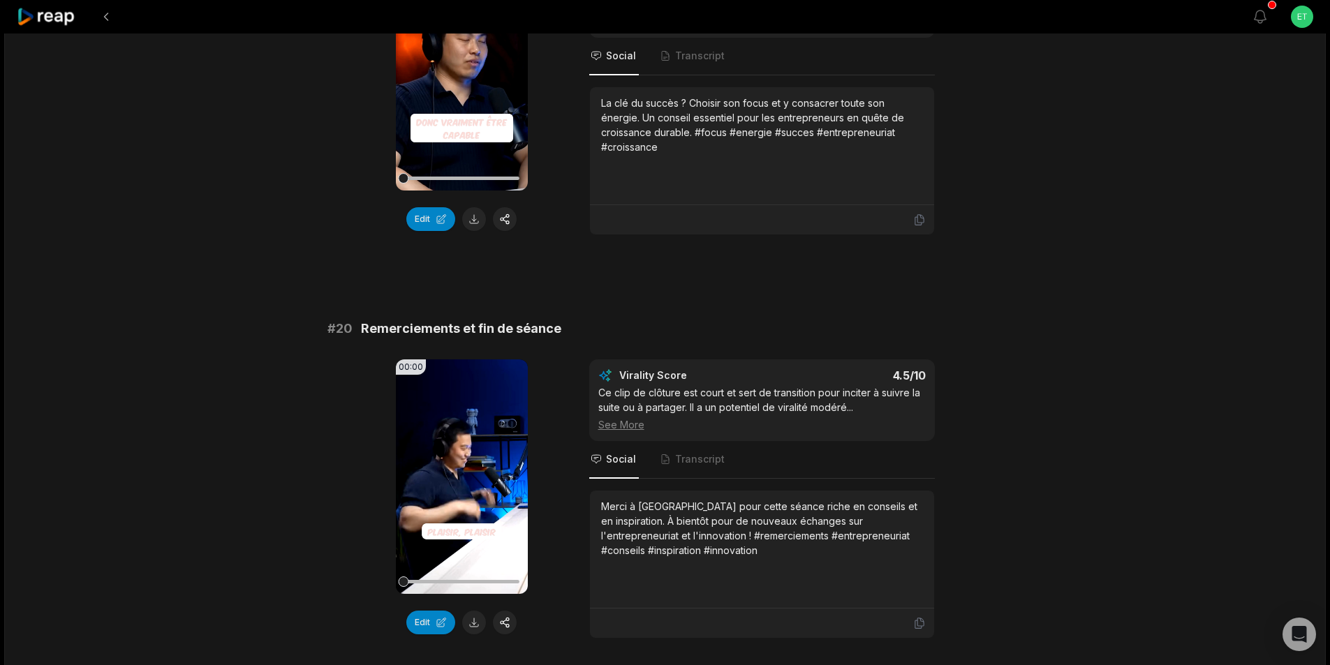
scroll to position [3559, 0]
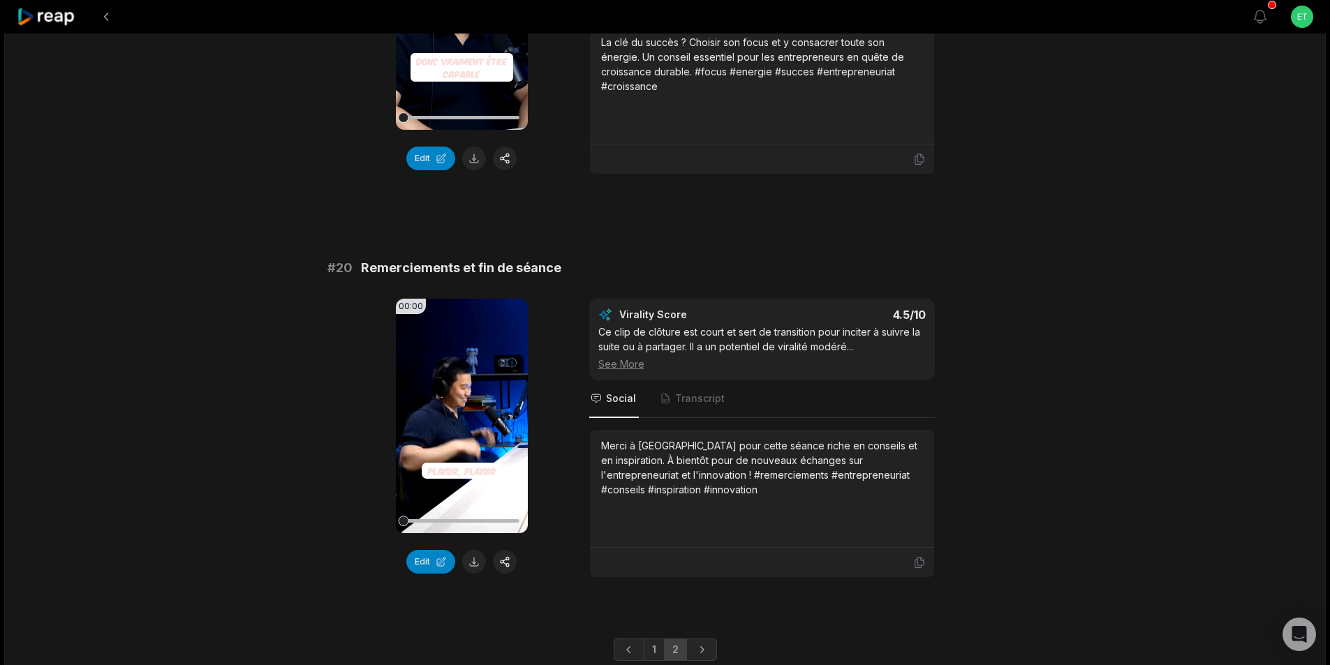
click at [472, 269] on span "Remerciements et fin de séance" at bounding box center [461, 268] width 200 height 20
copy span "Remerciements et fin de séance"
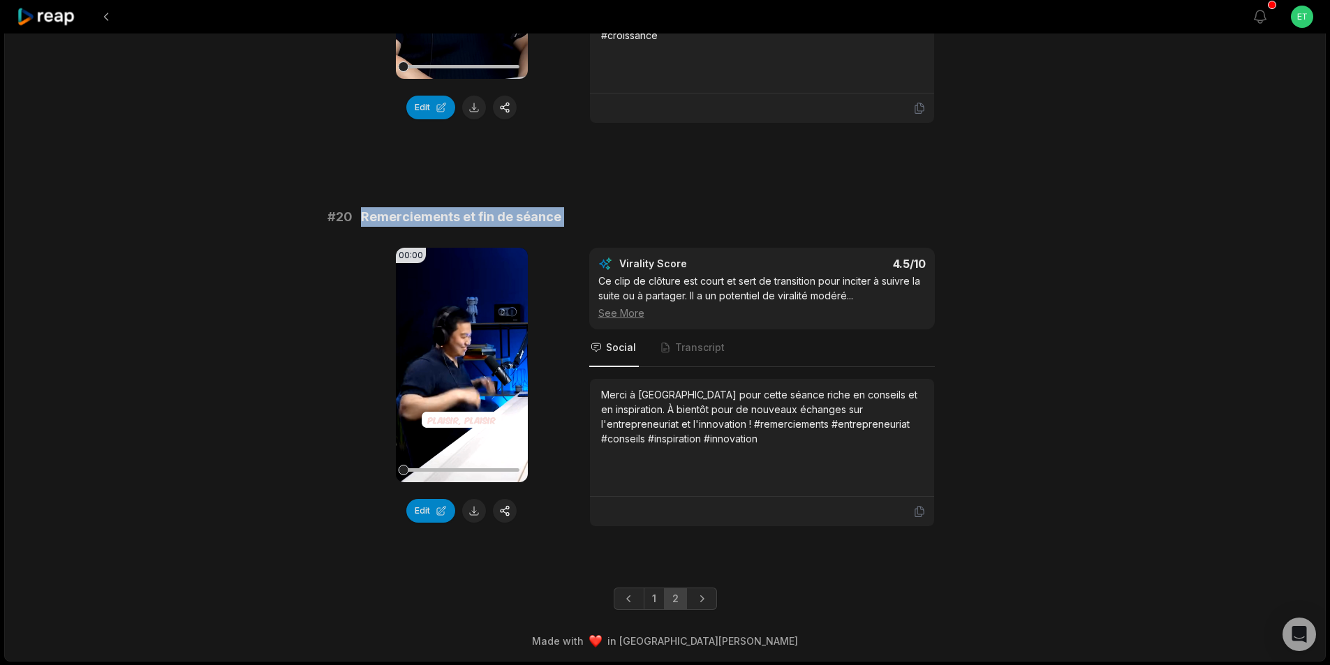
scroll to position [3611, 0]
click at [474, 508] on button at bounding box center [474, 510] width 24 height 24
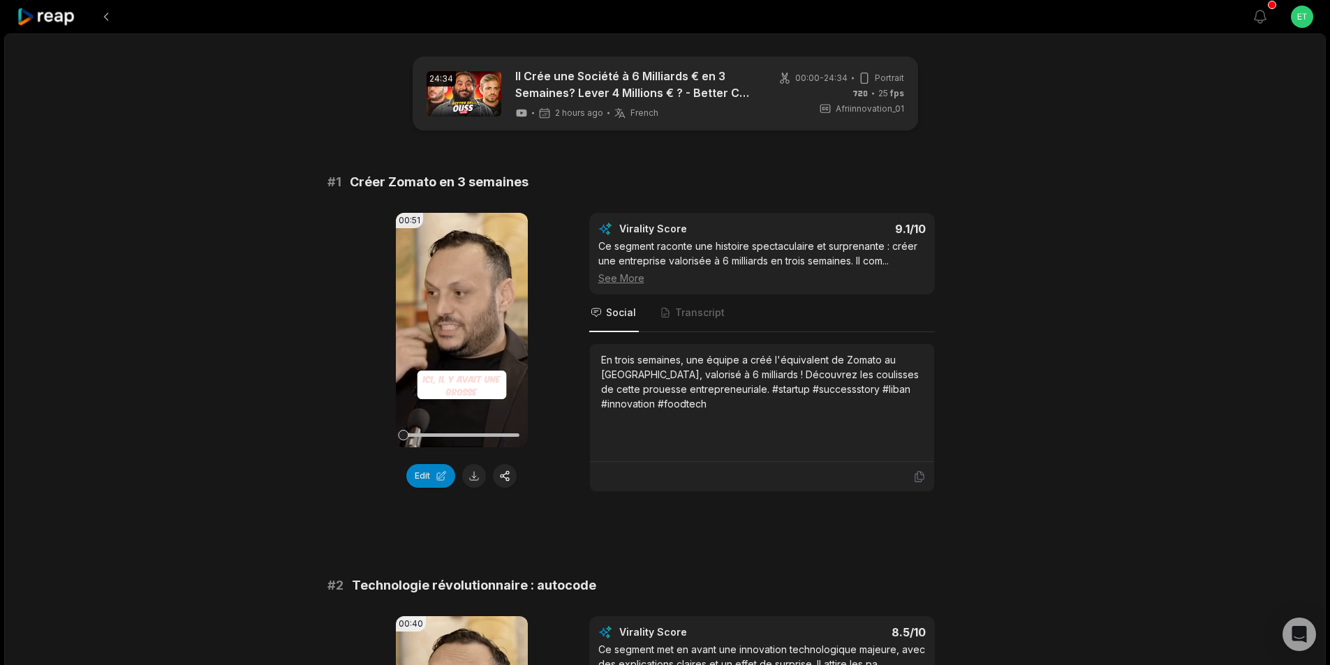
click at [433, 178] on span "Créer Zomato en 3 semaines" at bounding box center [439, 182] width 179 height 20
copy span "Créer Zomato en 3 semaines"
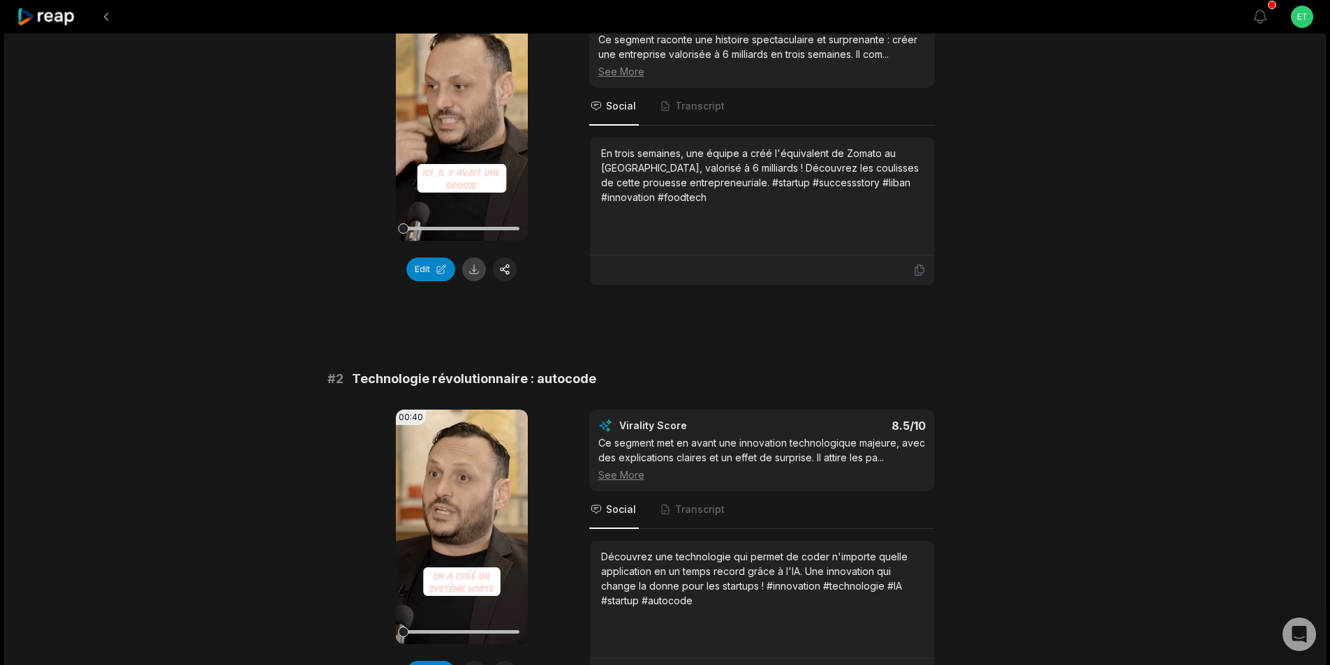
scroll to position [209, 0]
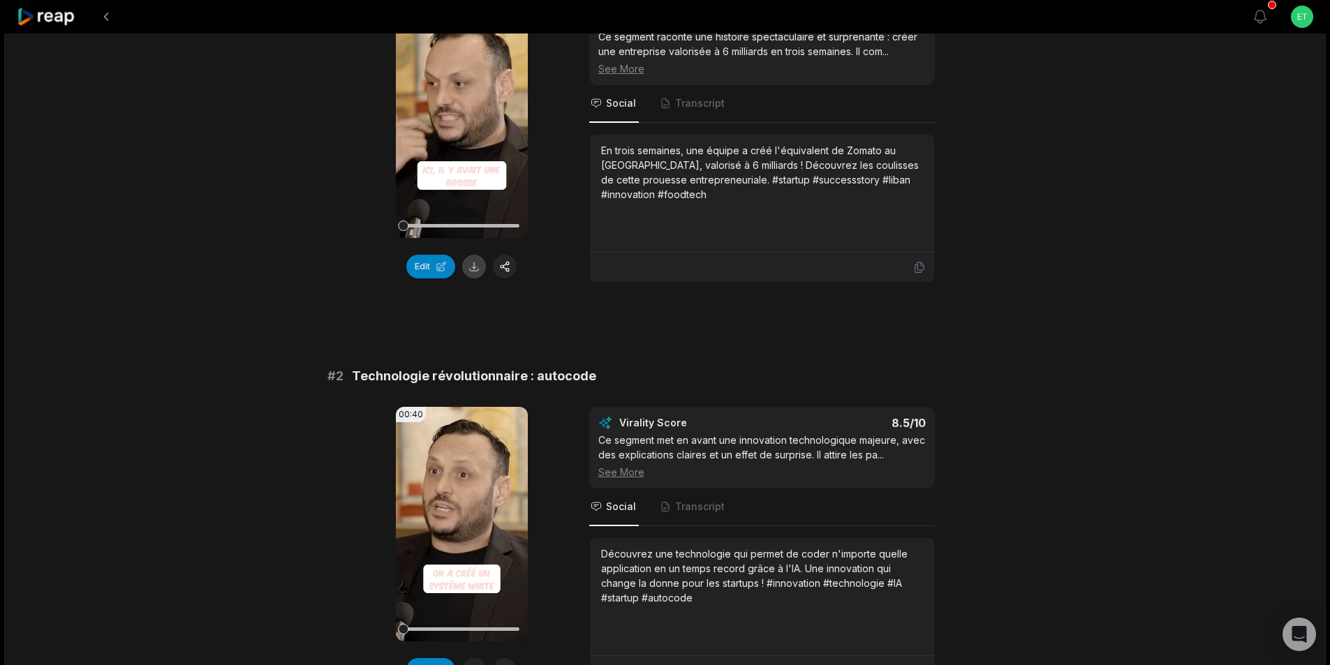
click at [472, 265] on button at bounding box center [474, 267] width 24 height 24
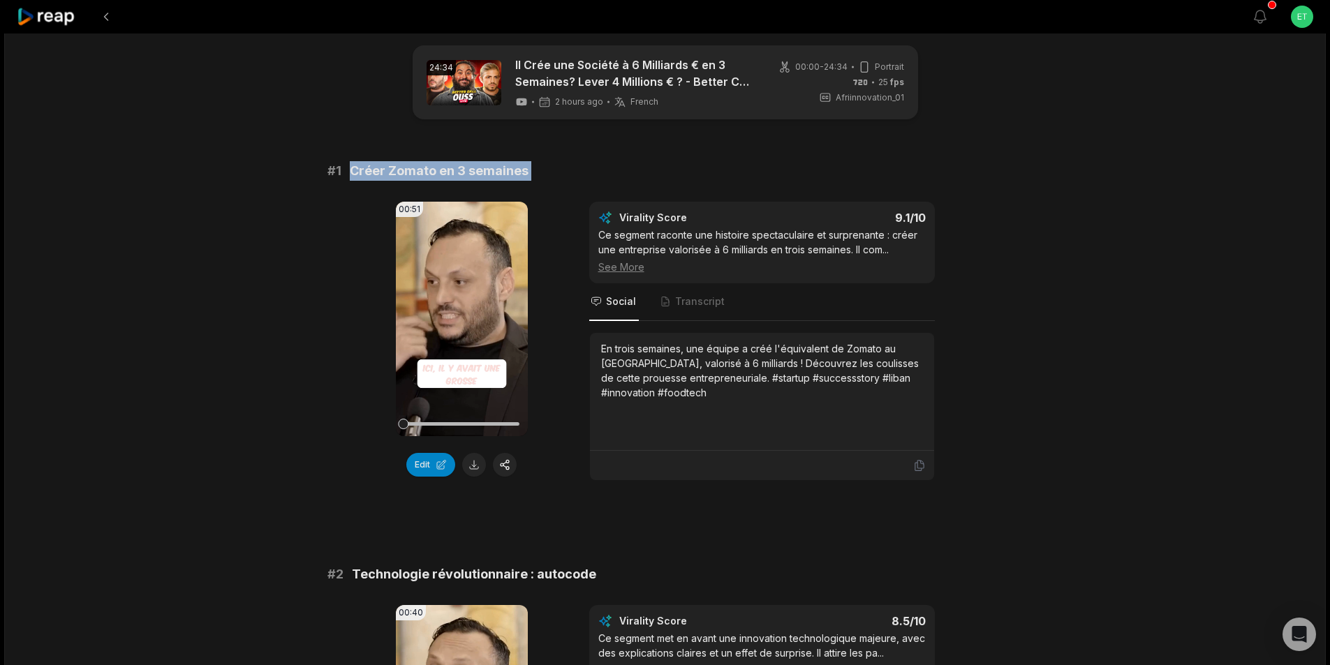
scroll to position [0, 0]
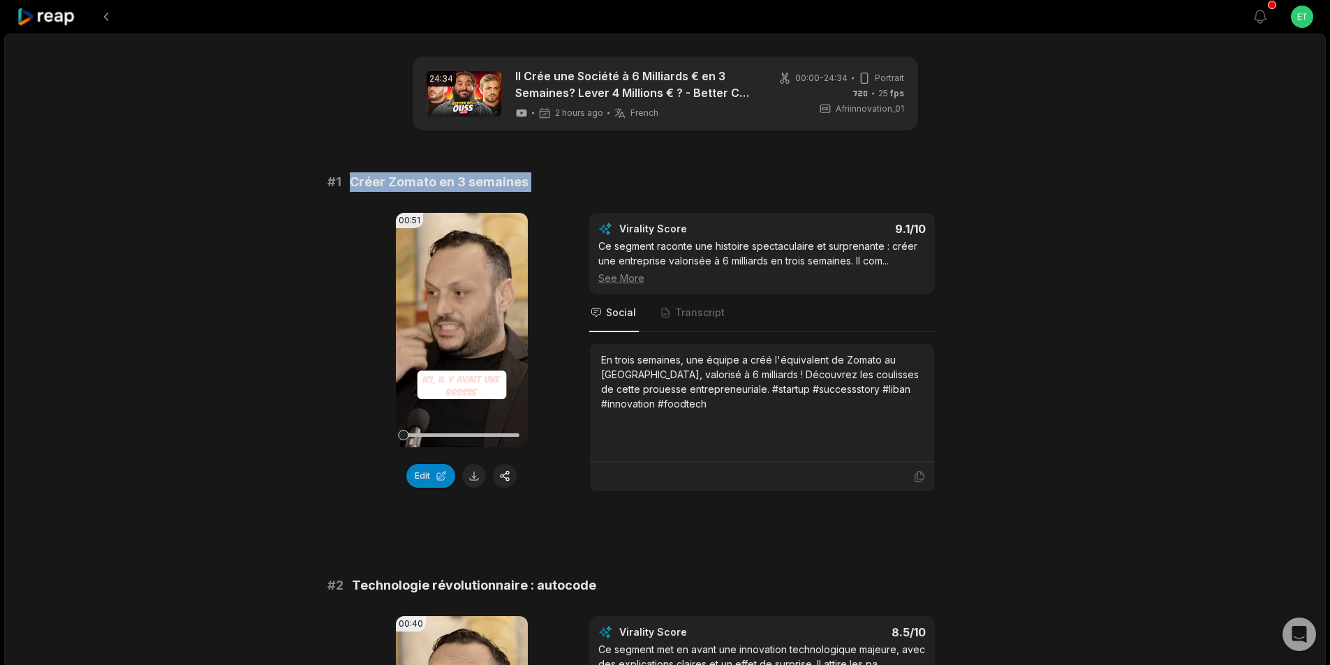
copy span "Créer Zomato en 3 semaines"
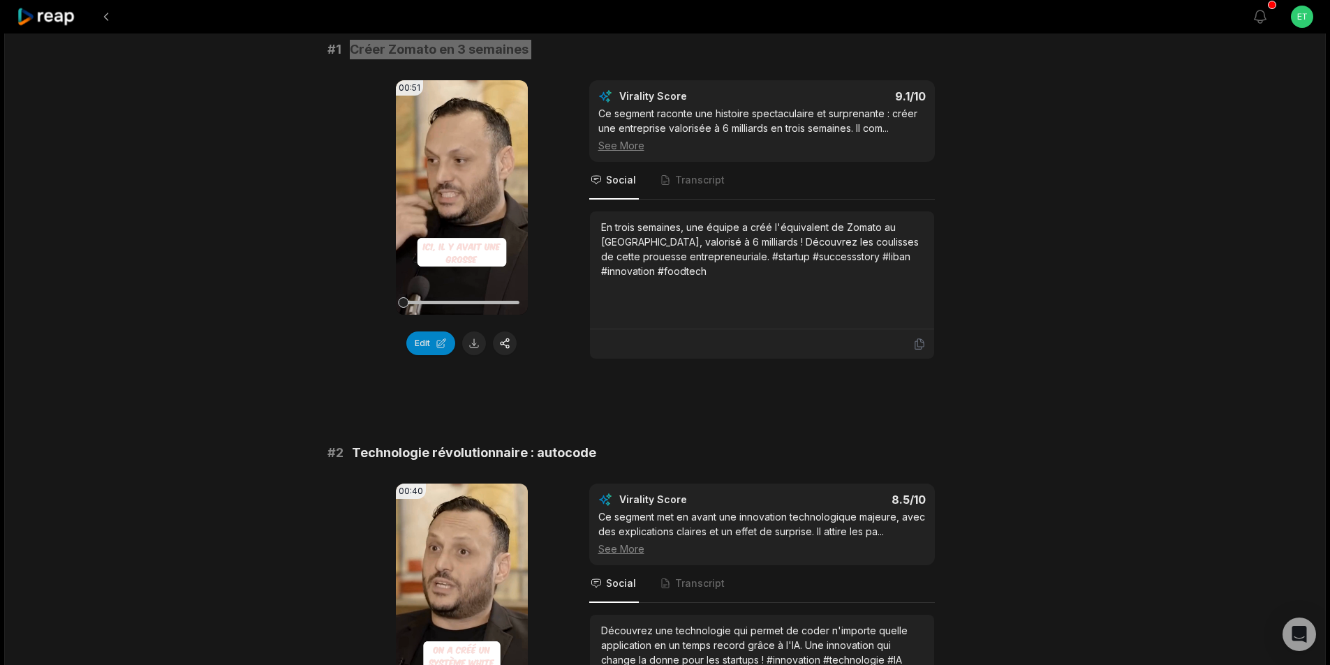
scroll to position [279, 0]
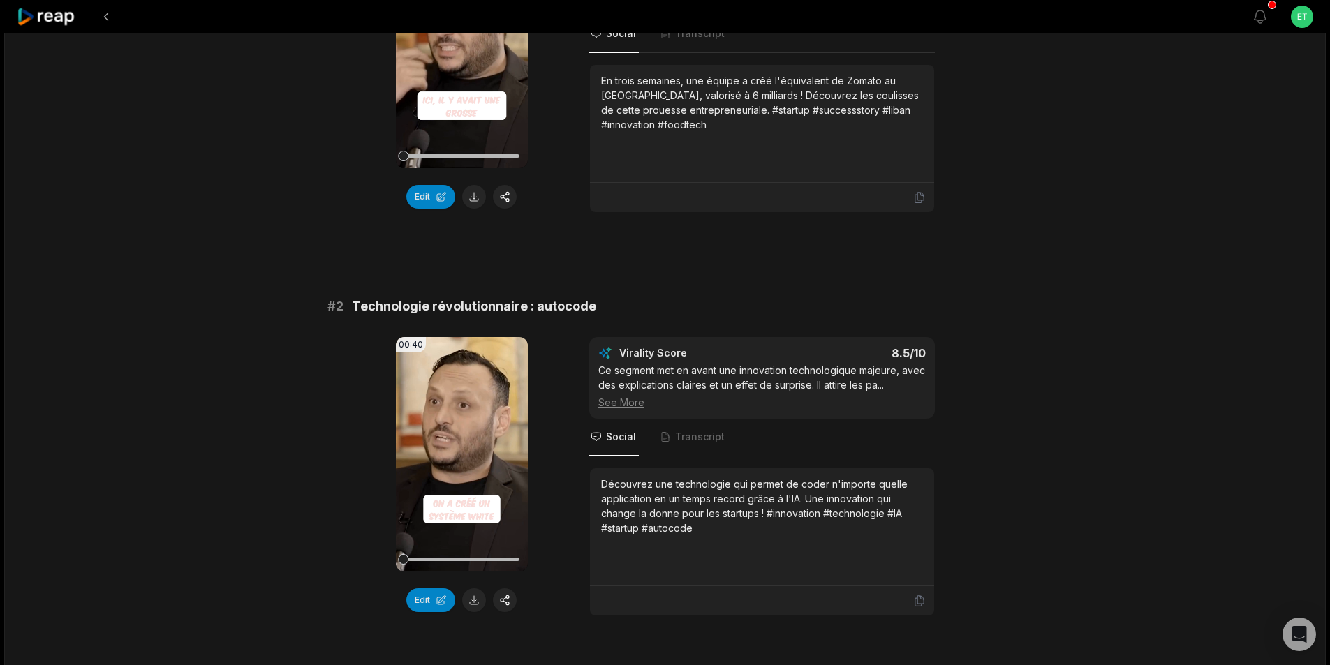
click at [507, 309] on span "Technologie révolutionnaire : autocode" at bounding box center [474, 307] width 244 height 20
copy span "Technologie révolutionnaire : autocode"
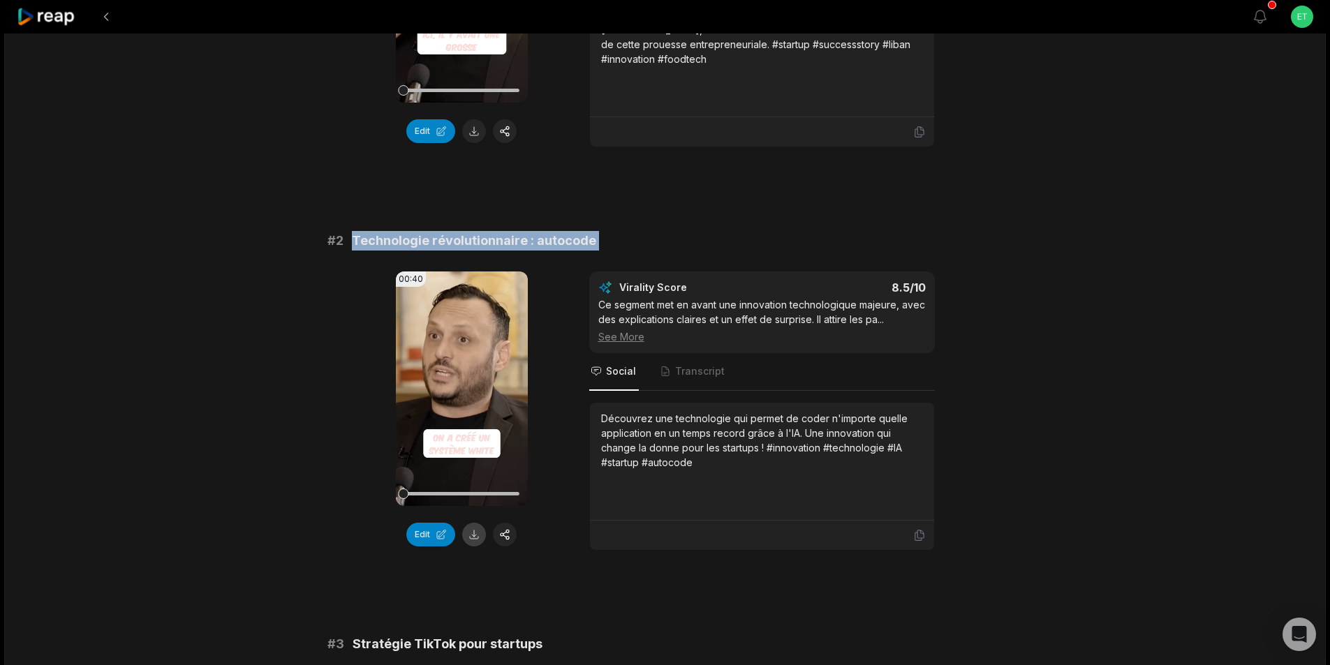
scroll to position [489, 0]
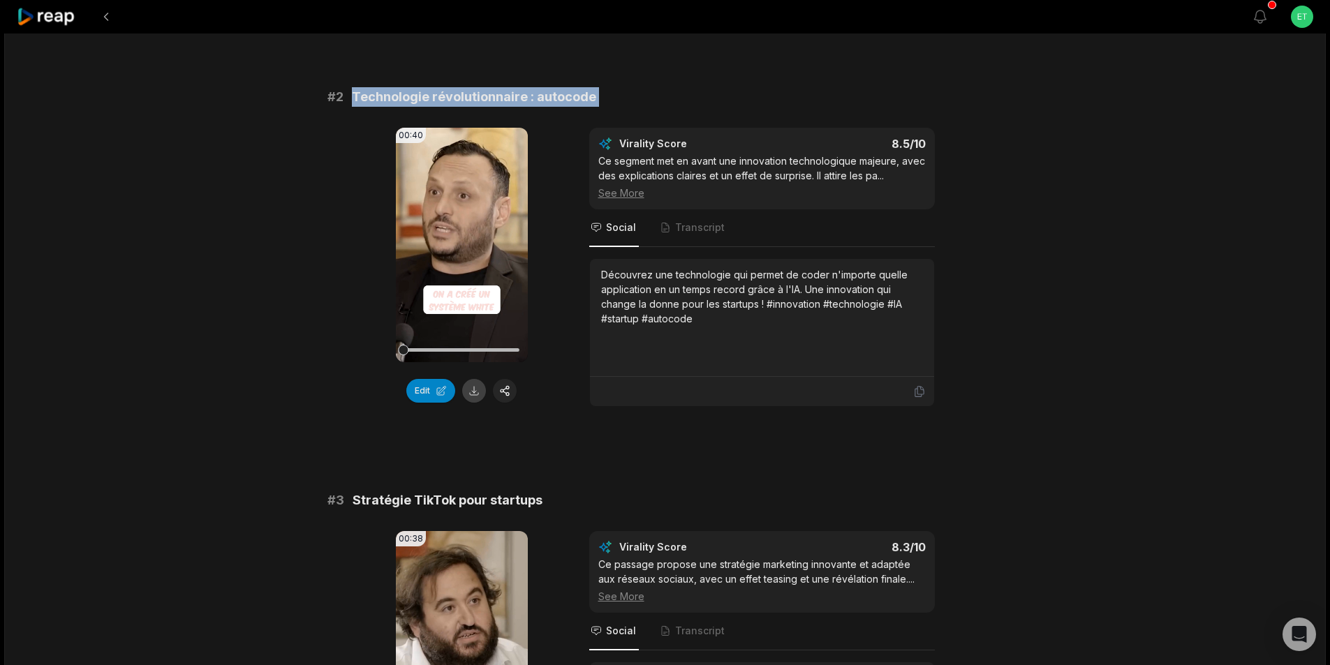
click at [469, 389] on button at bounding box center [474, 391] width 24 height 24
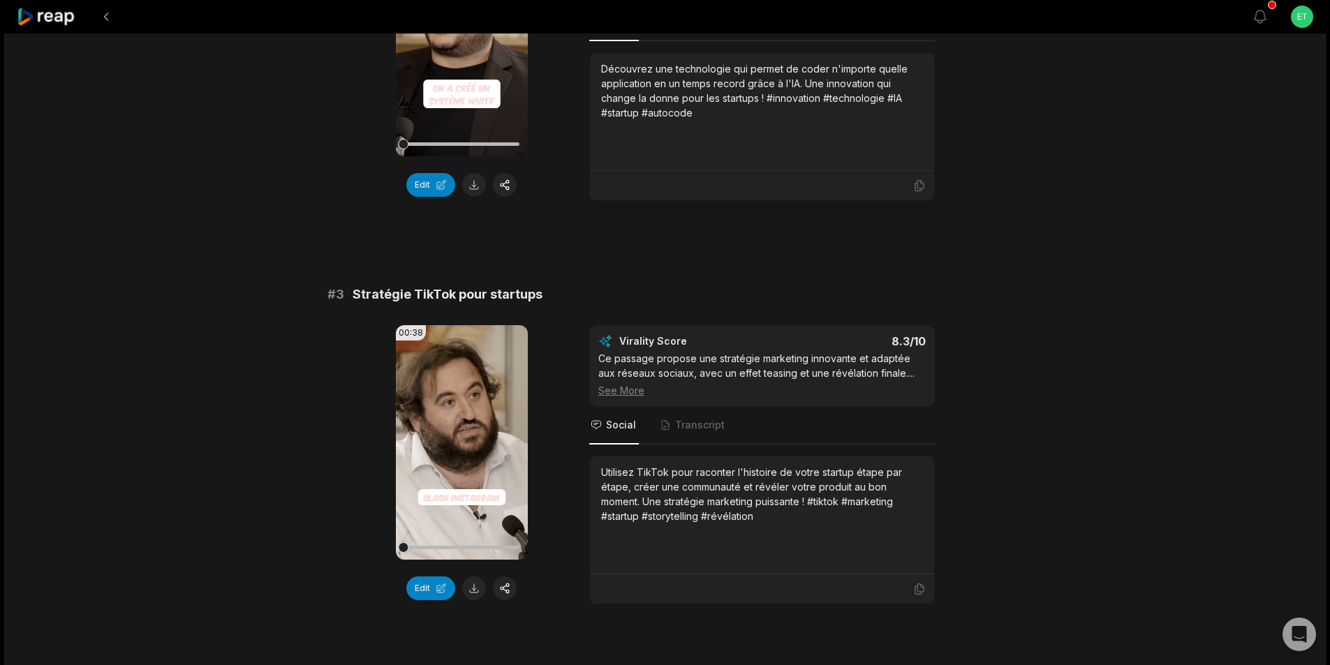
scroll to position [698, 0]
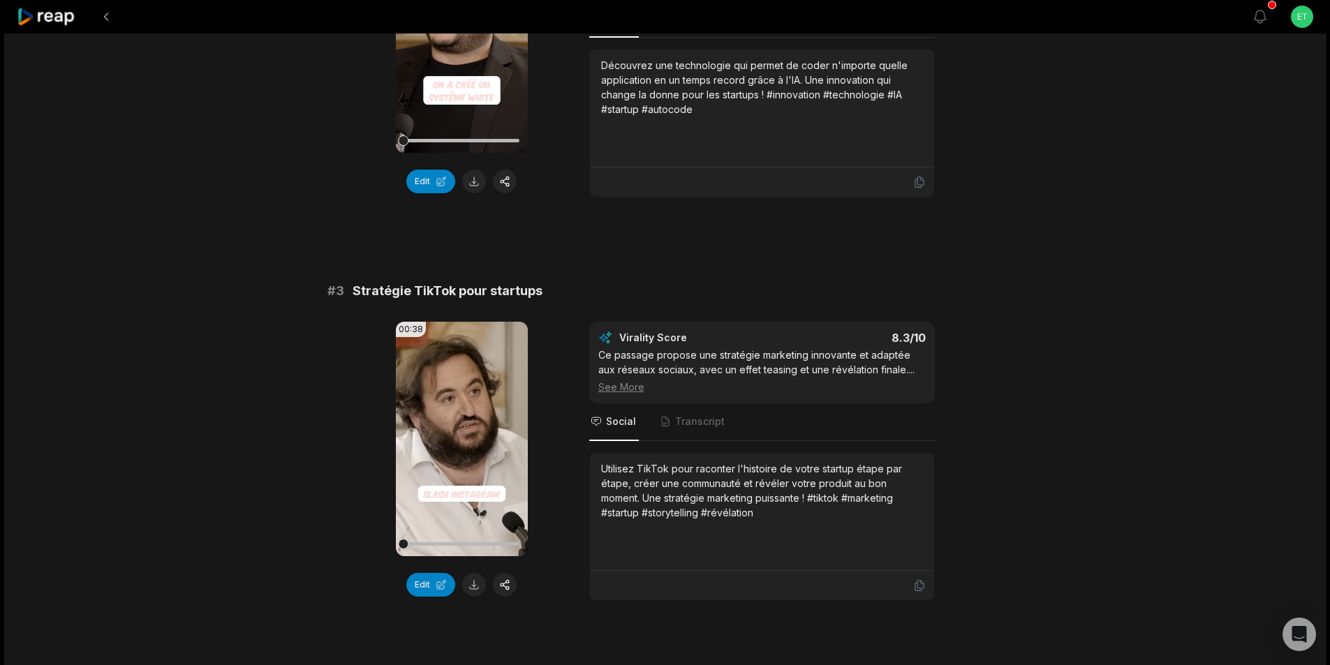
click at [424, 290] on span "Stratégie TikTok pour startups" at bounding box center [447, 291] width 190 height 20
copy span "Stratégie TikTok pour startups"
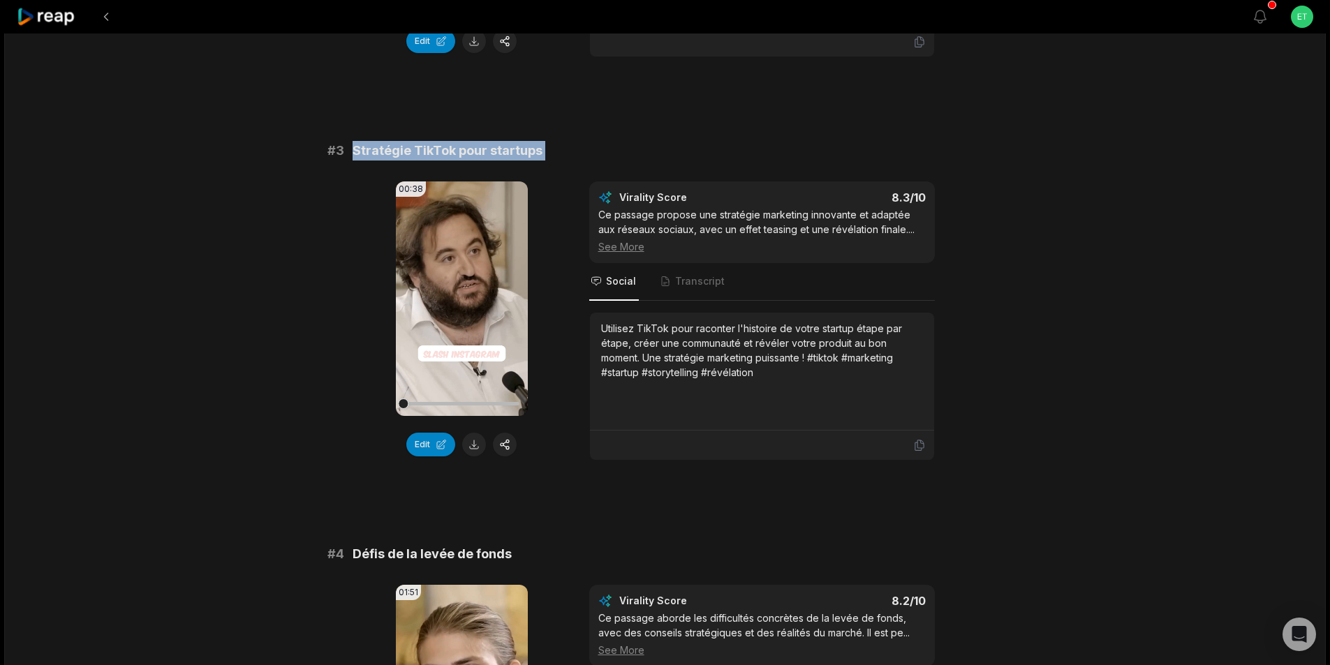
scroll to position [907, 0]
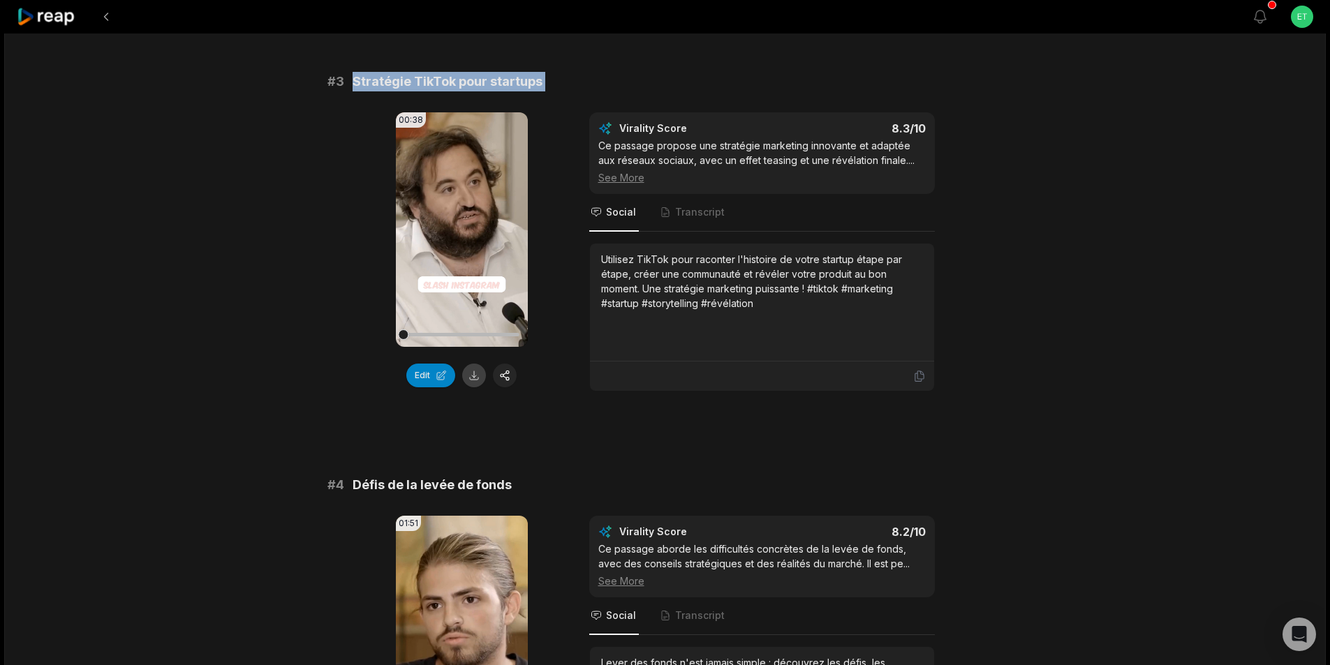
click at [473, 371] on button at bounding box center [474, 376] width 24 height 24
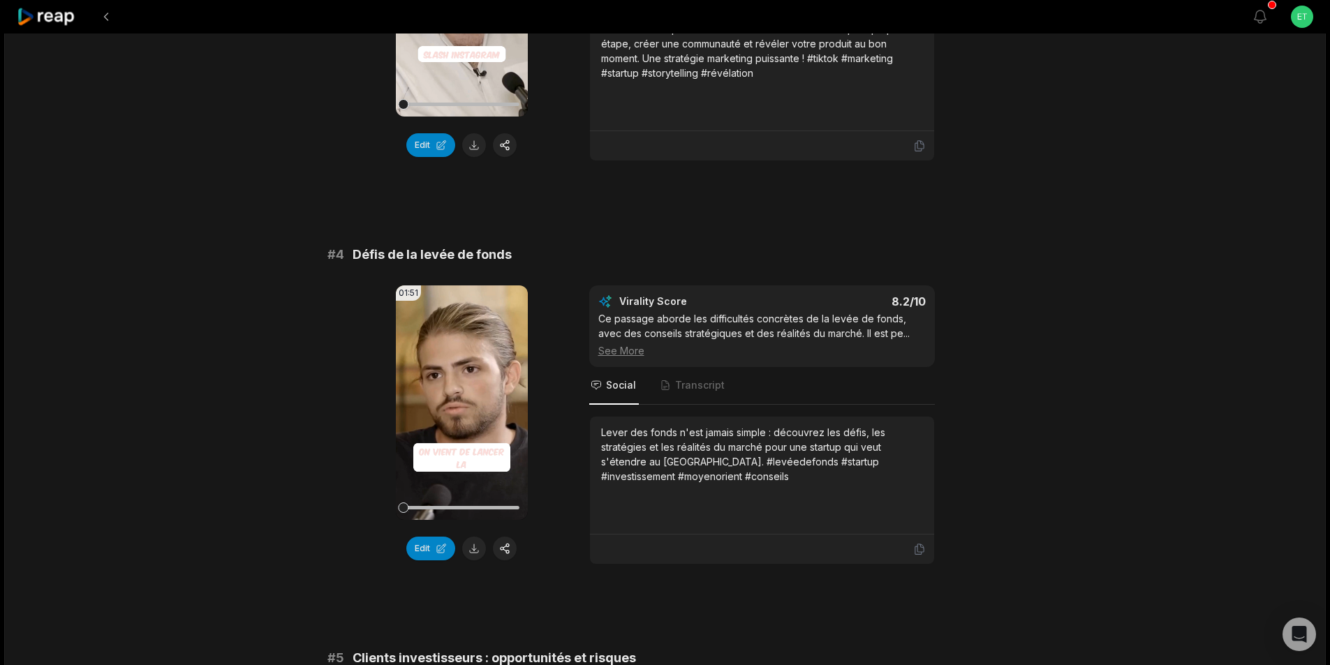
scroll to position [1186, 0]
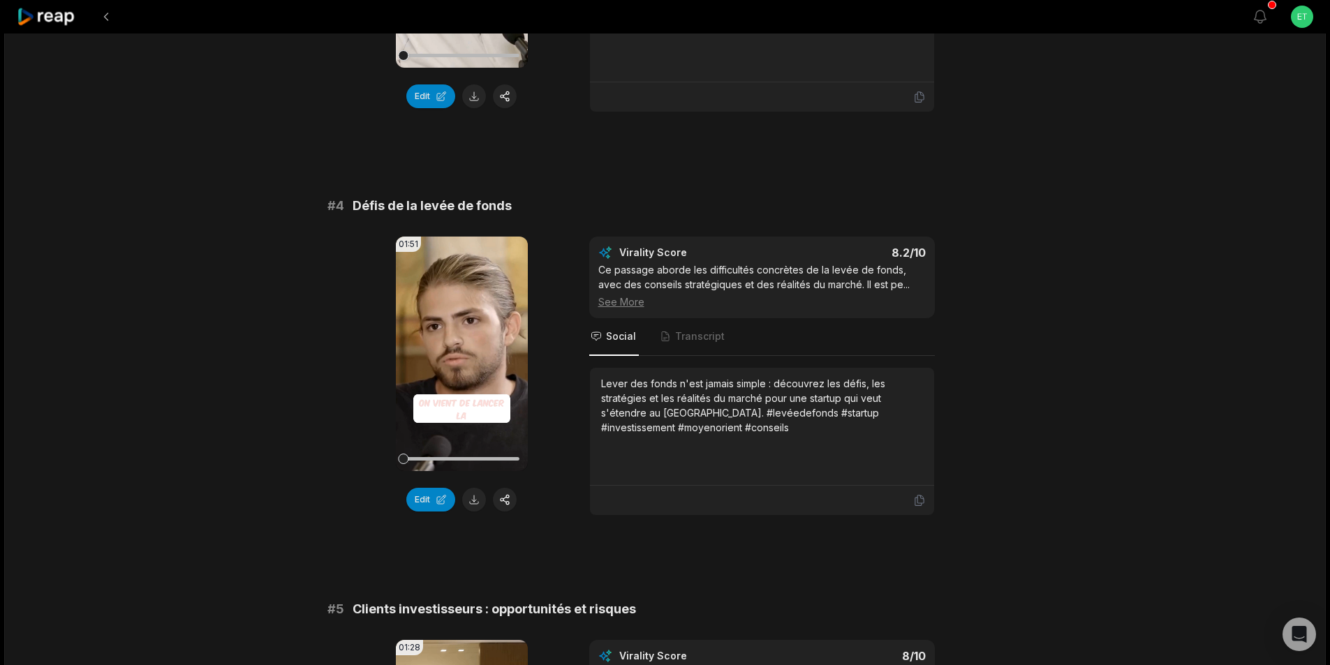
click at [429, 204] on span "Défis de la levée de fonds" at bounding box center [431, 206] width 159 height 20
copy span "Défis de la levée de fonds"
click at [475, 496] on button at bounding box center [474, 500] width 24 height 24
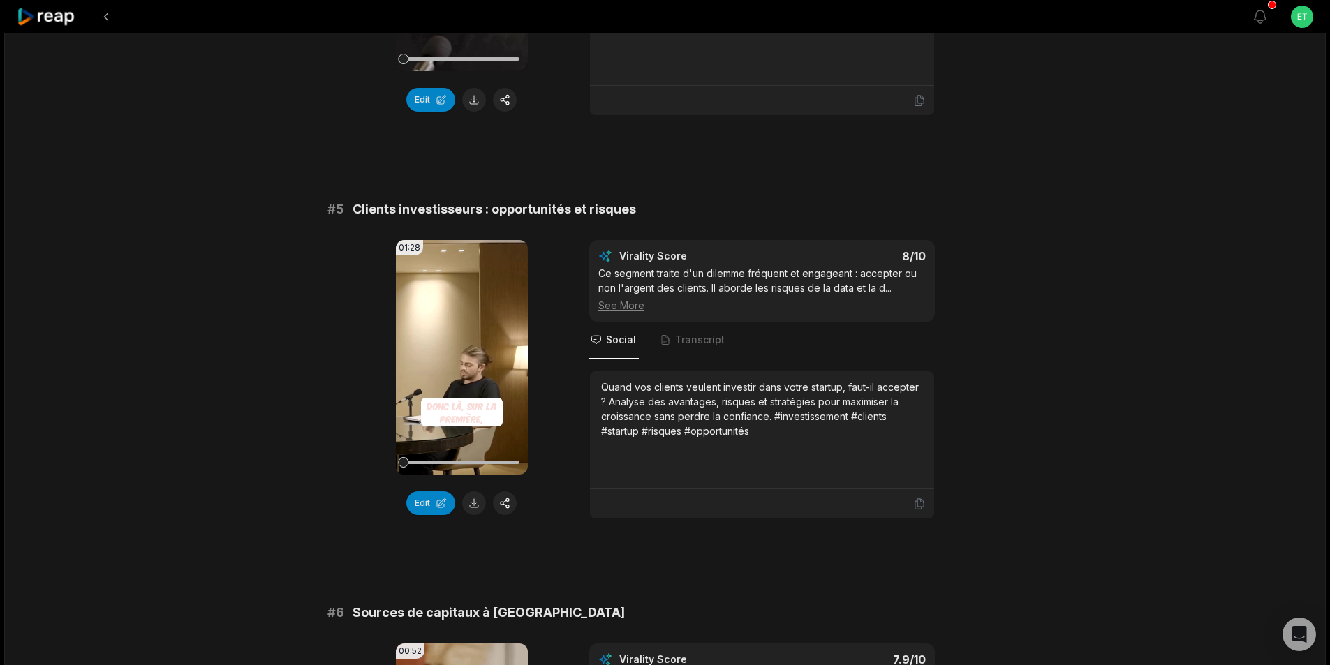
scroll to position [1605, 0]
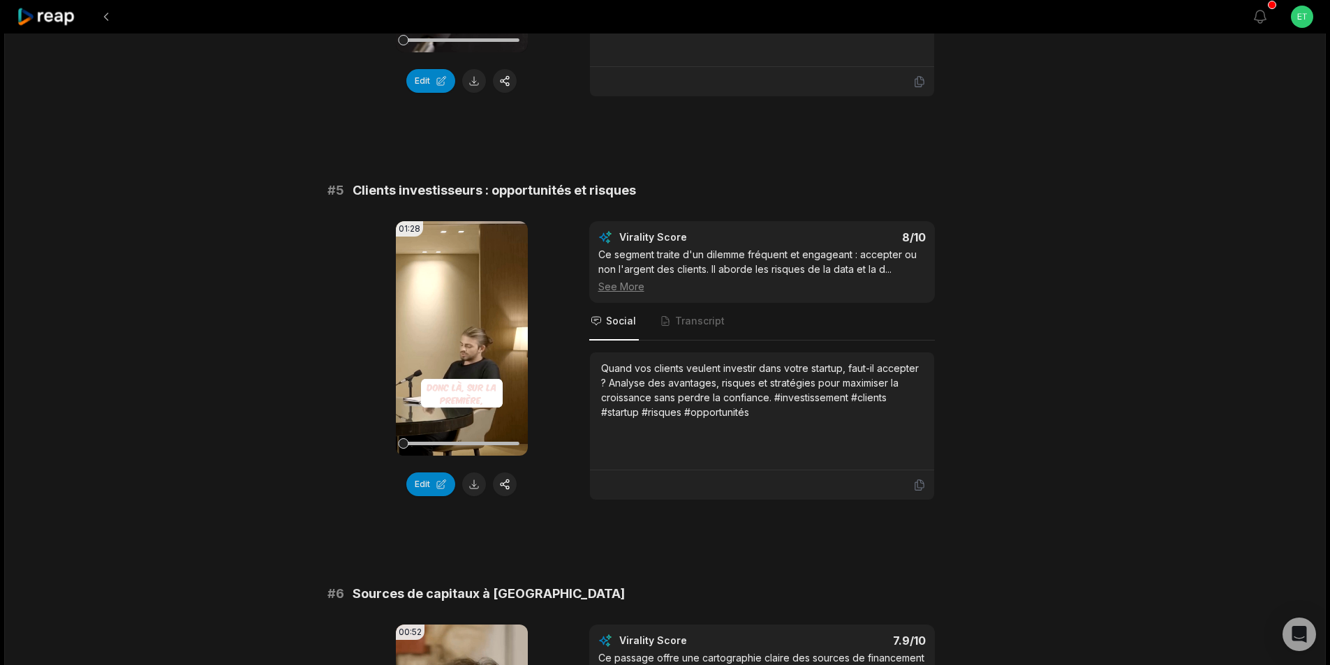
click at [503, 191] on span "Clients investisseurs : opportunités et risques" at bounding box center [493, 191] width 283 height 20
copy span "Clients investisseurs : opportunités et risques"
click at [471, 484] on button at bounding box center [474, 484] width 24 height 24
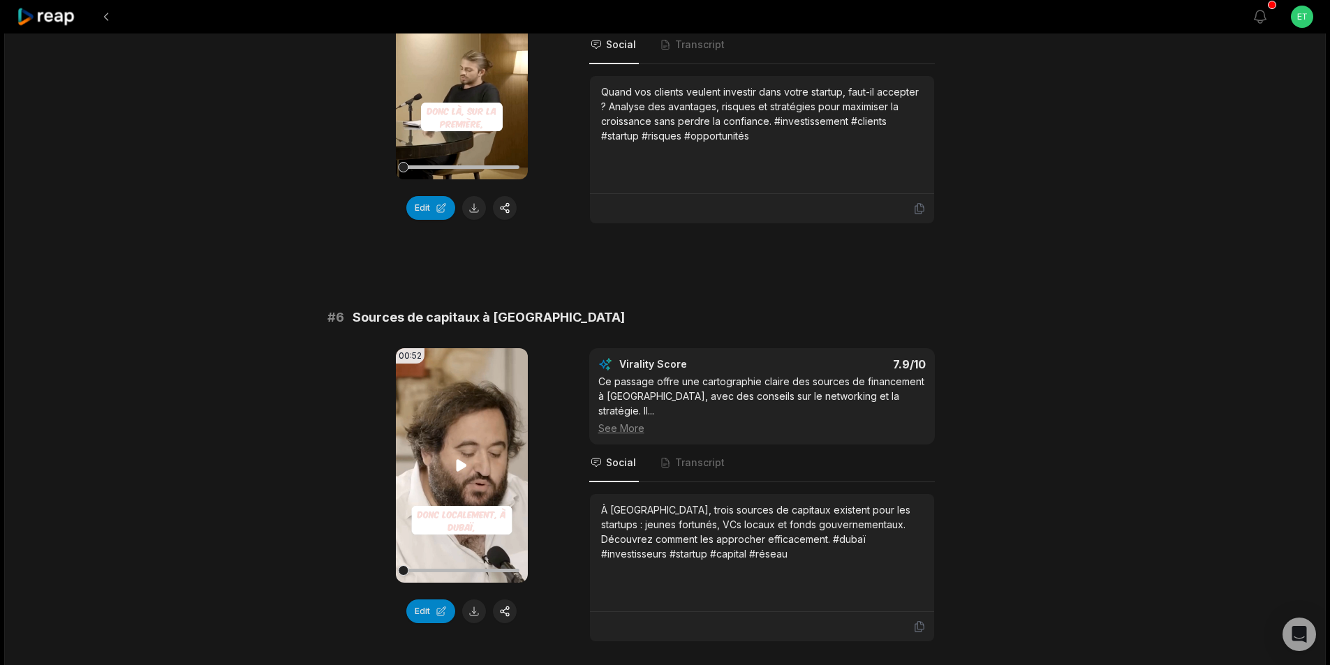
scroll to position [1884, 0]
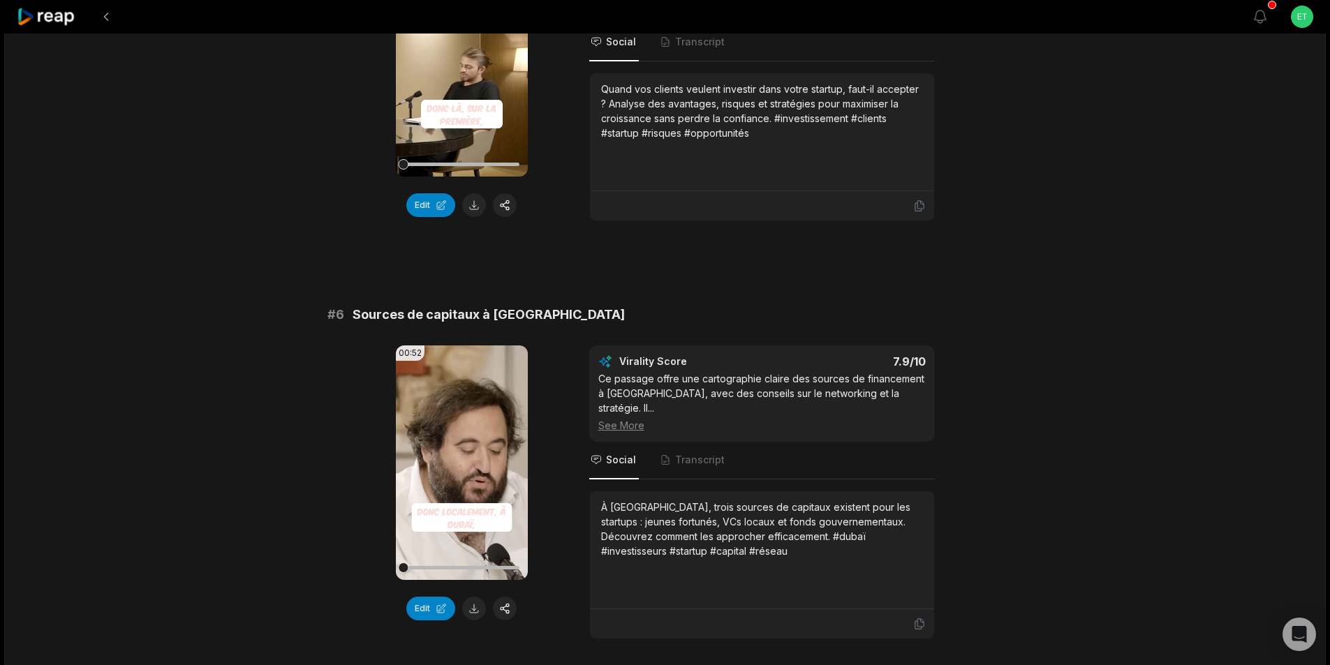
click at [456, 310] on span "Sources de capitaux à [GEOGRAPHIC_DATA]" at bounding box center [488, 315] width 272 height 20
copy span "Sources de capitaux à [GEOGRAPHIC_DATA]"
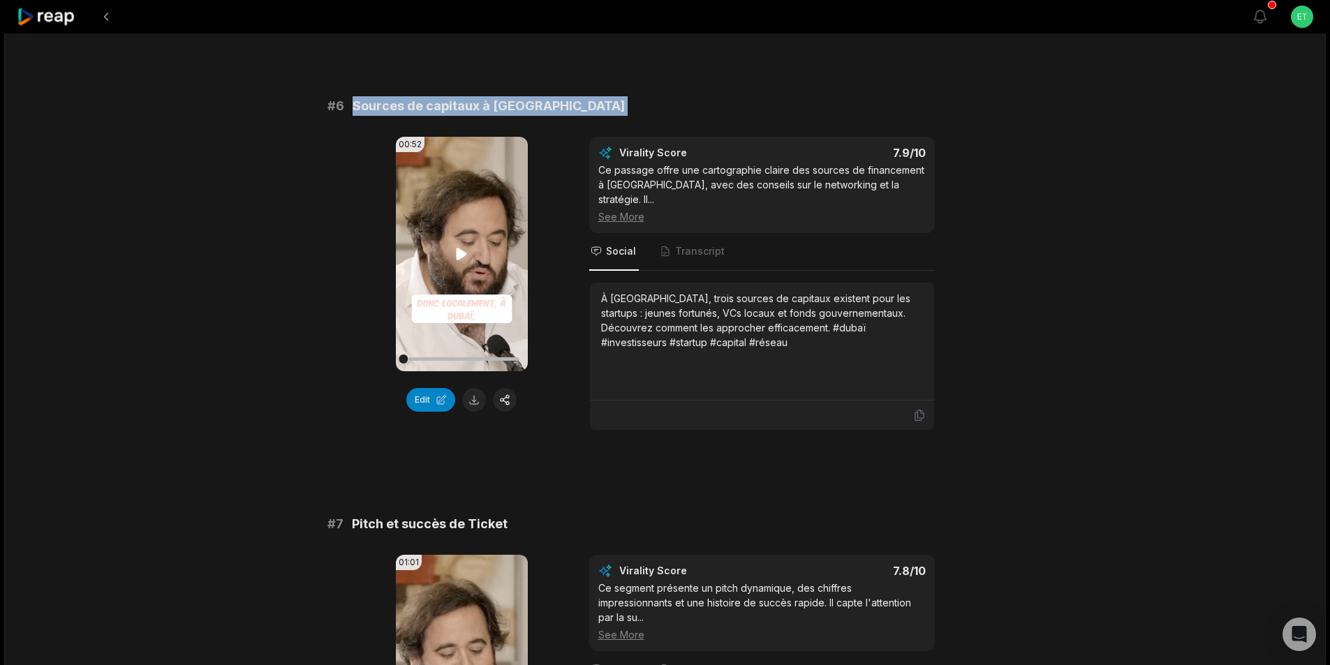
scroll to position [2094, 0]
click at [467, 403] on button at bounding box center [474, 399] width 24 height 24
click at [454, 514] on span "Pitch et succès de Ticket" at bounding box center [430, 524] width 156 height 20
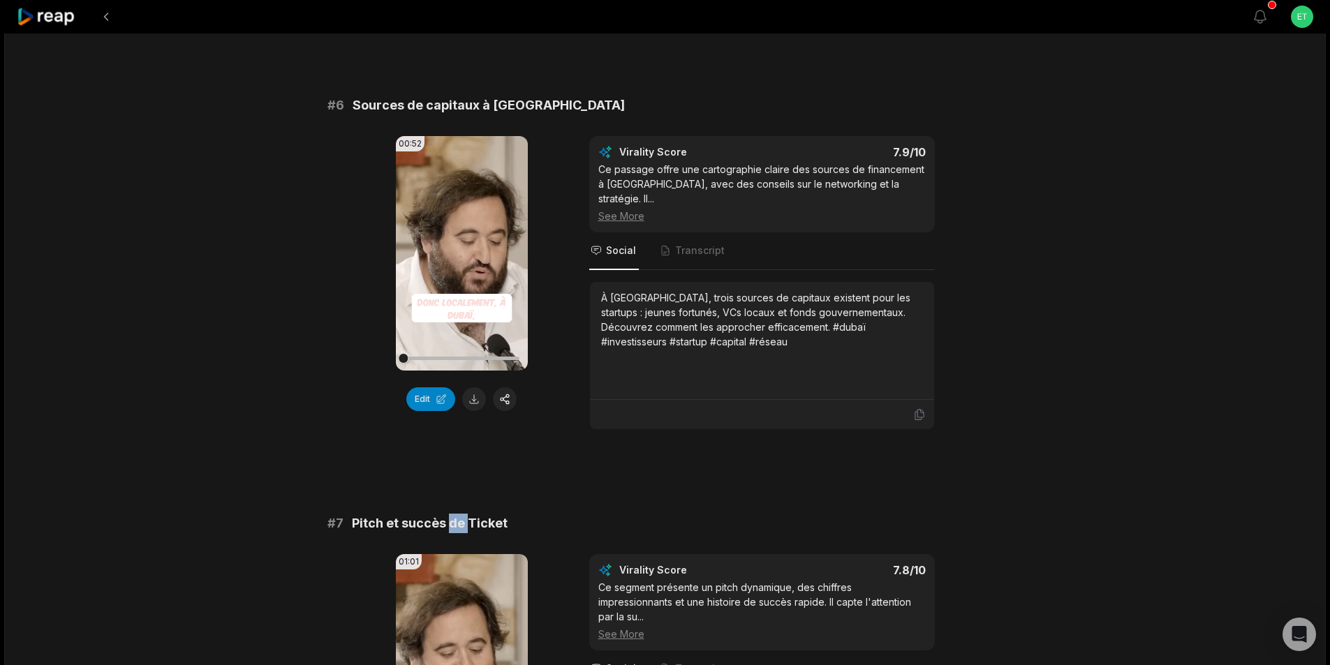
click at [454, 514] on span "Pitch et succès de Ticket" at bounding box center [430, 524] width 156 height 20
copy span "Pitch et succès de Ticket"
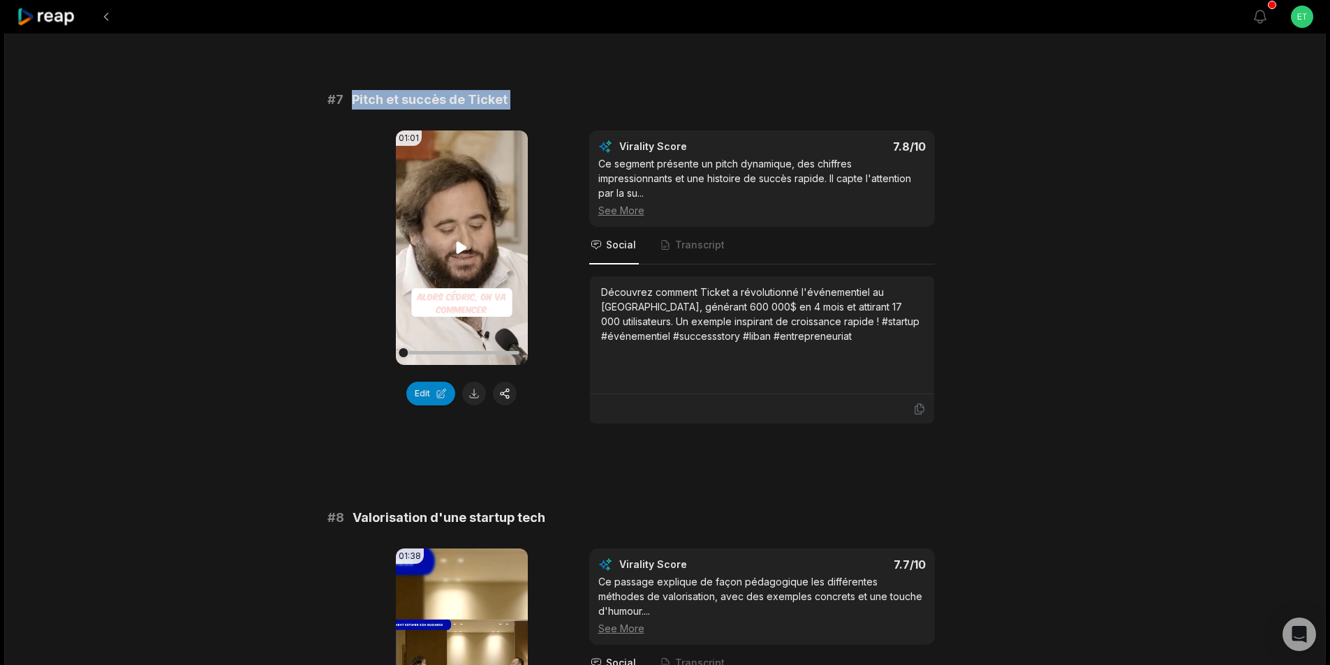
scroll to position [2582, 0]
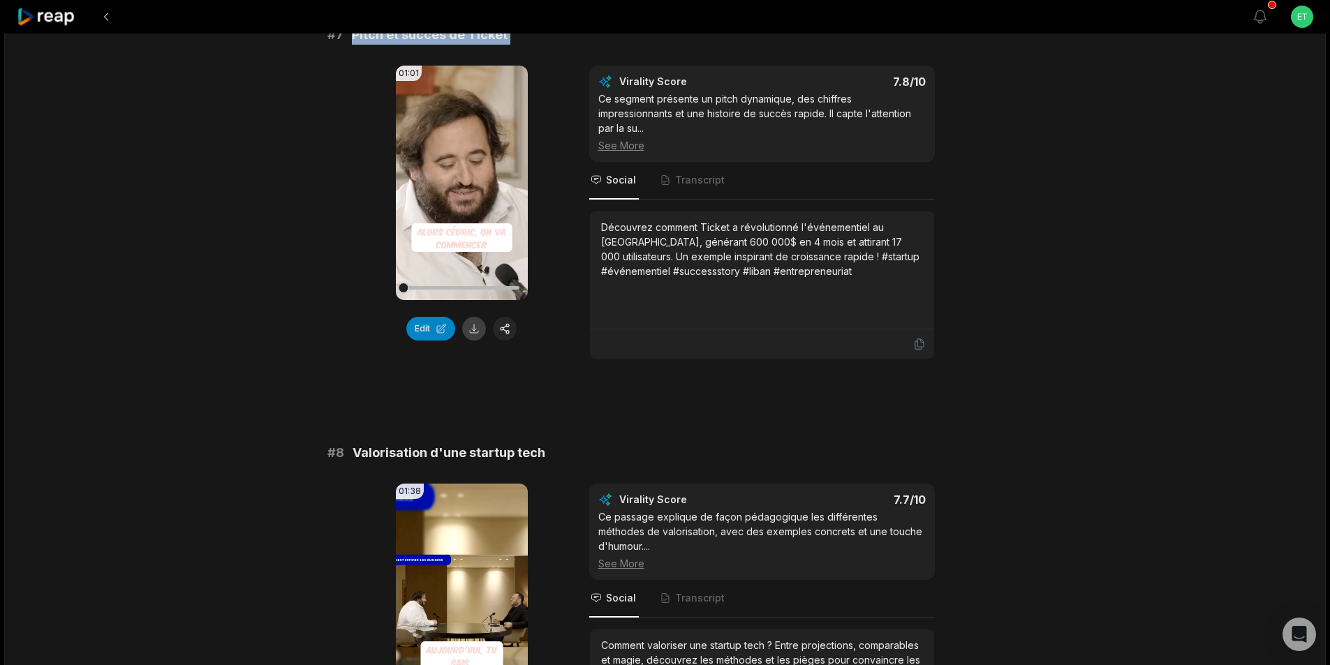
click at [481, 317] on button at bounding box center [474, 329] width 24 height 24
click at [445, 443] on span "Valorisation d'une startup tech" at bounding box center [448, 453] width 193 height 20
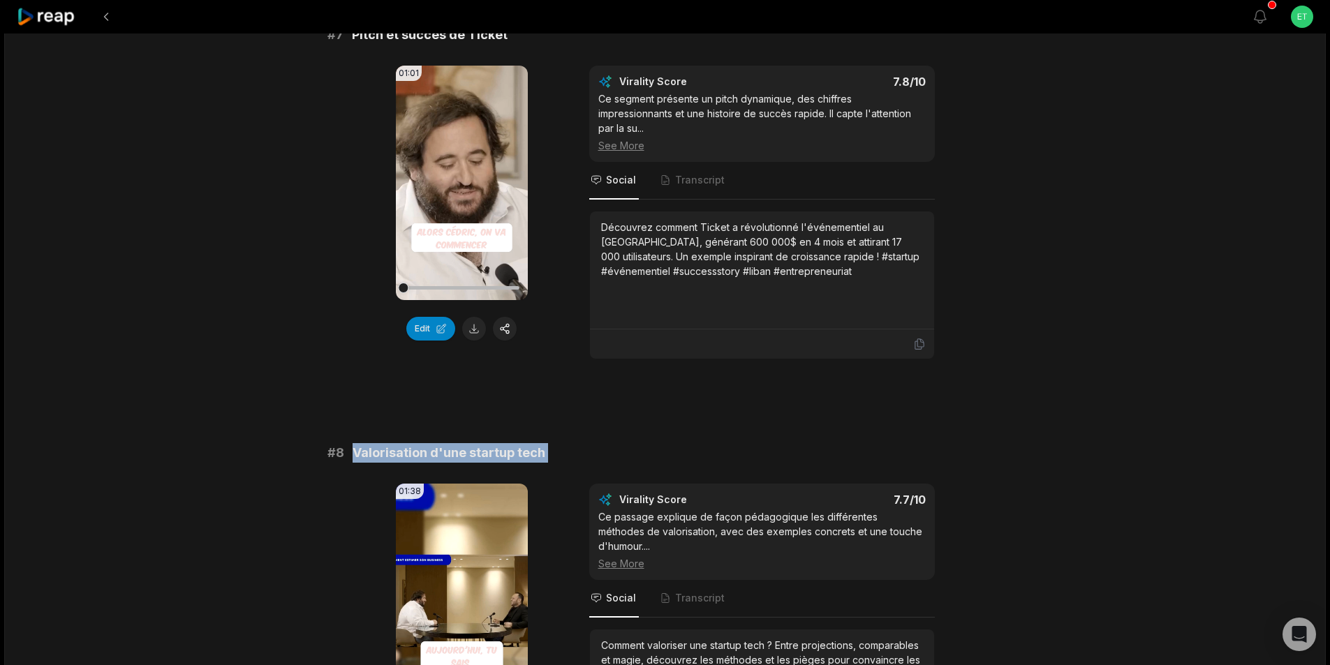
click at [445, 443] on span "Valorisation d'une startup tech" at bounding box center [448, 453] width 193 height 20
copy span "Valorisation d'une startup tech"
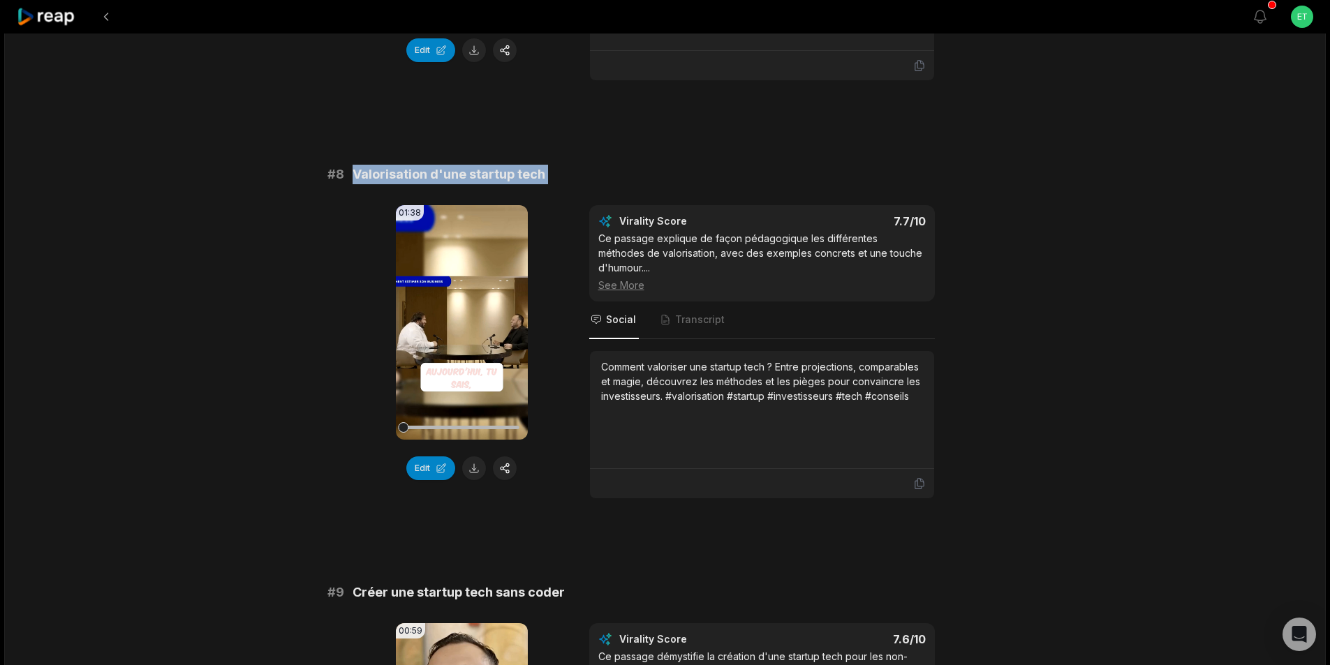
scroll to position [2861, 0]
click at [477, 456] on button at bounding box center [474, 468] width 24 height 24
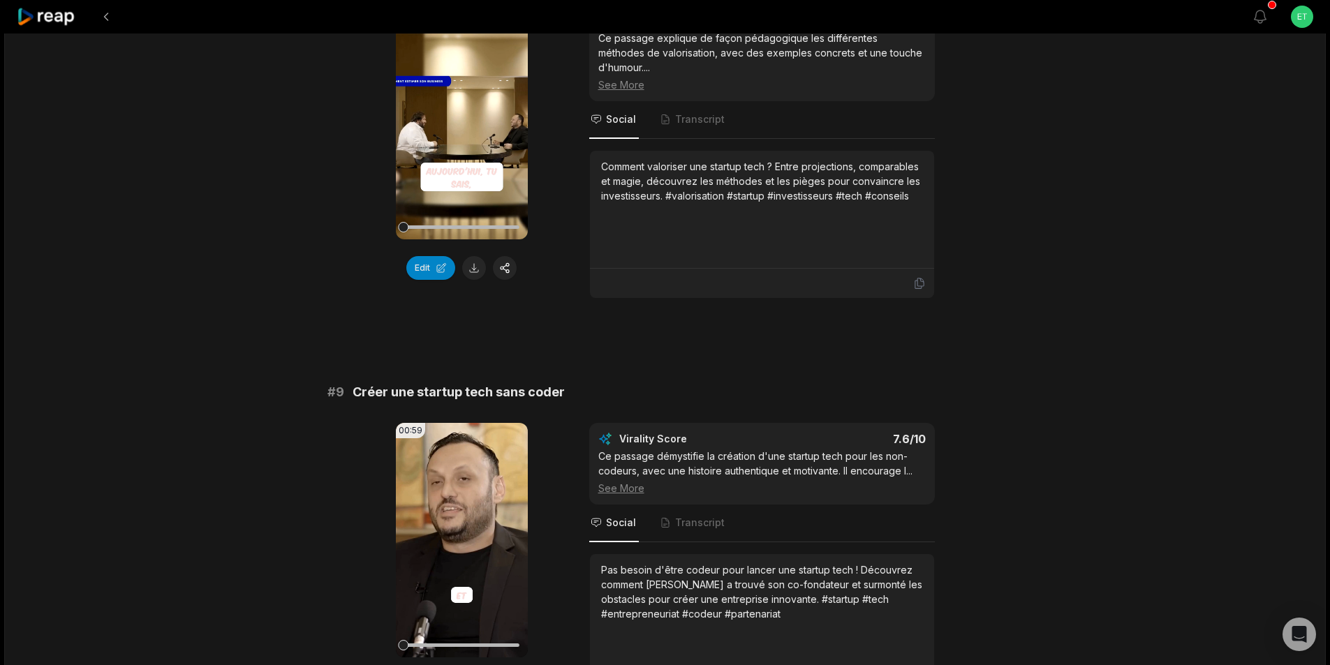
scroll to position [3071, 0]
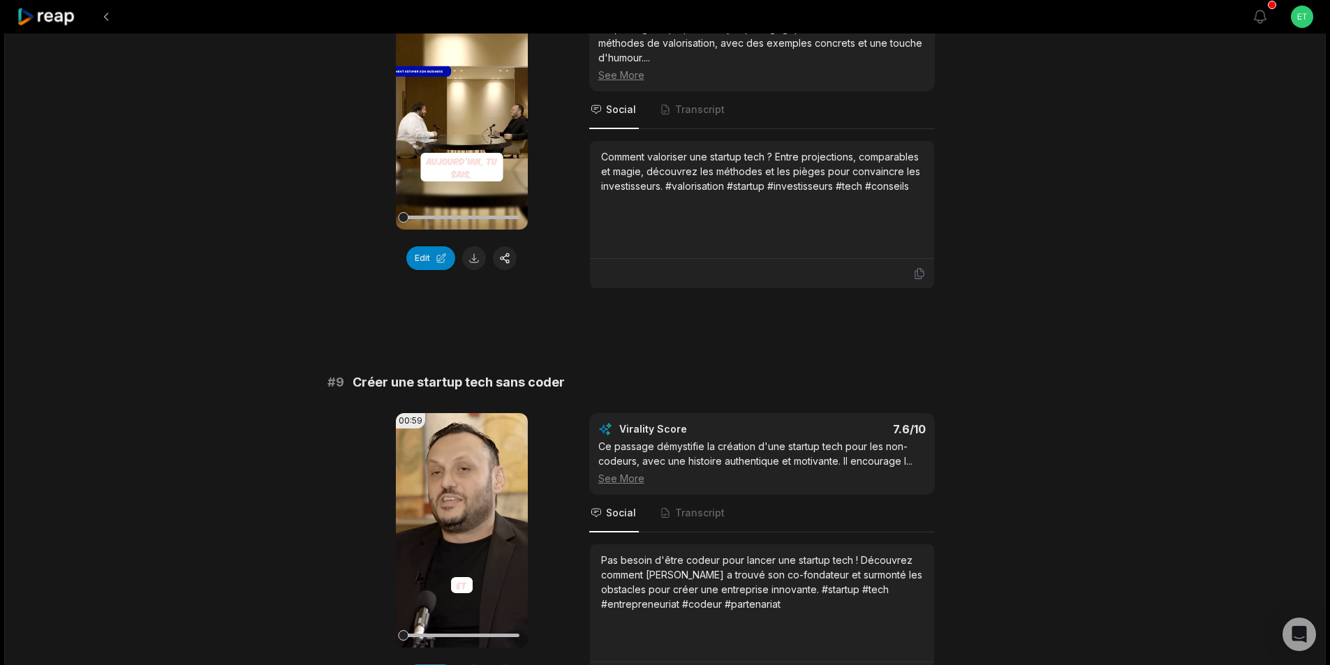
click at [468, 373] on span "Créer une startup tech sans coder" at bounding box center [458, 383] width 212 height 20
copy span "Créer une startup tech sans coder"
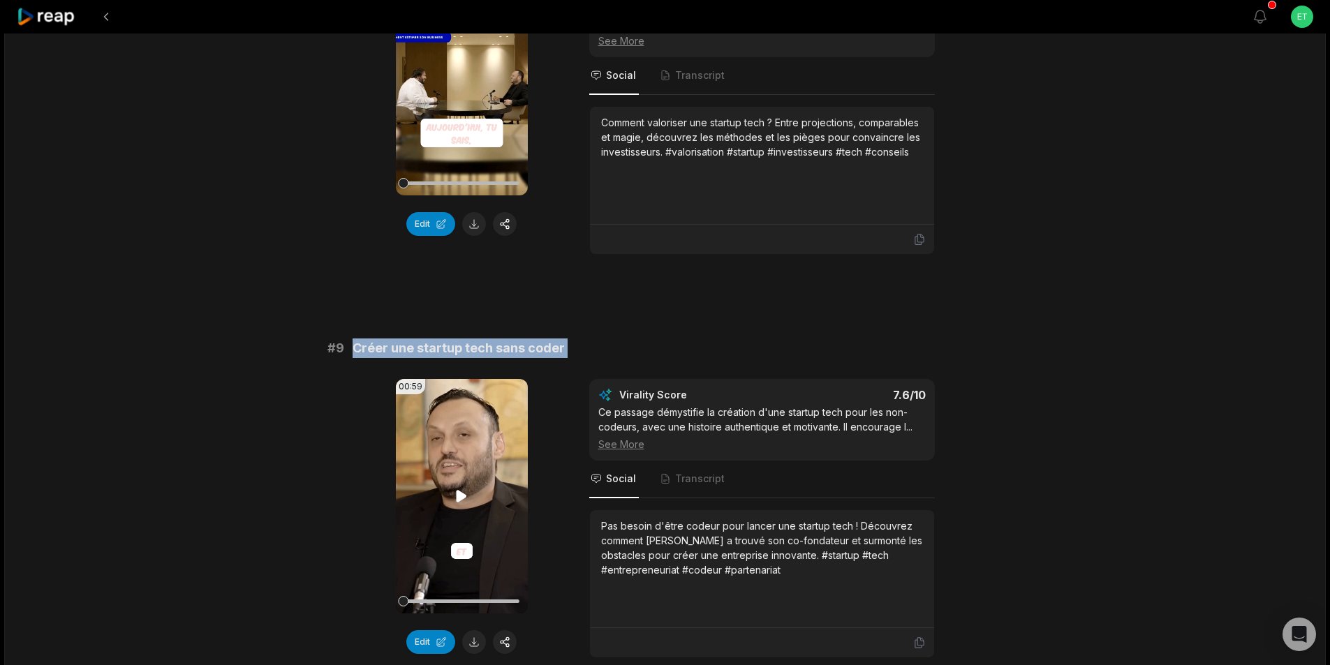
scroll to position [3350, 0]
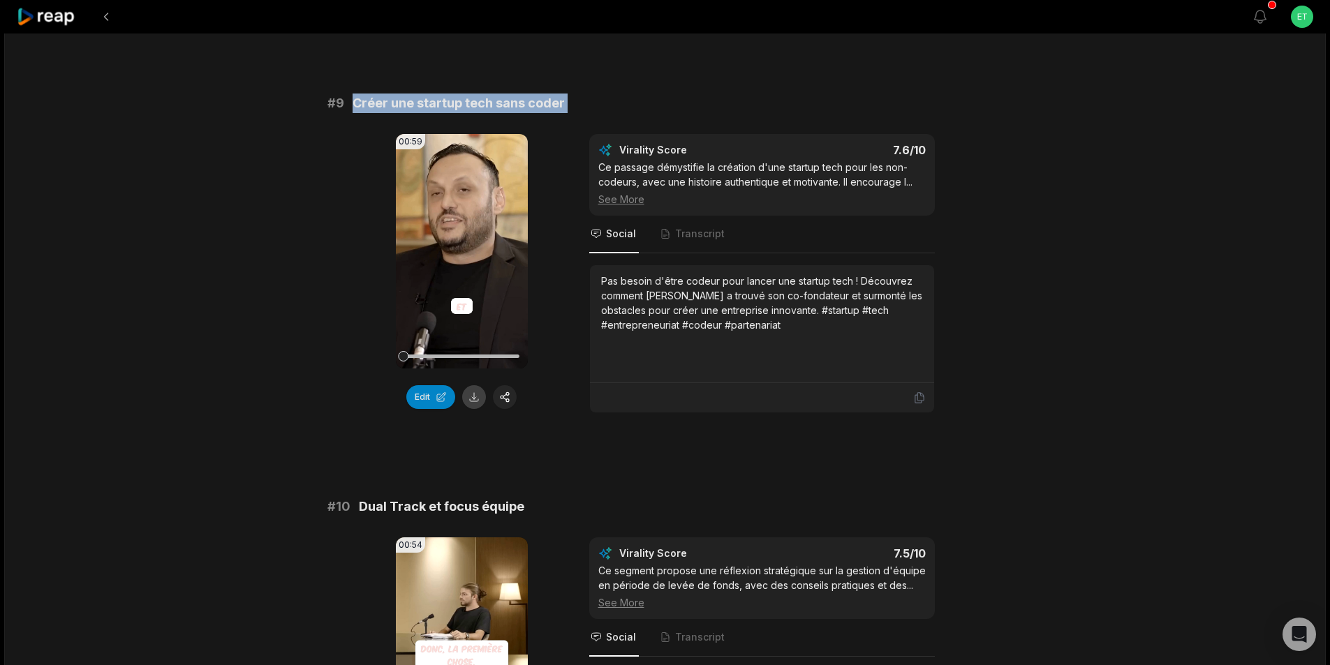
click at [468, 385] on button at bounding box center [474, 397] width 24 height 24
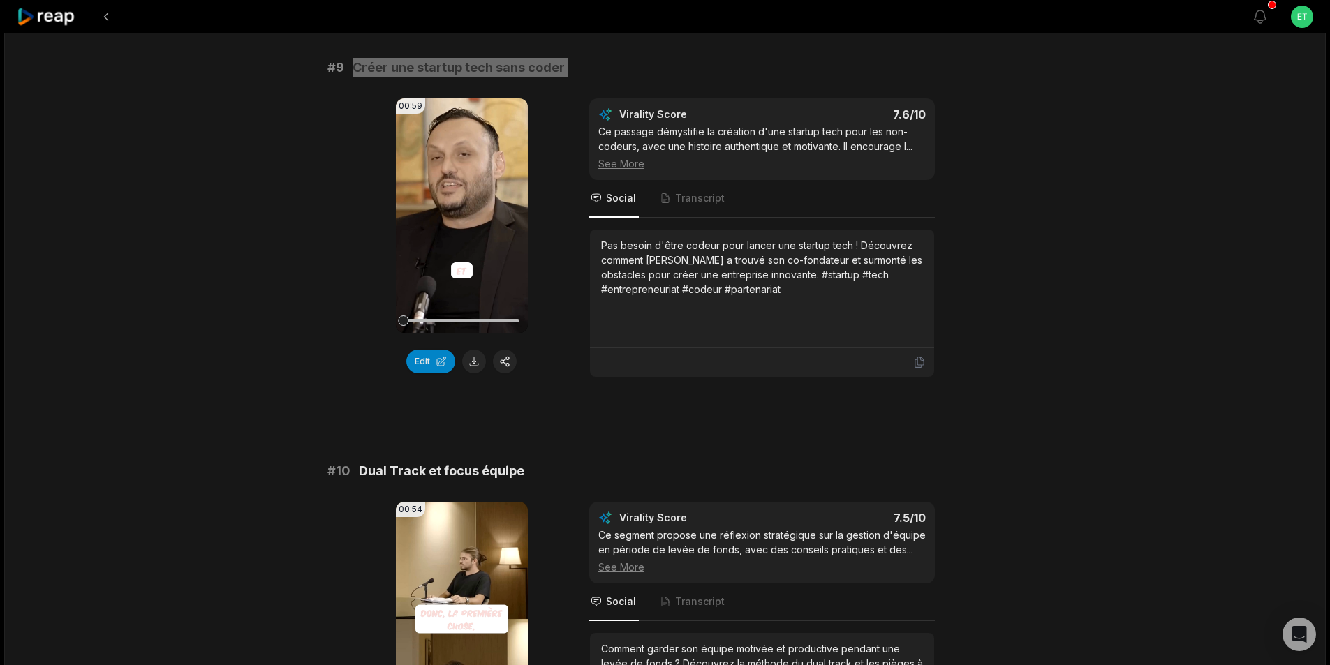
scroll to position [3490, 0]
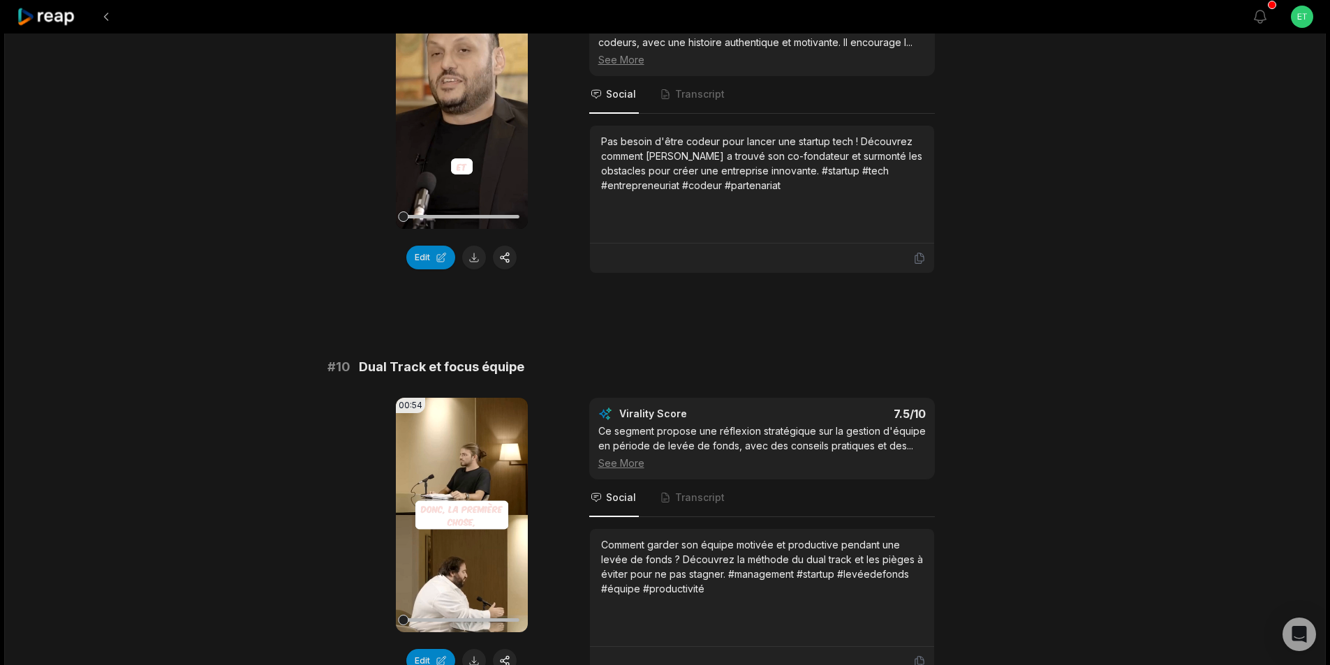
click at [432, 357] on span "Dual Track et focus équipe" at bounding box center [441, 367] width 165 height 20
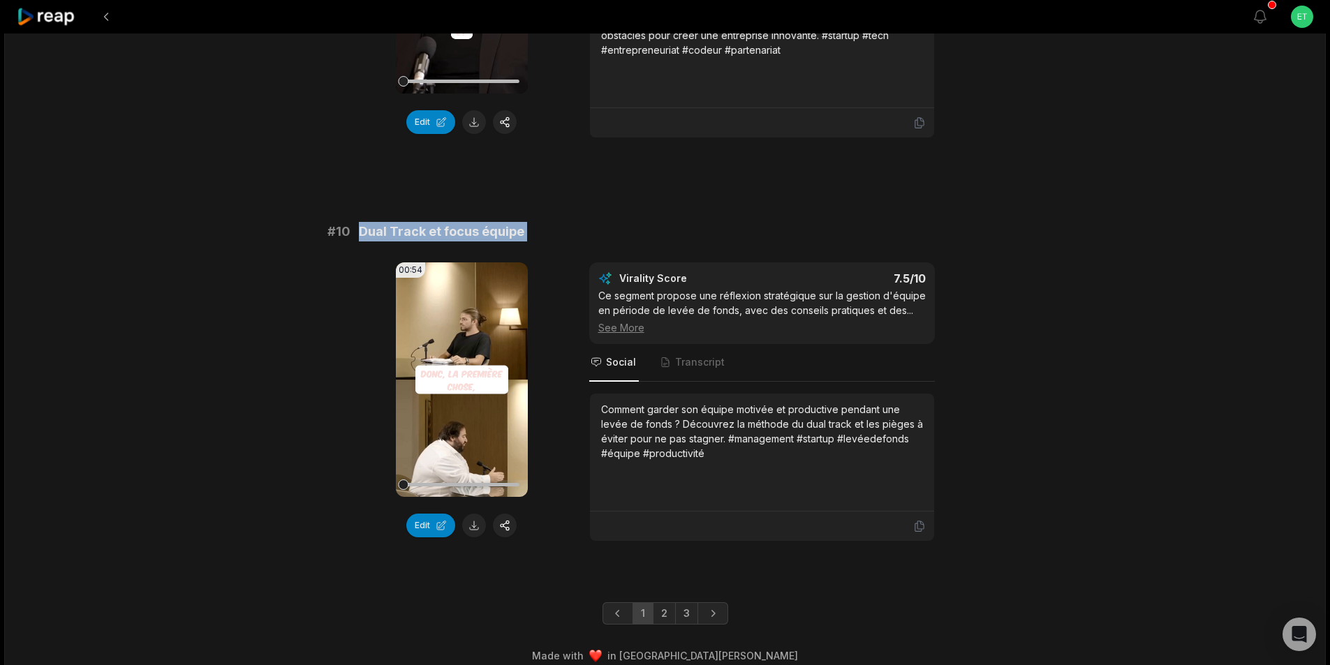
scroll to position [3626, 0]
click at [473, 513] on button at bounding box center [474, 525] width 24 height 24
click at [667, 602] on link "2" at bounding box center [664, 613] width 23 height 22
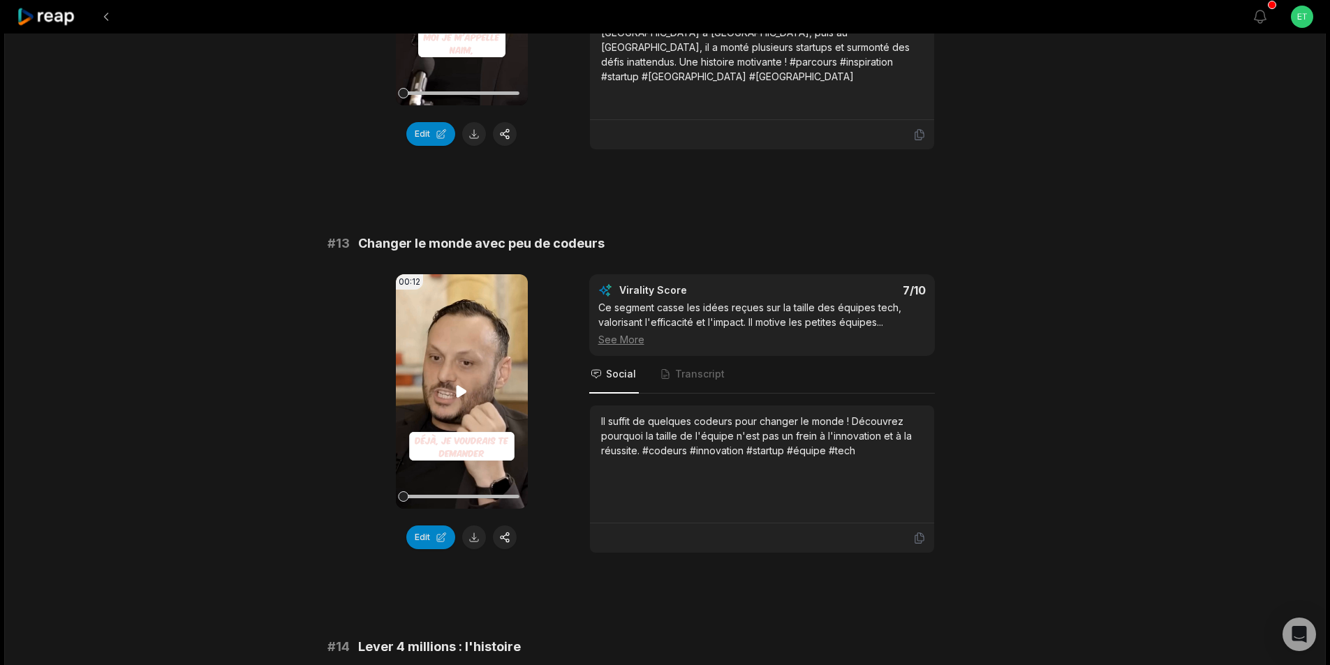
scroll to position [838, 0]
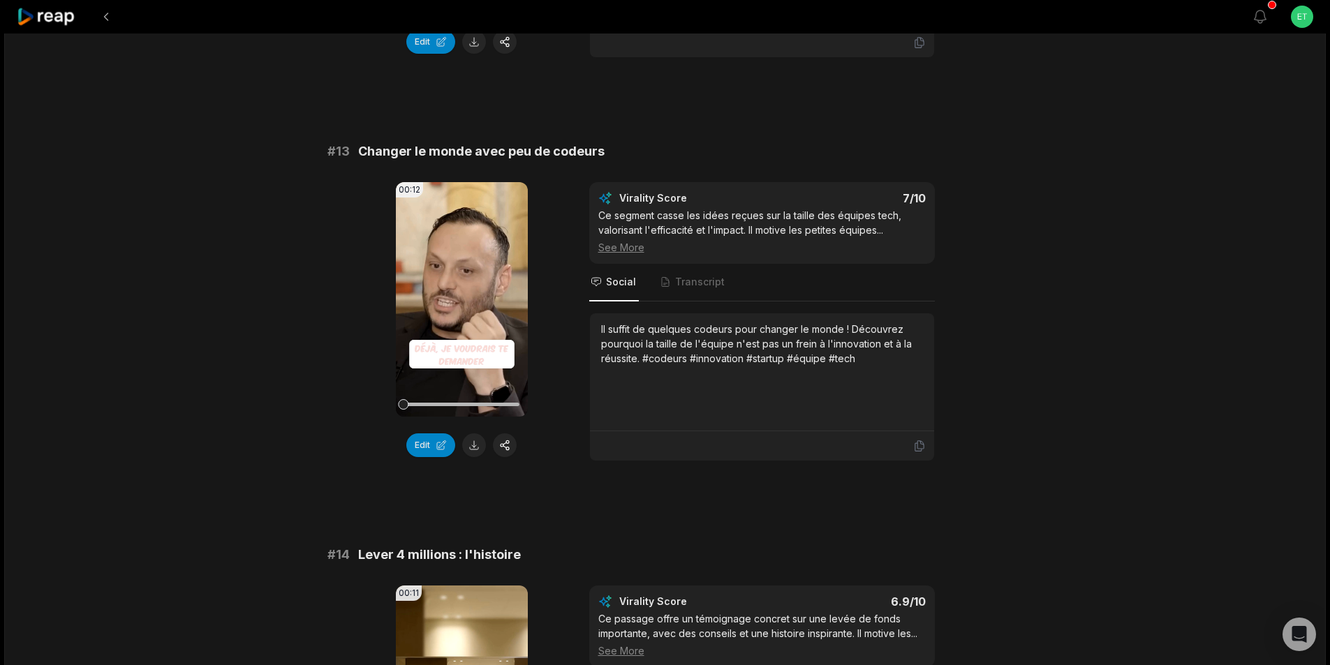
click at [463, 152] on span "Changer le monde avec peu de codeurs" at bounding box center [481, 152] width 246 height 20
copy span "Changer le monde avec peu de codeurs"
click at [470, 443] on button at bounding box center [474, 445] width 24 height 24
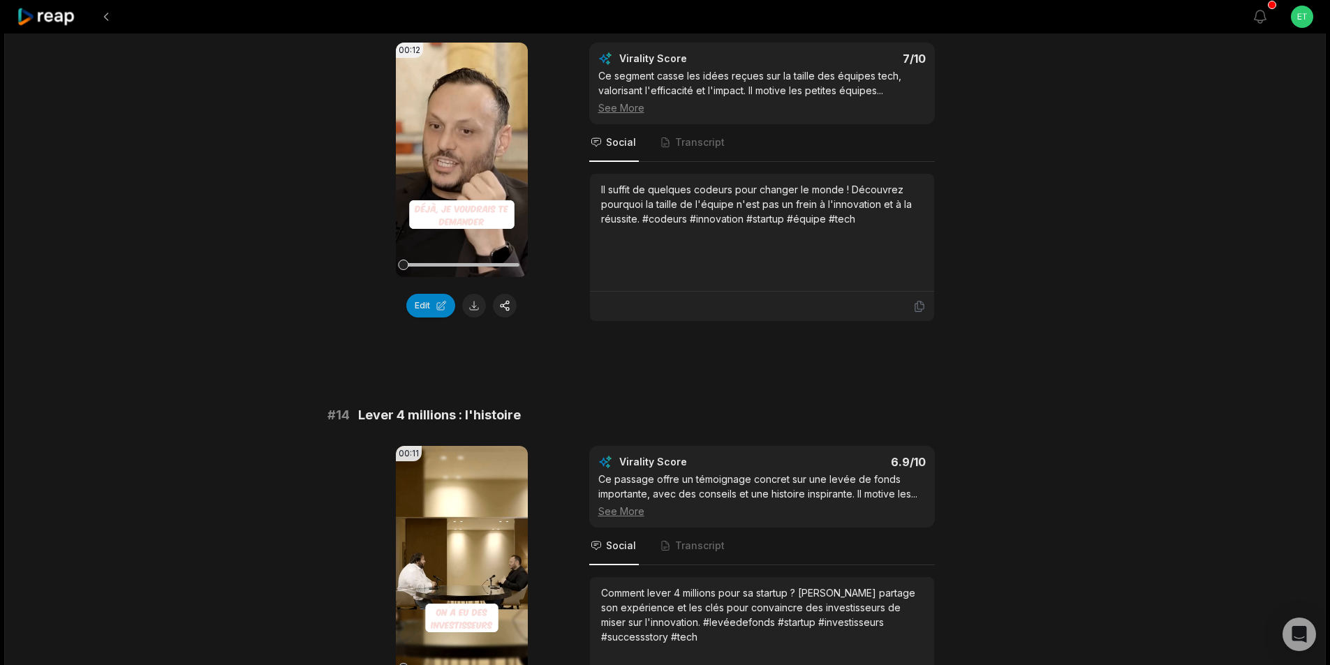
scroll to position [1117, 0]
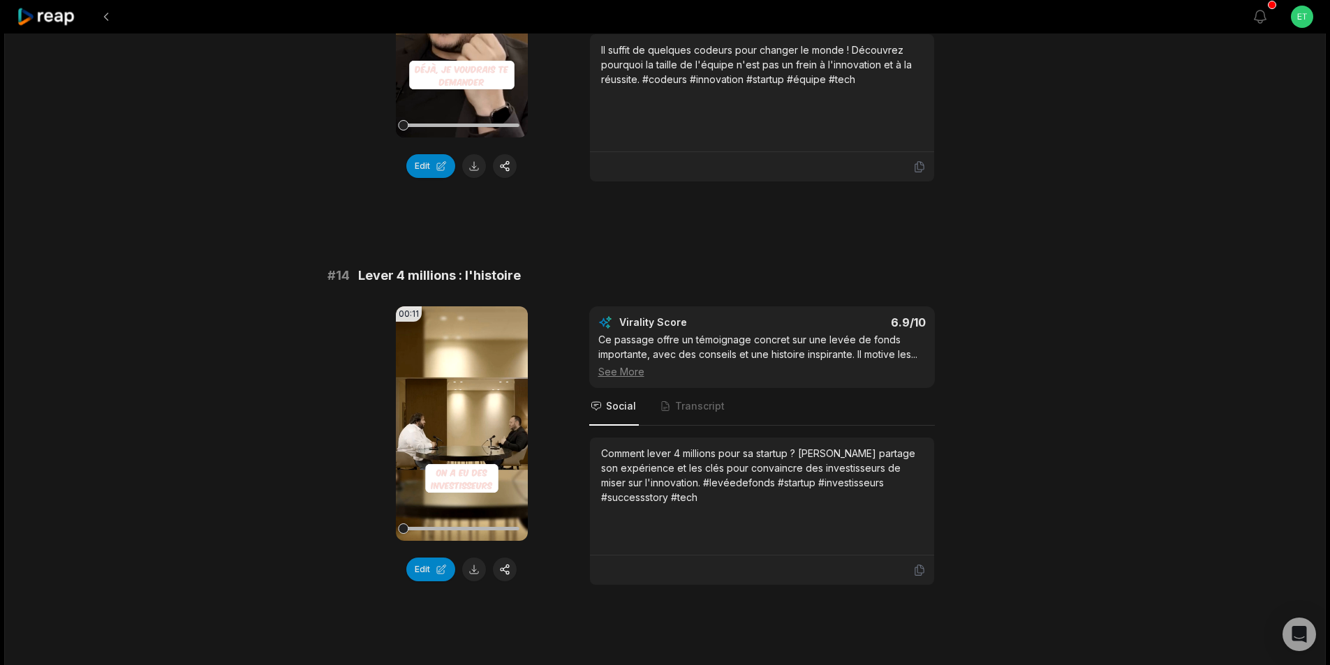
click at [442, 278] on span "Lever 4 millions : l'histoire" at bounding box center [439, 276] width 163 height 20
click at [442, 277] on span "Lever 4 millions : l'histoire" at bounding box center [439, 276] width 163 height 20
copy span "Lever 4 millions : l'histoire"
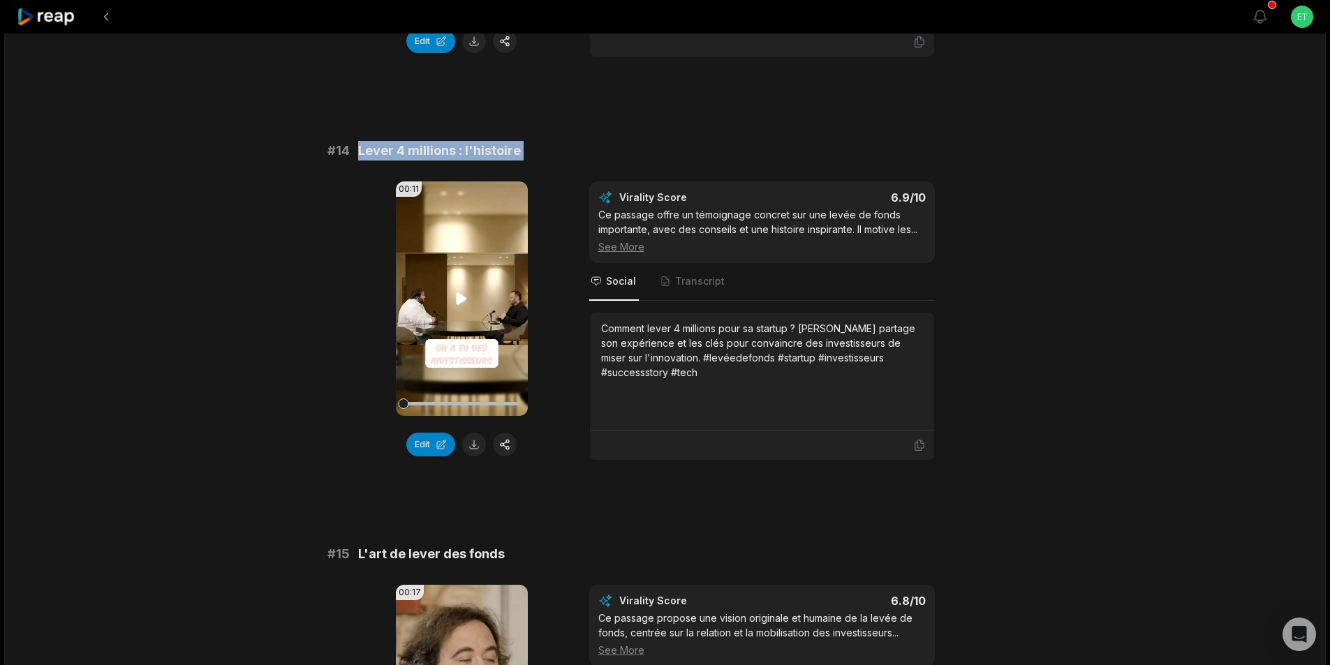
scroll to position [1256, 0]
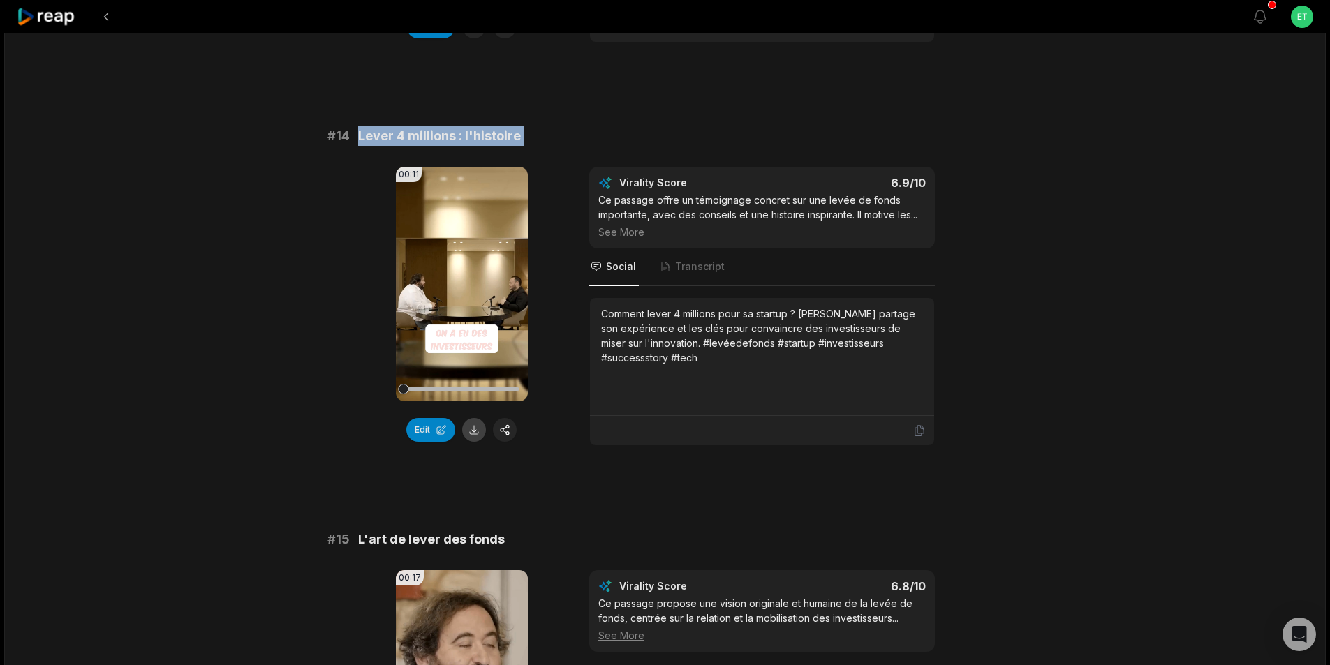
click at [477, 439] on button at bounding box center [474, 430] width 24 height 24
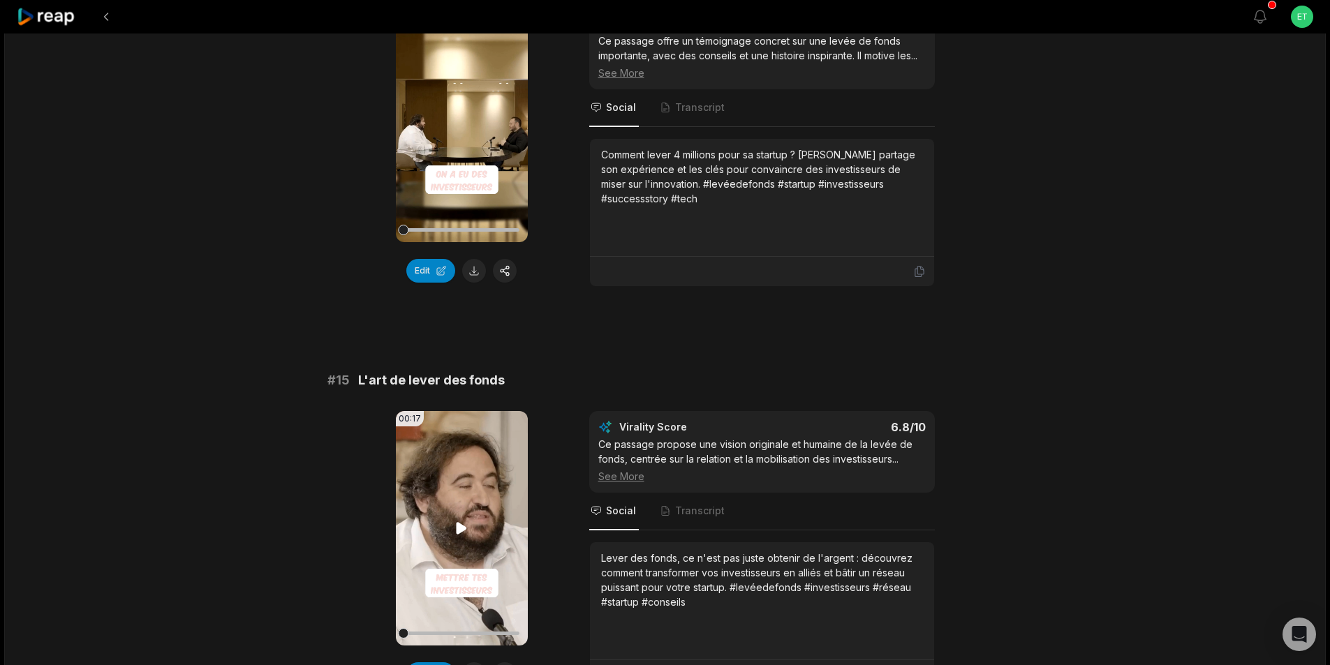
scroll to position [1466, 0]
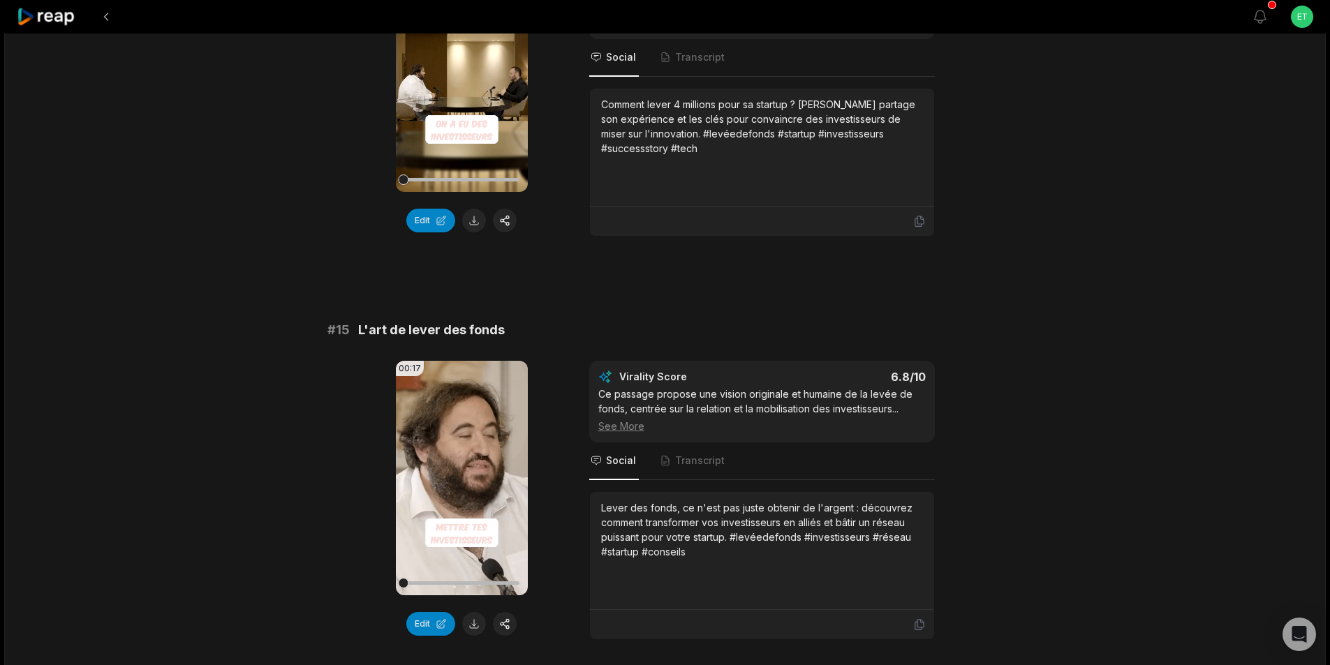
click at [424, 325] on span "L'art de lever des fonds" at bounding box center [431, 330] width 147 height 20
copy span "L'art de lever des fonds"
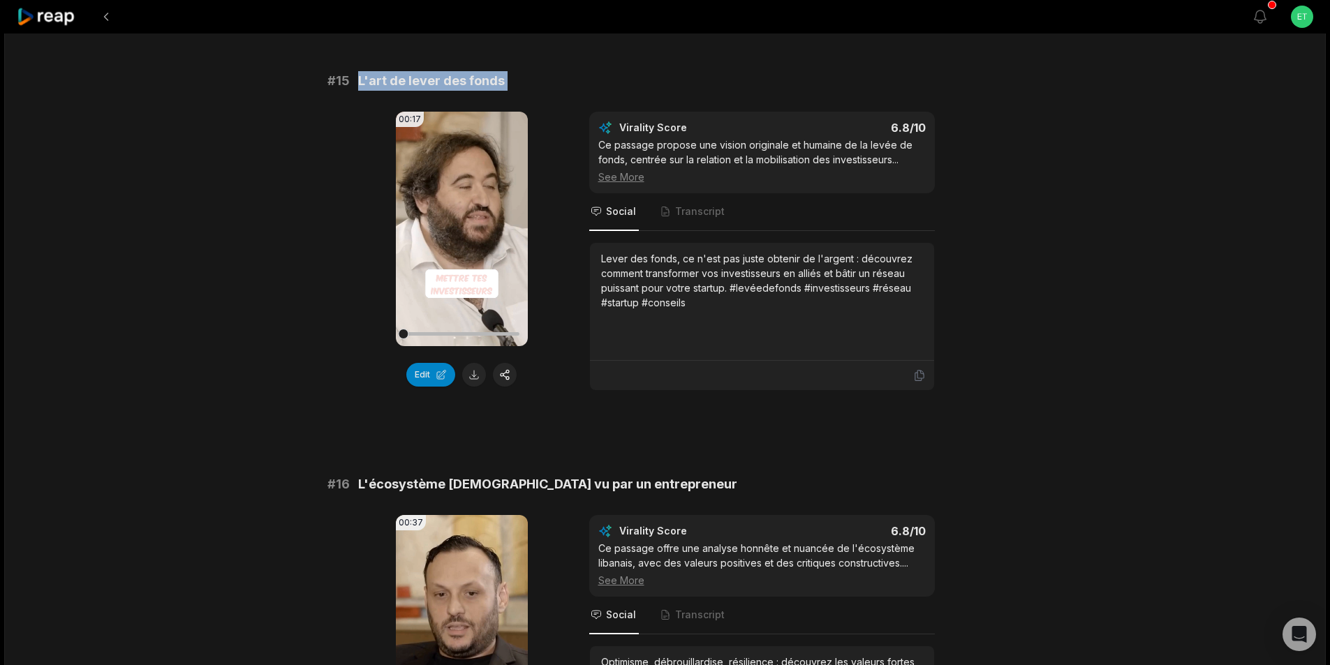
scroll to position [1745, 0]
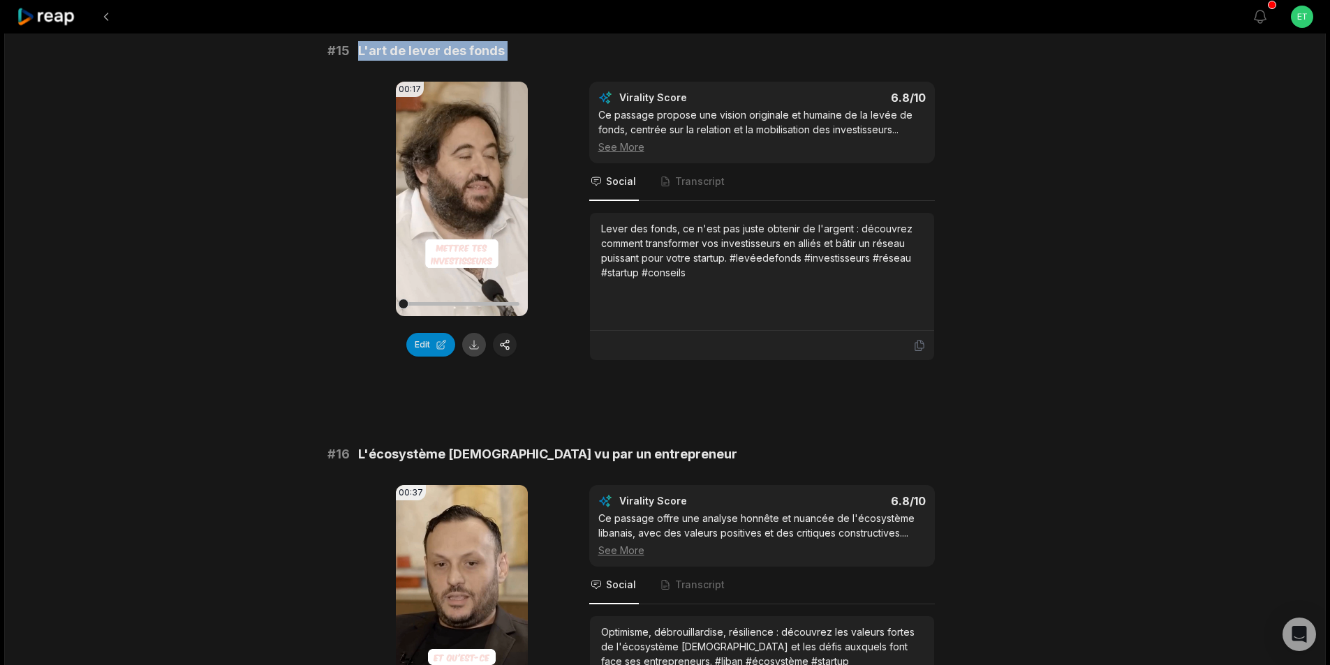
click at [472, 345] on button at bounding box center [474, 345] width 24 height 24
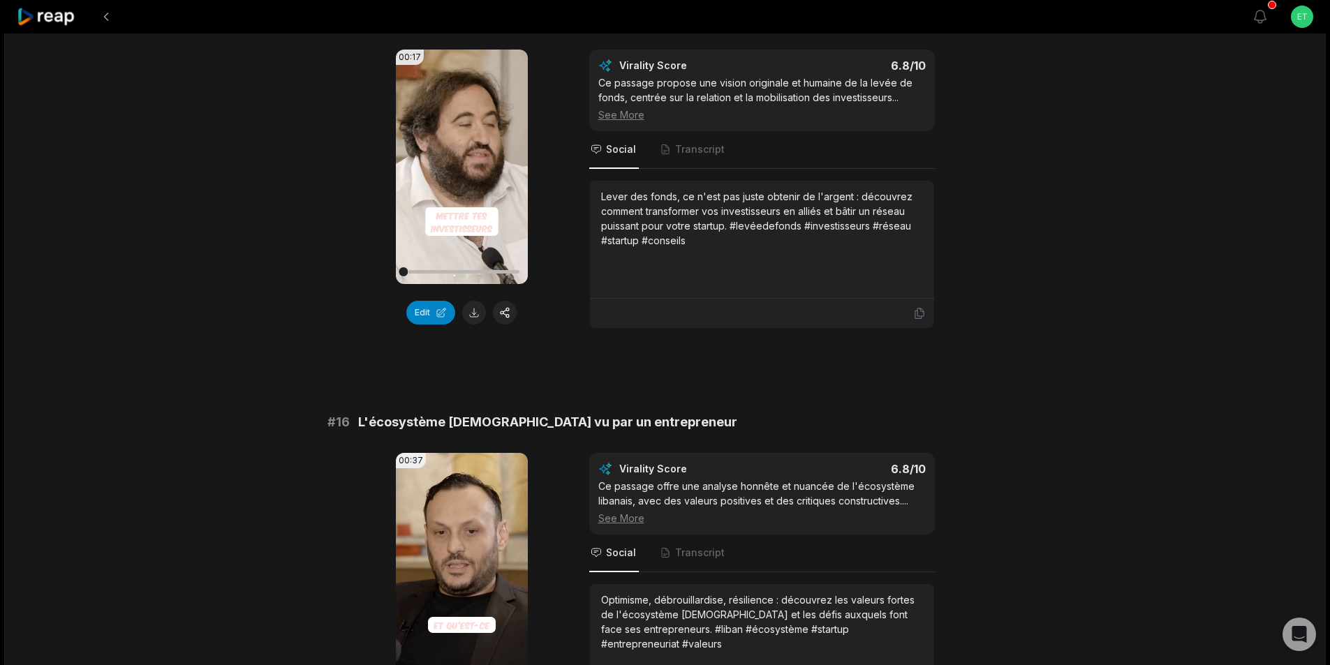
scroll to position [1884, 0]
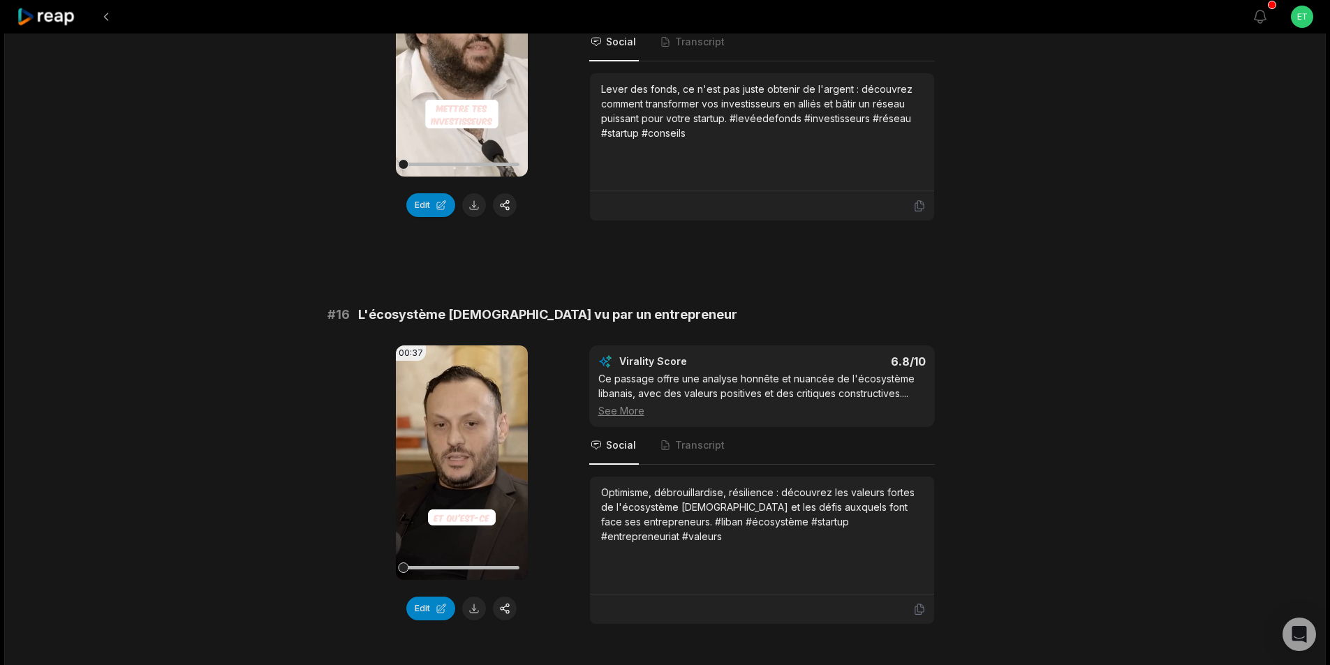
click at [478, 314] on span "L'écosystème [DEMOGRAPHIC_DATA] vu par un entrepreneur" at bounding box center [547, 315] width 379 height 20
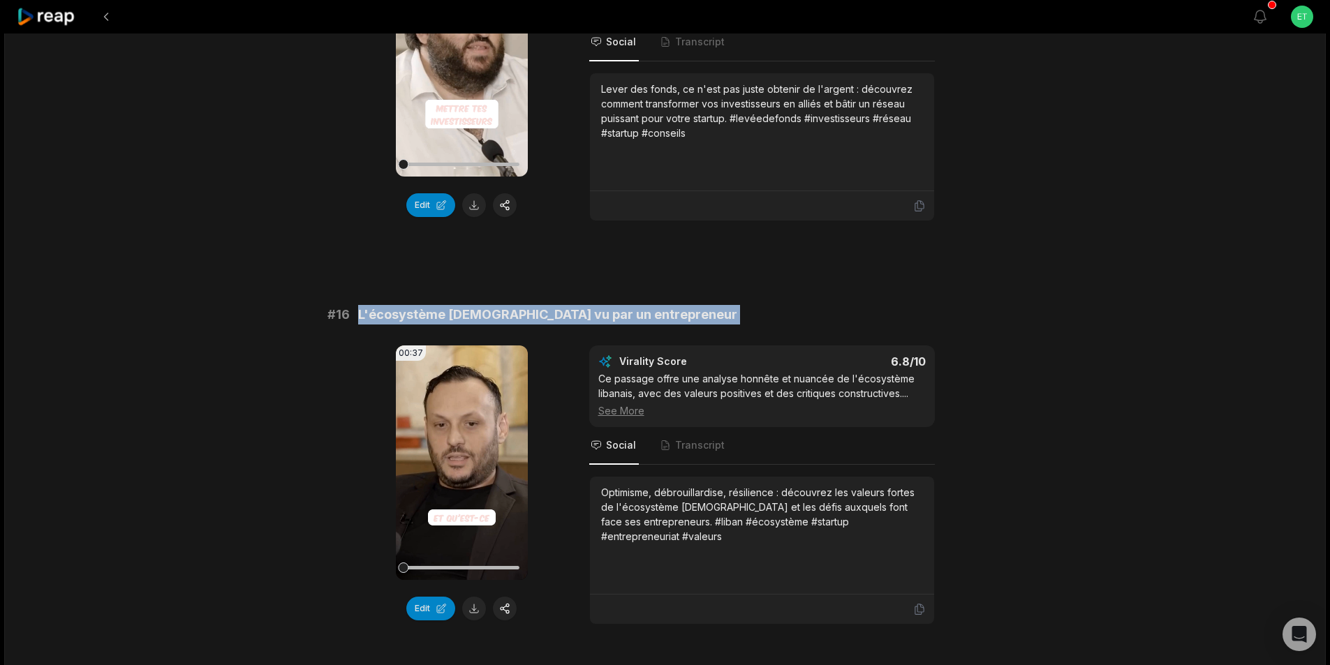
click at [478, 314] on span "L'écosystème [DEMOGRAPHIC_DATA] vu par un entrepreneur" at bounding box center [547, 315] width 379 height 20
copy span "L'écosystème [DEMOGRAPHIC_DATA] vu par un entrepreneur"
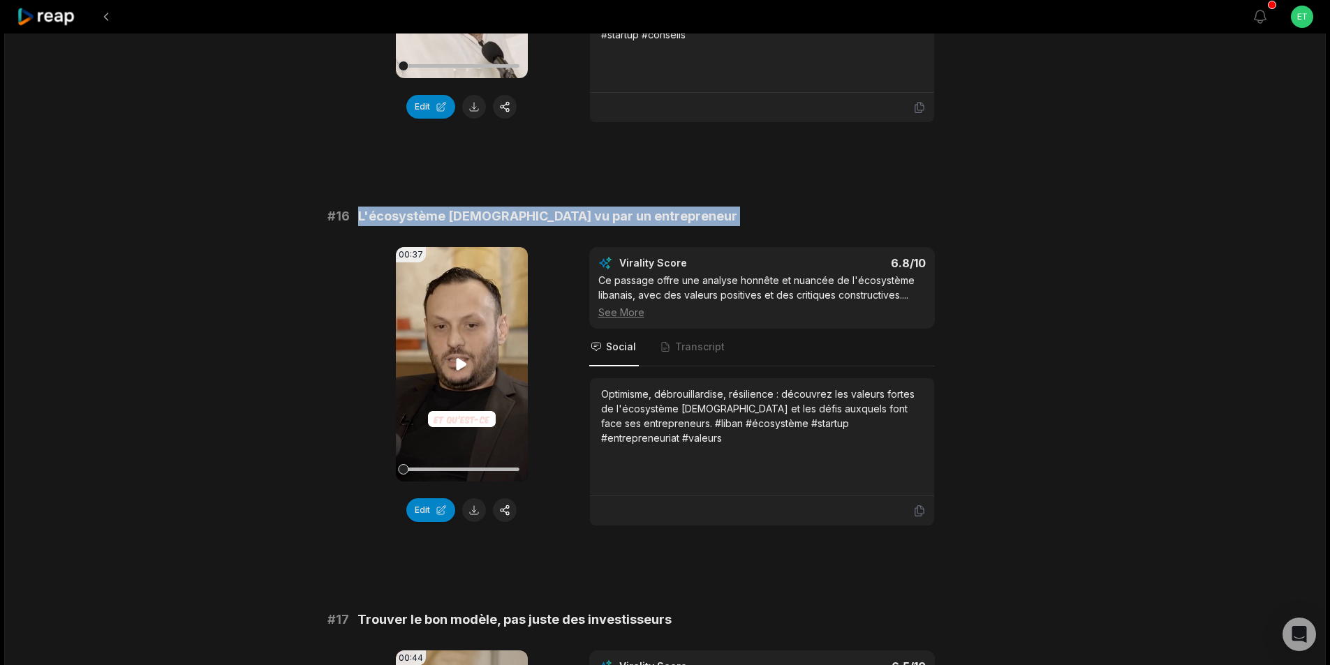
scroll to position [2024, 0]
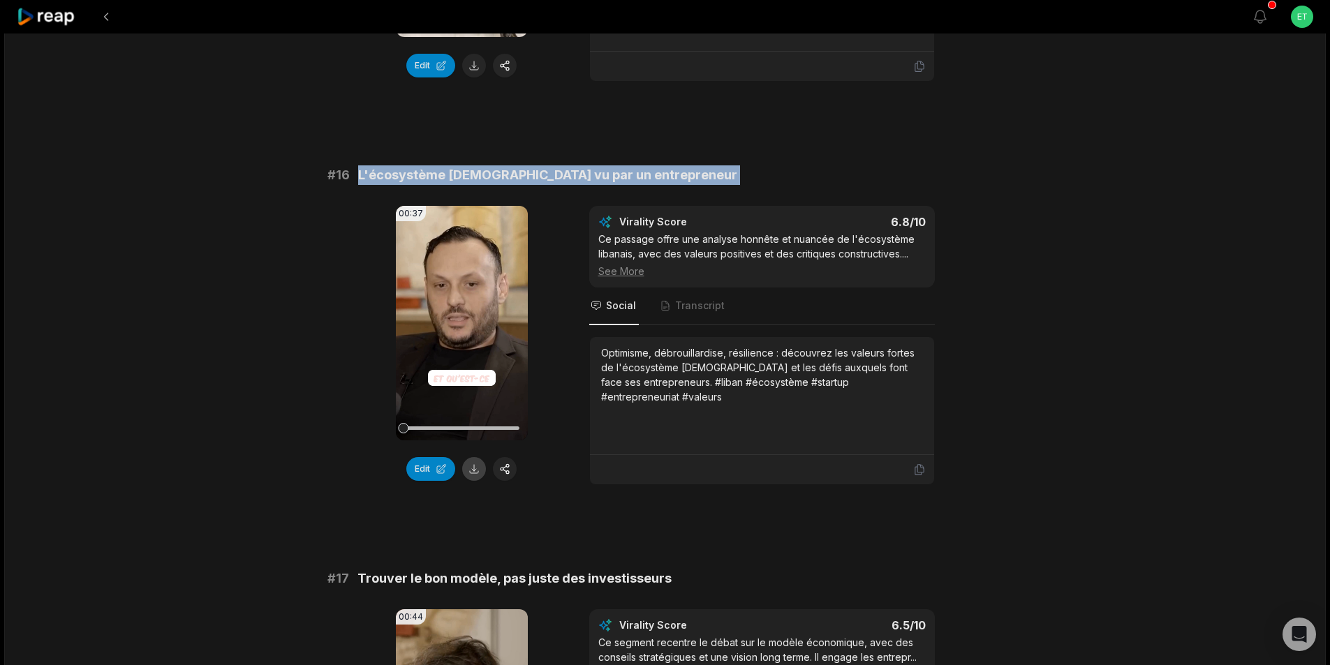
click at [474, 468] on button at bounding box center [474, 469] width 24 height 24
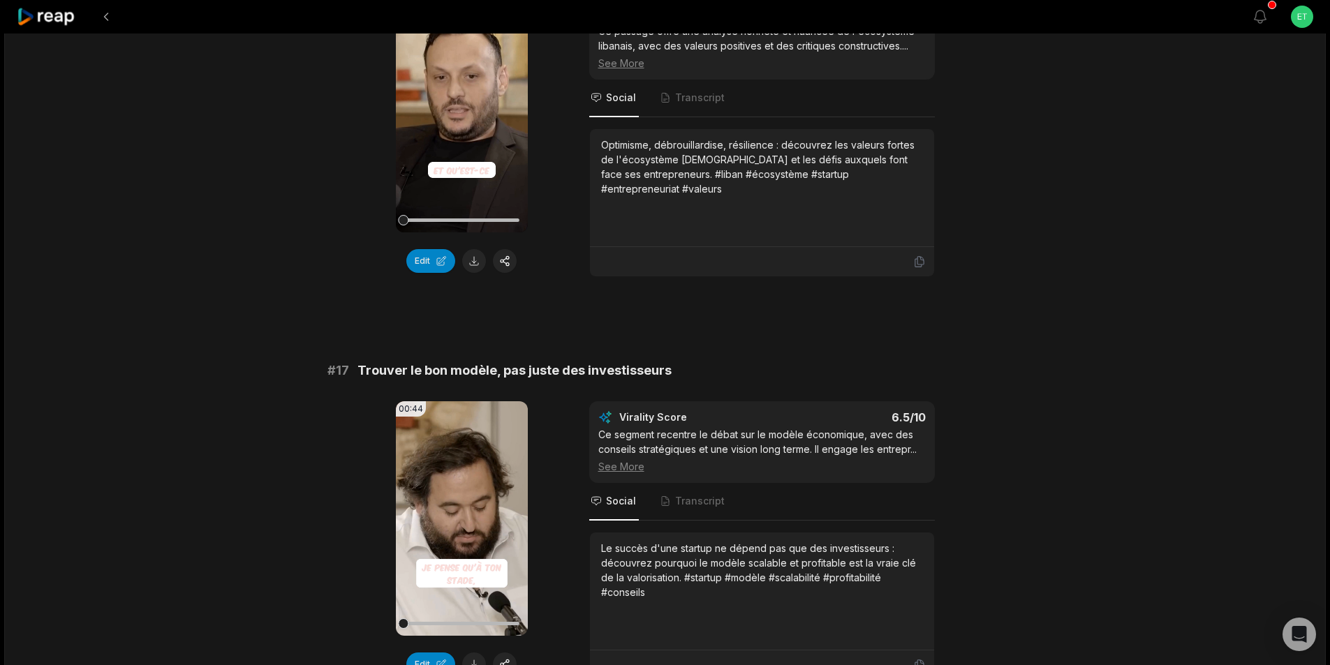
scroll to position [2233, 0]
click at [504, 371] on span "Trouver le bon modèle, pas juste des investisseurs" at bounding box center [514, 369] width 314 height 20
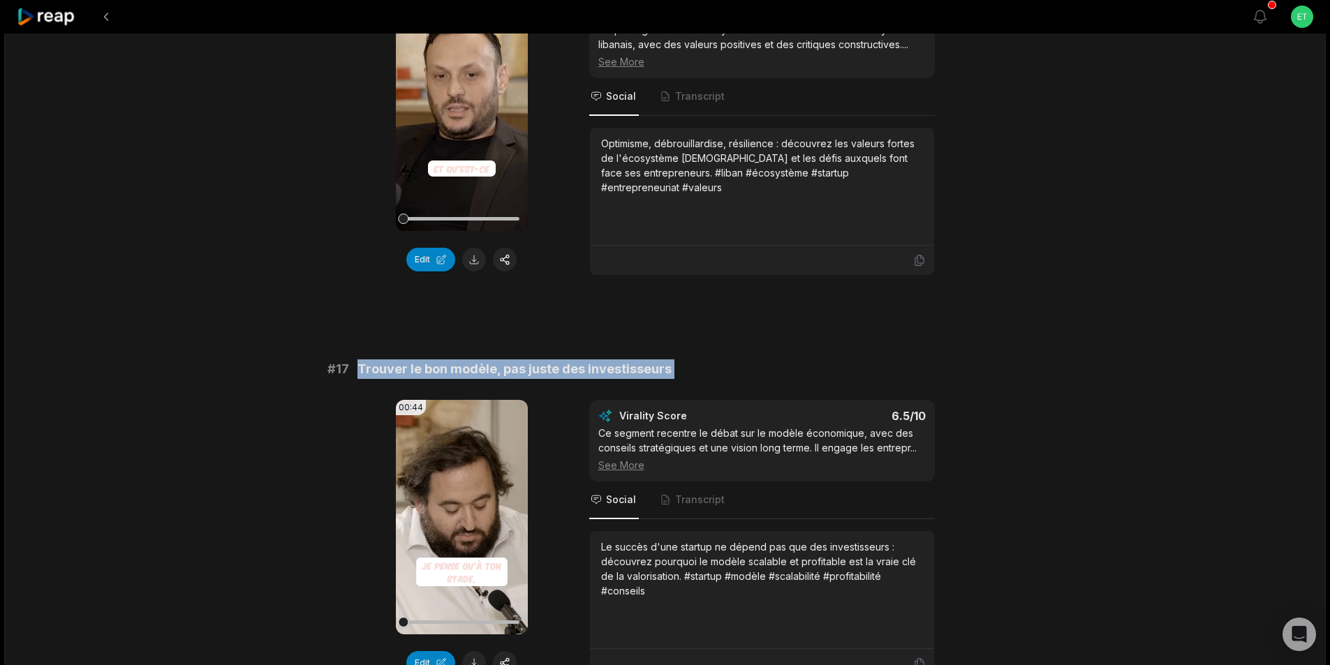
click at [504, 371] on span "Trouver le bon modèle, pas juste des investisseurs" at bounding box center [514, 369] width 314 height 20
copy span "Trouver le bon modèle, pas juste des investisseurs"
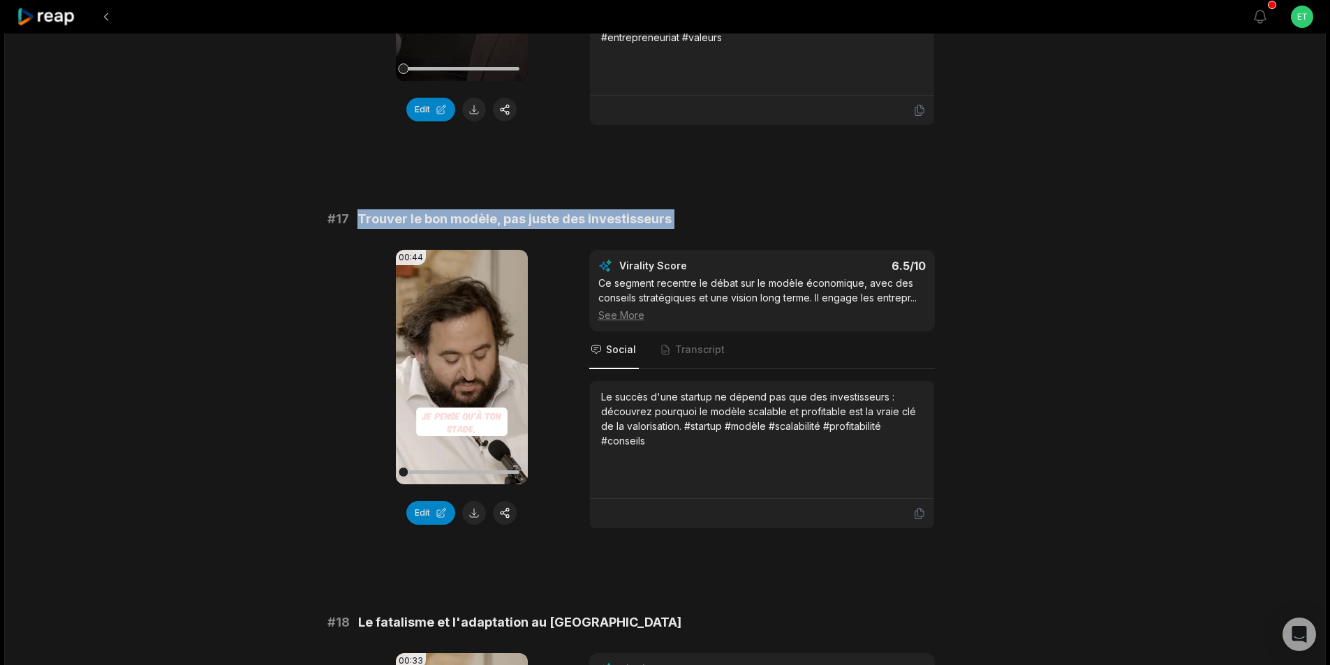
scroll to position [2443, 0]
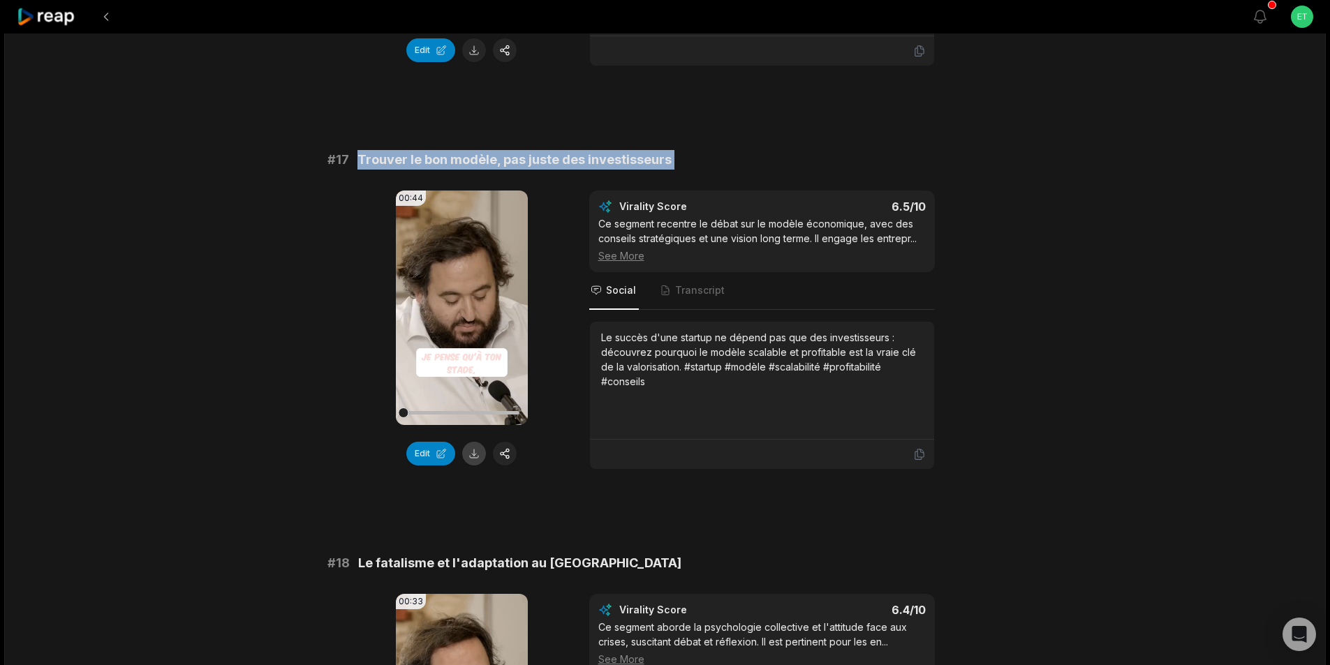
click at [469, 451] on button at bounding box center [474, 454] width 24 height 24
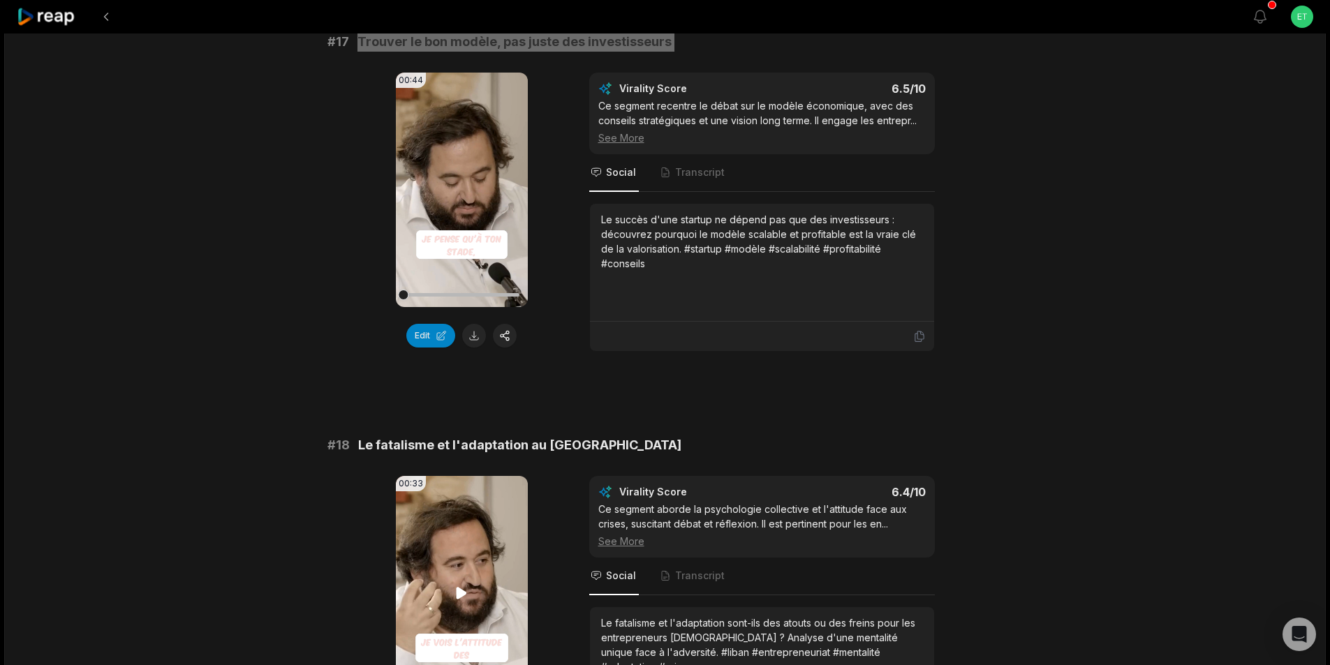
scroll to position [2652, 0]
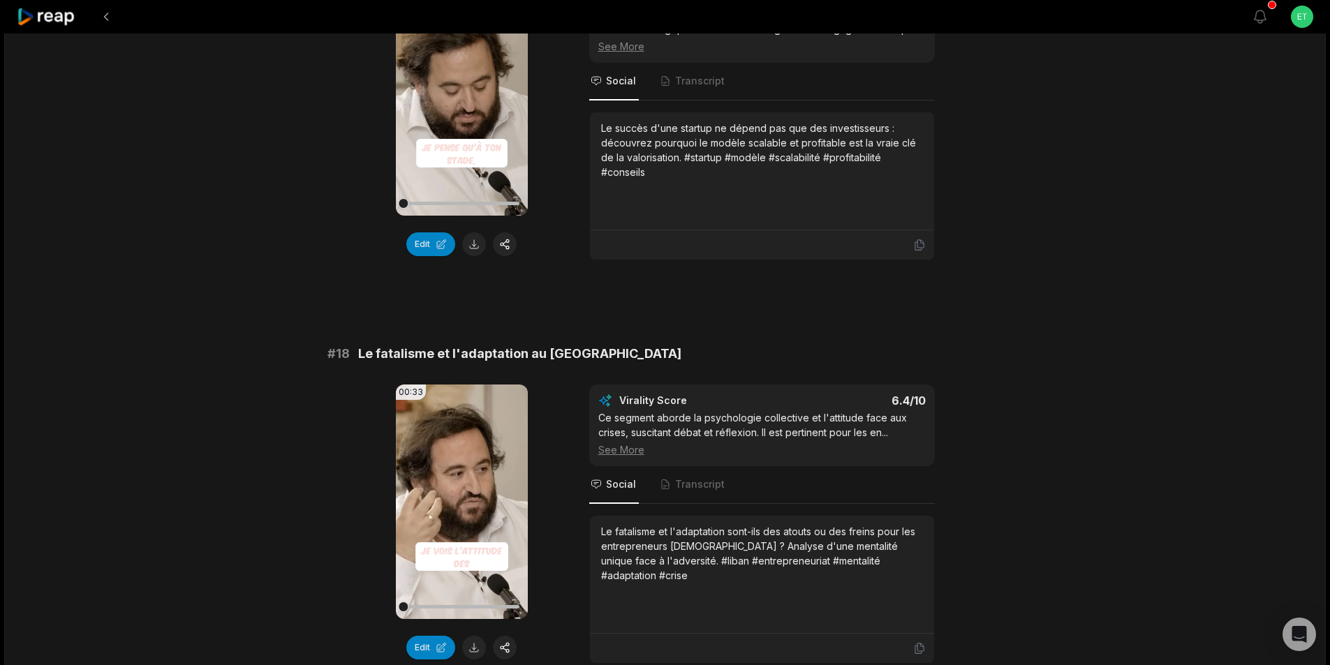
click at [469, 355] on span "Le fatalisme et l'adaptation au [GEOGRAPHIC_DATA]" at bounding box center [519, 354] width 323 height 20
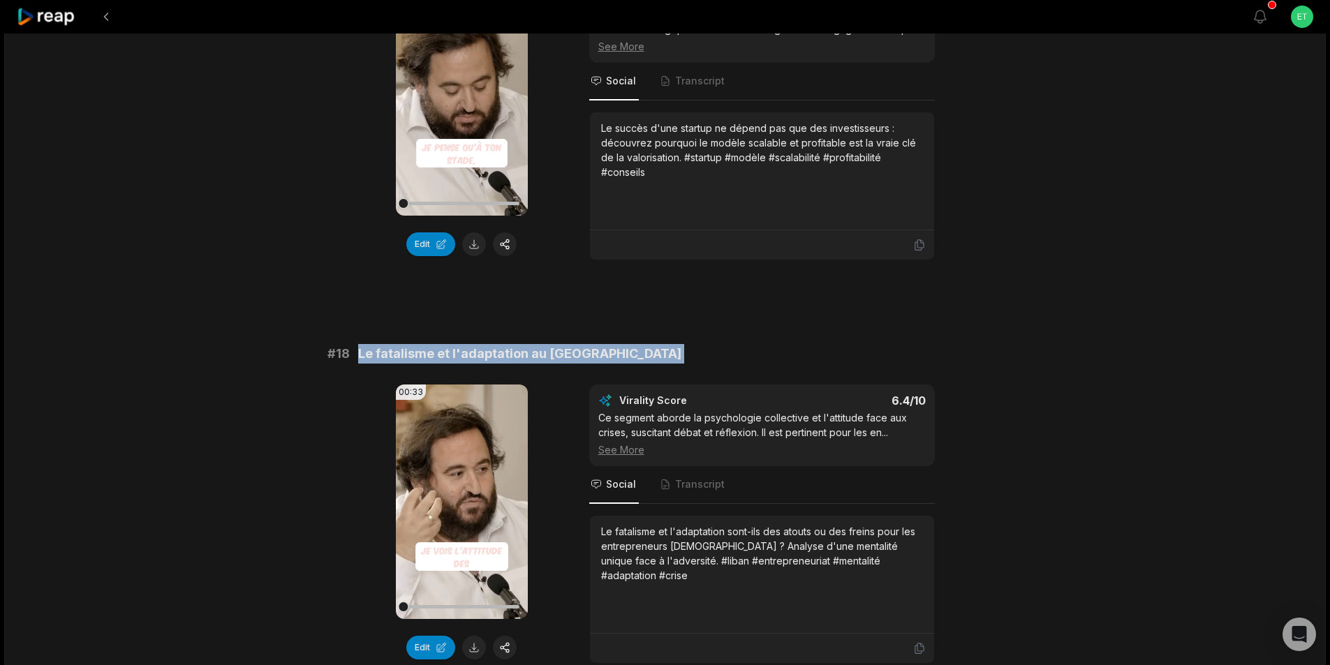
click at [469, 355] on span "Le fatalisme et l'adaptation au [GEOGRAPHIC_DATA]" at bounding box center [519, 354] width 323 height 20
copy span "Le fatalisme et l'adaptation au [GEOGRAPHIC_DATA]"
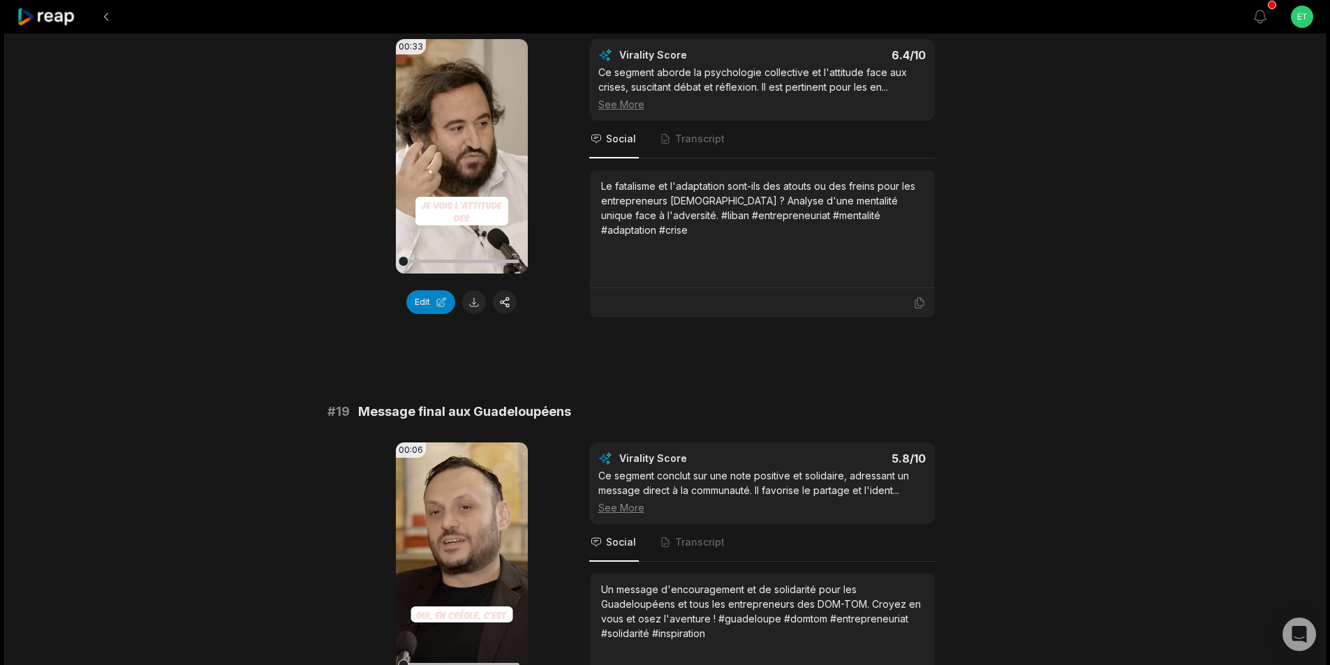
scroll to position [3001, 0]
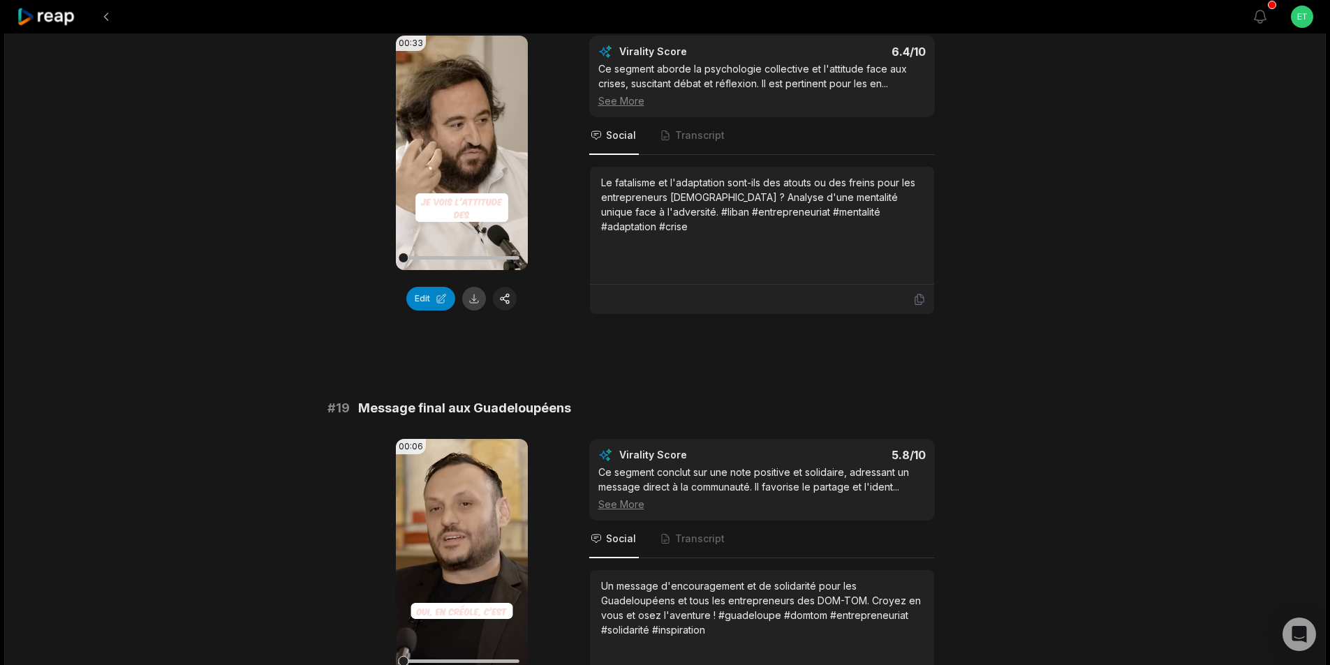
click at [477, 299] on button at bounding box center [474, 299] width 24 height 24
click at [460, 407] on span "Message final aux Guadeloupéens" at bounding box center [464, 409] width 213 height 20
copy span "Message final aux Guadeloupéens"
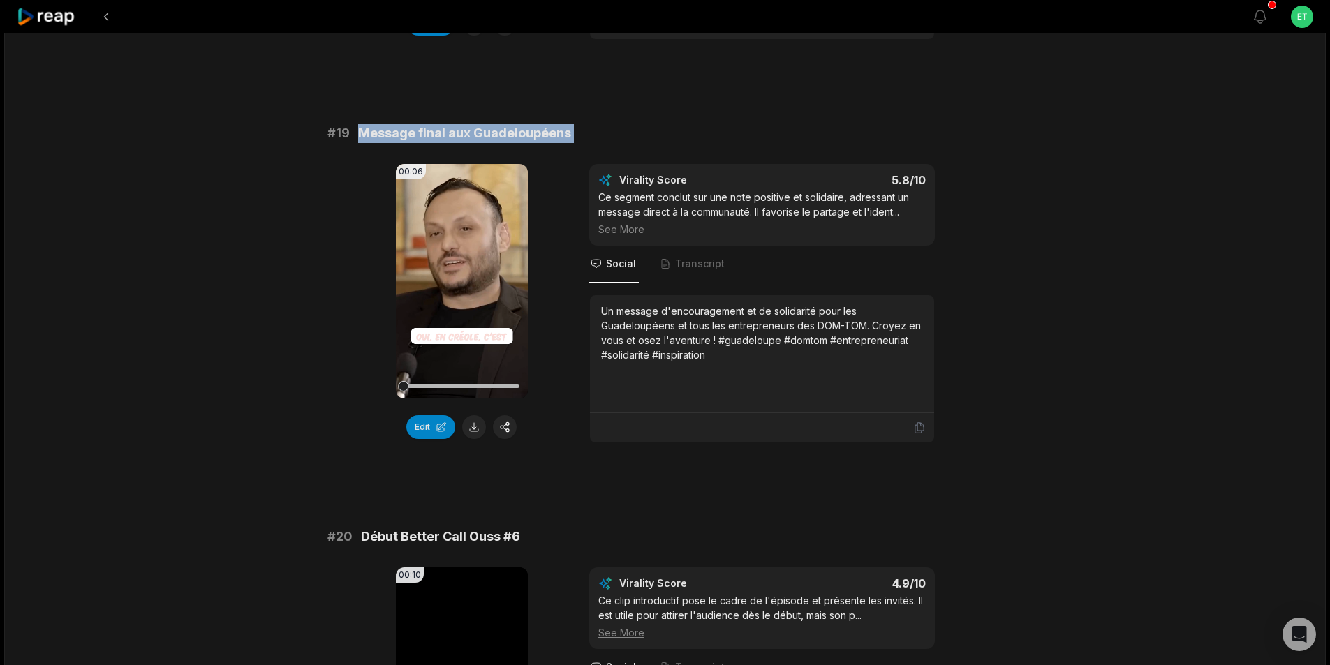
scroll to position [3280, 0]
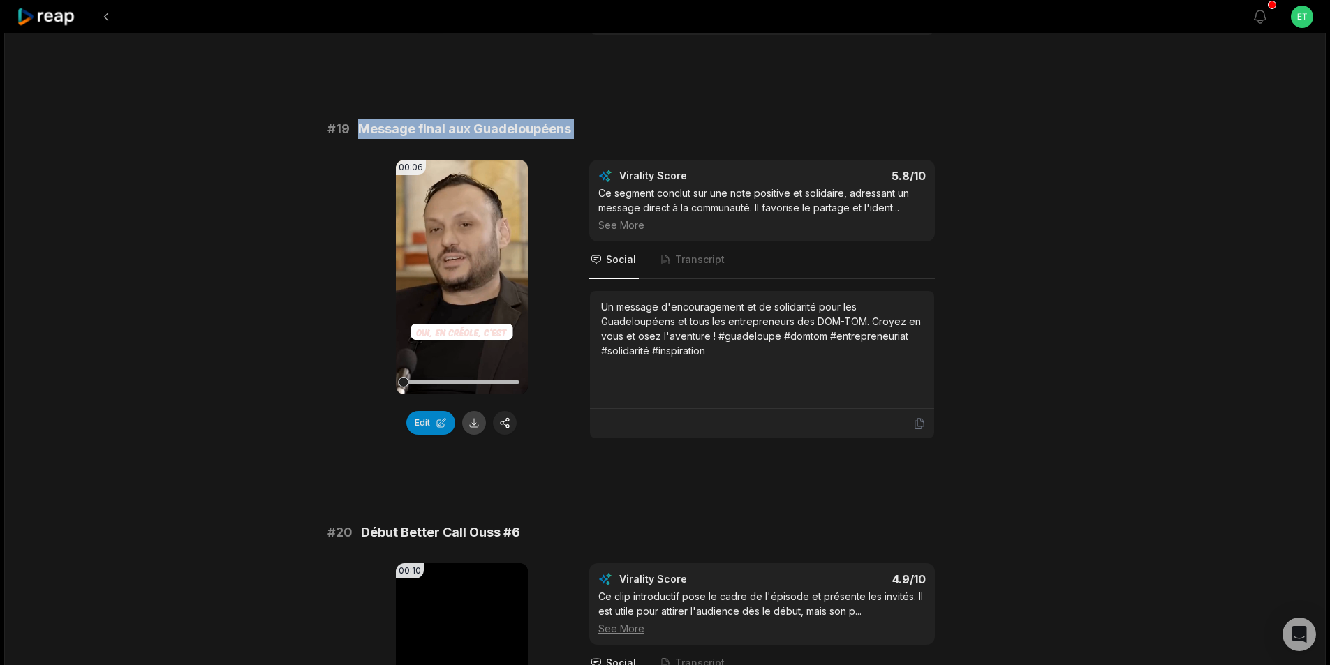
click at [473, 422] on button at bounding box center [474, 423] width 24 height 24
click at [440, 529] on span "Début Better Call Ouss #6" at bounding box center [440, 533] width 159 height 20
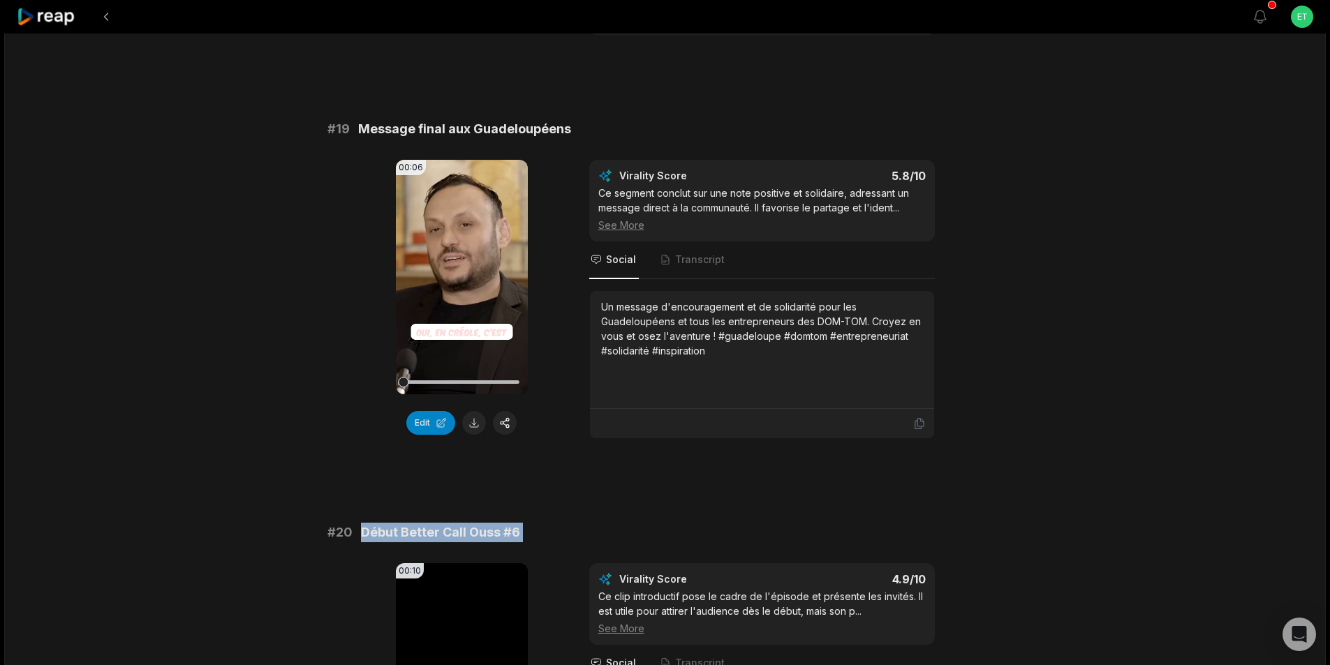
click at [440, 529] on span "Début Better Call Ouss #6" at bounding box center [440, 533] width 159 height 20
copy span "Début Better Call Ouss #6"
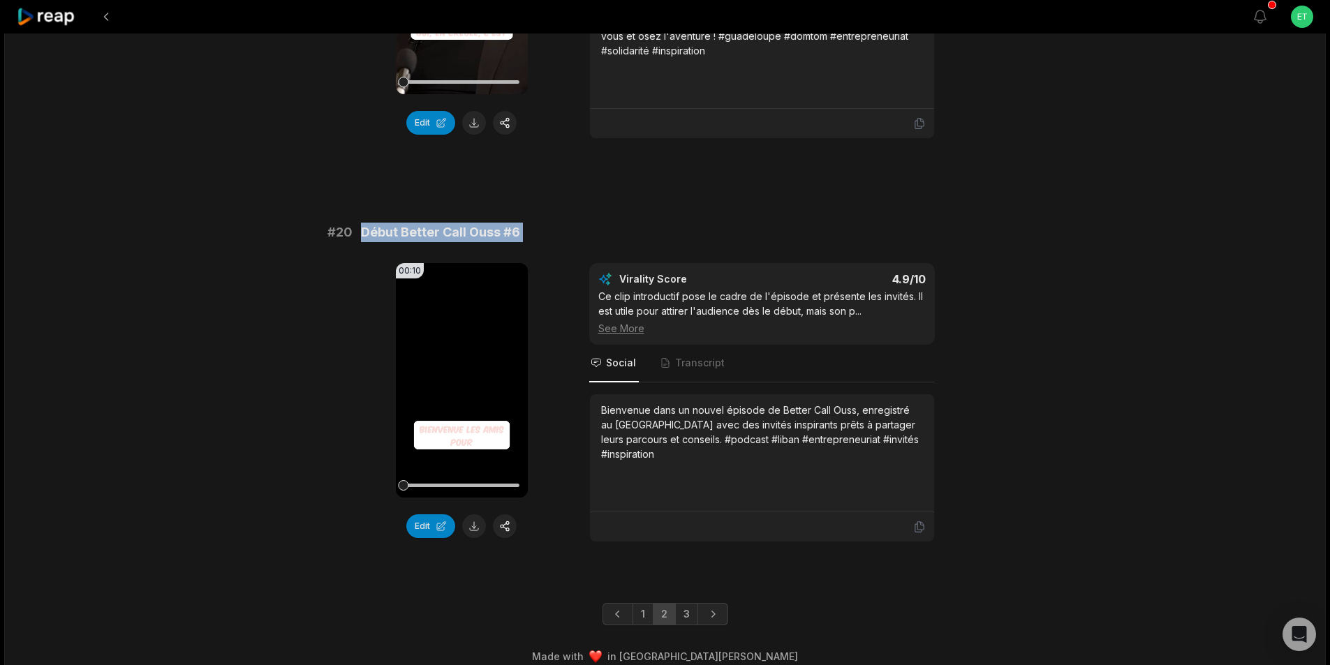
scroll to position [3596, 0]
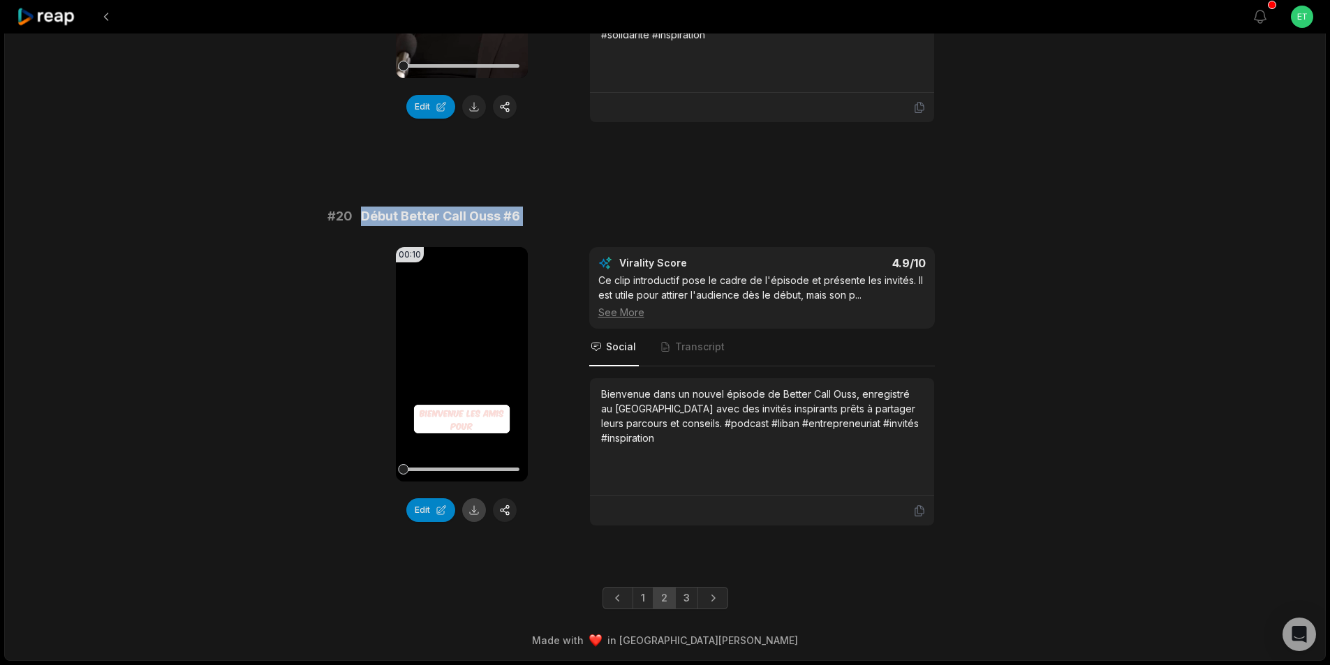
click at [475, 509] on button at bounding box center [474, 510] width 24 height 24
click at [687, 604] on link "3" at bounding box center [686, 598] width 23 height 22
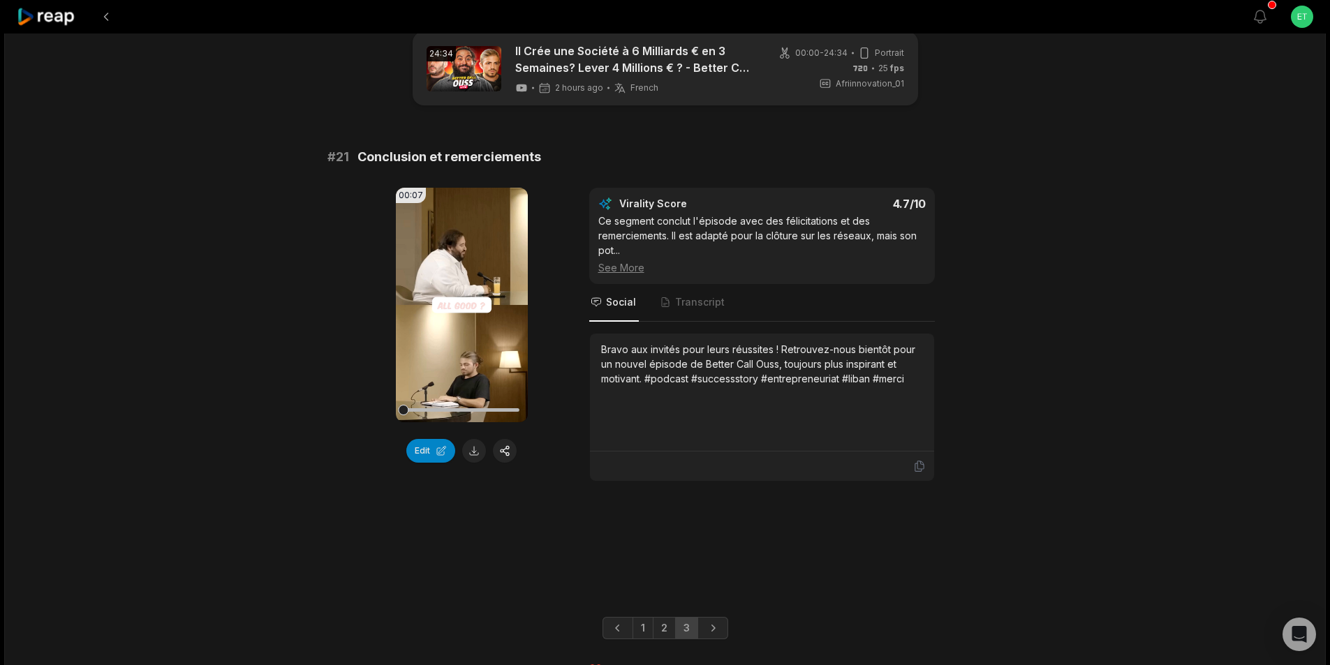
scroll to position [55, 0]
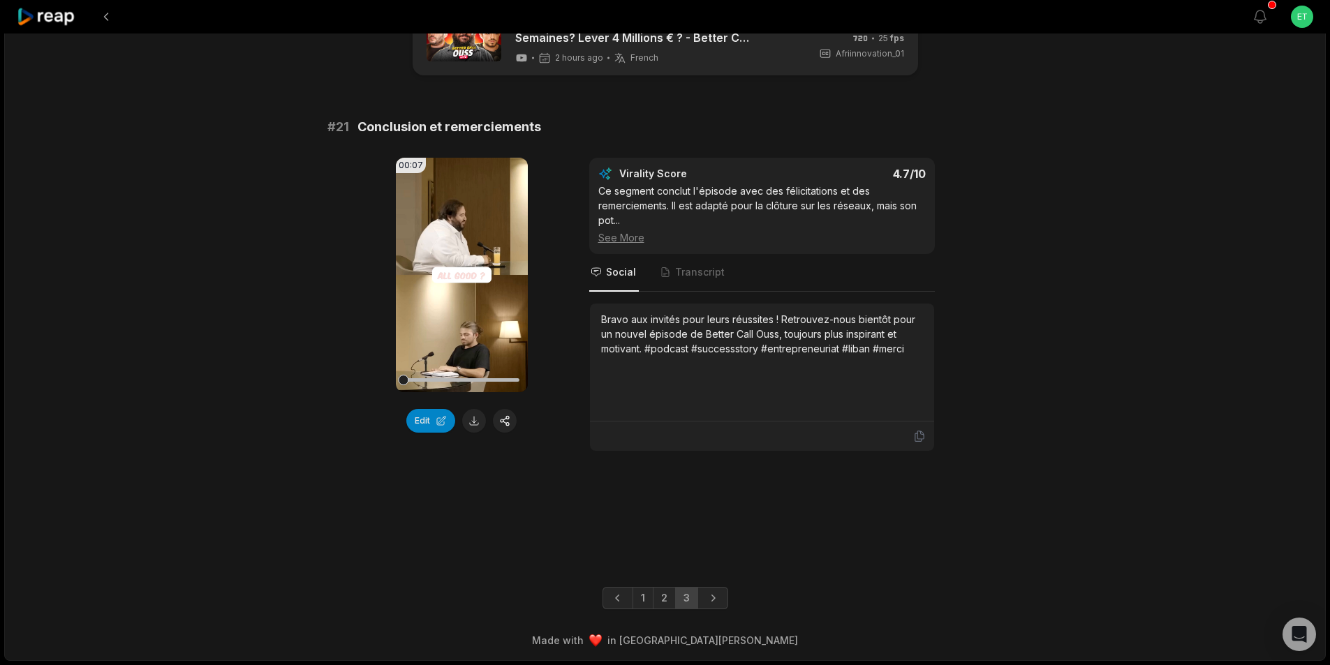
click at [461, 127] on span "Conclusion et remerciements" at bounding box center [449, 127] width 184 height 20
copy span "Conclusion et remerciements"
click at [477, 418] on button at bounding box center [474, 421] width 24 height 24
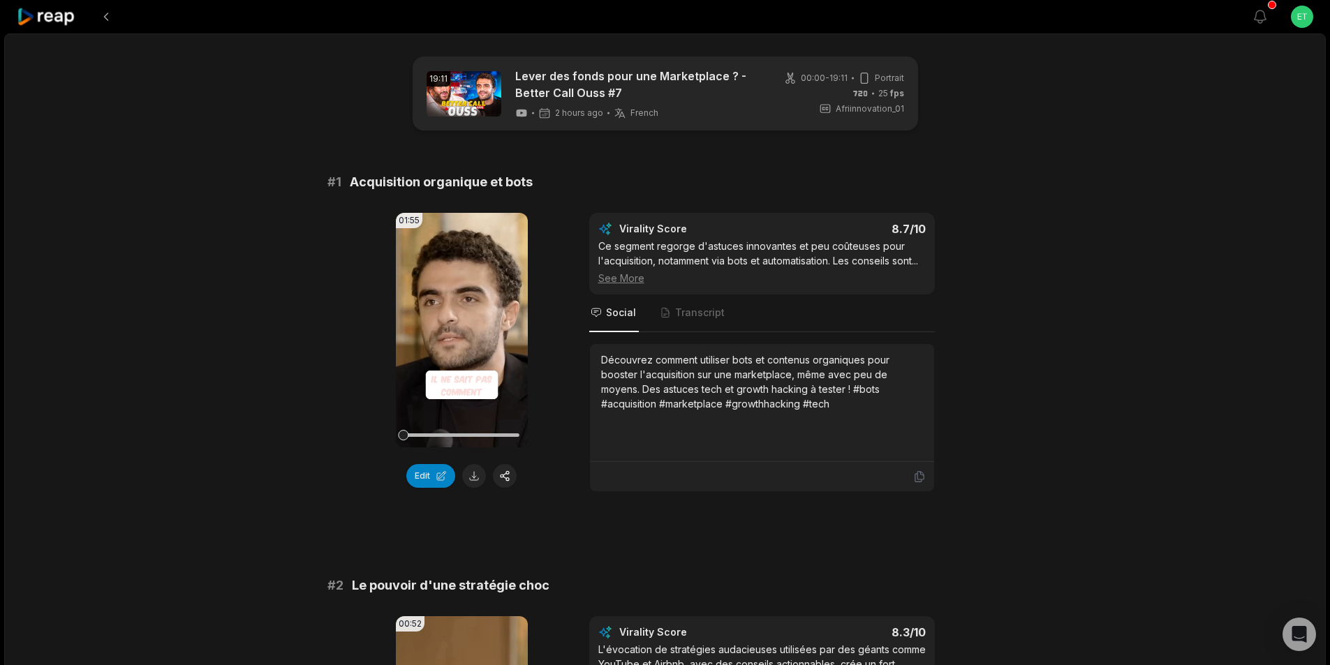
click at [437, 181] on span "Acquisition organique et bots" at bounding box center [441, 182] width 183 height 20
copy span "Acquisition organique et bots"
click at [470, 479] on button at bounding box center [474, 476] width 24 height 24
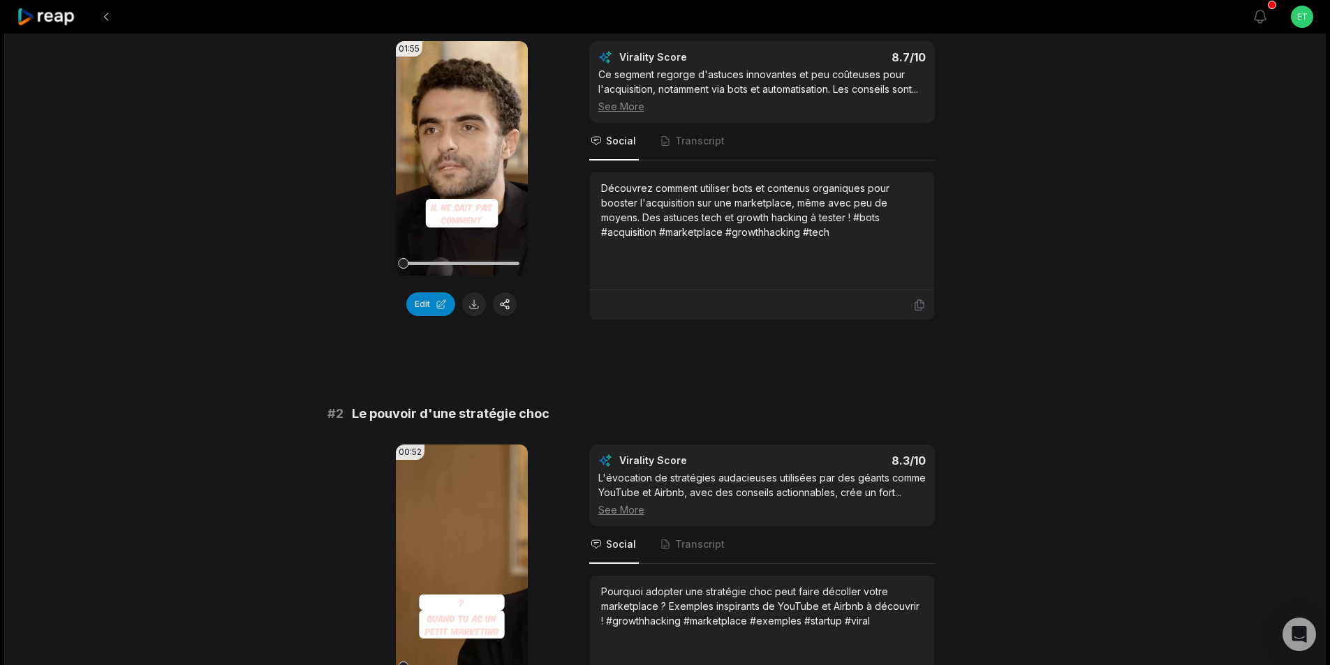
scroll to position [209, 0]
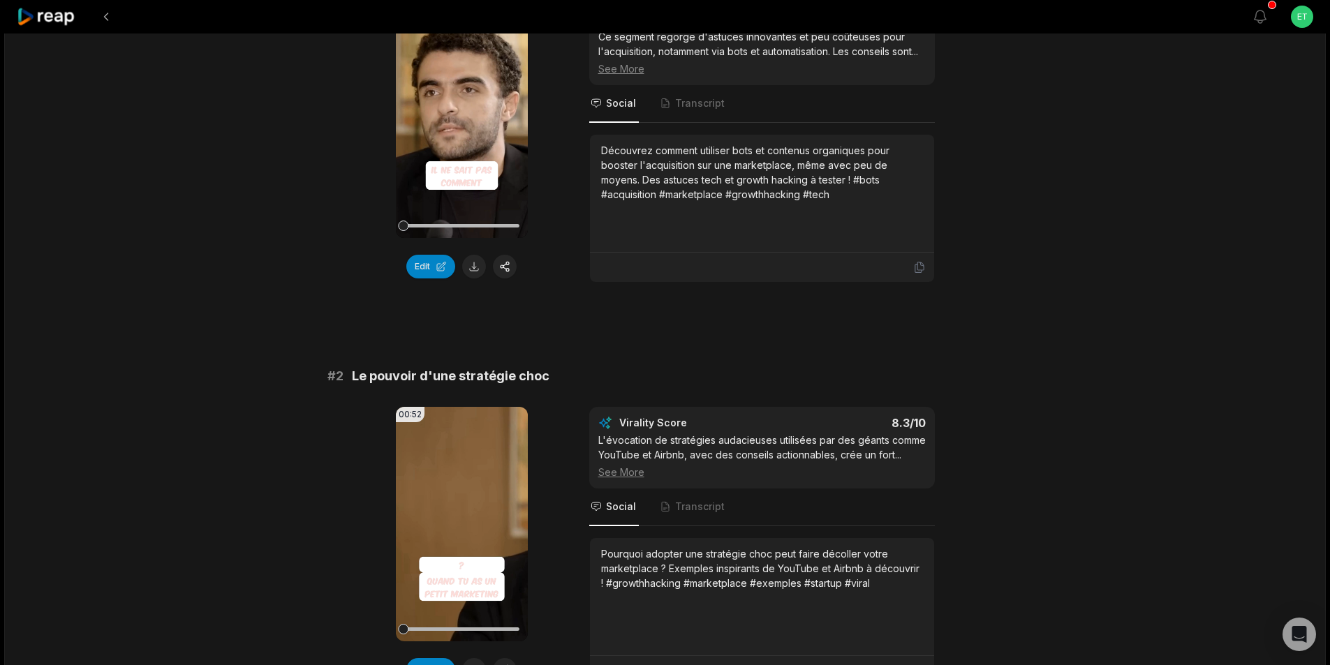
click at [468, 385] on span "Le pouvoir d'une stratégie choc" at bounding box center [451, 376] width 198 height 20
copy span "Le pouvoir d'une stratégie choc"
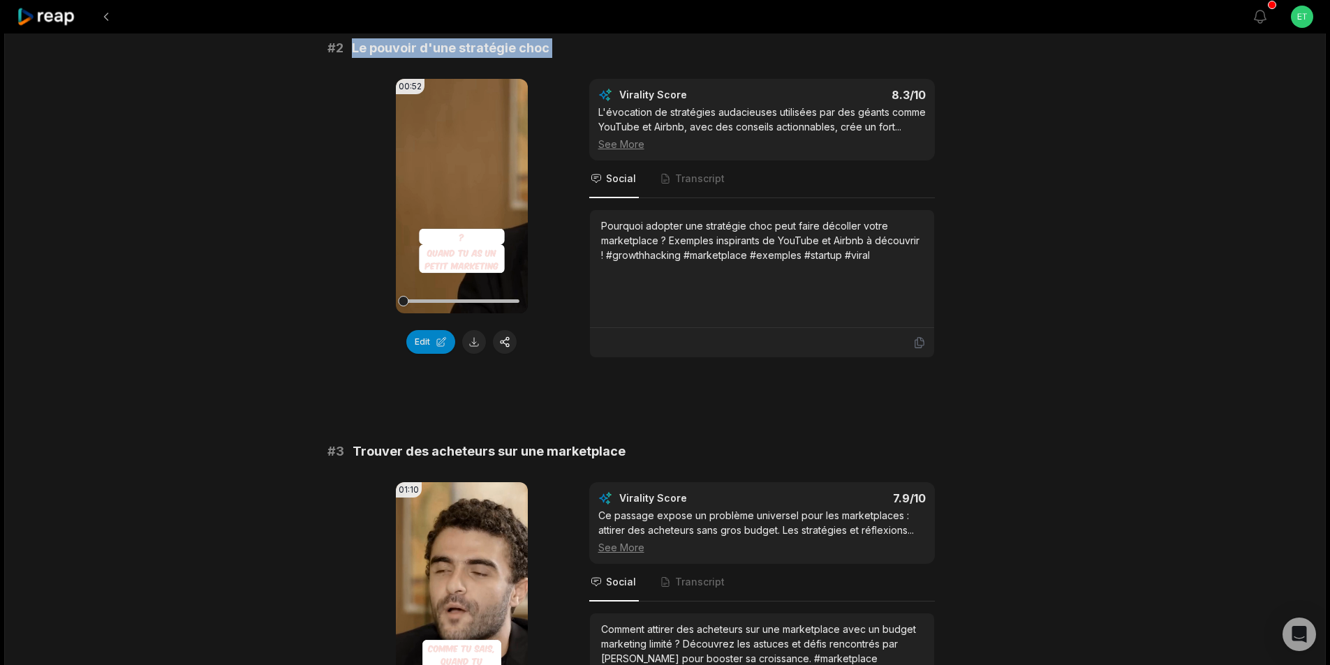
scroll to position [558, 0]
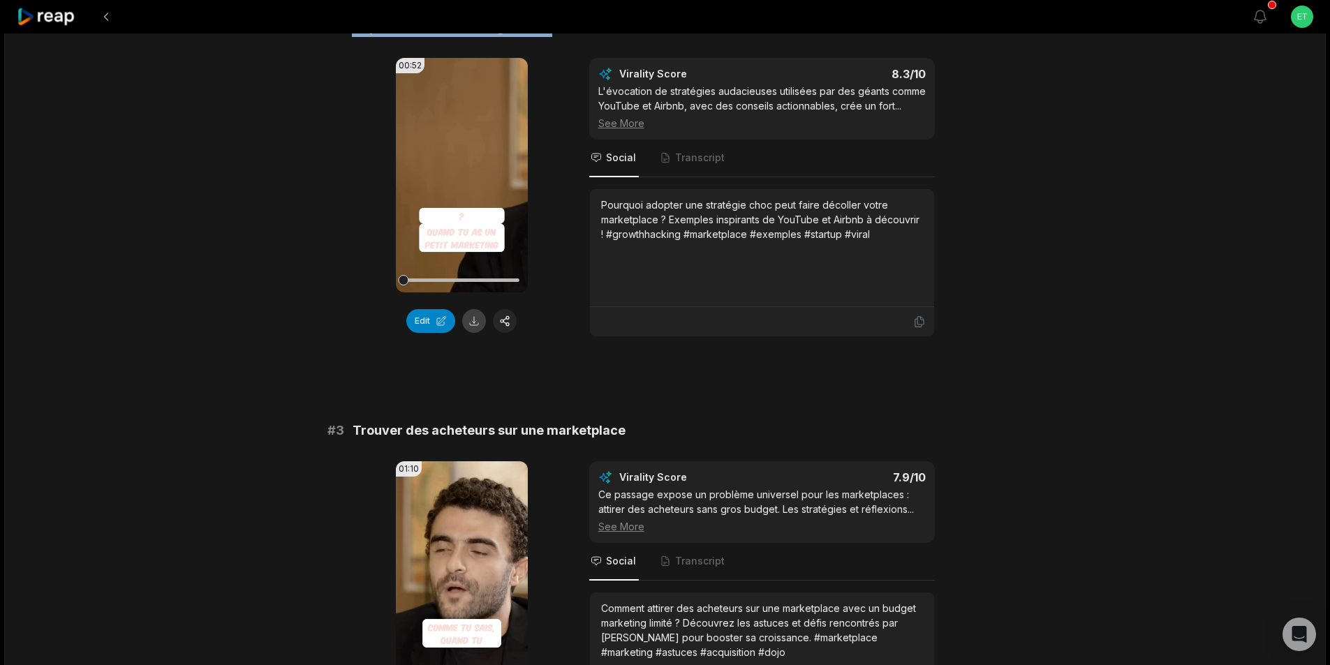
click at [479, 333] on button at bounding box center [474, 321] width 24 height 24
click at [488, 440] on span "Trouver des acheteurs sur une marketplace" at bounding box center [488, 431] width 273 height 20
copy span "Trouver des acheteurs sur une marketplace"
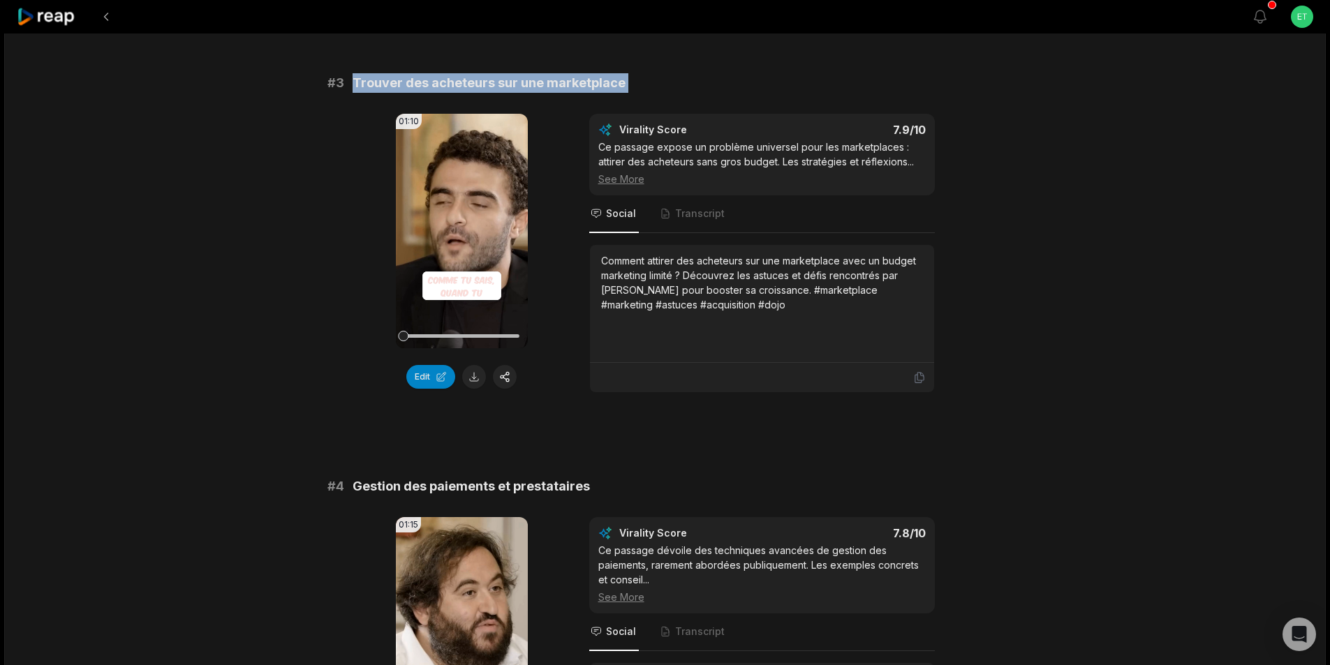
scroll to position [907, 0]
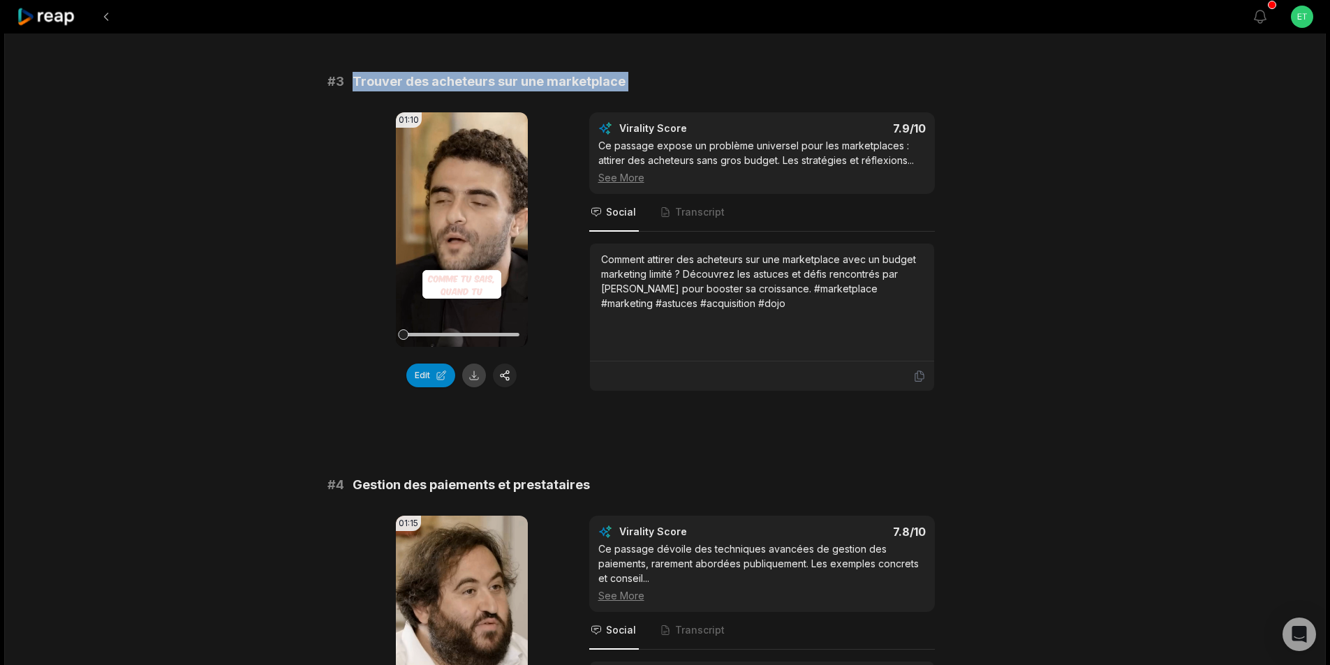
click at [482, 387] on button at bounding box center [474, 376] width 24 height 24
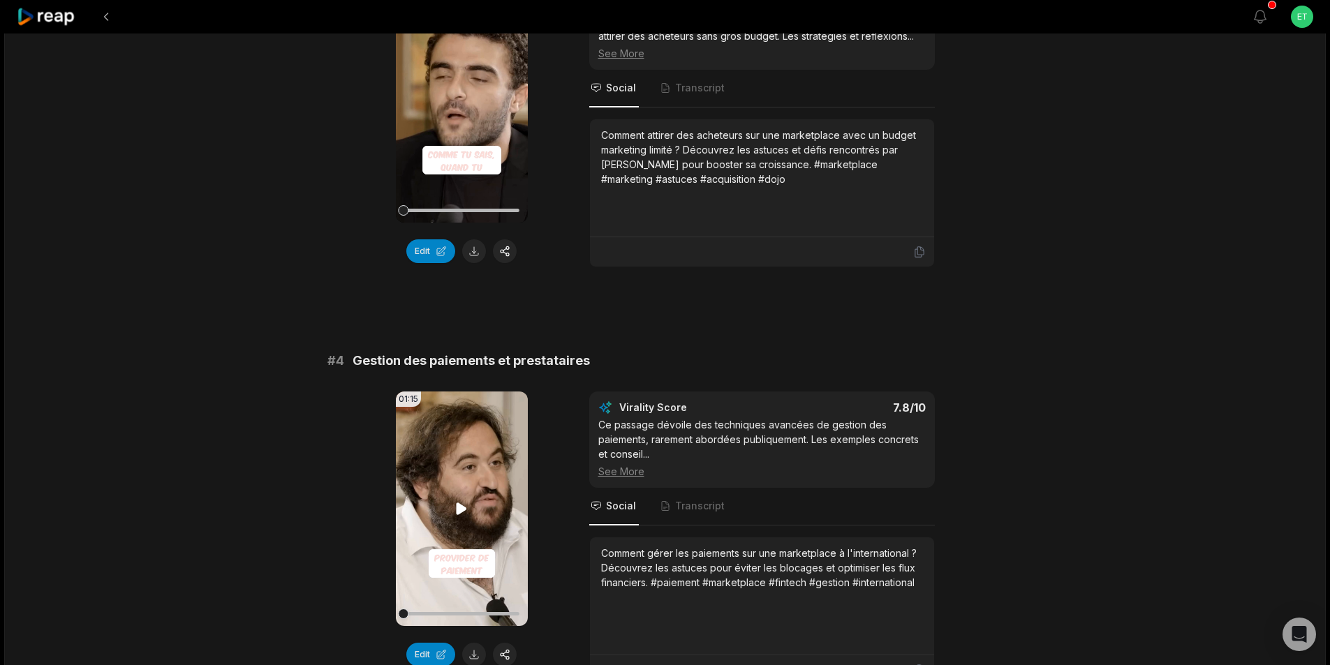
scroll to position [1117, 0]
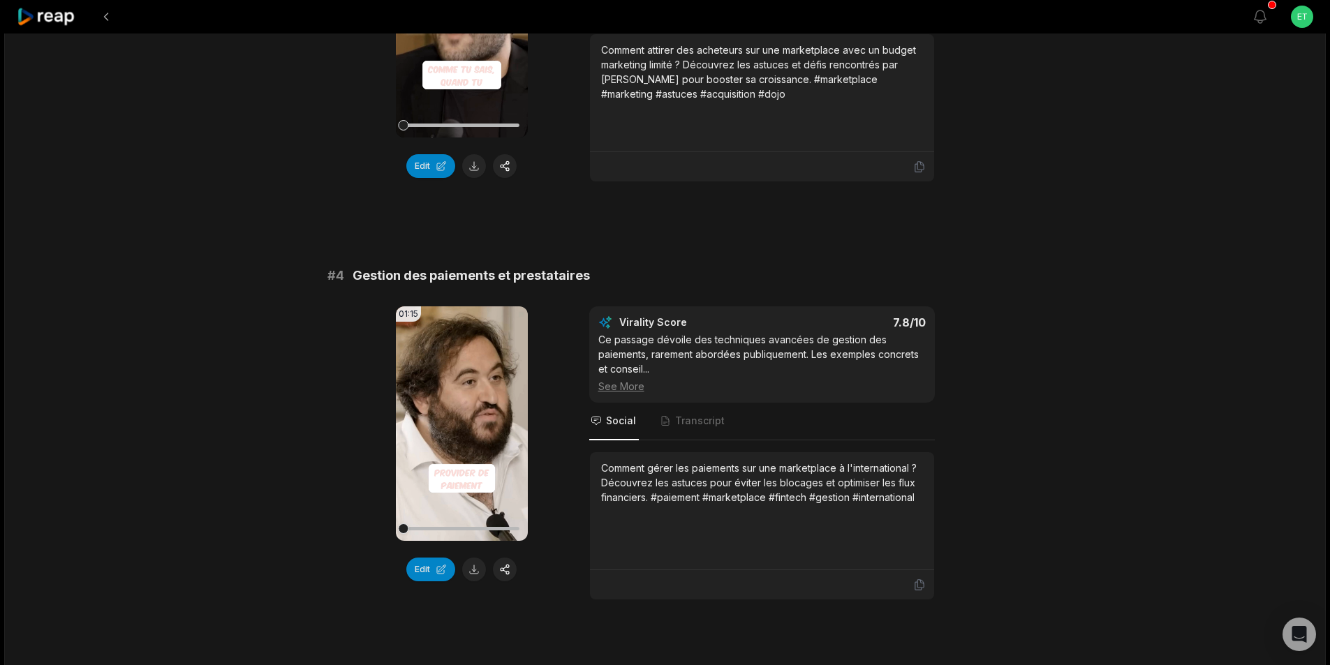
click at [459, 285] on span "Gestion des paiements et prestataires" at bounding box center [470, 276] width 237 height 20
copy span "Gestion des paiements et prestataires"
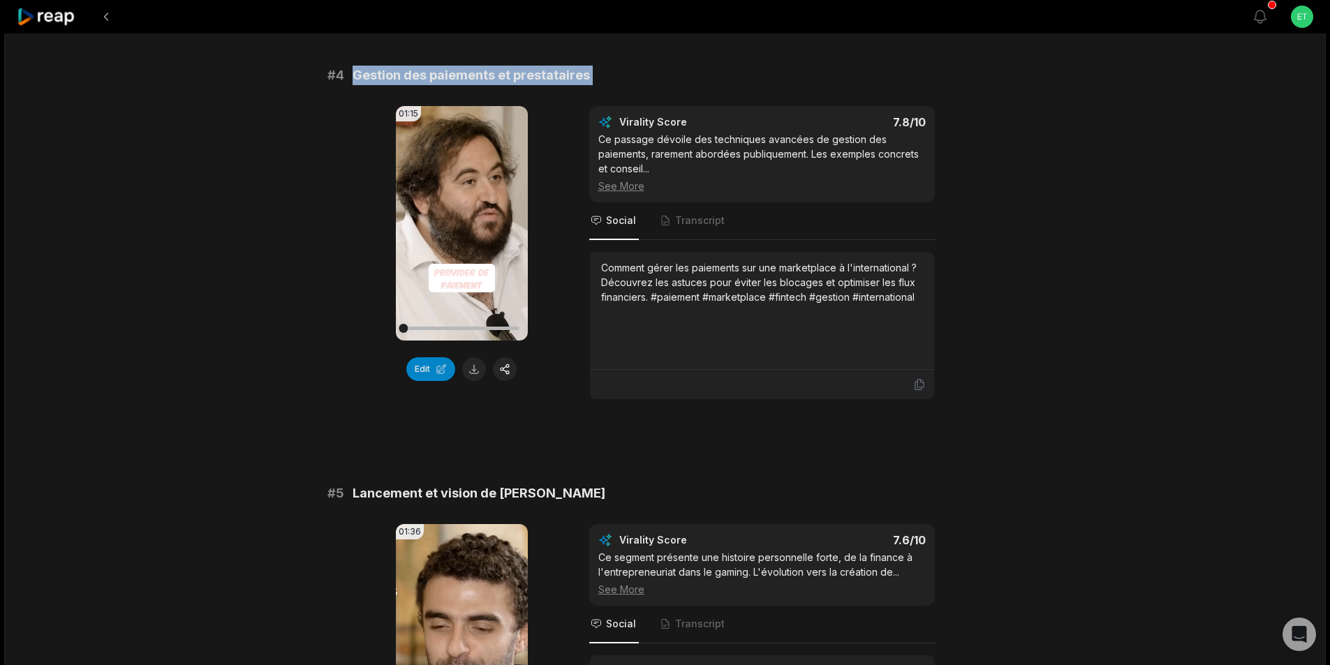
scroll to position [1326, 0]
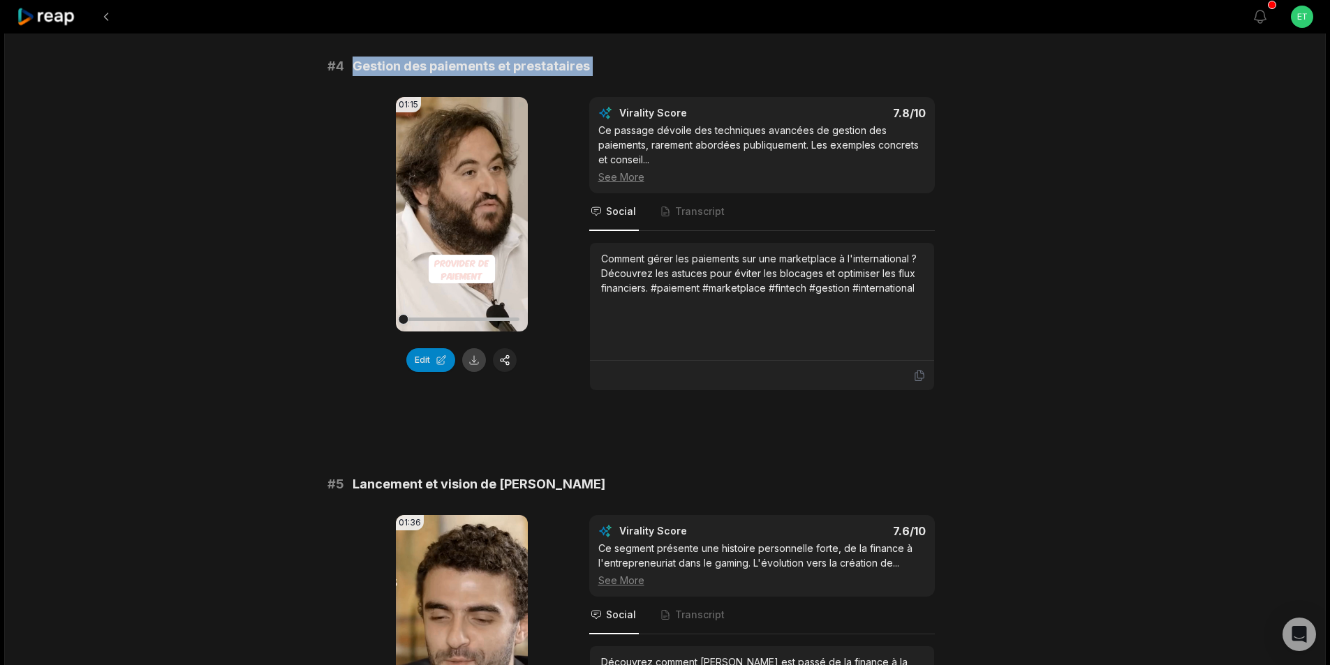
click at [477, 367] on button at bounding box center [474, 360] width 24 height 24
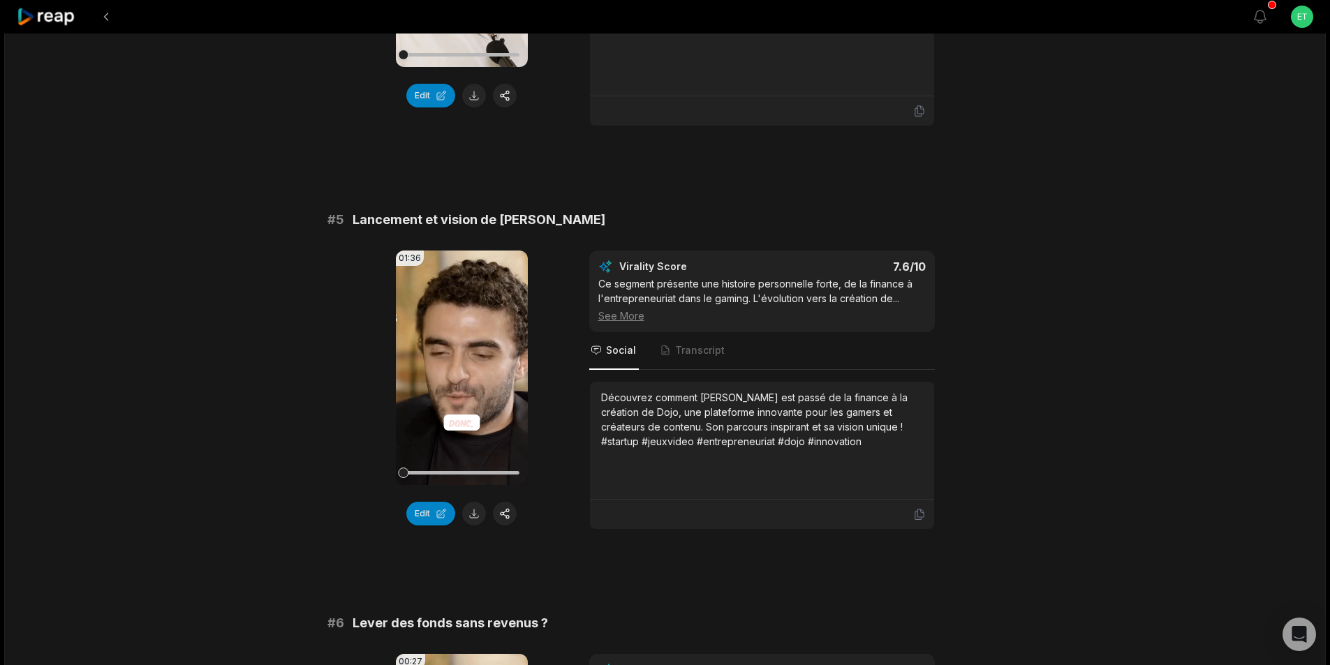
scroll to position [1605, 0]
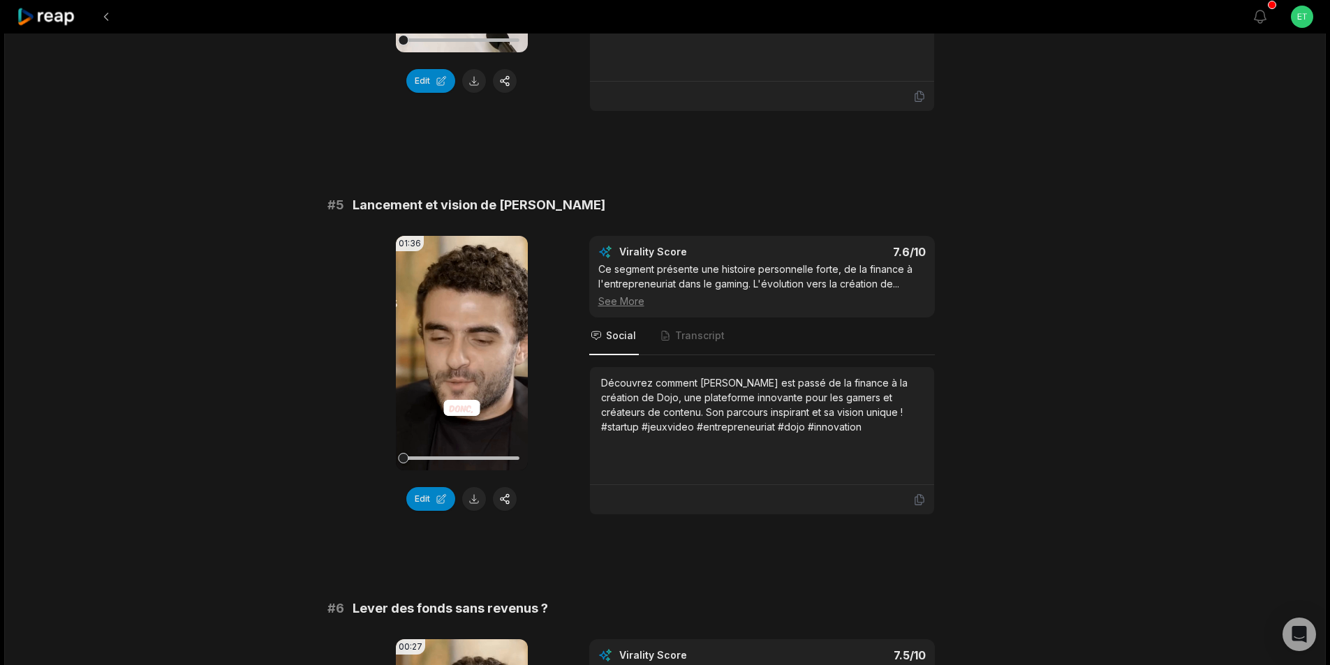
click at [438, 215] on span "Lancement et vision de [PERSON_NAME]" at bounding box center [478, 205] width 253 height 20
copy span "Lancement et vision de [PERSON_NAME]"
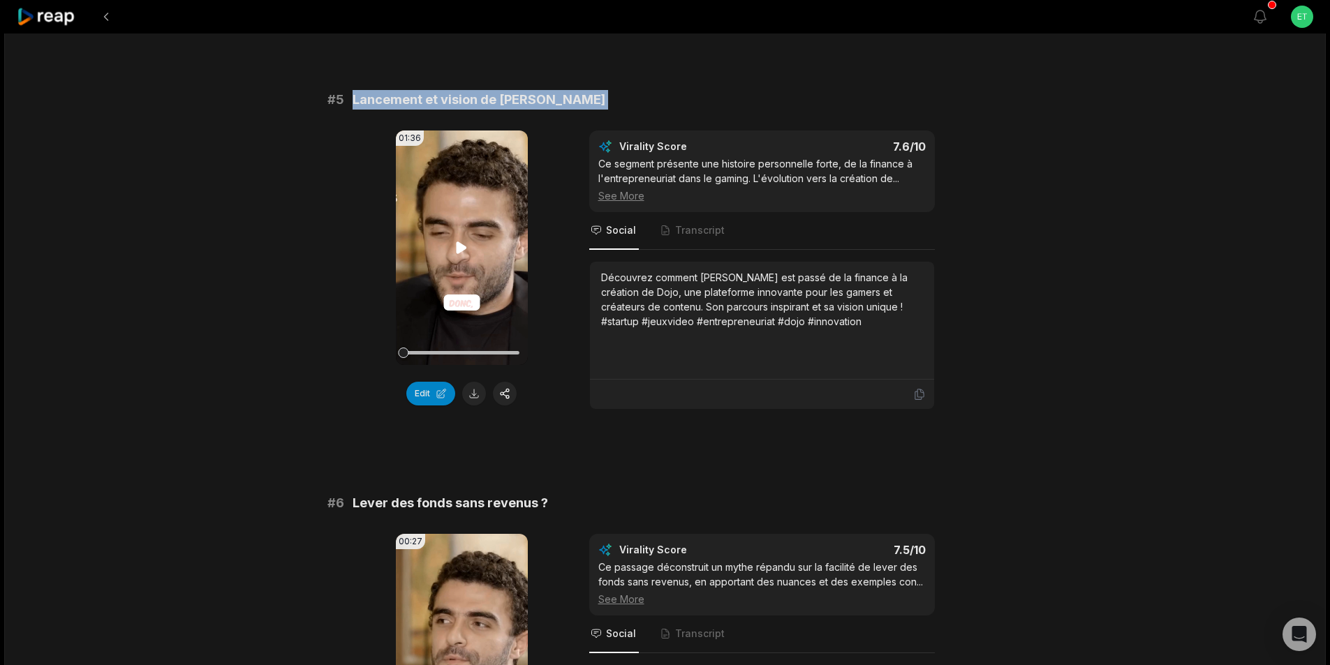
scroll to position [1745, 0]
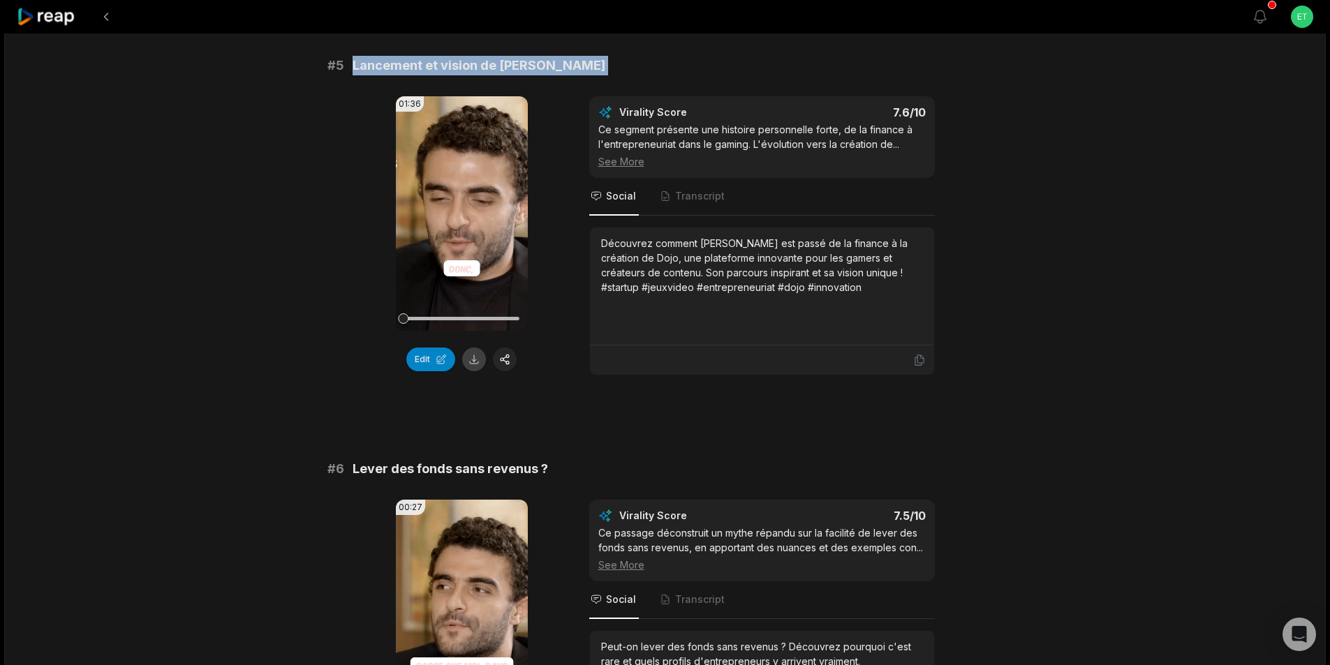
click at [480, 371] on button at bounding box center [474, 360] width 24 height 24
click at [456, 479] on span "Lever des fonds sans revenus ?" at bounding box center [449, 469] width 195 height 20
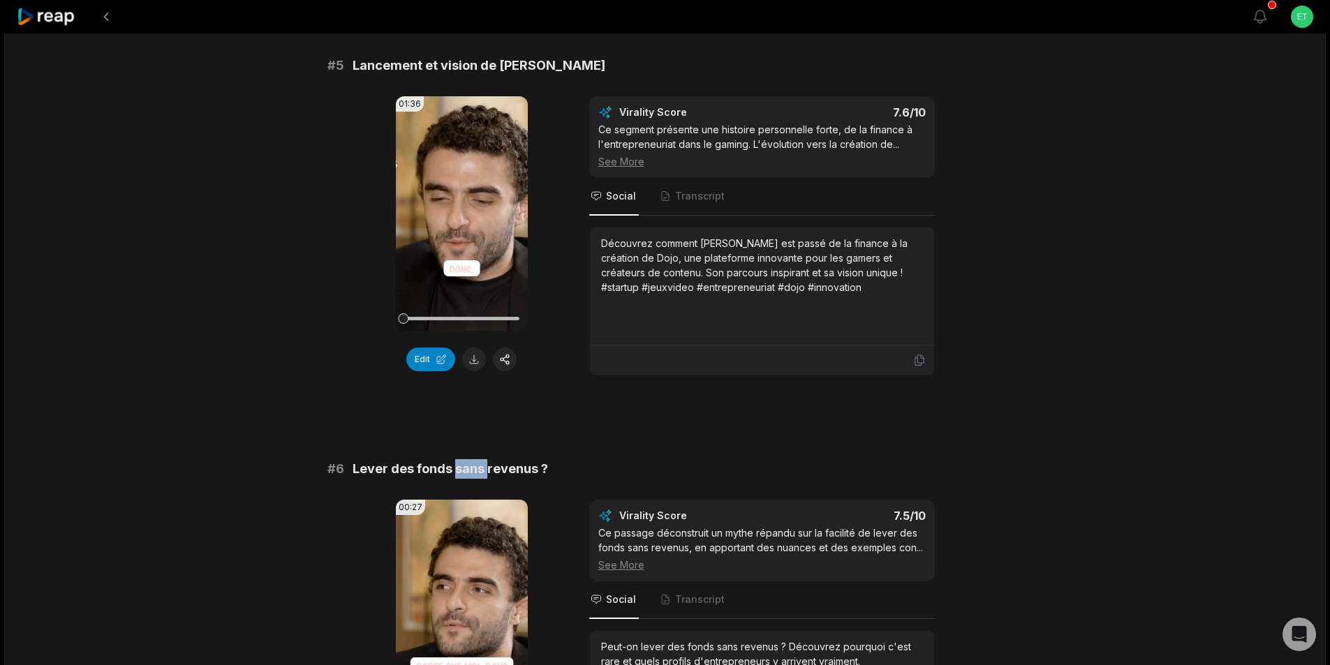
click at [456, 479] on span "Lever des fonds sans revenus ?" at bounding box center [449, 469] width 195 height 20
copy span "Lever des fonds sans revenus ?"
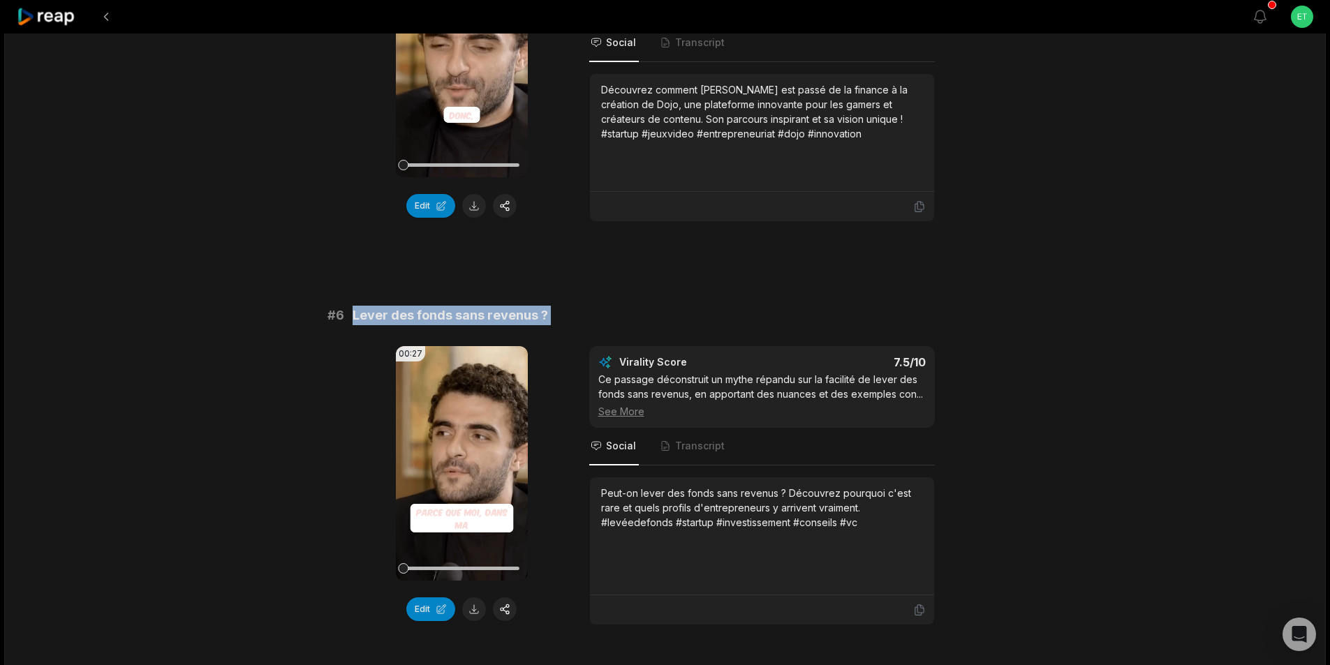
scroll to position [2024, 0]
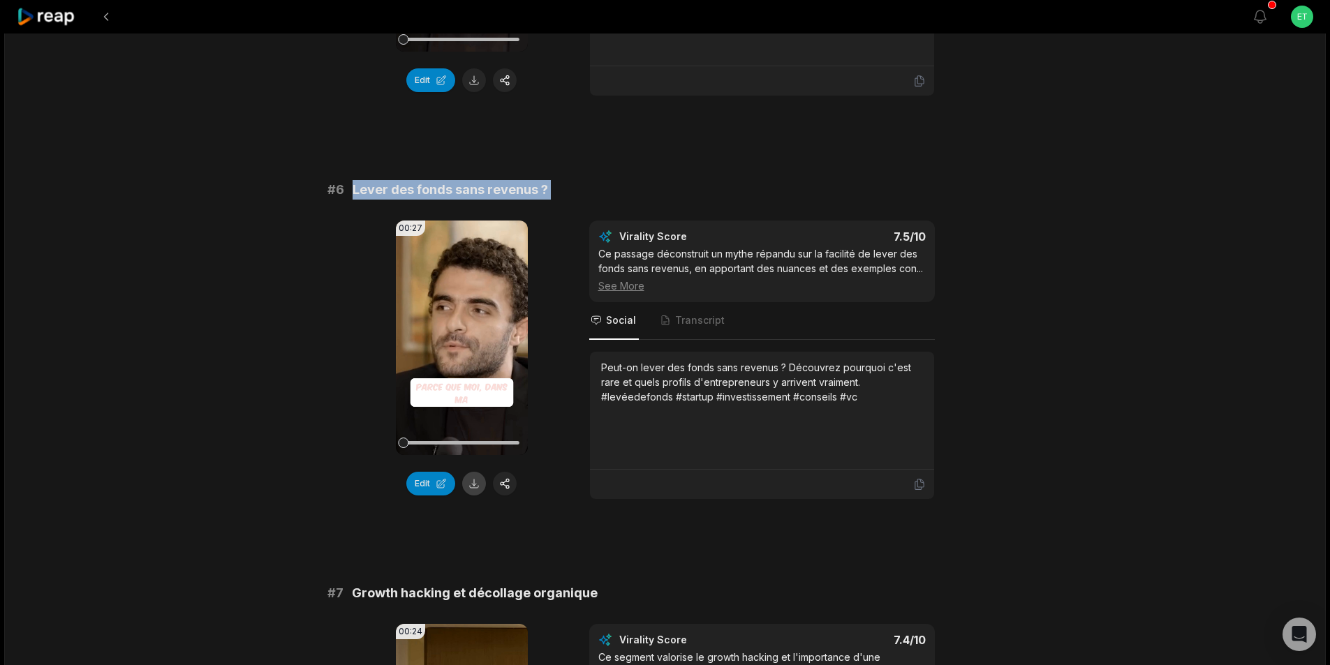
click at [477, 496] on button at bounding box center [474, 484] width 24 height 24
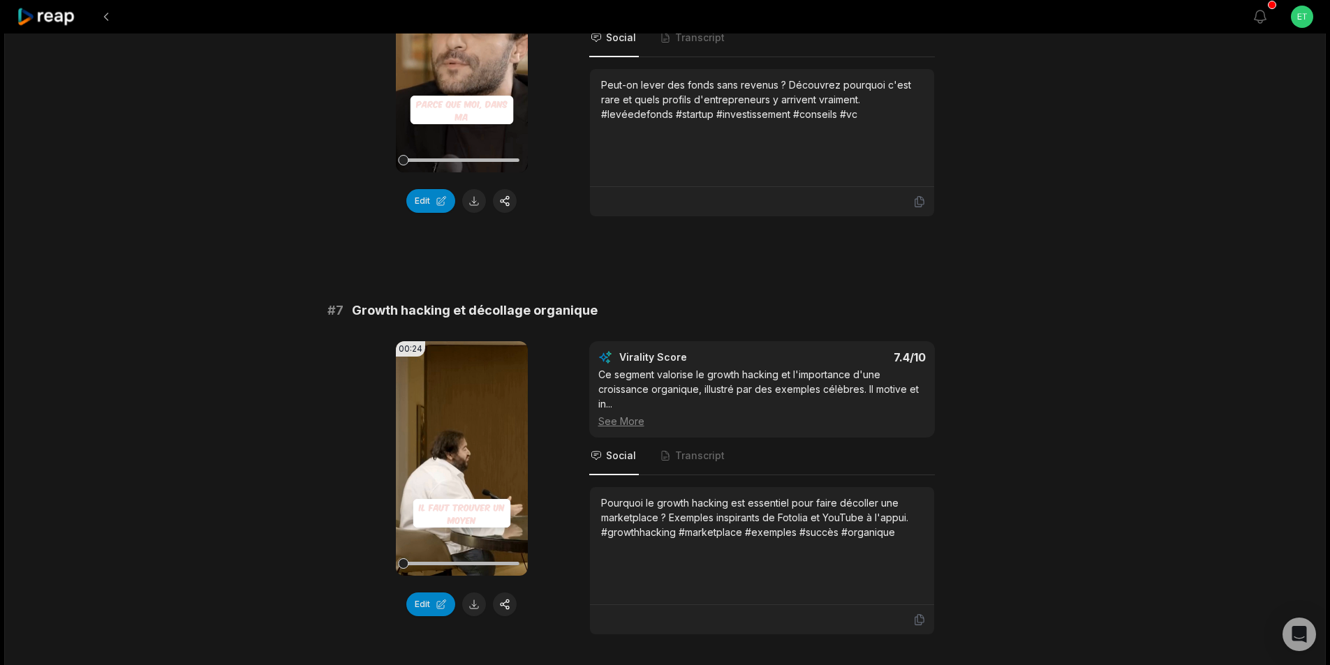
scroll to position [2373, 0]
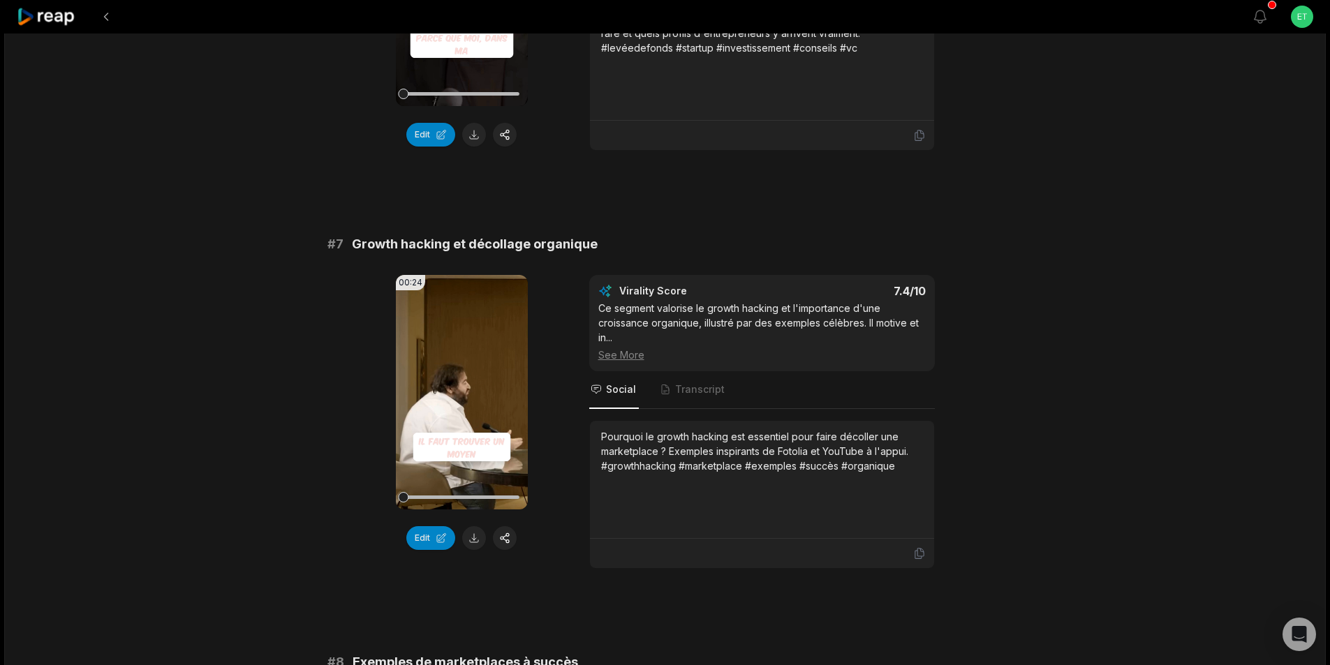
click at [484, 254] on span "Growth hacking et décollage organique" at bounding box center [475, 245] width 246 height 20
copy span "Growth hacking et décollage organique"
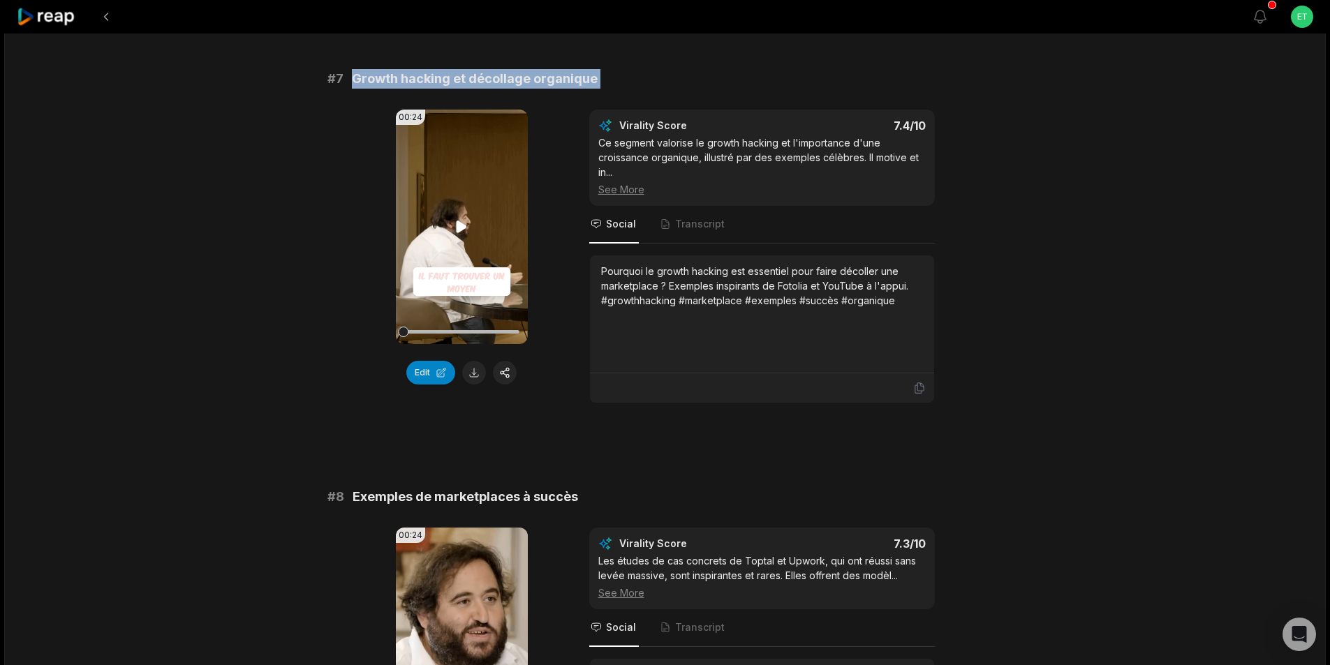
scroll to position [2582, 0]
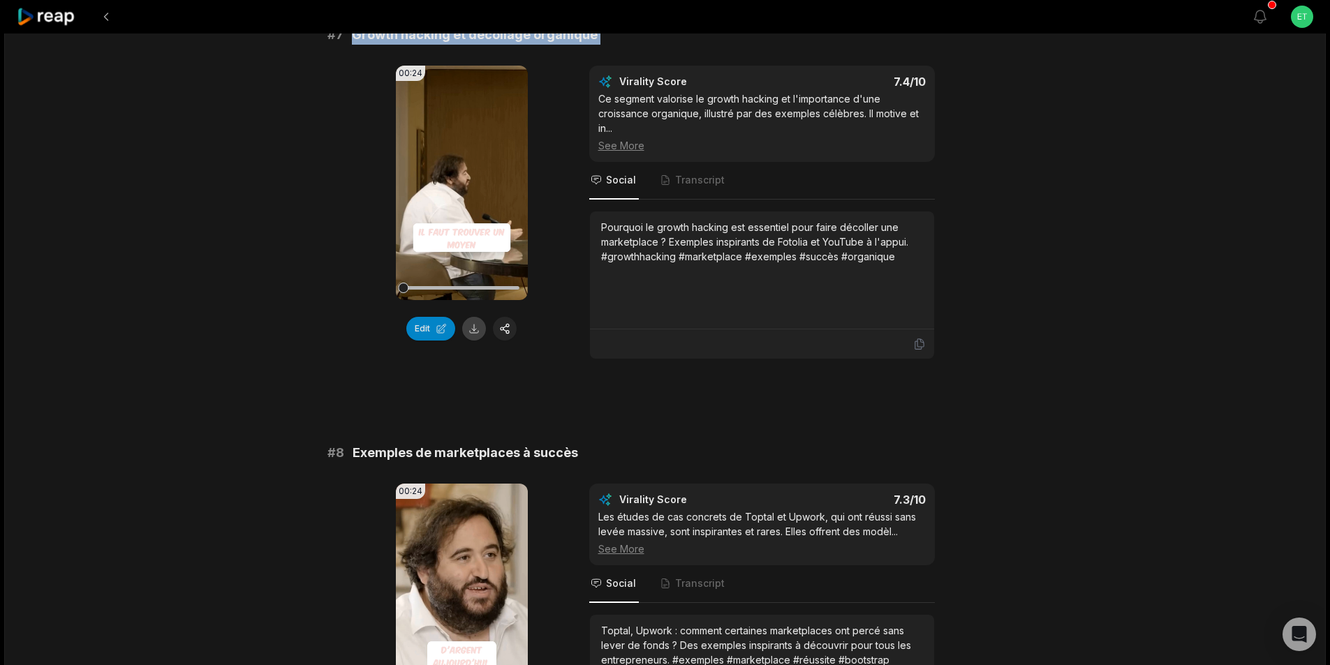
click at [475, 341] on button at bounding box center [474, 329] width 24 height 24
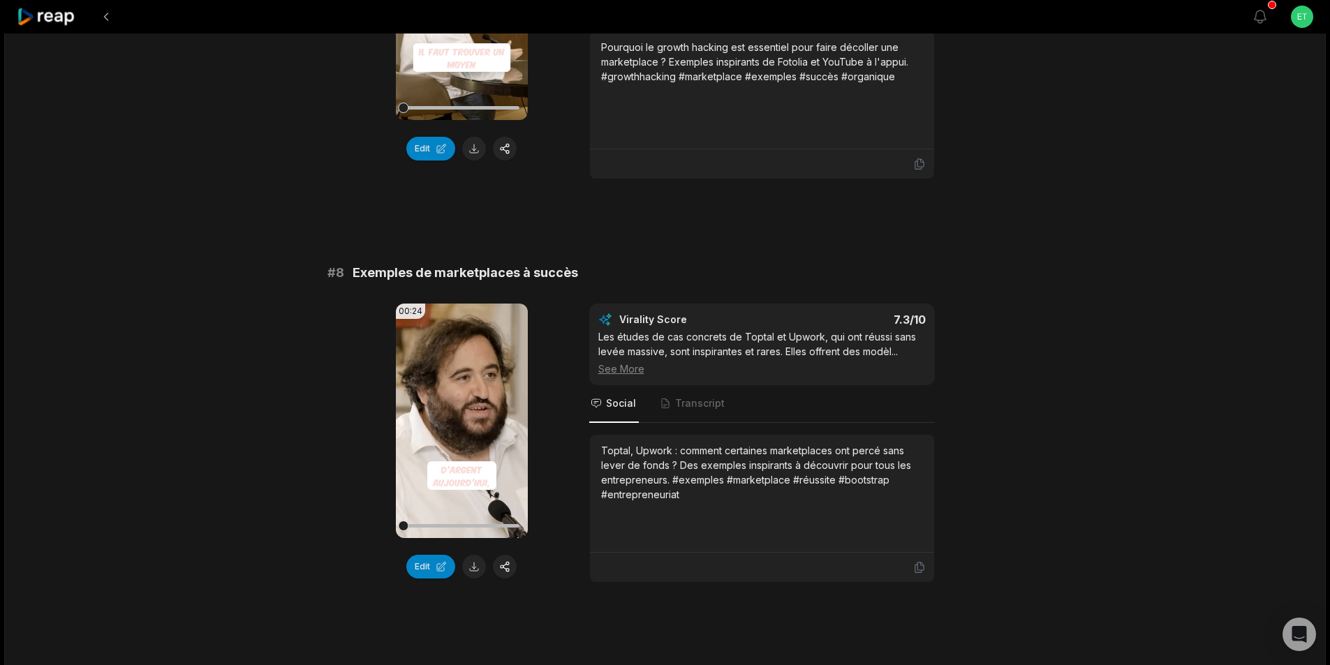
scroll to position [2792, 0]
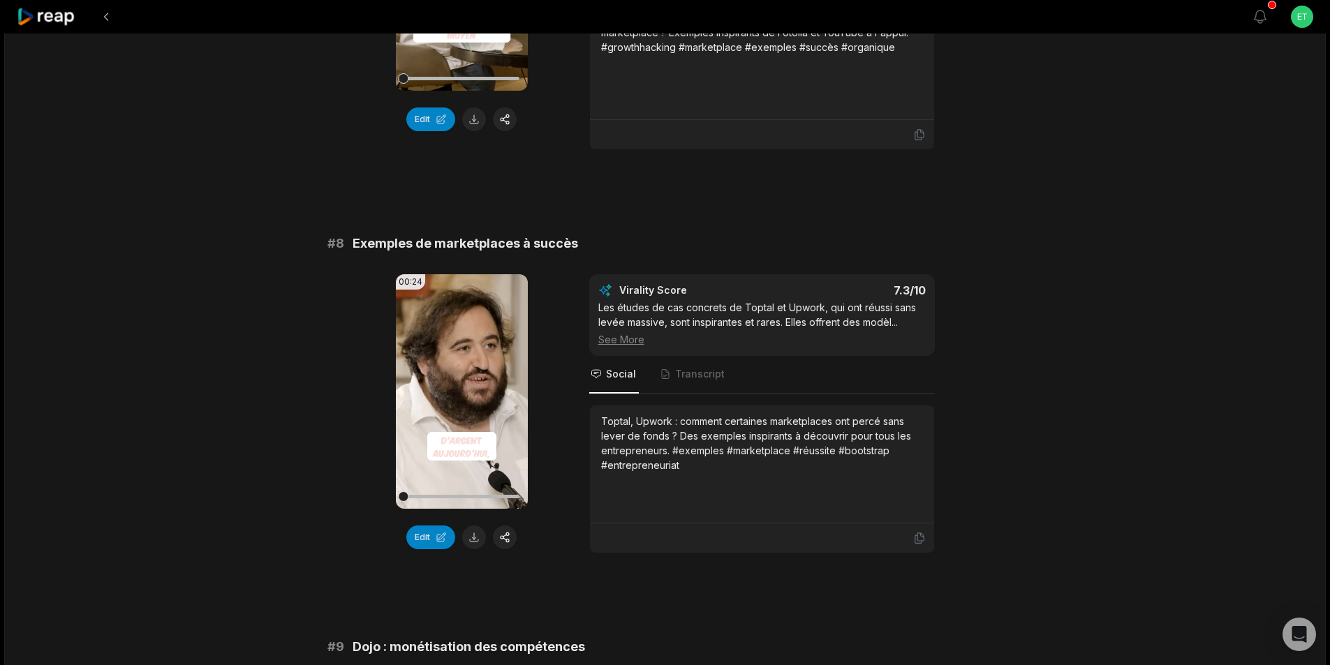
click at [486, 253] on span "Exemples de marketplaces à succès" at bounding box center [464, 244] width 225 height 20
copy span "Exemples de marketplaces à succès"
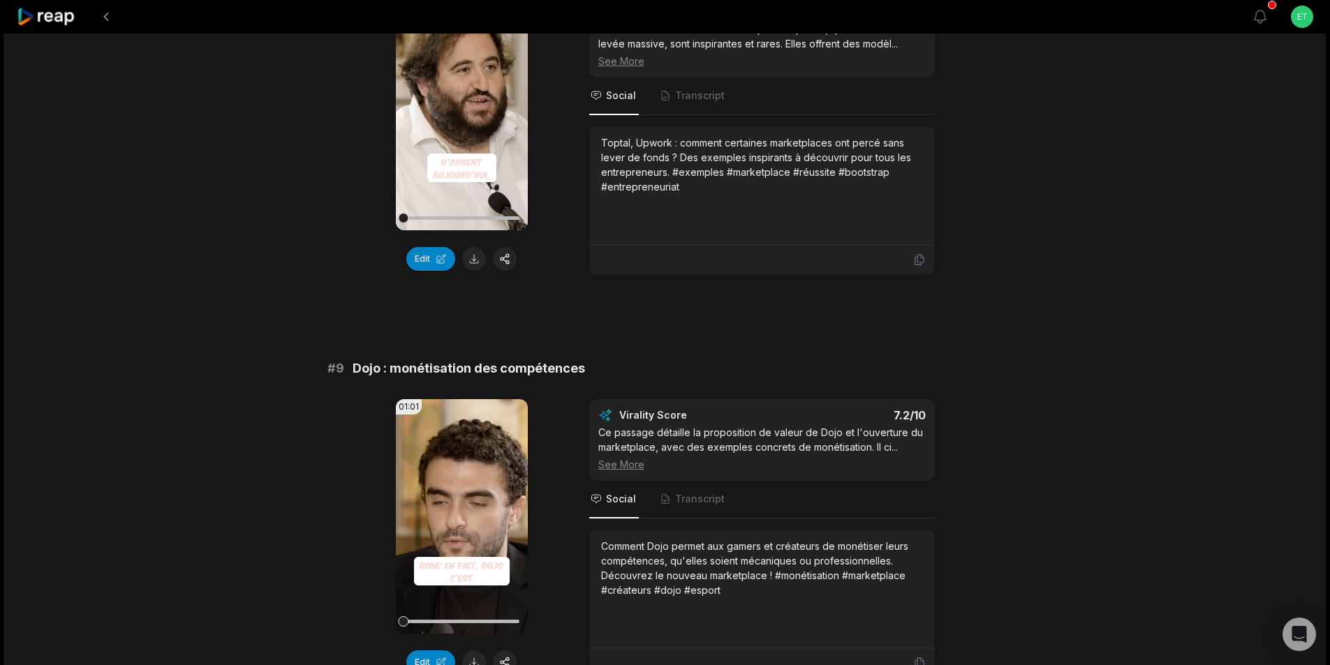
scroll to position [3071, 0]
click at [476, 270] on button at bounding box center [474, 258] width 24 height 24
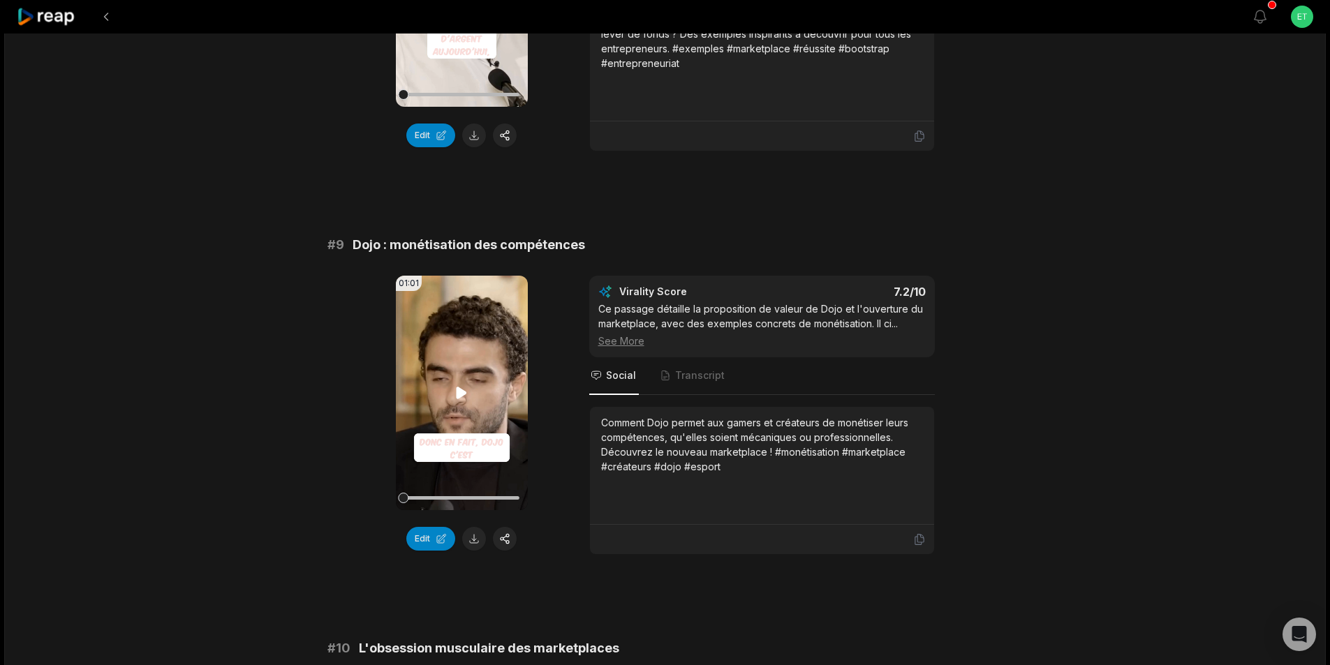
scroll to position [3210, 0]
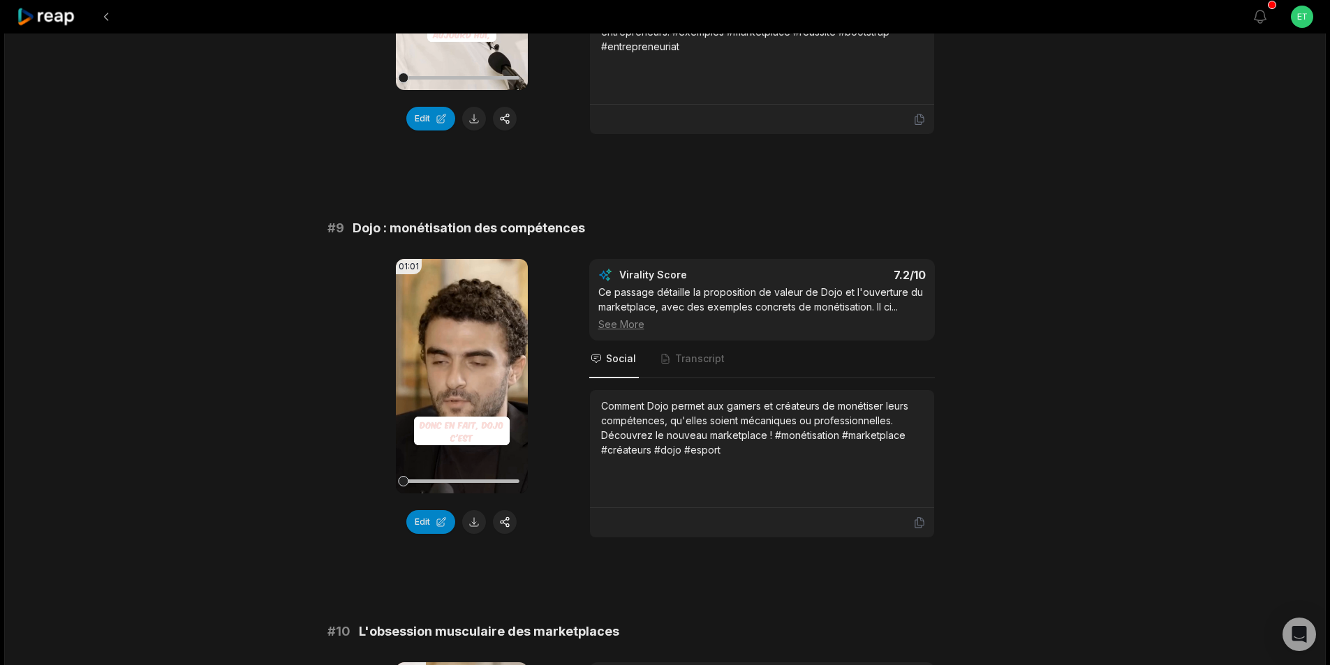
click at [477, 238] on span "Dojo : monétisation des compétences" at bounding box center [468, 228] width 232 height 20
copy span "Dojo : monétisation des compétences"
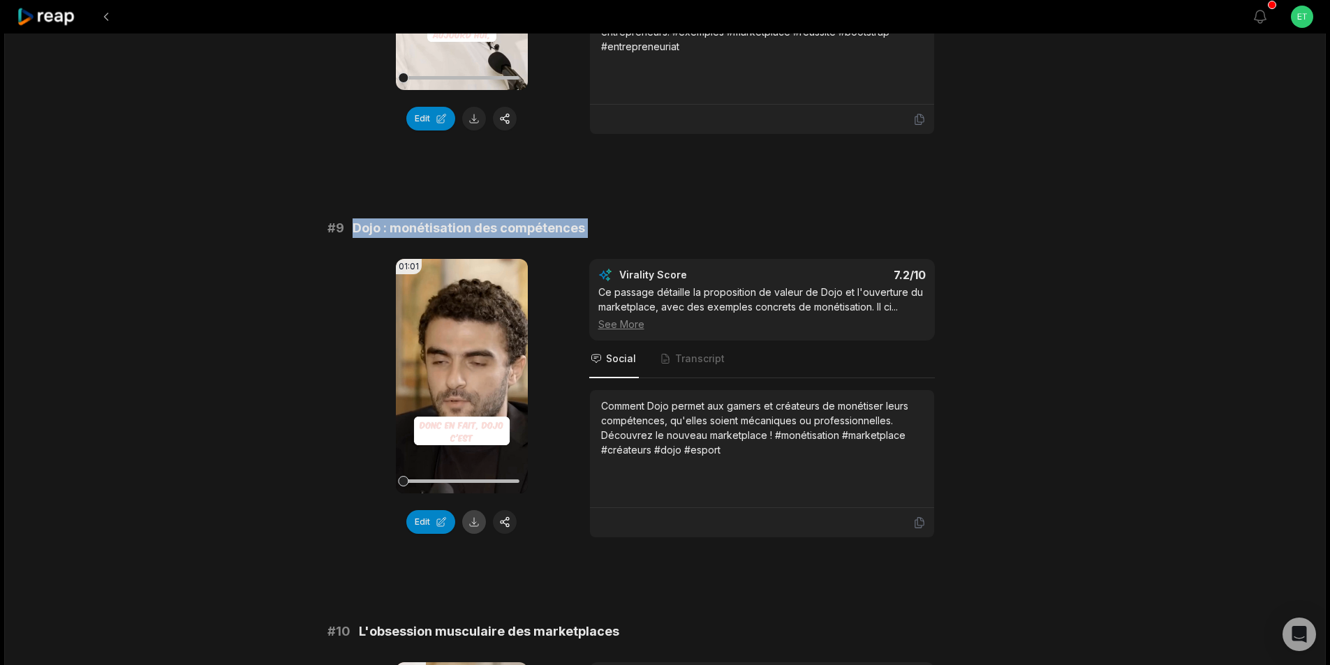
click at [475, 534] on button at bounding box center [474, 522] width 24 height 24
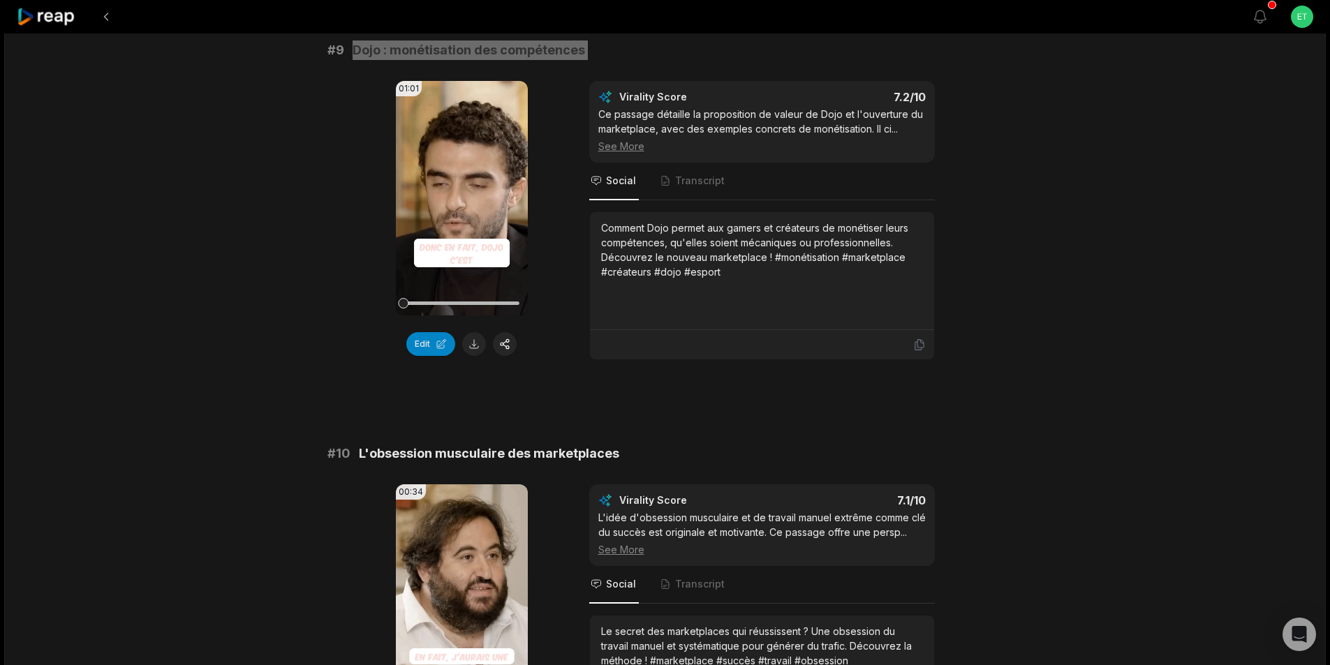
scroll to position [3420, 0]
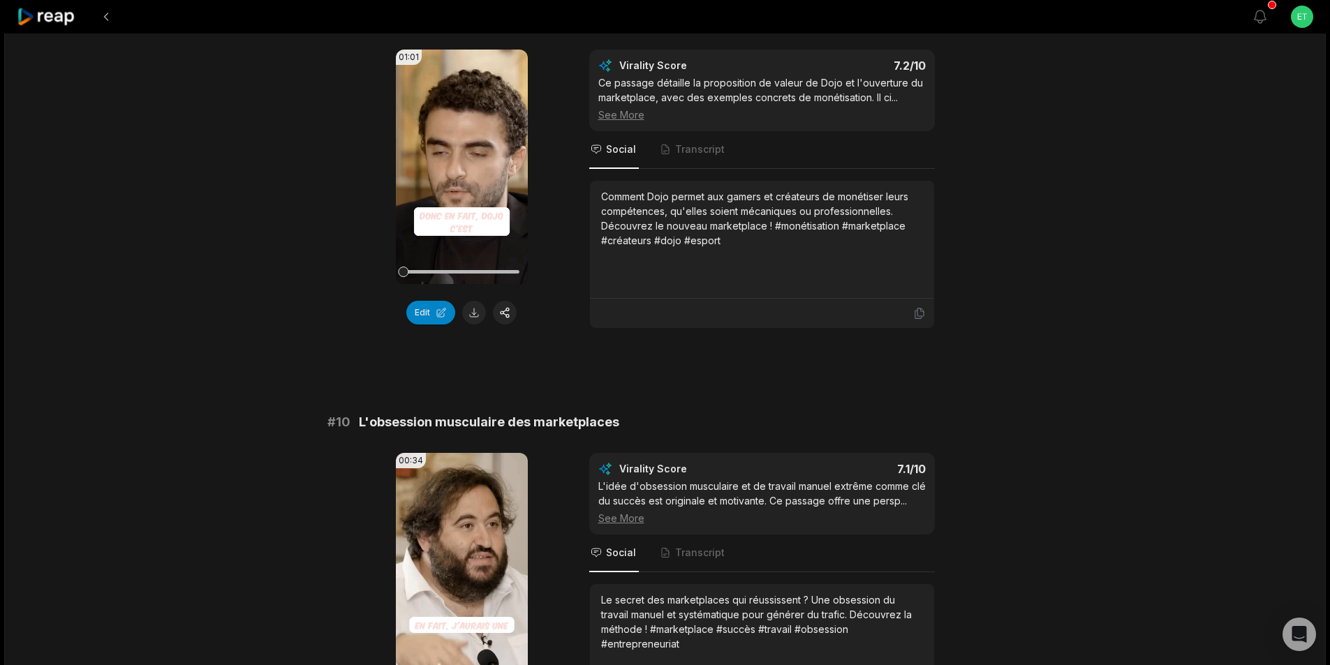
click at [462, 432] on span "L'obsession musculaire des marketplaces" at bounding box center [489, 422] width 260 height 20
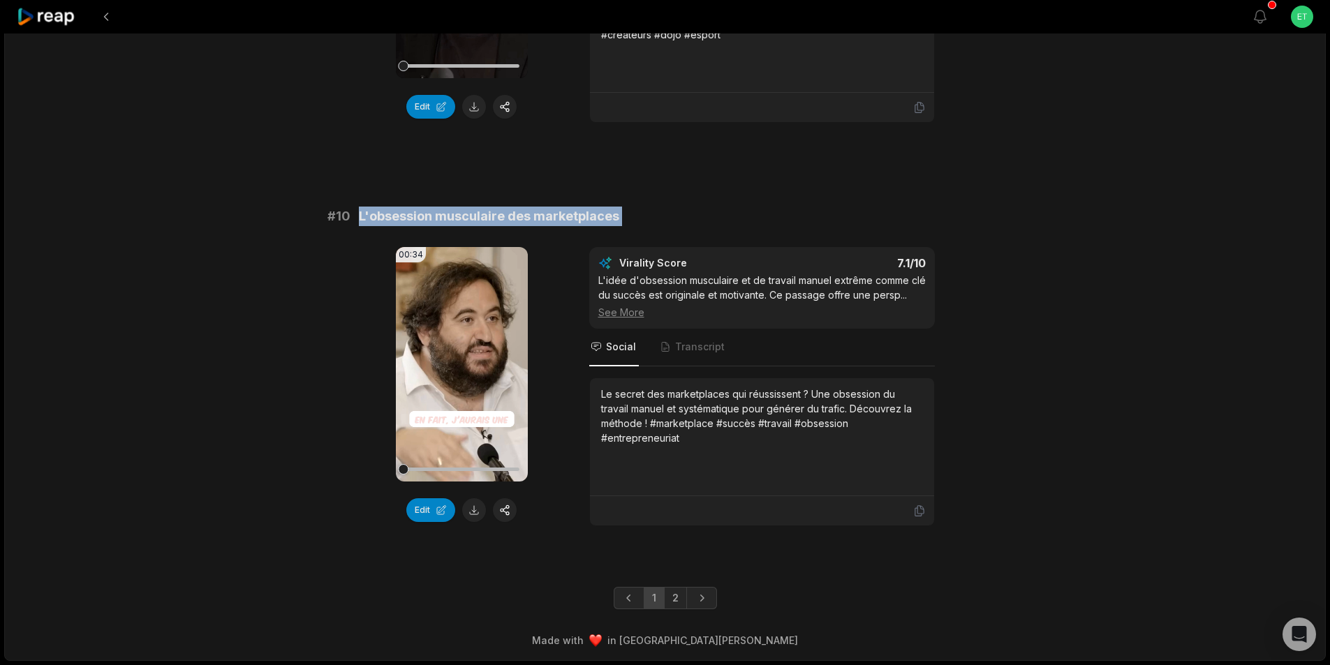
scroll to position [3640, 0]
click at [479, 507] on button at bounding box center [474, 510] width 24 height 24
click at [681, 599] on link "2" at bounding box center [675, 598] width 23 height 22
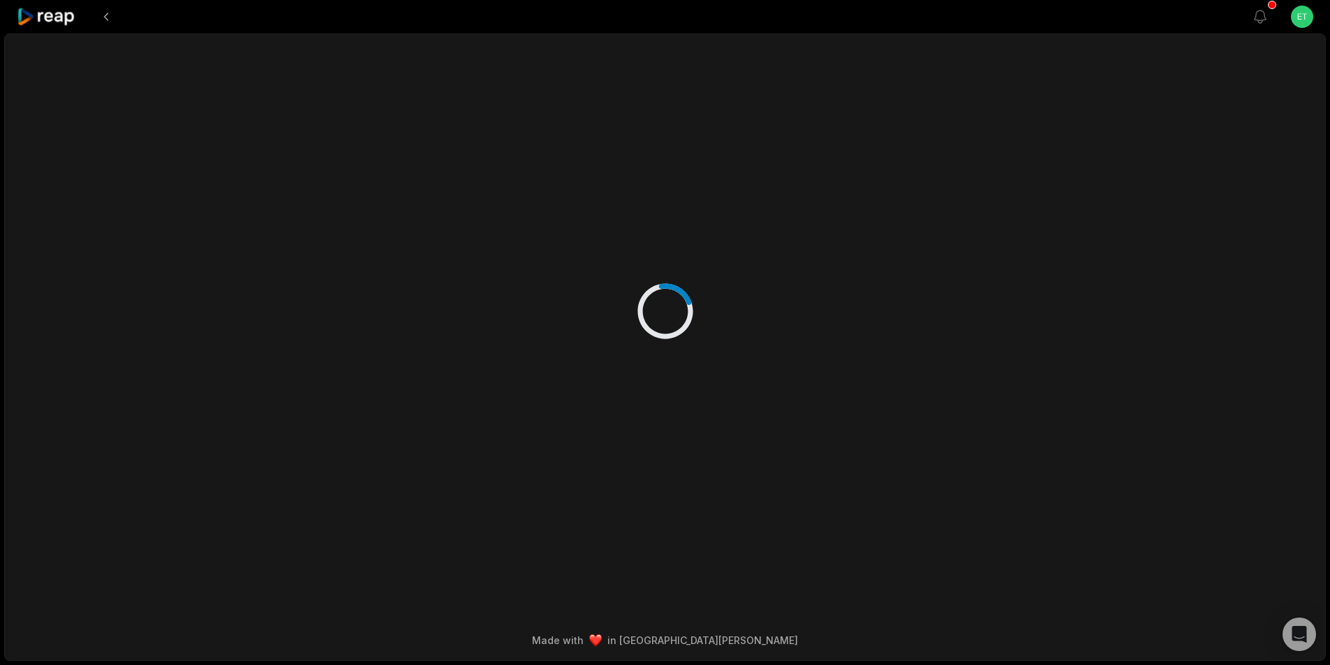
scroll to position [0, 0]
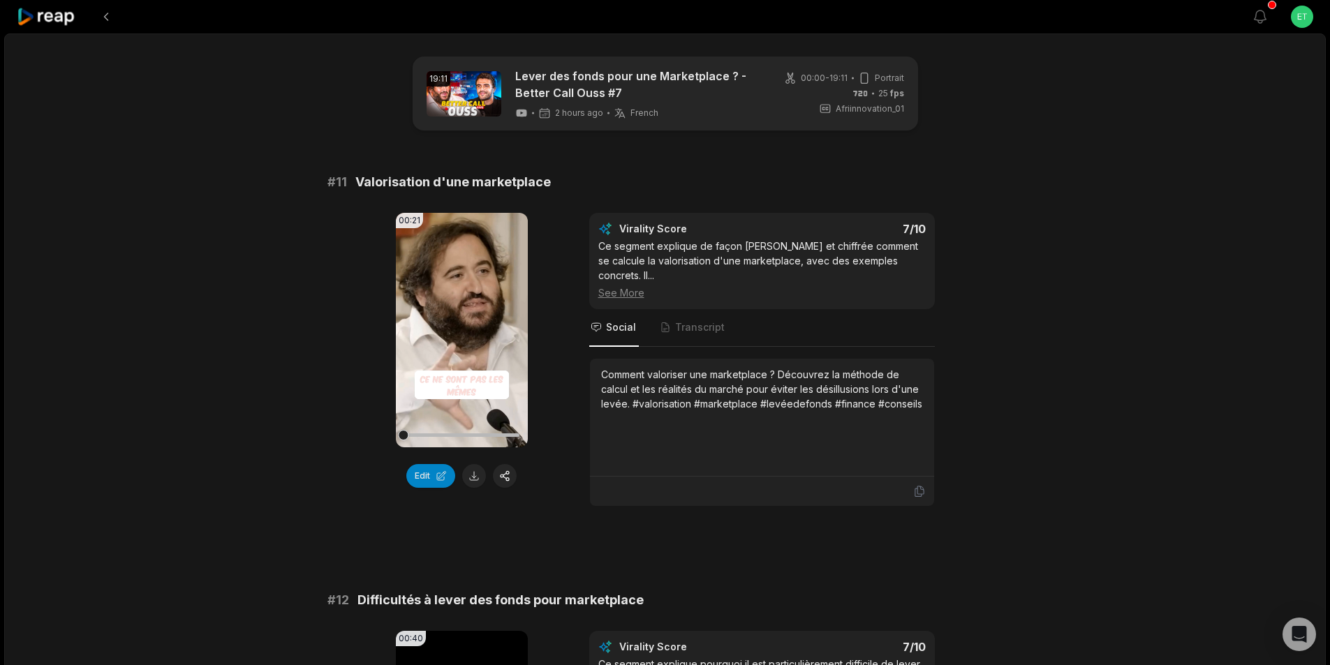
click at [464, 180] on span "Valorisation d'une marketplace" at bounding box center [452, 182] width 195 height 20
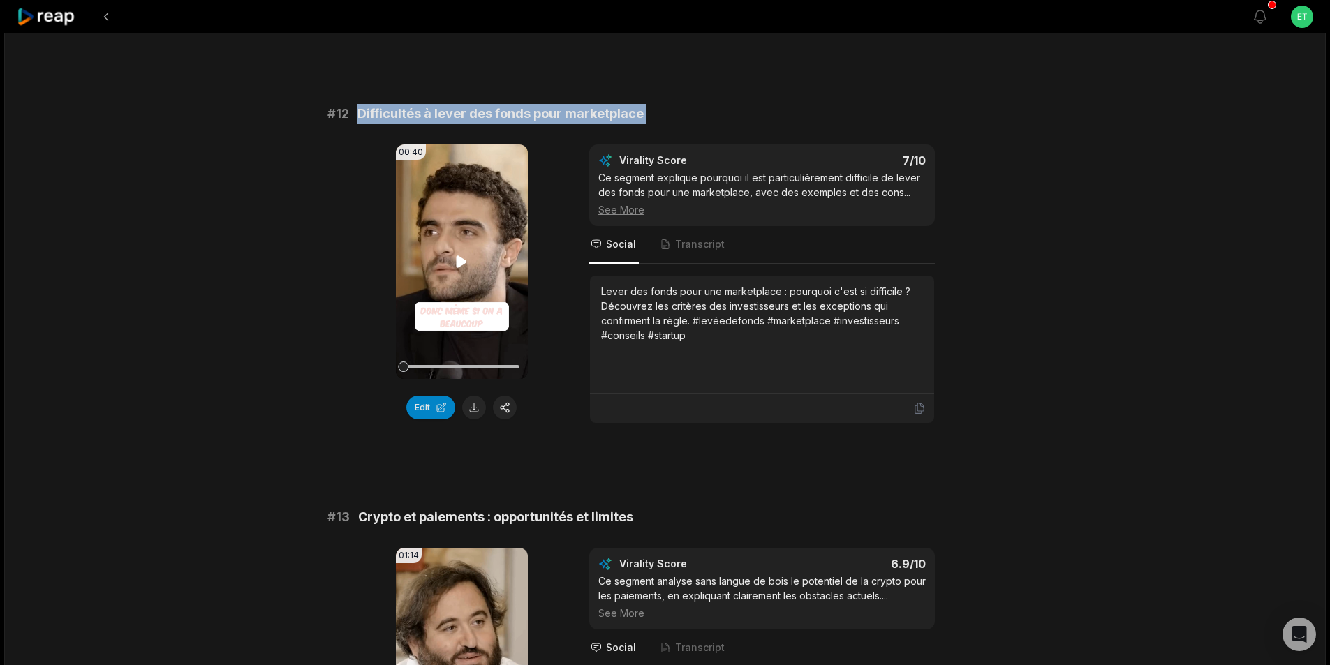
scroll to position [489, 0]
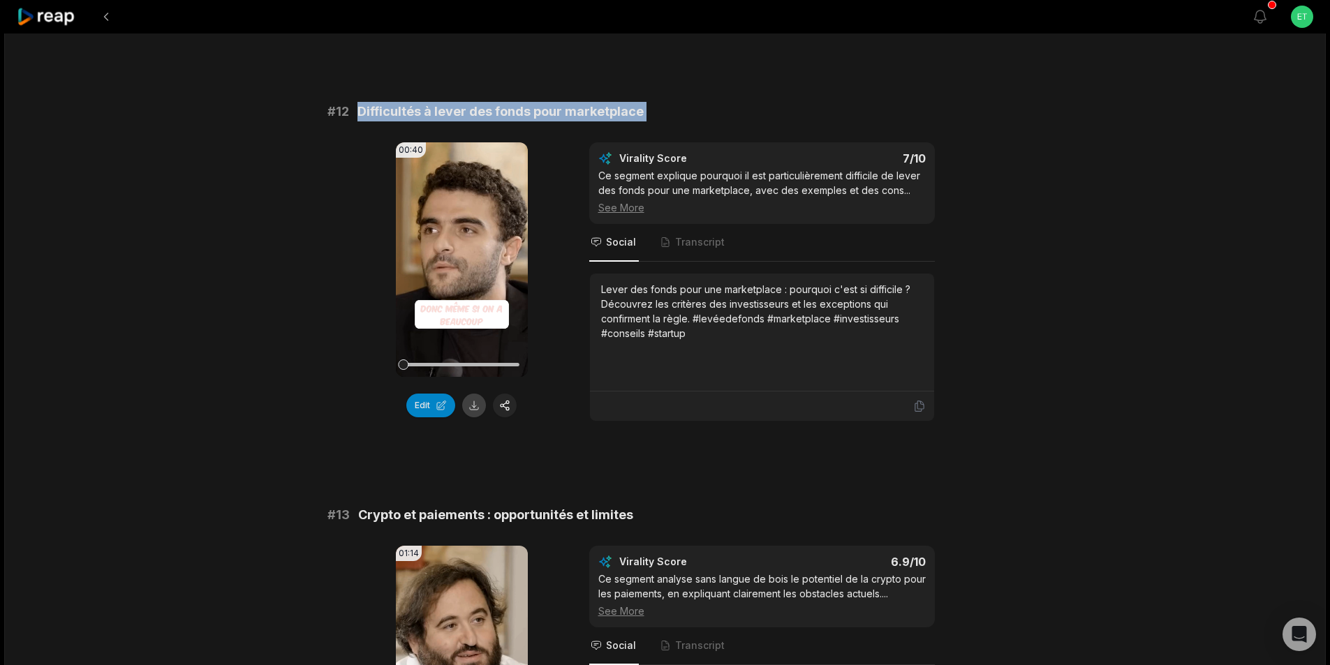
click at [477, 394] on button at bounding box center [474, 406] width 24 height 24
click at [505, 505] on span "Crypto et paiements : opportunités et limites" at bounding box center [495, 515] width 275 height 20
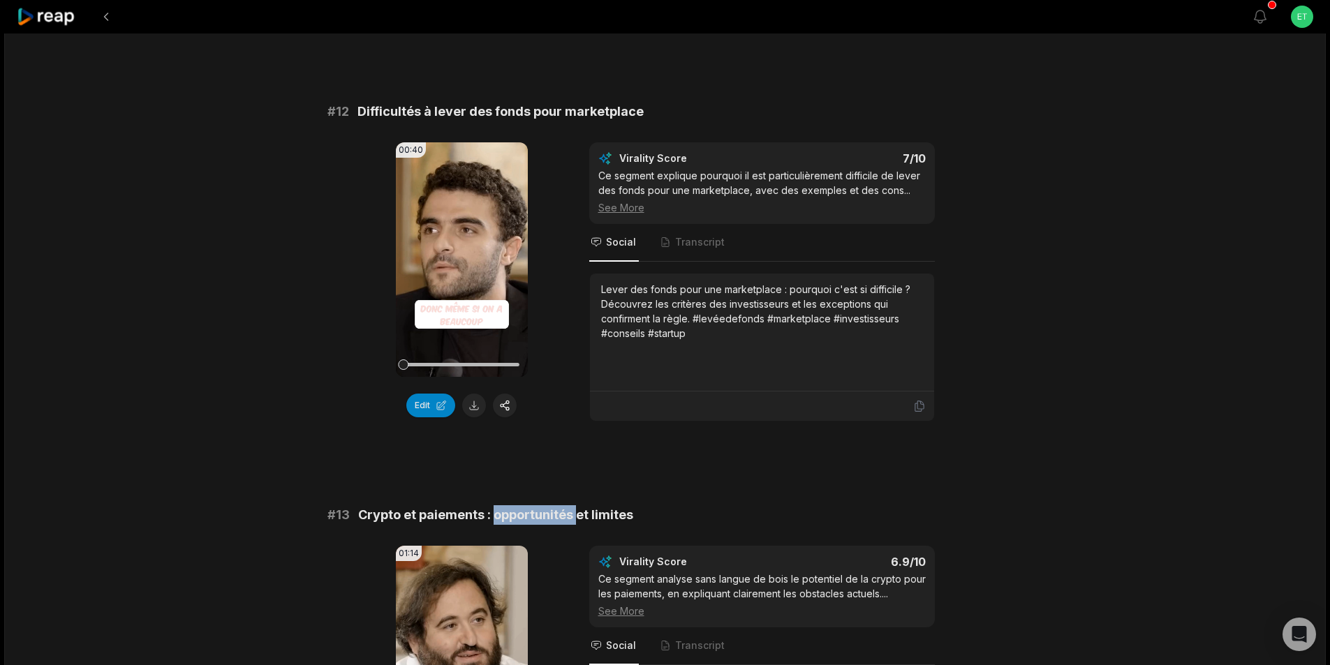
click at [505, 505] on span "Crypto et paiements : opportunités et limites" at bounding box center [495, 515] width 275 height 20
copy span "Crypto et paiements : opportunités et limites"
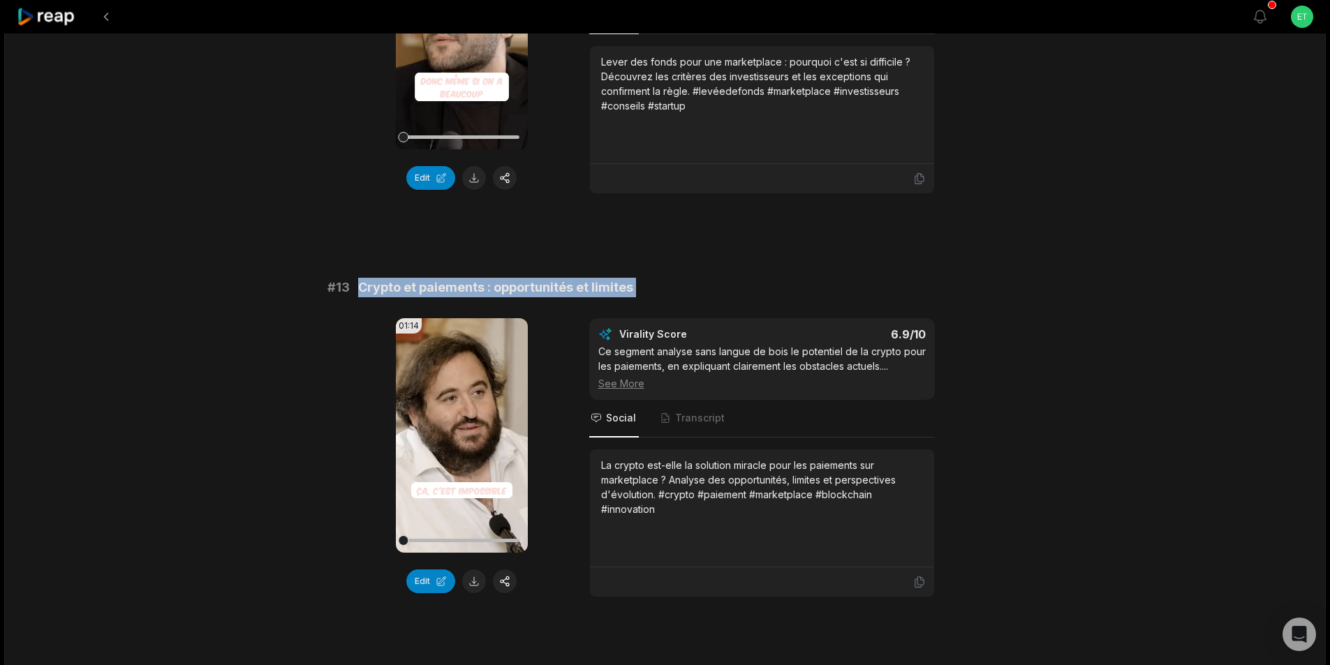
scroll to position [768, 0]
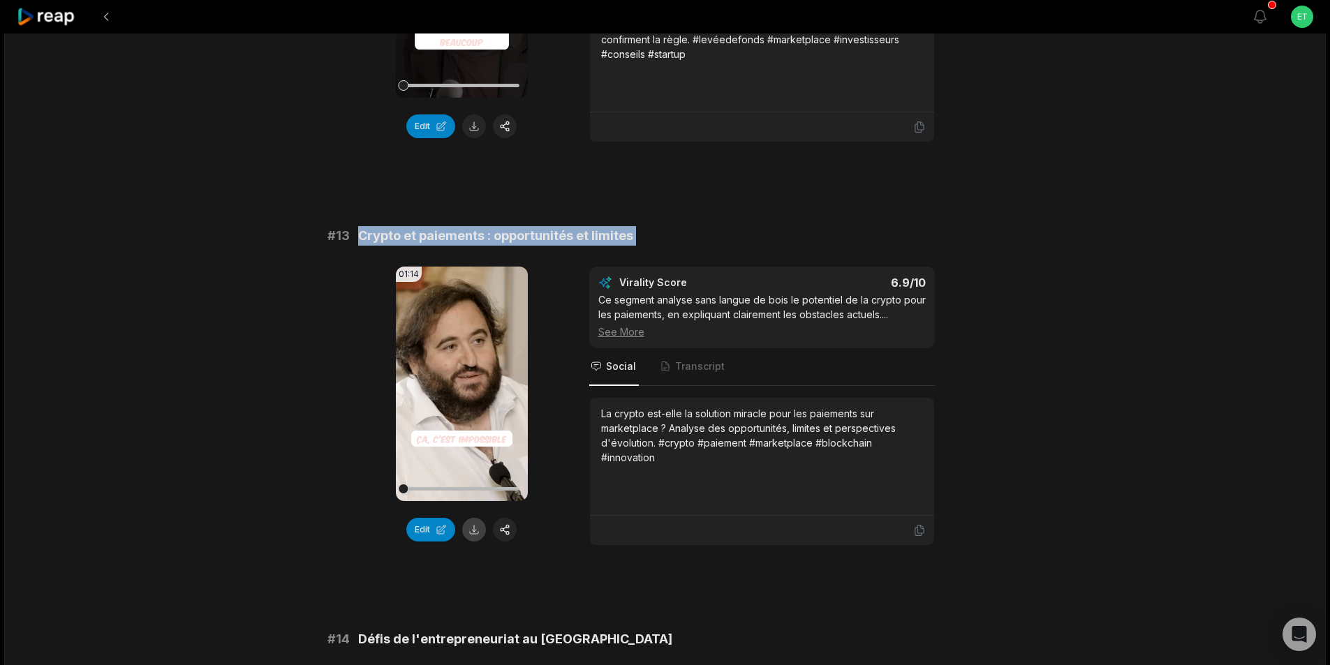
click at [479, 518] on button at bounding box center [474, 530] width 24 height 24
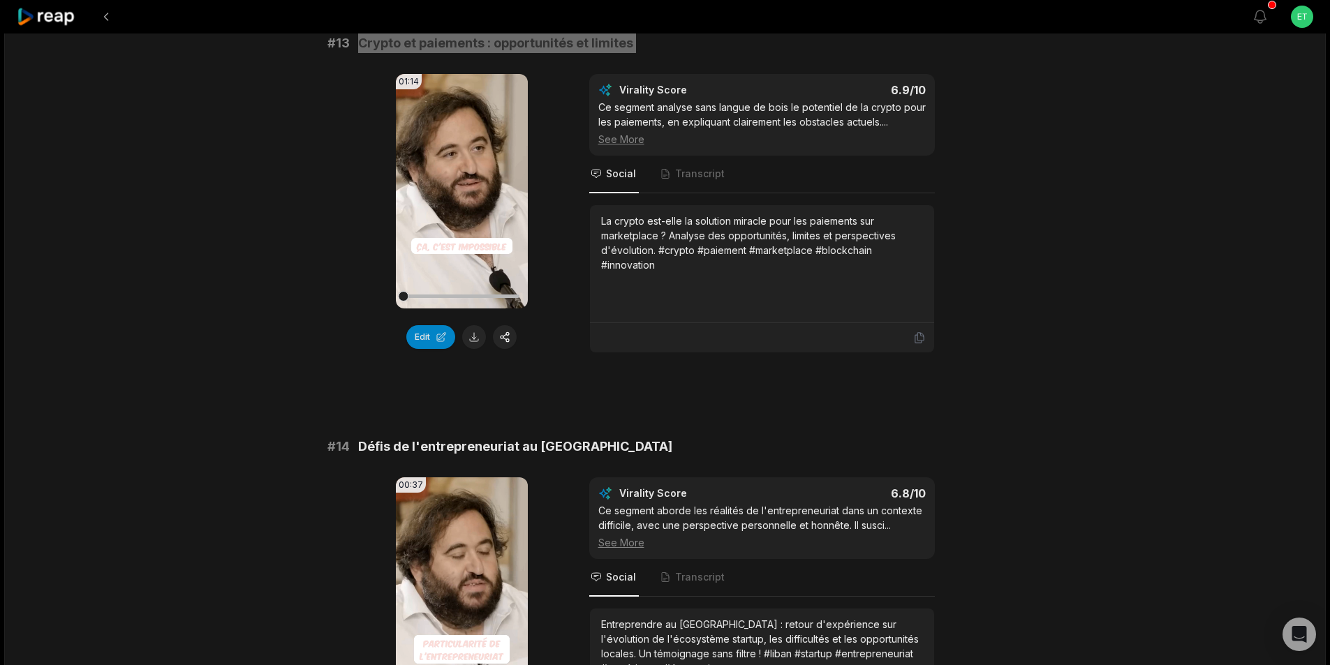
scroll to position [977, 0]
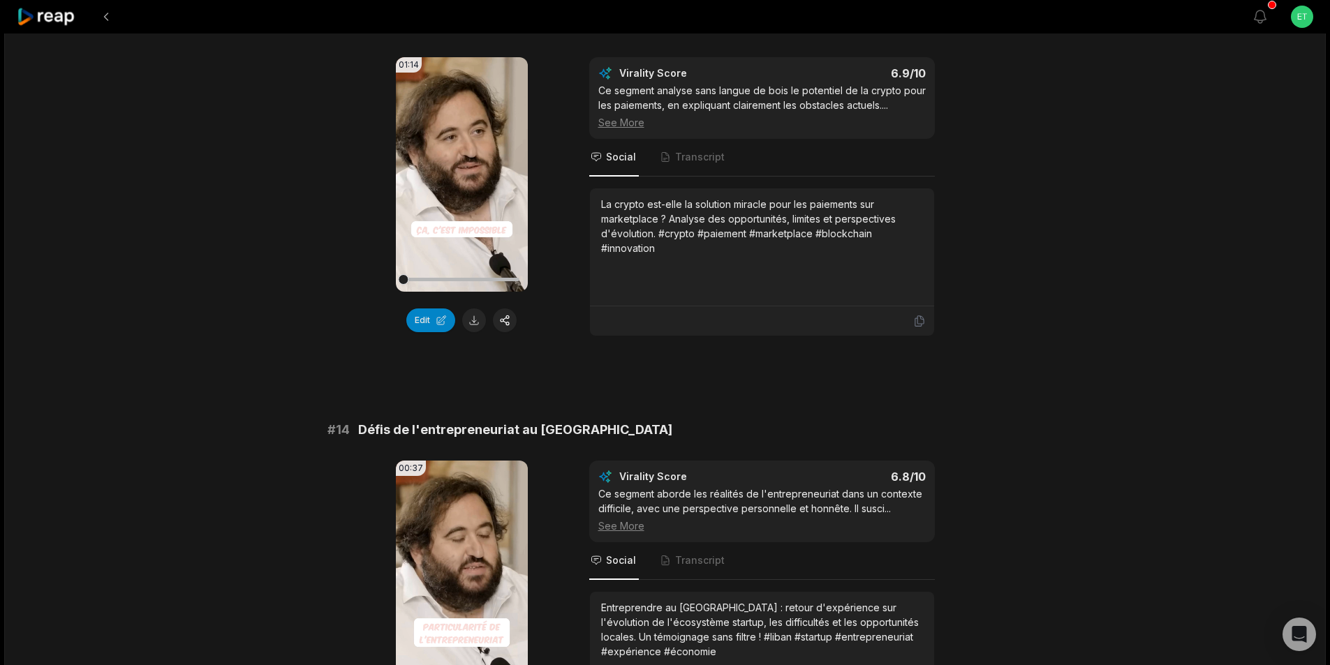
click at [483, 420] on span "Défis de l'entrepreneuriat au [GEOGRAPHIC_DATA]" at bounding box center [515, 430] width 314 height 20
copy span "Défis de l'entrepreneuriat au [GEOGRAPHIC_DATA]"
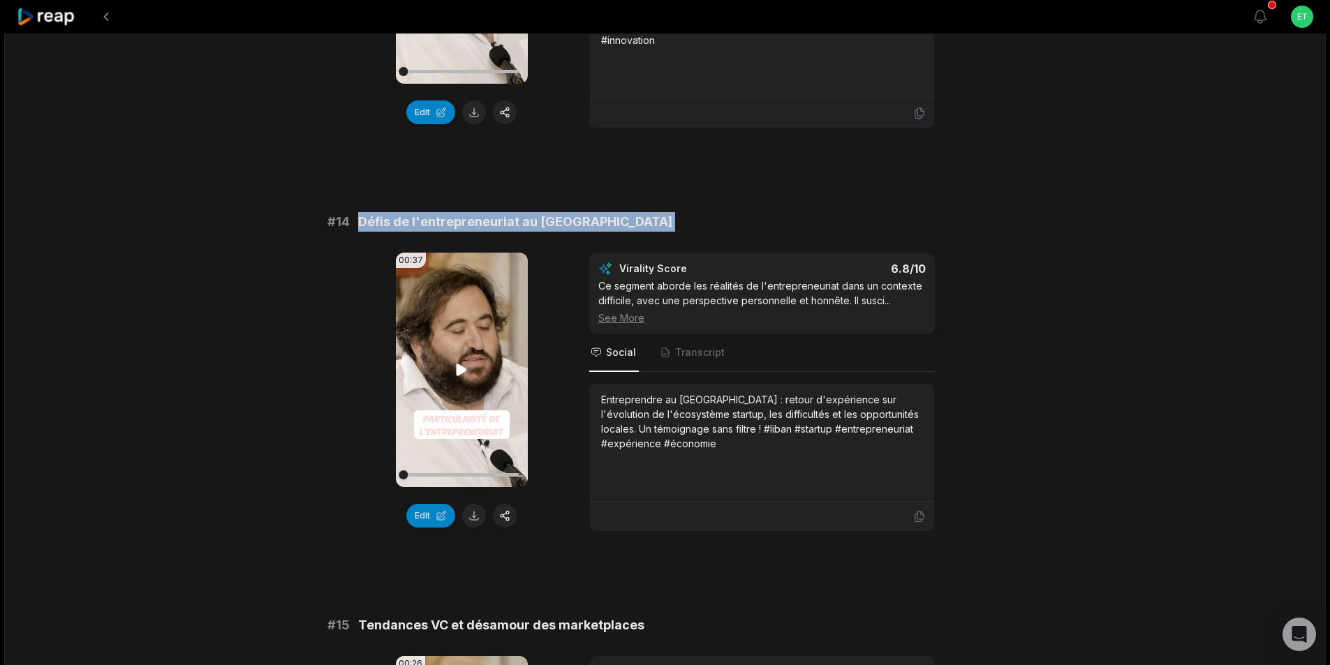
scroll to position [1186, 0]
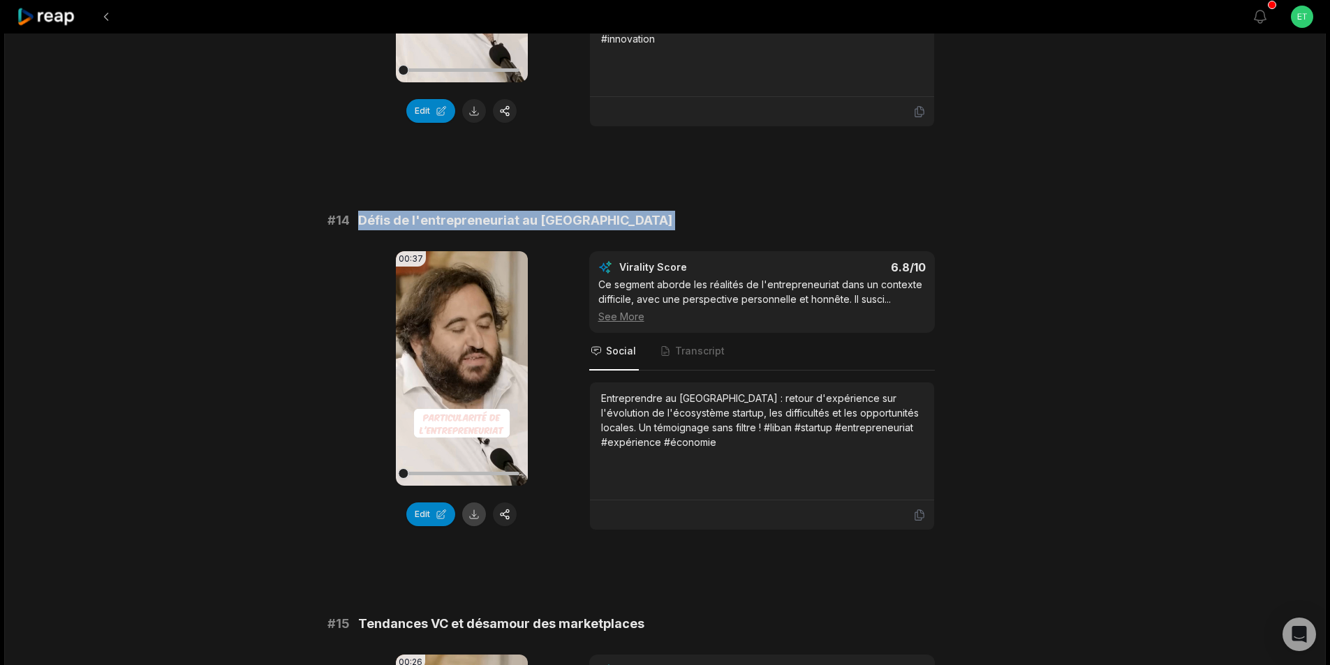
click at [477, 503] on button at bounding box center [474, 515] width 24 height 24
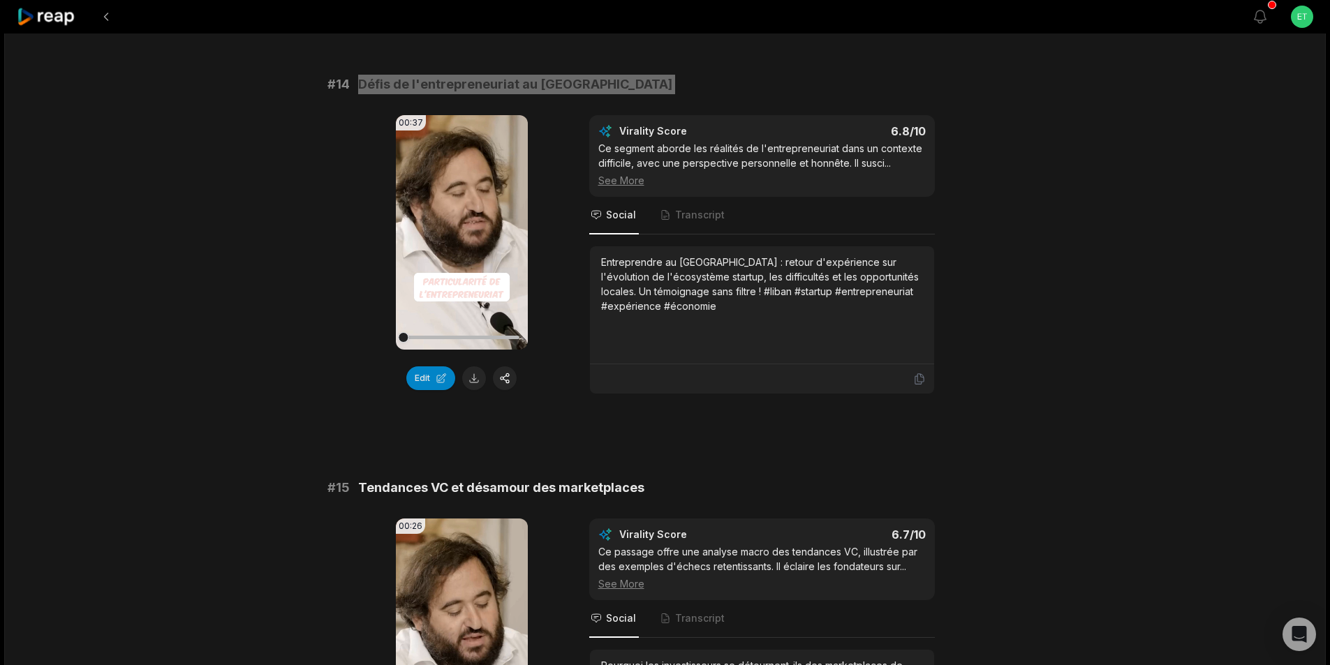
scroll to position [1396, 0]
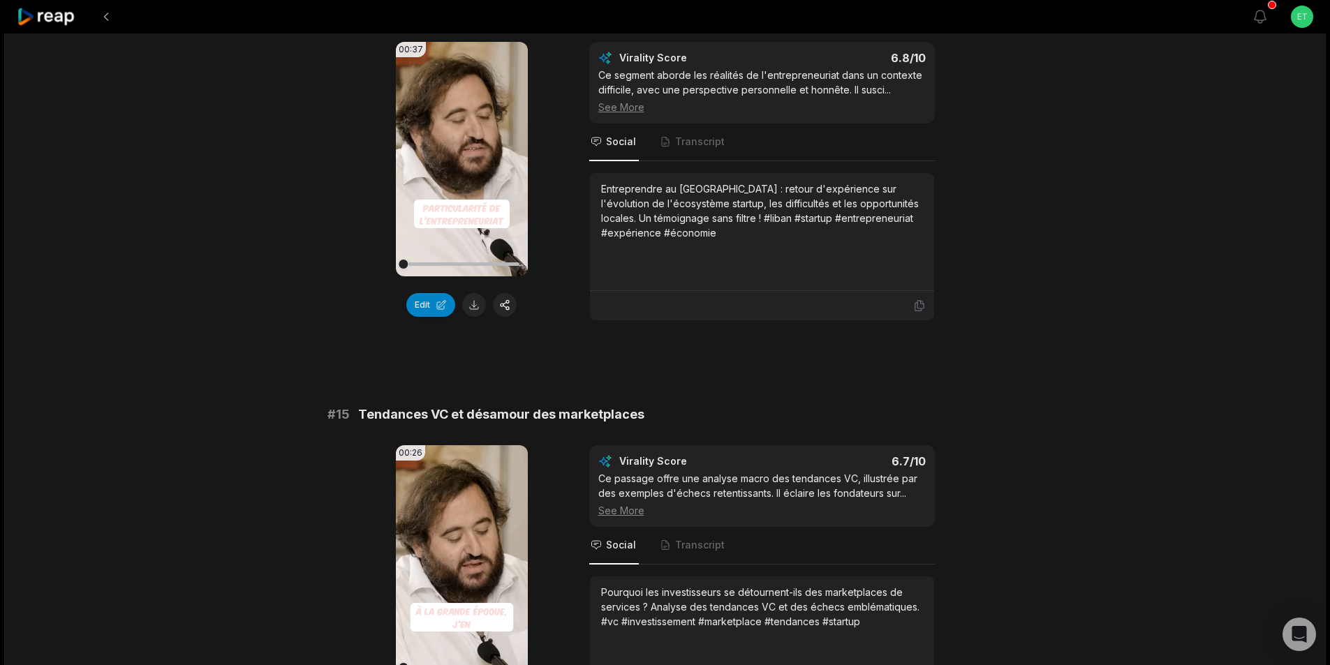
click at [492, 405] on span "Tendances VC et désamour des marketplaces" at bounding box center [501, 415] width 286 height 20
copy span "Tendances VC et désamour des marketplaces"
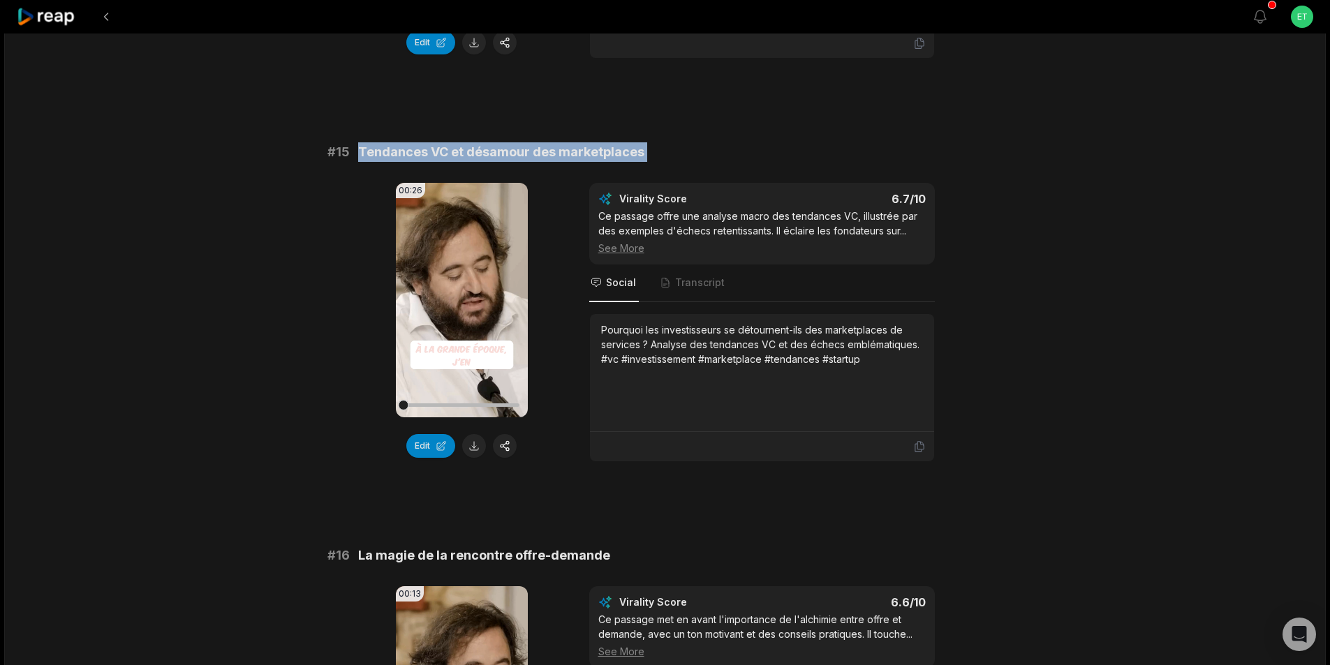
scroll to position [1675, 0]
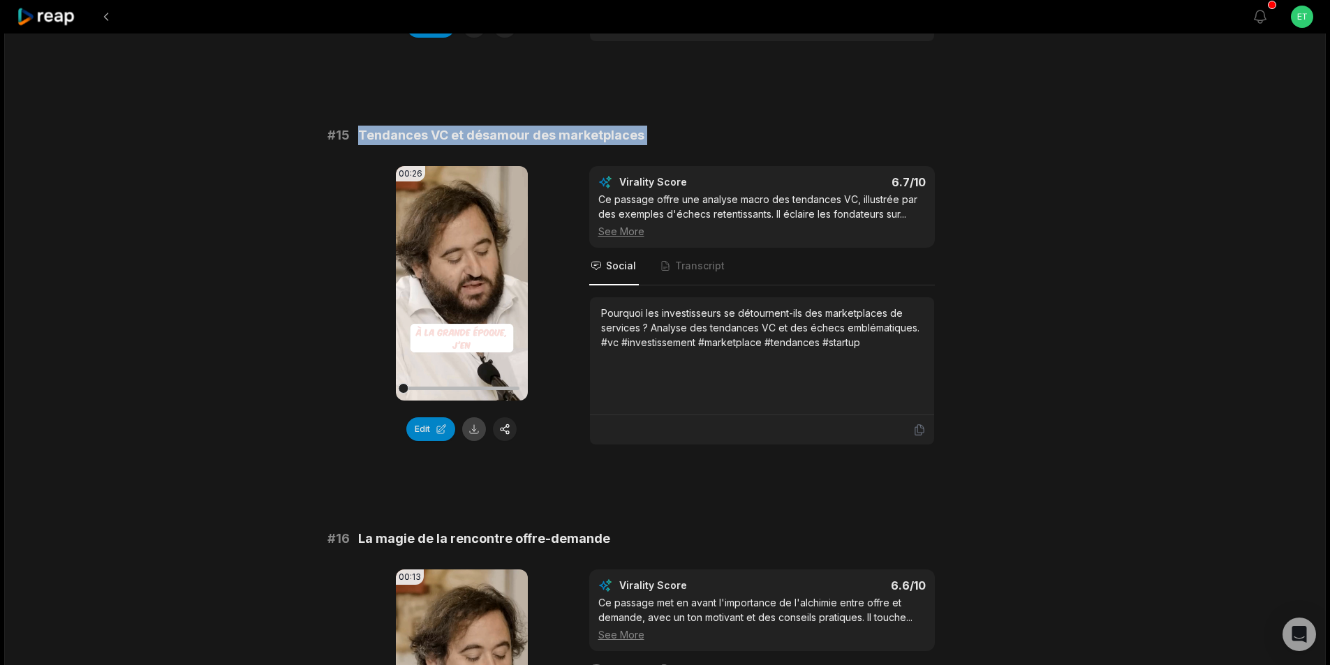
click at [477, 417] on button at bounding box center [474, 429] width 24 height 24
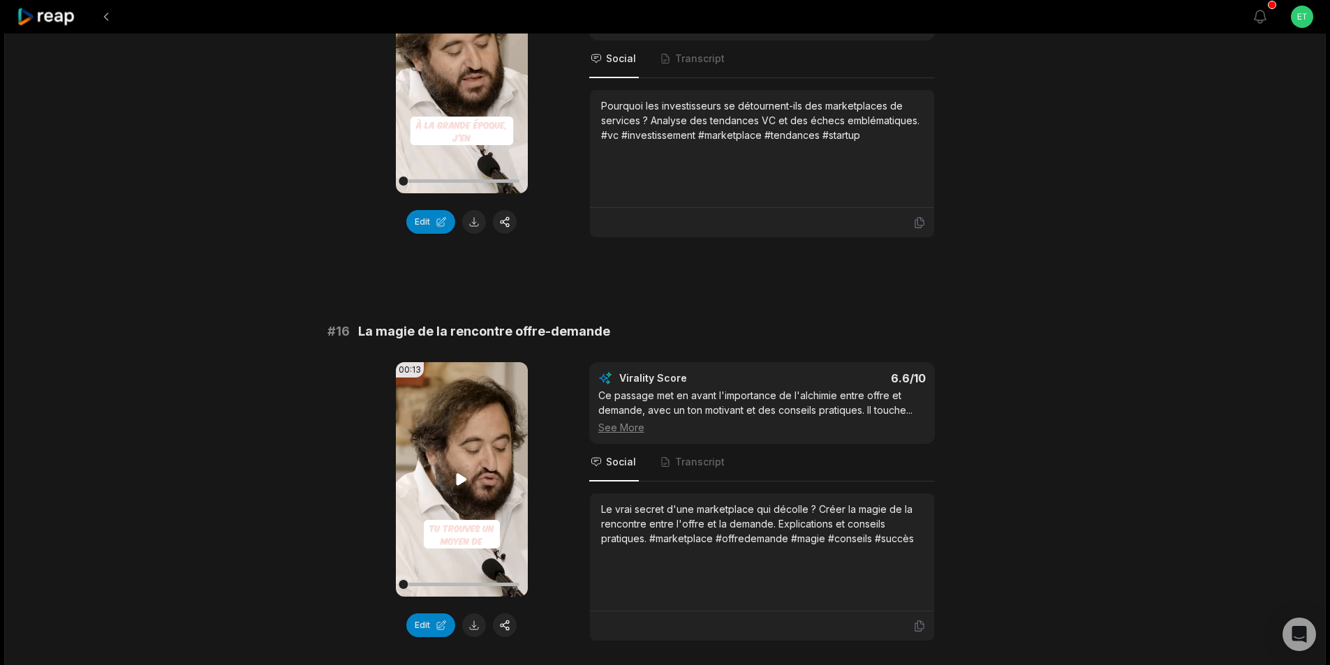
scroll to position [1884, 0]
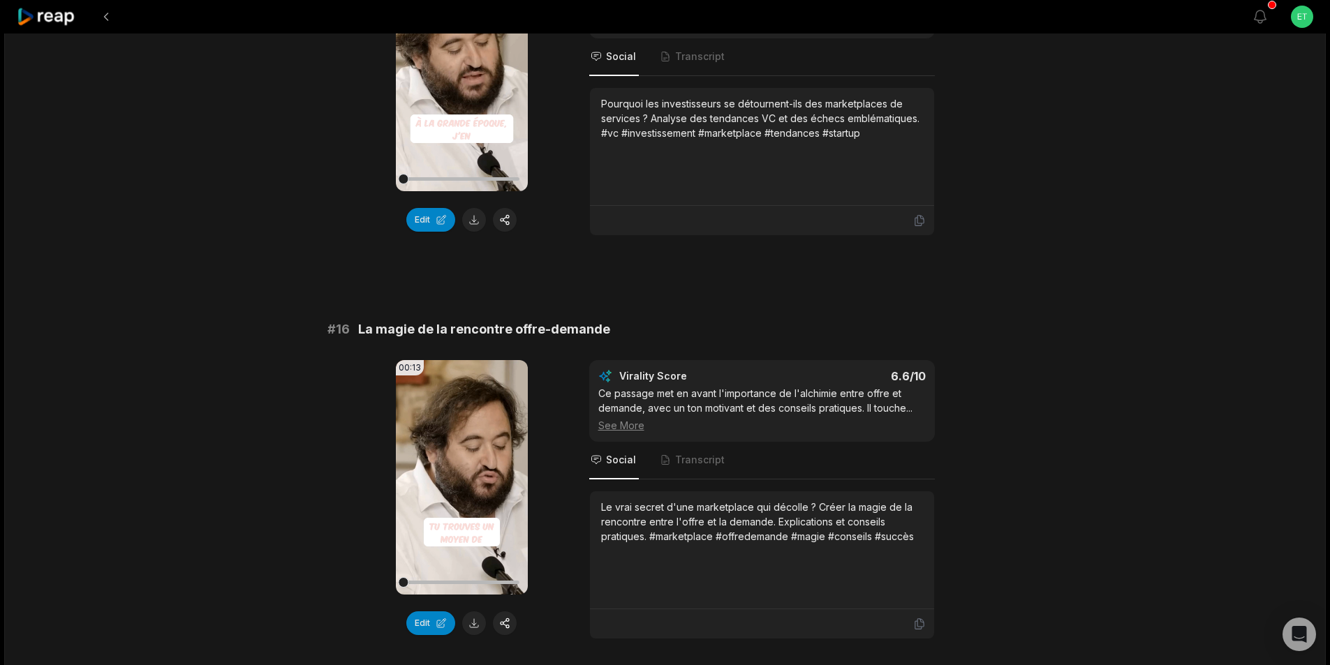
click at [463, 320] on span "La magie de la rencontre offre-demande" at bounding box center [484, 330] width 252 height 20
copy span "La magie de la rencontre offre-demande"
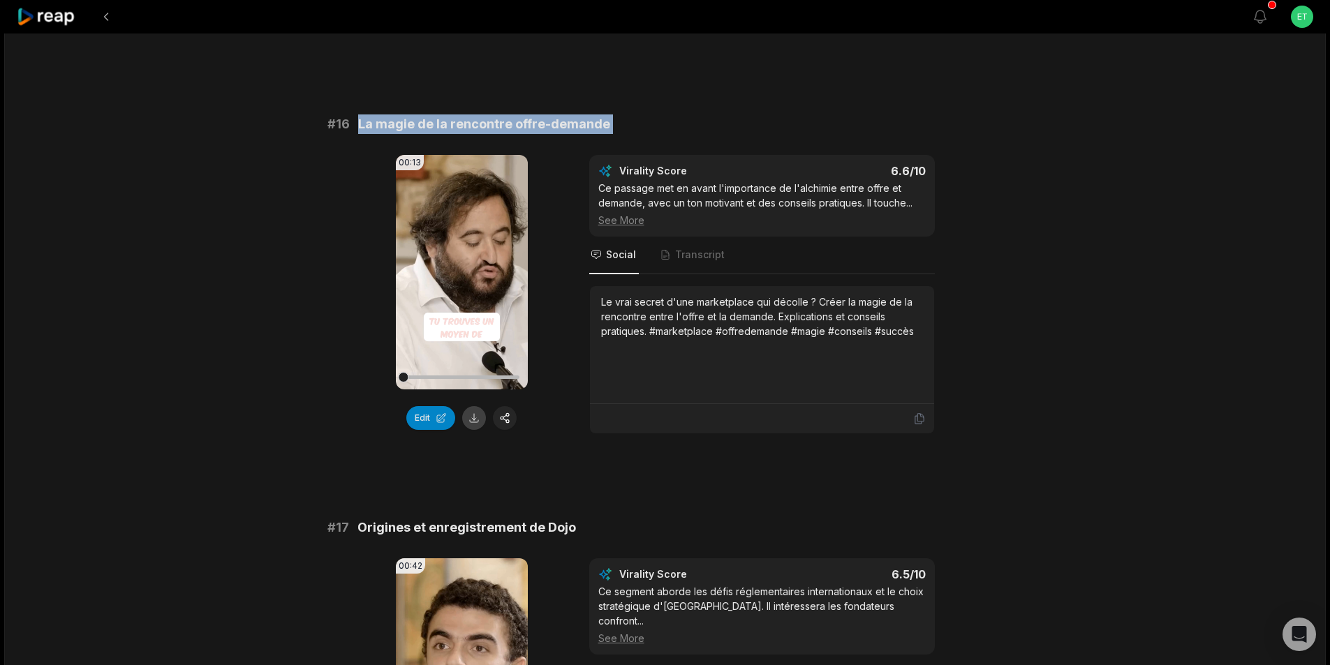
scroll to position [2094, 0]
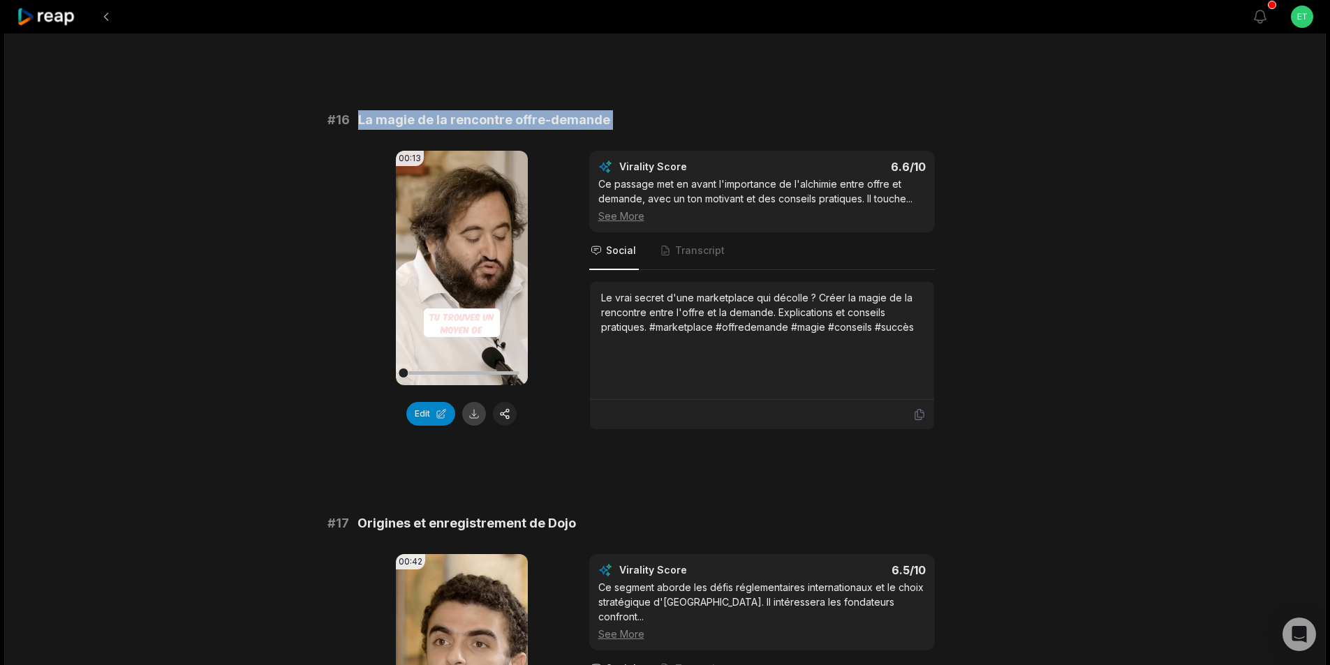
click at [472, 403] on button at bounding box center [474, 414] width 24 height 24
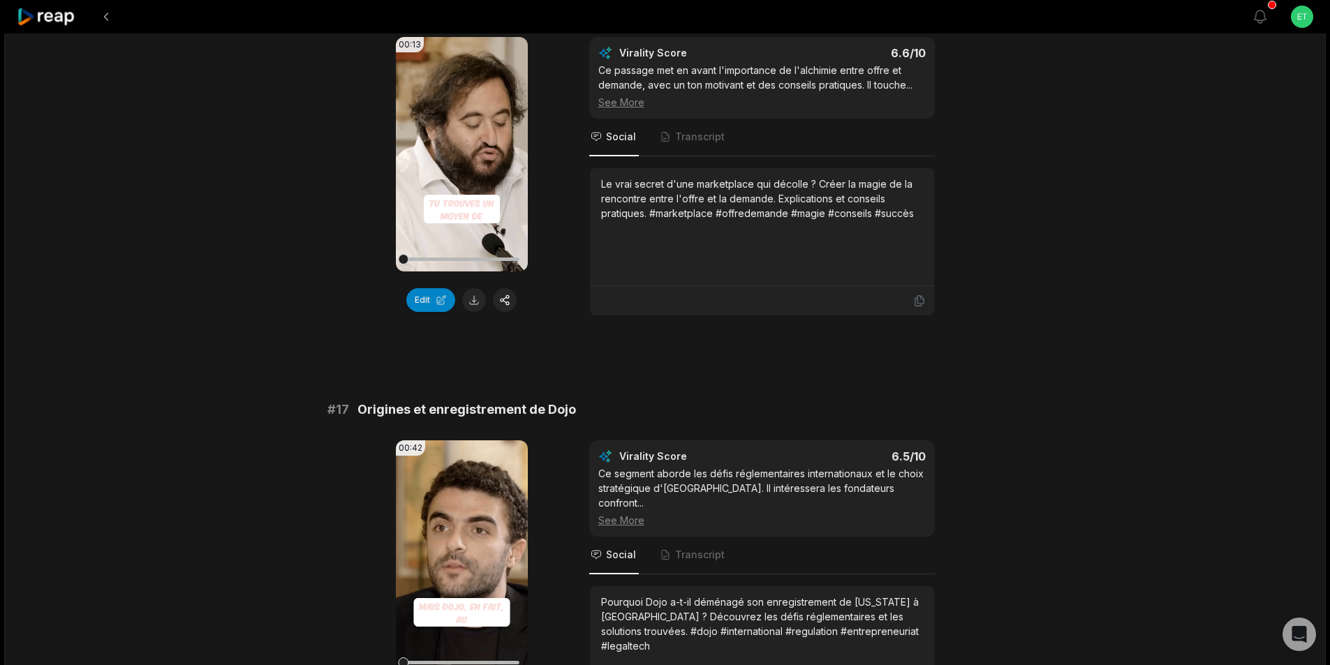
scroll to position [2233, 0]
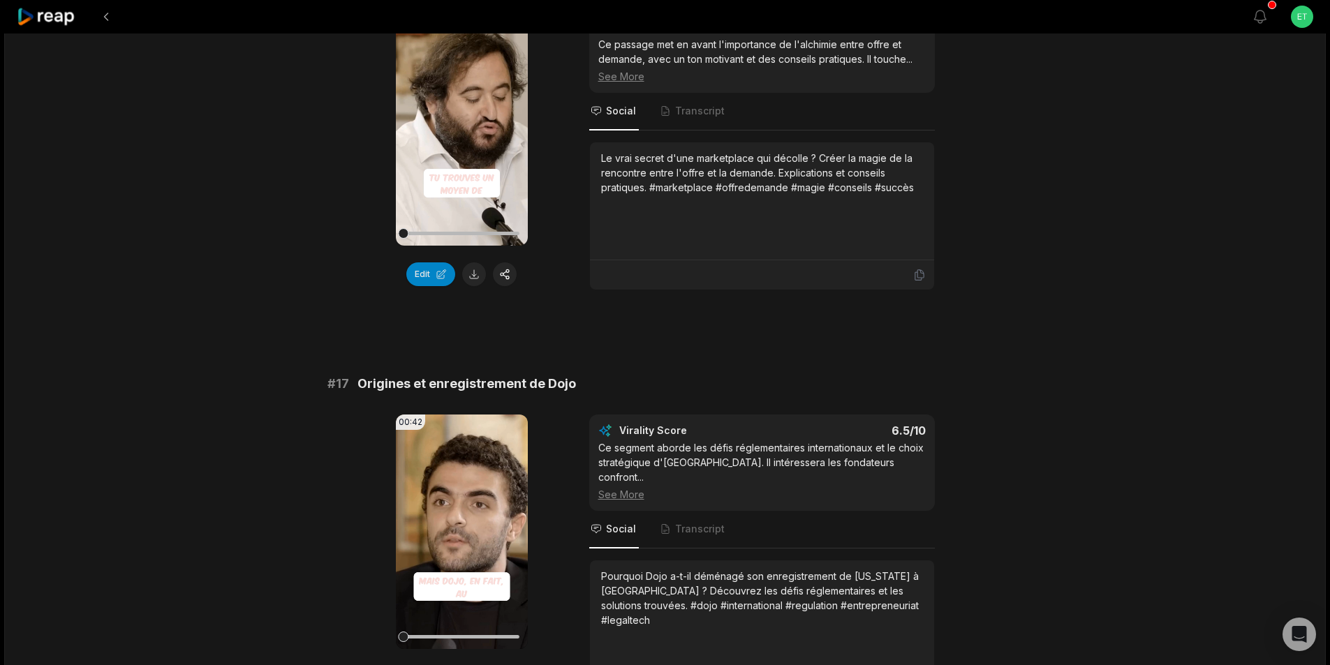
click at [461, 374] on span "Origines et enregistrement de Dojo" at bounding box center [466, 384] width 218 height 20
copy span "Origines et enregistrement de Dojo"
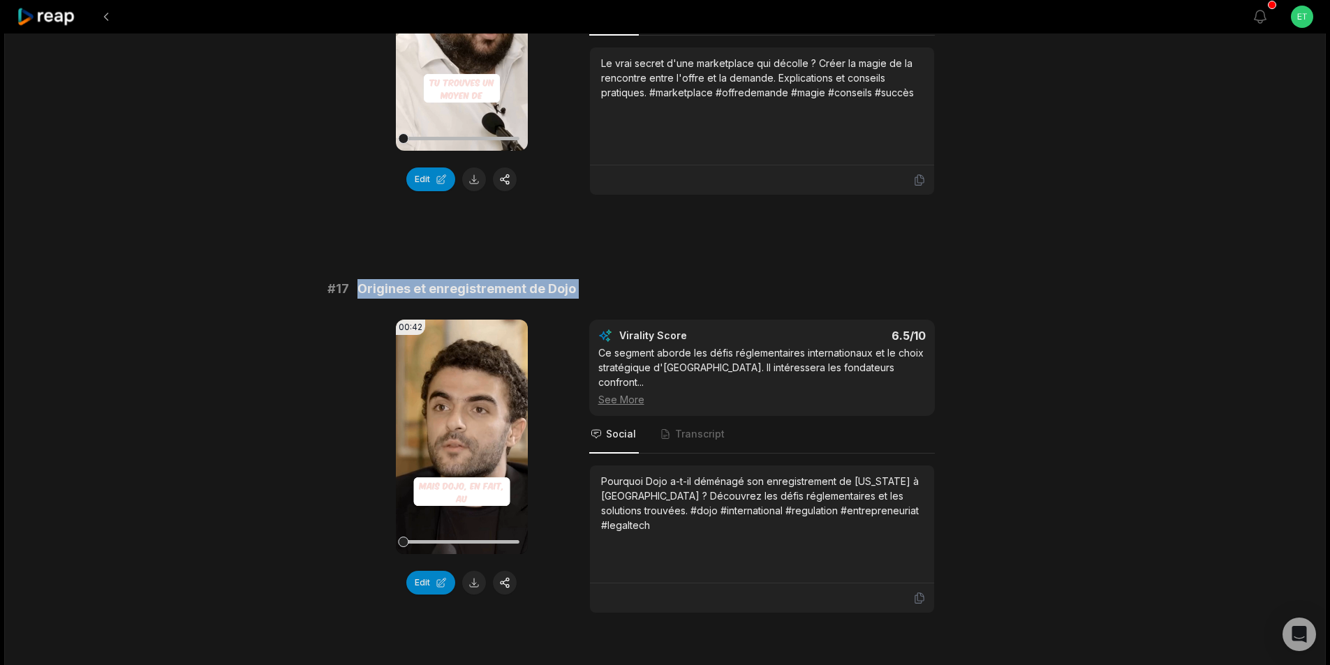
scroll to position [2373, 0]
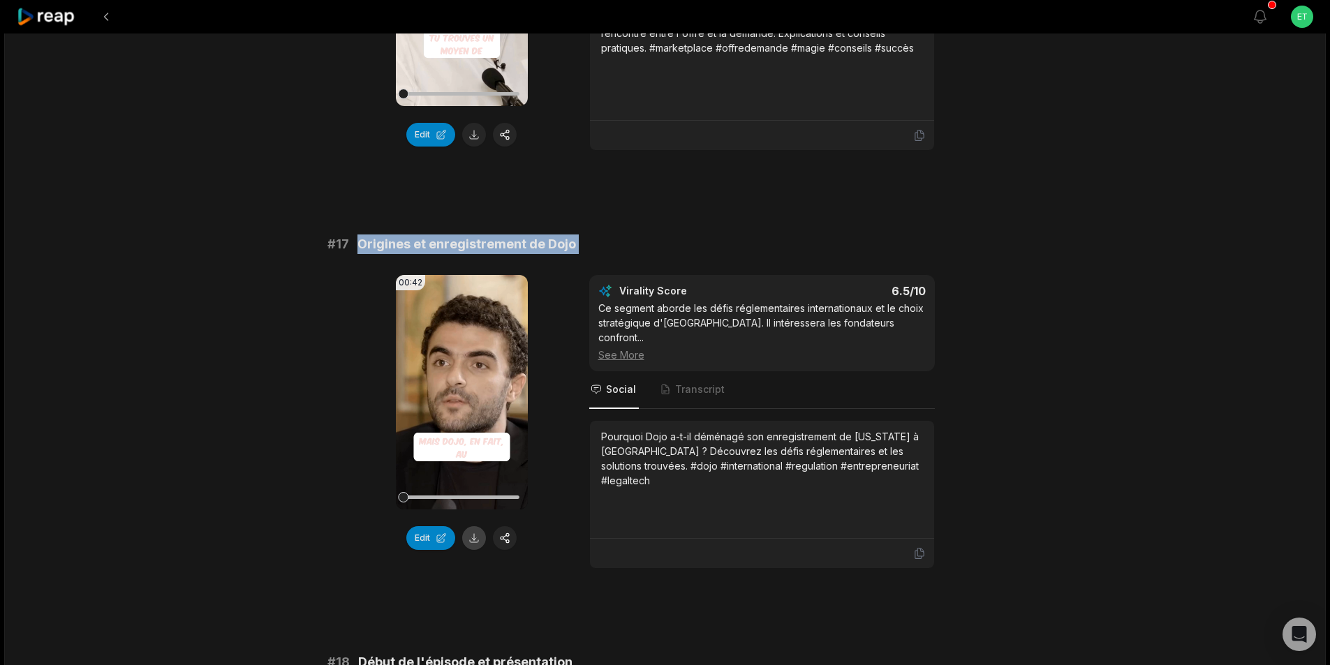
click at [470, 526] on button at bounding box center [474, 538] width 24 height 24
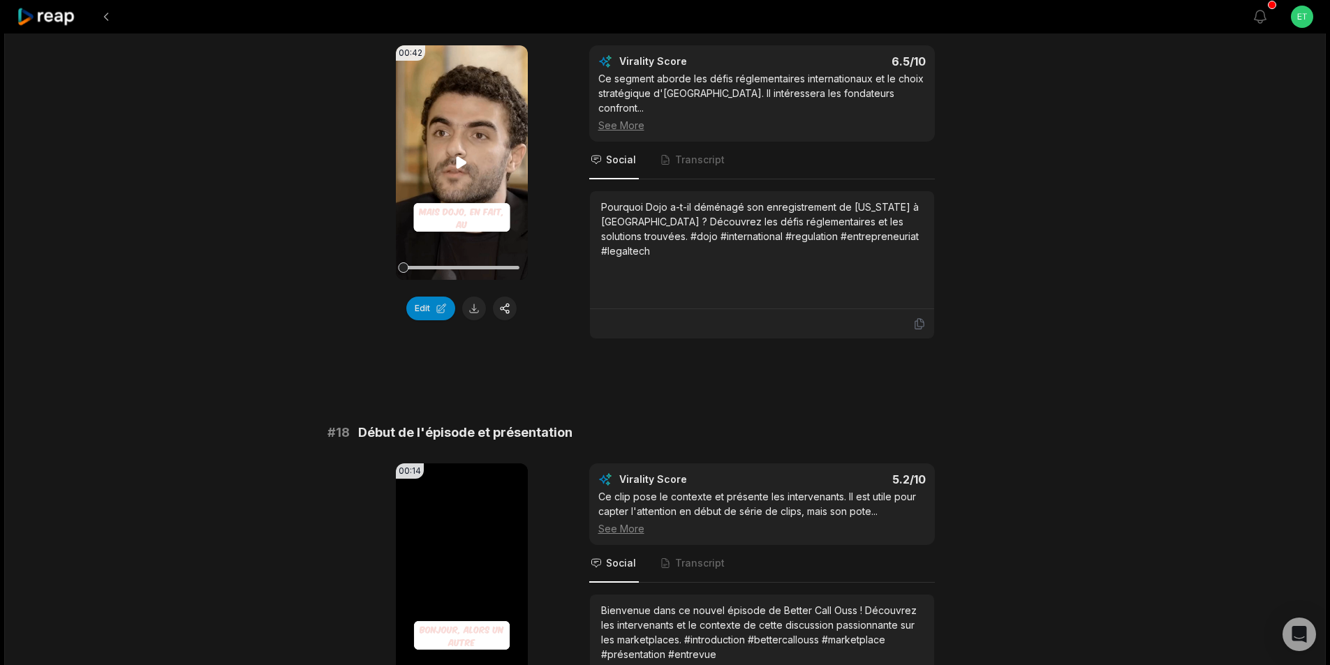
scroll to position [2652, 0]
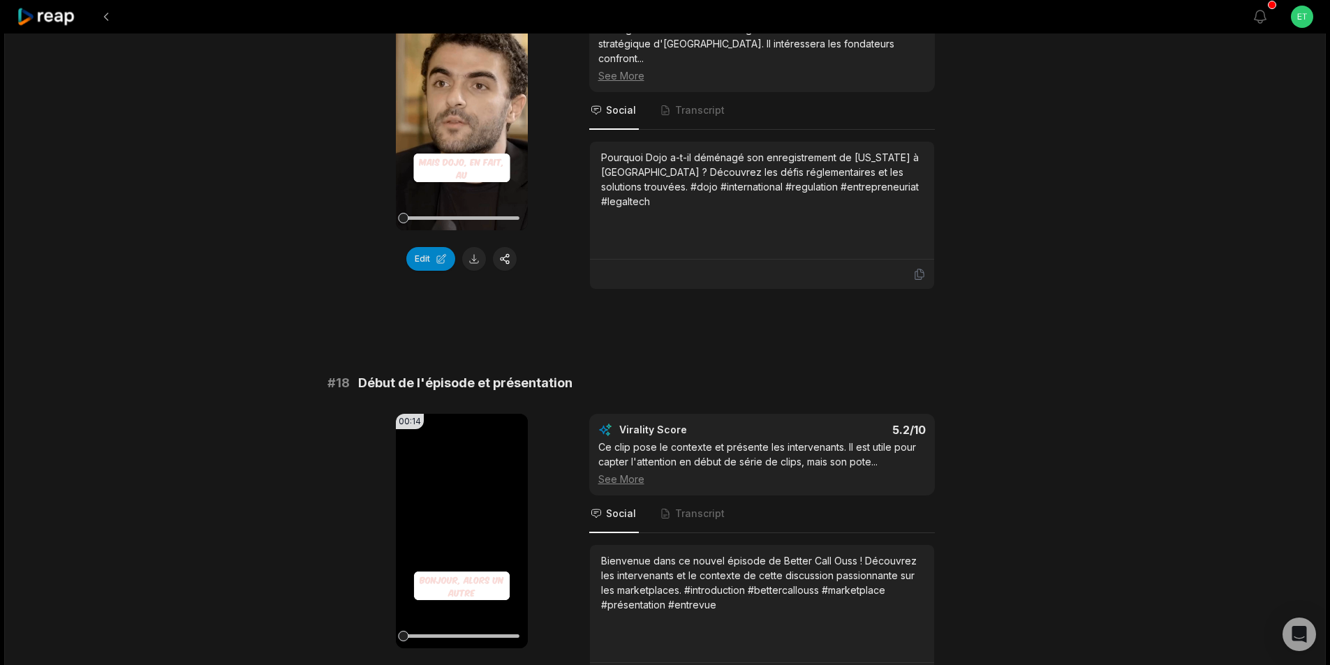
click at [444, 373] on span "Début de l'épisode et présentation" at bounding box center [465, 383] width 214 height 20
copy span "Début de l'épisode et présentation"
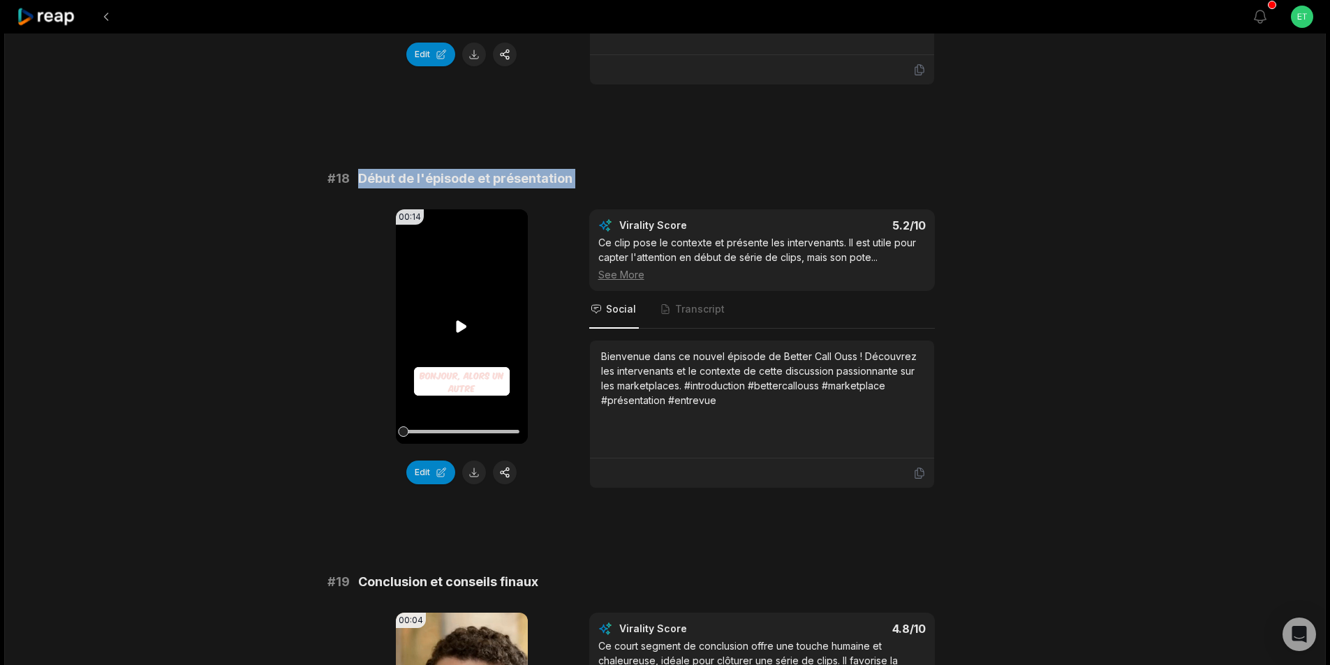
scroll to position [2861, 0]
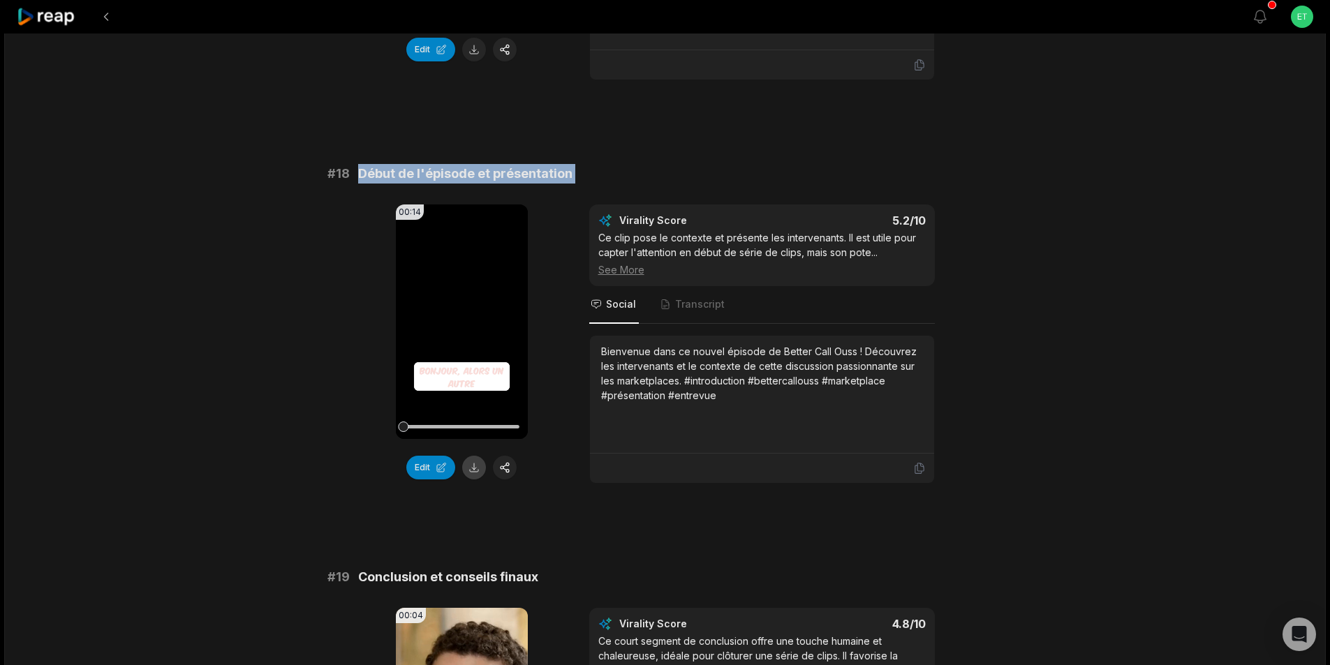
click at [479, 456] on button at bounding box center [474, 468] width 24 height 24
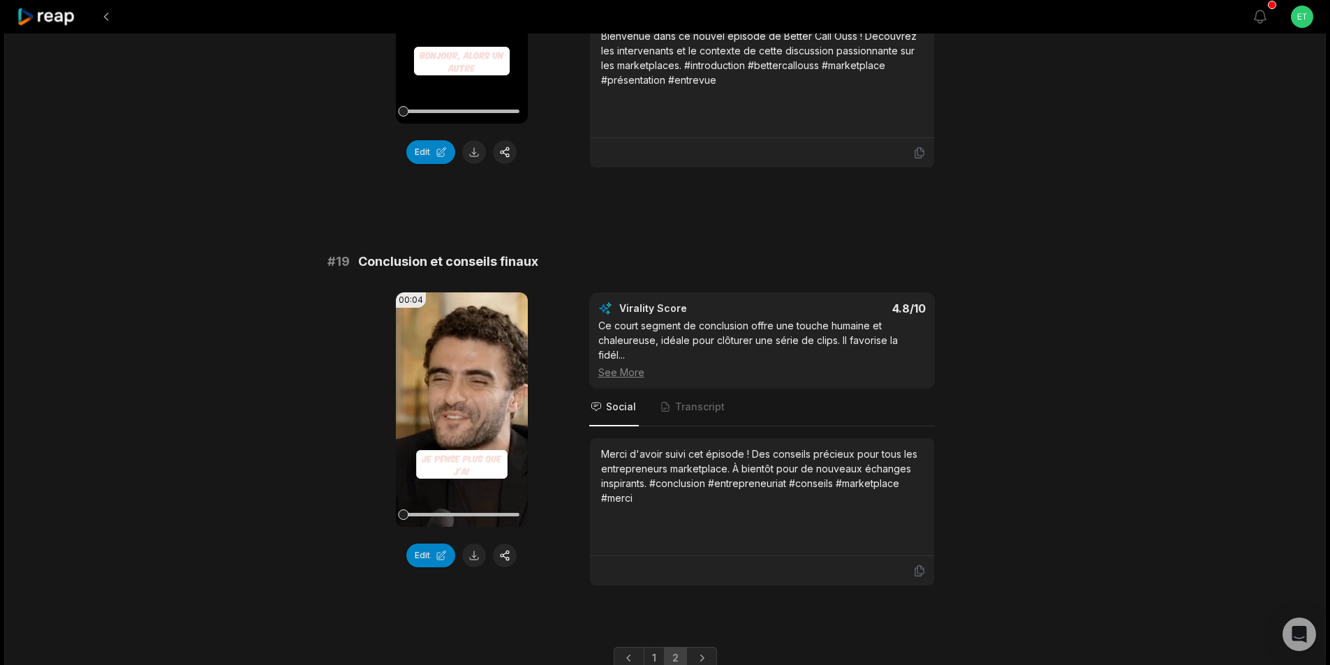
scroll to position [3208, 0]
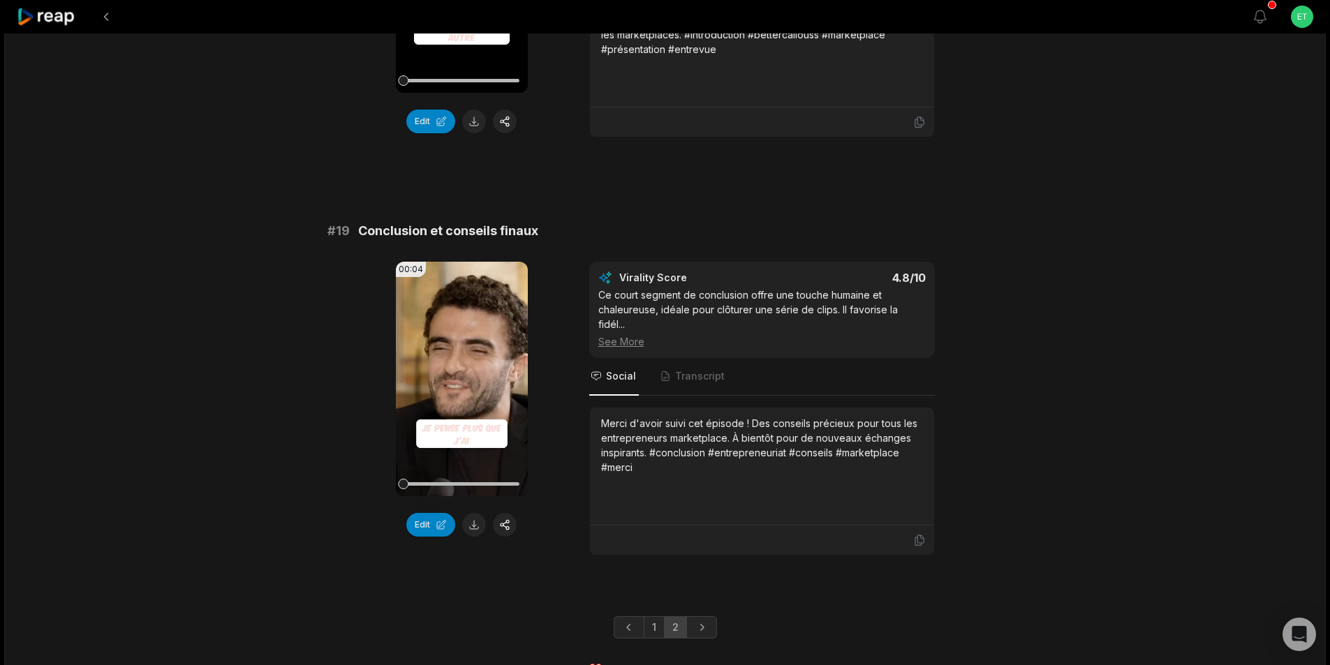
click at [455, 221] on span "Conclusion et conseils finaux" at bounding box center [448, 231] width 180 height 20
copy span "Conclusion et conseils finaux"
click at [474, 513] on button at bounding box center [474, 525] width 24 height 24
